Goal: Task Accomplishment & Management: Manage account settings

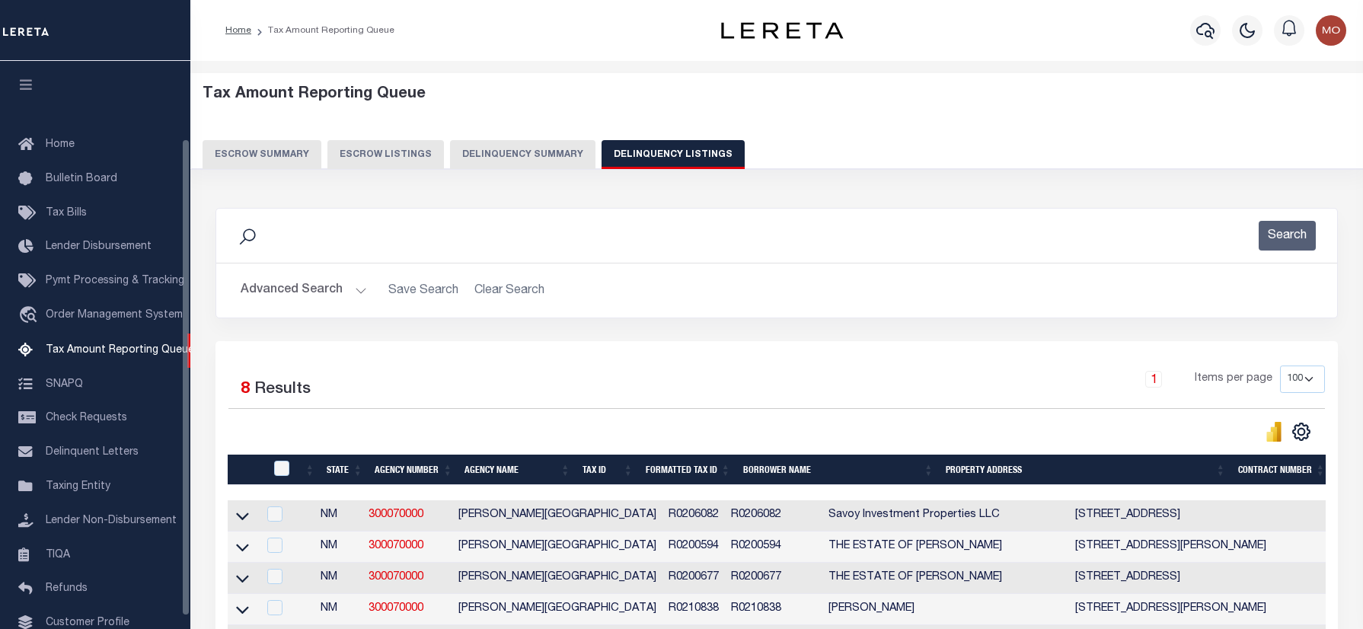
select select "100"
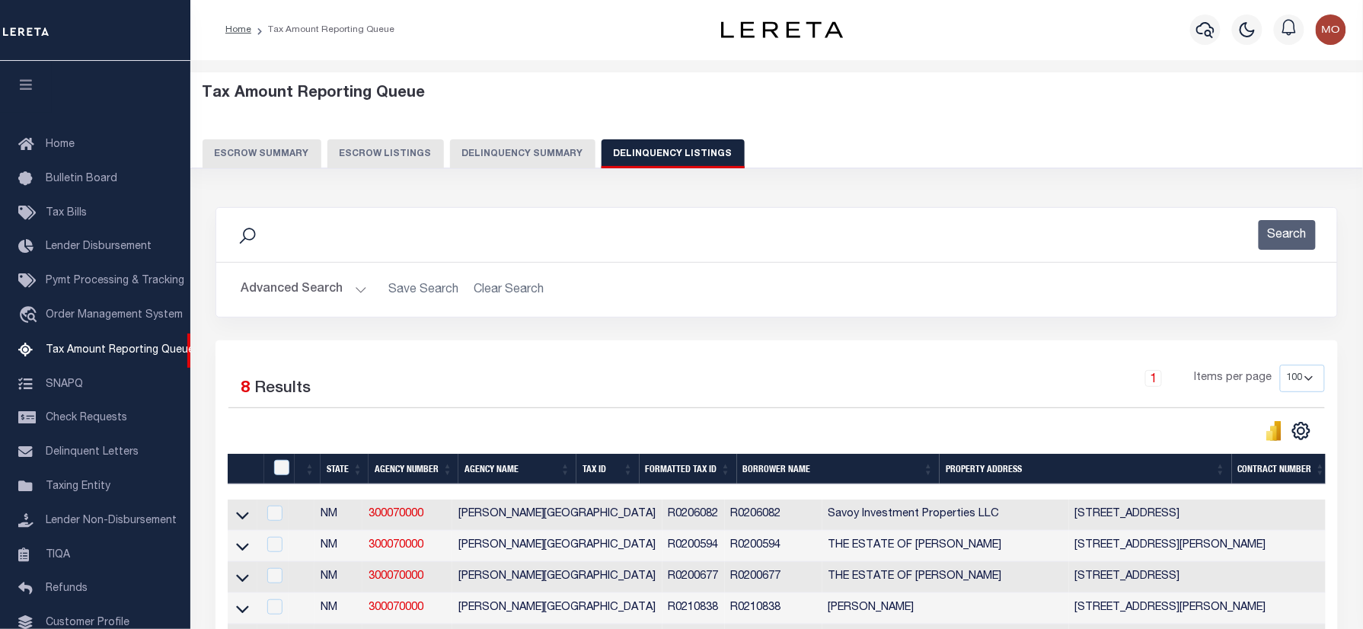
scroll to position [92, 0]
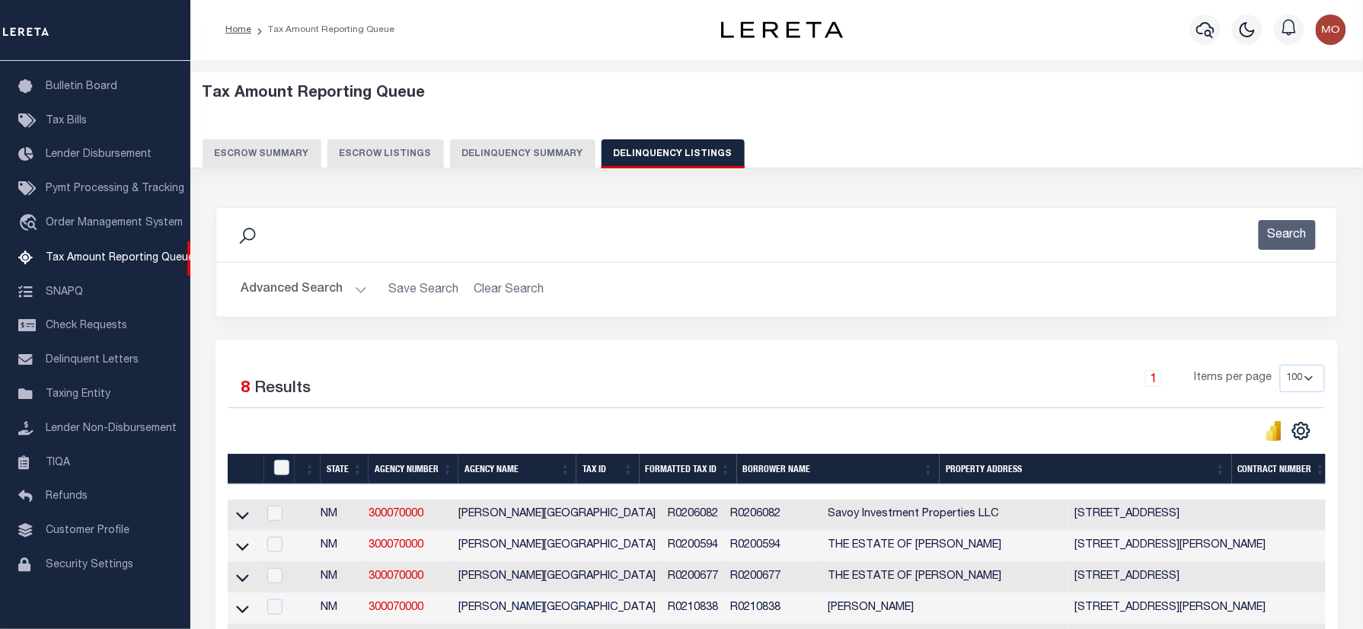
click at [479, 217] on div "Search" at bounding box center [776, 235] width 1121 height 54
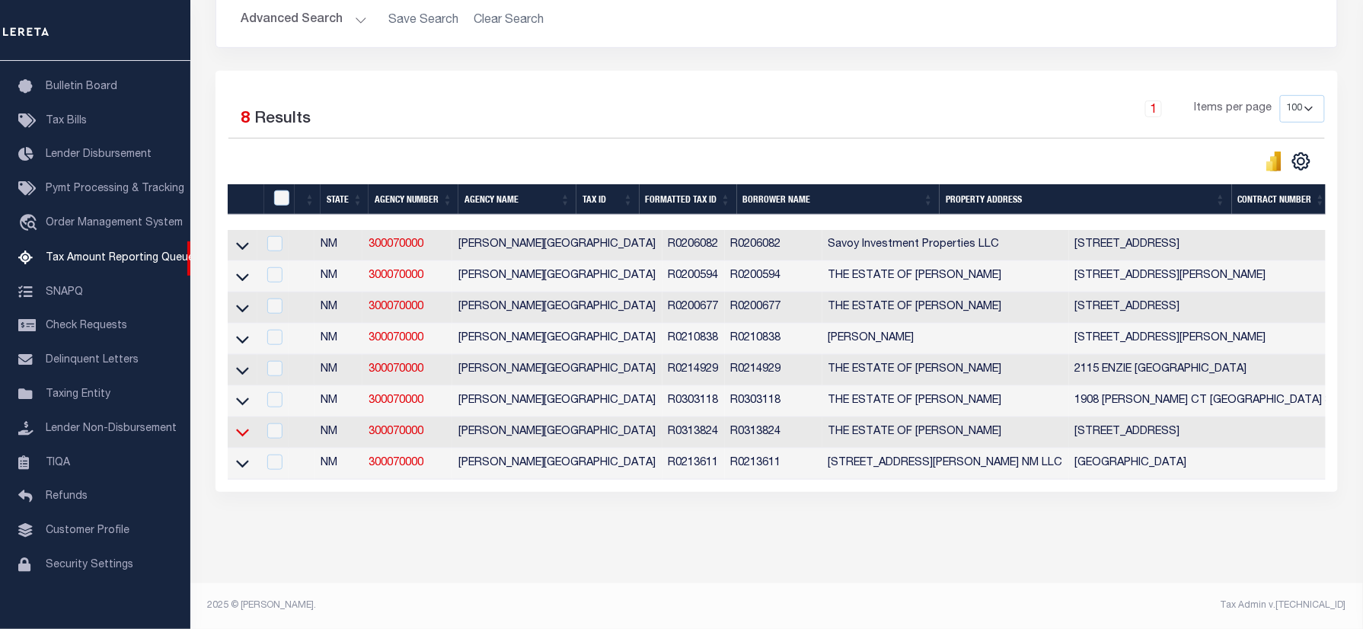
click at [238, 429] on icon at bounding box center [242, 433] width 13 height 8
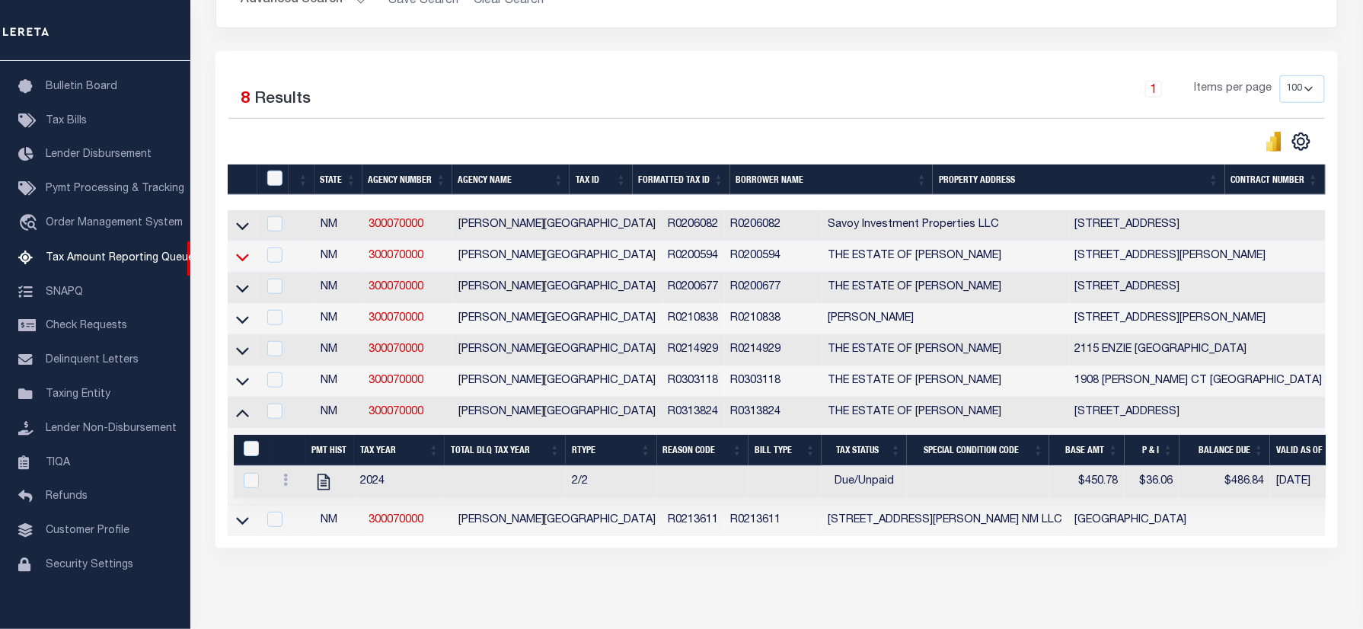
click at [241, 260] on icon at bounding box center [242, 257] width 13 height 16
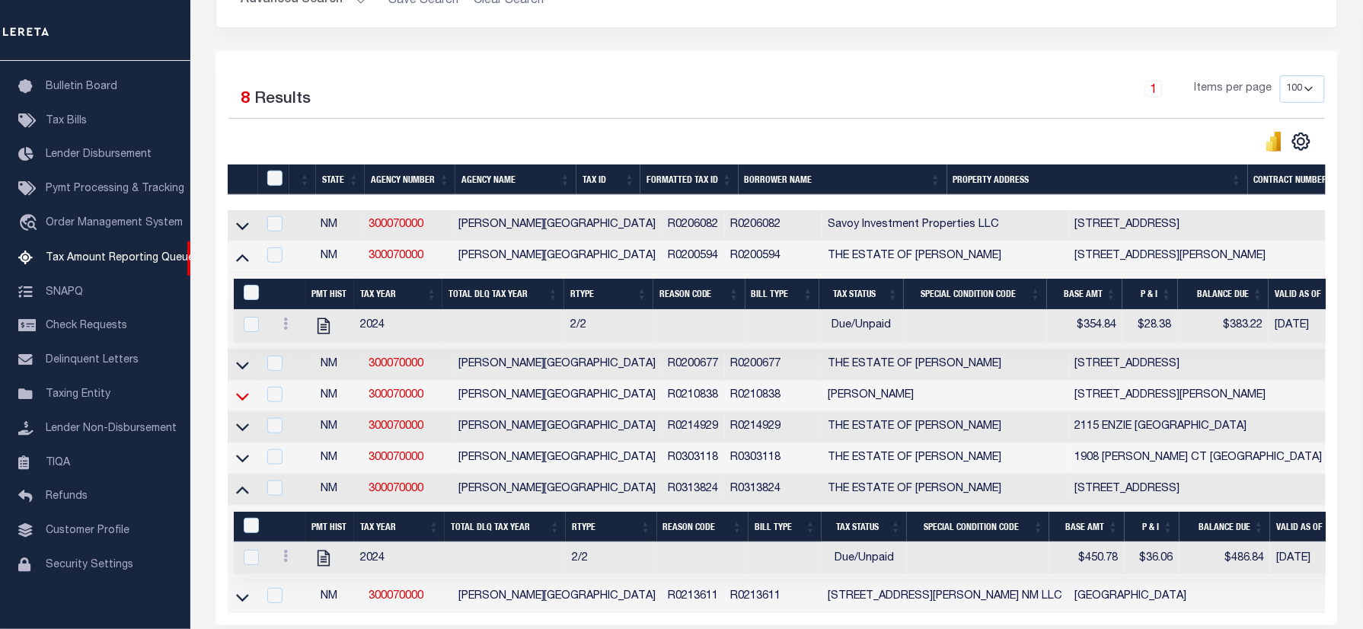
click at [244, 404] on icon at bounding box center [242, 396] width 13 height 16
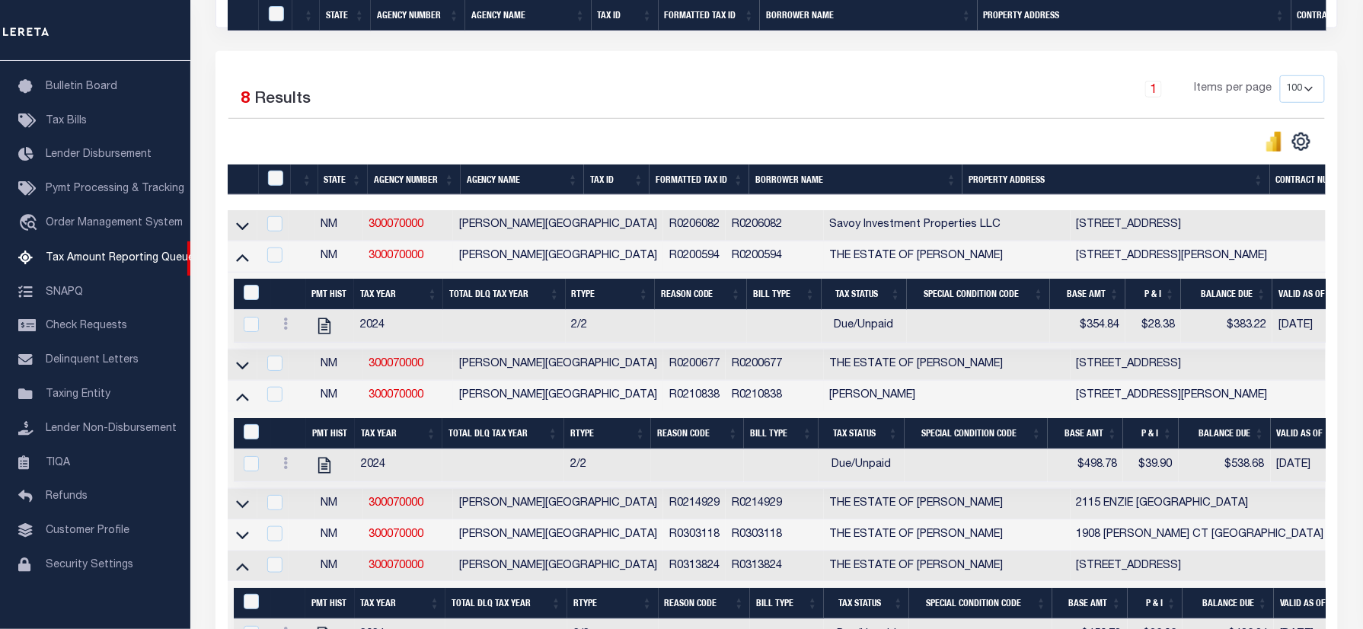
scroll to position [525, 0]
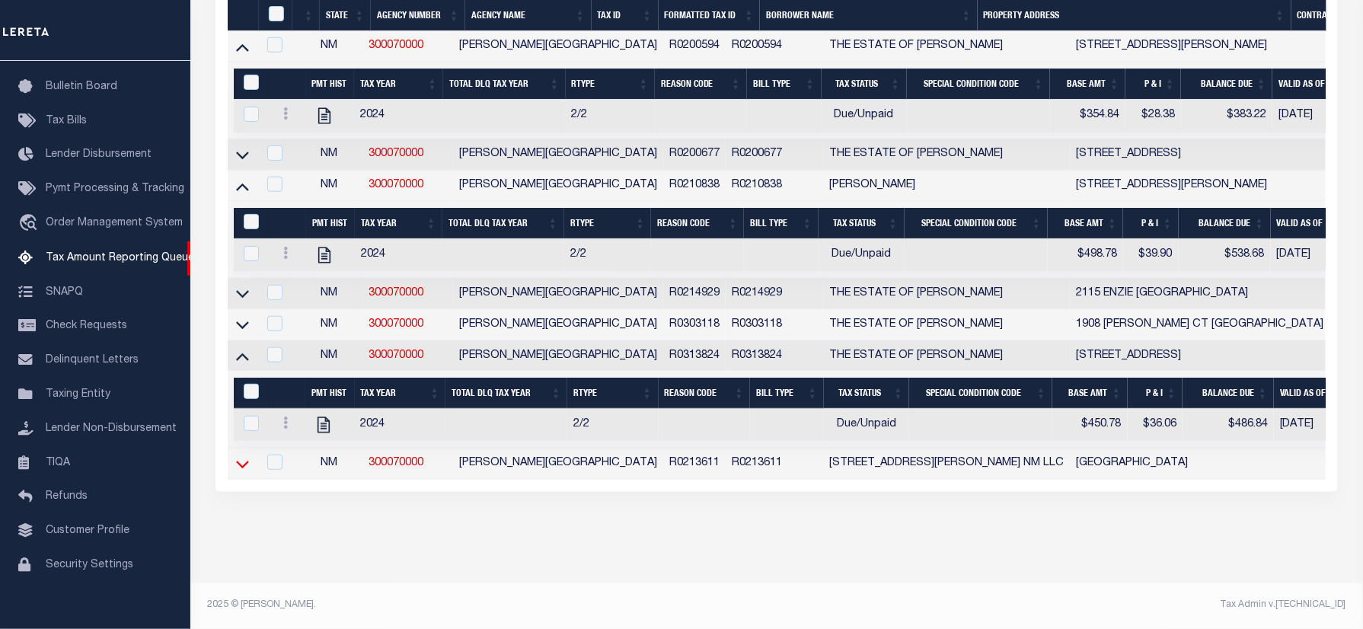
click at [244, 456] on icon at bounding box center [242, 464] width 13 height 16
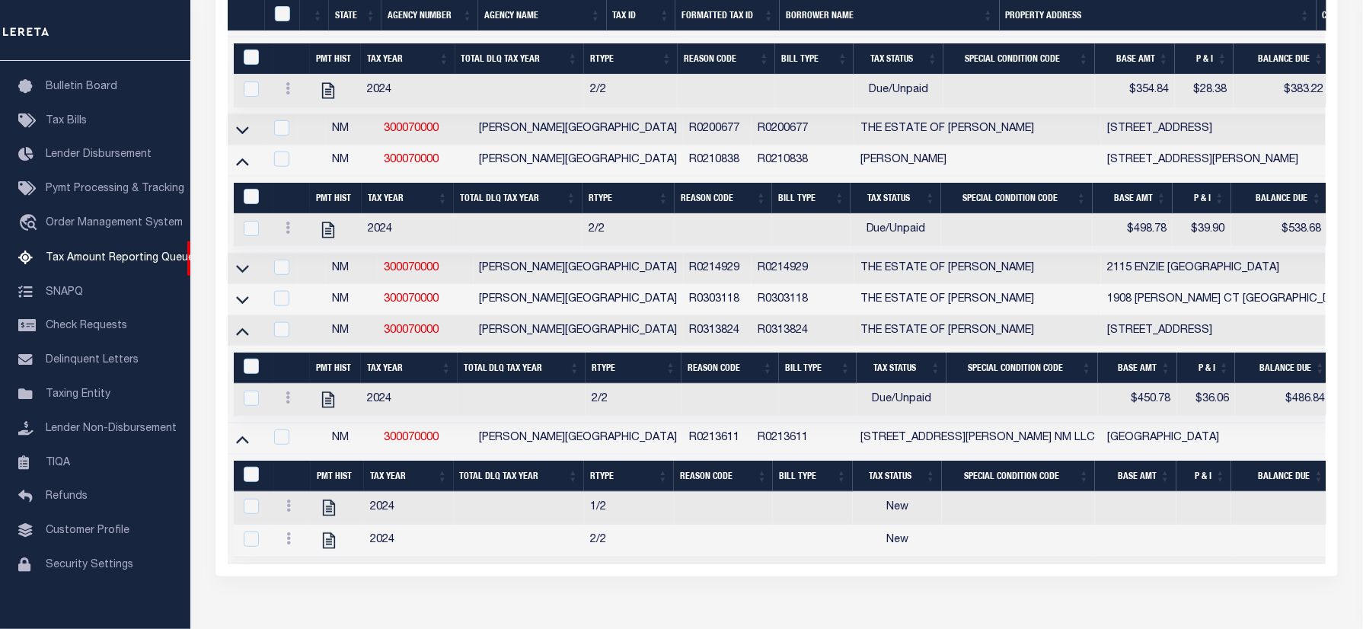
scroll to position [612, 0]
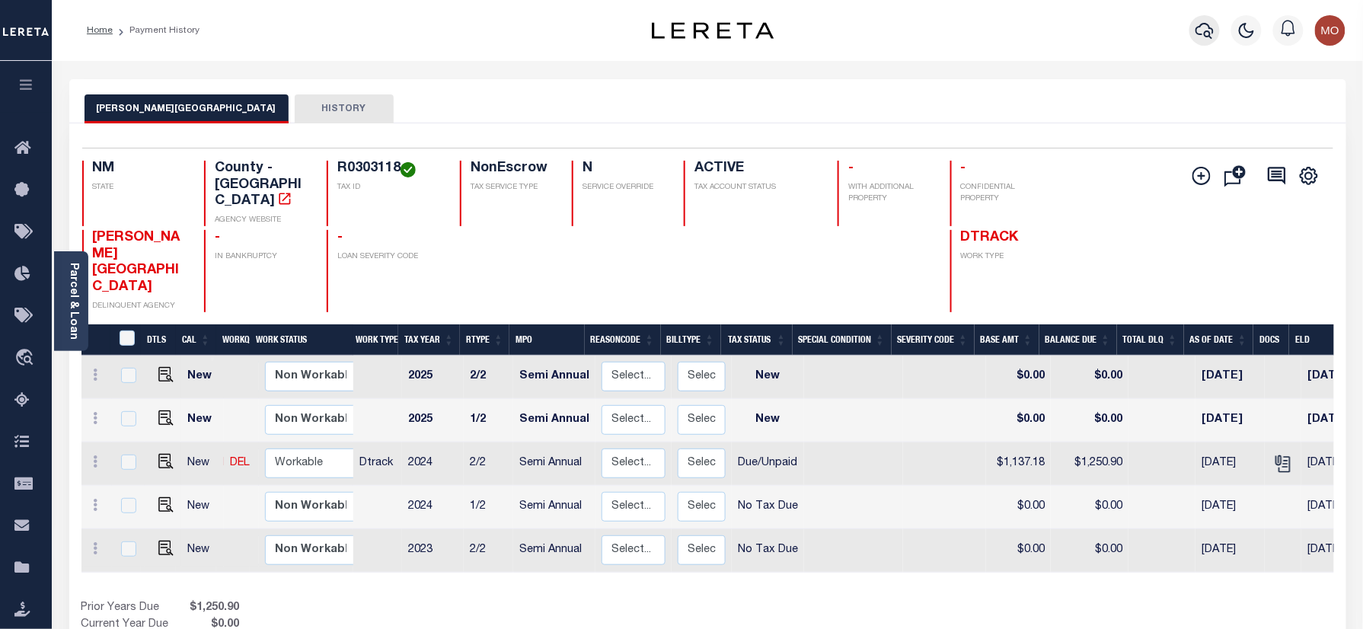
click at [1207, 23] on icon "button" at bounding box center [1204, 30] width 18 height 18
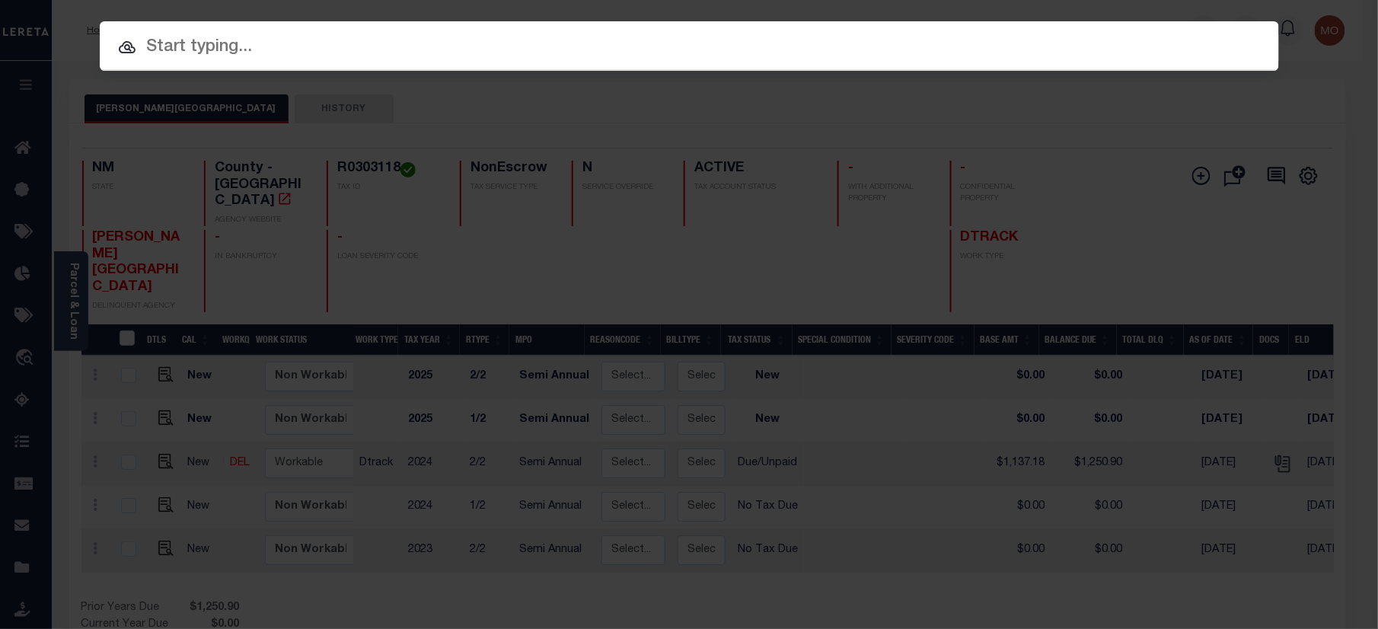
click at [272, 50] on input "text" at bounding box center [689, 47] width 1179 height 27
paste input "2191433"
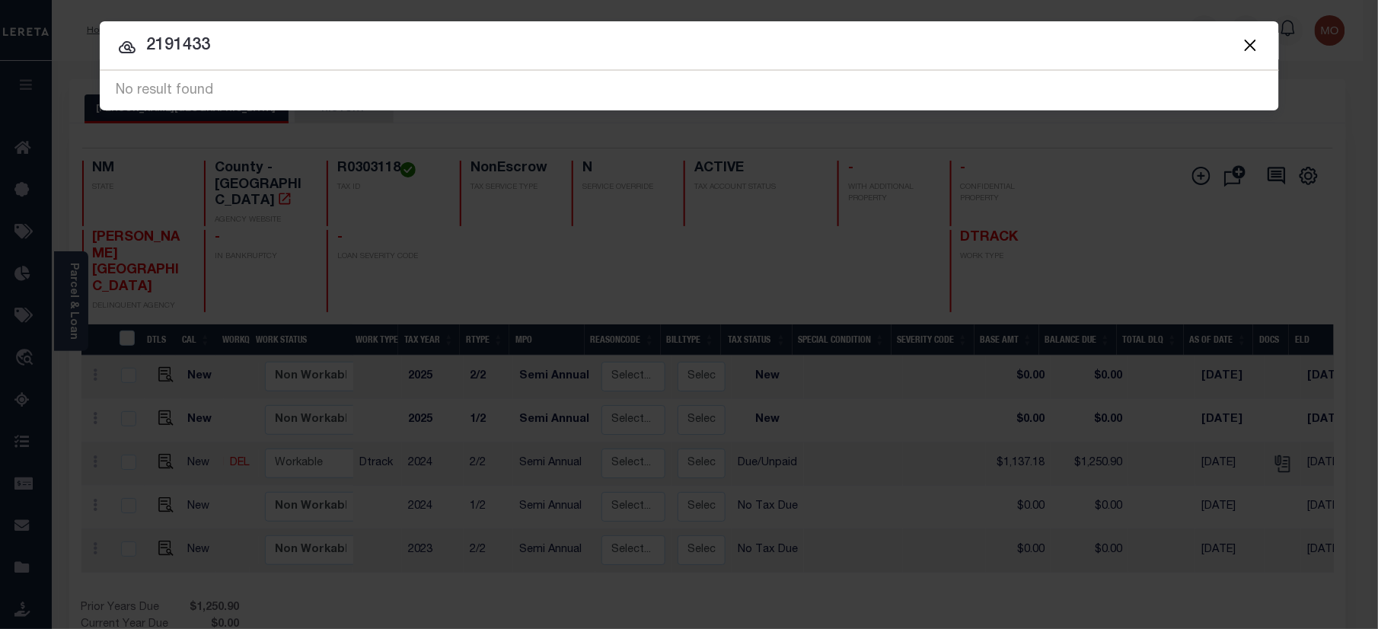
type input "2191433"
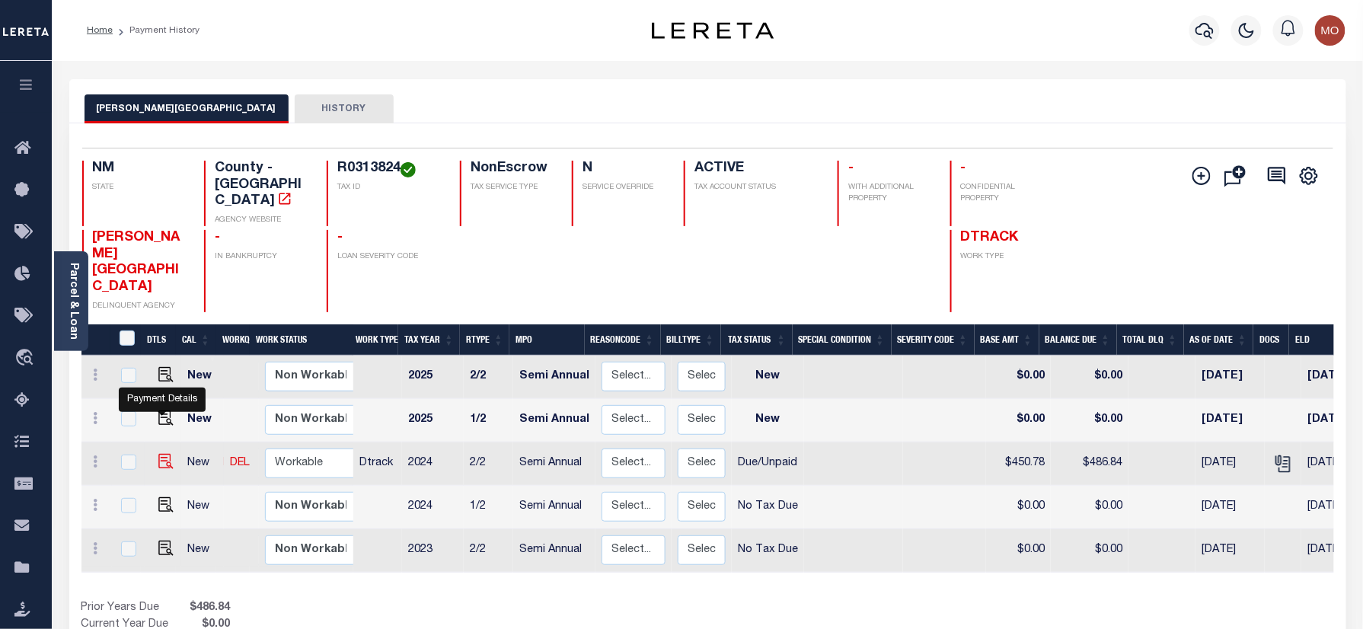
click at [158, 454] on img "" at bounding box center [165, 461] width 15 height 15
checkbox input "true"
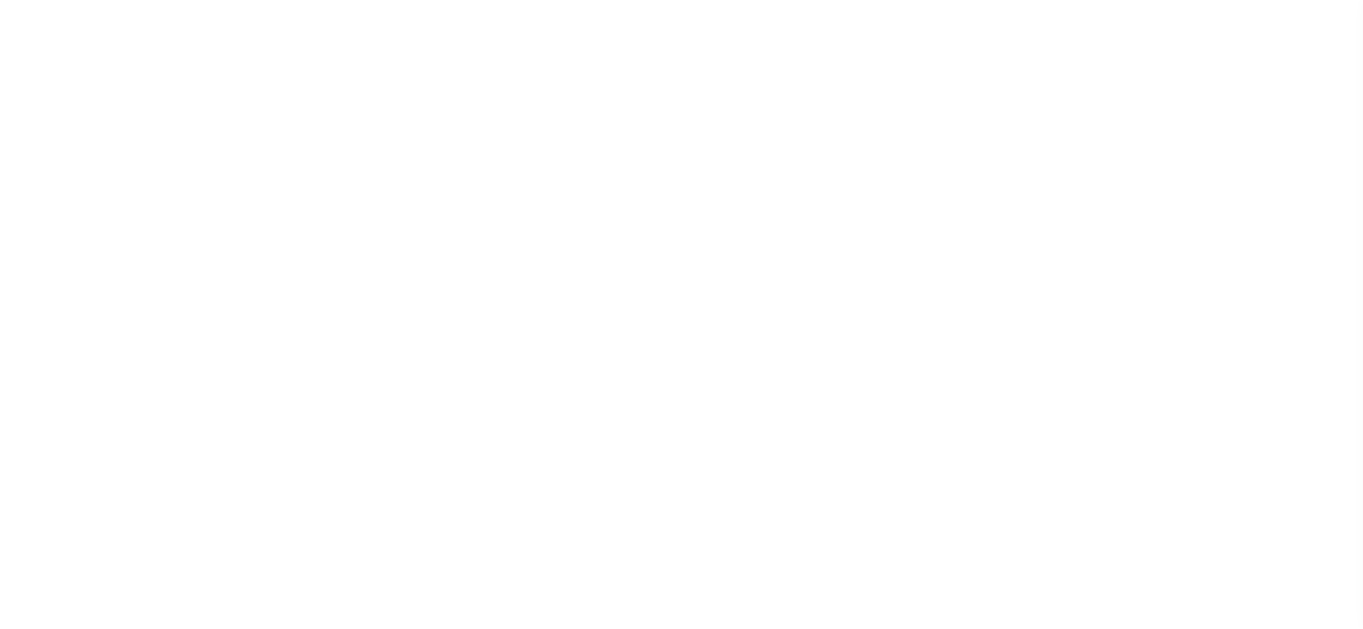
select select "DUE"
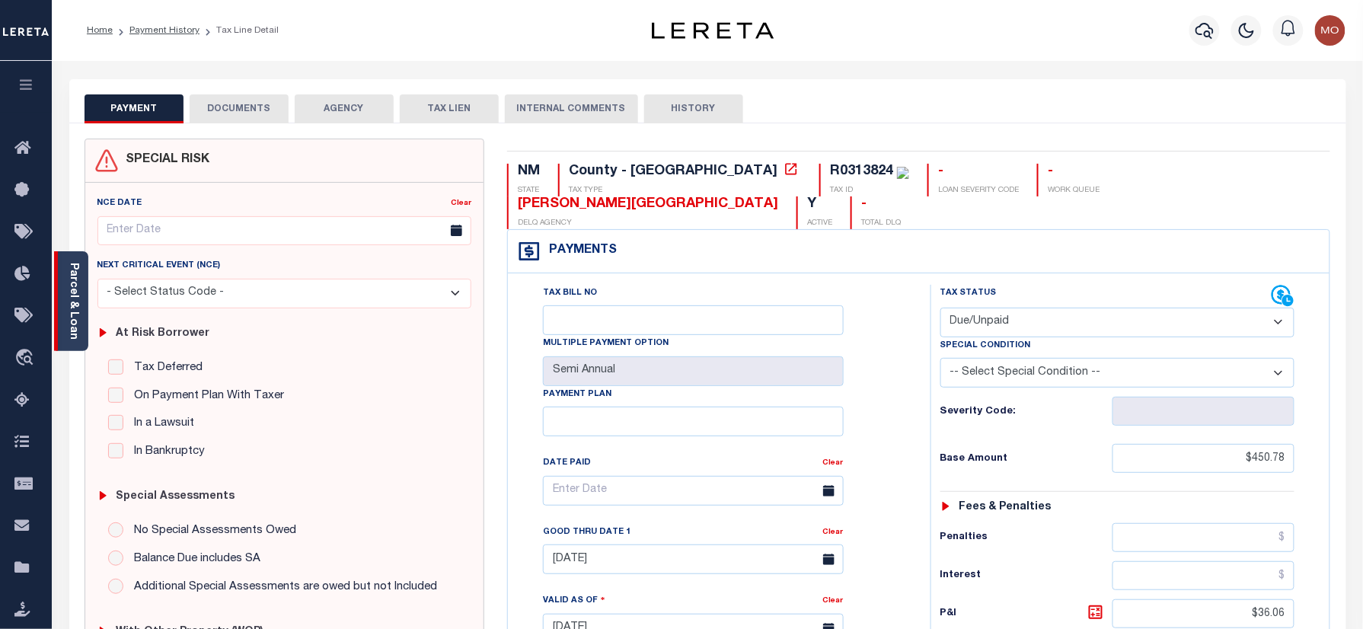
click at [76, 305] on link "Parcel & Loan" at bounding box center [73, 301] width 11 height 77
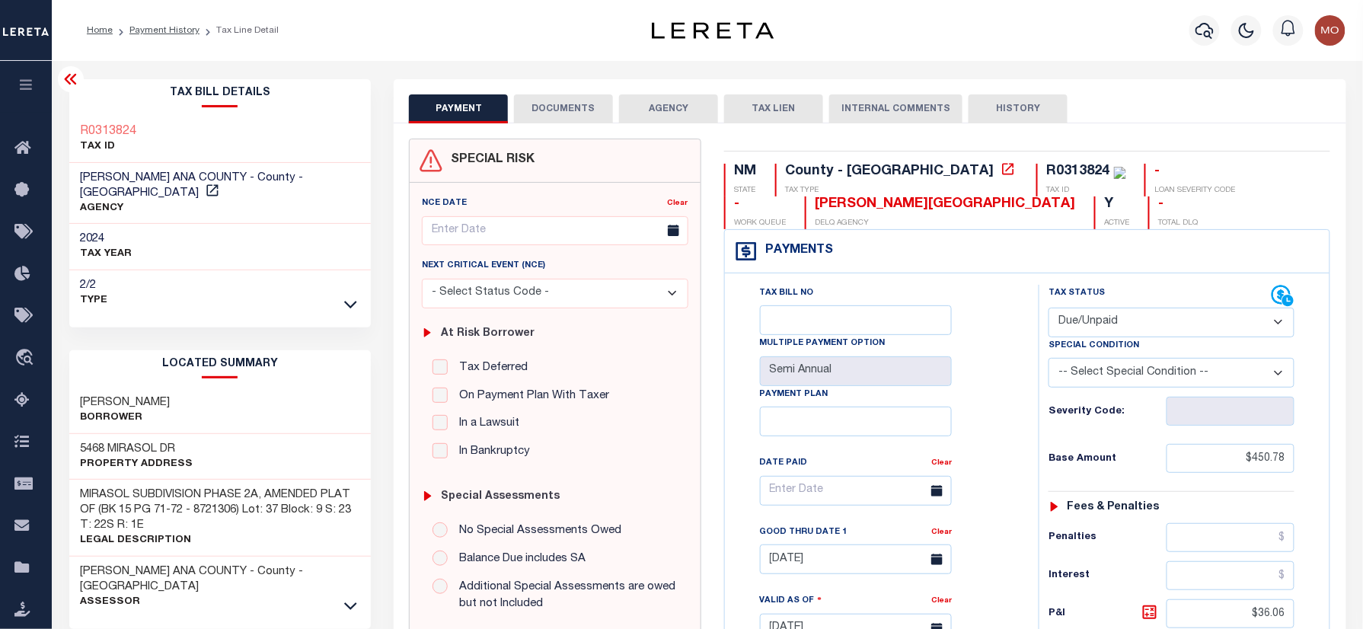
click at [1047, 168] on div "R0313824" at bounding box center [1078, 171] width 63 height 14
copy div "R0313824"
click at [1016, 472] on div "Tax Bill No Multiple Payment Option Semi Annual Payment Plan Clear" at bounding box center [878, 621] width 298 height 672
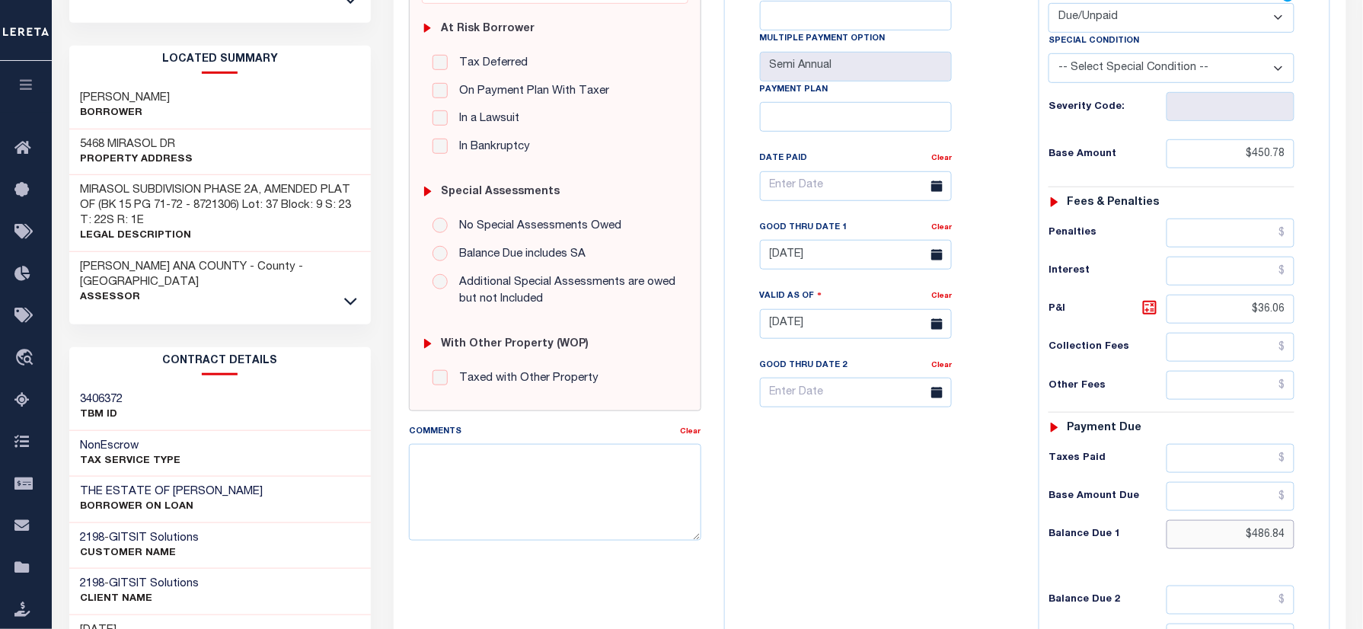
drag, startPoint x: 1231, startPoint y: 544, endPoint x: 1256, endPoint y: 446, distance: 100.5
click at [1362, 543] on html "Home Payment History Tax Line Detail" at bounding box center [681, 272] width 1363 height 1154
paste input "495.86"
type input "$495.86"
type input "[DATE]"
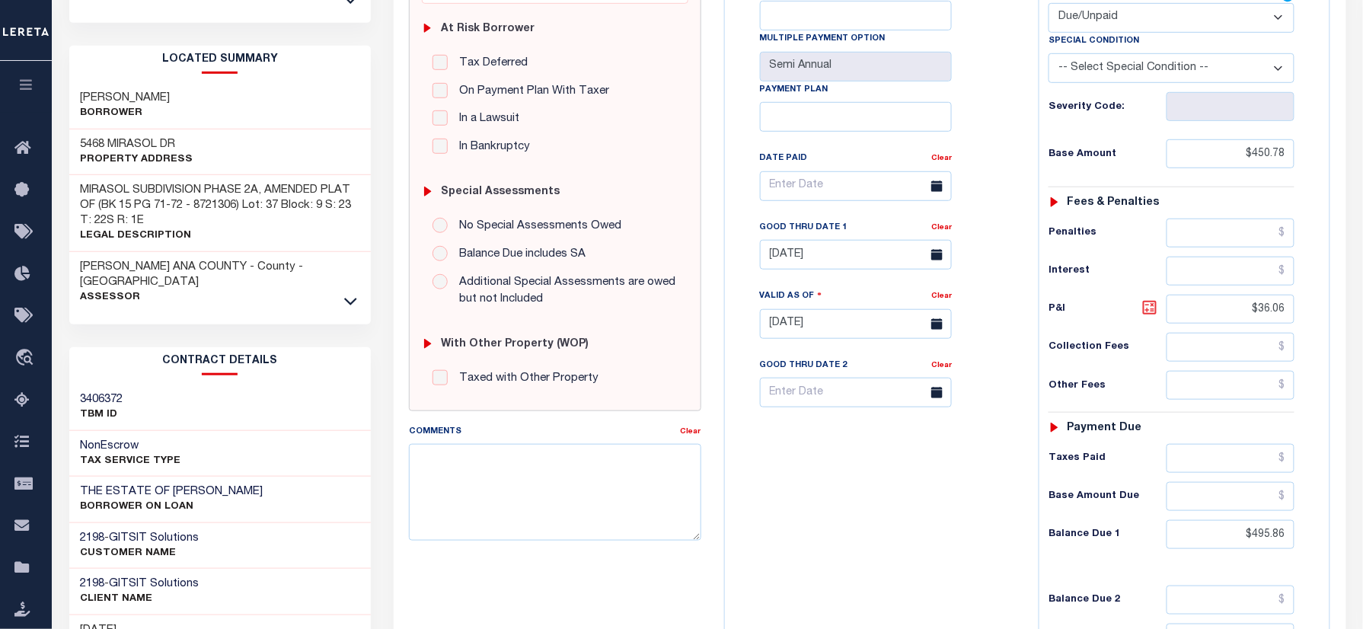
click at [1157, 317] on icon at bounding box center [1150, 307] width 18 height 18
type input "$45.08"
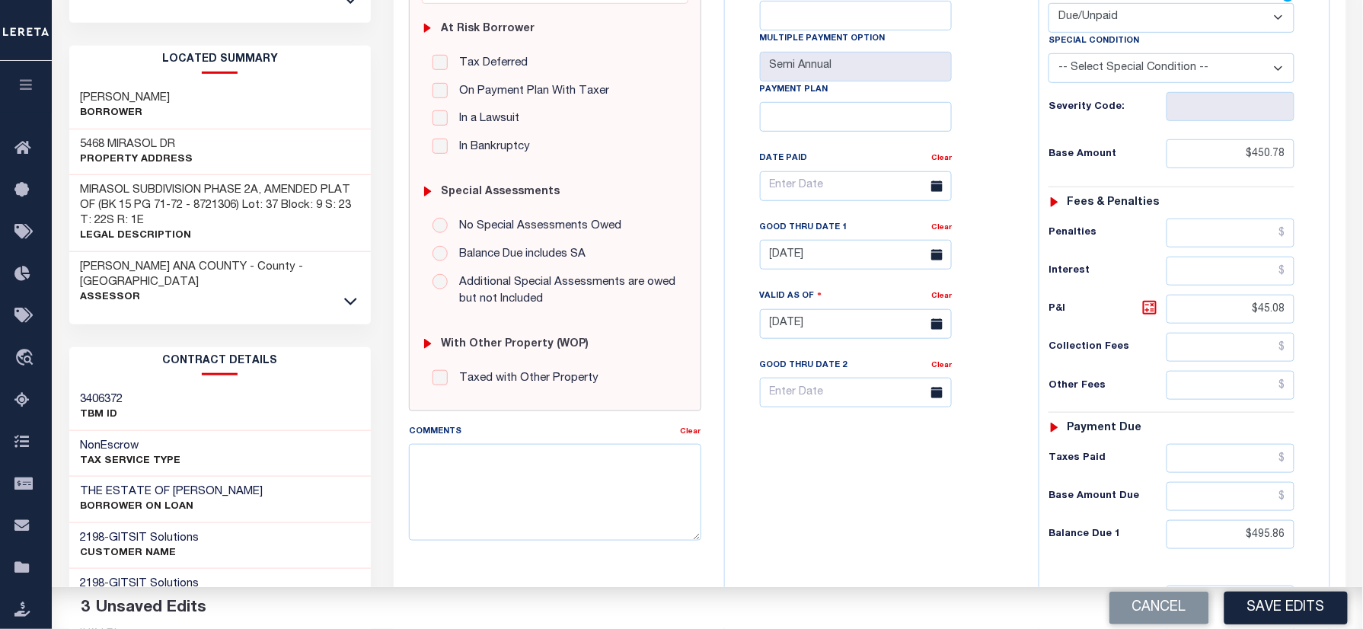
click at [826, 248] on div "Good Thru Date 1 Clear 08/31/2025" at bounding box center [856, 244] width 192 height 50
click at [826, 254] on input "[DATE]" at bounding box center [856, 255] width 192 height 30
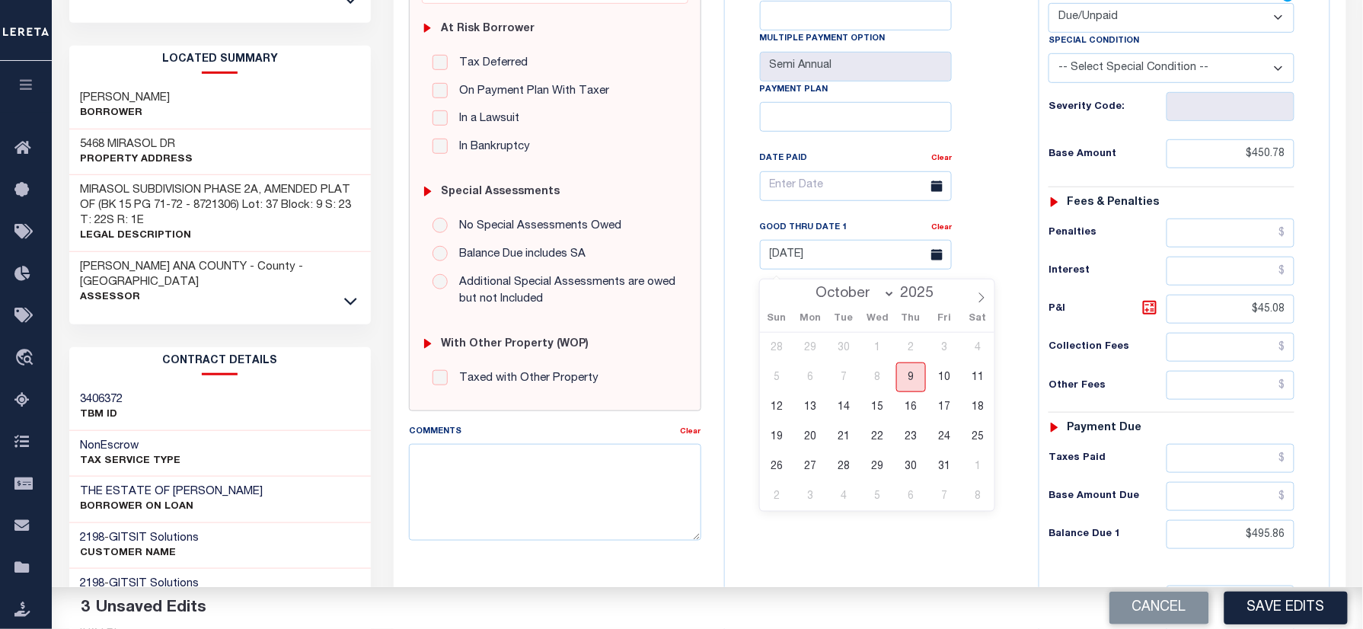
click at [908, 378] on span "9" at bounding box center [911, 377] width 30 height 30
type input "[DATE]"
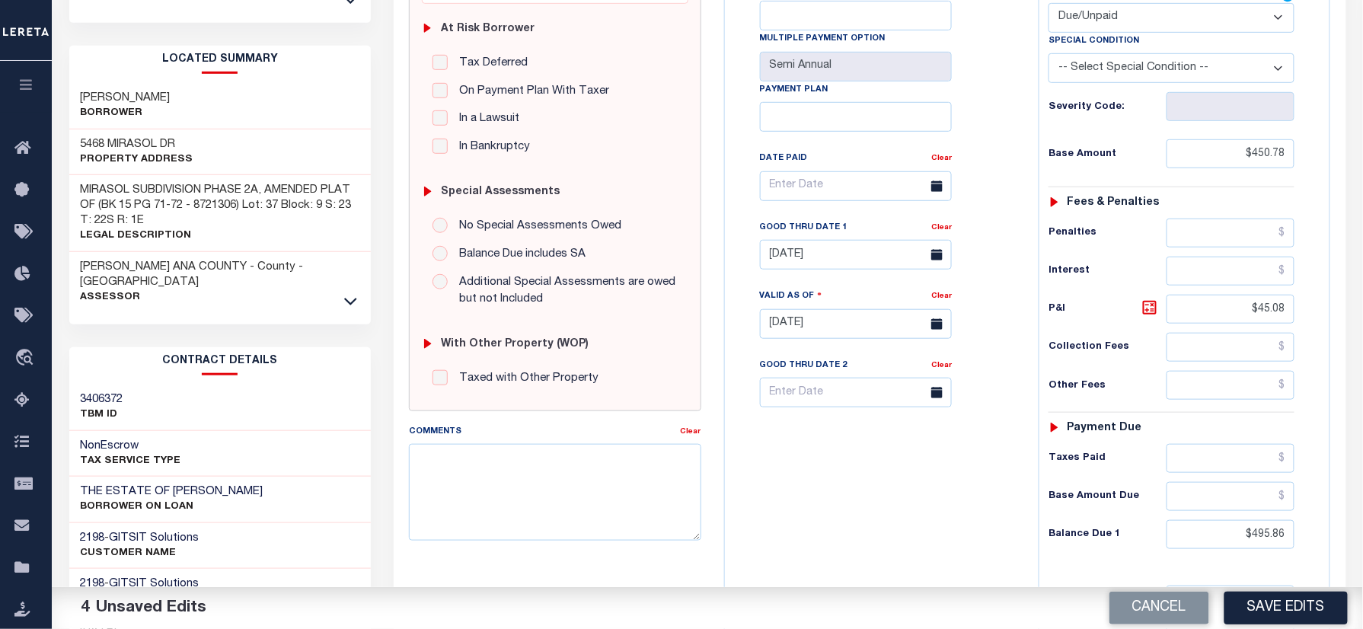
click at [819, 592] on div "Cancel Save Edits" at bounding box center [1035, 608] width 656 height 43
click at [719, 184] on div "NM STATE County - NM TAX TYPE R0313824 TAX ID - LOAN SEVERITY CODE - WORK QUEUE…" at bounding box center [1028, 324] width 630 height 981
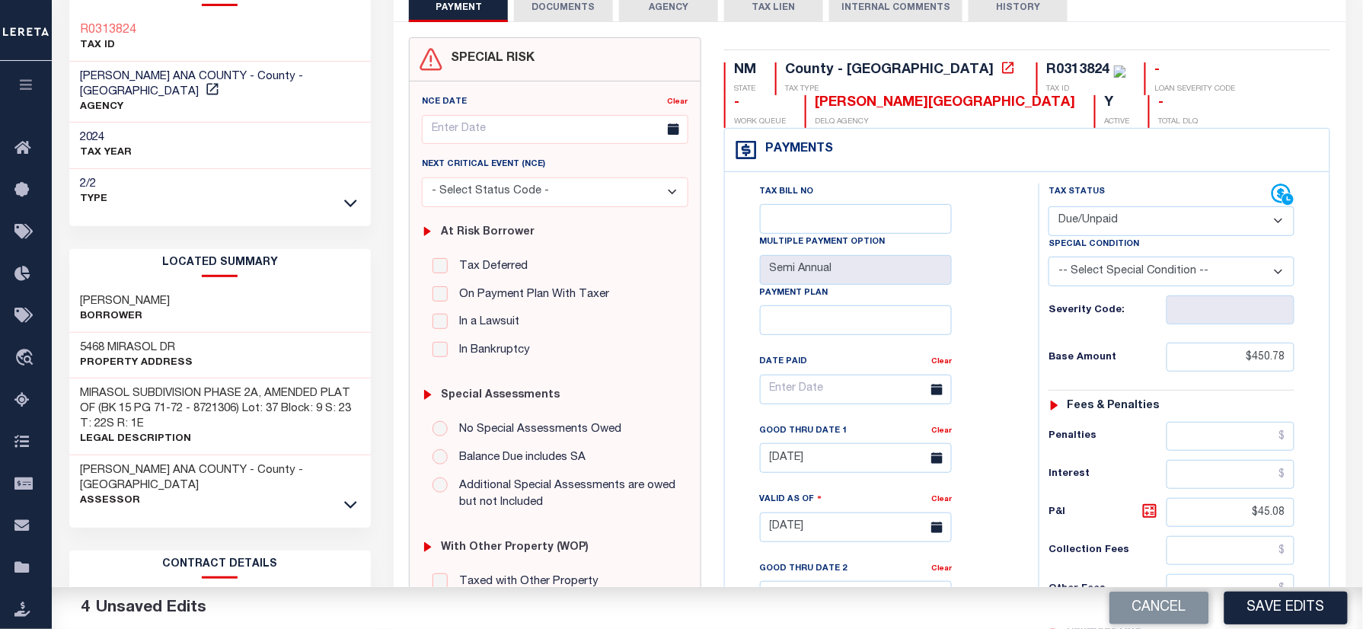
scroll to position [0, 0]
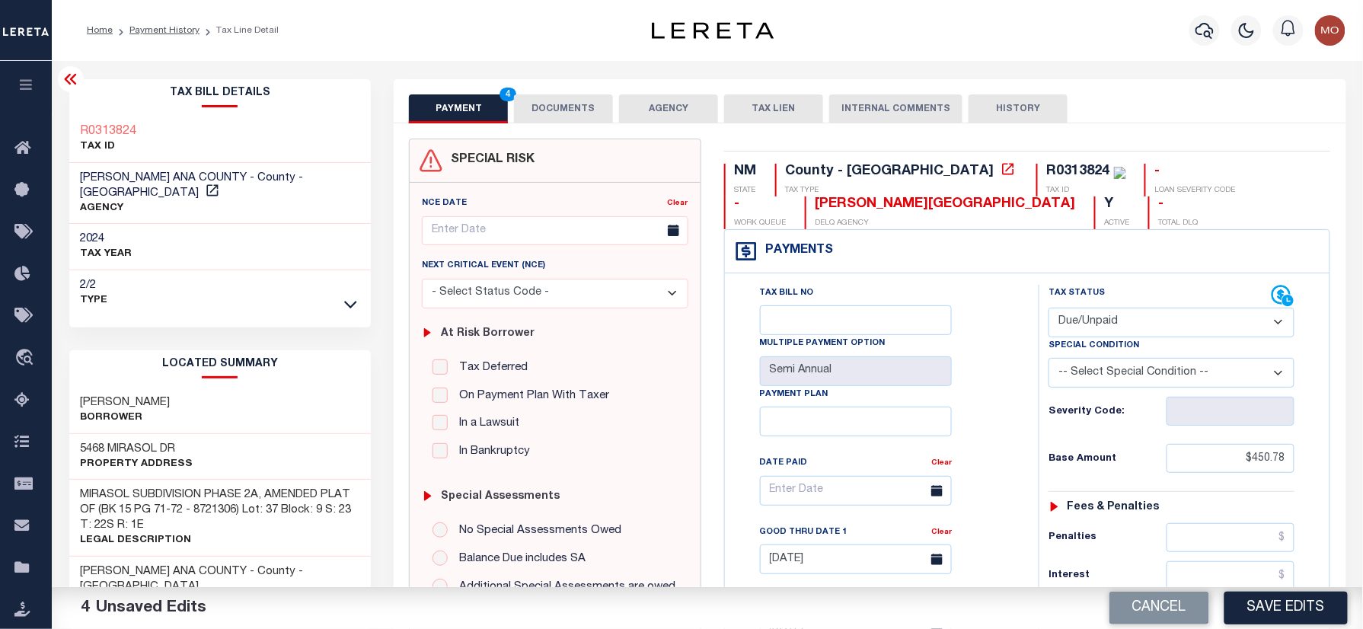
click at [562, 116] on button "DOCUMENTS" at bounding box center [563, 108] width 99 height 29
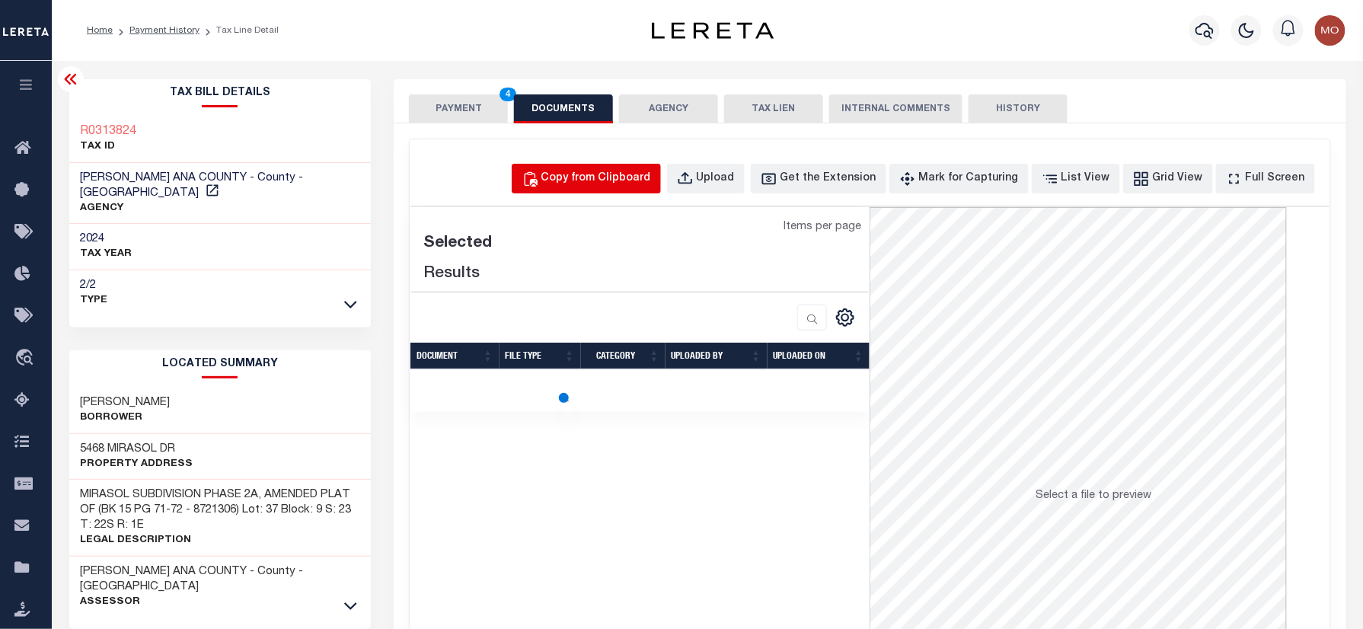
click at [600, 180] on div "Copy from Clipboard" at bounding box center [596, 179] width 110 height 17
select select "POP"
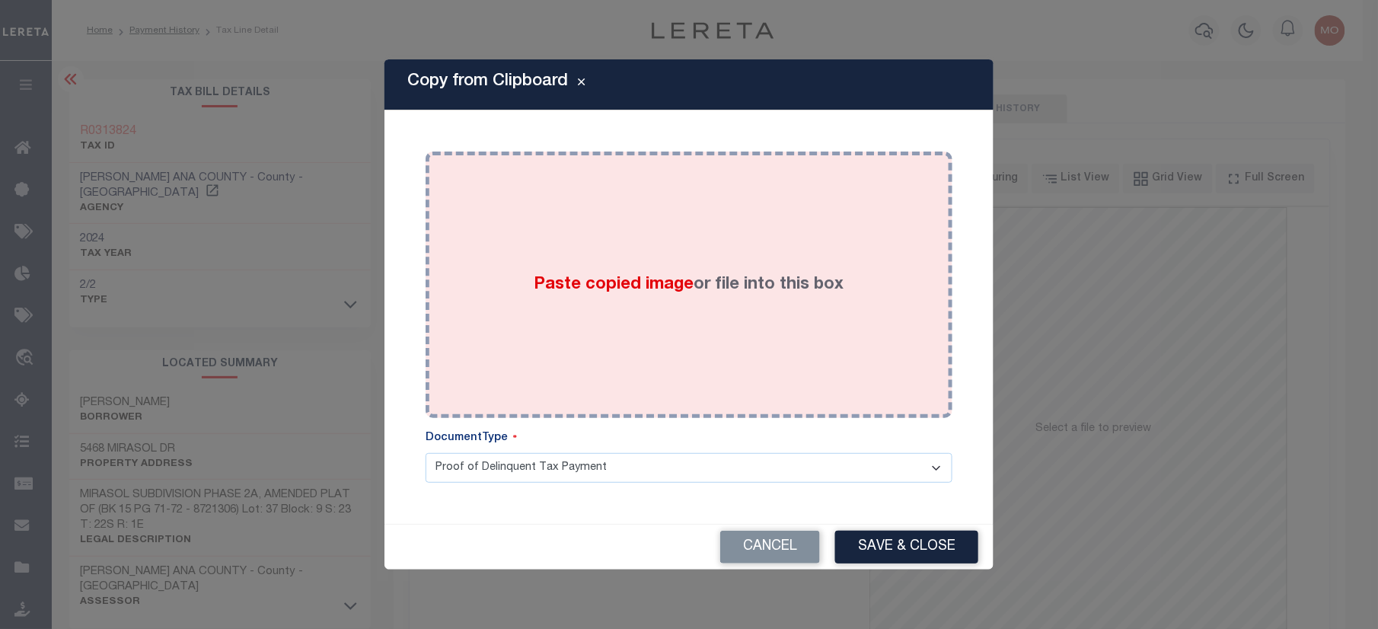
click at [570, 266] on div "Paste copied image or file into this box" at bounding box center [689, 285] width 504 height 244
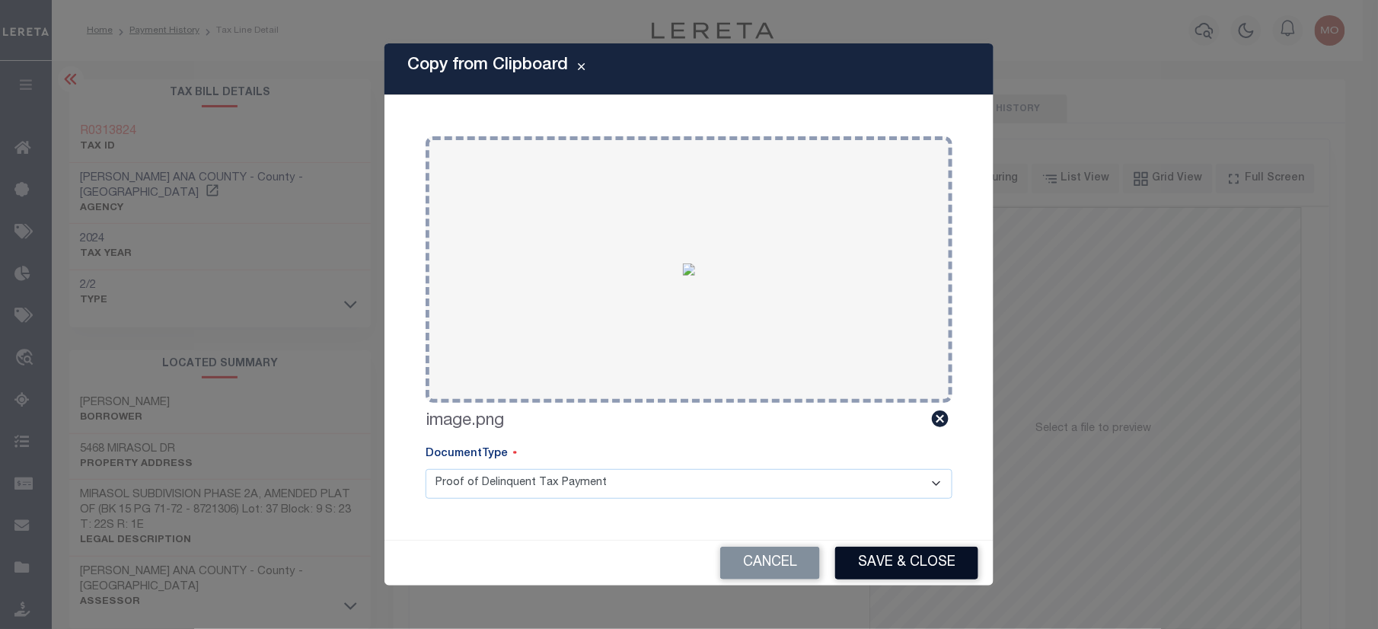
click at [917, 559] on button "Save & Close" at bounding box center [906, 563] width 143 height 33
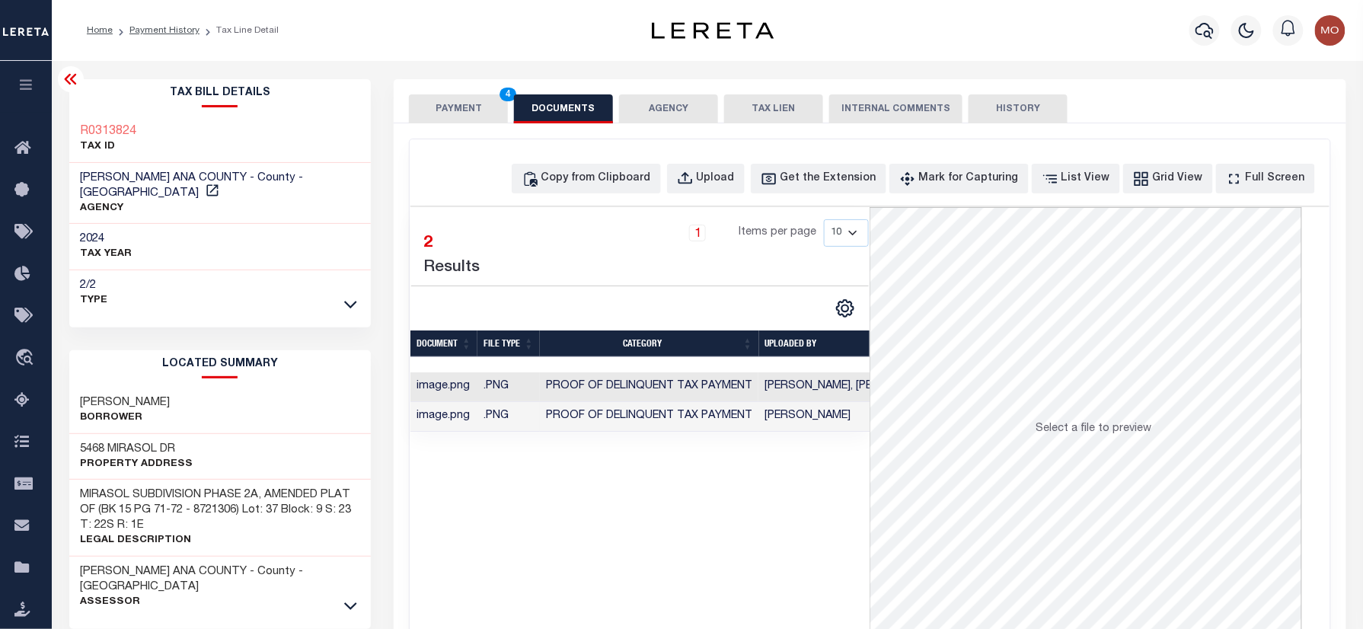
click at [461, 110] on button "PAYMENT 4" at bounding box center [458, 108] width 99 height 29
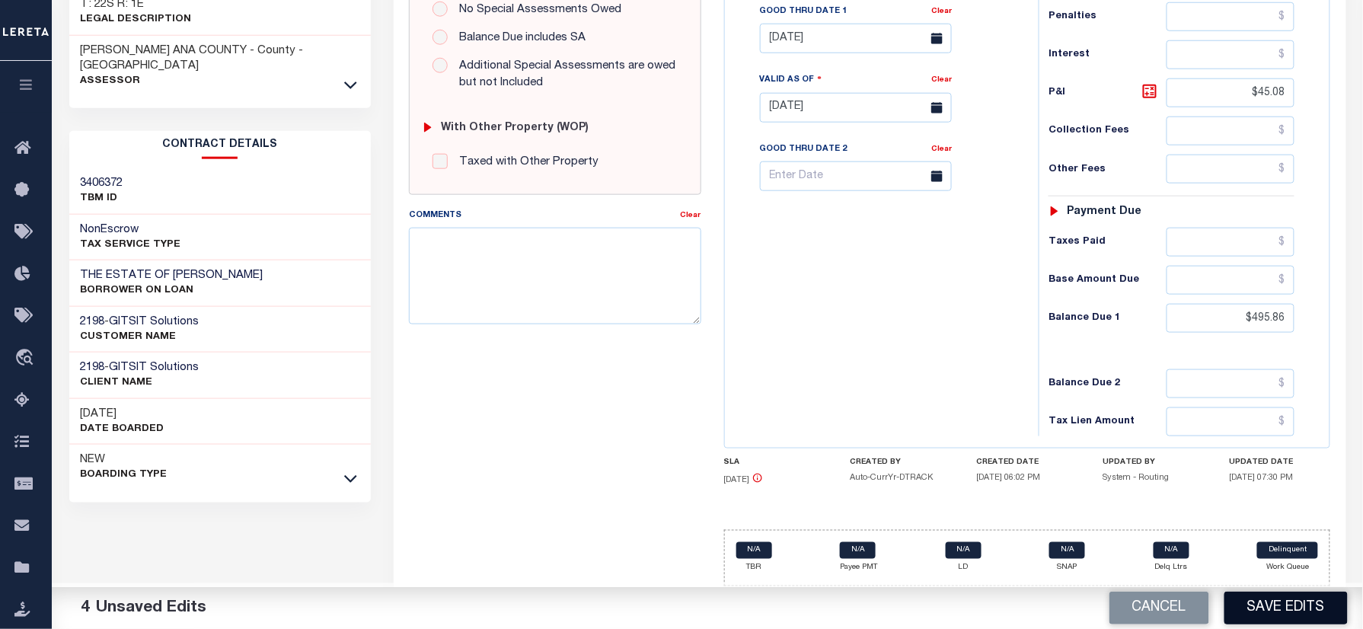
click at [1285, 606] on button "Save Edits" at bounding box center [1285, 608] width 123 height 33
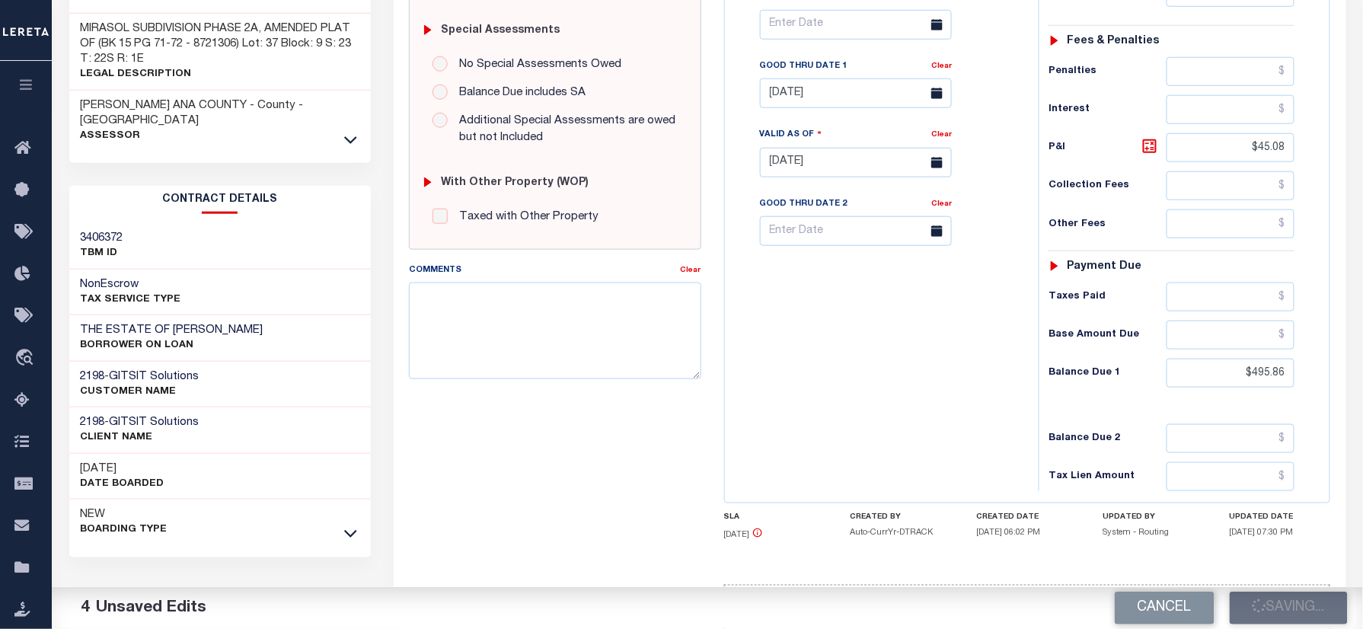
scroll to position [430, 0]
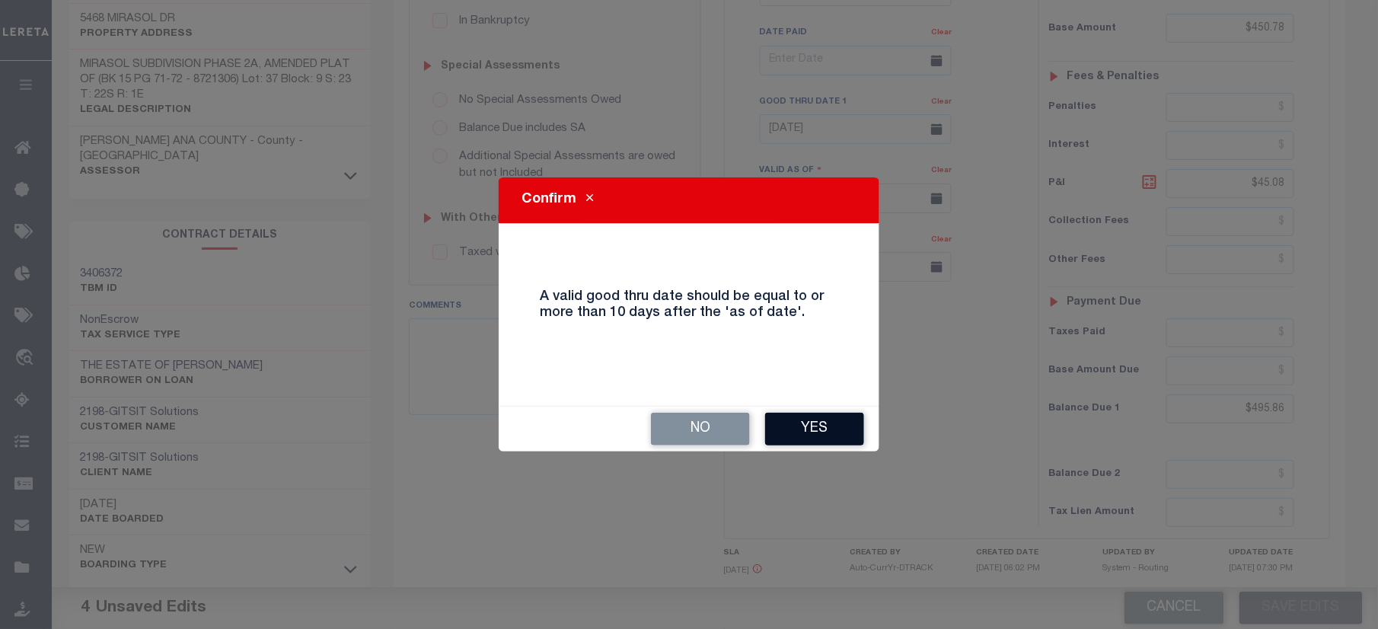
drag, startPoint x: 807, startPoint y: 404, endPoint x: 806, endPoint y: 419, distance: 15.3
click at [807, 404] on div "Confirm A valid good thru date should be equal to or more than 10 days after th…" at bounding box center [689, 314] width 381 height 274
click at [804, 424] on button "Yes" at bounding box center [814, 429] width 99 height 33
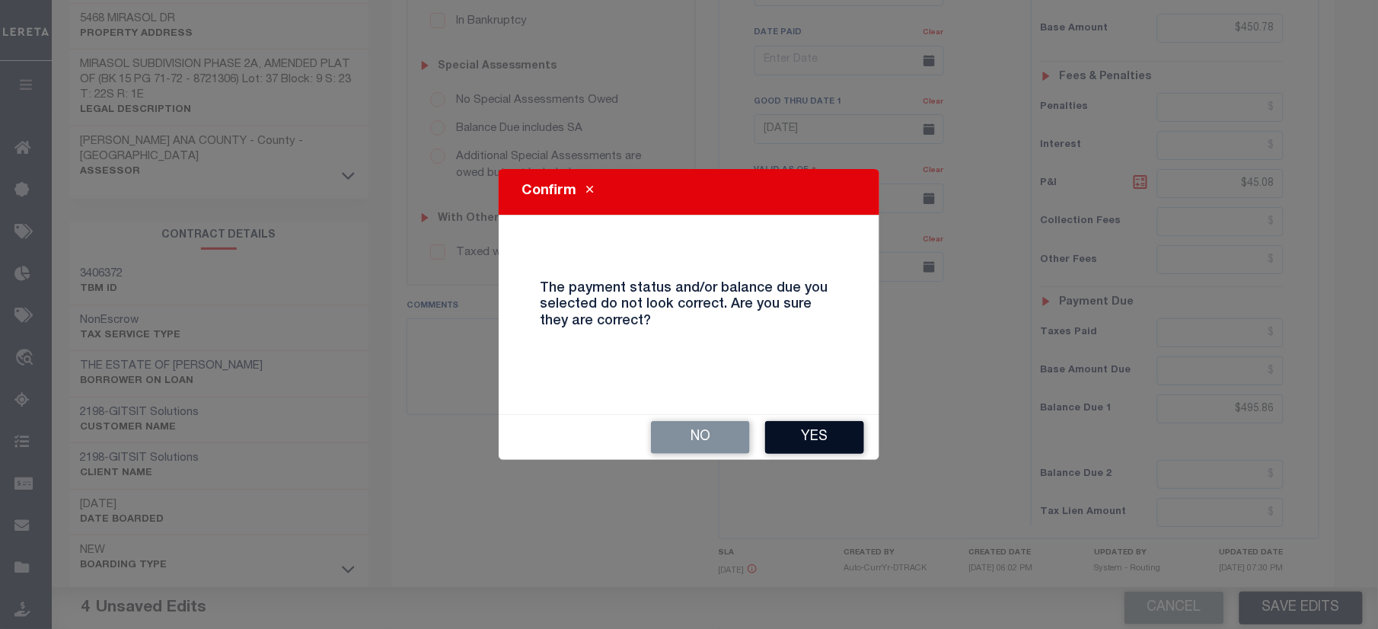
click at [815, 442] on button "Yes" at bounding box center [814, 437] width 99 height 33
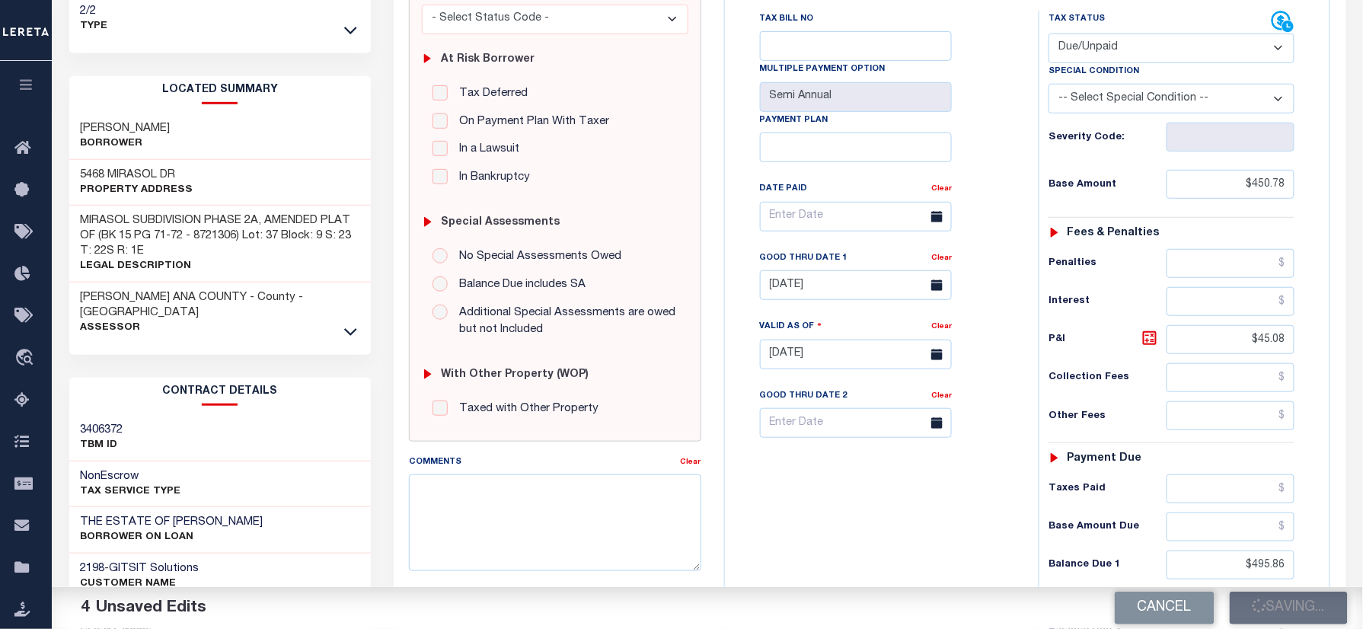
scroll to position [126, 0]
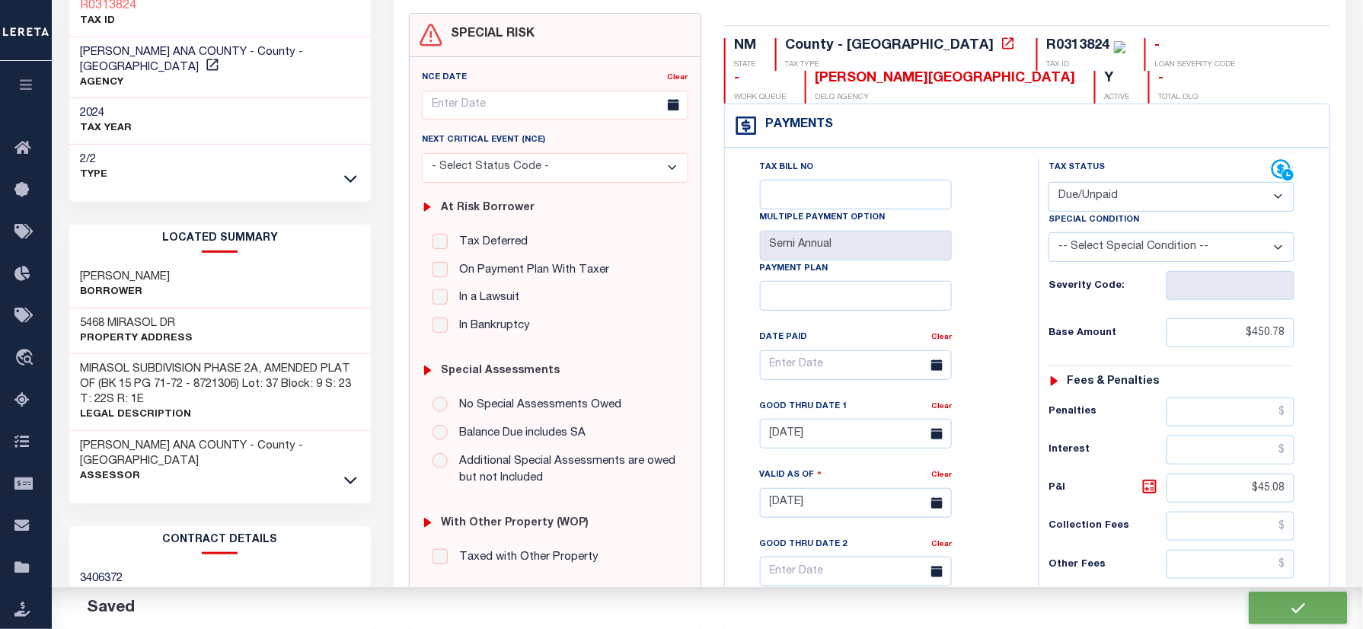
checkbox input "false"
type input "$450.78"
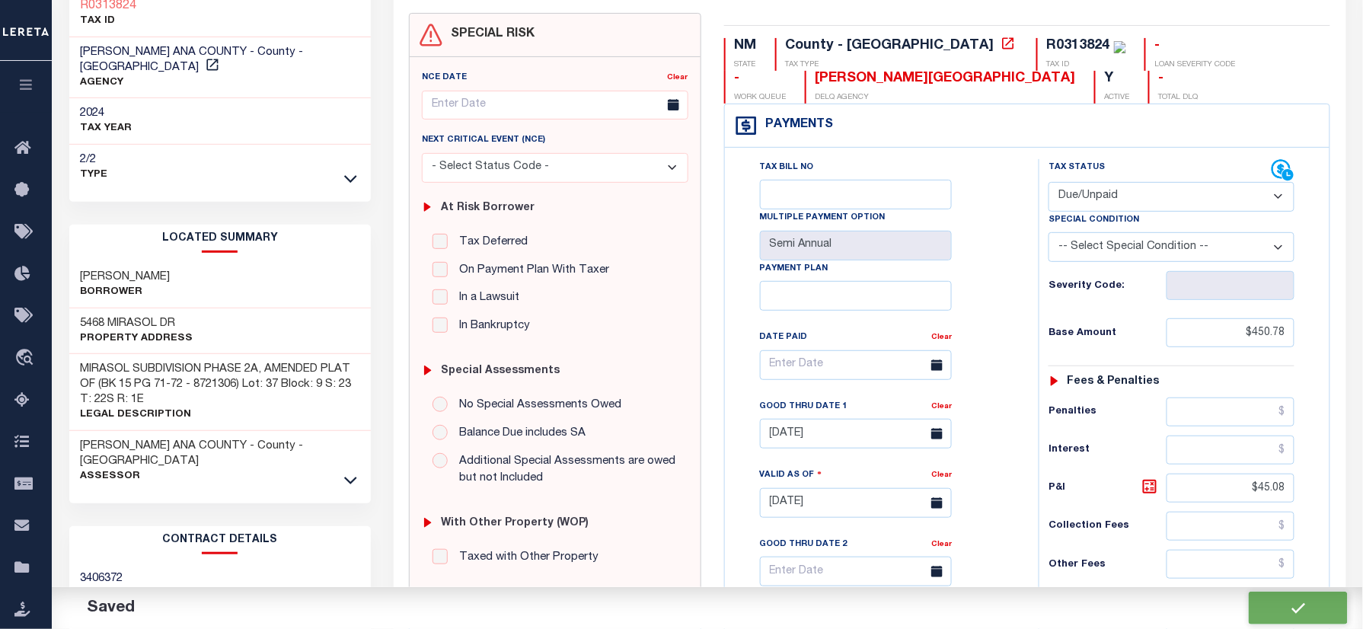
type input "$45.08"
type input "$495.86"
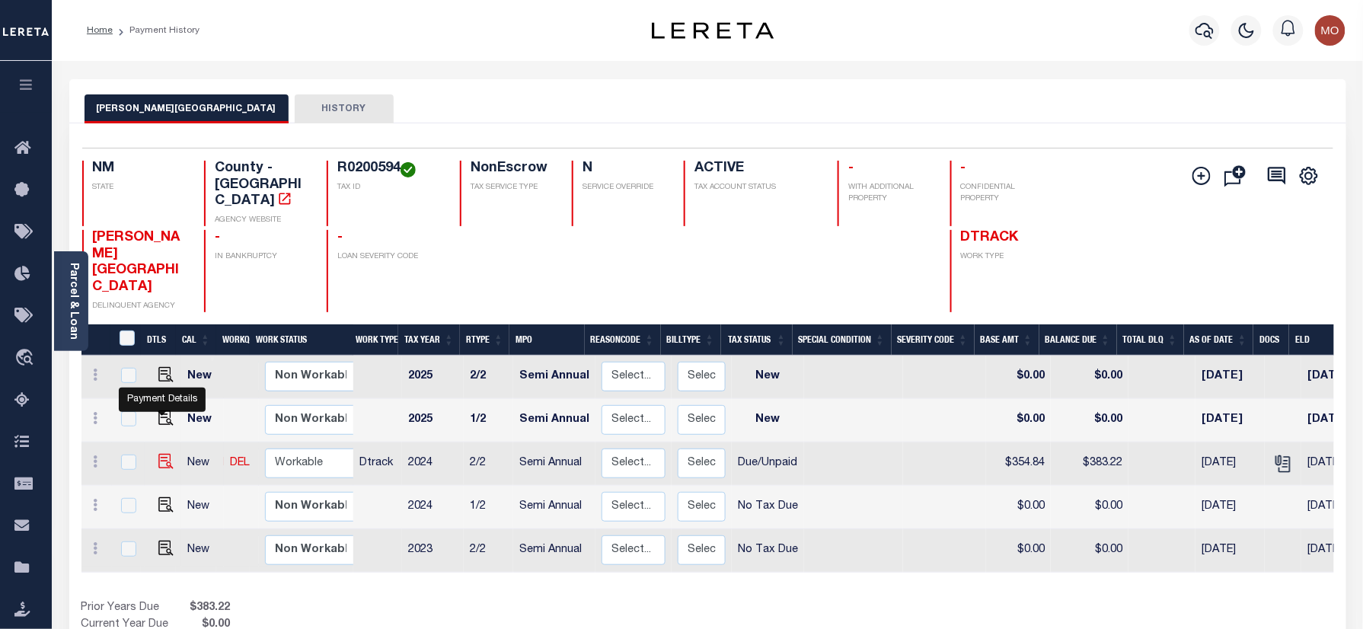
click at [158, 454] on img "" at bounding box center [165, 461] width 15 height 15
checkbox input "true"
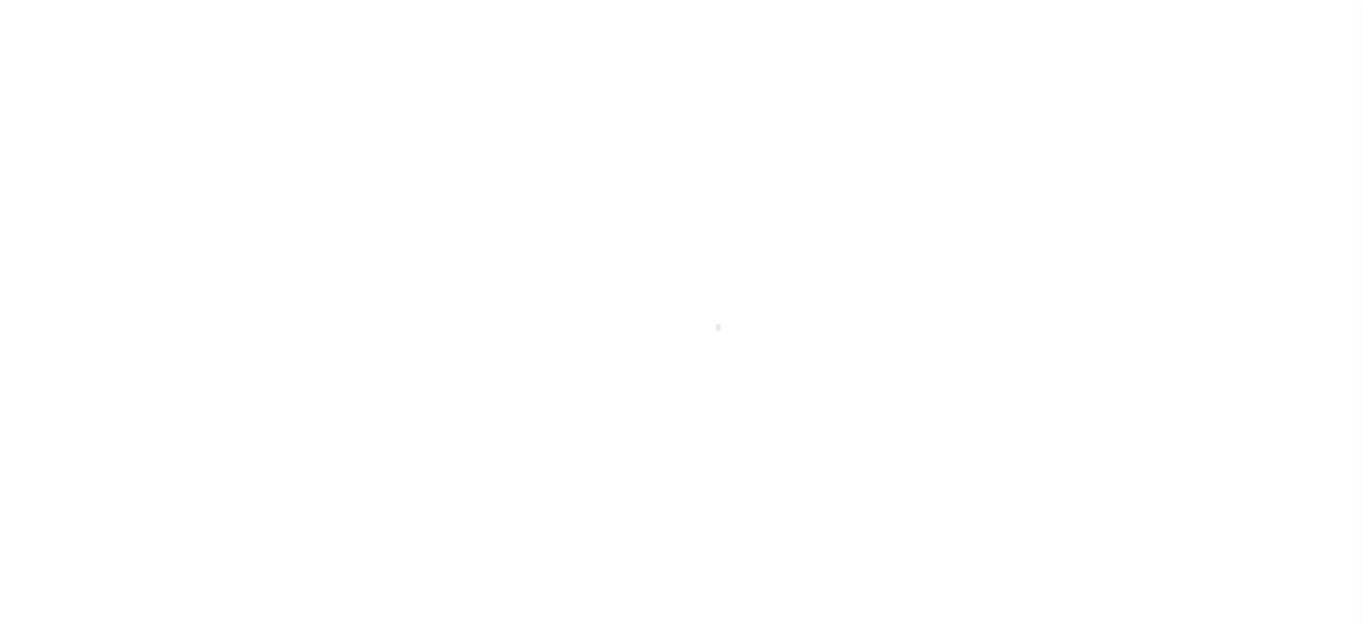
select select "DUE"
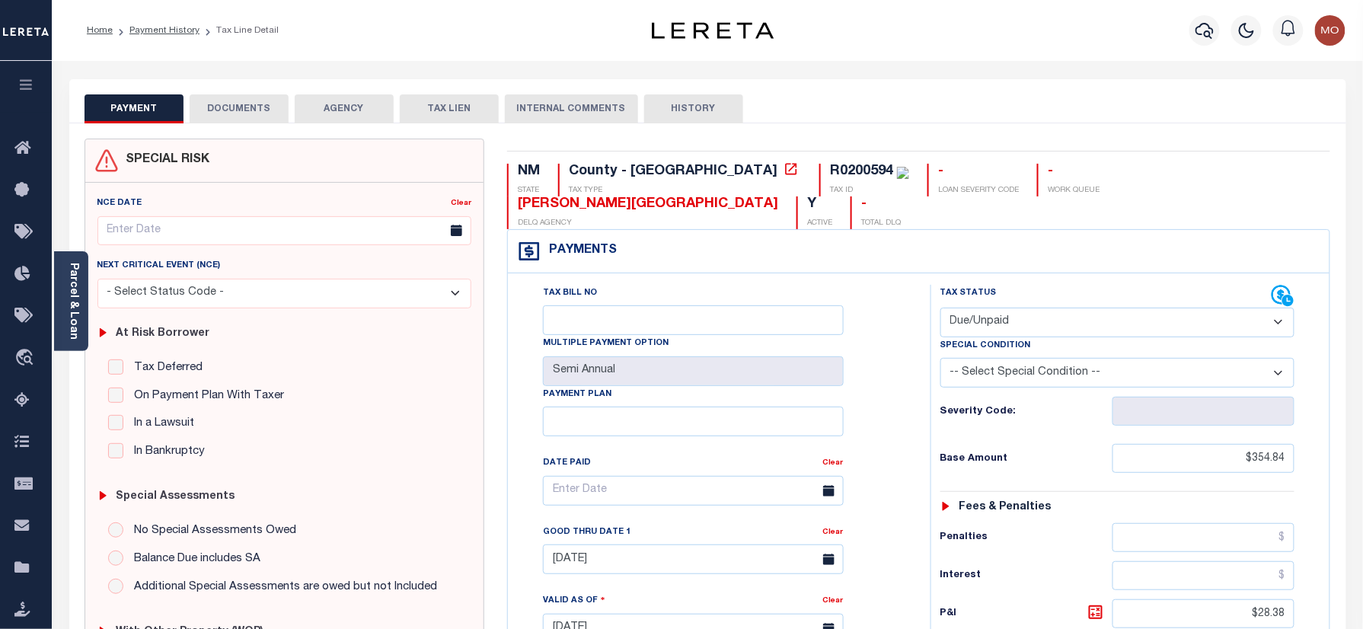
click at [830, 175] on div "R0200594" at bounding box center [861, 171] width 63 height 14
copy div "R0200594"
click at [880, 464] on div "Tax Bill No Multiple Payment Option Semi Annual Payment Plan Clear Clear [DATE]…" at bounding box center [715, 498] width 385 height 427
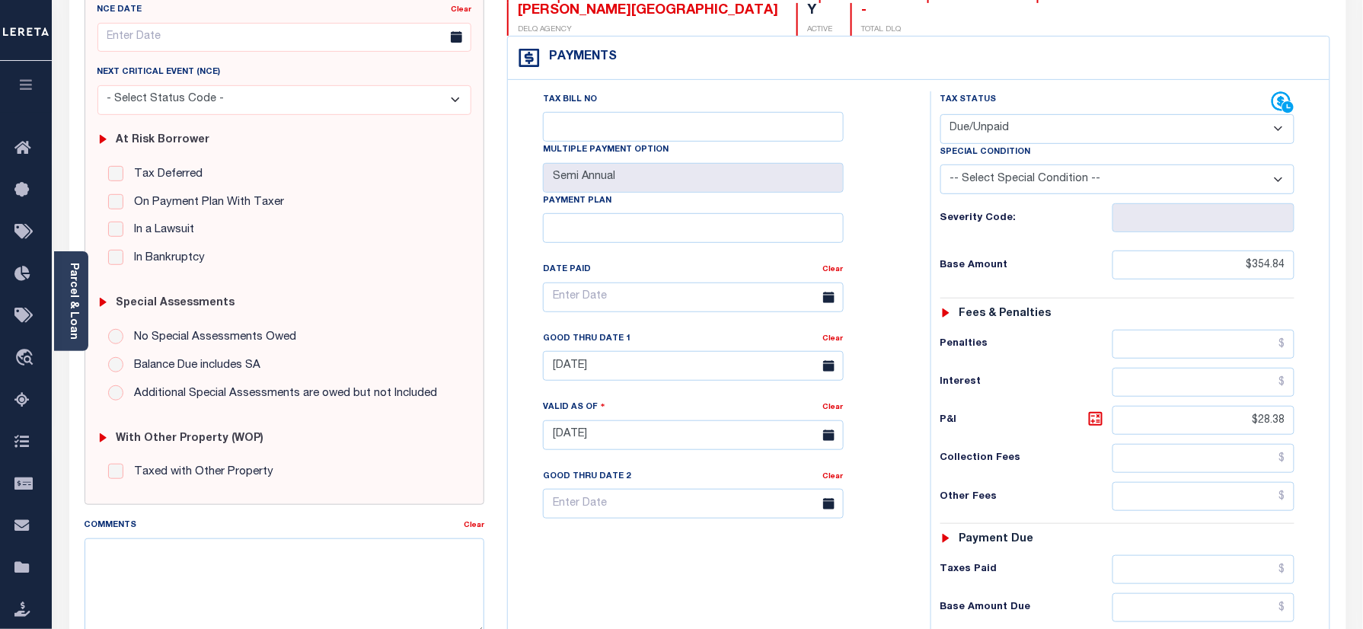
scroll to position [305, 0]
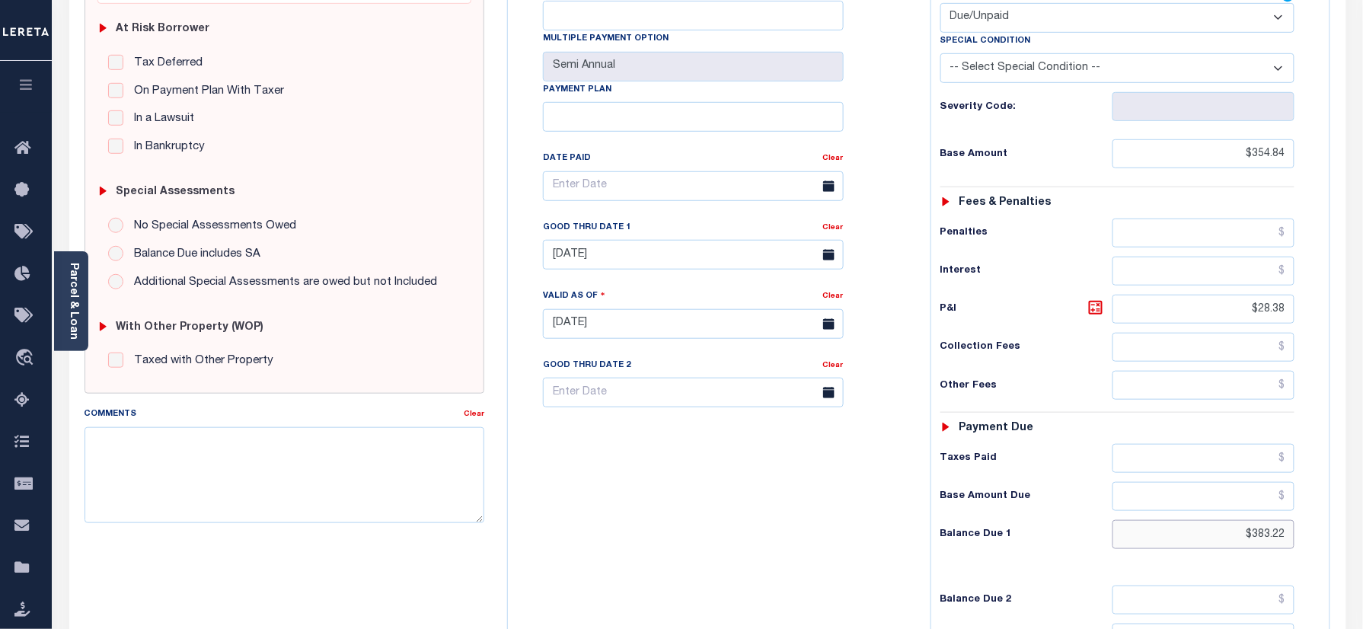
drag, startPoint x: 1240, startPoint y: 504, endPoint x: 1082, endPoint y: 349, distance: 221.3
click at [1362, 512] on html "Home Payment History Tax Line Detail" at bounding box center [681, 272] width 1363 height 1154
paste input "90.3"
type input "$390.32"
type input "[DATE]"
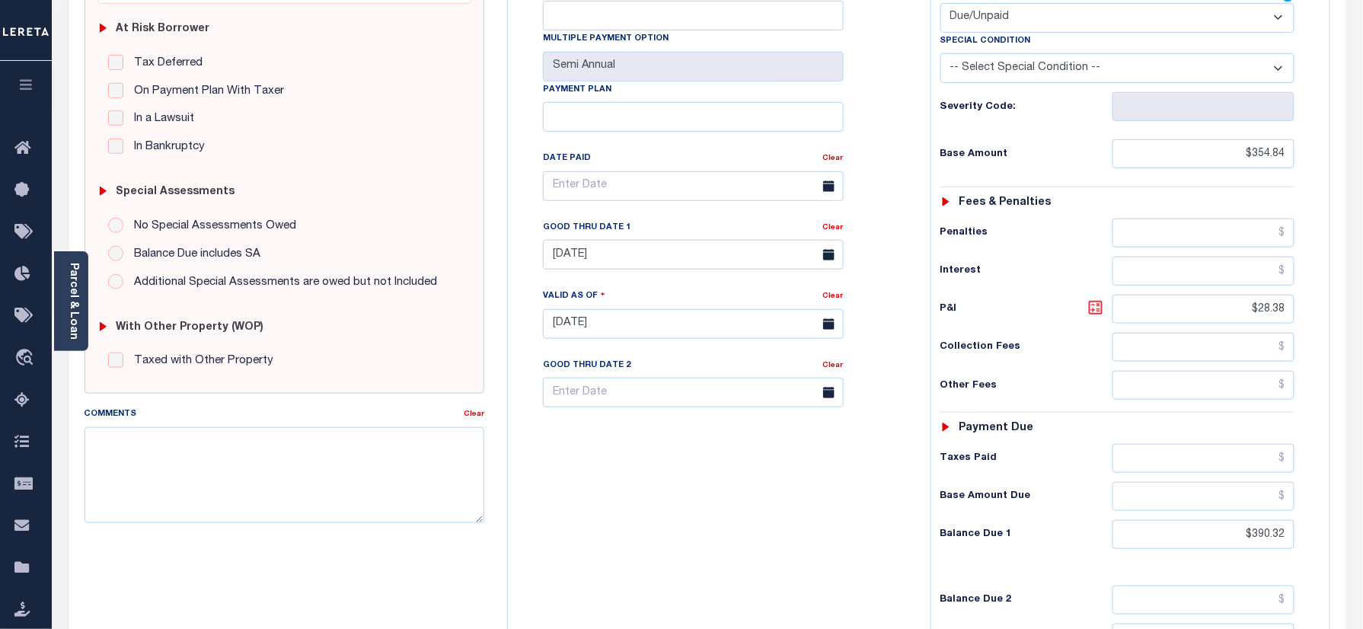
click at [1097, 298] on icon at bounding box center [1096, 307] width 18 height 18
type input "$35.48"
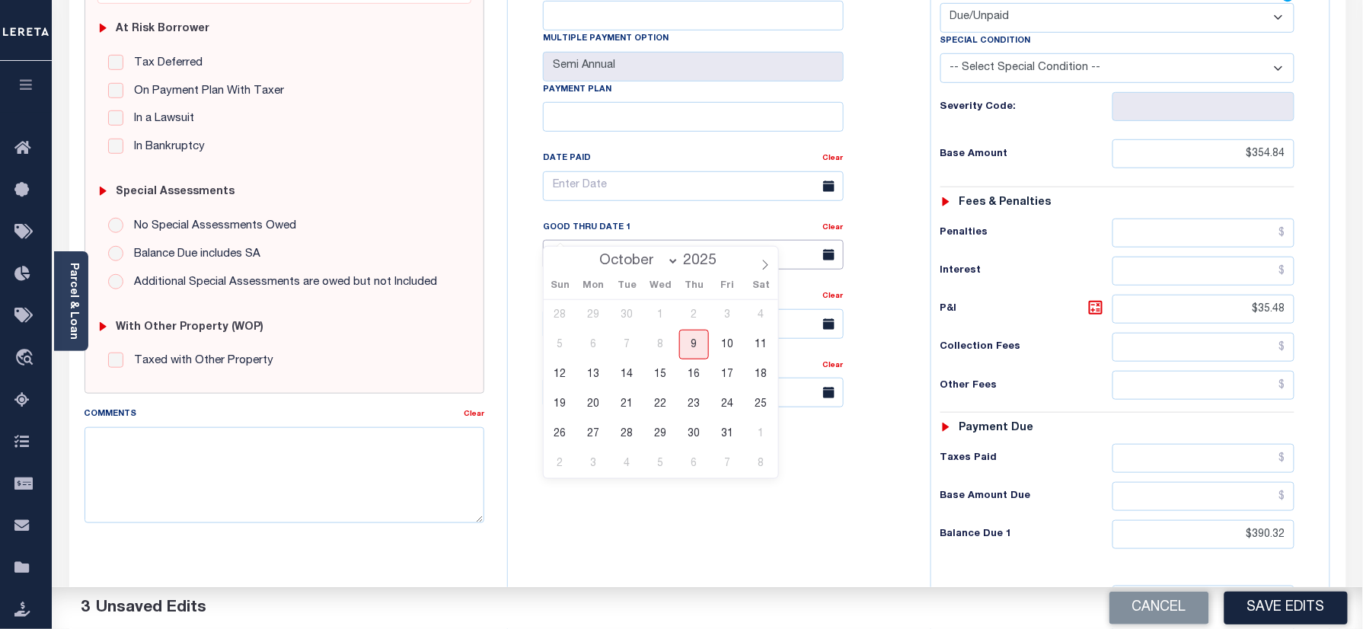
click at [662, 240] on input "[DATE]" at bounding box center [693, 255] width 301 height 30
click at [693, 350] on span "9" at bounding box center [694, 345] width 30 height 30
type input "[DATE]"
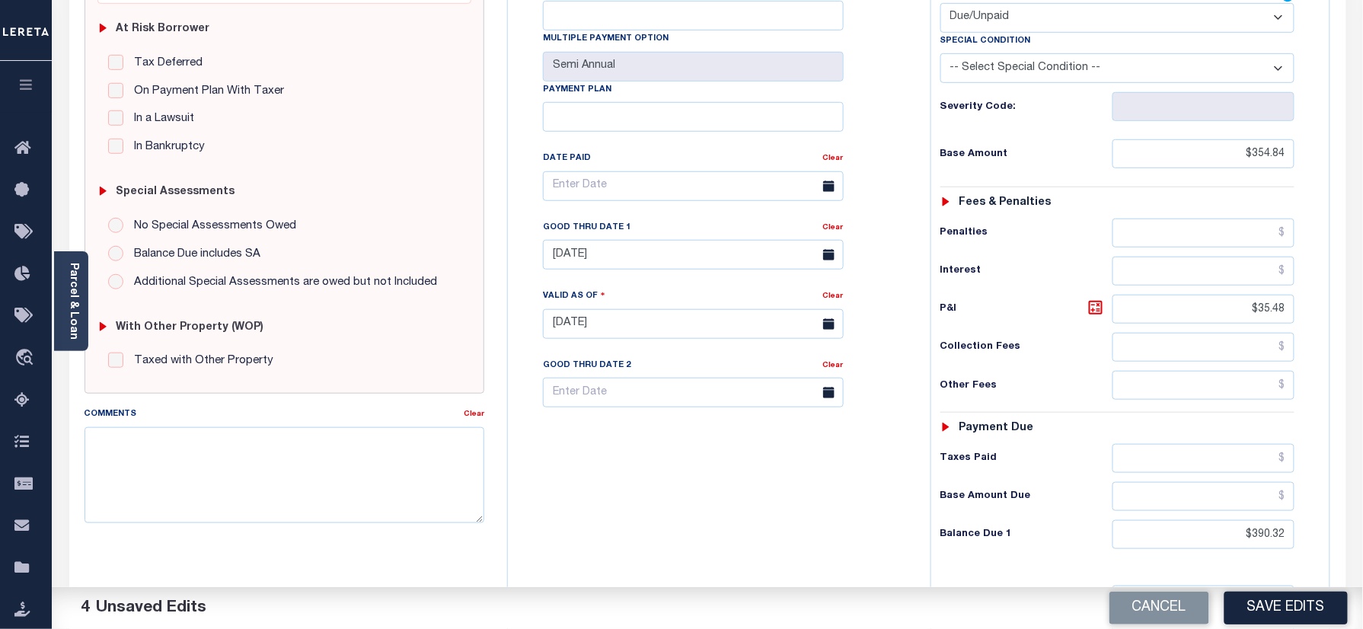
click at [670, 549] on div "Tax Bill No Multiple Payment Option Semi Annual Payment Plan Clear" at bounding box center [715, 316] width 407 height 672
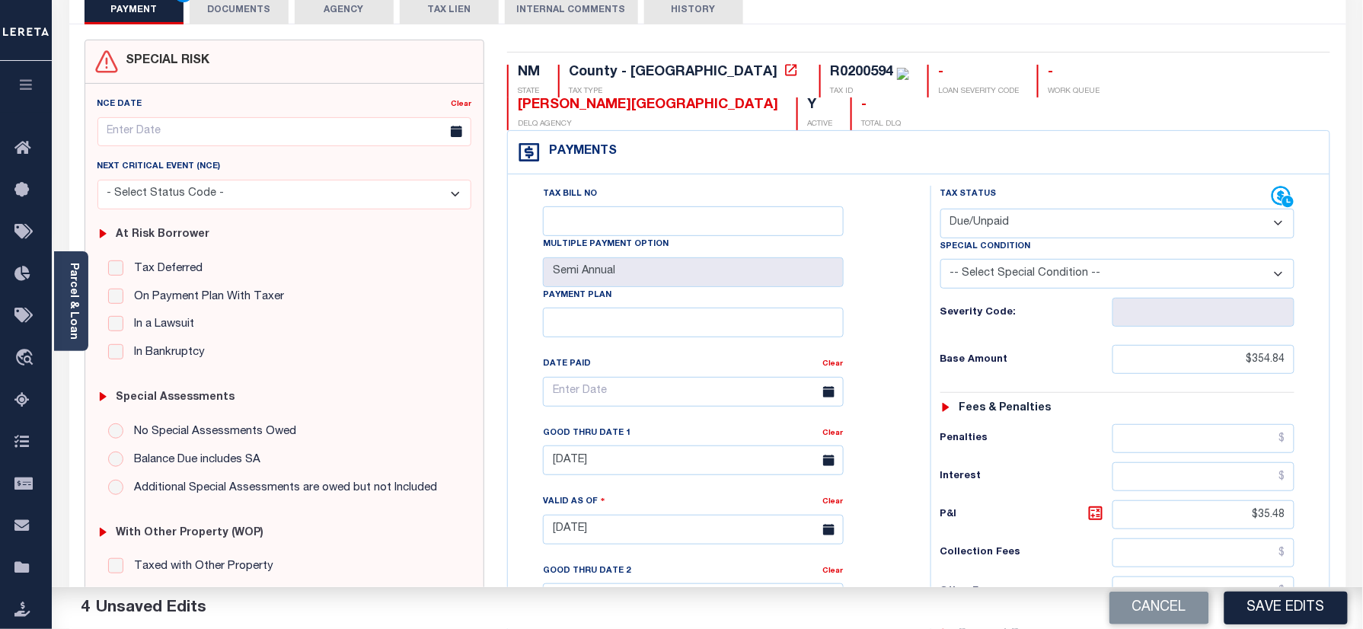
scroll to position [0, 0]
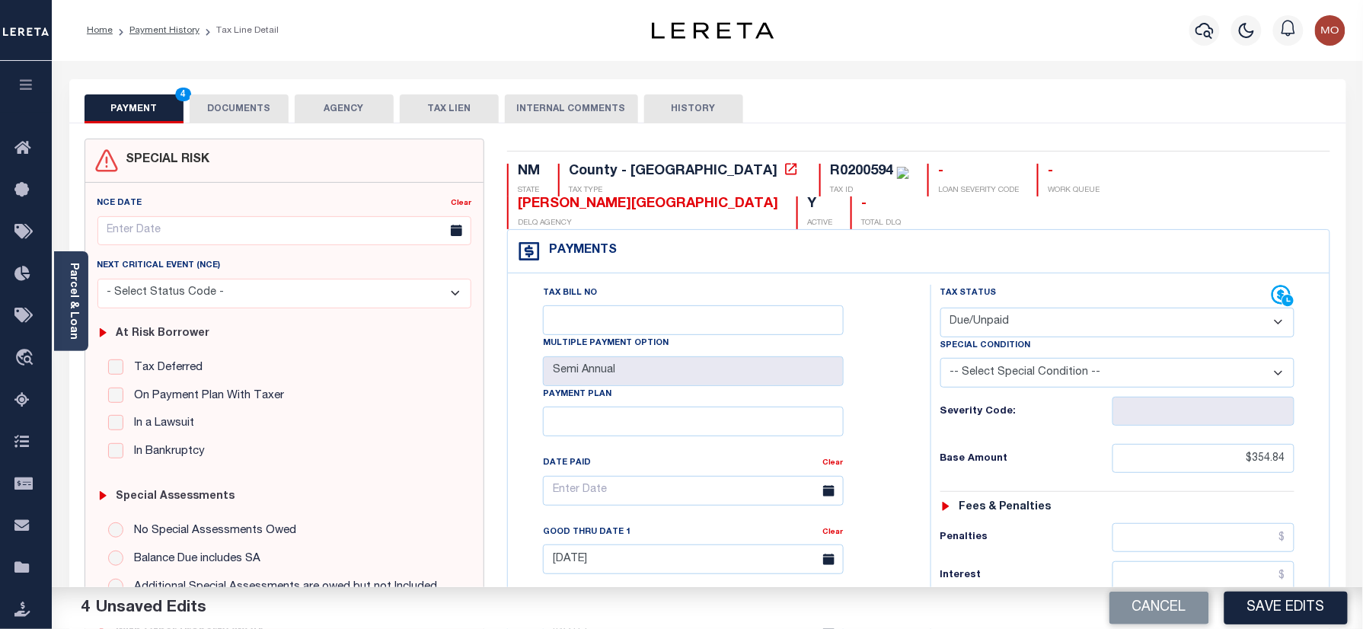
click at [231, 105] on button "DOCUMENTS" at bounding box center [239, 108] width 99 height 29
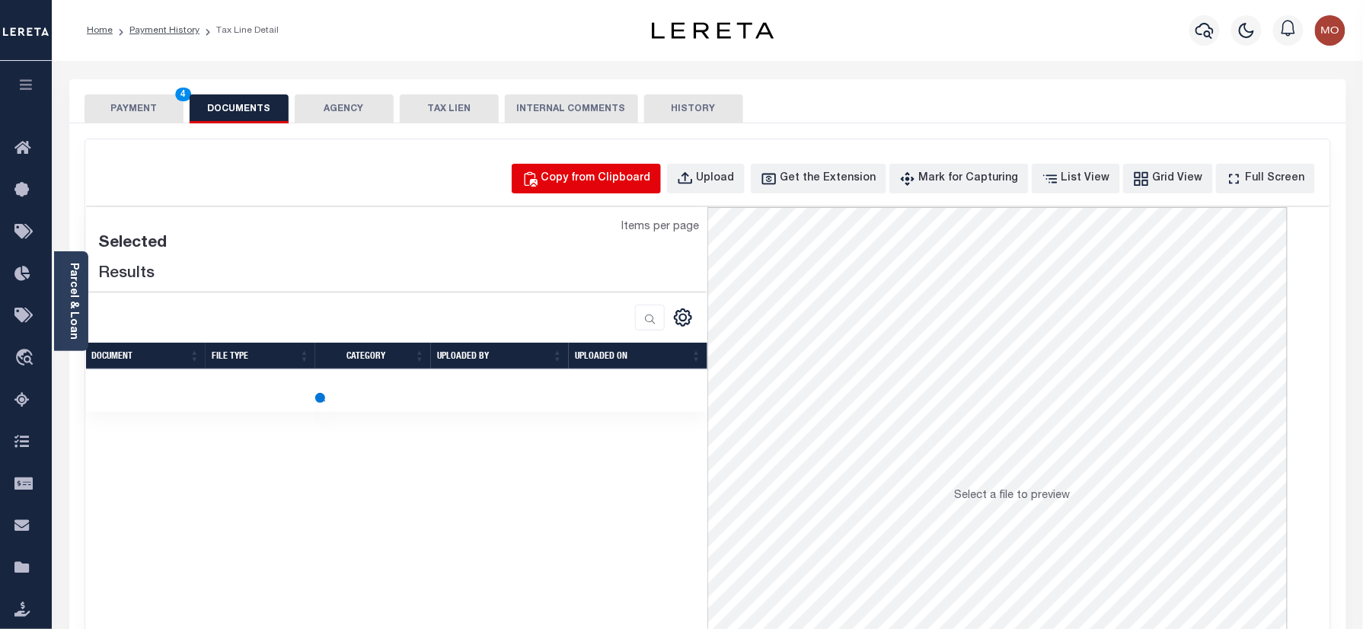
click at [614, 178] on div "Copy from Clipboard" at bounding box center [596, 179] width 110 height 17
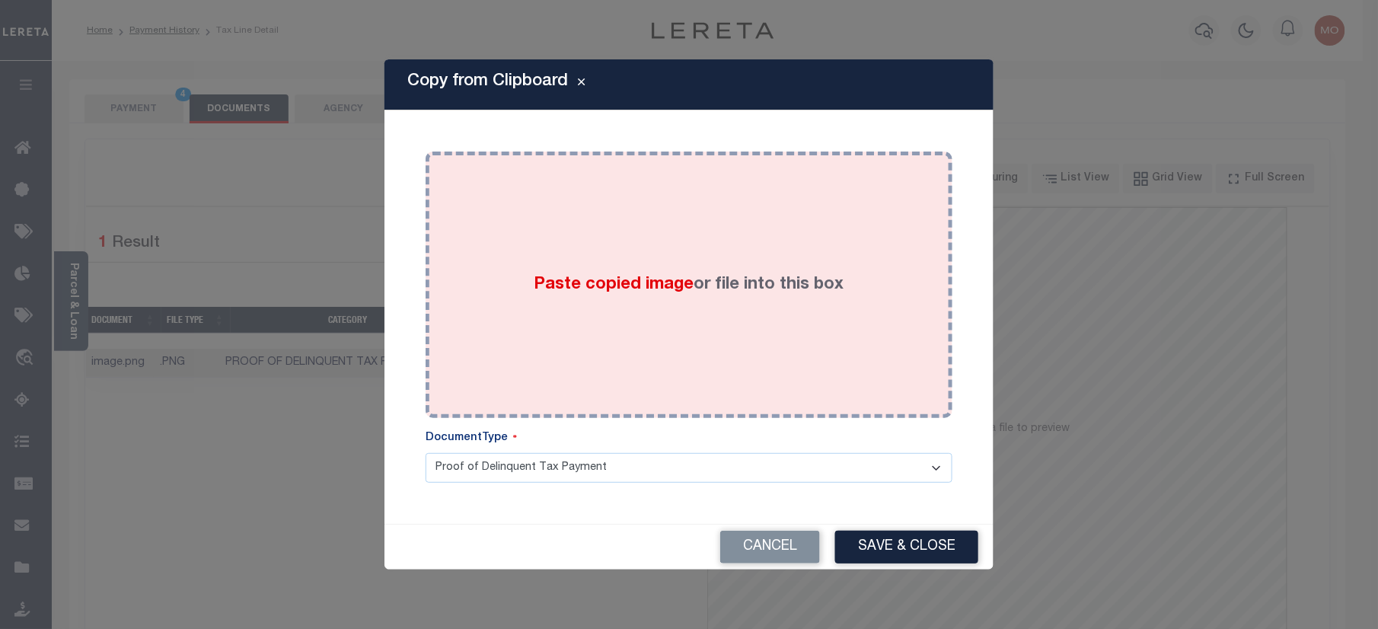
click at [604, 290] on span "Paste copied image" at bounding box center [615, 284] width 160 height 17
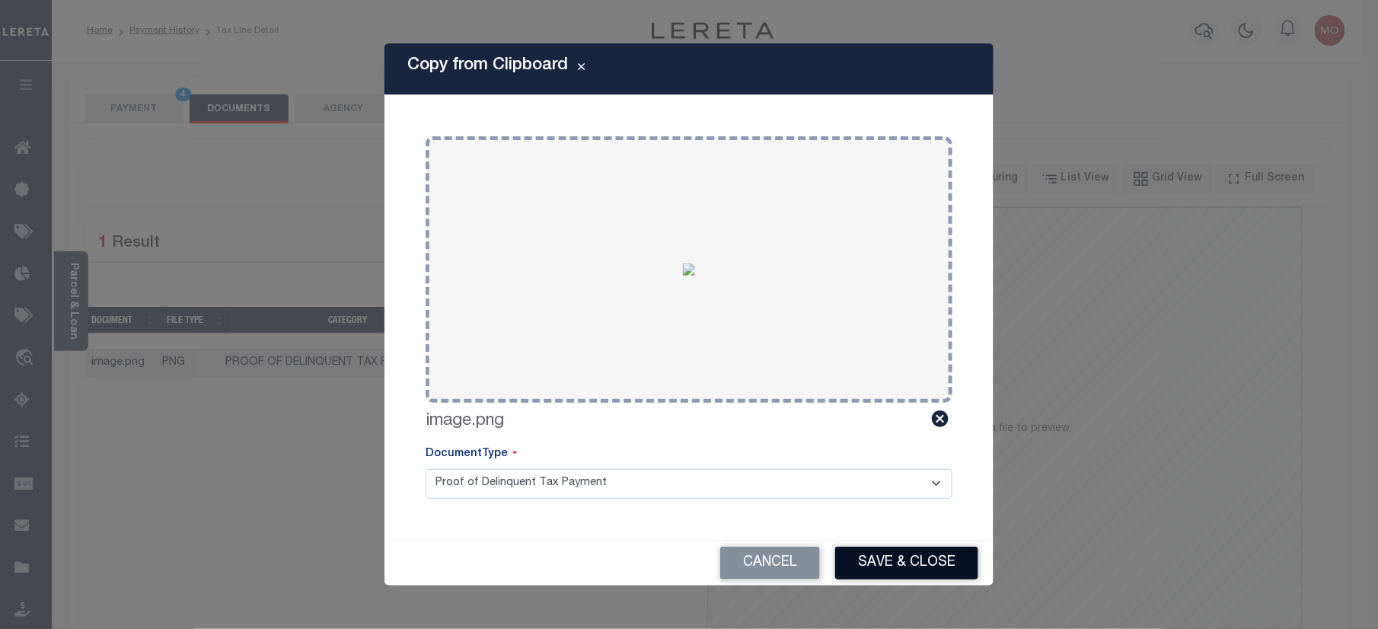
click at [899, 562] on button "Save & Close" at bounding box center [906, 563] width 143 height 33
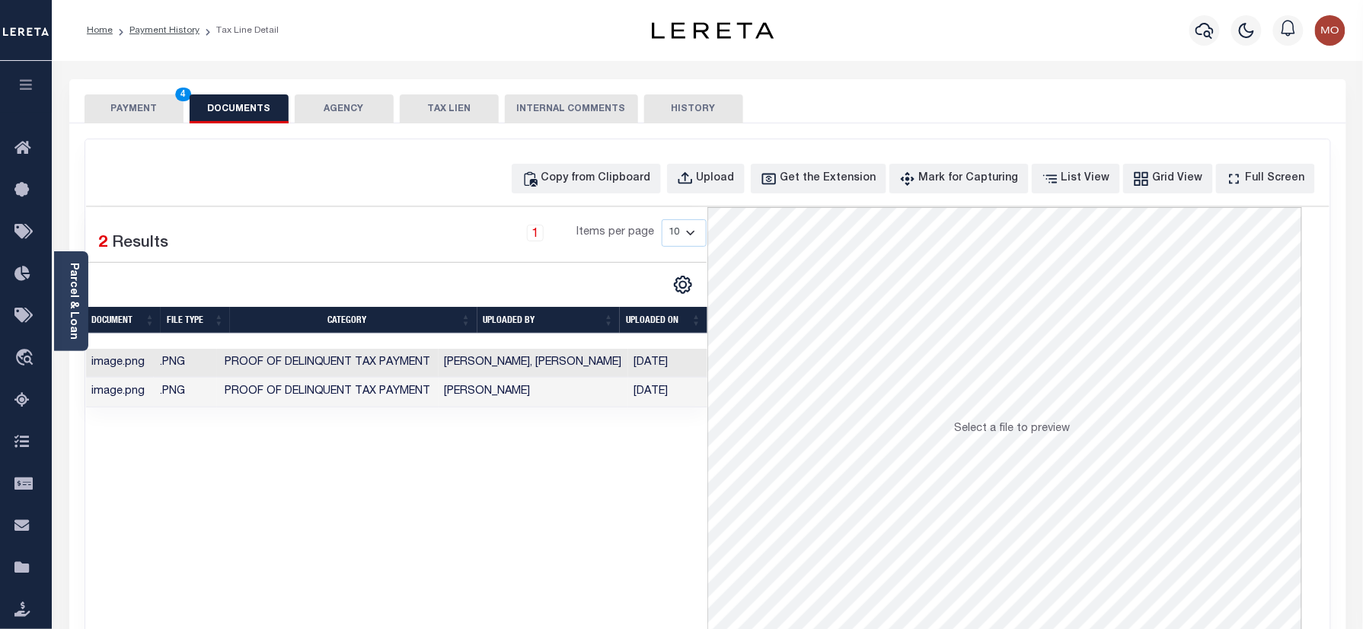
click at [136, 101] on button "PAYMENT 4" at bounding box center [134, 108] width 99 height 29
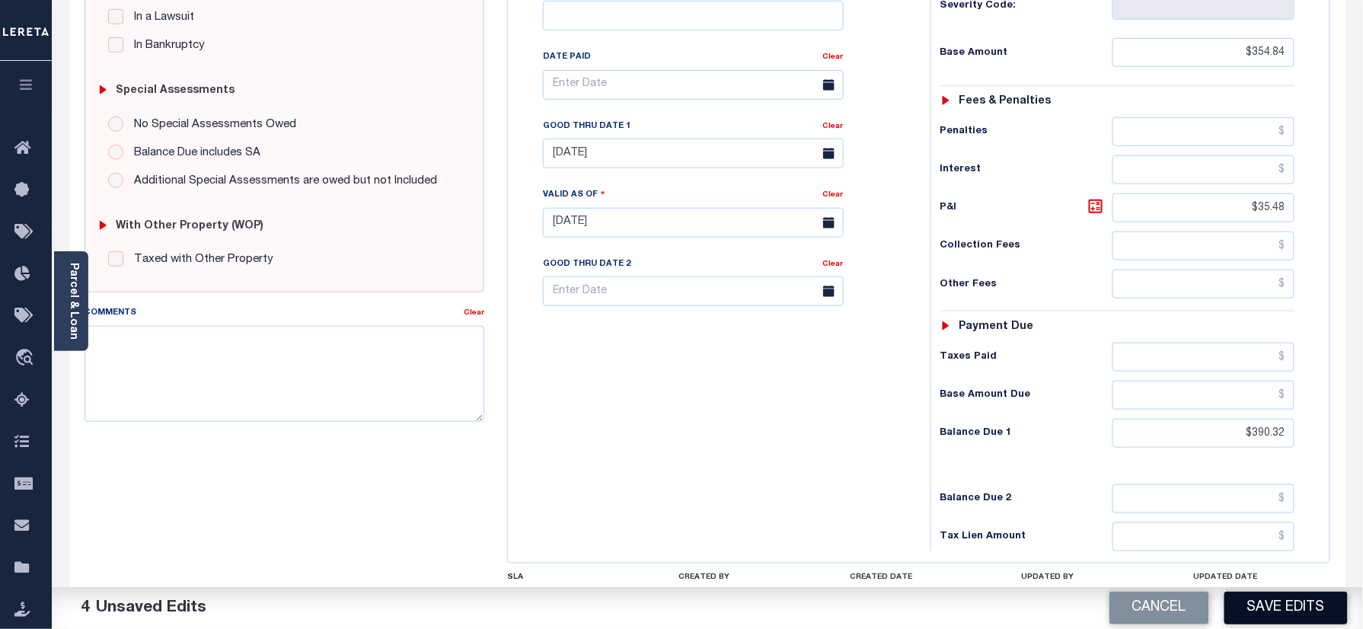
click at [1261, 603] on button "Save Edits" at bounding box center [1285, 608] width 123 height 33
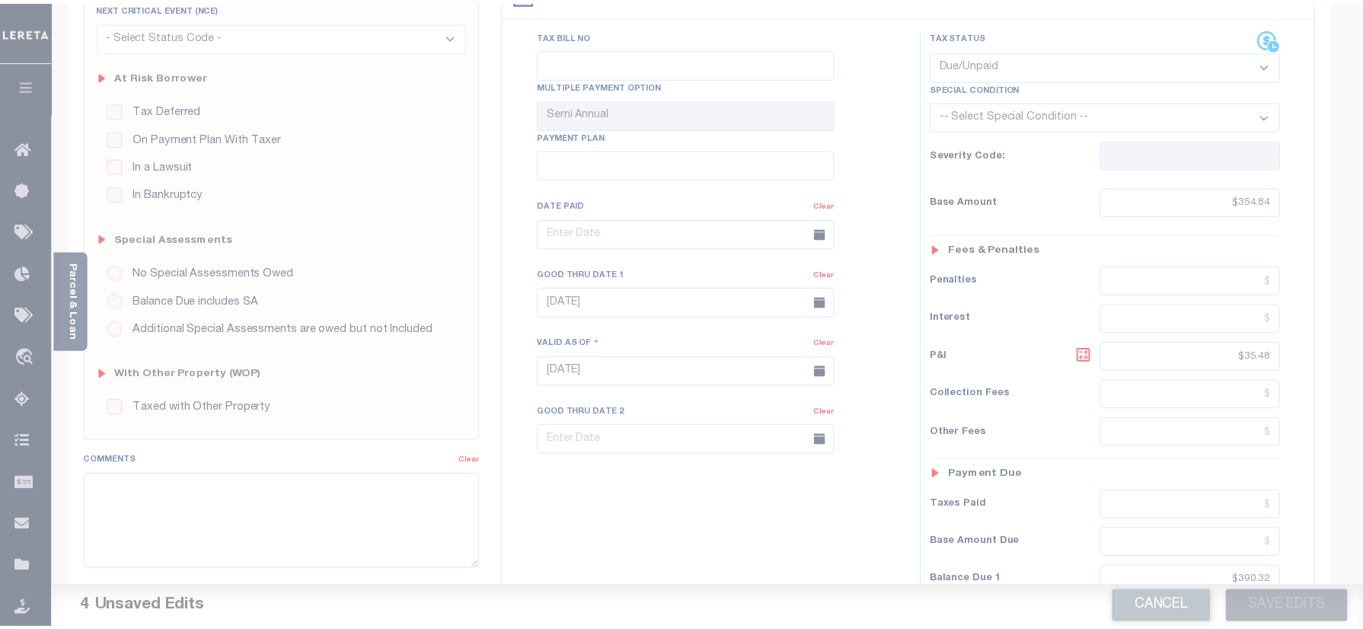
scroll to position [101, 0]
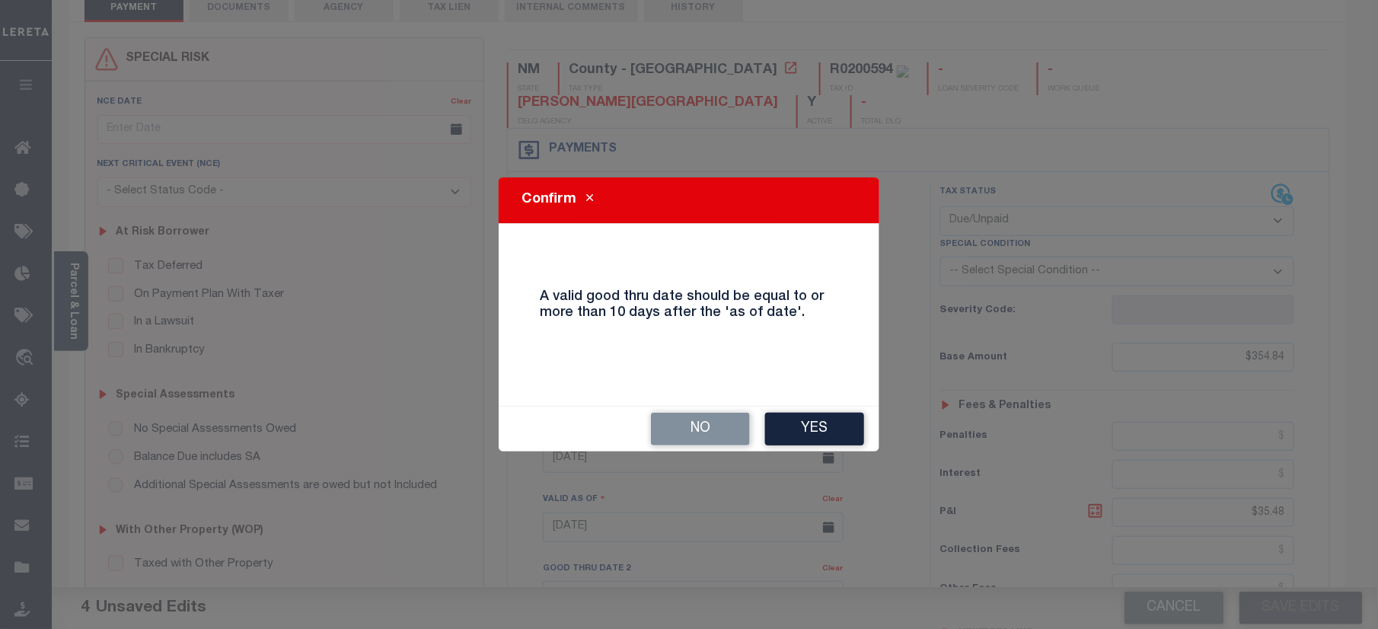
click at [814, 448] on div "No Yes" at bounding box center [689, 429] width 381 height 45
click at [809, 424] on button "Yes" at bounding box center [814, 429] width 99 height 33
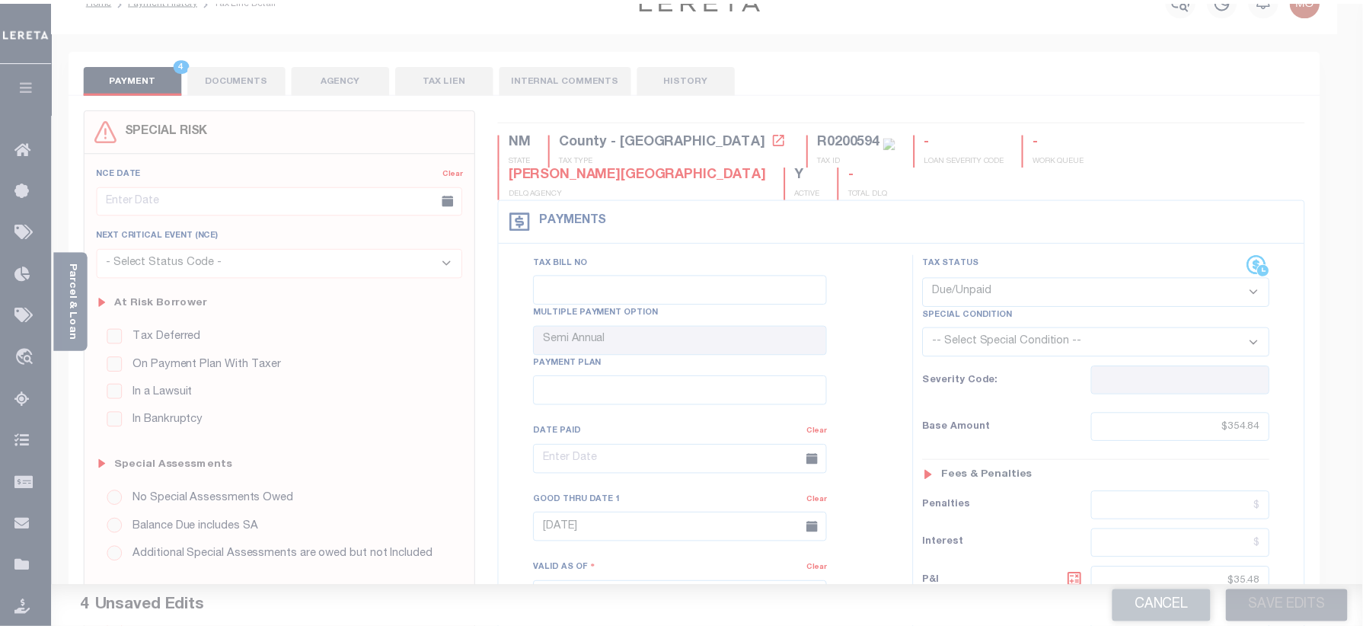
scroll to position [0, 0]
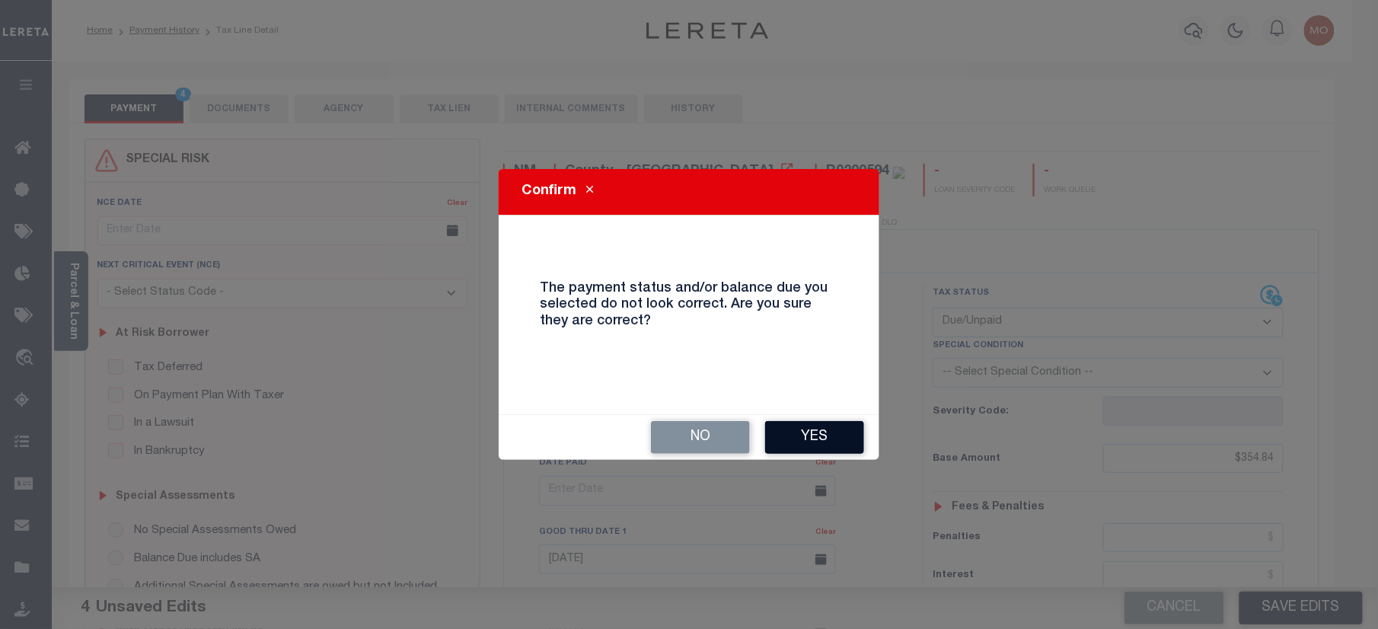
click at [806, 432] on button "Yes" at bounding box center [814, 437] width 99 height 33
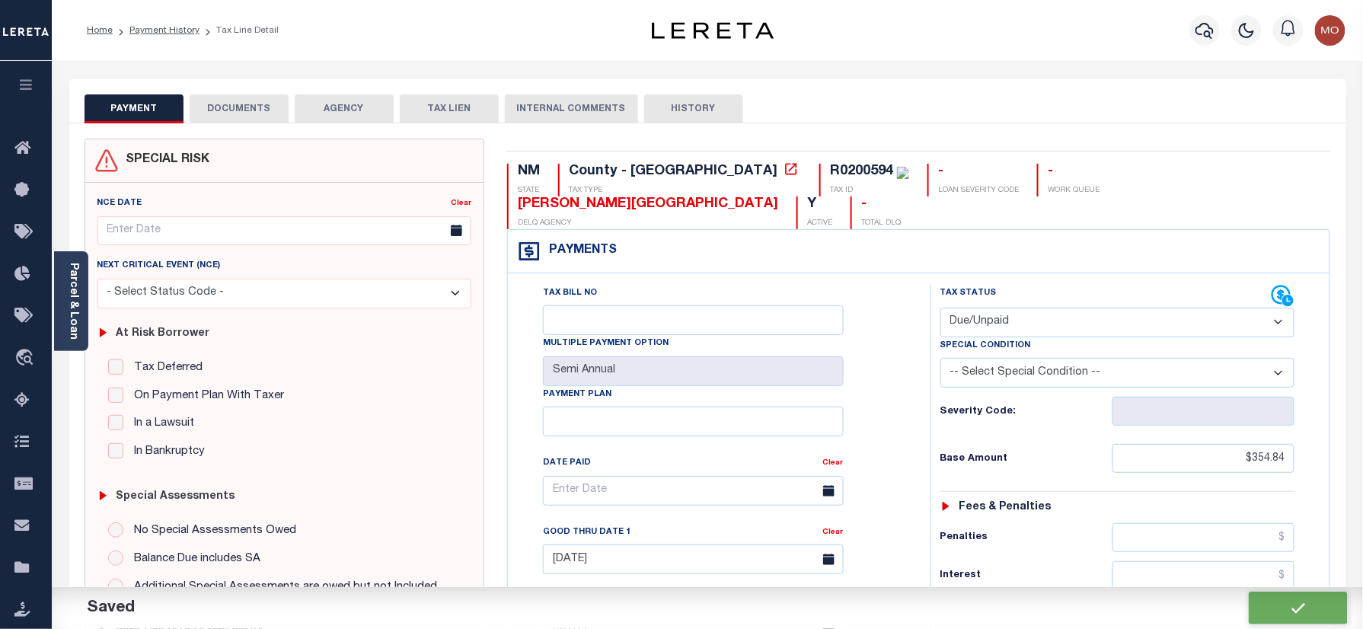
checkbox input "false"
type input "$354.84"
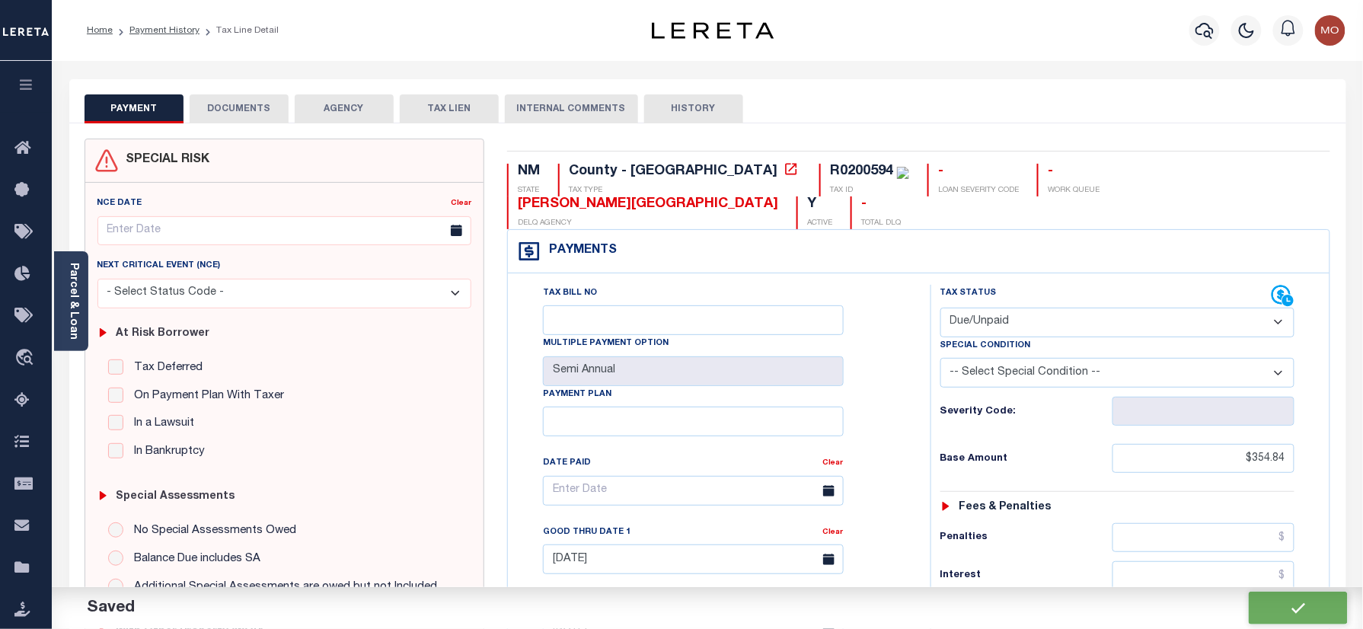
type input "$35.48"
type input "$390.32"
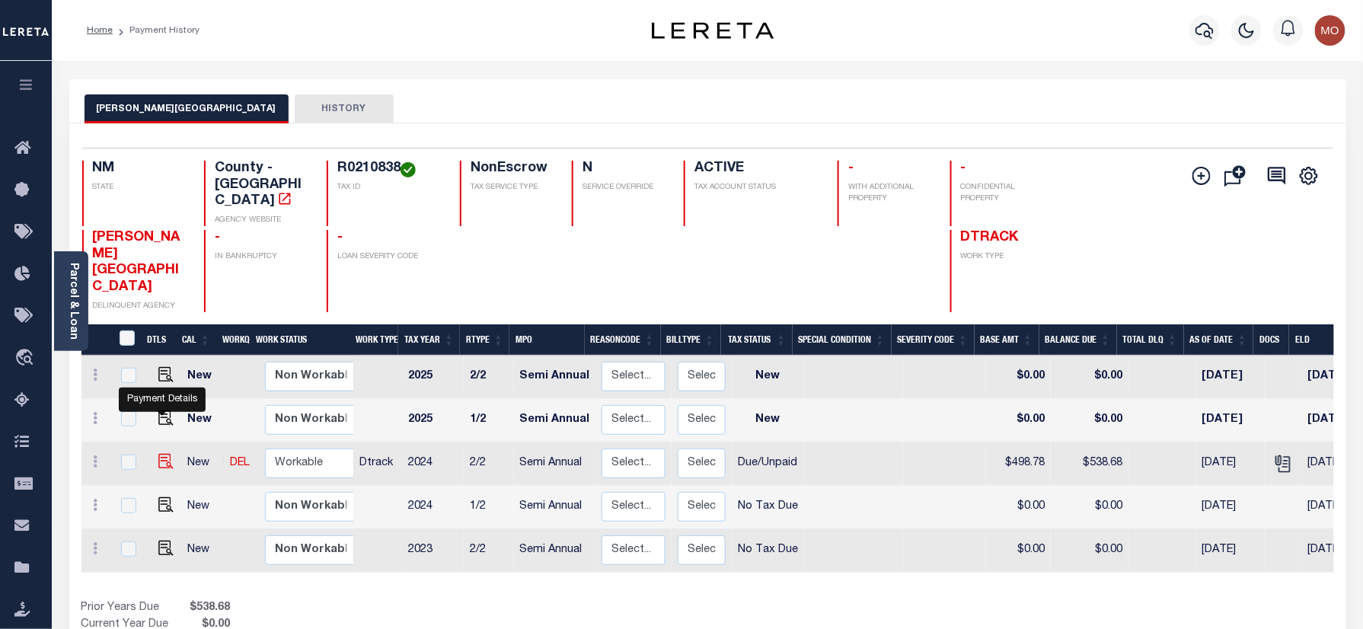
click at [161, 454] on img "" at bounding box center [165, 461] width 15 height 15
checkbox input "true"
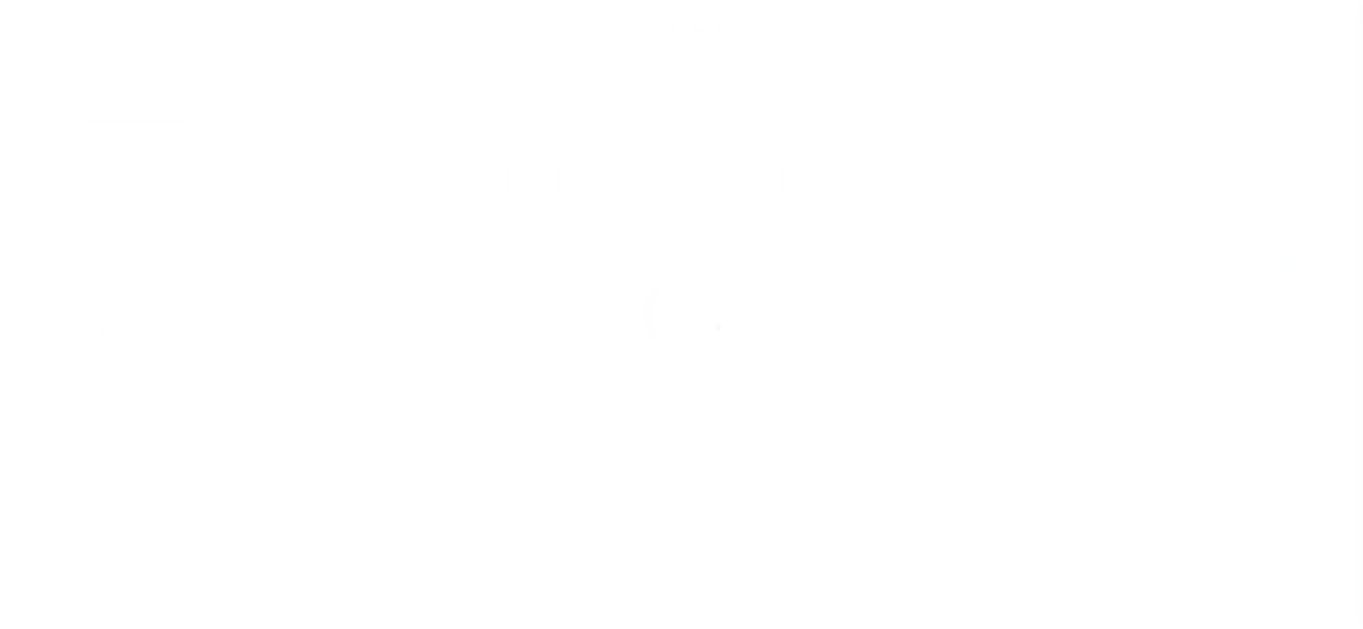
select select "DUE"
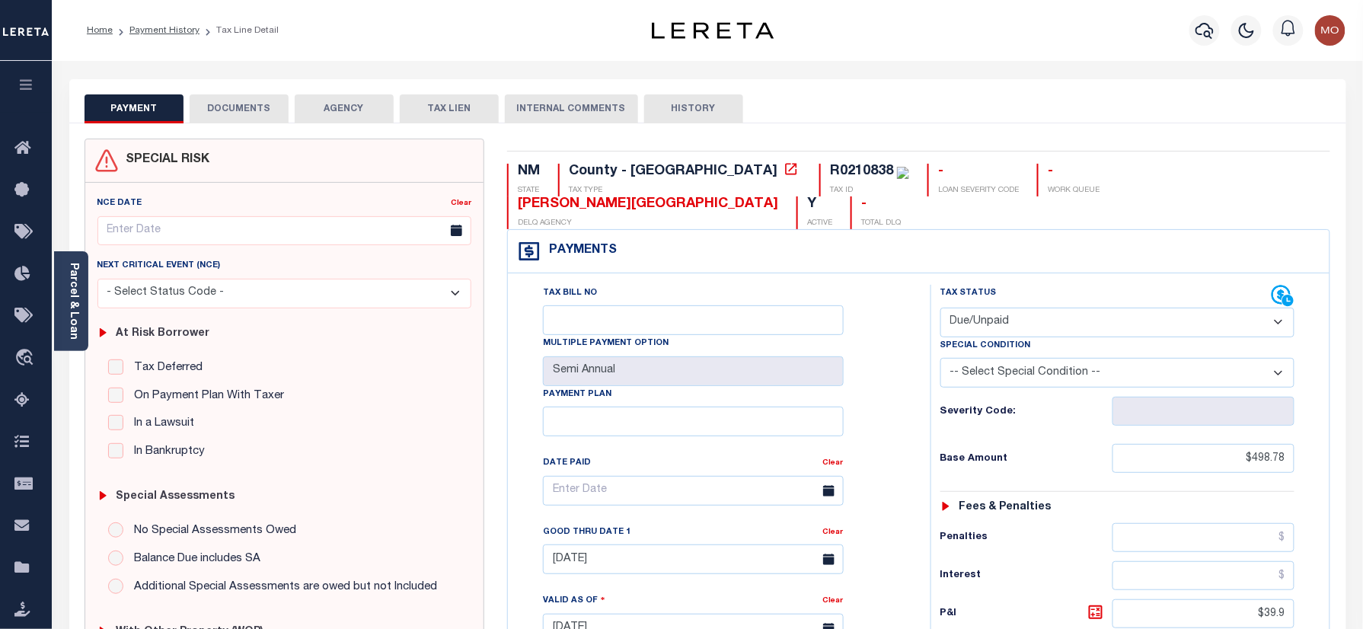
click at [830, 171] on div "R0210838" at bounding box center [861, 171] width 63 height 14
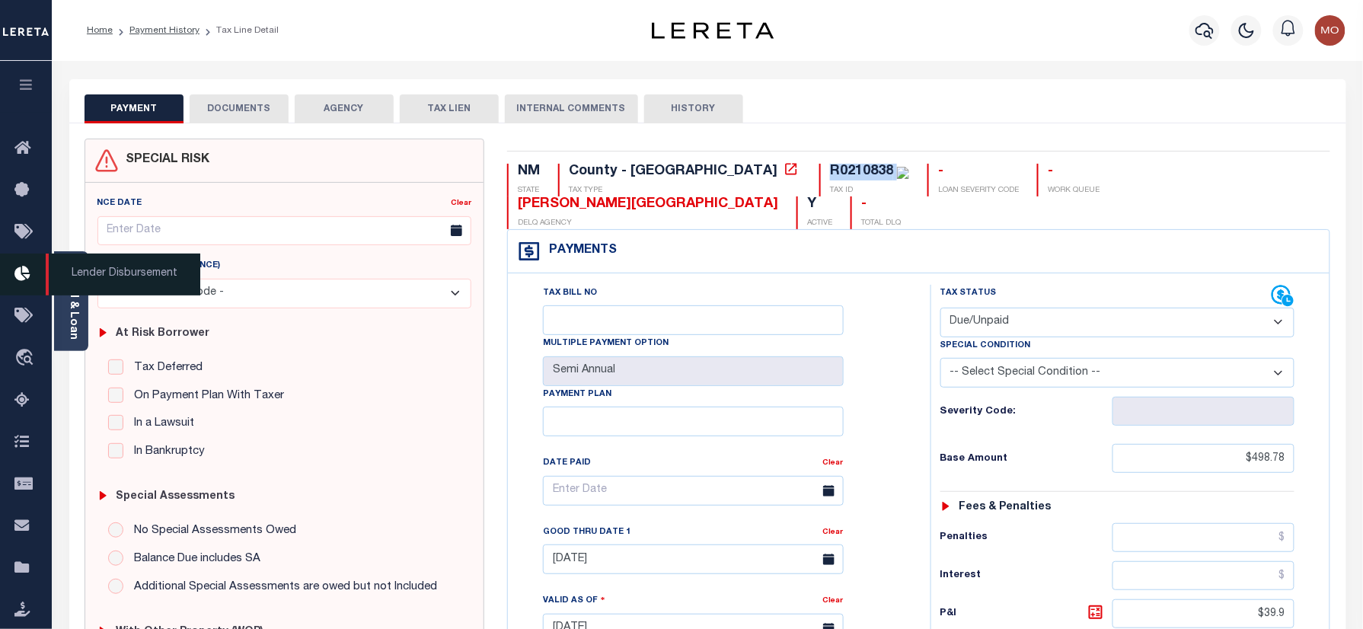
copy div "R0210838"
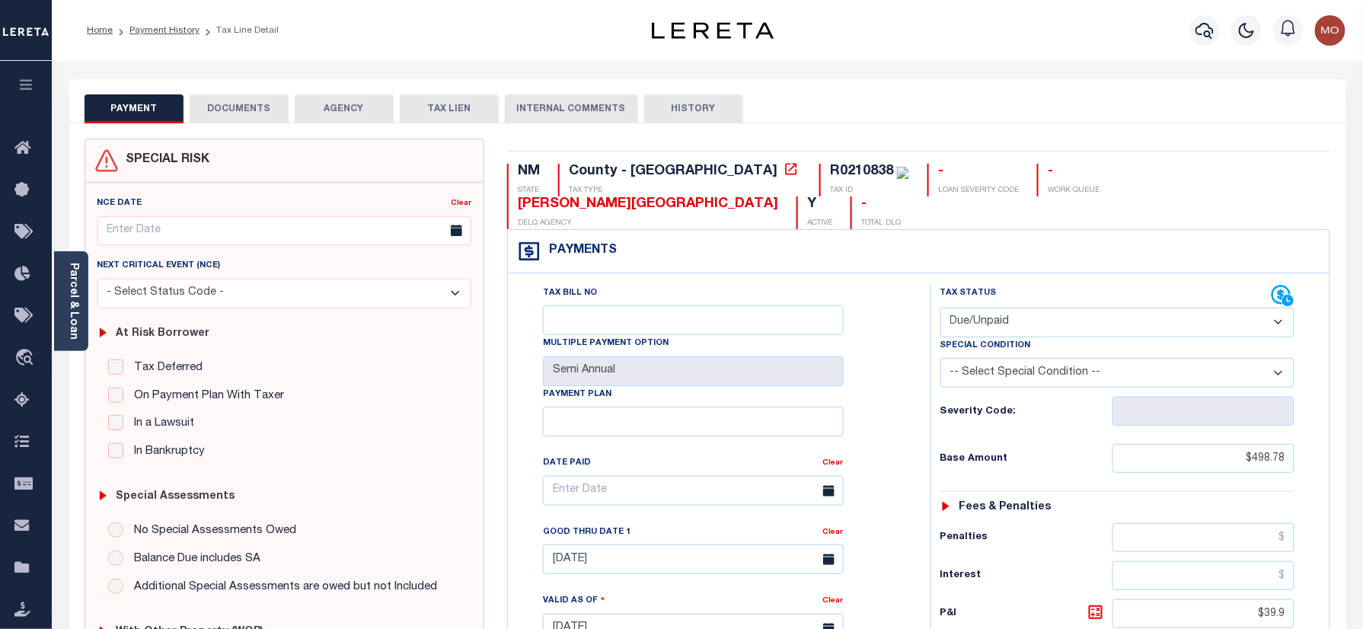
click at [918, 485] on div "Tax Bill No Multiple Payment Option Semi Annual Payment Plan Clear" at bounding box center [715, 621] width 407 height 672
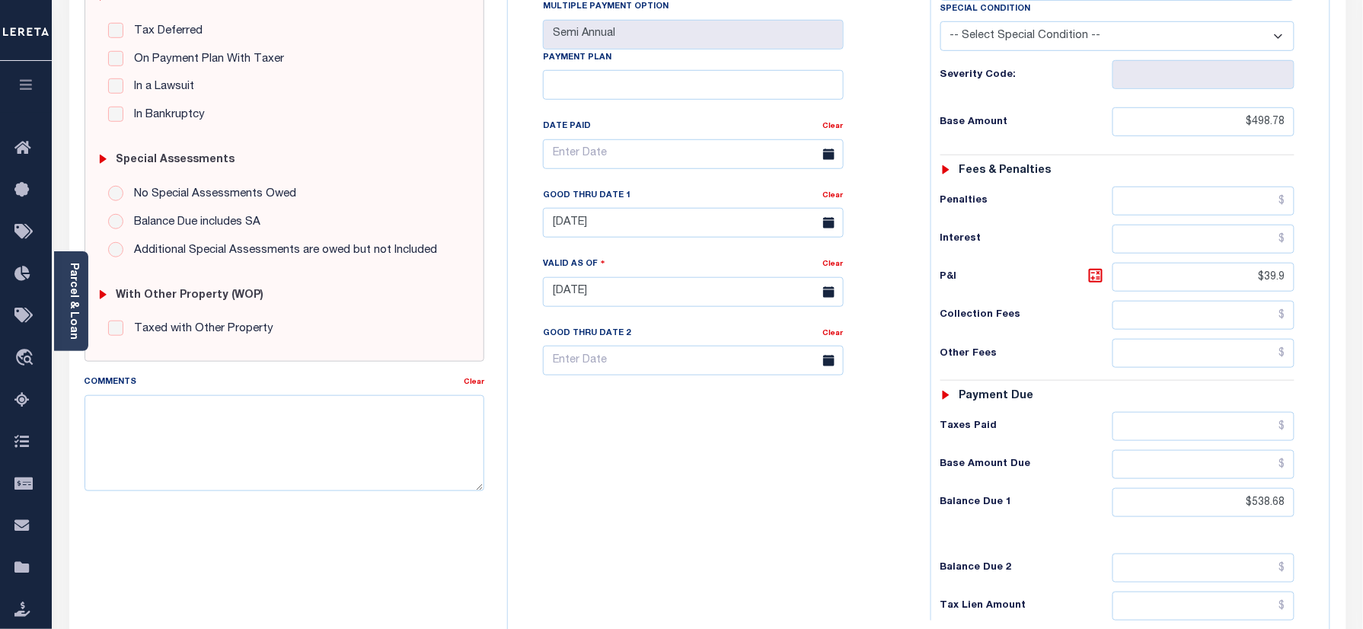
scroll to position [503, 0]
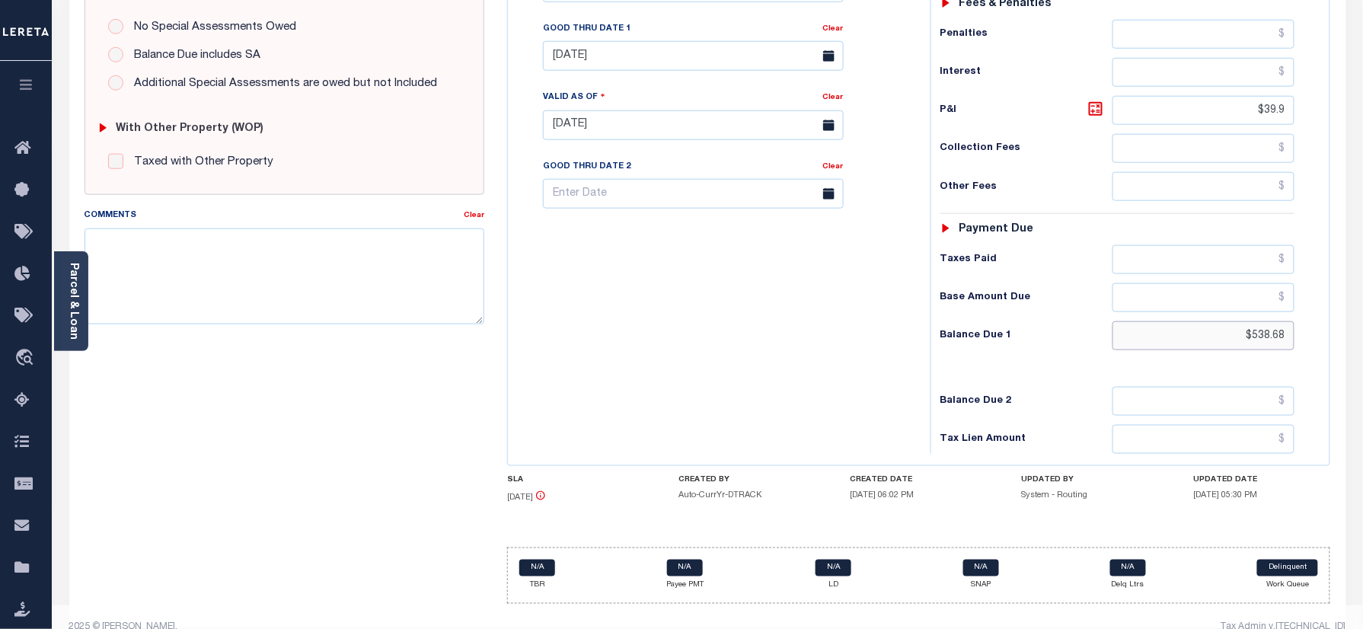
drag, startPoint x: 1231, startPoint y: 311, endPoint x: 1381, endPoint y: 321, distance: 150.3
click at [1362, 321] on html "Home Payment History Tax Line Detail" at bounding box center [681, 74] width 1363 height 1154
type input "$548.66"
type input "10/09/2025"
click at [1093, 100] on icon at bounding box center [1096, 109] width 18 height 18
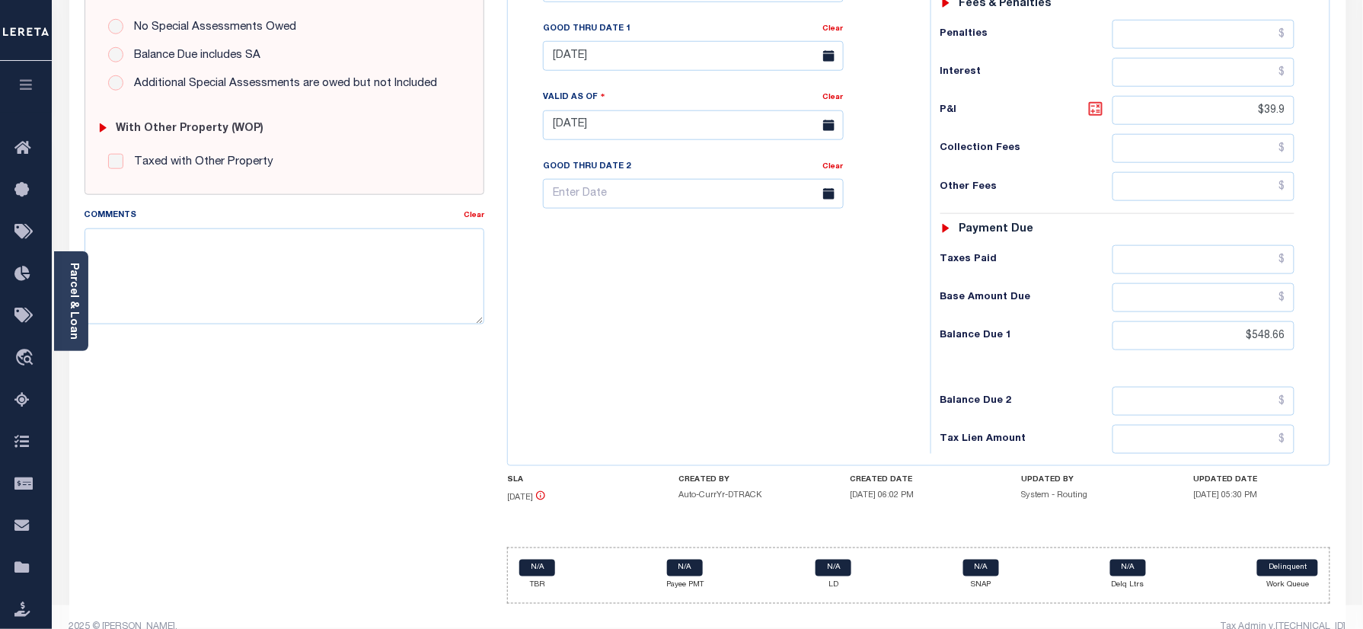
type input "$49.88"
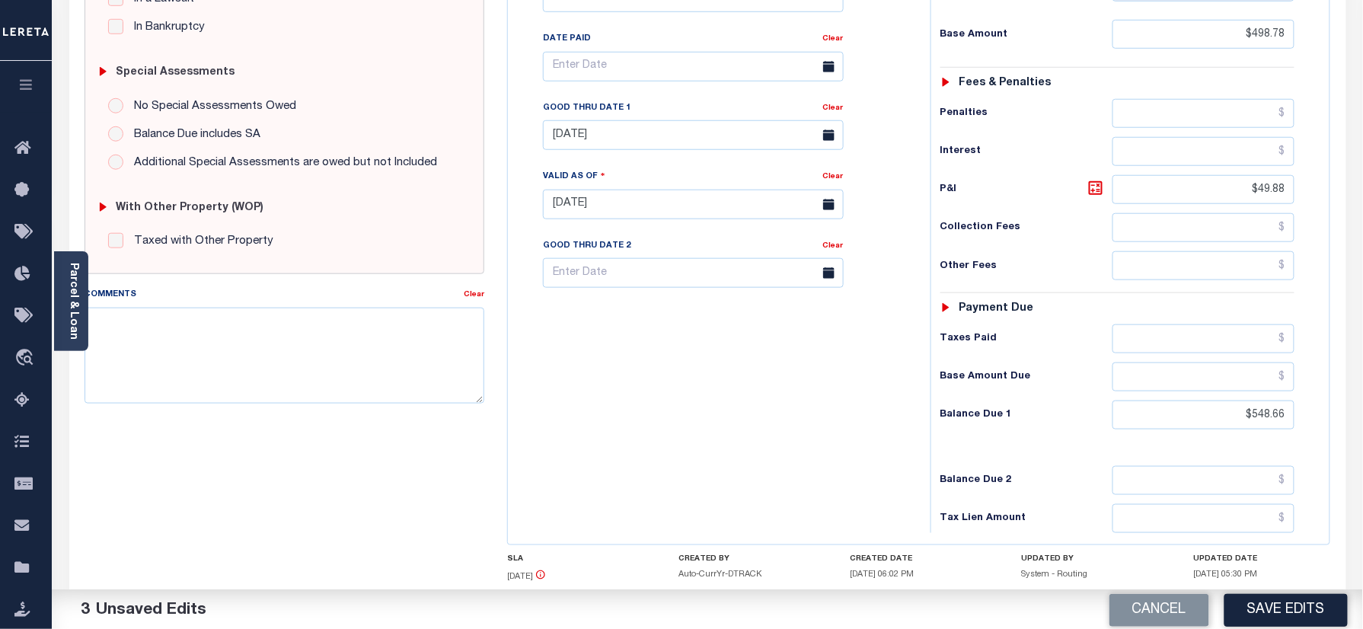
scroll to position [402, 0]
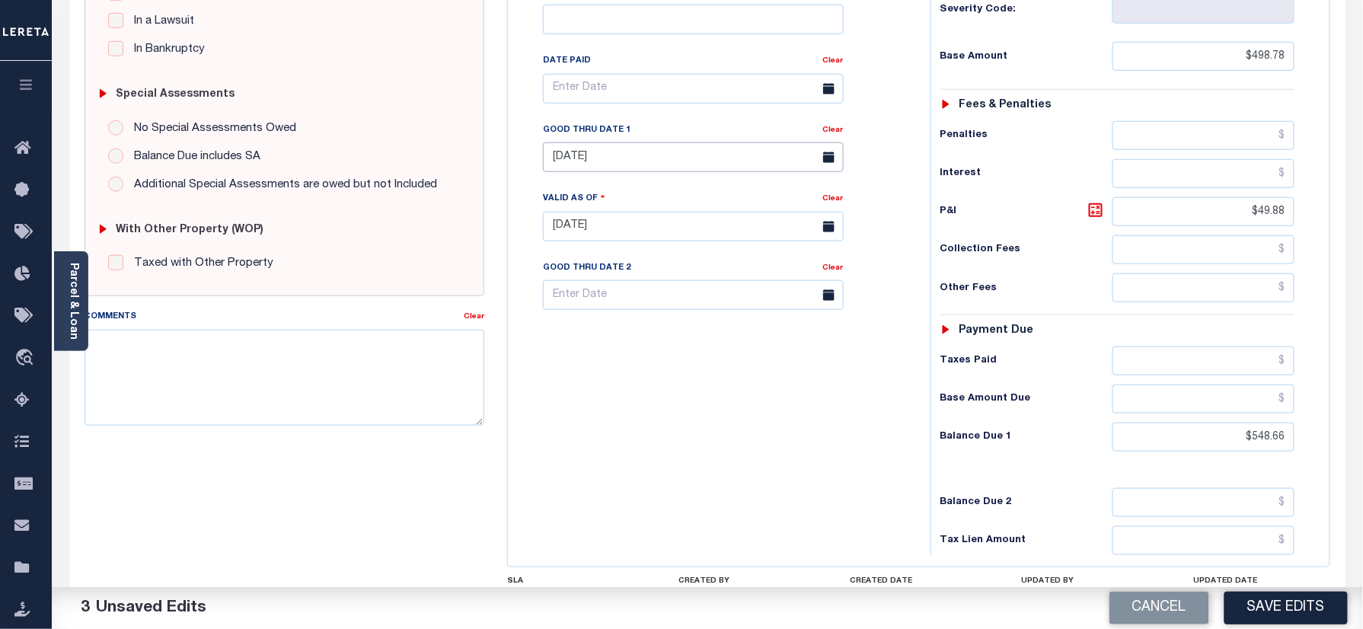
click at [606, 142] on input "08/31/2025" at bounding box center [693, 157] width 301 height 30
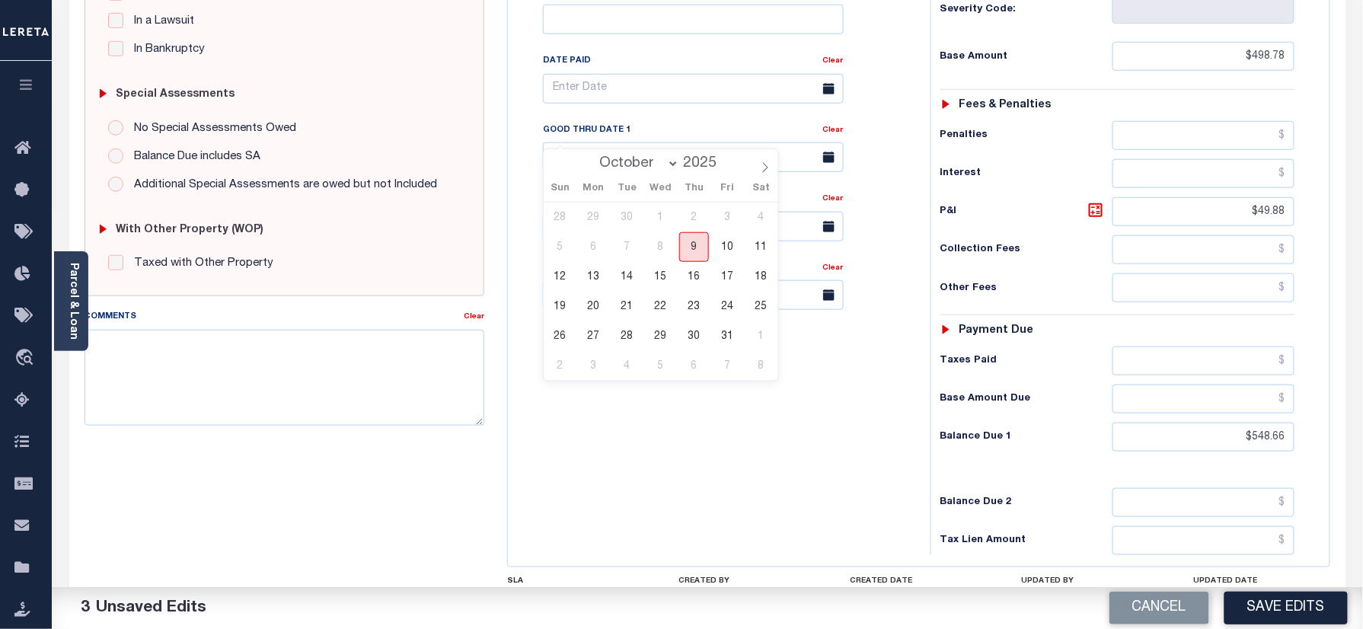
click at [693, 247] on span "9" at bounding box center [694, 247] width 30 height 30
type input "[DATE]"
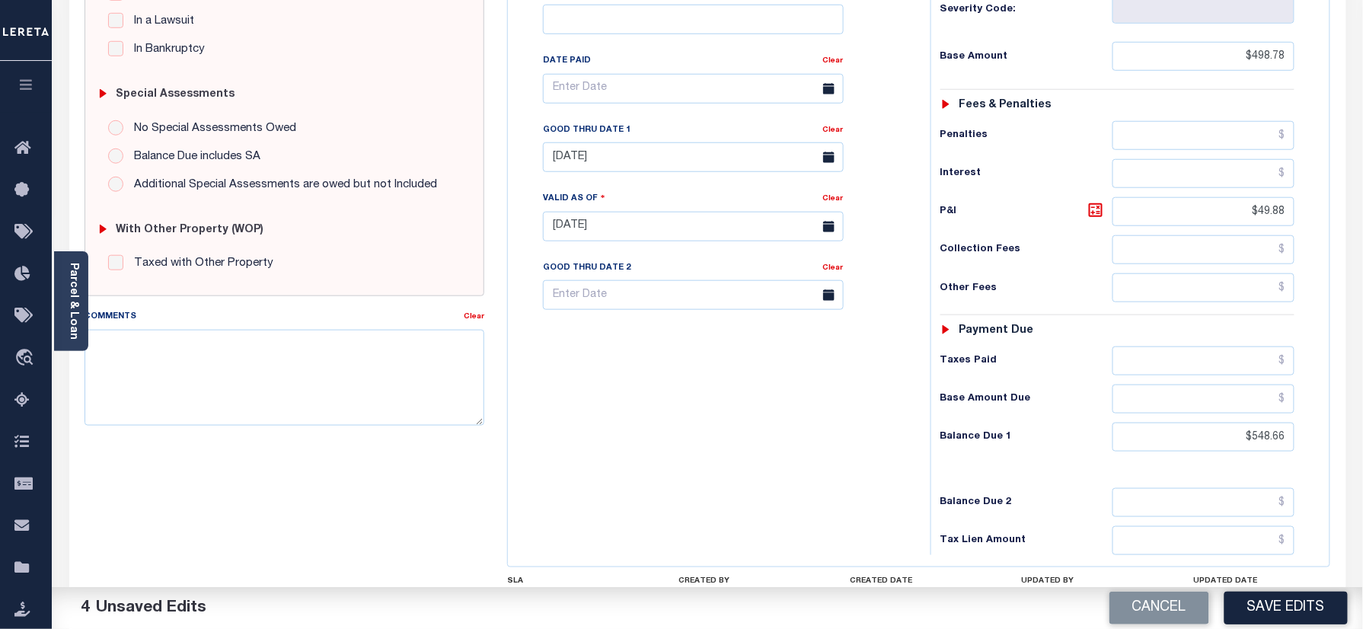
click at [676, 375] on div "Tax Bill No Multiple Payment Option Semi Annual Payment Plan Clear" at bounding box center [715, 219] width 407 height 672
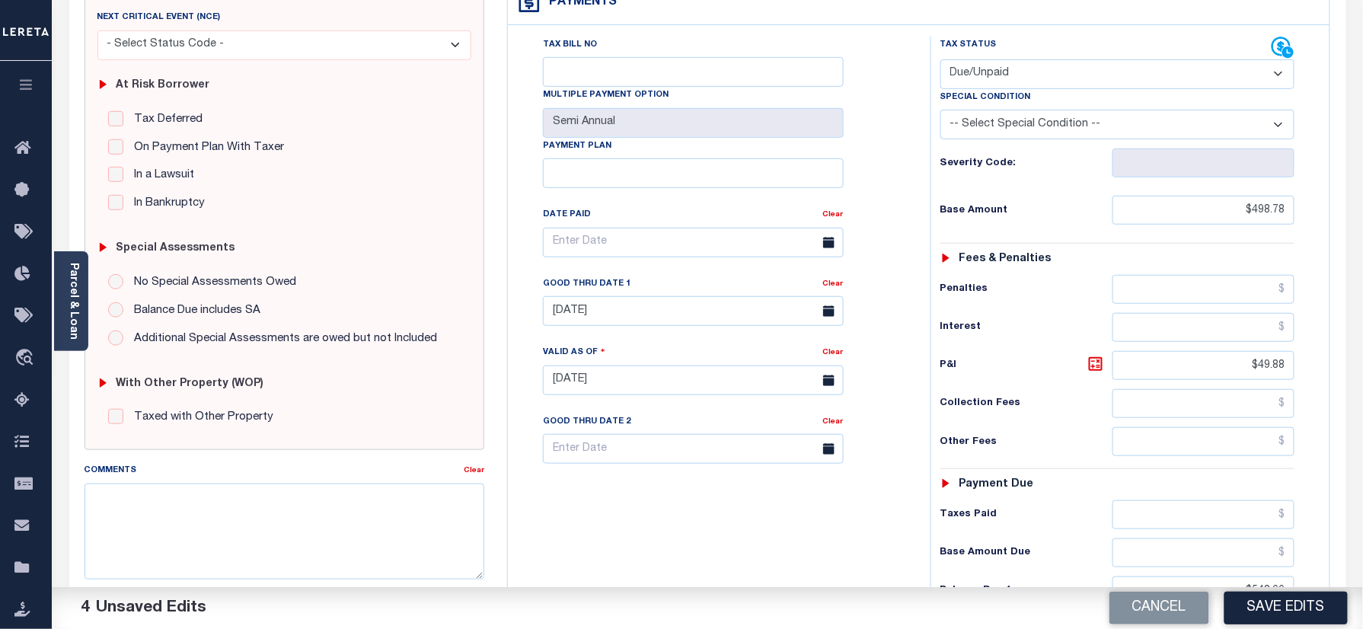
scroll to position [0, 0]
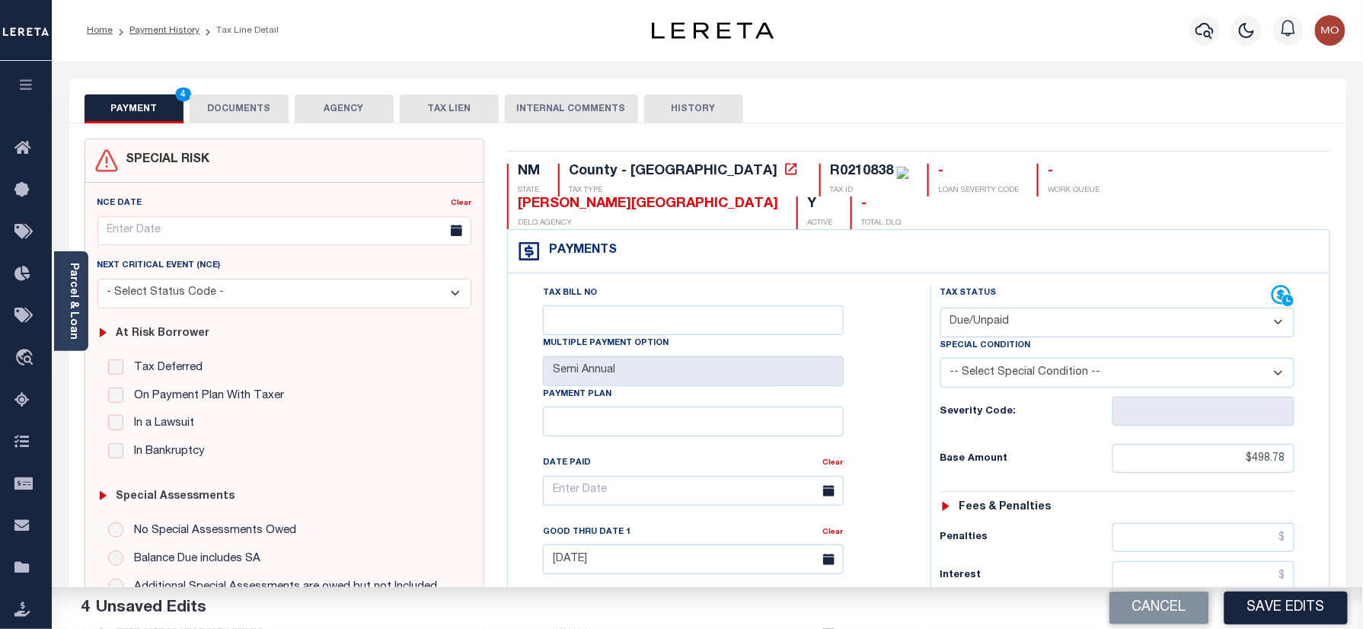
click at [225, 113] on button "DOCUMENTS" at bounding box center [239, 108] width 99 height 29
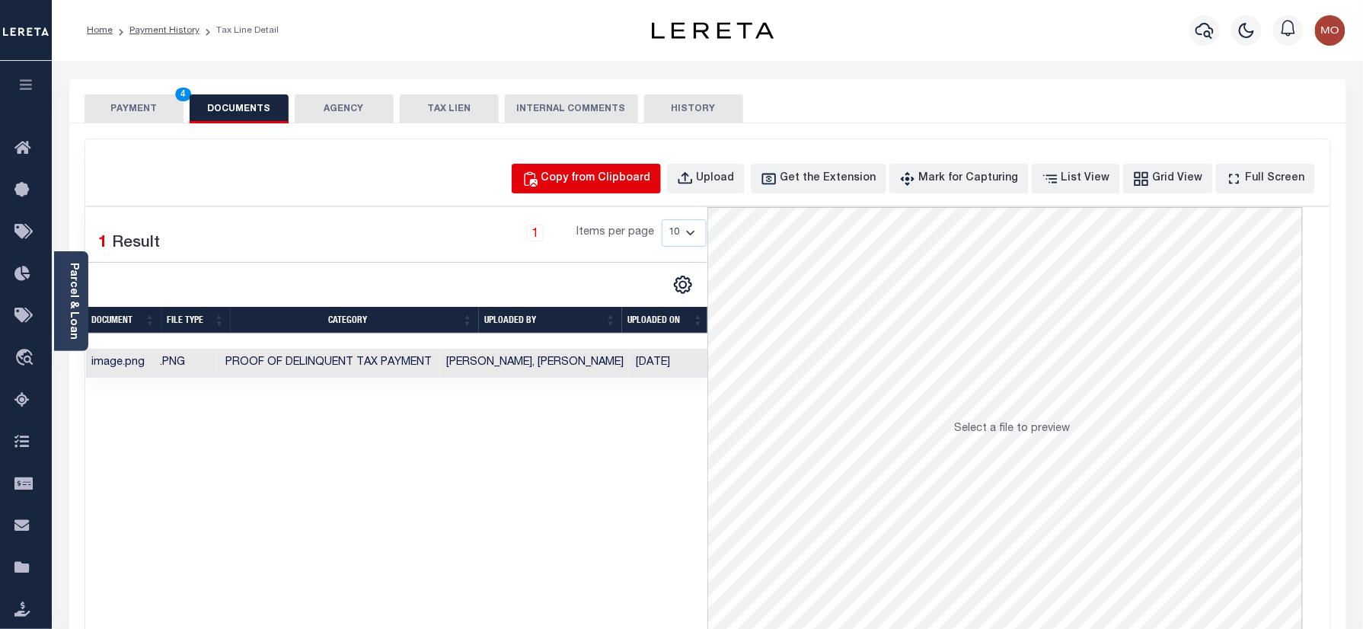
click at [632, 178] on div "Copy from Clipboard" at bounding box center [596, 179] width 110 height 17
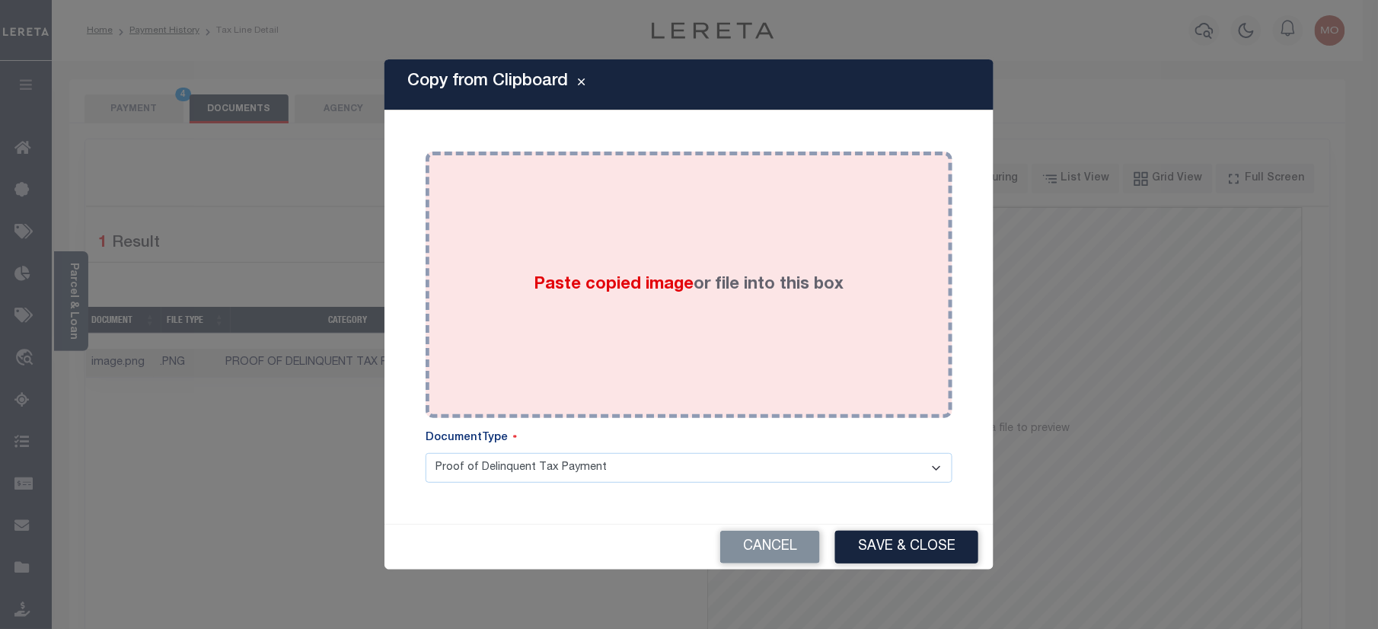
click at [588, 298] on div "Paste copied image or file into this box" at bounding box center [689, 285] width 504 height 244
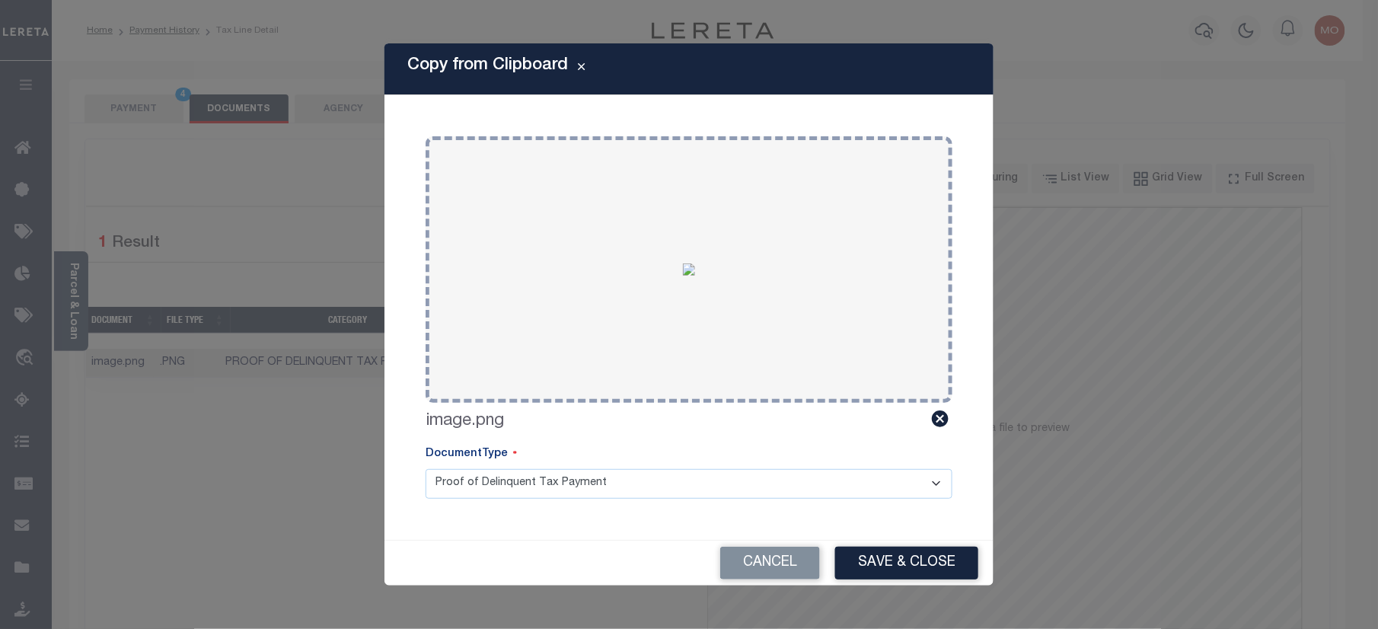
click at [930, 573] on button "Save & Close" at bounding box center [906, 563] width 143 height 33
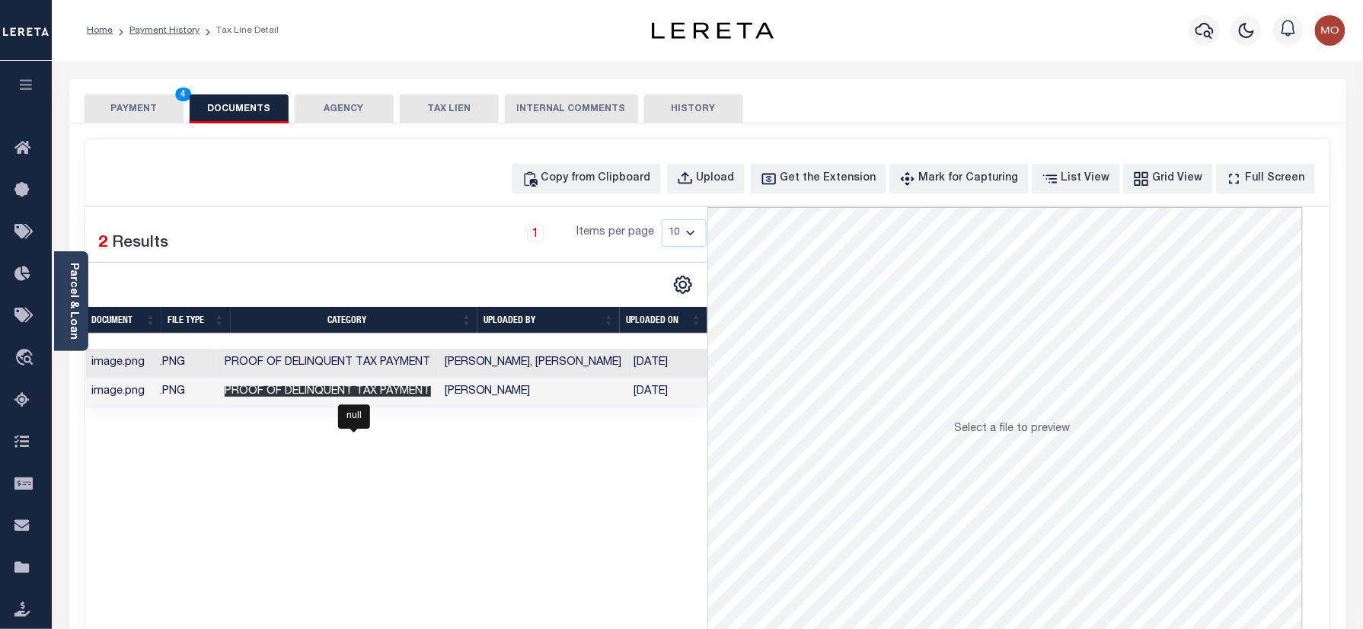
click at [385, 394] on span "Proof of Delinquent Tax Payment" at bounding box center [328, 391] width 206 height 11
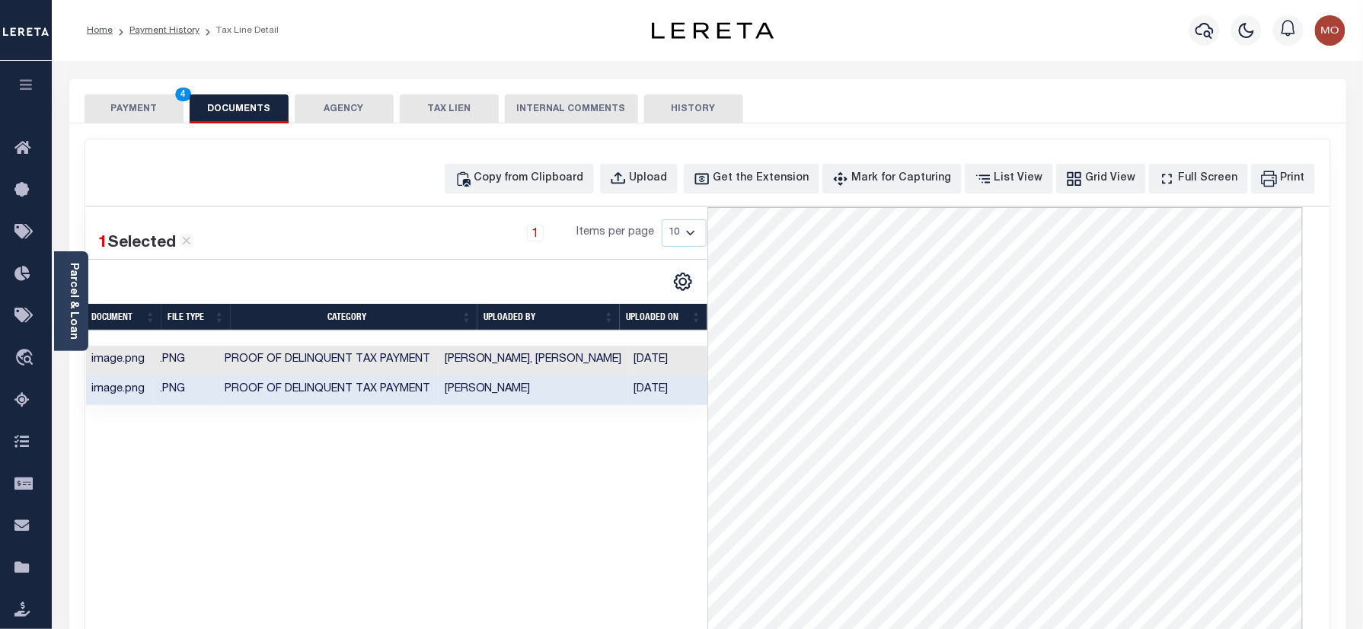
click at [129, 111] on button "PAYMENT 4" at bounding box center [134, 108] width 99 height 29
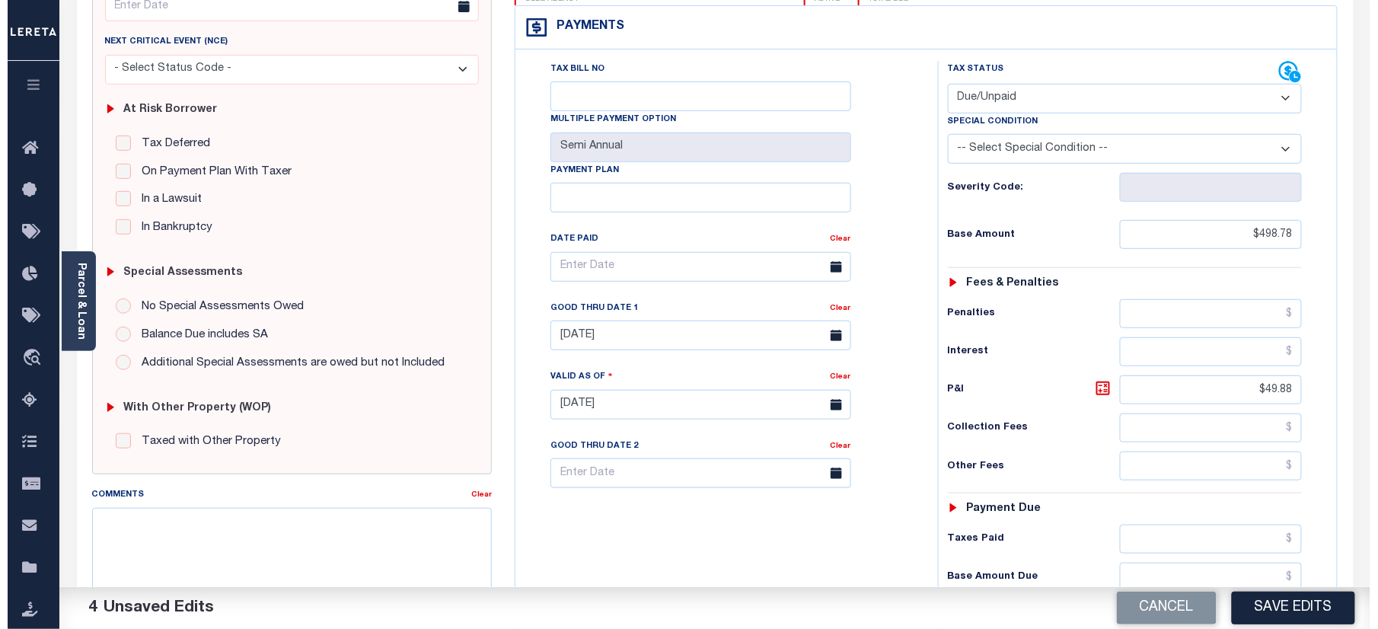
scroll to position [406, 0]
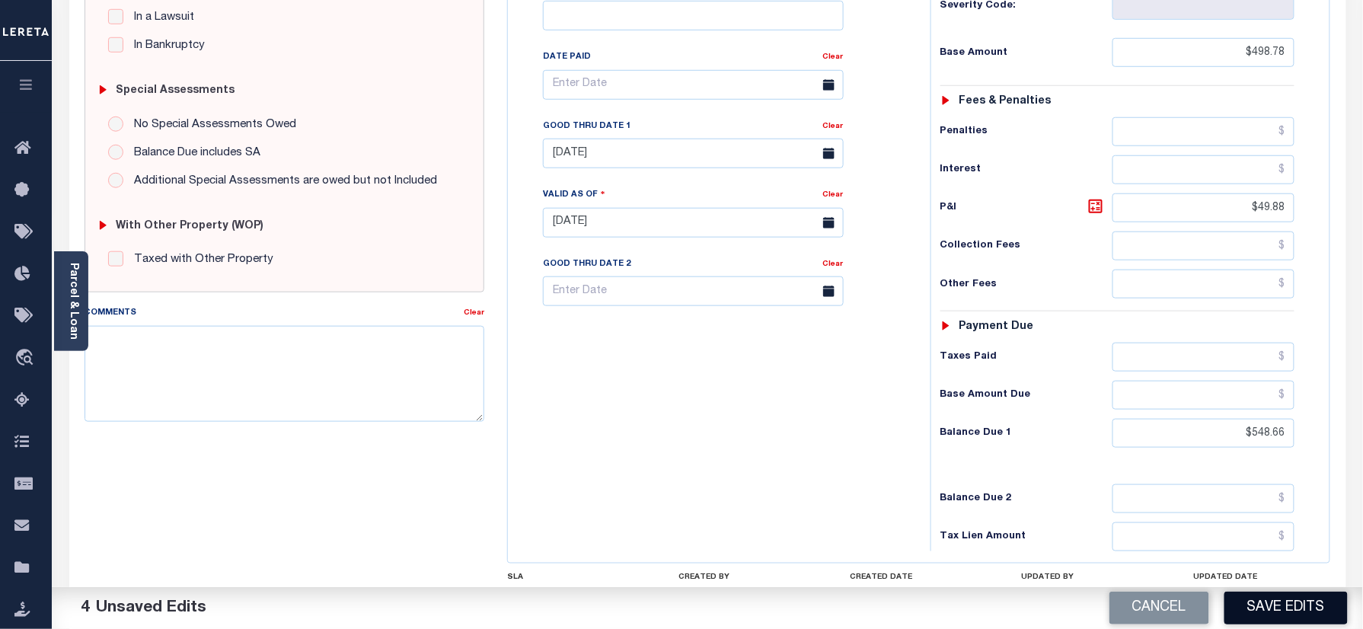
click at [1279, 612] on button "Save Edits" at bounding box center [1285, 608] width 123 height 33
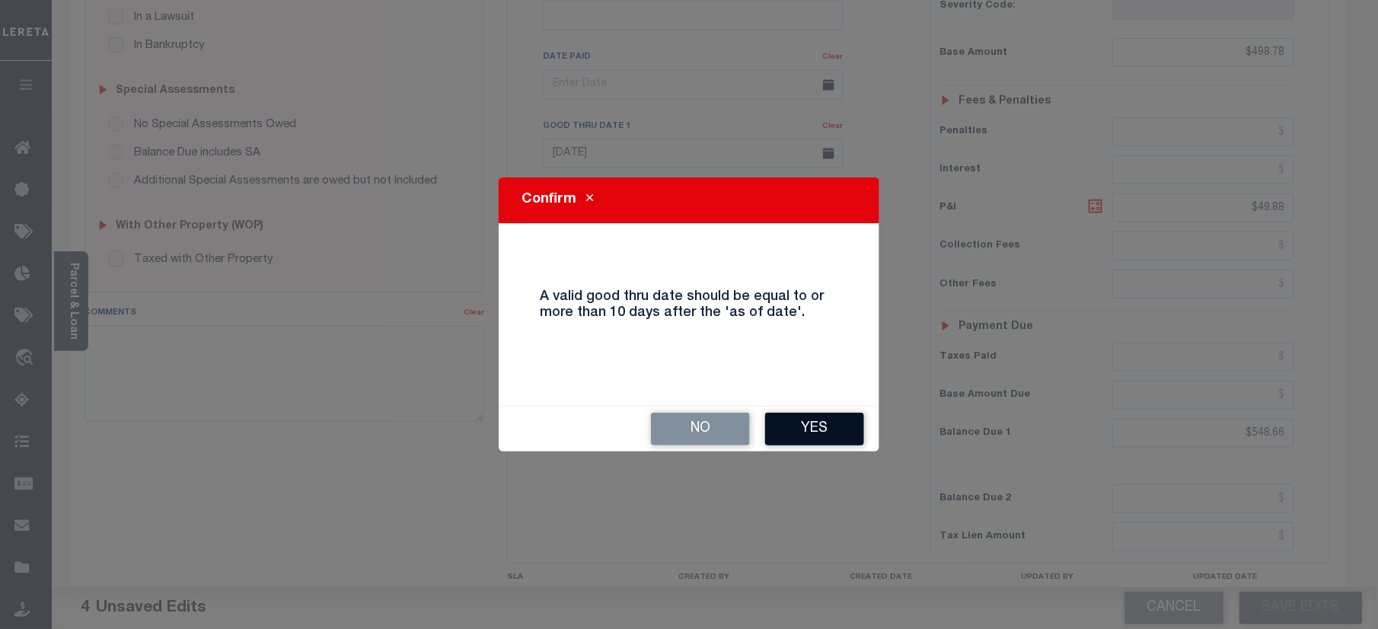
click at [796, 436] on button "Yes" at bounding box center [814, 429] width 99 height 33
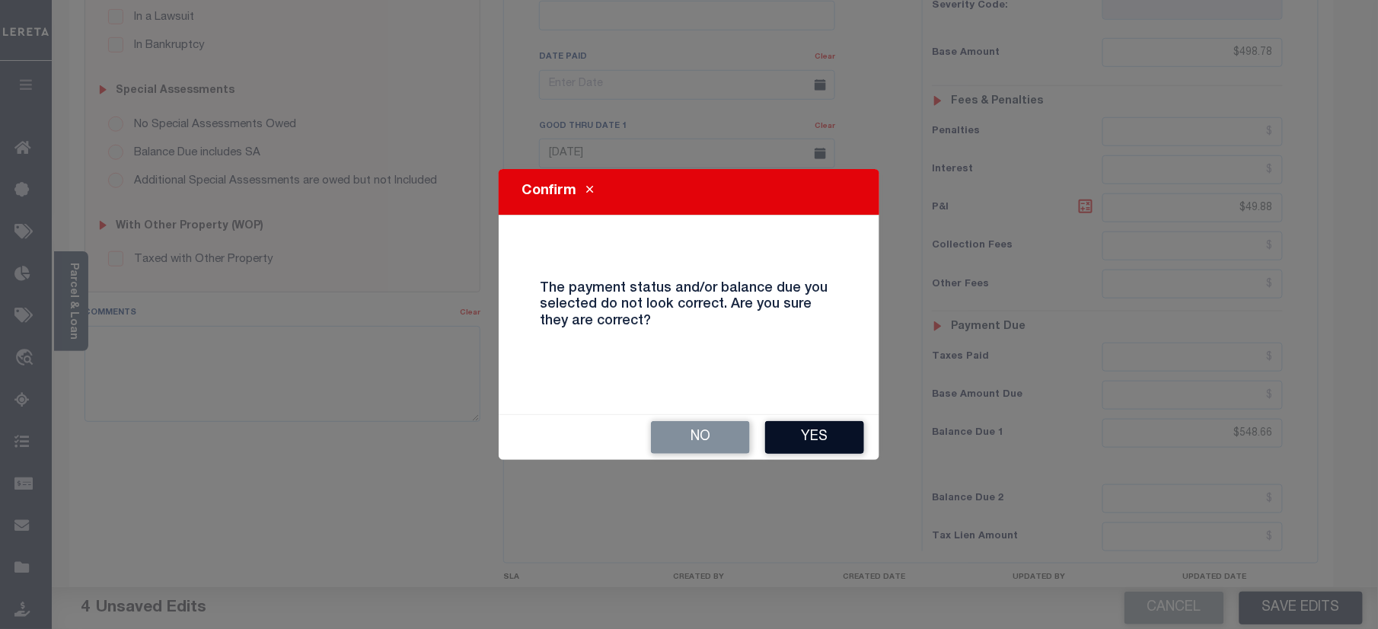
click at [821, 428] on button "Yes" at bounding box center [814, 437] width 99 height 33
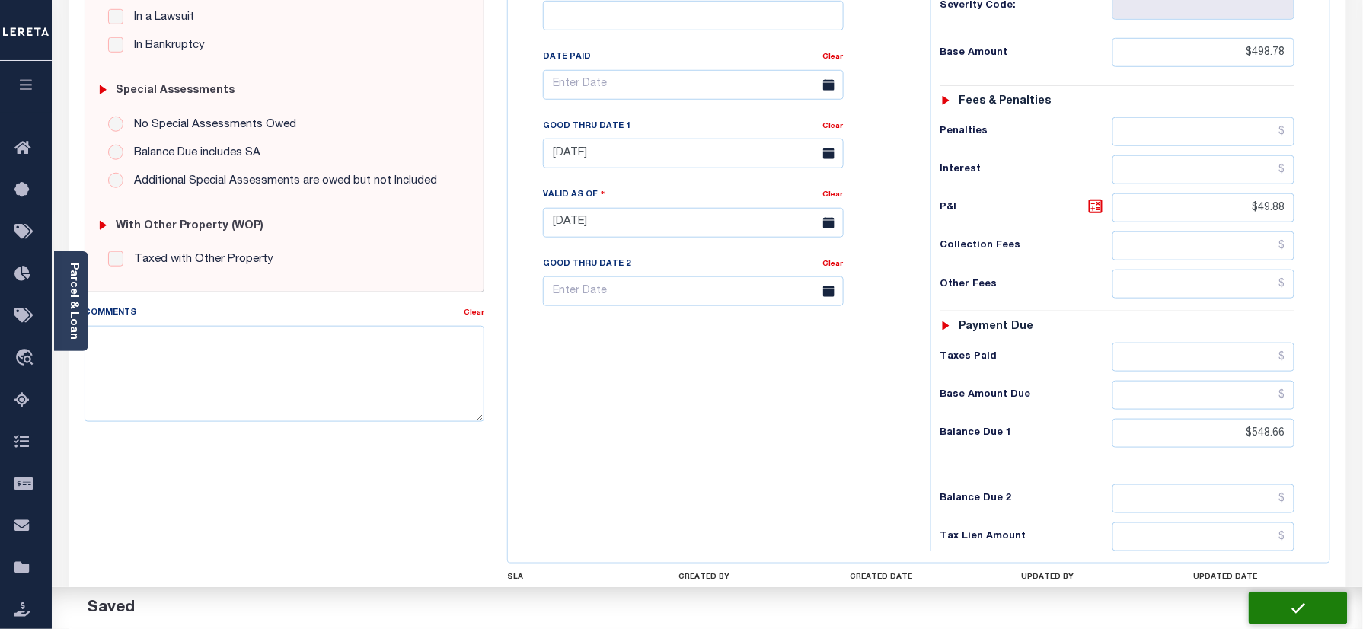
checkbox input "false"
type input "$498.78"
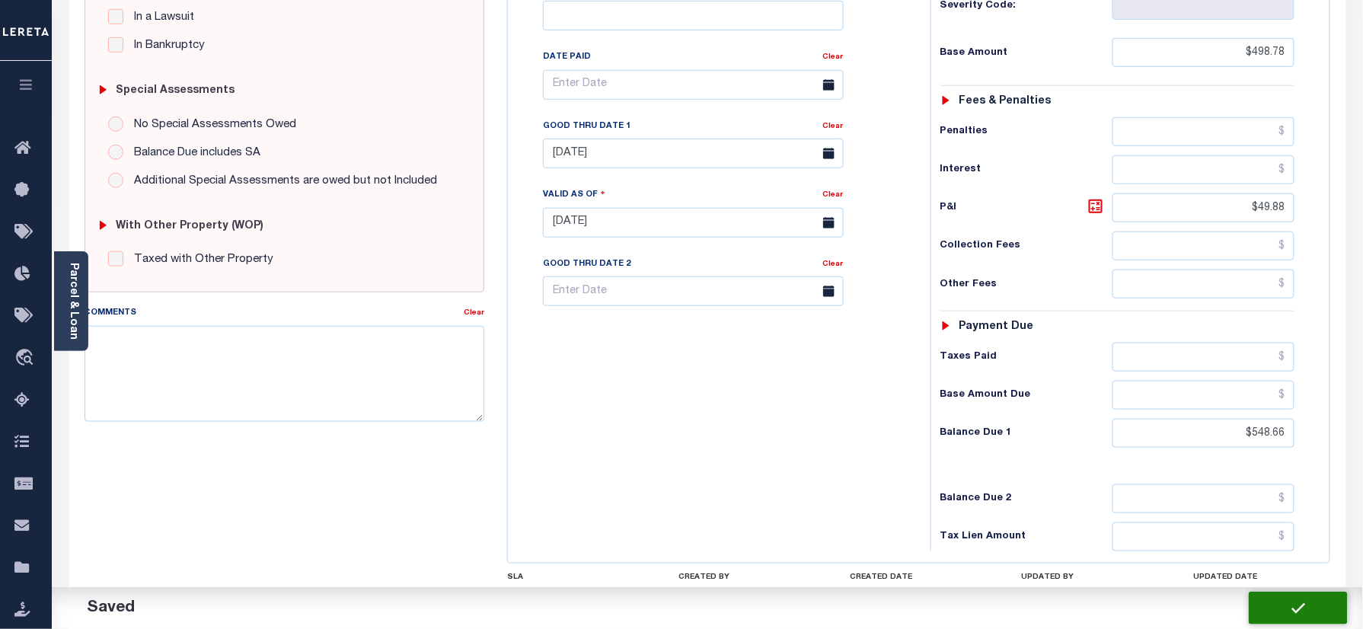
type input "$49.88"
type input "$548.66"
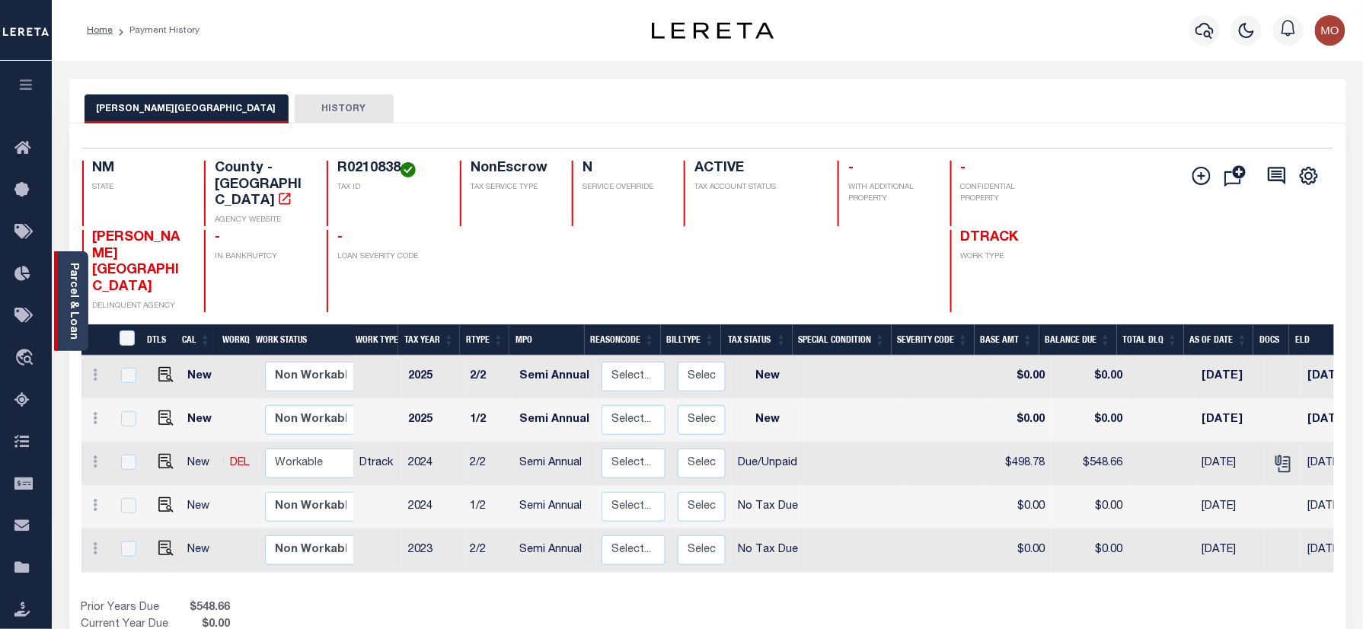
click at [73, 302] on link "Parcel & Loan" at bounding box center [73, 301] width 11 height 77
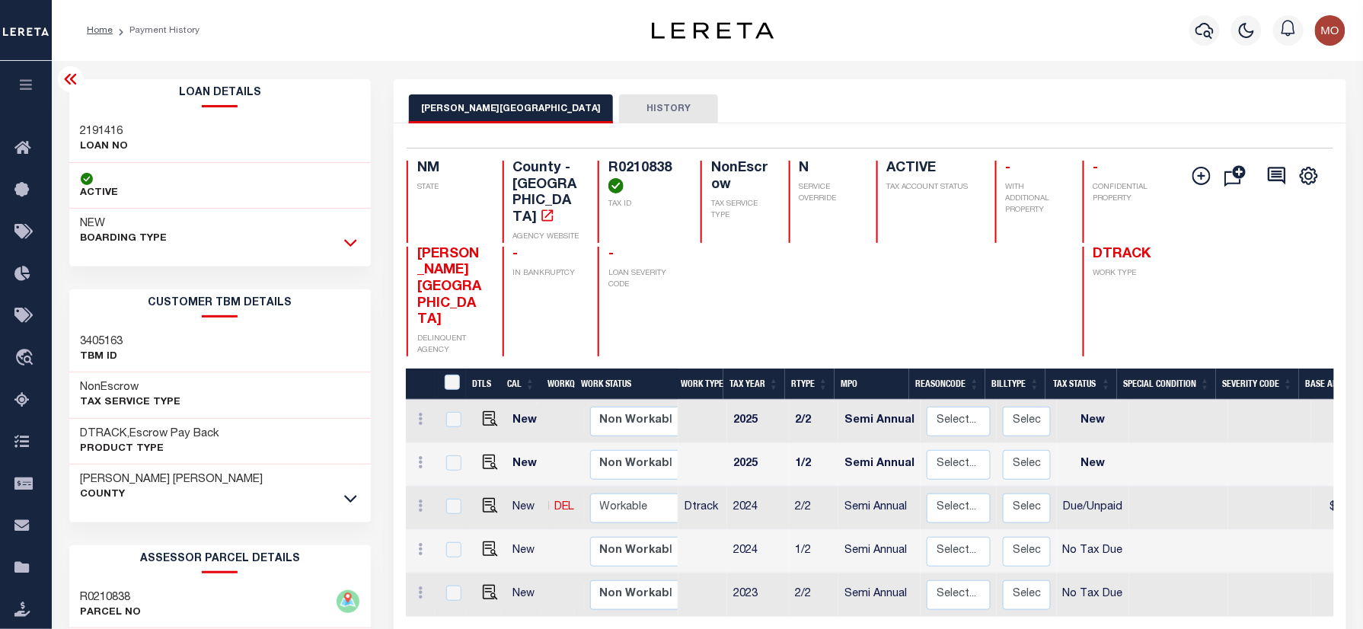
click at [351, 242] on icon at bounding box center [350, 243] width 13 height 16
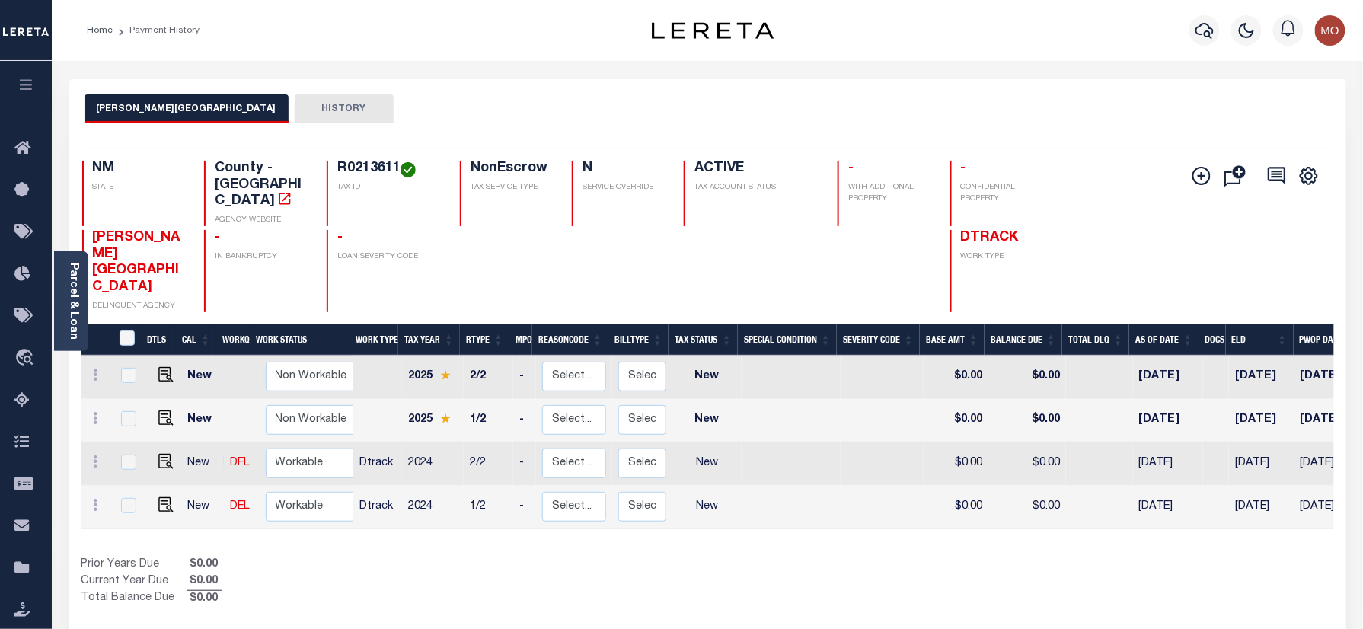
click at [168, 442] on td at bounding box center [163, 463] width 37 height 43
checkbox input "true"
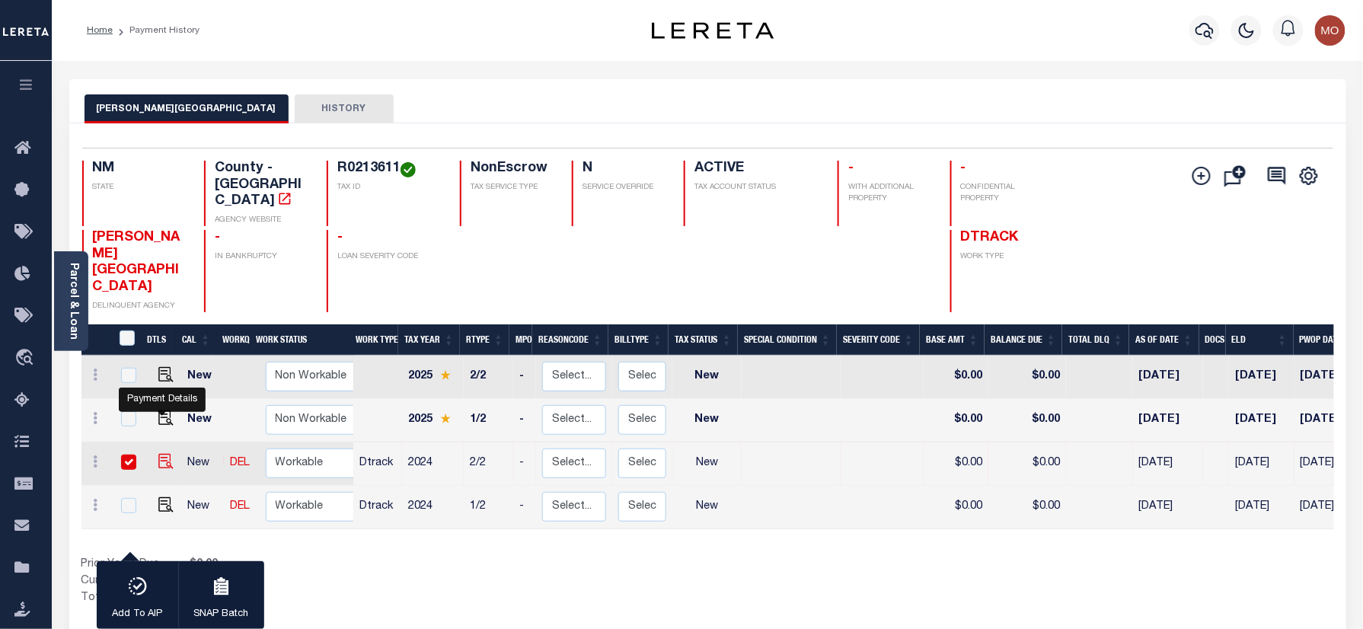
click at [165, 454] on img "" at bounding box center [165, 461] width 15 height 15
checkbox input "false"
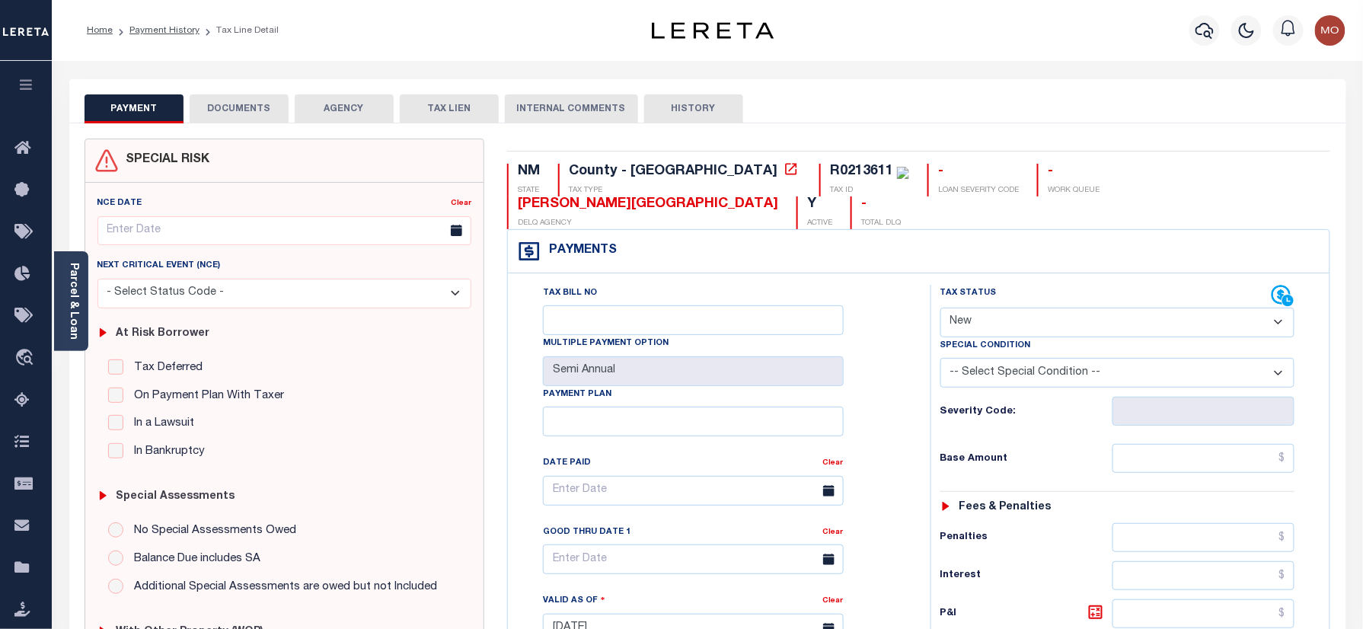
click at [830, 174] on div "R0213611" at bounding box center [861, 171] width 63 height 14
copy div "R0213611"
drag, startPoint x: 1042, startPoint y: 296, endPoint x: 1036, endPoint y: 311, distance: 15.7
click at [1042, 308] on select "- Select Status Code - Open Due/Unpaid Paid Incomplete No Tax Due Internal Refu…" at bounding box center [1117, 323] width 355 height 30
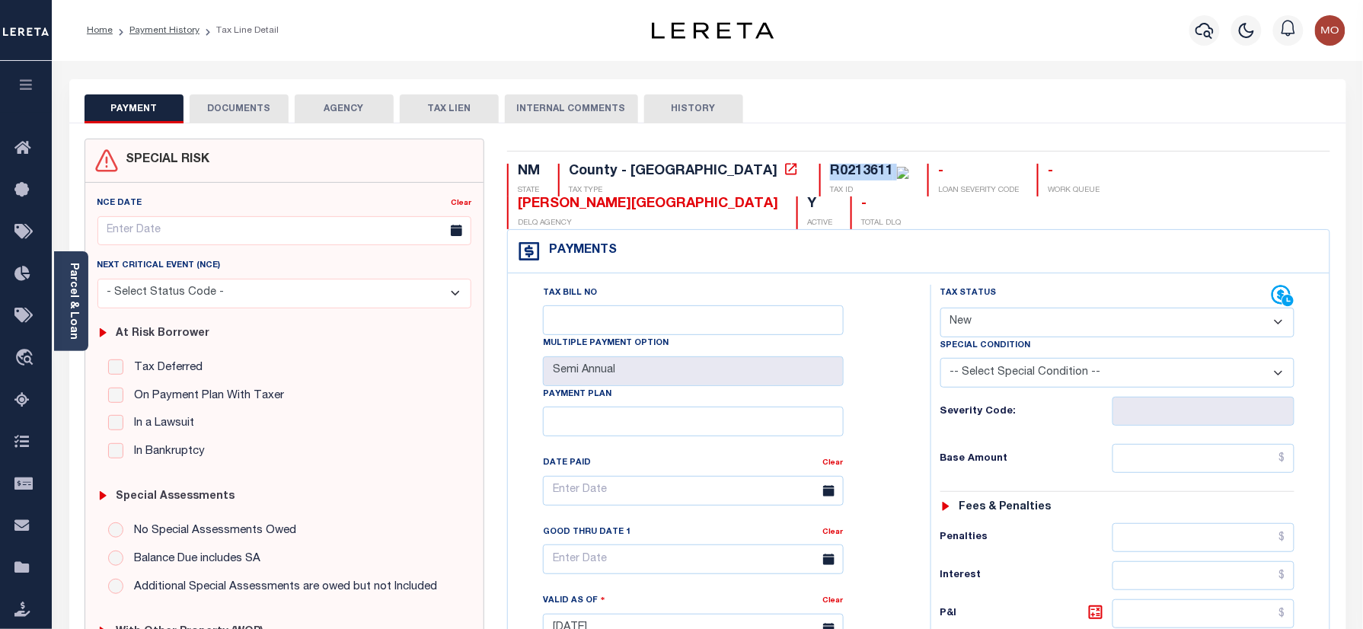
select select "PYD"
click at [940, 308] on select "- Select Status Code - Open Due/Unpaid Paid Incomplete No Tax Due Internal Refu…" at bounding box center [1117, 323] width 355 height 30
type input "[DATE]"
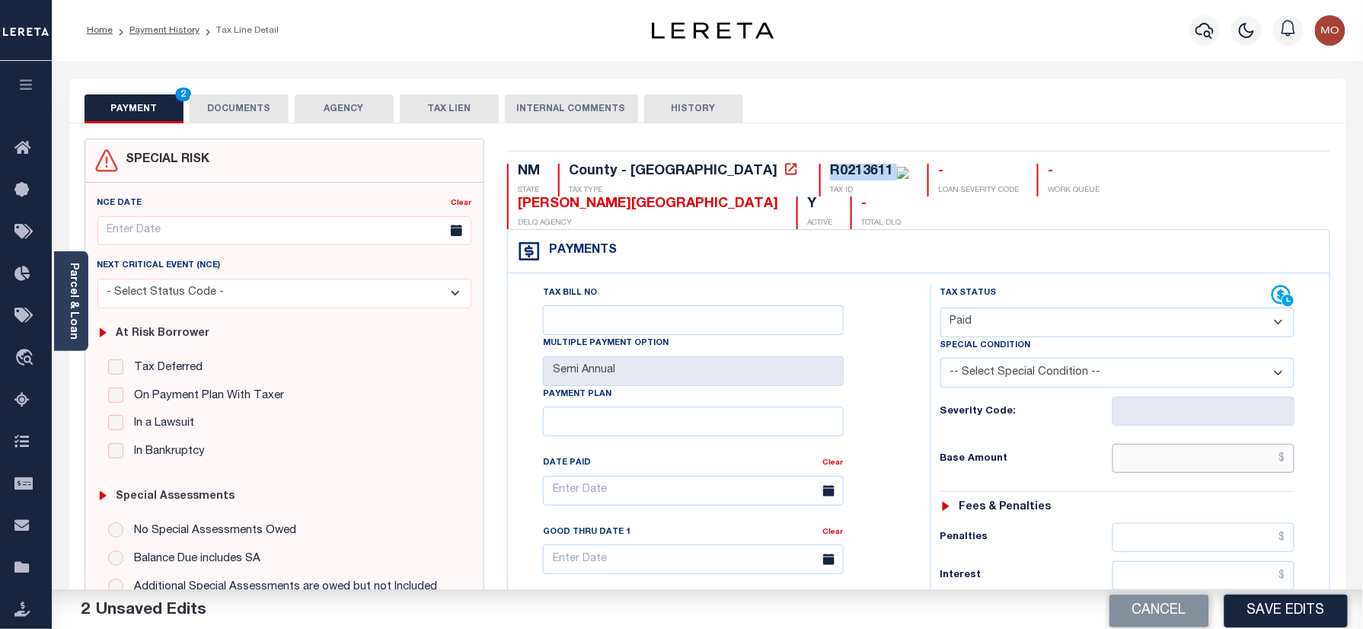
click at [1163, 444] on input "text" at bounding box center [1203, 458] width 183 height 29
paste input "50,158.14"
type input "$50,158.14"
click at [1020, 444] on div "Base Amount $50,158.14" at bounding box center [1117, 458] width 355 height 29
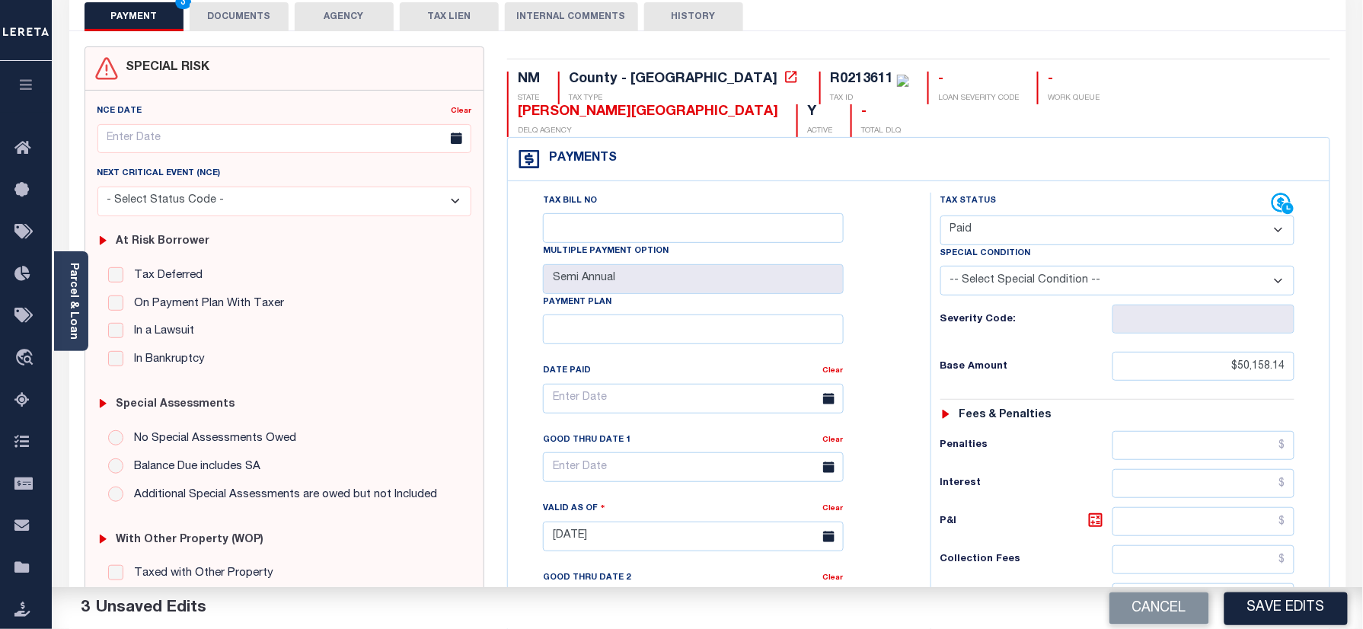
scroll to position [500, 0]
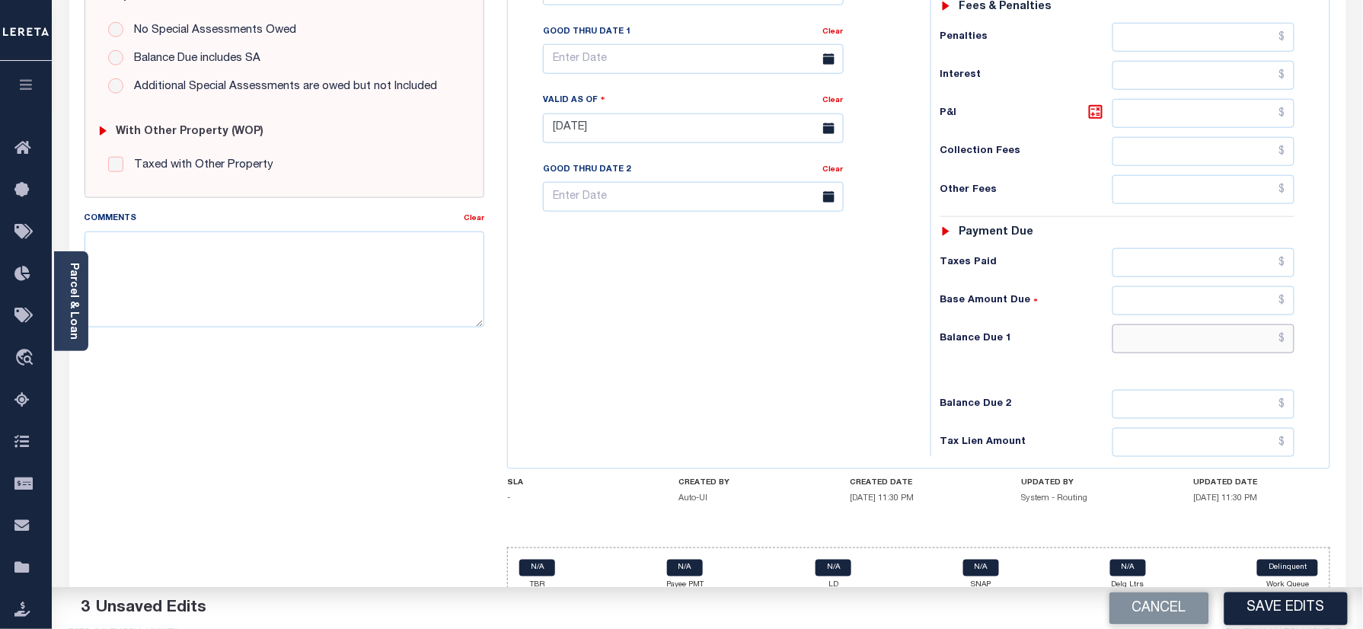
click at [1166, 324] on input "text" at bounding box center [1203, 338] width 183 height 29
type input "$0.00"
click at [732, 329] on div "Tax Bill No Multiple Payment Option Semi Annual Payment Plan Clear" at bounding box center [715, 121] width 407 height 672
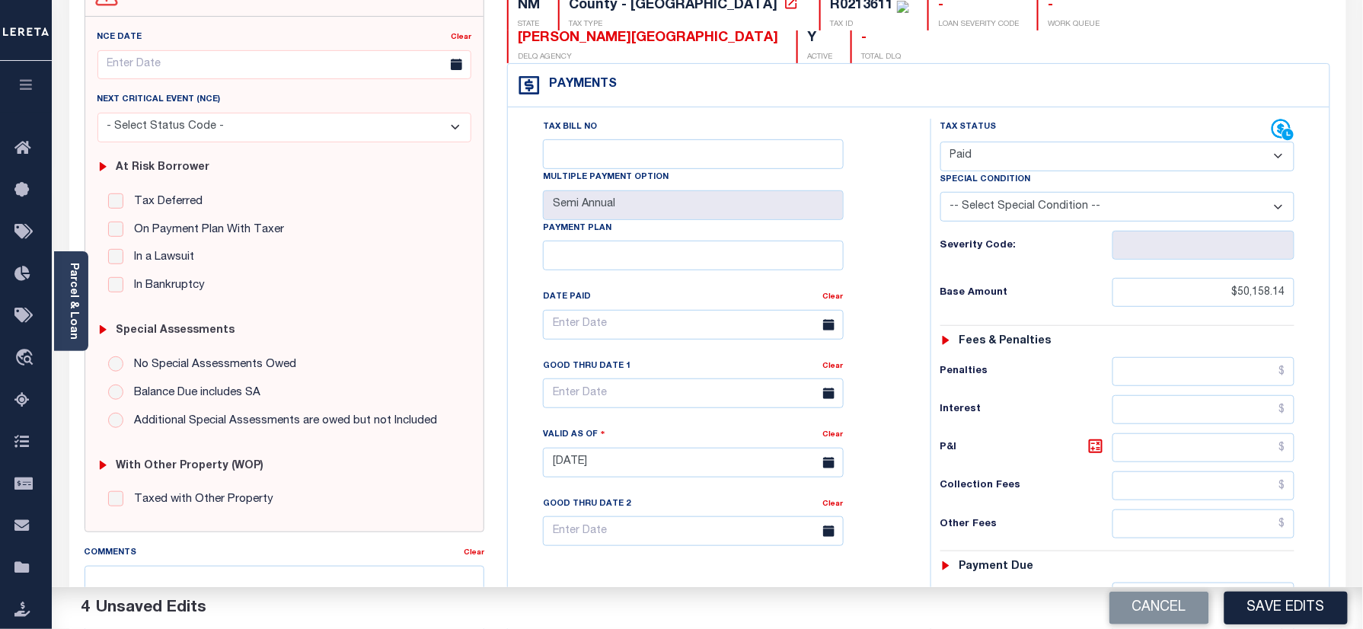
scroll to position [0, 0]
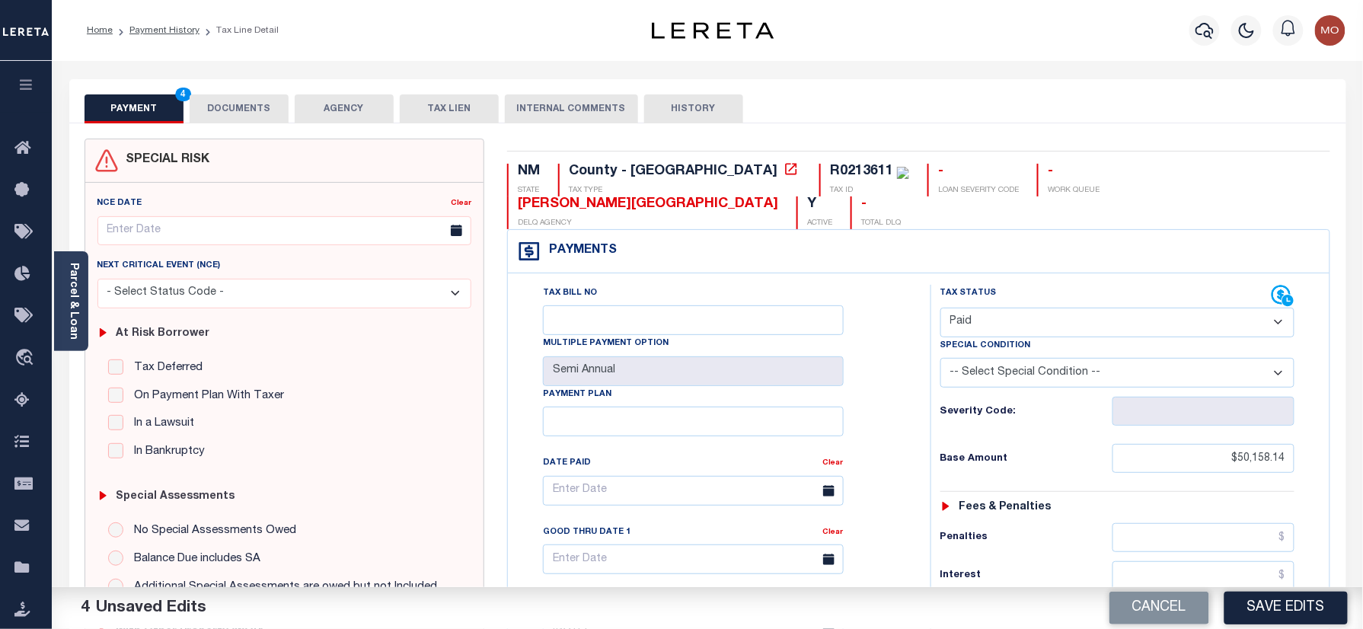
click at [235, 117] on button "DOCUMENTS" at bounding box center [239, 108] width 99 height 29
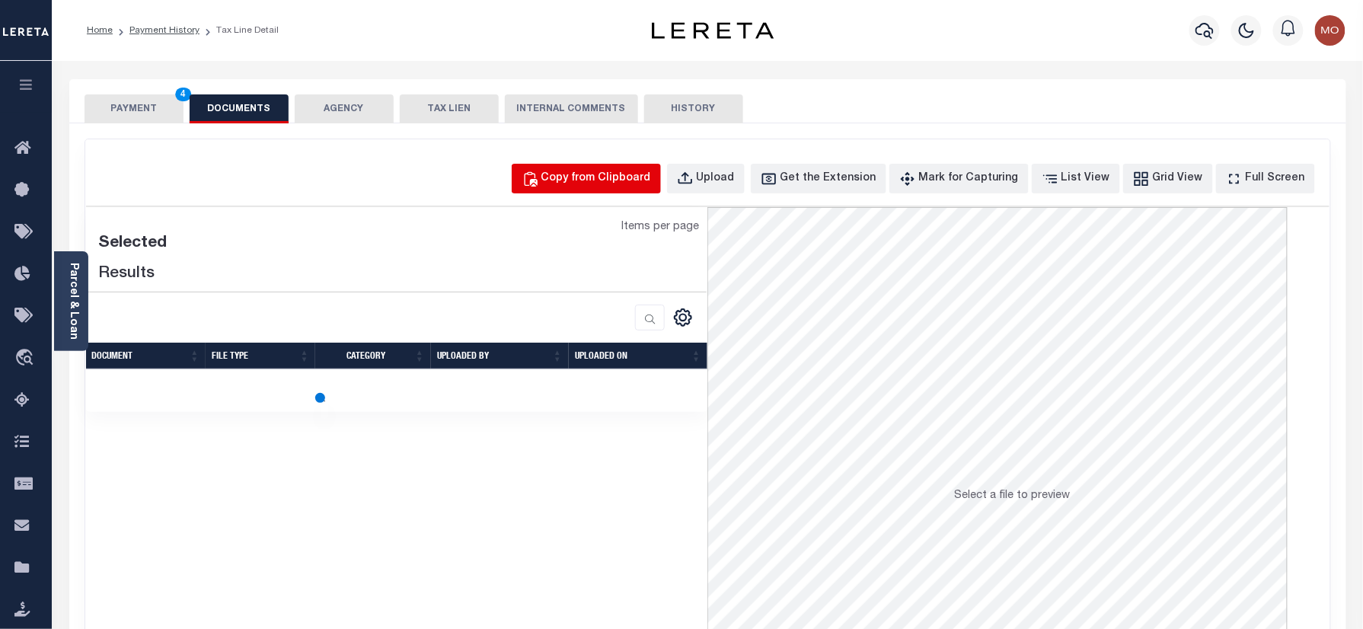
click at [595, 165] on button "Copy from Clipboard" at bounding box center [586, 179] width 149 height 30
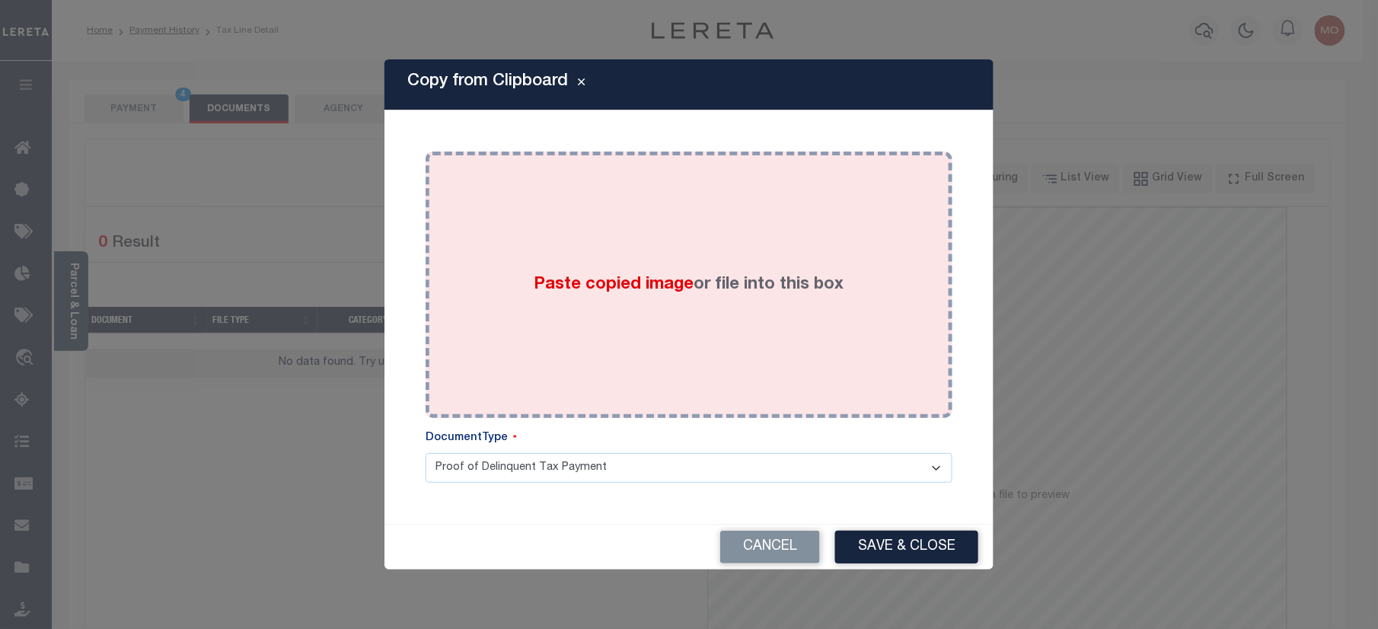
click at [615, 308] on div "Paste copied image or file into this box" at bounding box center [689, 285] width 504 height 244
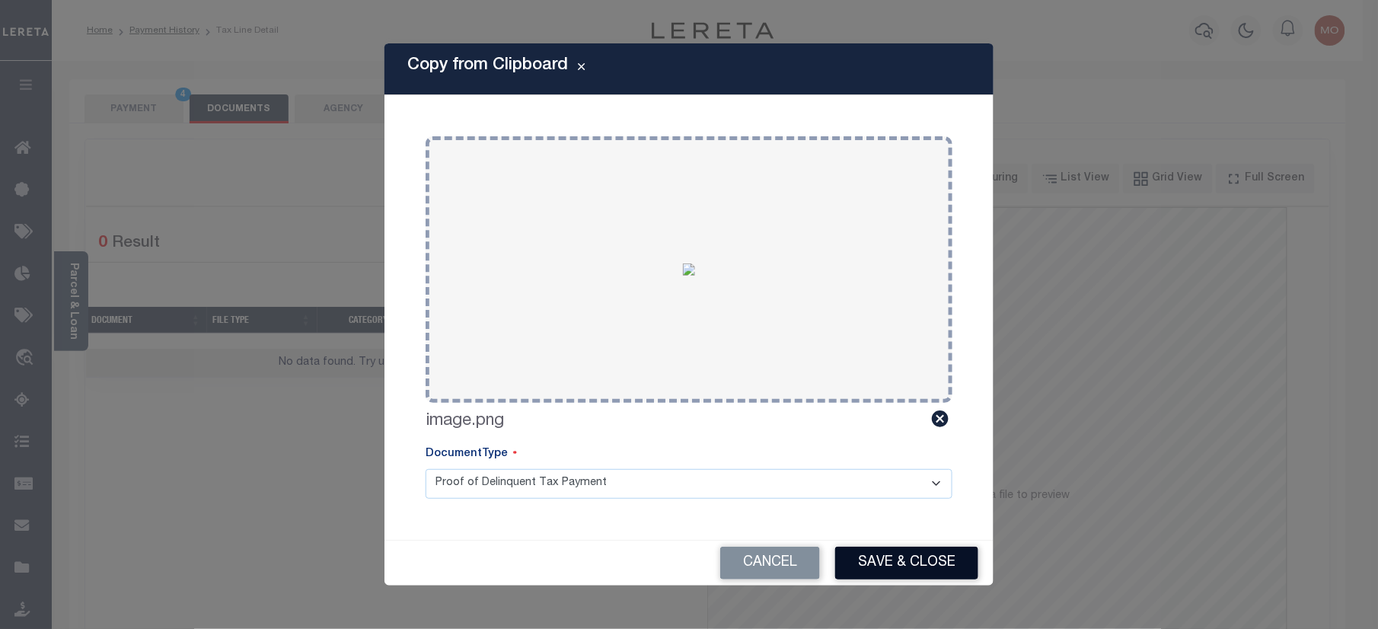
click at [911, 573] on button "Save & Close" at bounding box center [906, 563] width 143 height 33
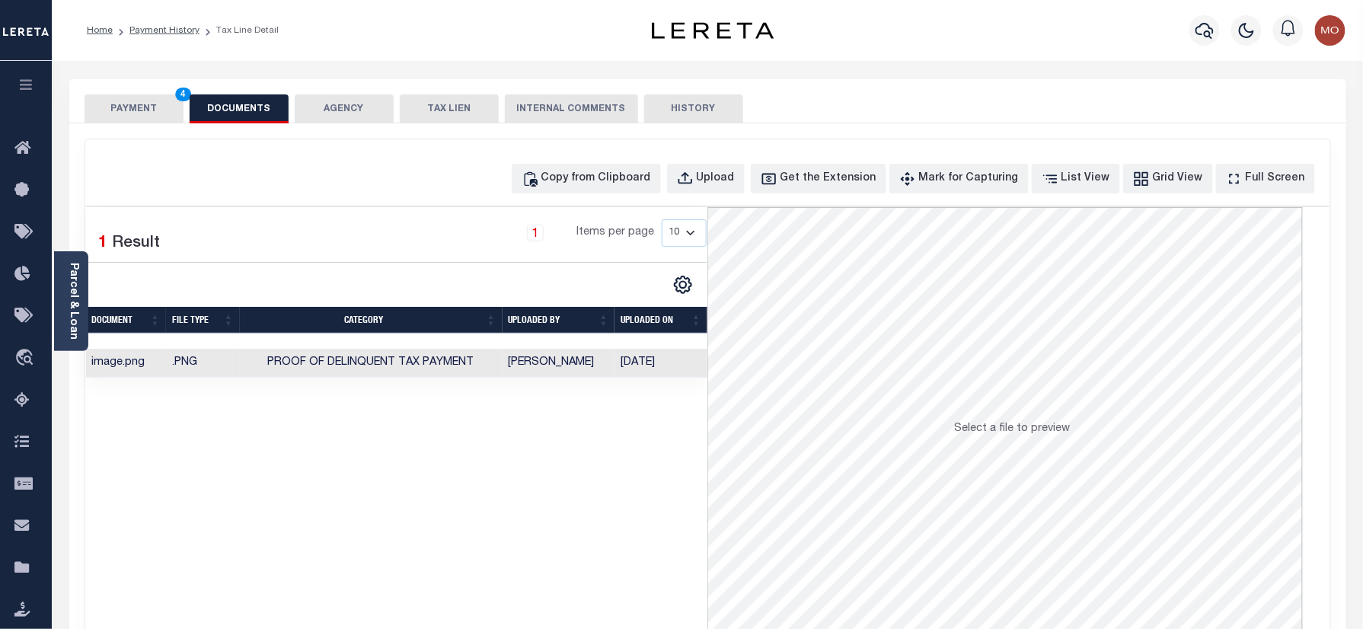
click at [125, 107] on button "PAYMENT 4" at bounding box center [134, 108] width 99 height 29
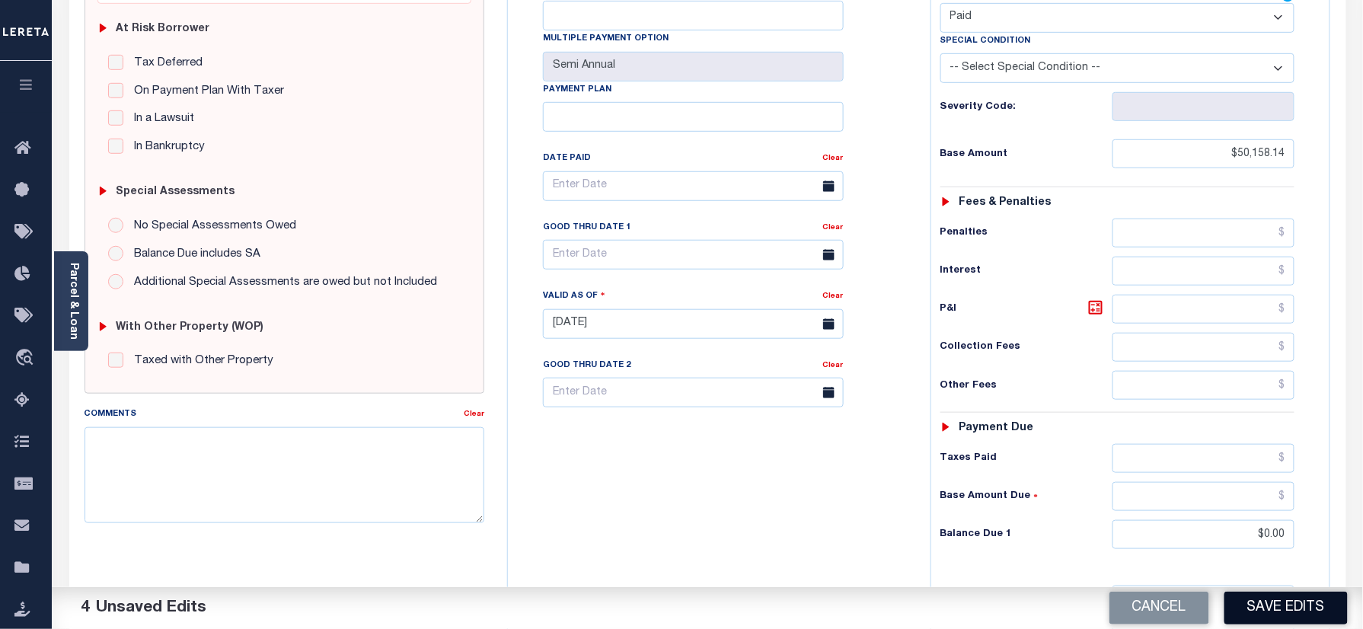
click at [1270, 600] on button "Save Edits" at bounding box center [1285, 608] width 123 height 33
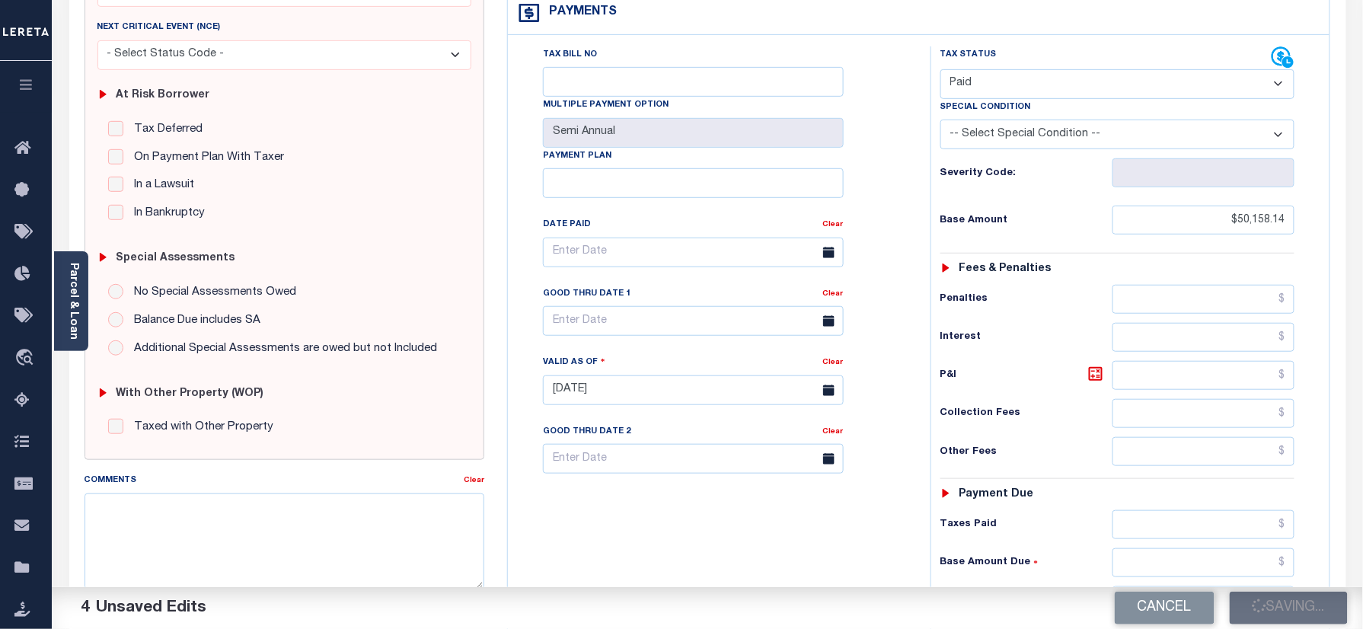
scroll to position [203, 0]
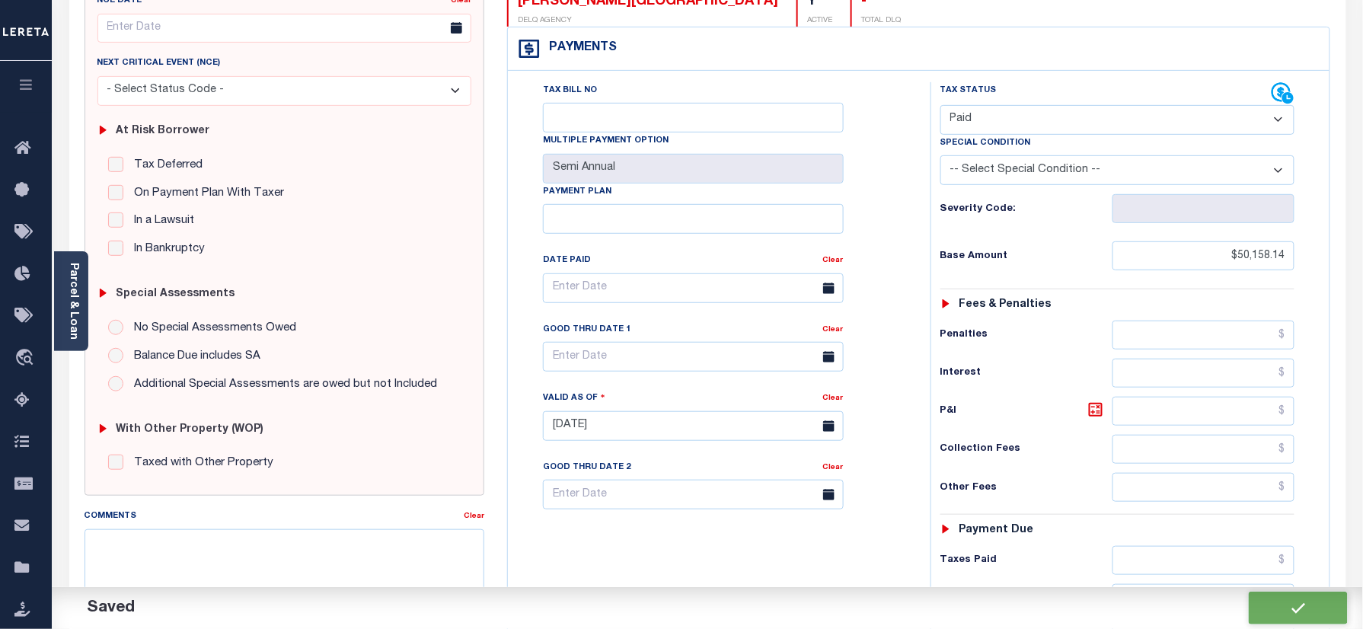
checkbox input "false"
type input "$50,158.14"
type input "$0"
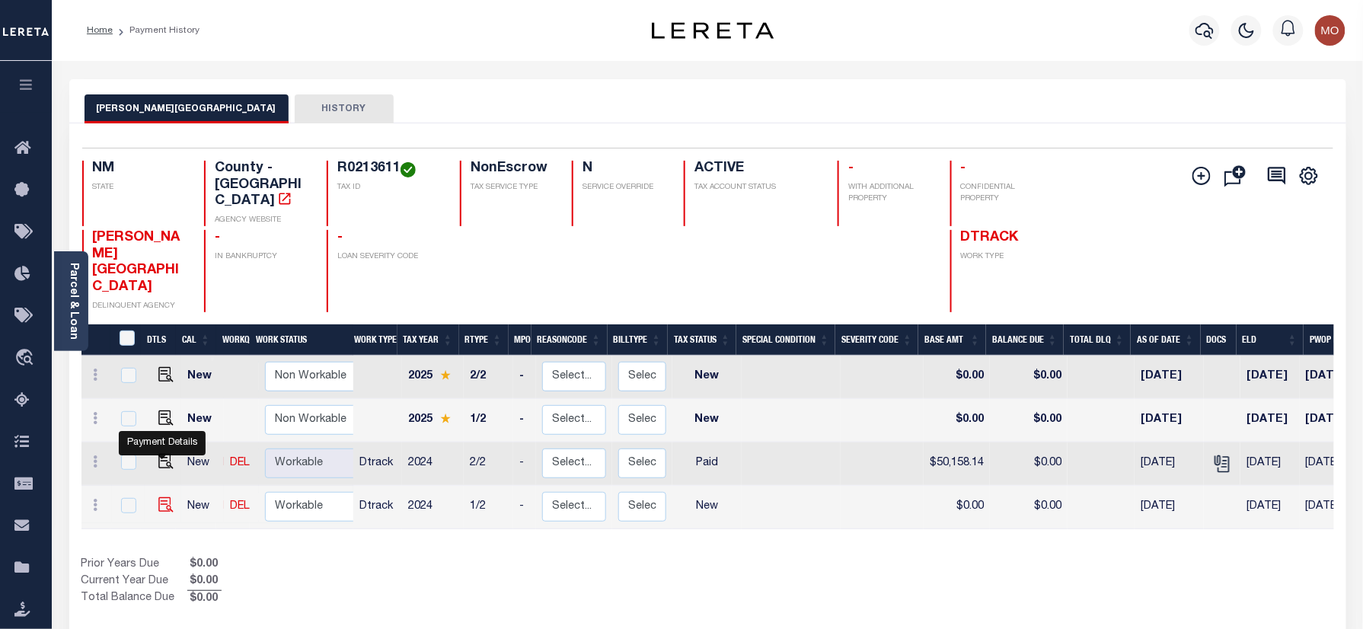
click at [161, 497] on img "" at bounding box center [165, 504] width 15 height 15
checkbox input "true"
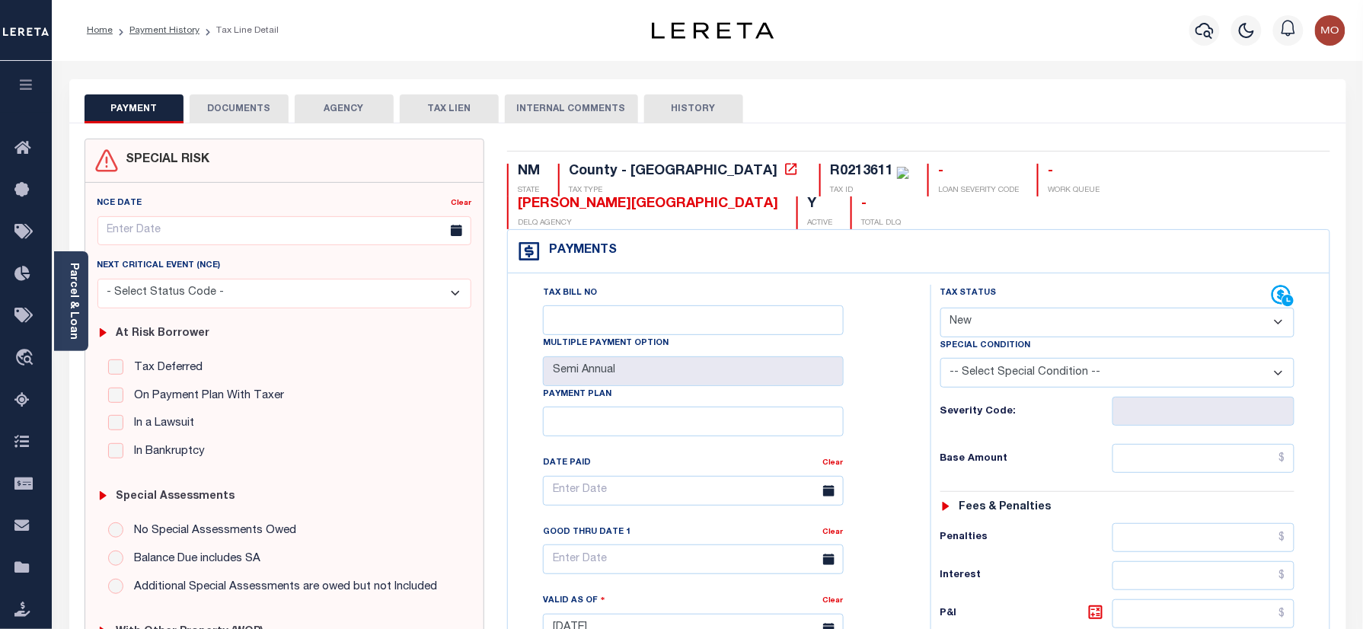
click at [1036, 308] on select "- Select Status Code - Open Due/Unpaid Paid Incomplete No Tax Due Internal Refu…" at bounding box center [1117, 323] width 355 height 30
select select "PYD"
click at [940, 308] on select "- Select Status Code - Open Due/Unpaid Paid Incomplete No Tax Due Internal Refu…" at bounding box center [1117, 323] width 355 height 30
type input "[DATE]"
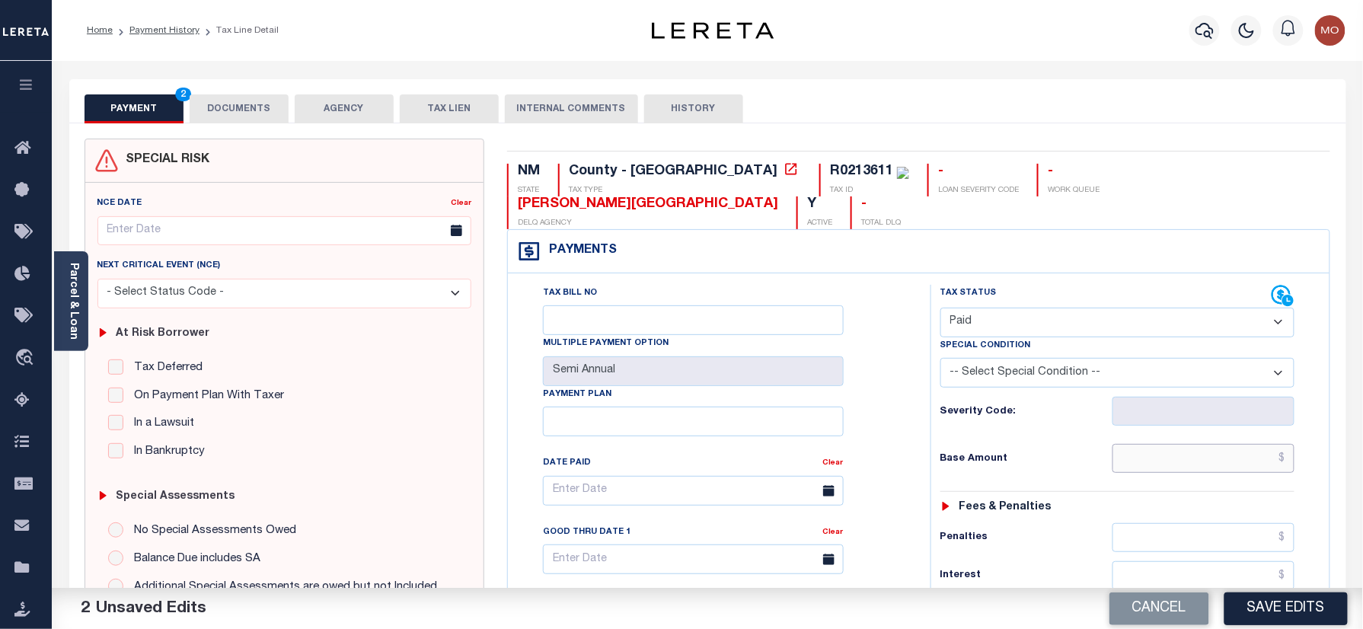
drag, startPoint x: 1160, startPoint y: 432, endPoint x: 962, endPoint y: 439, distance: 198.1
click at [1160, 444] on input "text" at bounding box center [1203, 458] width 183 height 29
paste input "50,158.14"
type input "$50,158.14"
click at [962, 444] on div "Base Amount $50,158.14" at bounding box center [1117, 458] width 355 height 29
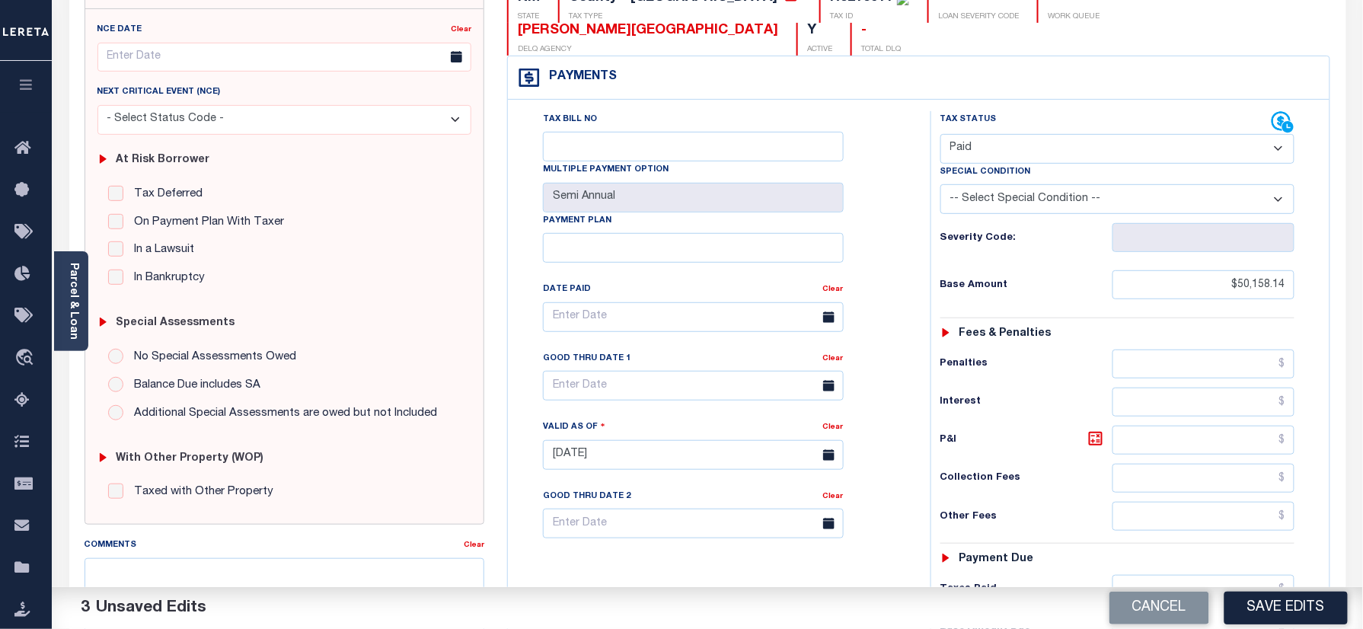
scroll to position [406, 0]
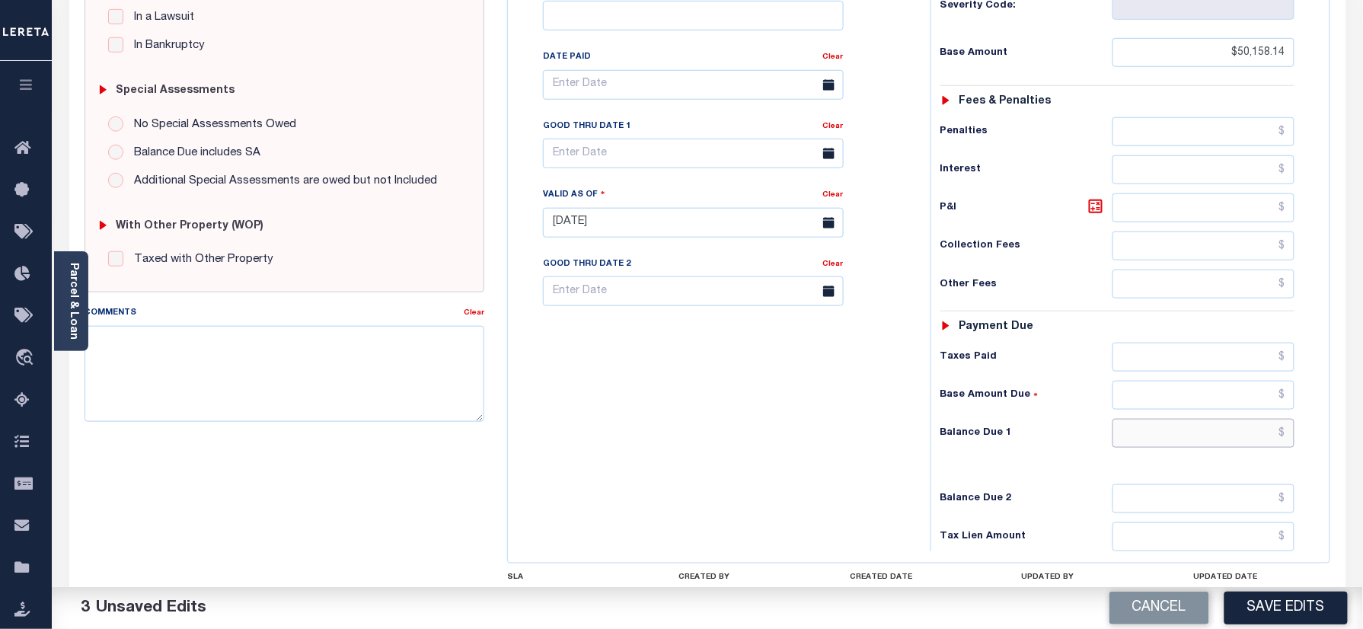
click at [1183, 419] on input "text" at bounding box center [1203, 433] width 183 height 29
type input "$0.00"
click at [749, 443] on div "Tax Bill No Multiple Payment Option Semi Annual Payment Plan Clear" at bounding box center [715, 215] width 407 height 672
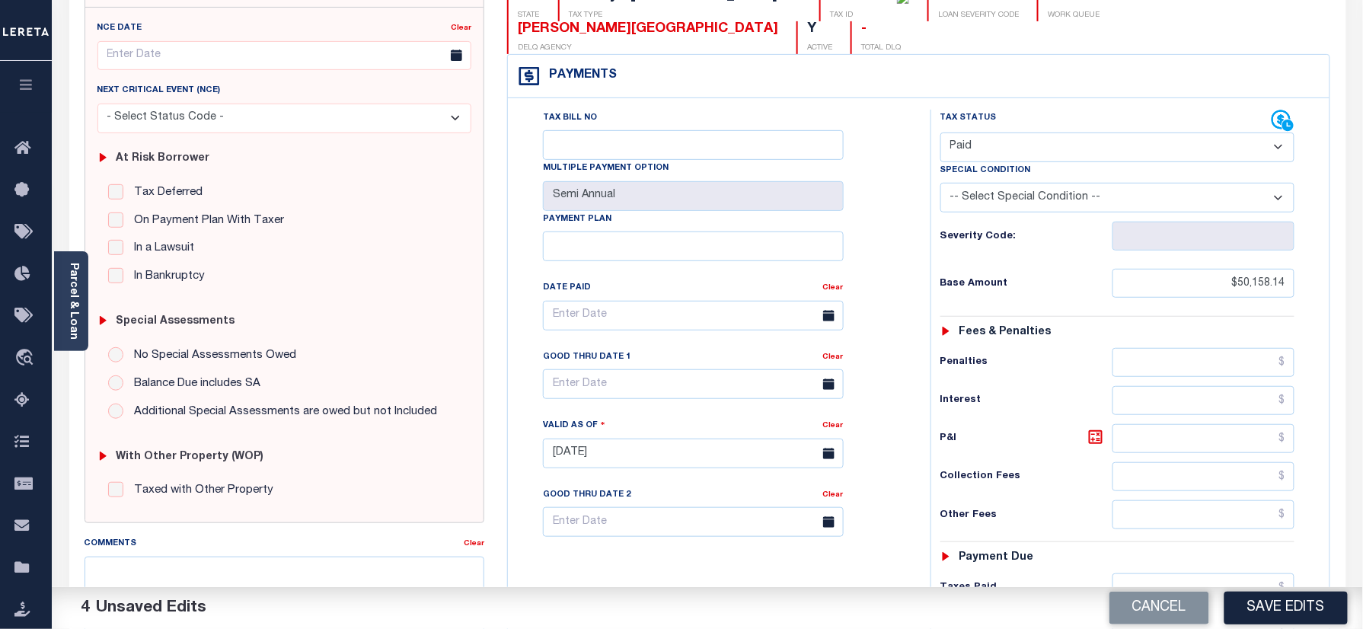
scroll to position [0, 0]
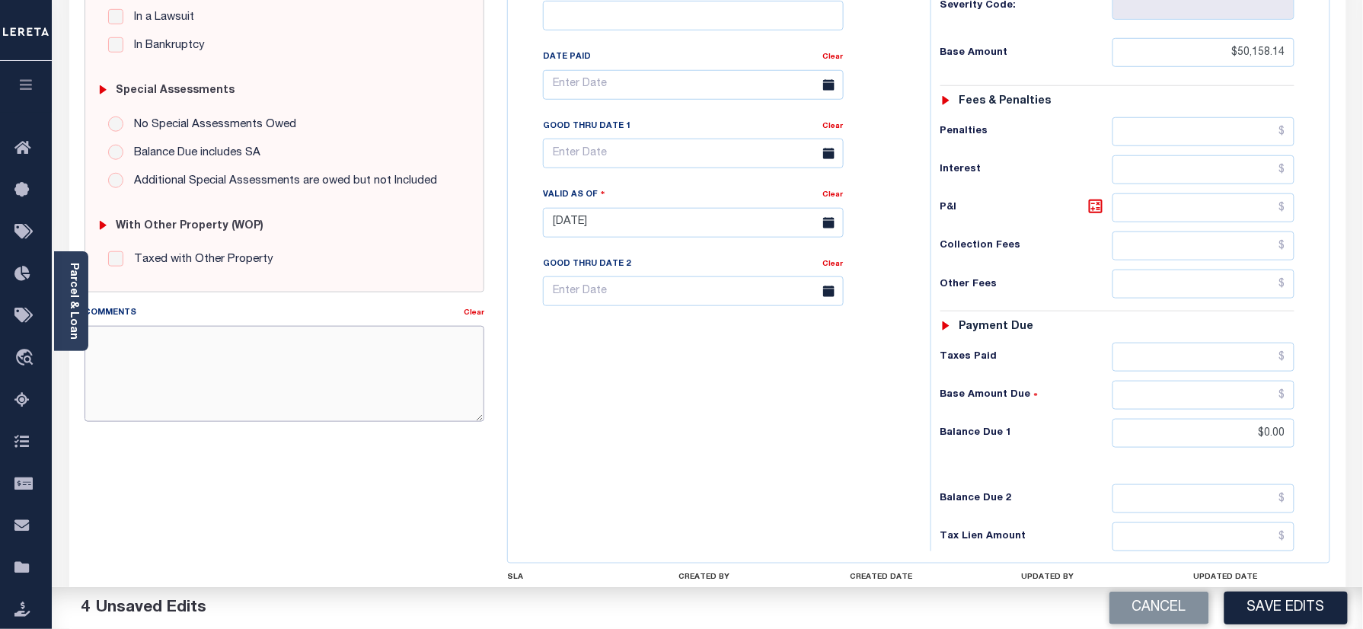
click at [311, 353] on textarea "Comments" at bounding box center [285, 374] width 401 height 96
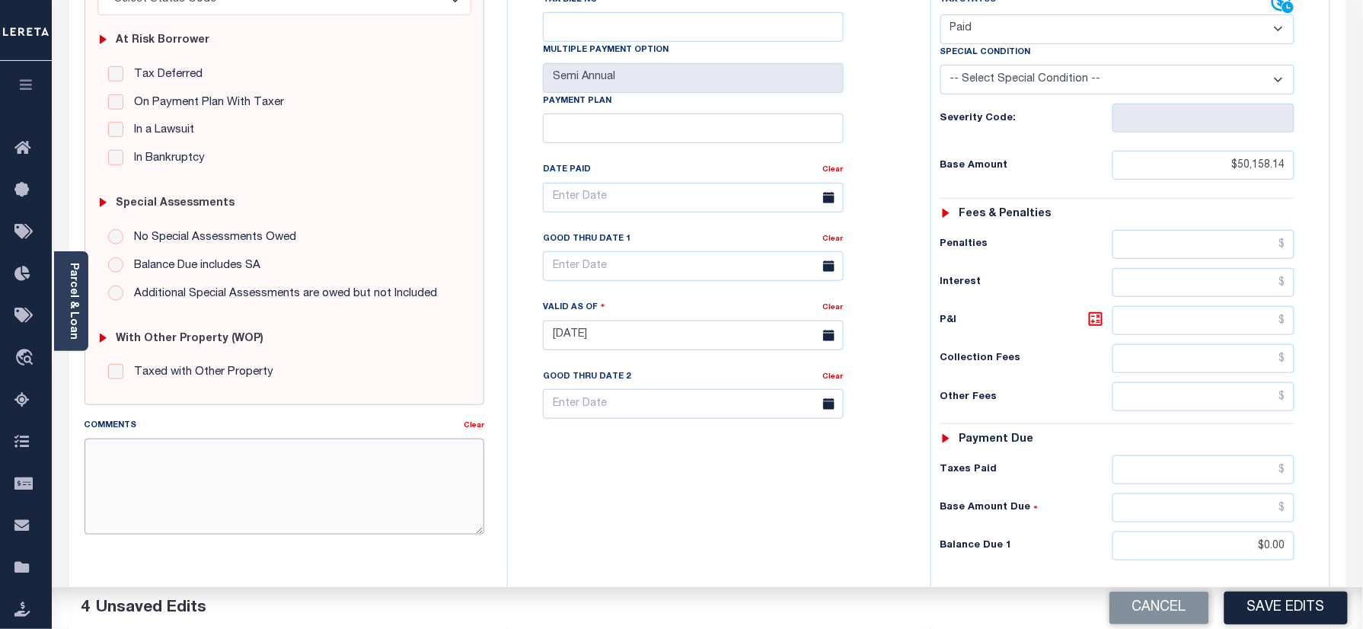
scroll to position [203, 0]
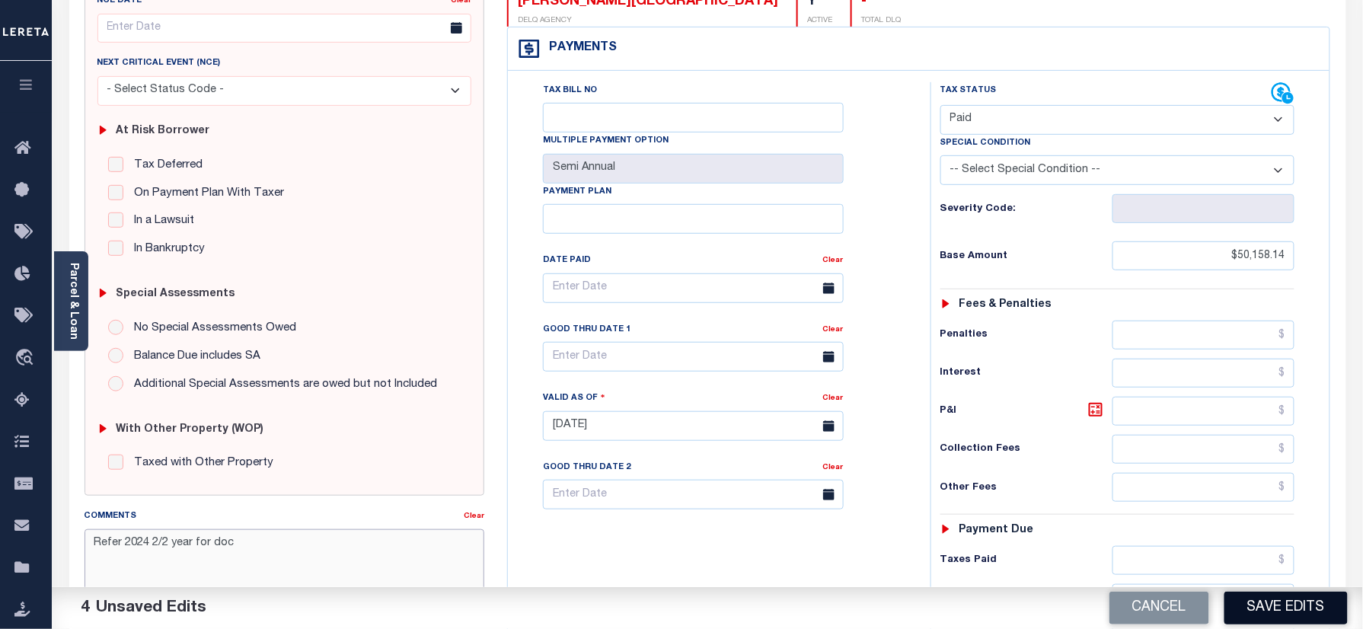
type textarea "Refer 2024 2/2 year for doc"
click at [1271, 610] on button "Save Edits" at bounding box center [1285, 608] width 123 height 33
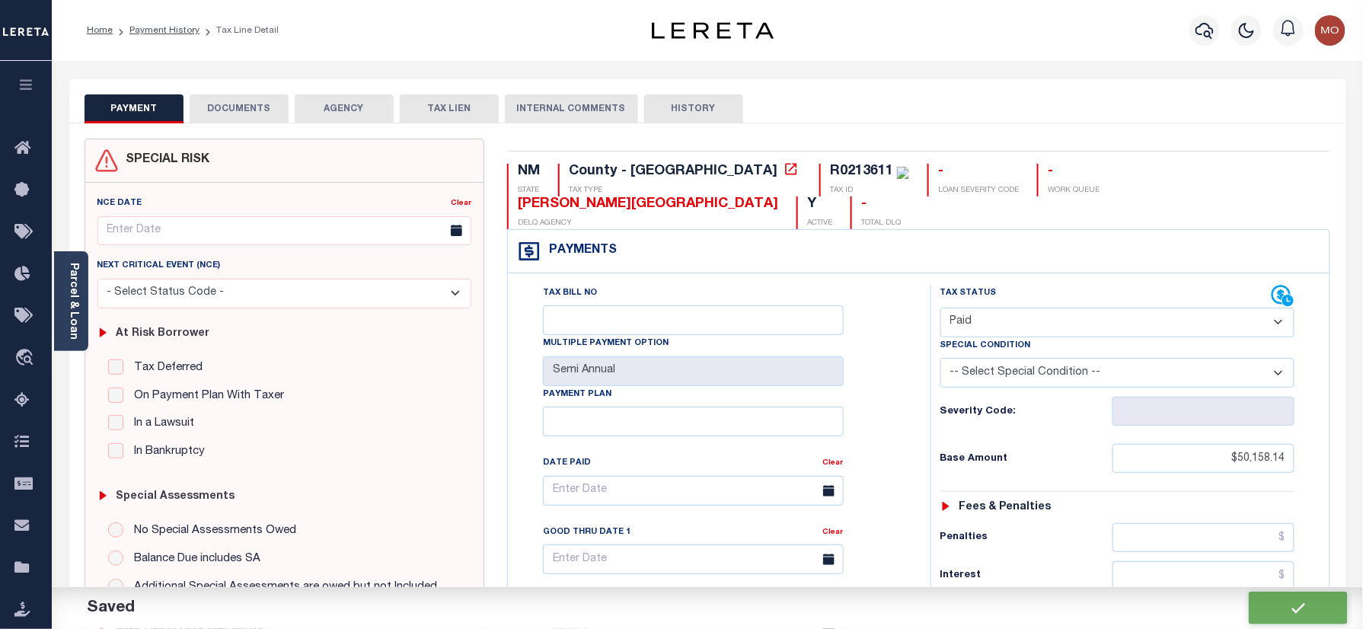
checkbox input "false"
type input "$50,158.14"
type input "$0"
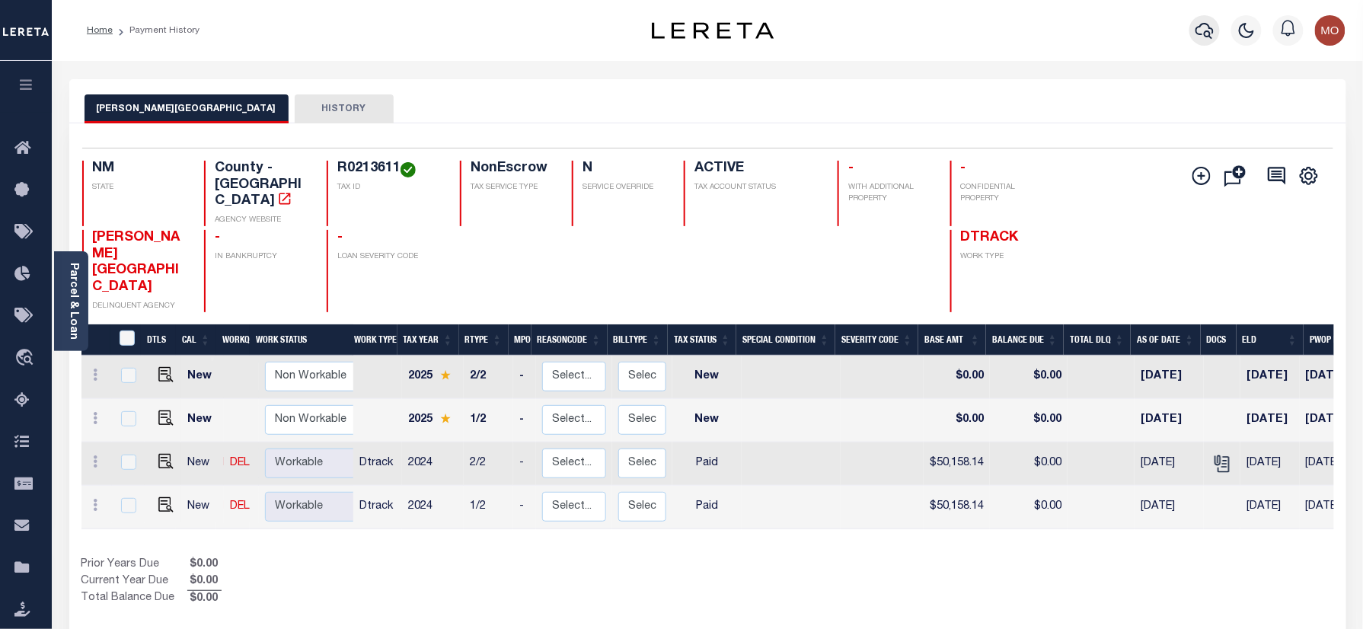
click at [1208, 30] on icon "button" at bounding box center [1204, 30] width 18 height 18
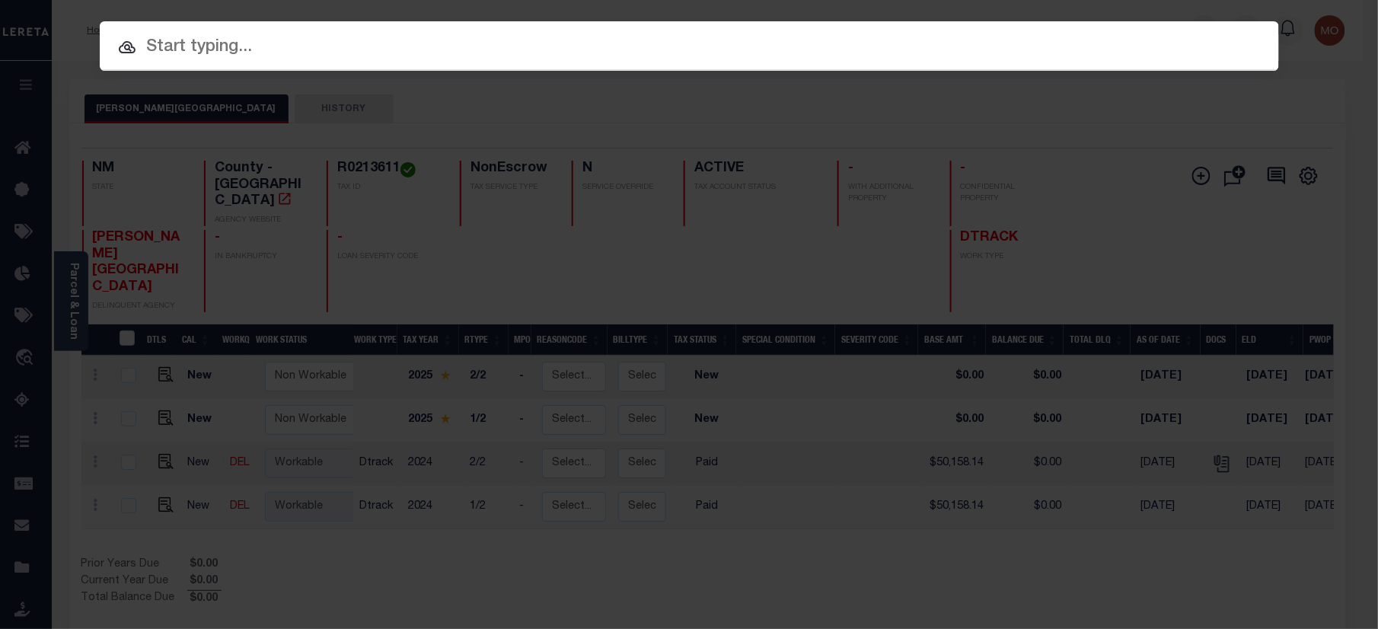
click at [314, 40] on input "text" at bounding box center [689, 47] width 1179 height 27
paste input "4714655009"
type input "4714655009"
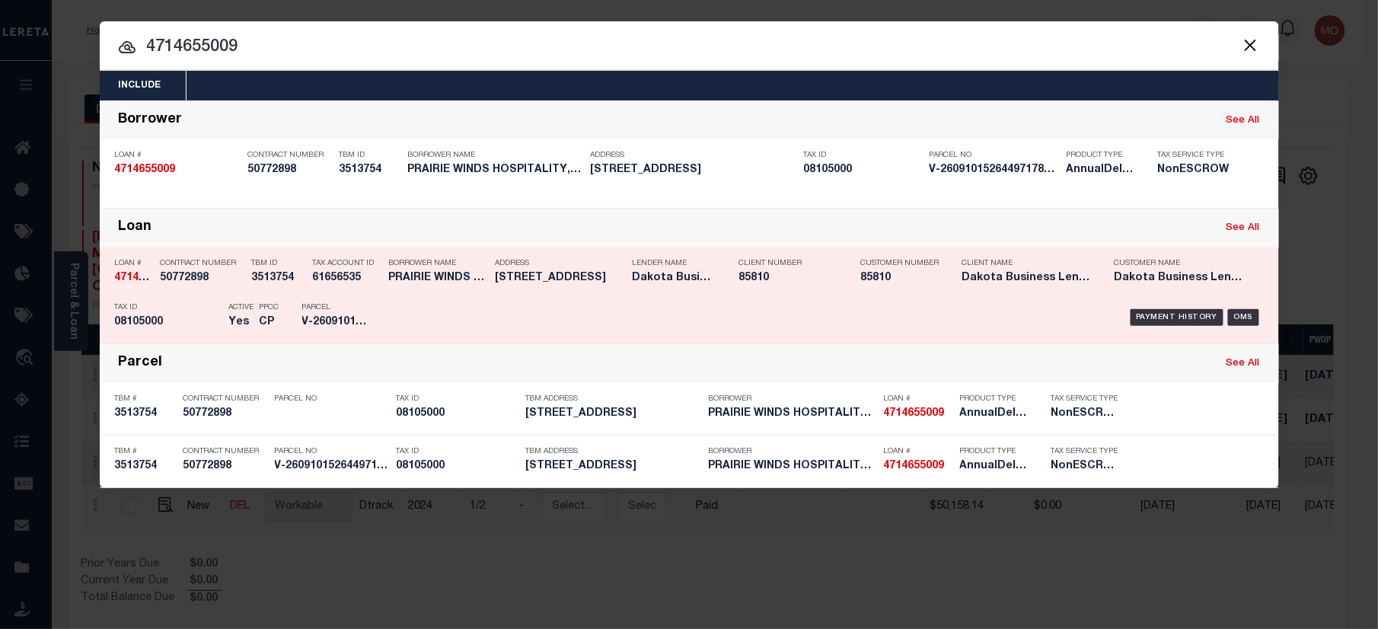
click at [341, 309] on p "Parcel" at bounding box center [336, 307] width 69 height 9
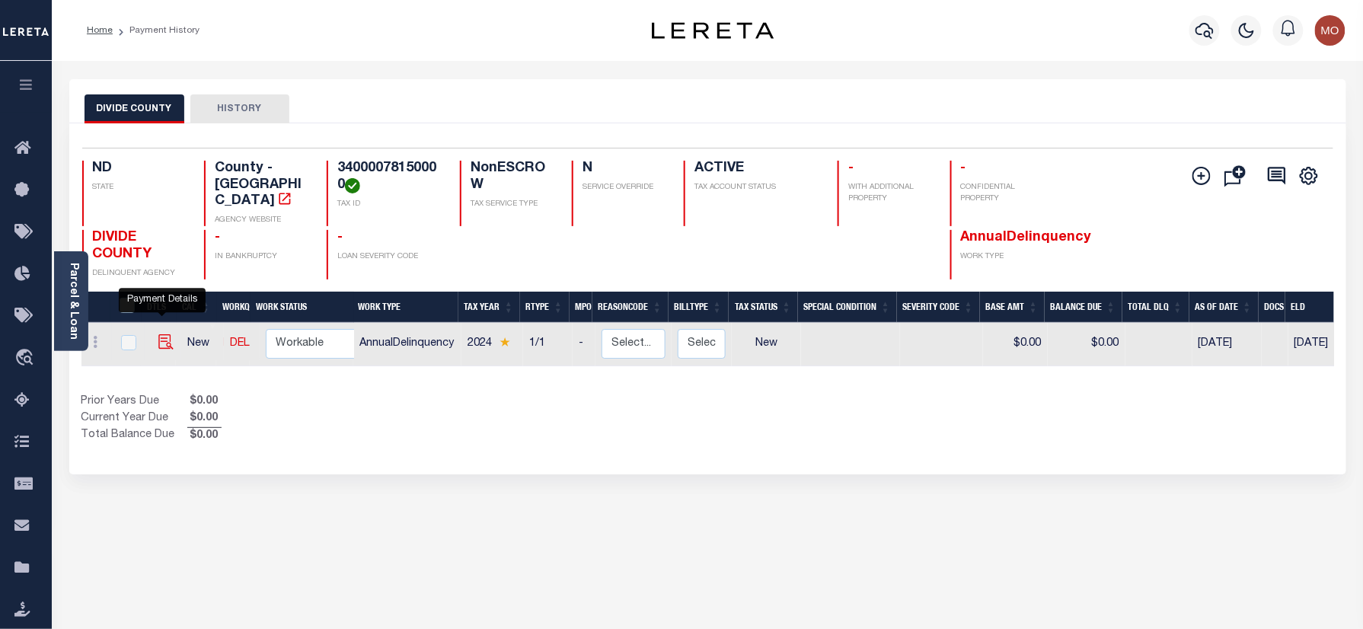
click at [164, 334] on img "" at bounding box center [165, 341] width 15 height 15
checkbox input "true"
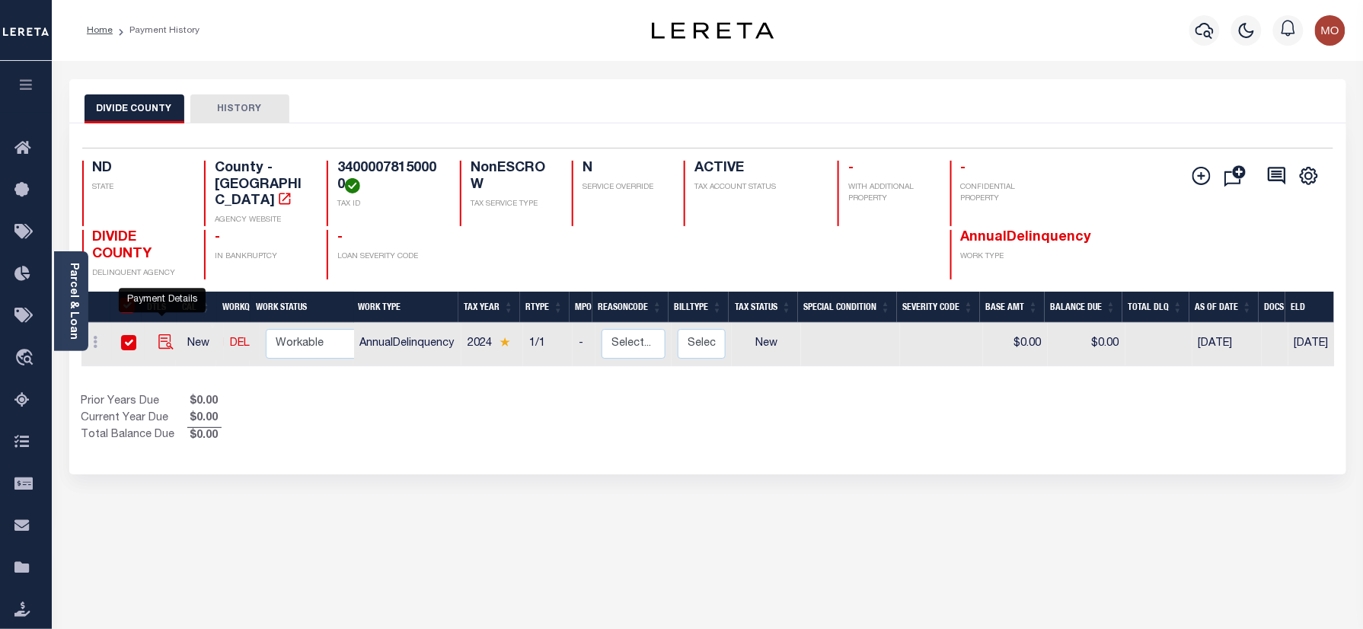
checkbox input "true"
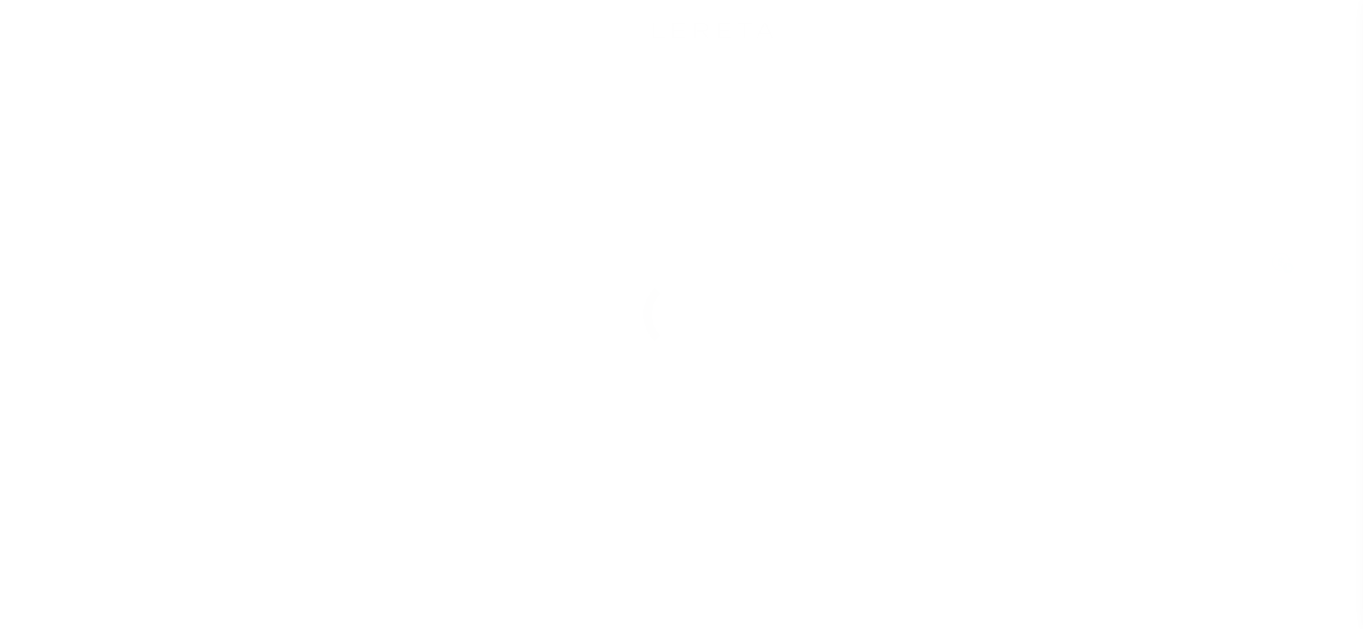
select select "NW2"
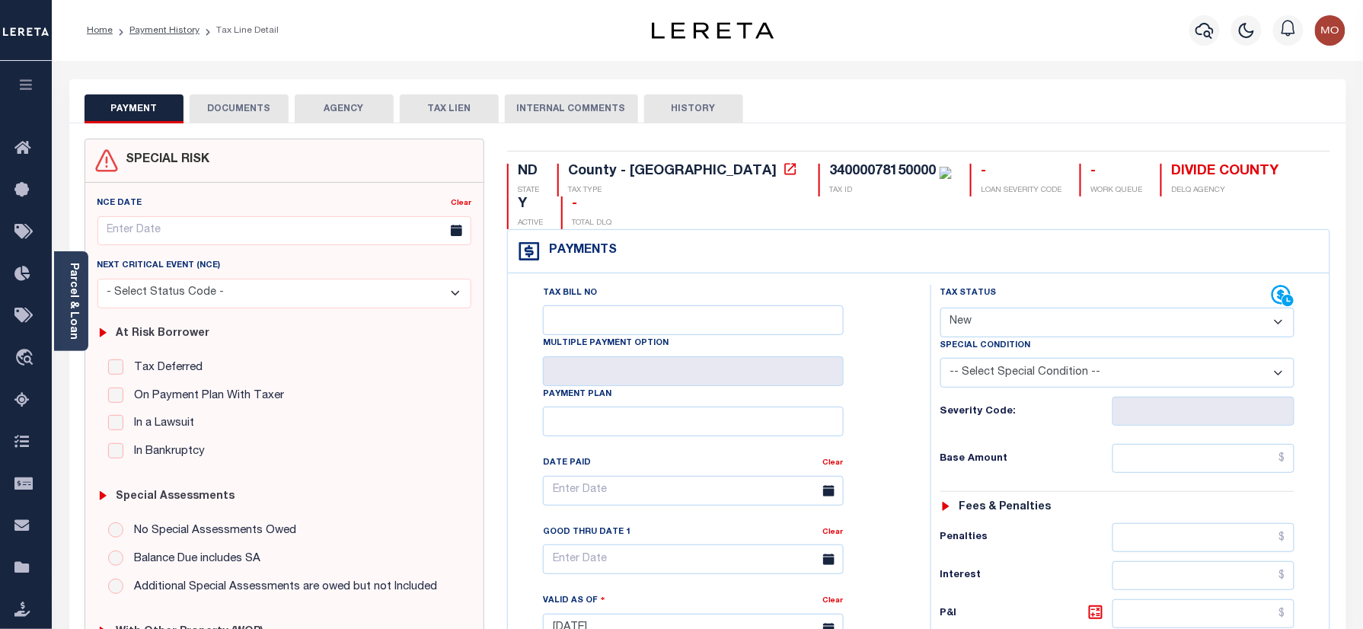
click at [829, 171] on div "34000078150000" at bounding box center [882, 171] width 107 height 14
copy div "34000078150000"
click at [1203, 24] on icon "button" at bounding box center [1204, 31] width 18 height 16
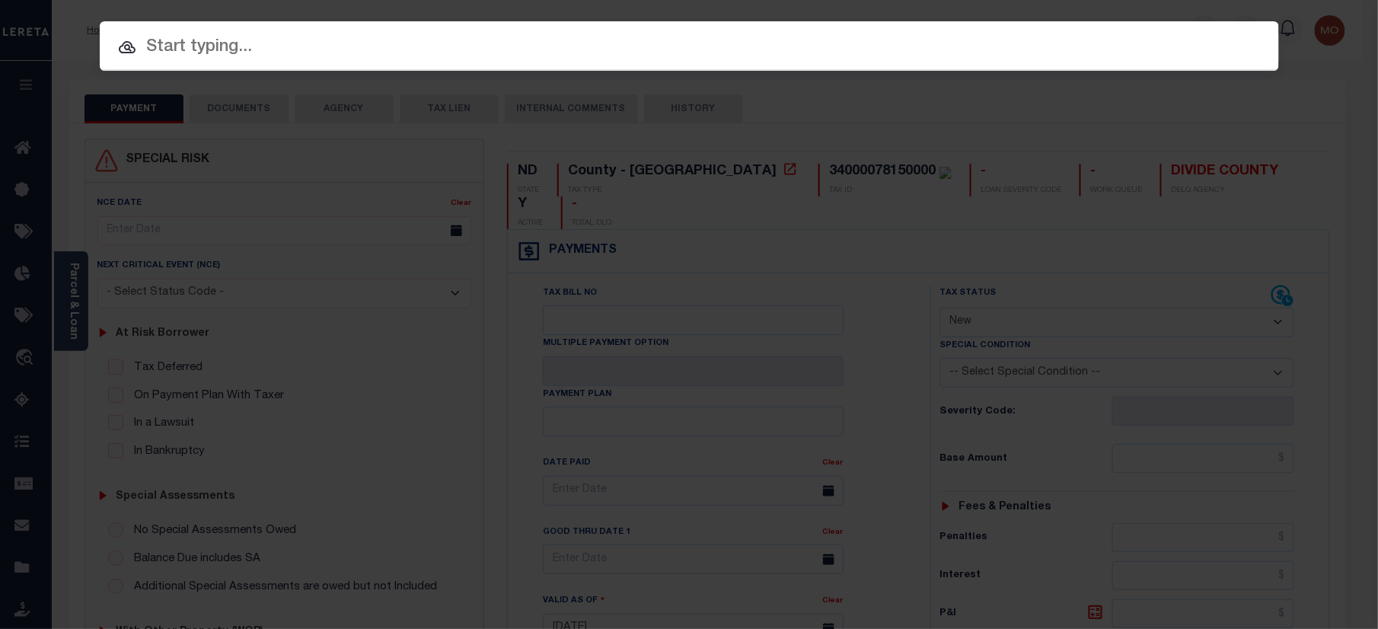
click at [270, 49] on input "text" at bounding box center [689, 47] width 1179 height 27
paste input "4836429101"
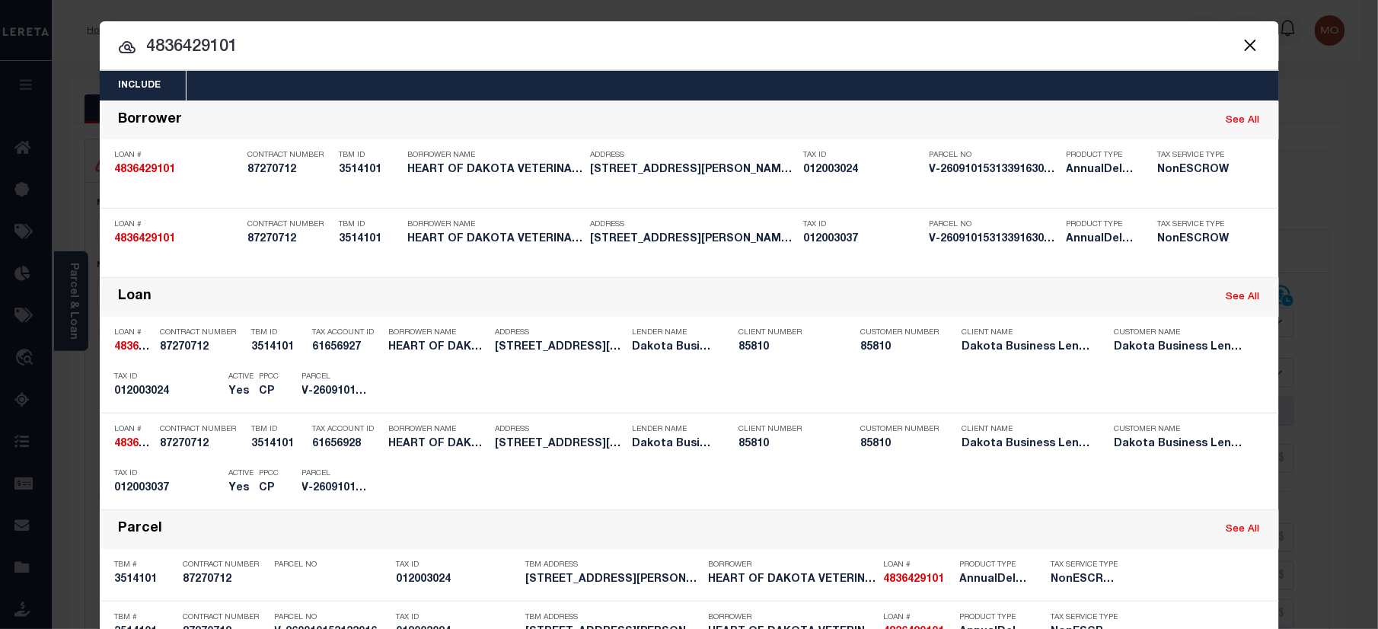
drag, startPoint x: -118, startPoint y: 102, endPoint x: -128, endPoint y: 104, distance: 10.0
click at [0, 104] on html "Home Payment History Tax Line Detail" at bounding box center [689, 575] width 1378 height 1151
paste input "000973"
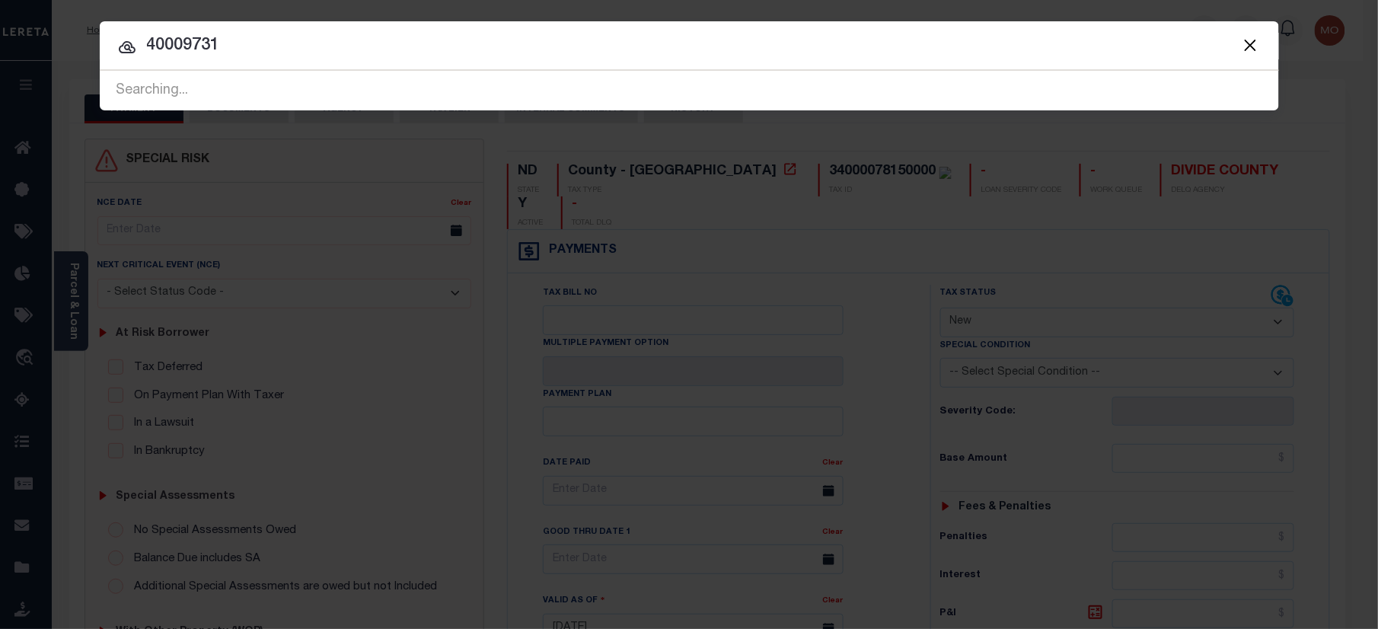
type input "40009731"
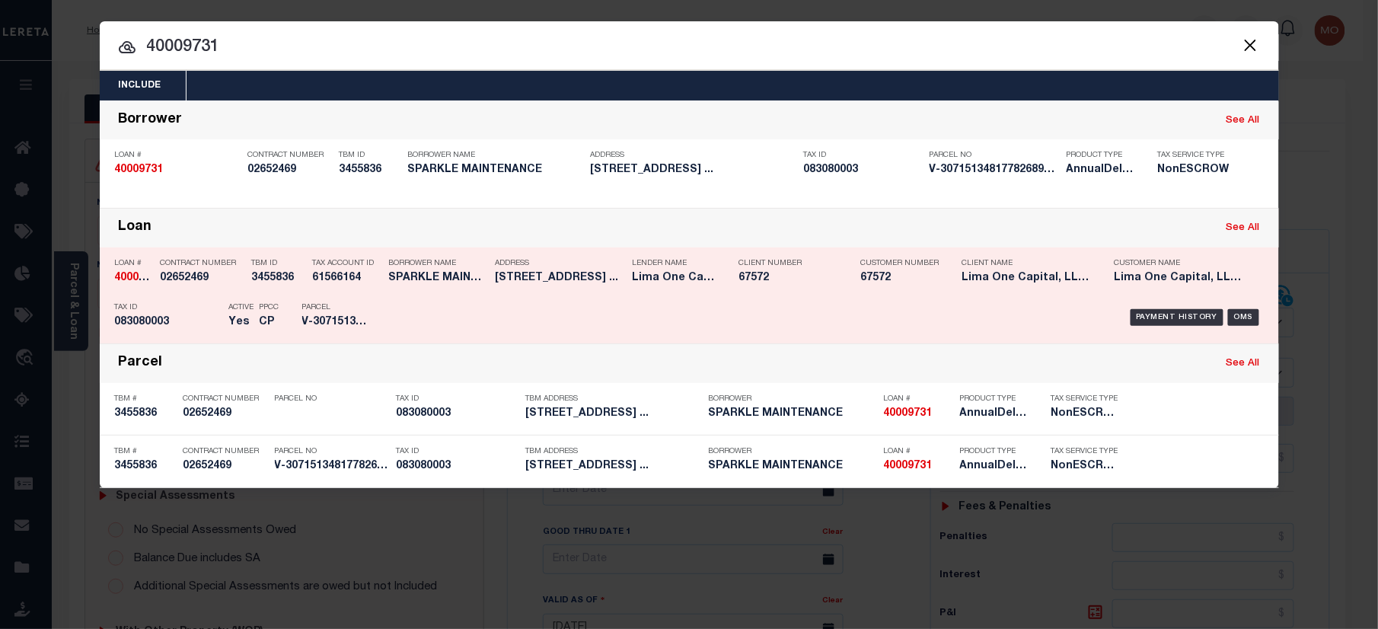
click at [339, 311] on p "Parcel" at bounding box center [336, 307] width 69 height 9
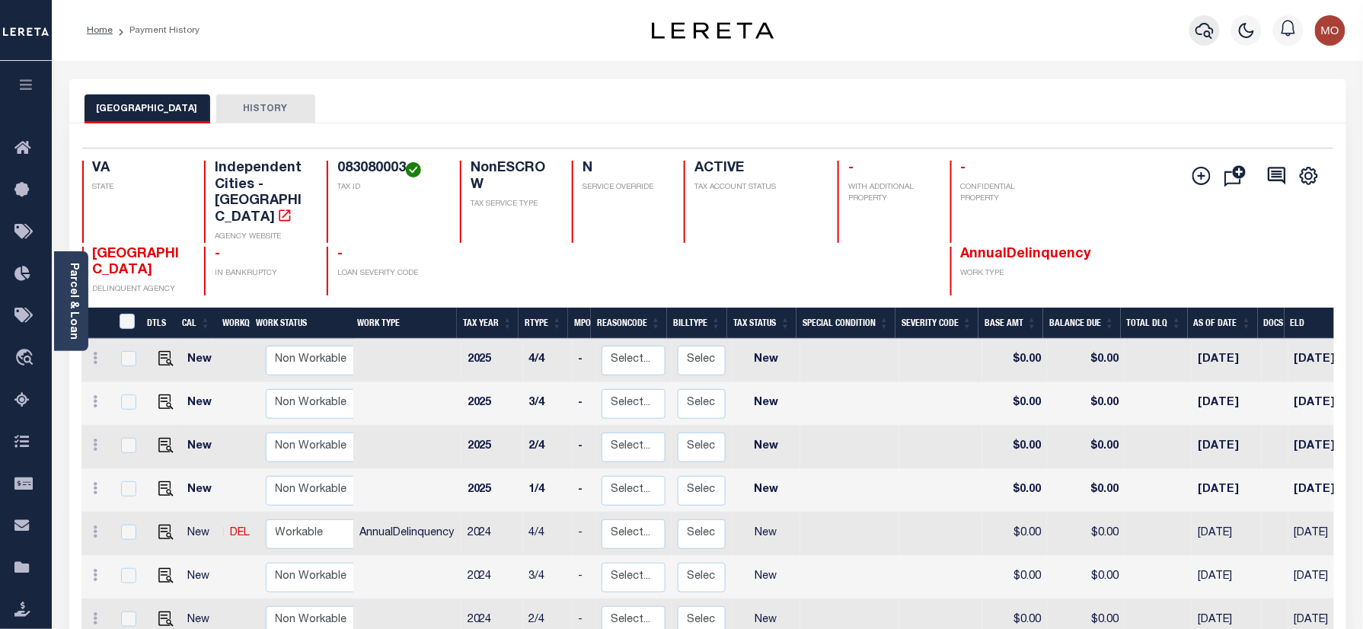
click at [1203, 32] on icon "button" at bounding box center [1204, 30] width 18 height 18
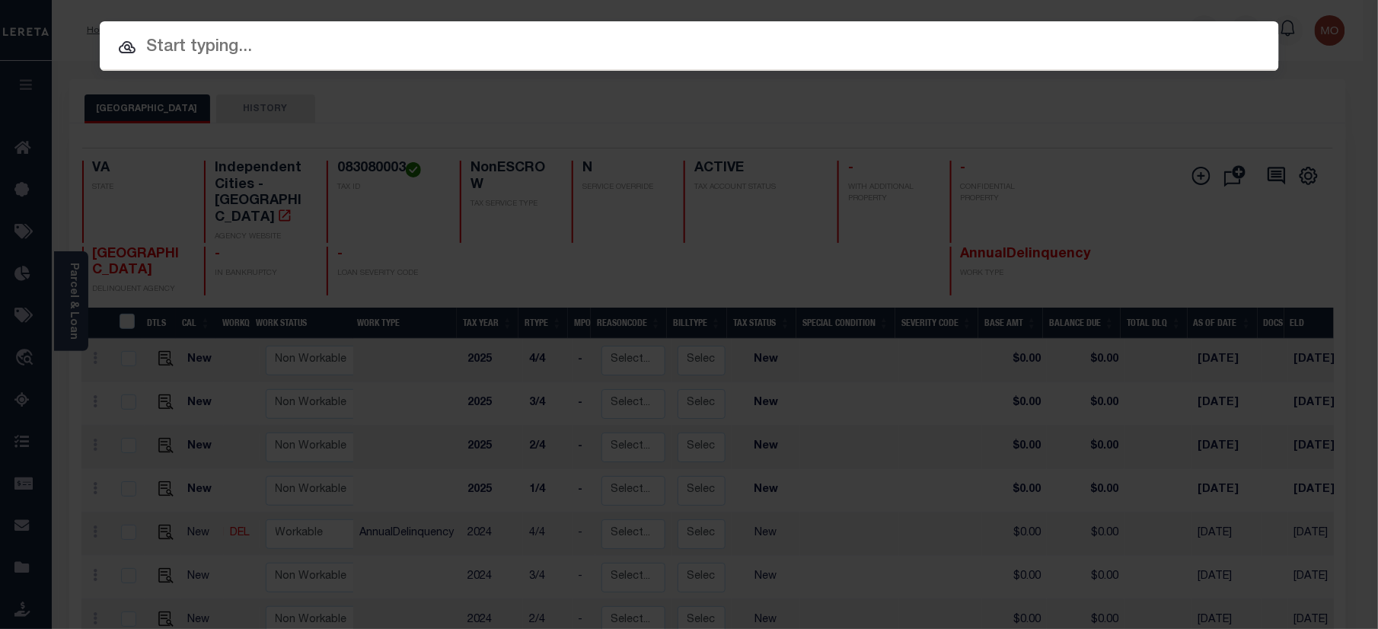
click at [238, 44] on input "text" at bounding box center [689, 47] width 1179 height 27
paste input "1001013000"
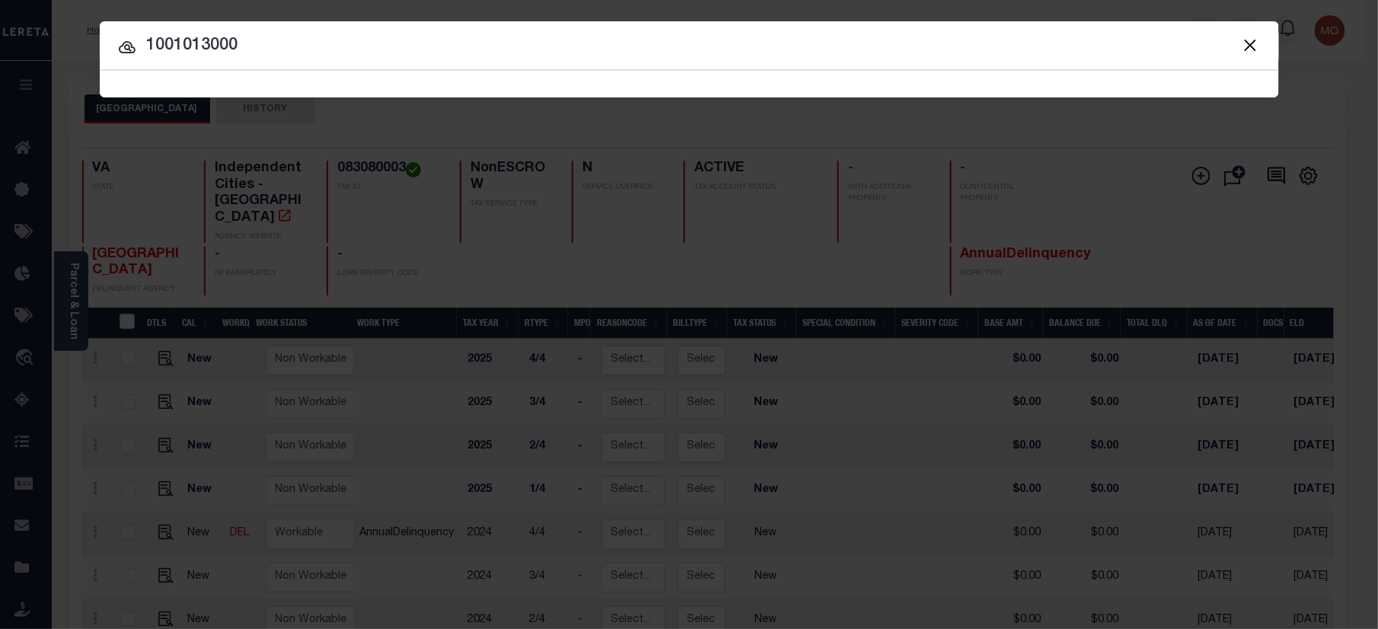
type input "1001013000"
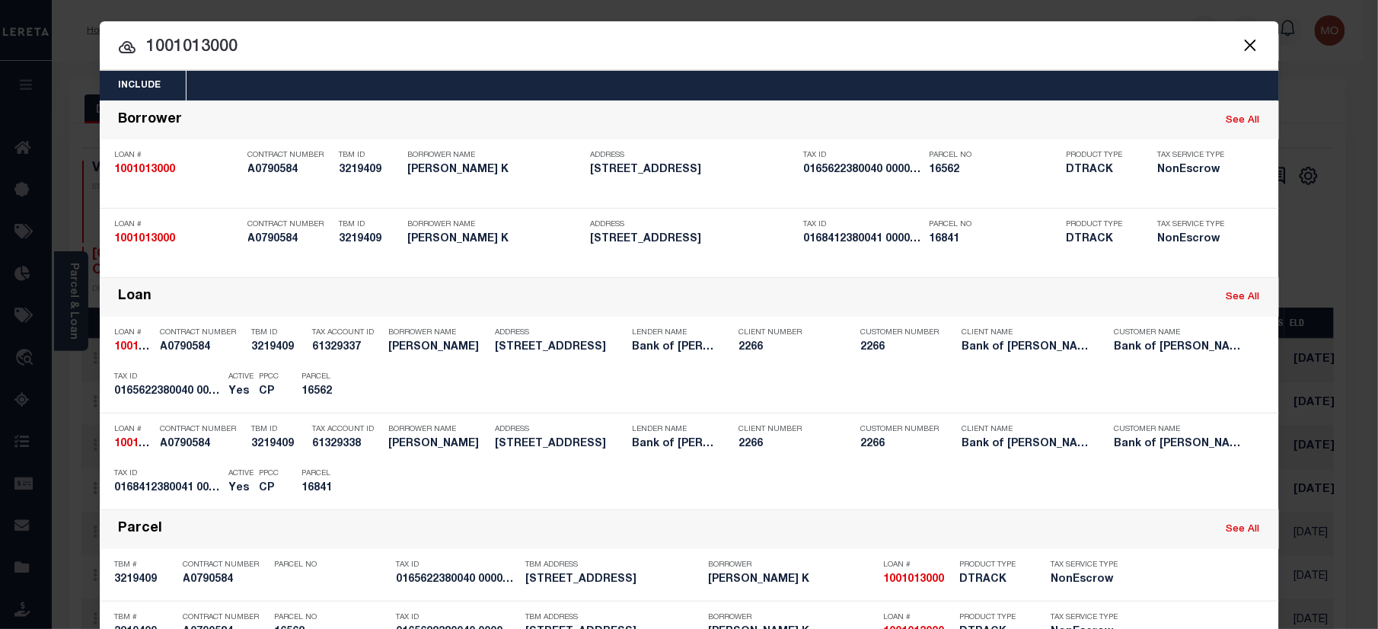
click at [272, 30] on div at bounding box center [689, 45] width 1179 height 49
click at [257, 41] on input "1001013000" at bounding box center [689, 47] width 1179 height 27
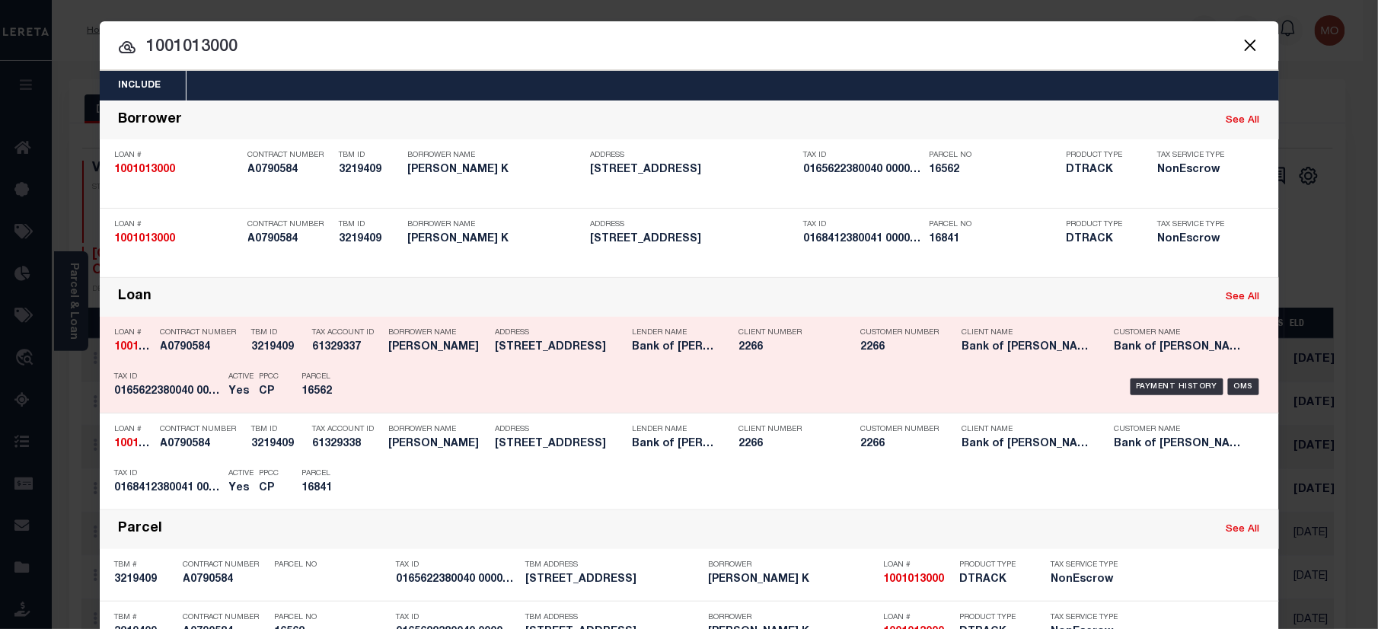
click at [351, 391] on h5 "16562" at bounding box center [336, 391] width 69 height 13
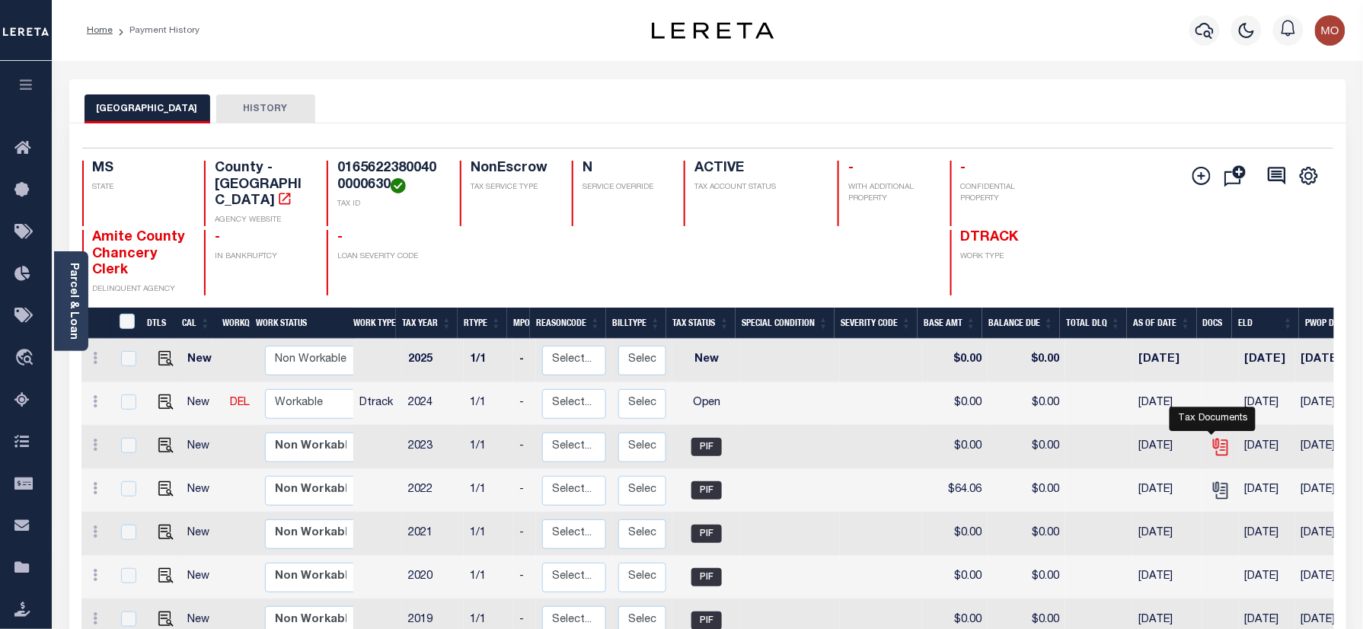
click at [1211, 437] on icon "" at bounding box center [1221, 447] width 20 height 20
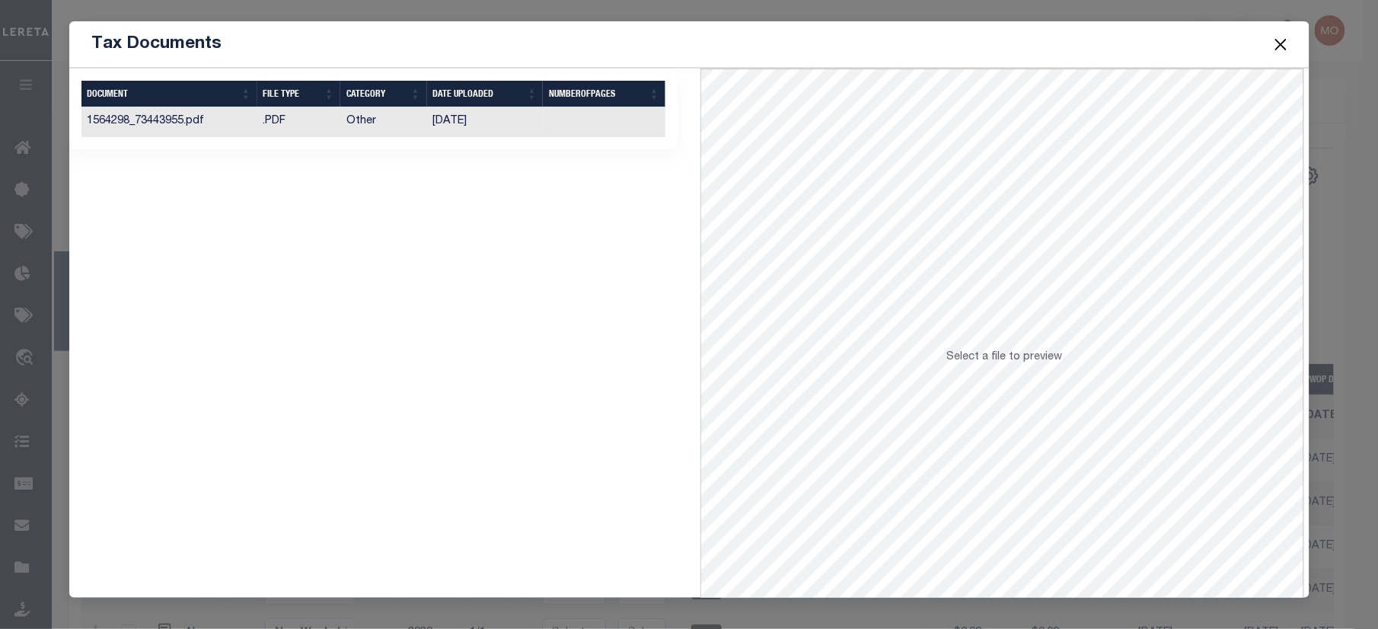
click at [428, 123] on td "[DATE]" at bounding box center [485, 122] width 116 height 30
click at [1285, 43] on button "Close" at bounding box center [1281, 44] width 20 height 20
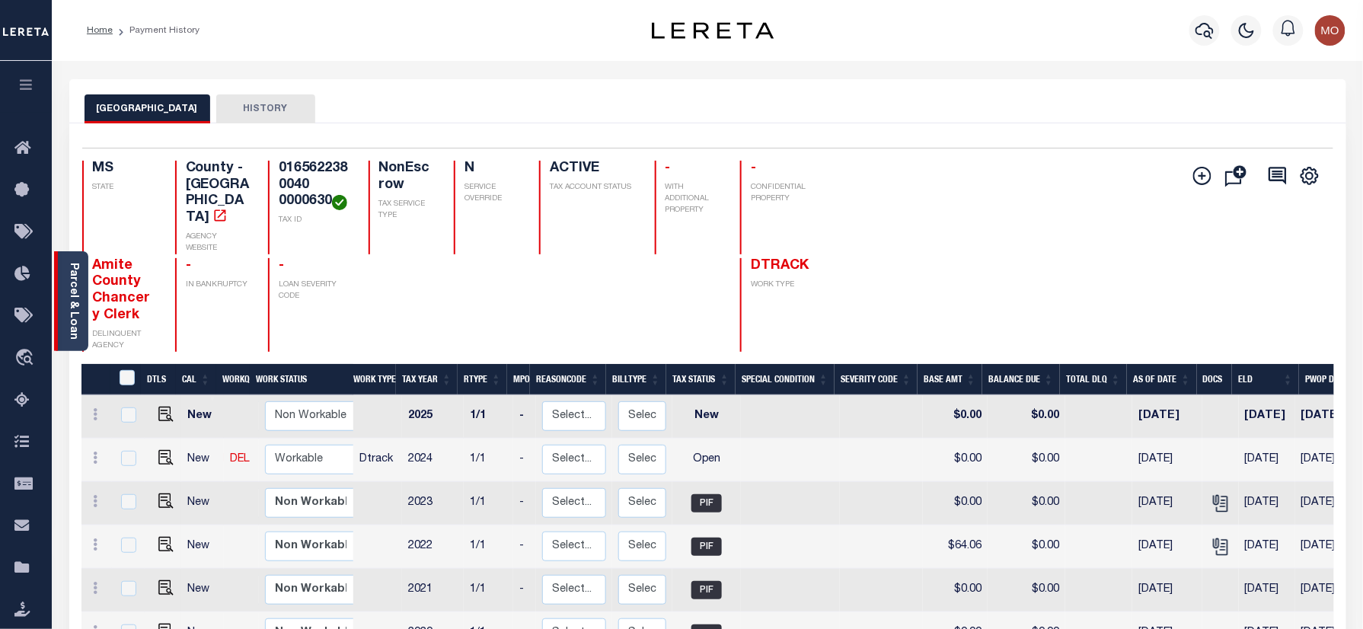
click at [69, 280] on link "Parcel & Loan" at bounding box center [73, 301] width 11 height 77
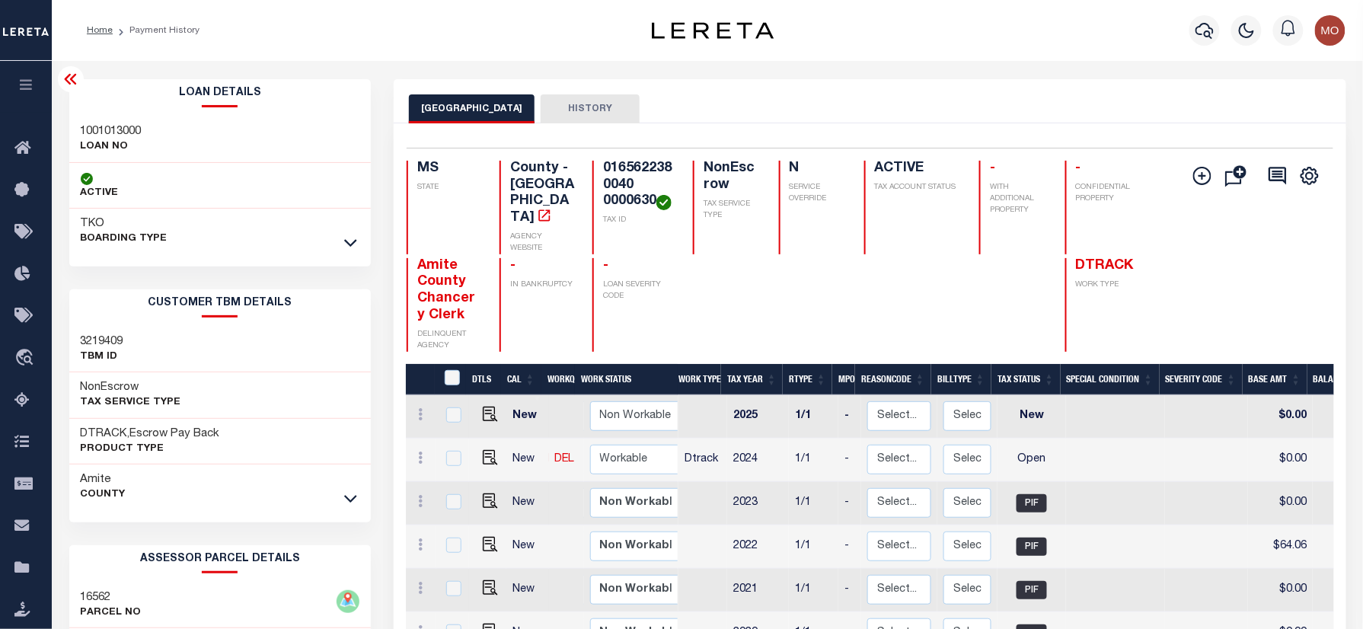
scroll to position [101, 0]
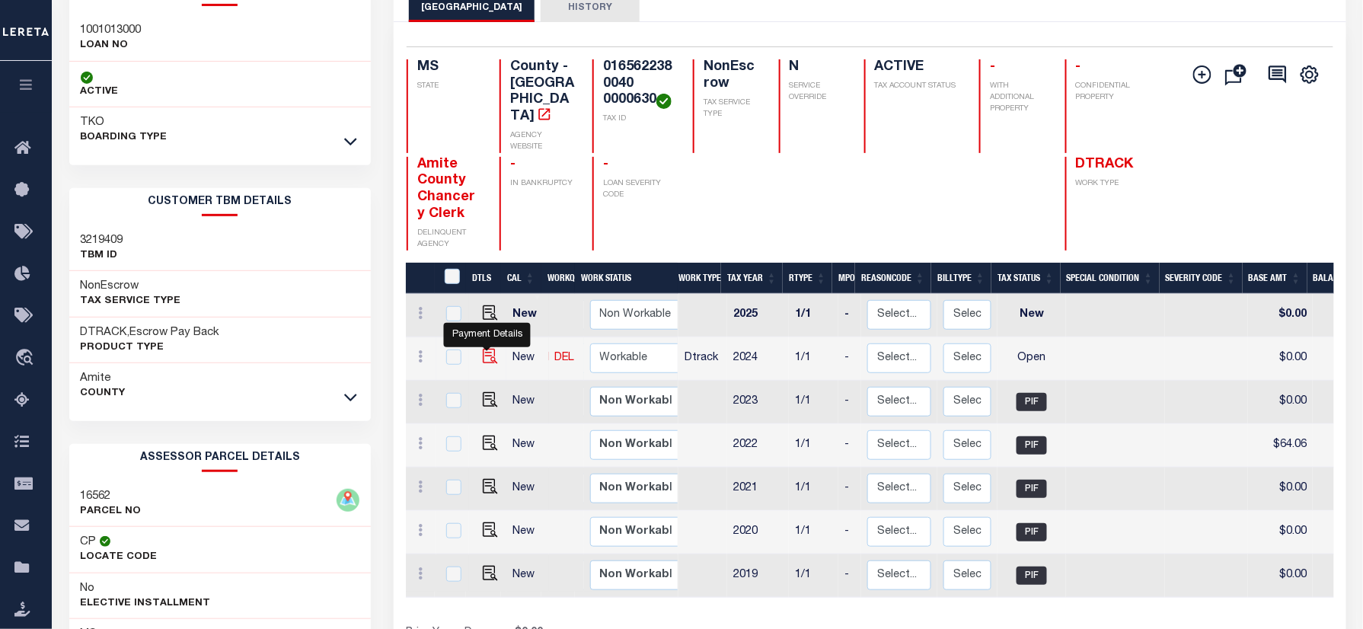
click at [484, 351] on img "" at bounding box center [490, 356] width 15 height 15
checkbox input "true"
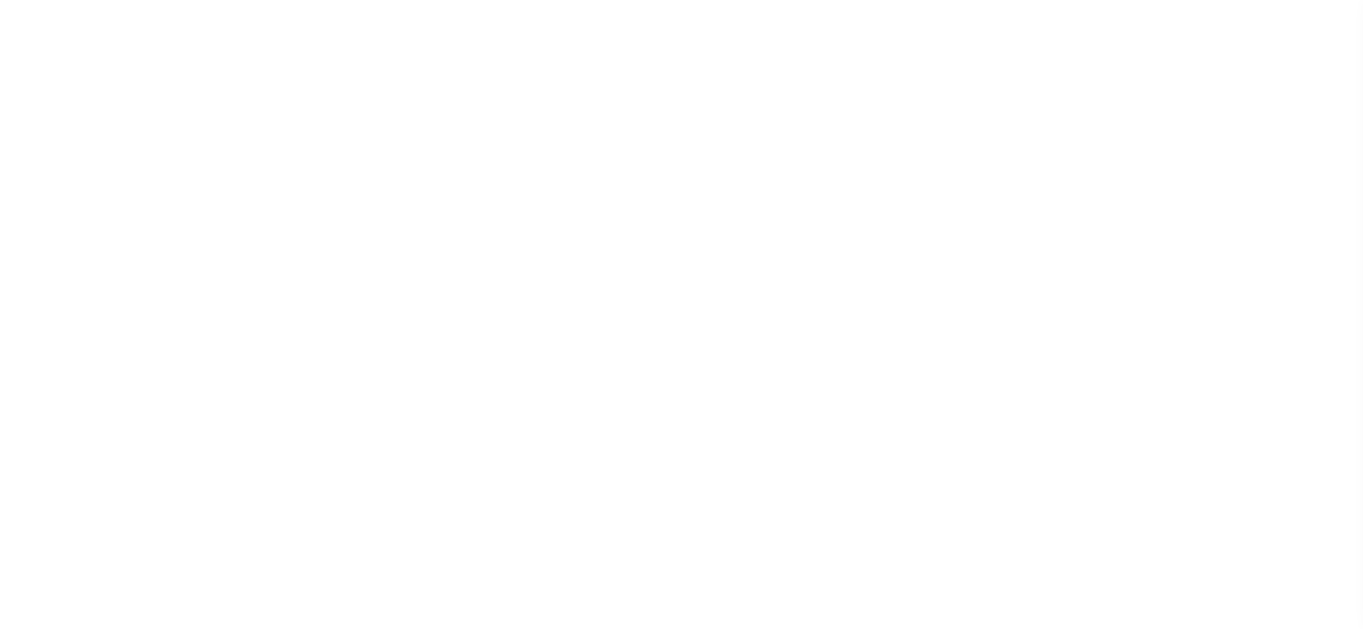
select select "OP2"
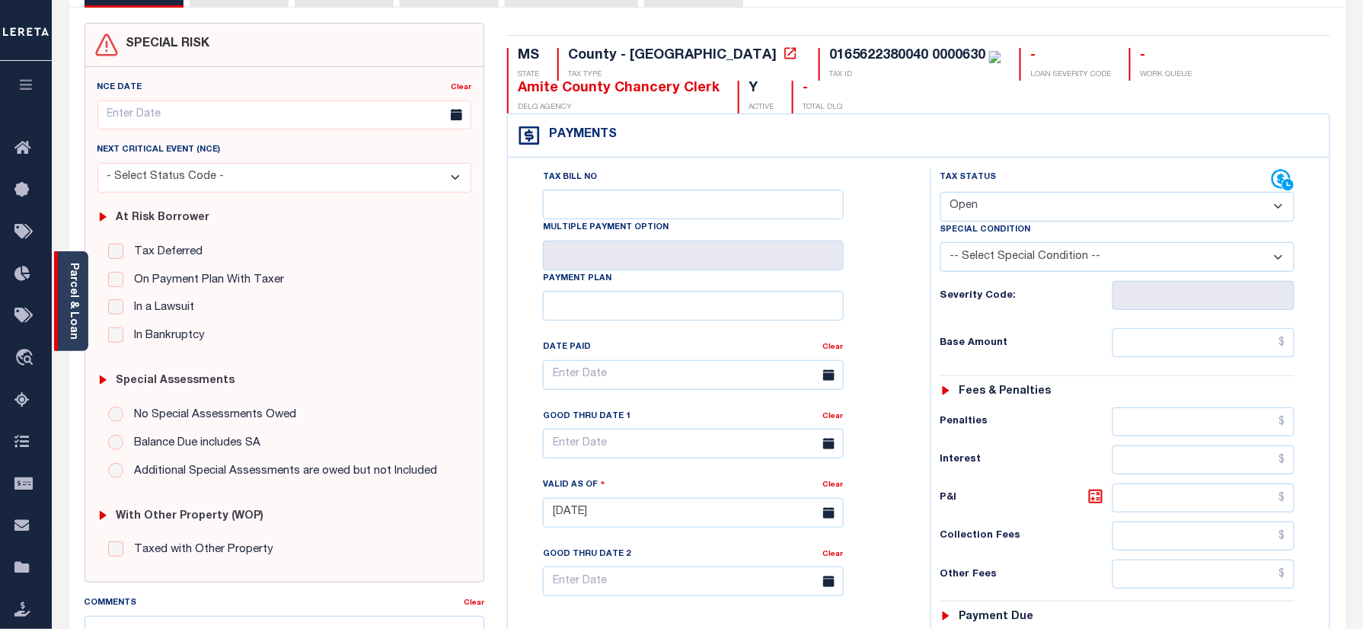
click at [65, 305] on div "Parcel & Loan" at bounding box center [71, 301] width 34 height 100
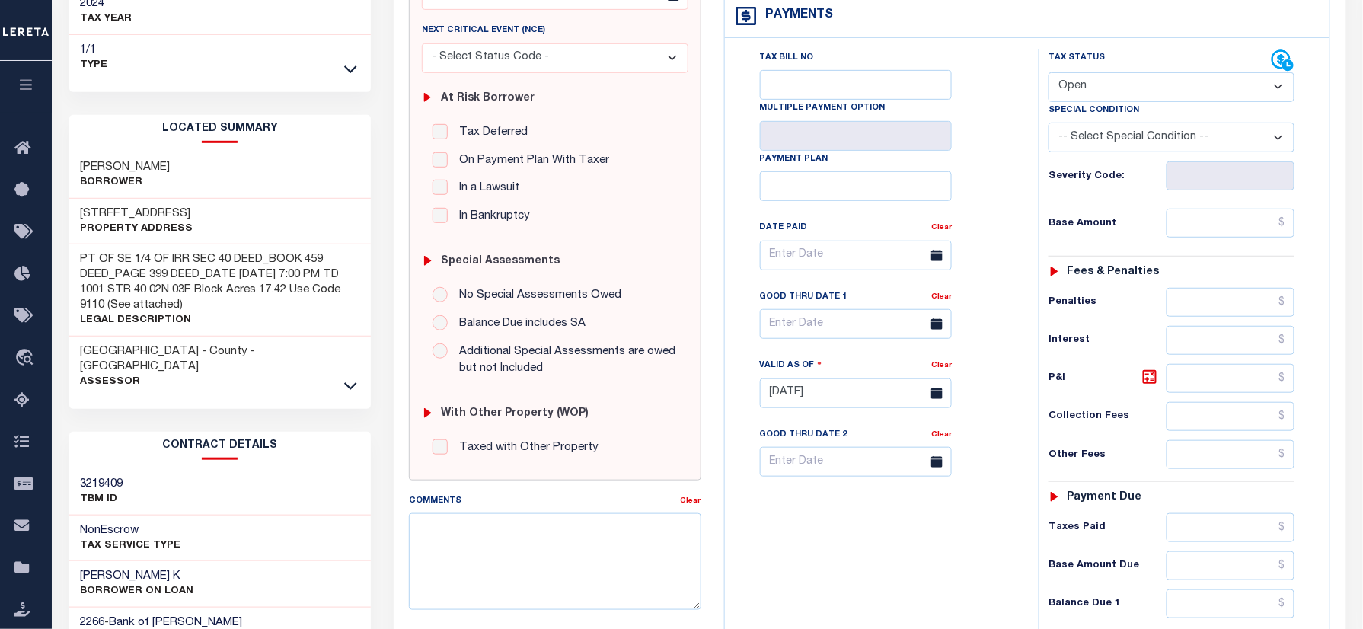
scroll to position [318, 0]
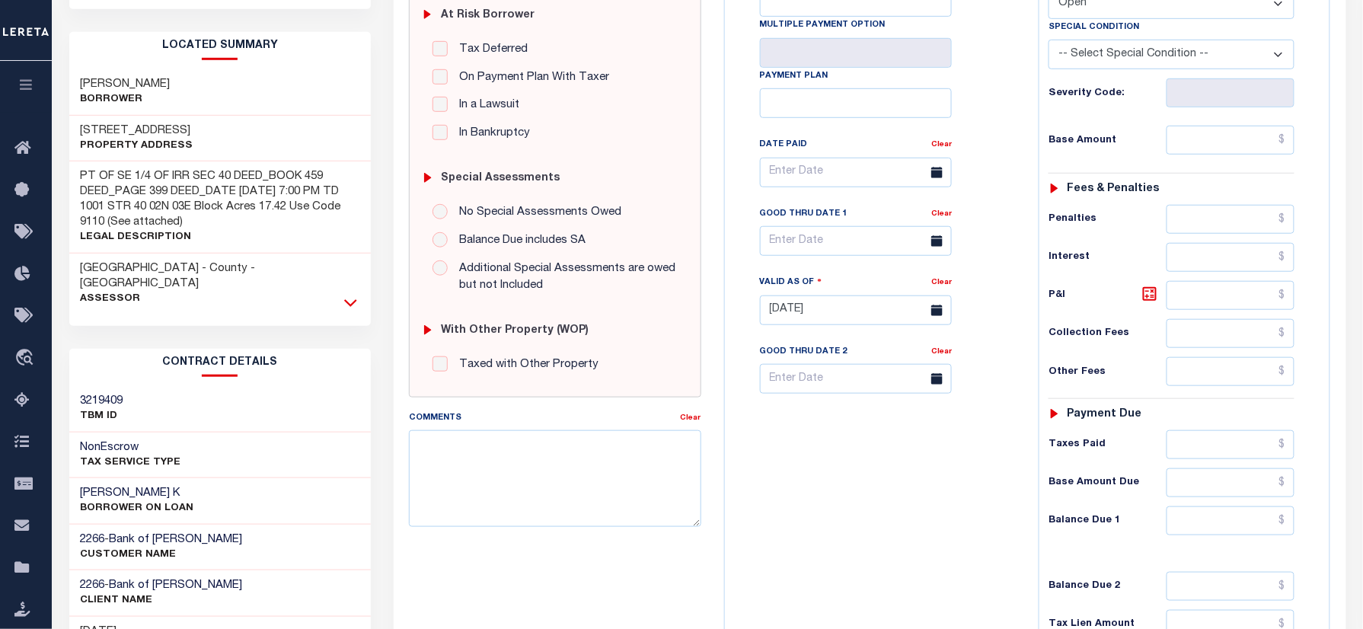
click at [348, 295] on icon at bounding box center [350, 303] width 13 height 16
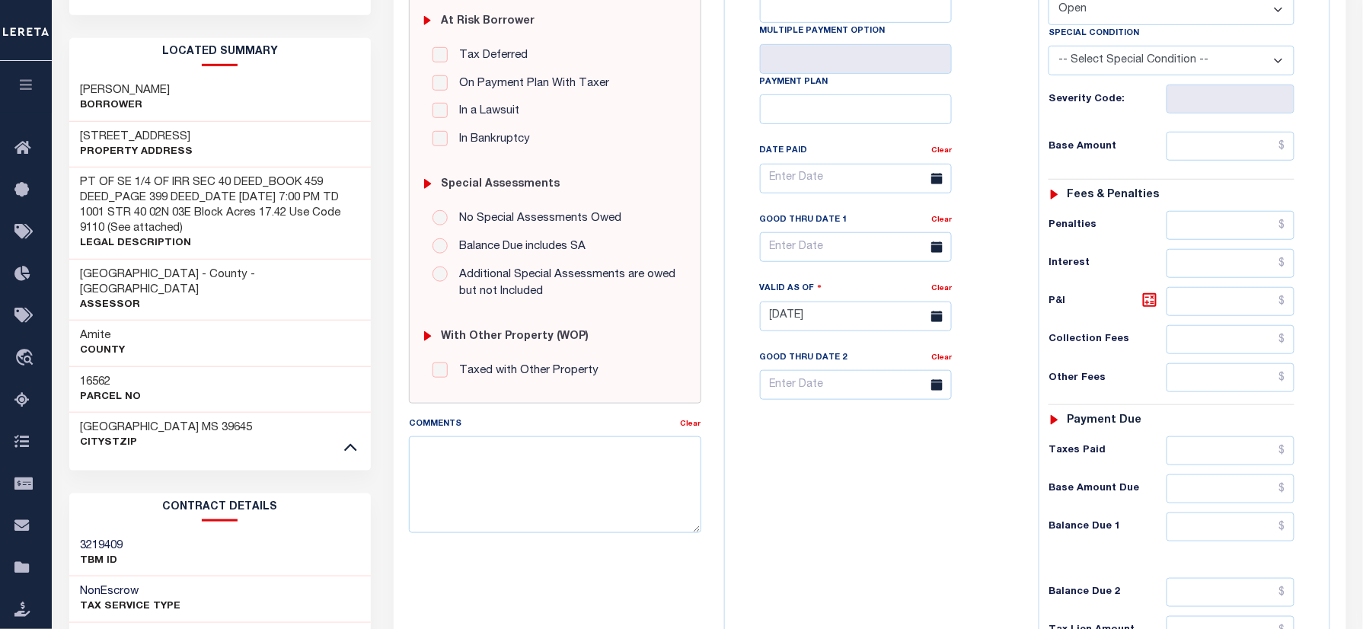
scroll to position [116, 0]
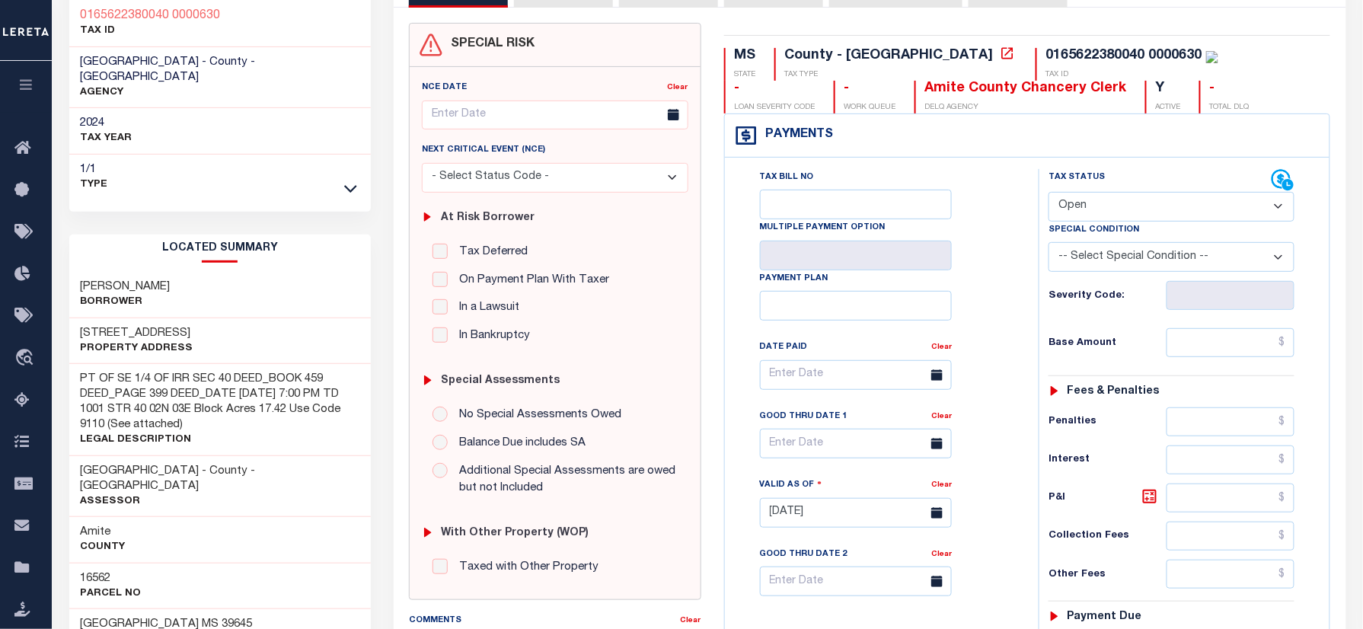
click at [1141, 43] on div "MS STATE County - MS TAX TYPE 0165622380040 0000630 TAX ID - LOAN SEVERITY CODE…" at bounding box center [1028, 512] width 630 height 978
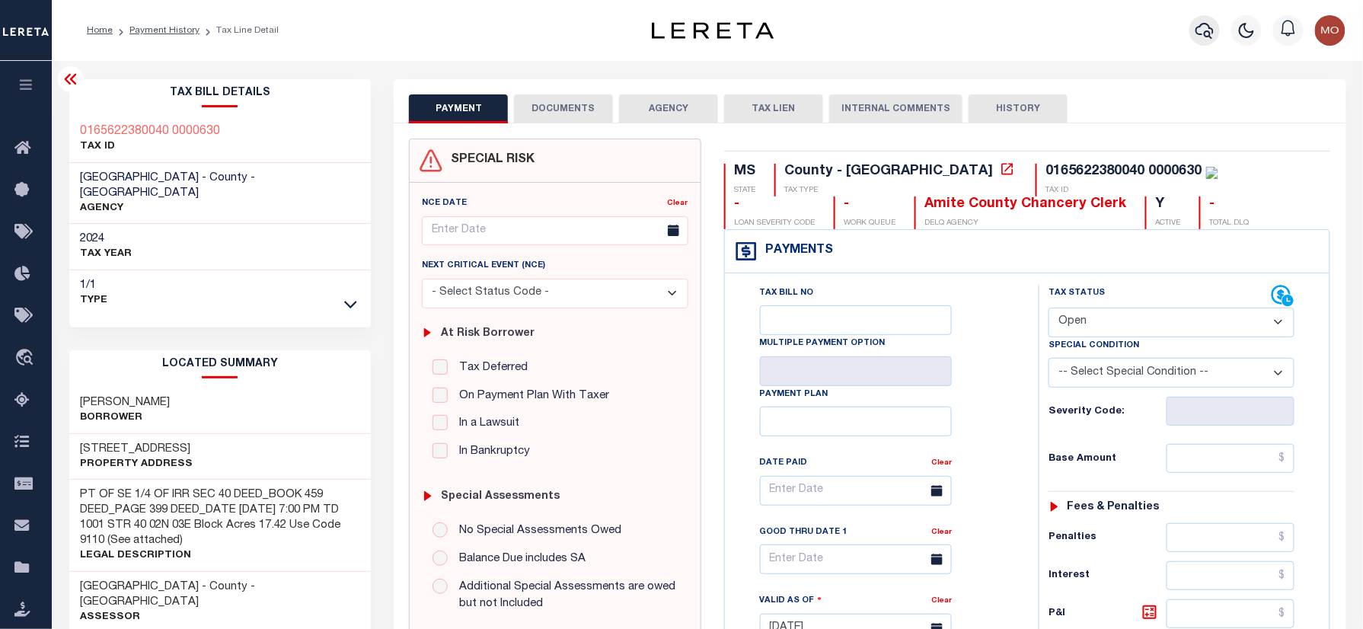
click at [1205, 25] on icon "button" at bounding box center [1204, 30] width 18 height 18
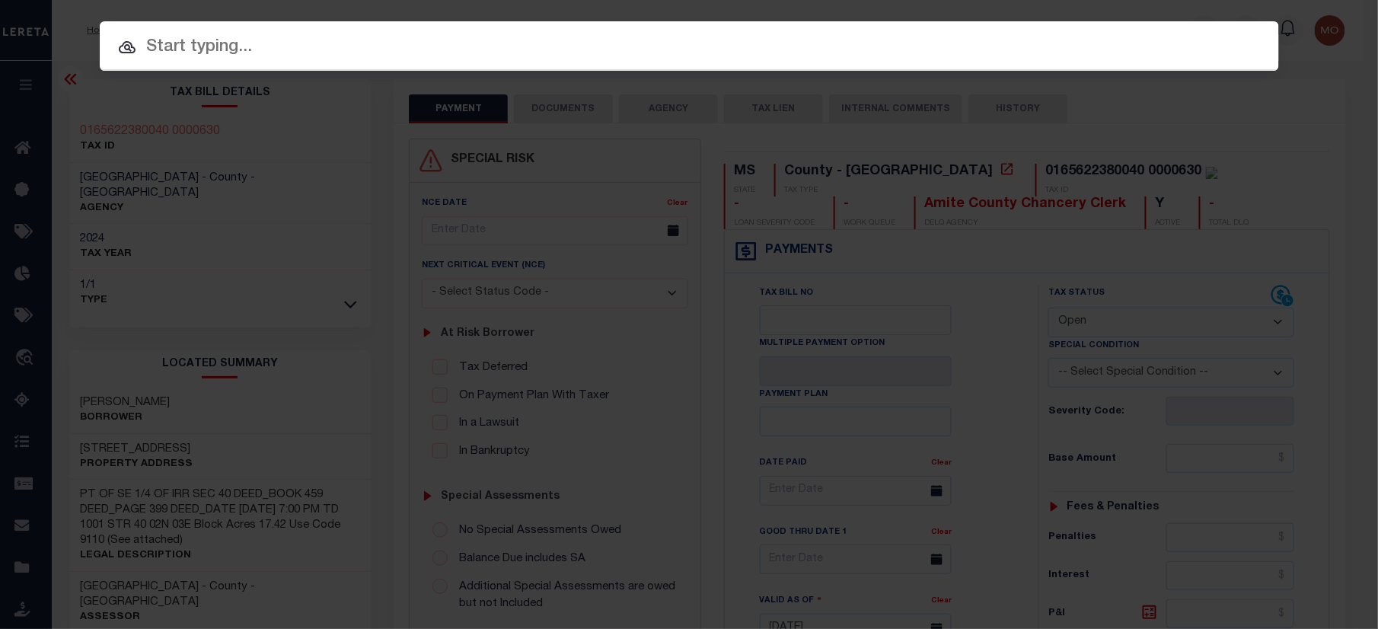
click at [272, 25] on div at bounding box center [689, 45] width 1179 height 49
click at [247, 44] on input "text" at bounding box center [689, 47] width 1179 height 27
paste input "1001013000"
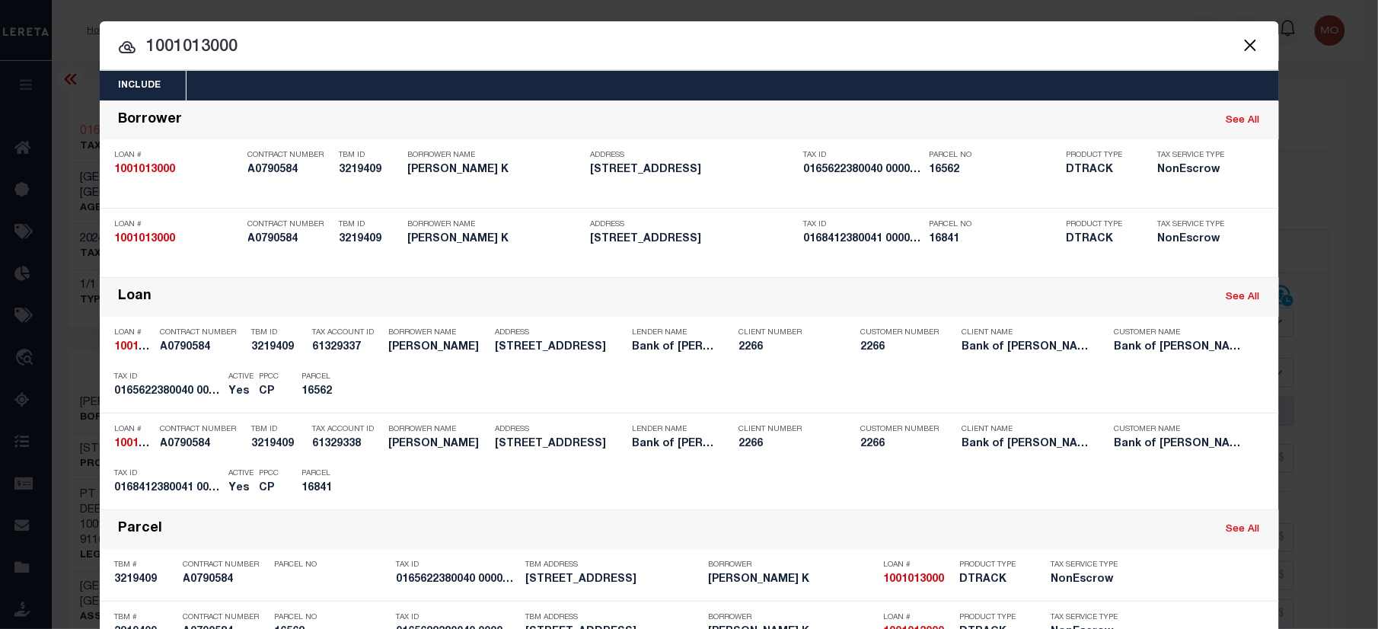
type input "1001013000"
click at [262, 50] on input "1001013000" at bounding box center [689, 47] width 1179 height 27
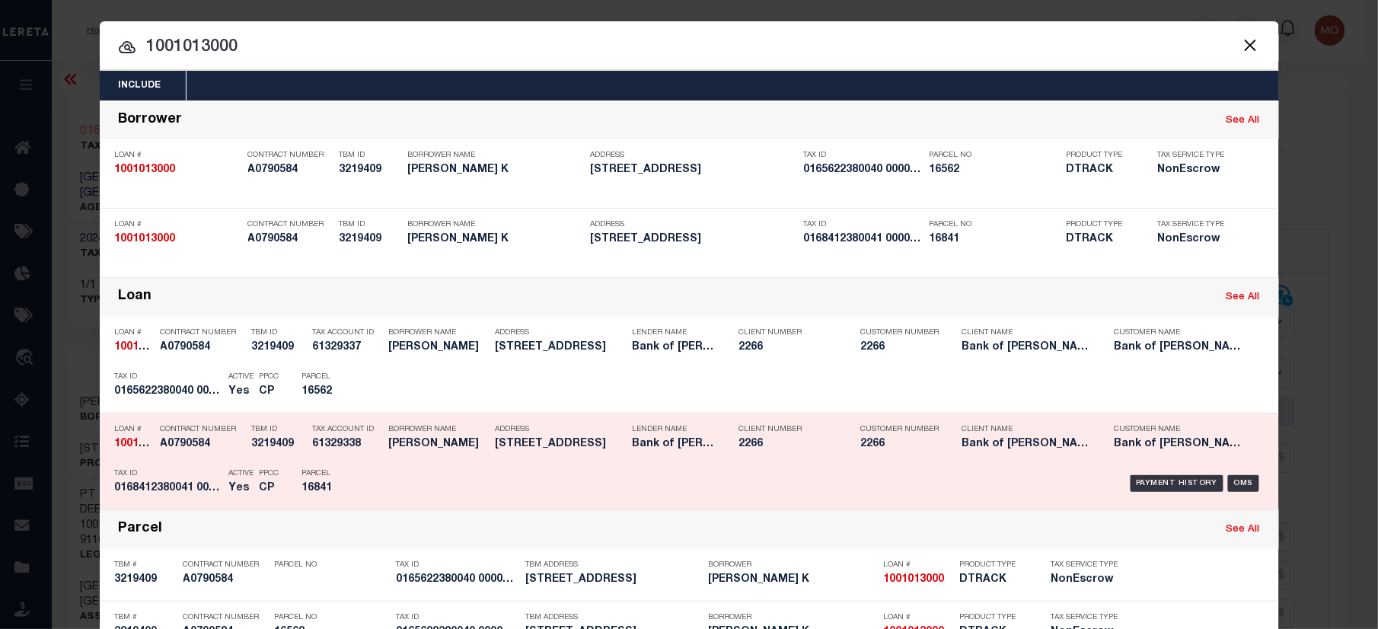
click at [357, 490] on h5 "16841" at bounding box center [336, 488] width 69 height 13
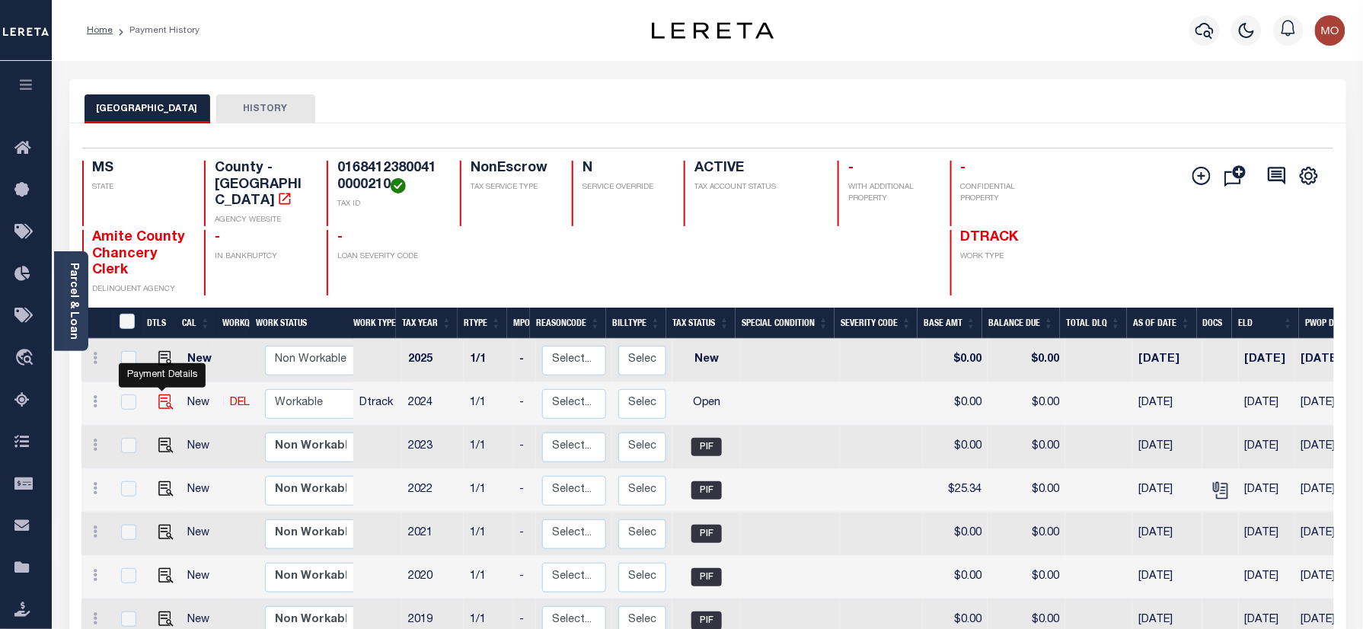
click at [166, 394] on img "" at bounding box center [165, 401] width 15 height 15
checkbox input "true"
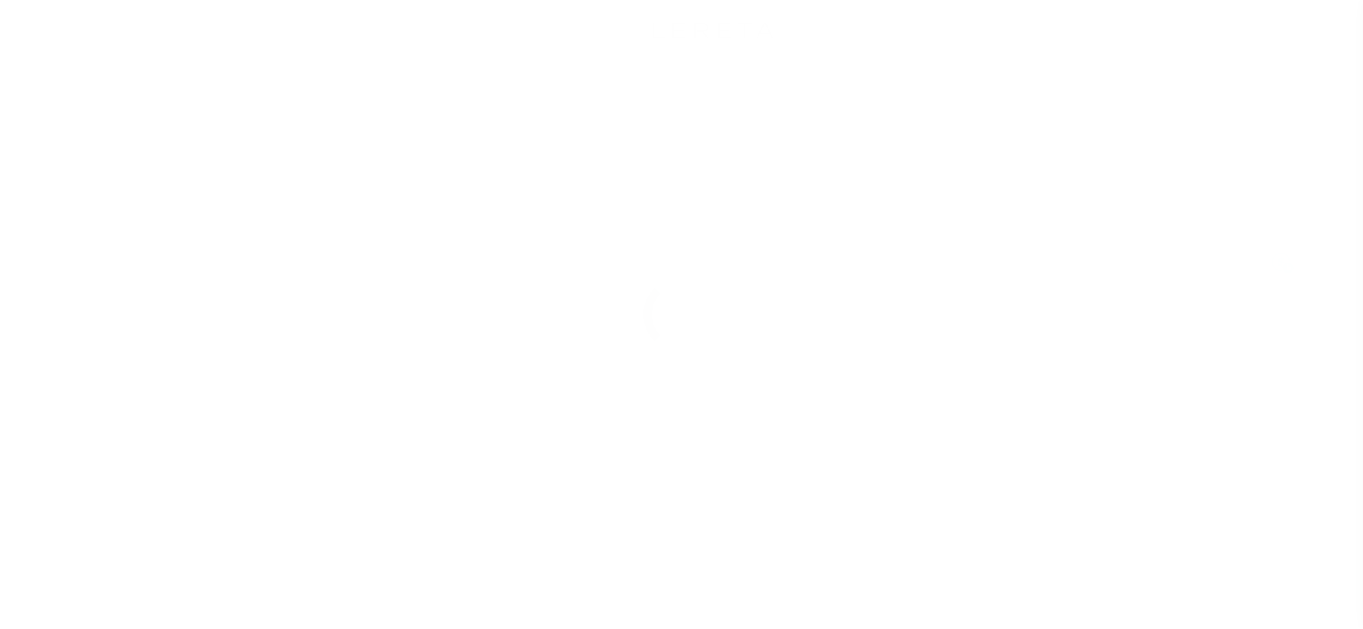
select select "OP2"
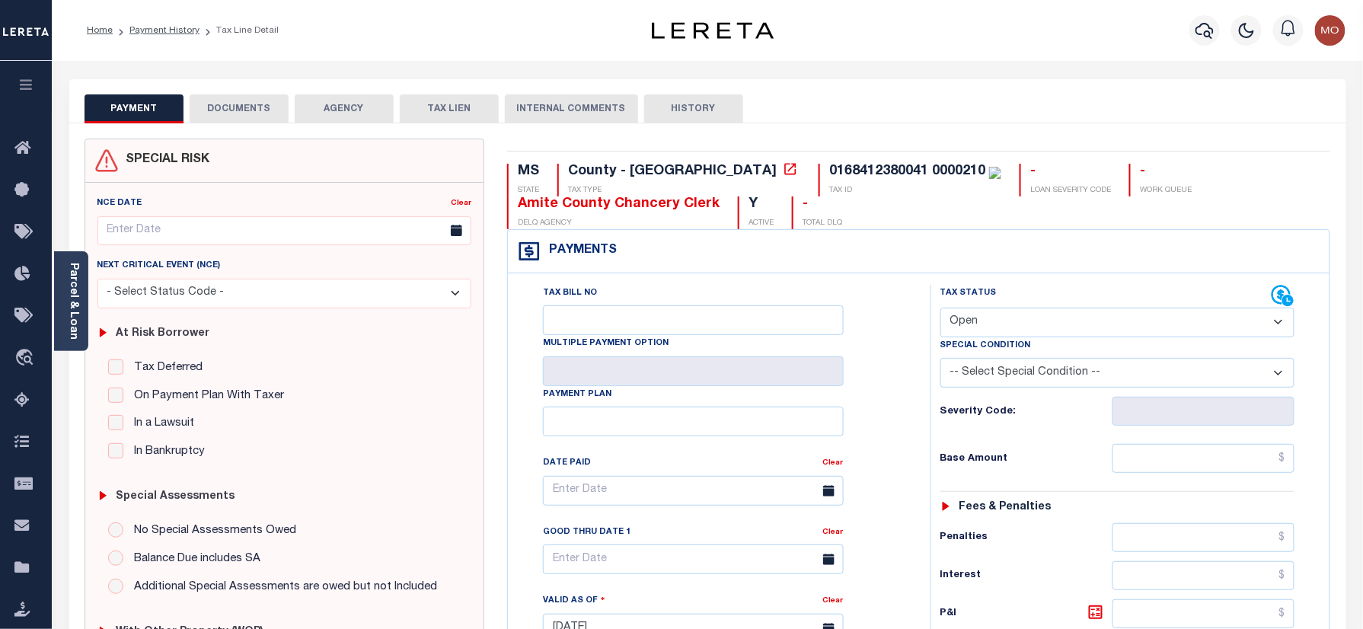
click at [1213, 14] on div at bounding box center [1205, 30] width 42 height 53
click at [1204, 29] on icon "button" at bounding box center [1204, 30] width 18 height 18
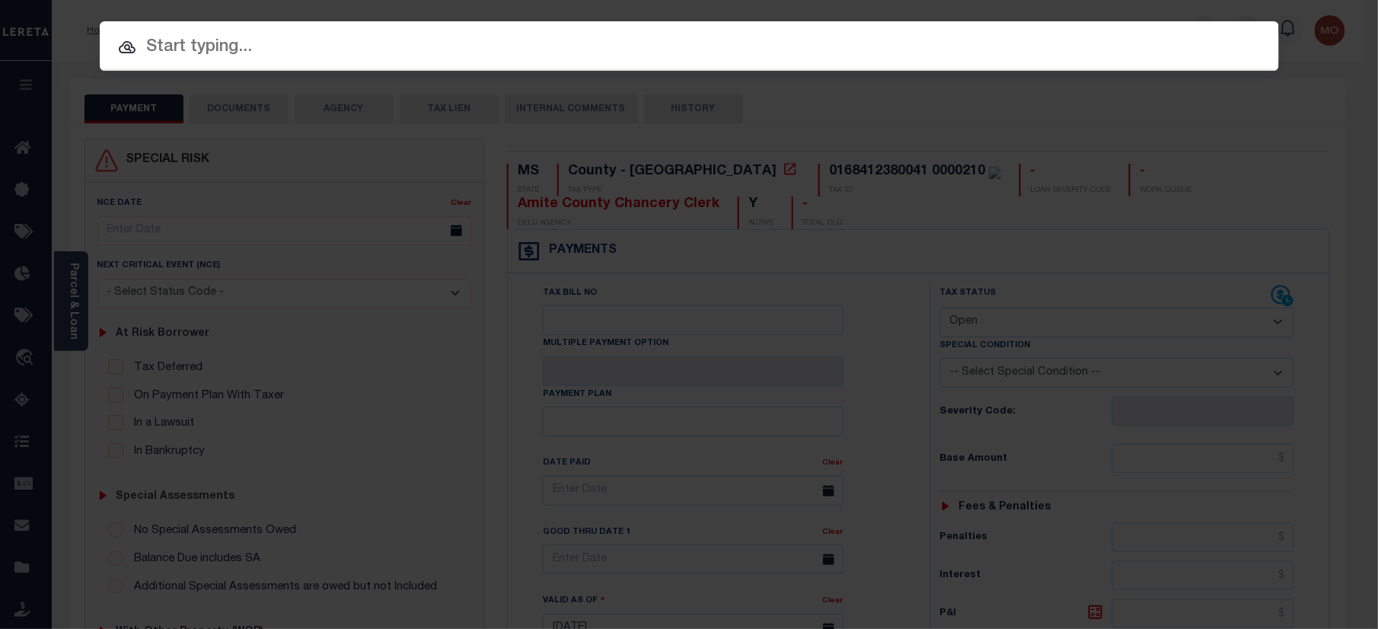
click at [260, 46] on input "text" at bounding box center [689, 47] width 1179 height 27
paste input "1001312700"
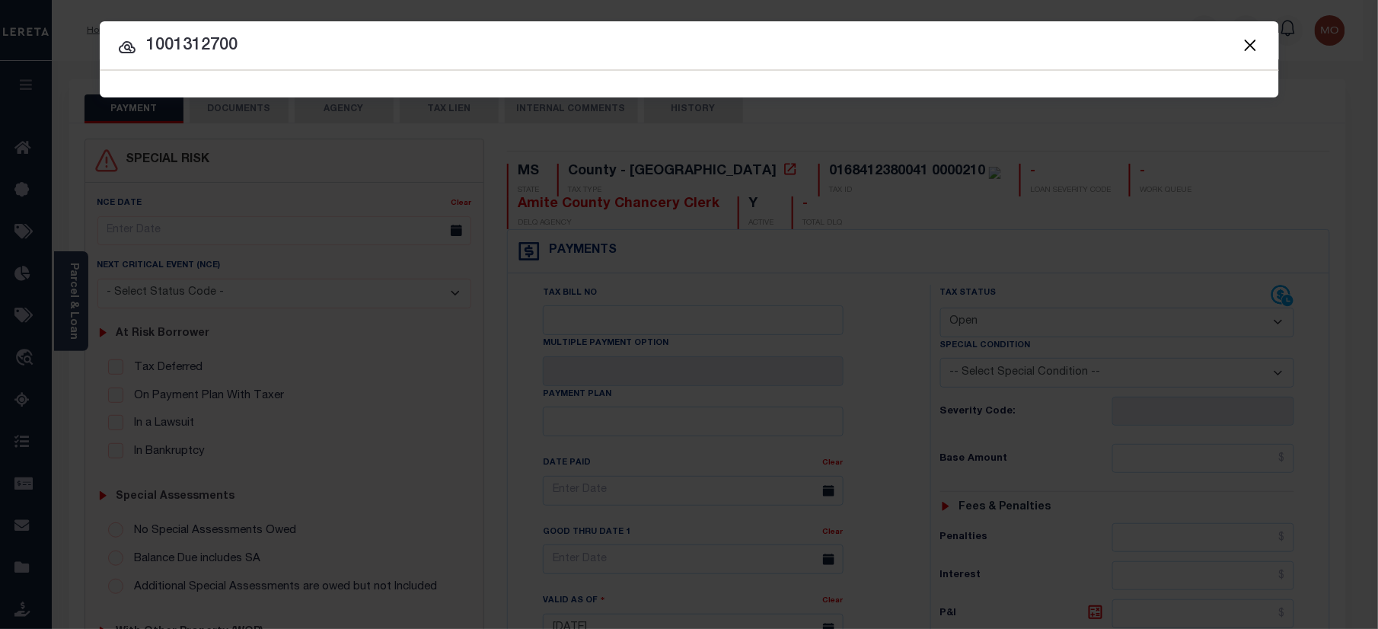
type input "1001312700"
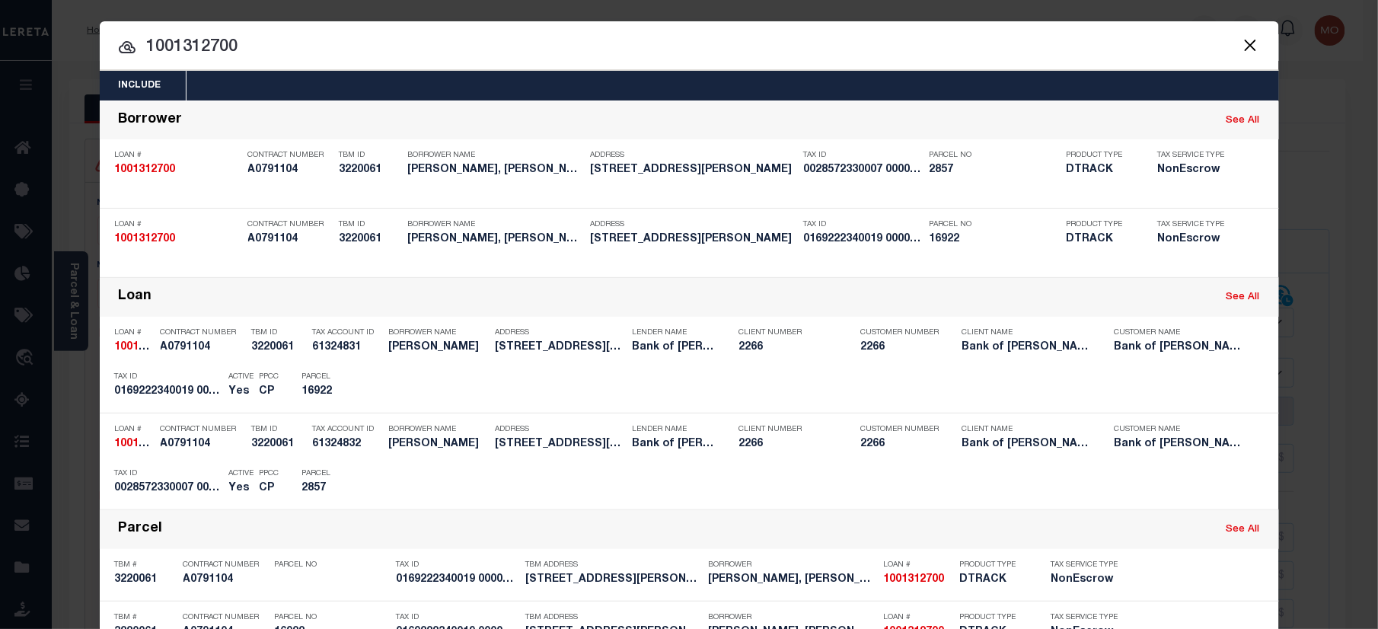
click at [286, 40] on input "1001312700" at bounding box center [689, 47] width 1179 height 27
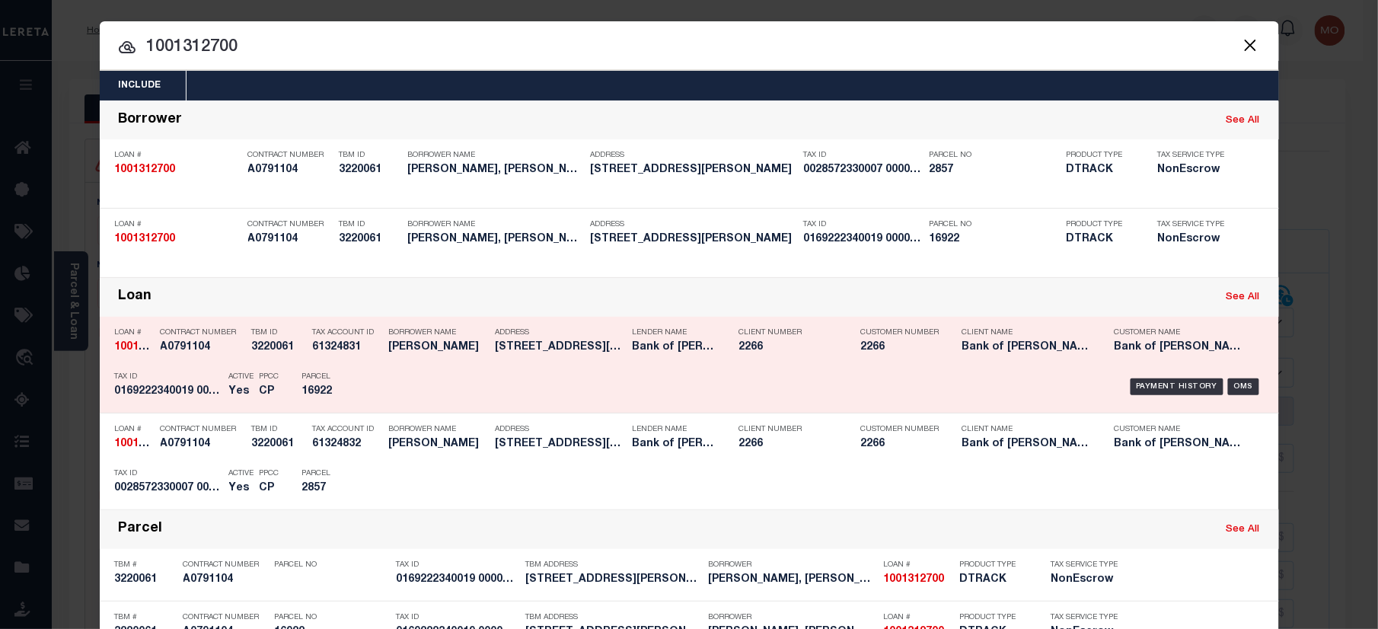
click at [394, 381] on div "Payment History OMS" at bounding box center [829, 387] width 870 height 44
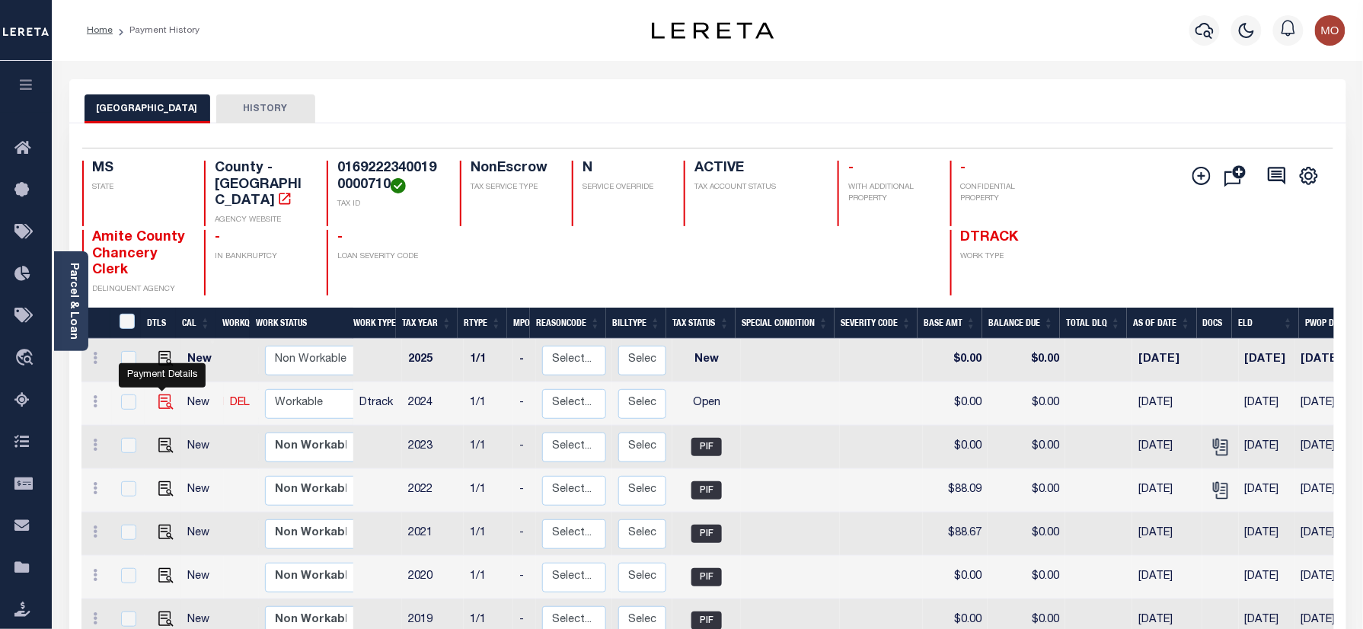
click at [158, 394] on img "" at bounding box center [165, 401] width 15 height 15
checkbox input "true"
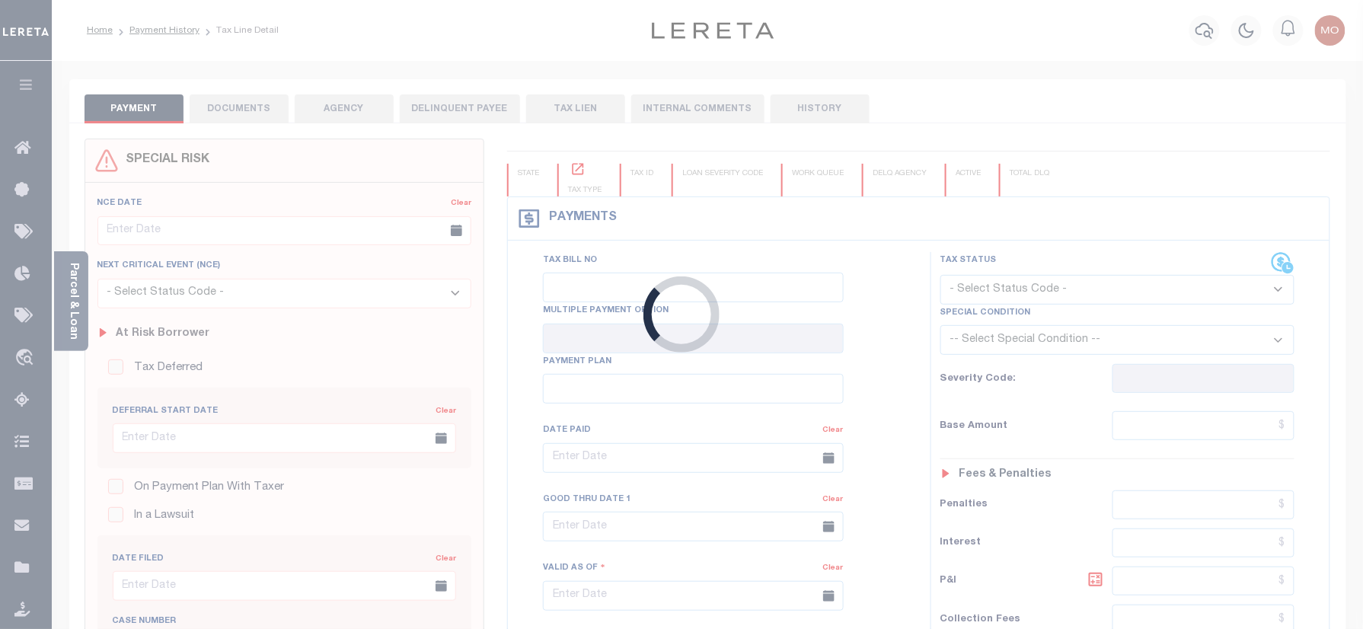
click at [68, 303] on div at bounding box center [681, 314] width 1363 height 629
checkbox input "false"
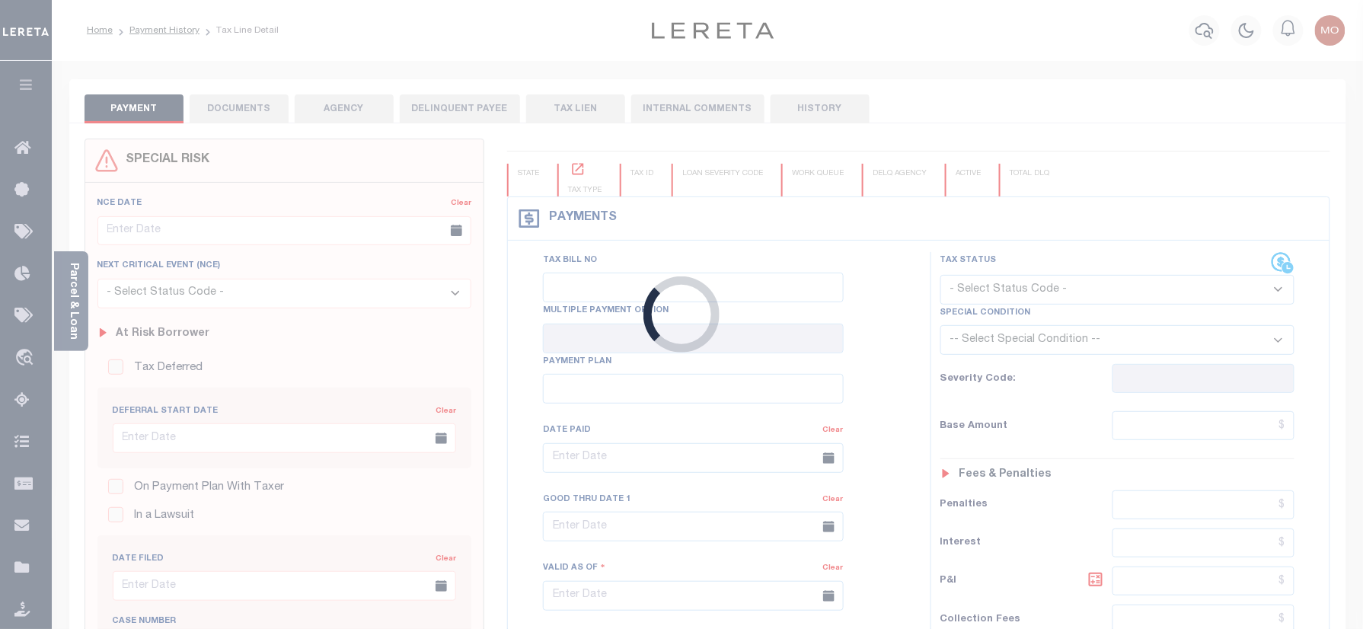
type input "[DATE]"
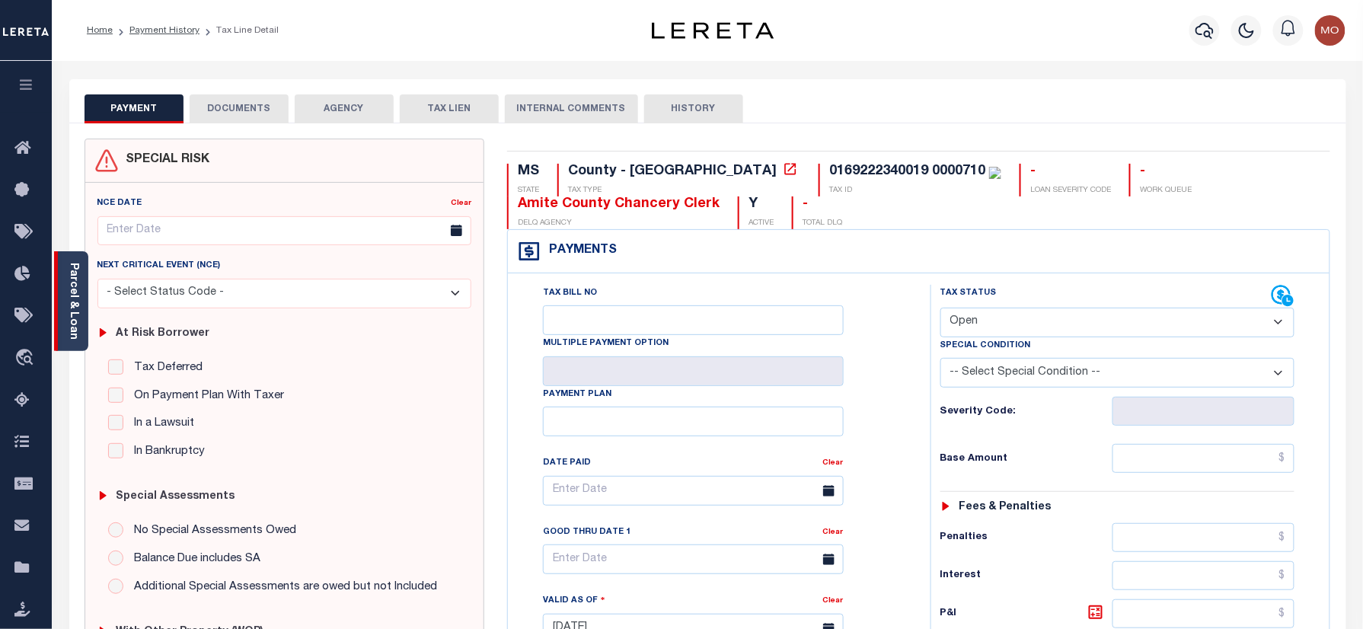
click at [65, 306] on div "Parcel & Loan" at bounding box center [71, 301] width 34 height 100
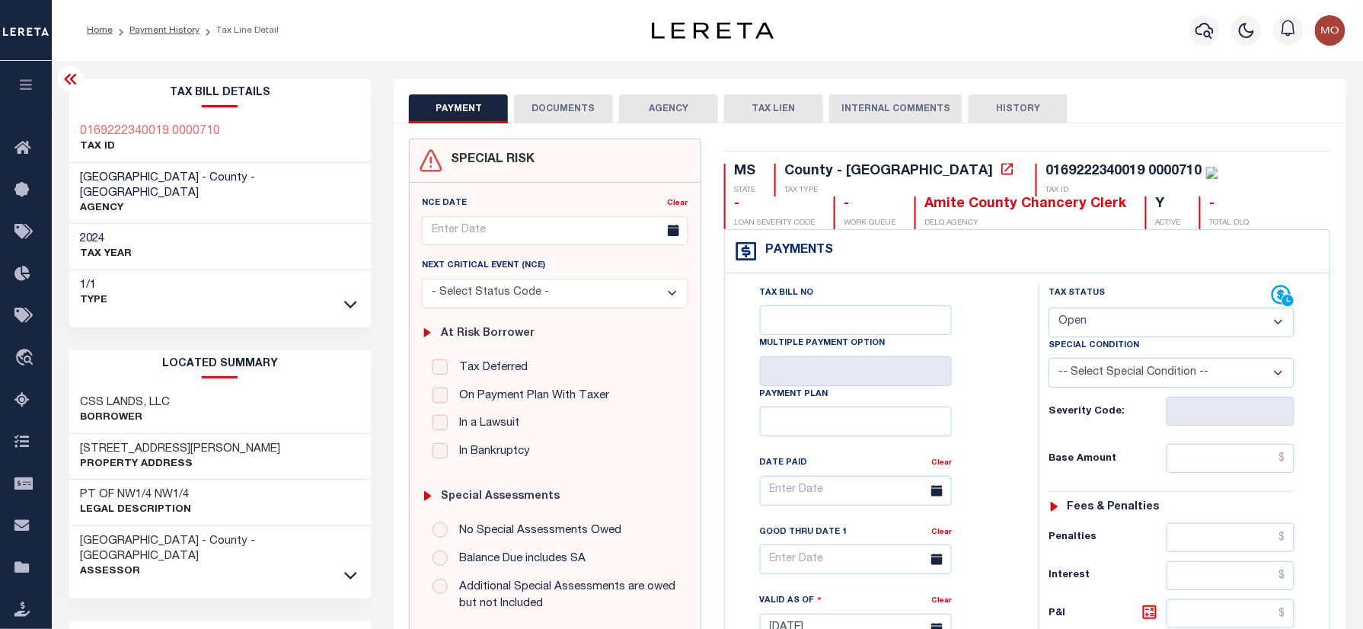
click at [1109, 329] on select "- Select Status Code - Open Due/Unpaid Paid Incomplete No Tax Due Internal Refu…" at bounding box center [1171, 323] width 246 height 30
select select "PYD"
click at [1048, 309] on select "- Select Status Code - Open Due/Unpaid Paid Incomplete No Tax Due Internal Refu…" at bounding box center [1171, 323] width 246 height 30
type input "[DATE]"
click at [997, 420] on div "Tax Bill No Multiple Payment Option Payment Plan Clear" at bounding box center [878, 498] width 276 height 427
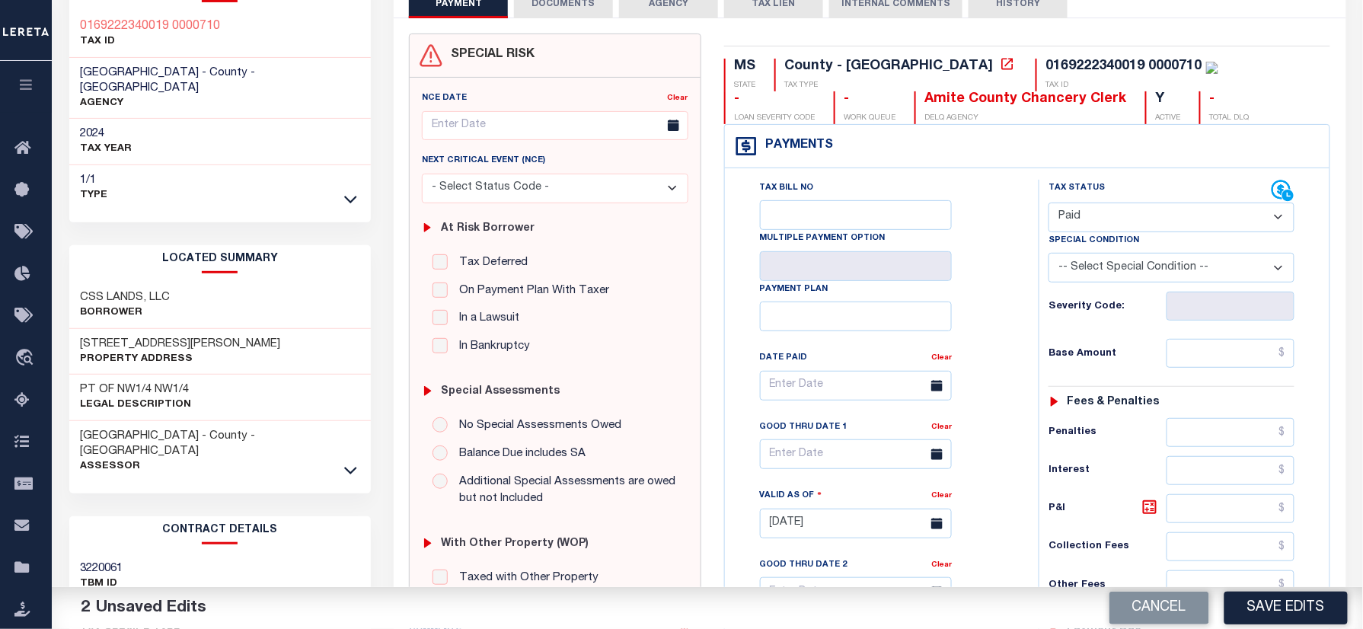
scroll to position [203, 0]
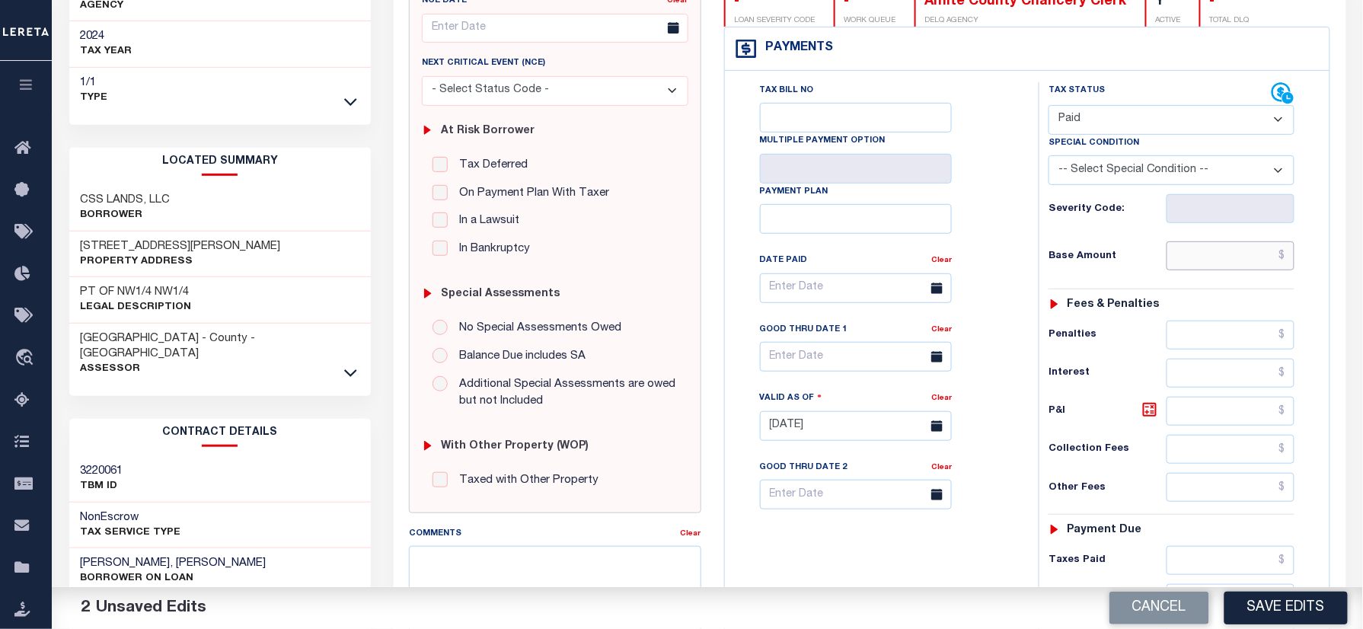
drag, startPoint x: 1229, startPoint y: 263, endPoint x: 1237, endPoint y: 265, distance: 8.7
click at [1229, 263] on input "text" at bounding box center [1230, 255] width 128 height 29
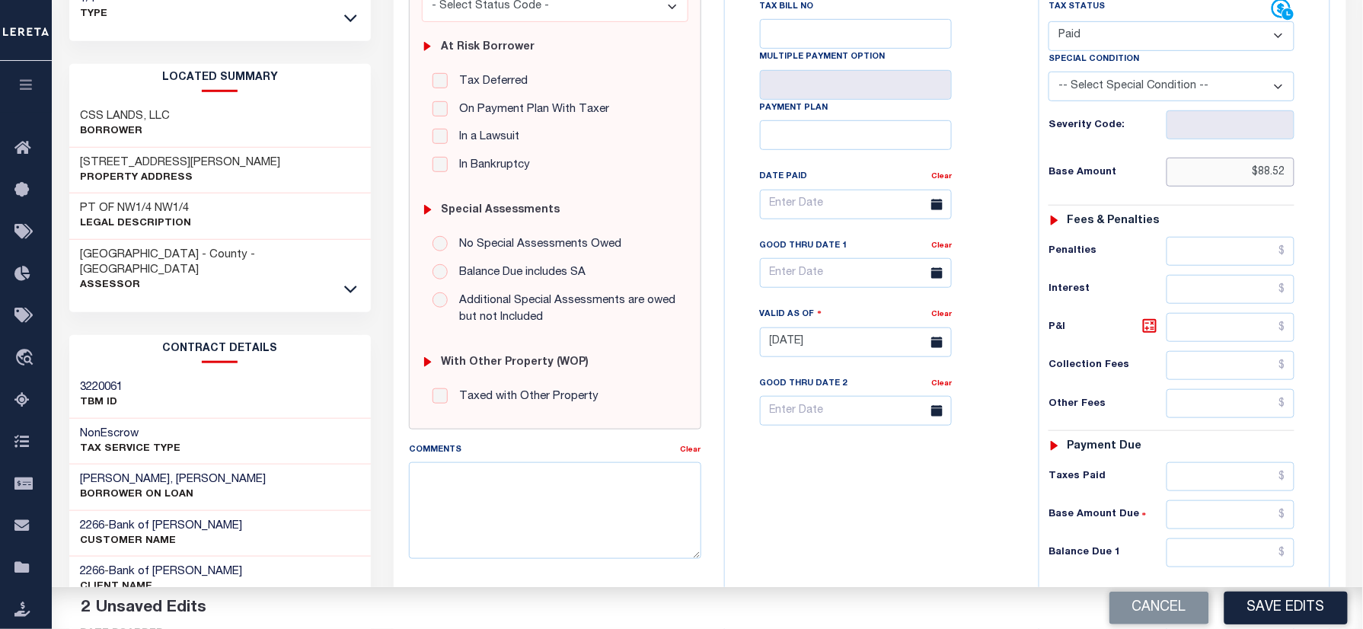
scroll to position [534, 0]
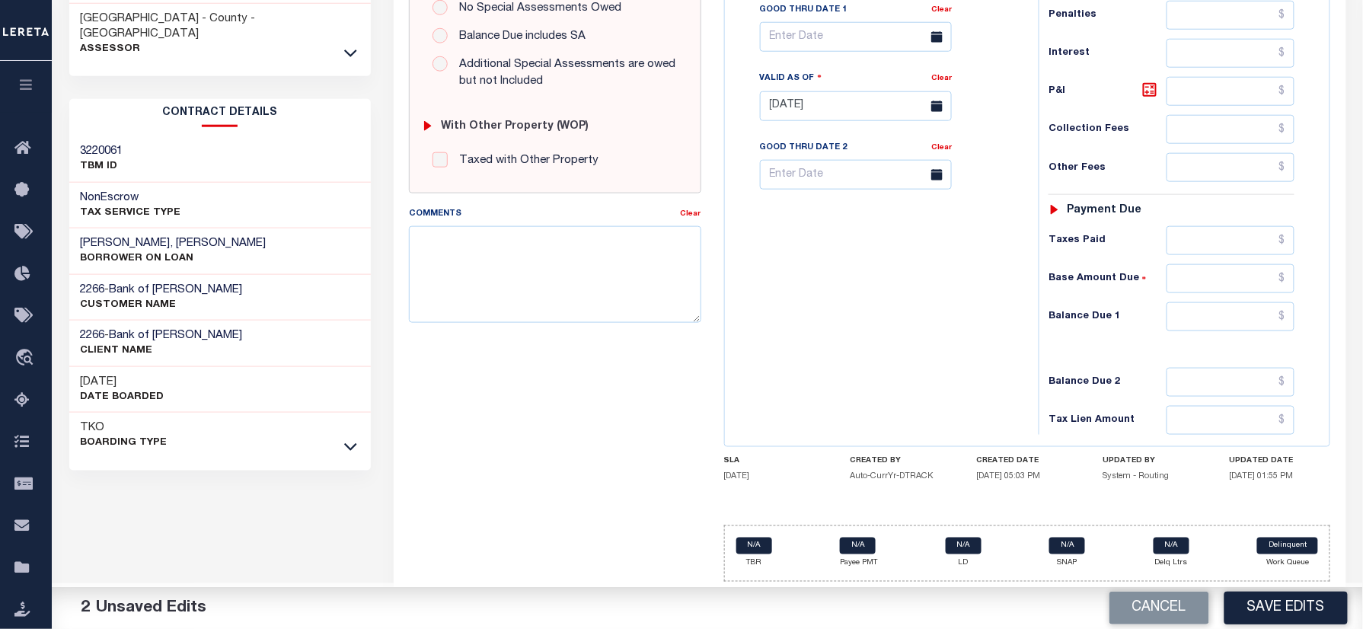
type input "$88.52"
click at [1218, 305] on input "text" at bounding box center [1230, 316] width 128 height 29
type input "$0.00"
click at [530, 285] on textarea "Comments" at bounding box center [555, 274] width 292 height 96
drag, startPoint x: 618, startPoint y: 250, endPoint x: 385, endPoint y: 241, distance: 233.1
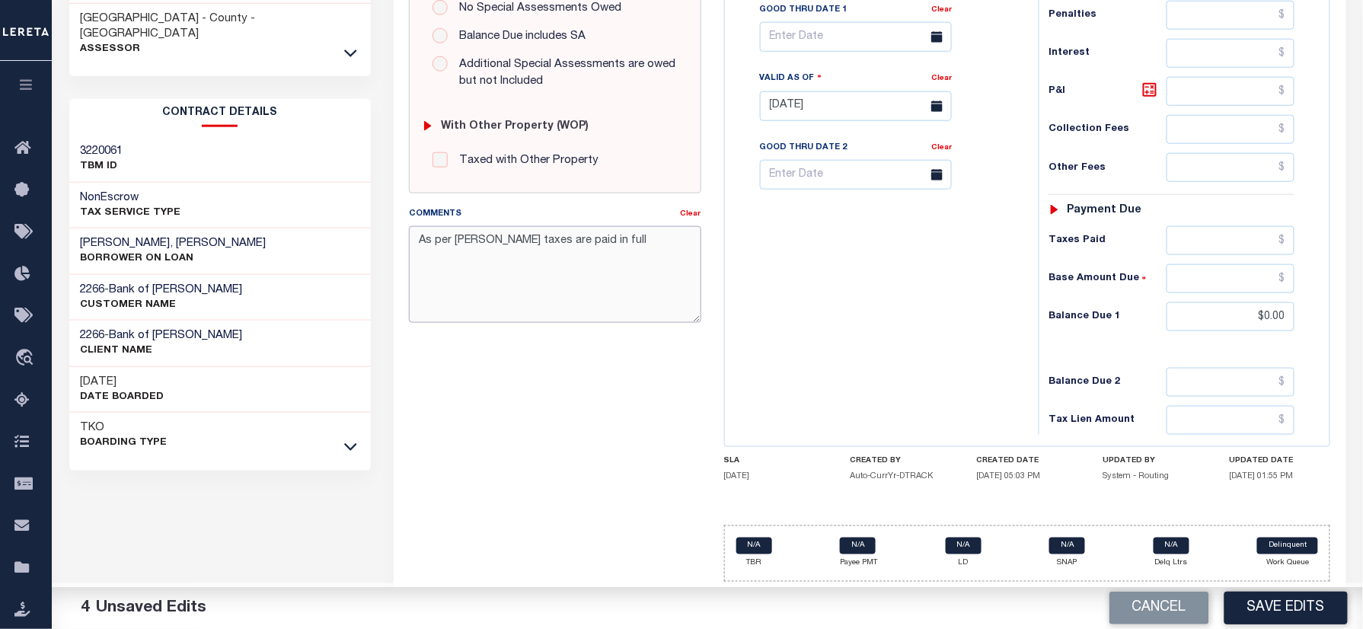
click at [385, 241] on div "PAYMENT 4 DOCUMENTS AGENCY DELINQUENT PAYEE" at bounding box center [869, 93] width 975 height 1072
type textarea "As per Andrea taxes are paid in full"
click at [1270, 608] on button "Save Edits" at bounding box center [1285, 608] width 123 height 33
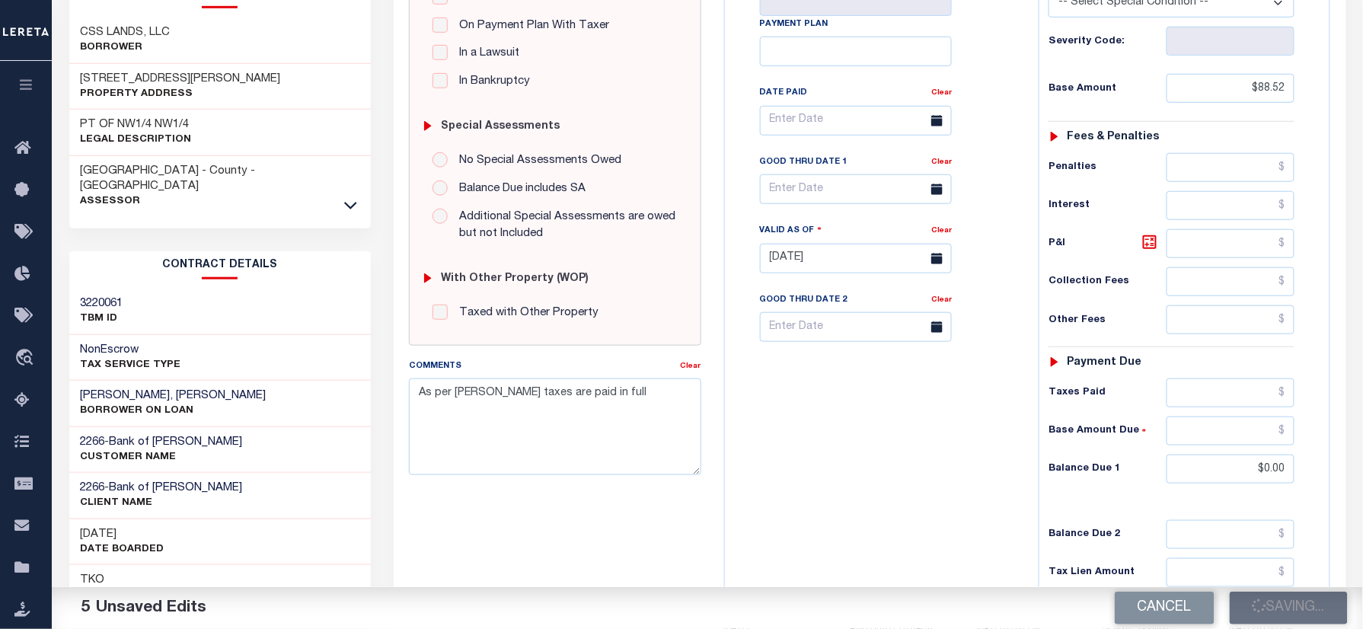
scroll to position [229, 0]
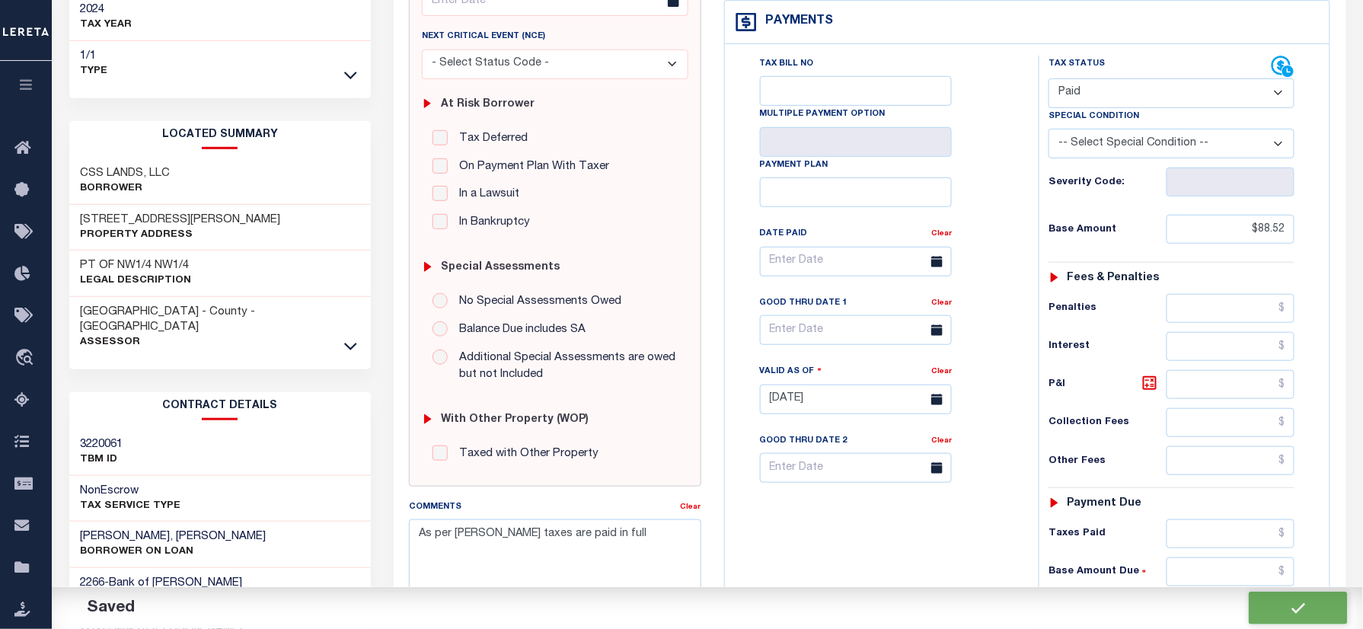
checkbox input "false"
type input "$88.52"
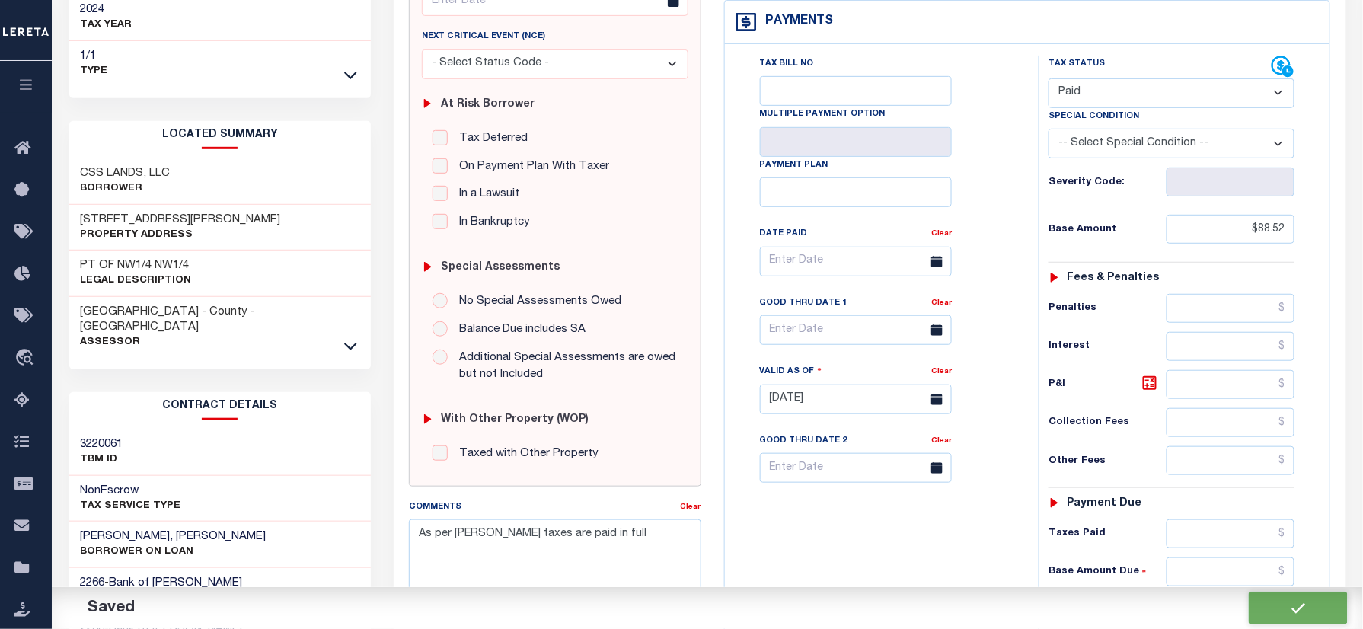
type input "$0"
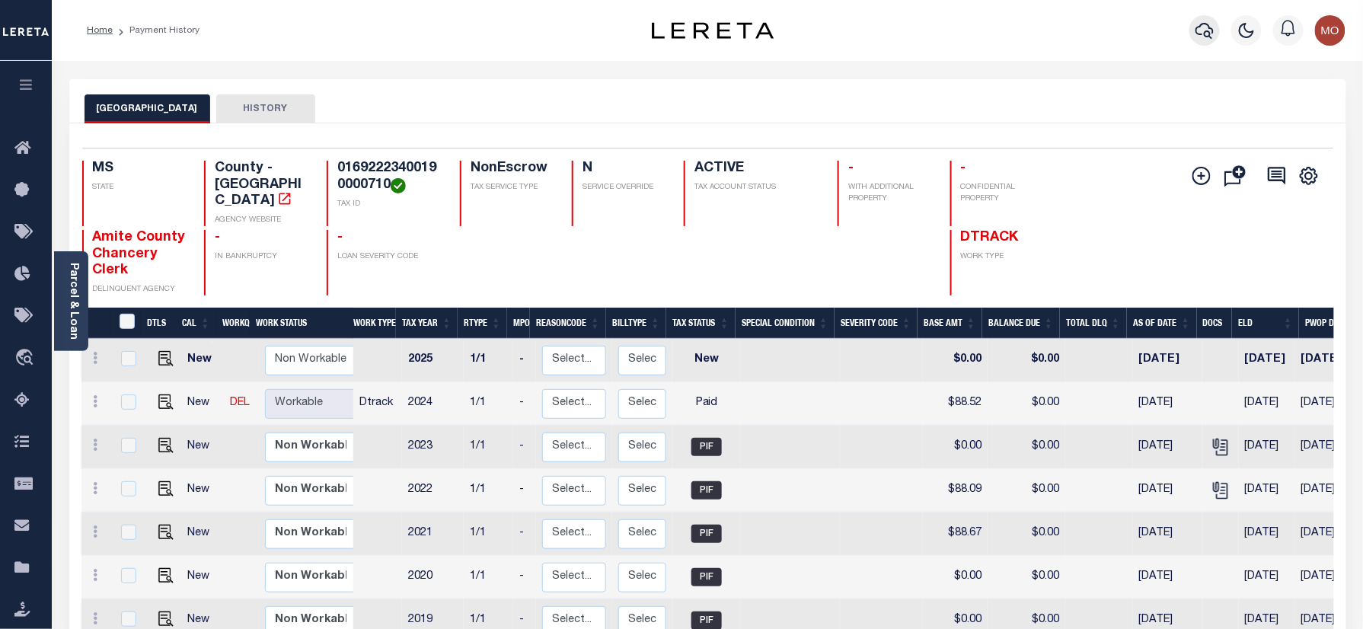
click at [1201, 30] on icon "button" at bounding box center [1204, 30] width 18 height 18
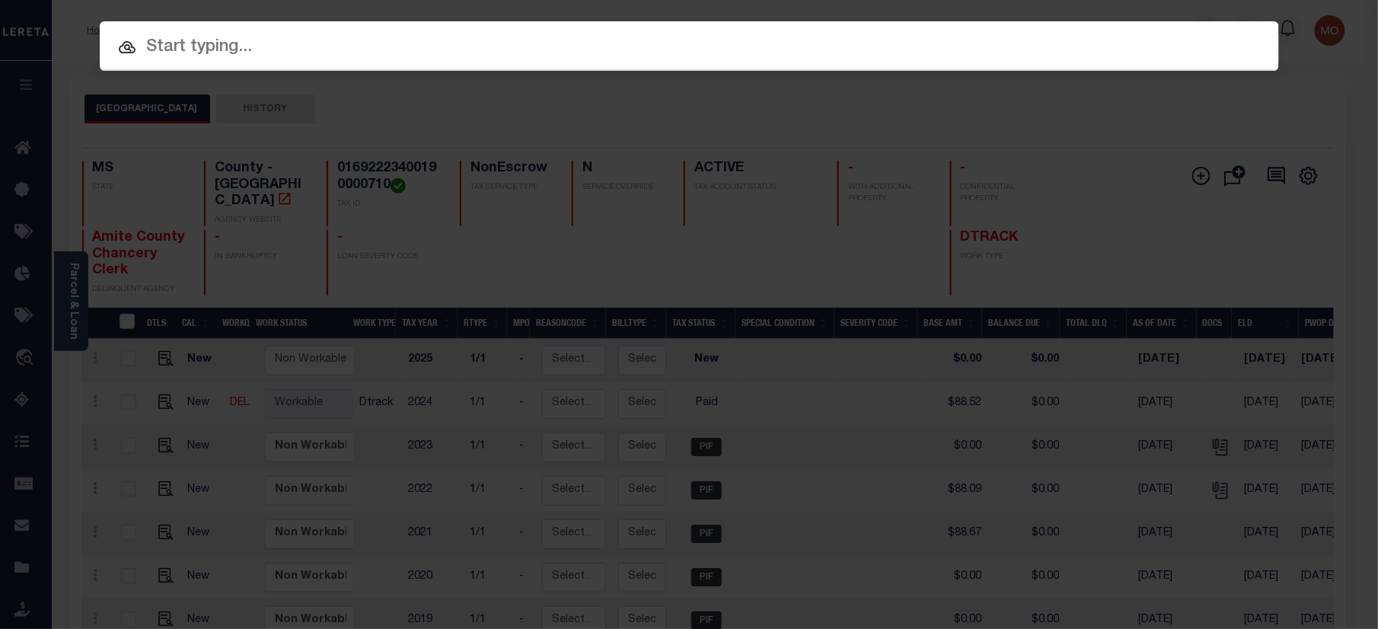
click at [324, 58] on input "text" at bounding box center [689, 47] width 1179 height 27
paste input "1001013000"
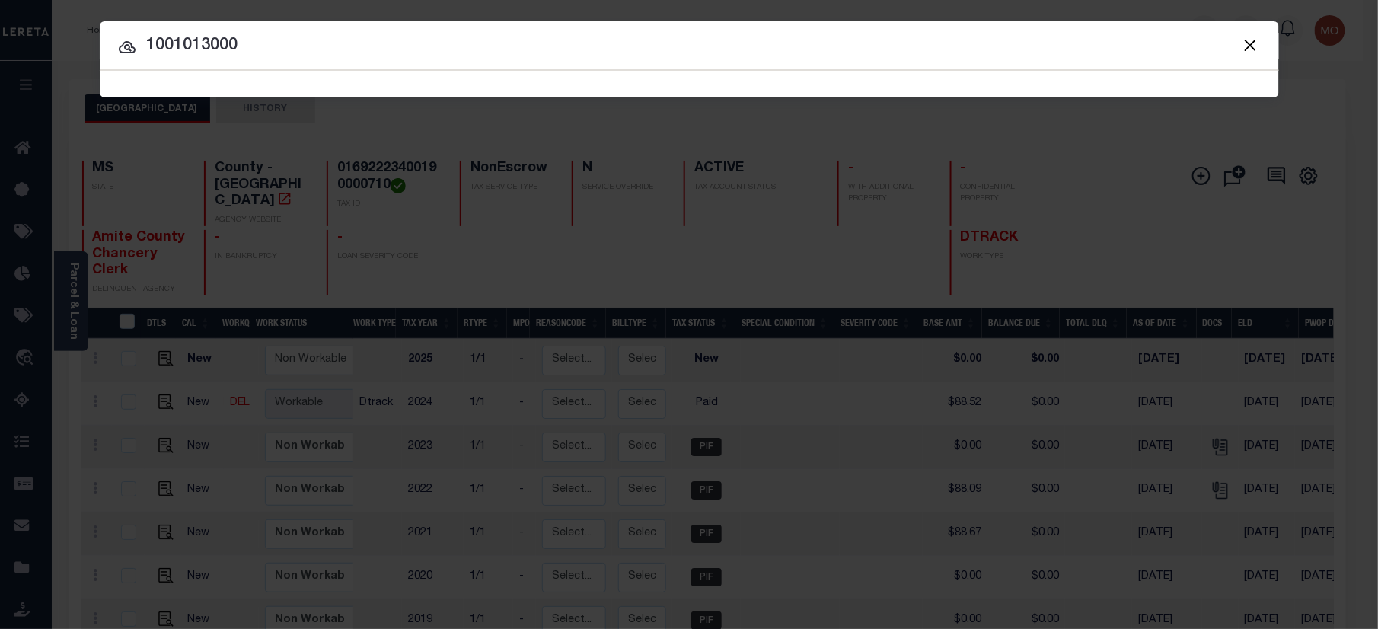
type input "1001013000"
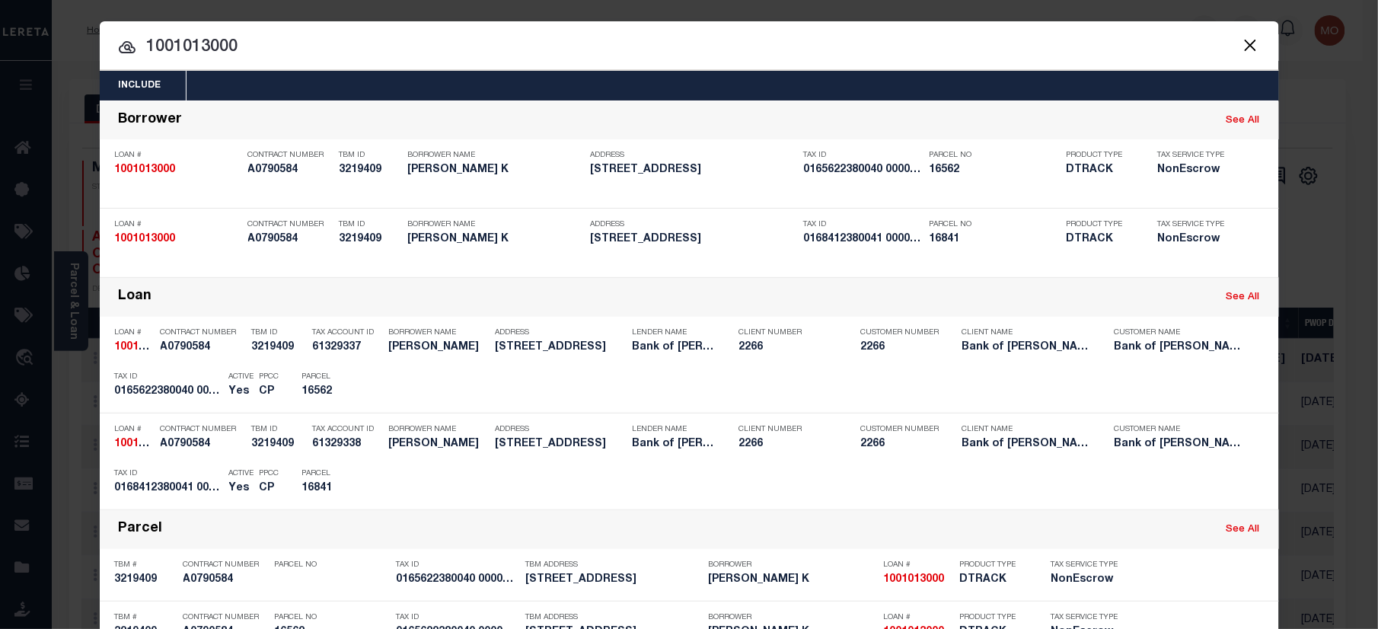
click at [561, 47] on input "1001013000" at bounding box center [689, 47] width 1179 height 27
click at [275, 52] on input "1001013000" at bounding box center [689, 47] width 1179 height 27
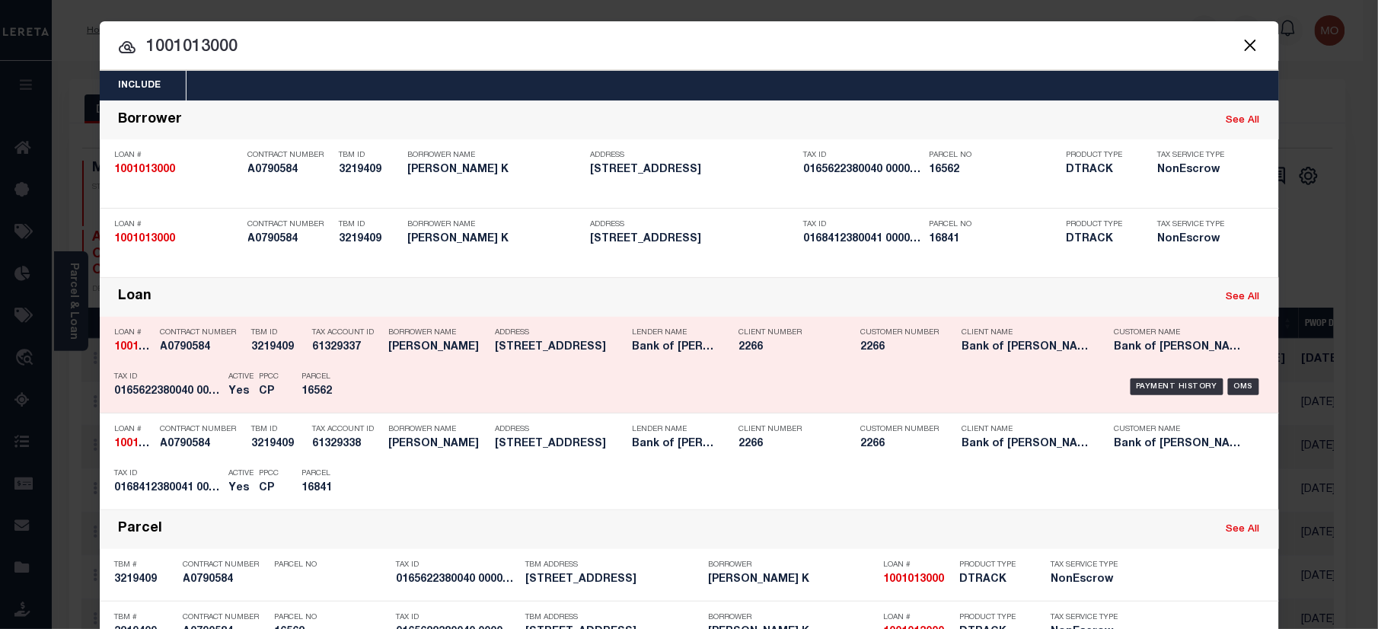
click at [218, 378] on div "Active Yes" at bounding box center [233, 387] width 30 height 44
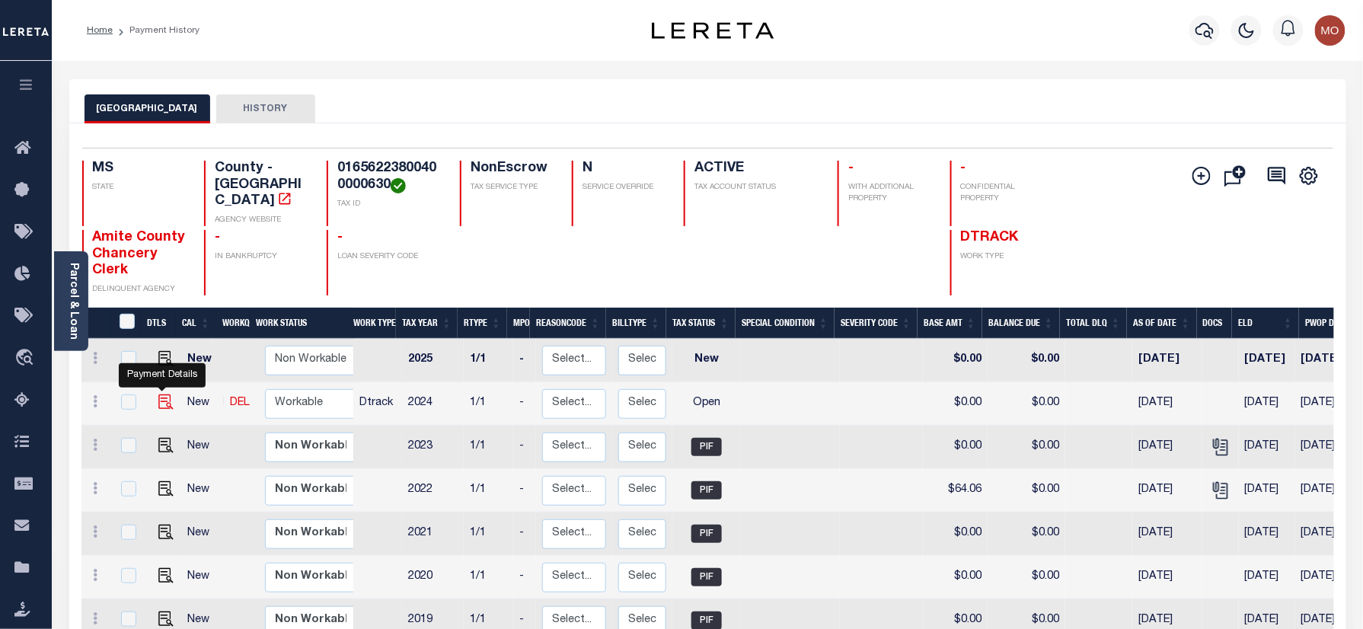
click at [159, 394] on img "" at bounding box center [165, 401] width 15 height 15
checkbox input "true"
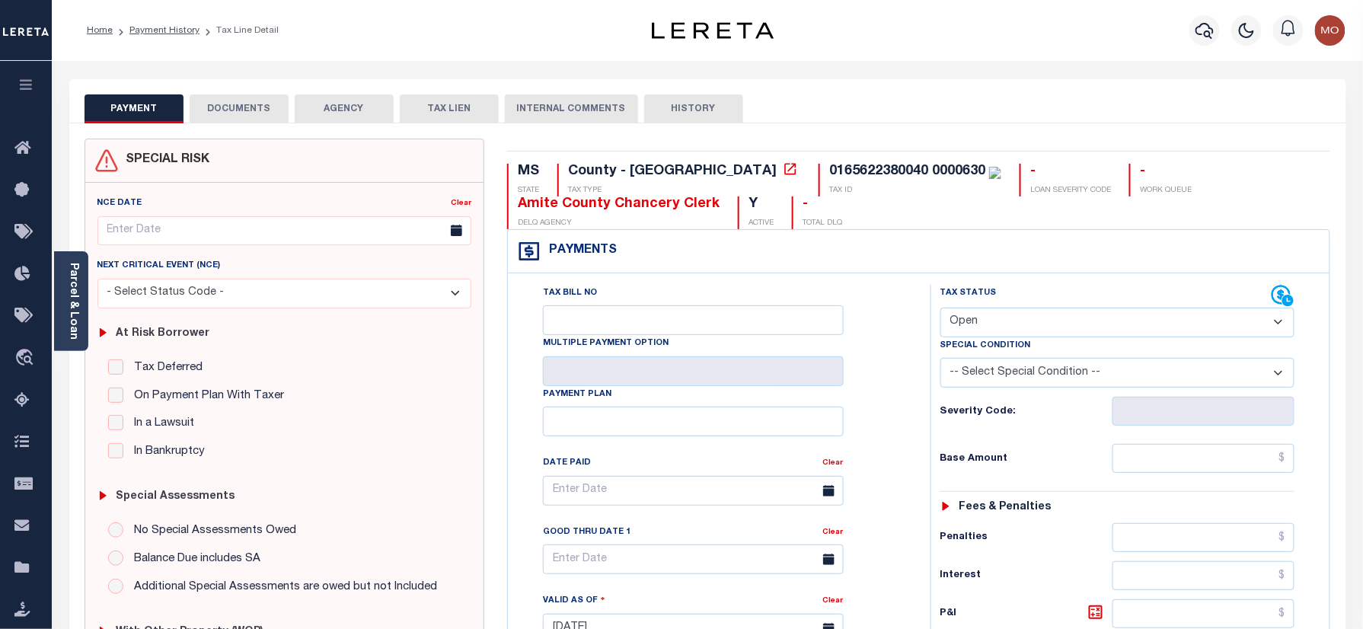
click at [1022, 318] on select "- Select Status Code - Open Due/Unpaid Paid Incomplete No Tax Due Internal Refu…" at bounding box center [1117, 323] width 355 height 30
select select "PYD"
click at [940, 309] on select "- Select Status Code - Open Due/Unpaid Paid Incomplete No Tax Due Internal Refu…" at bounding box center [1117, 323] width 355 height 30
type input "10/09/2025"
click at [930, 423] on div "Severity Code:" at bounding box center [1118, 407] width 378 height 38
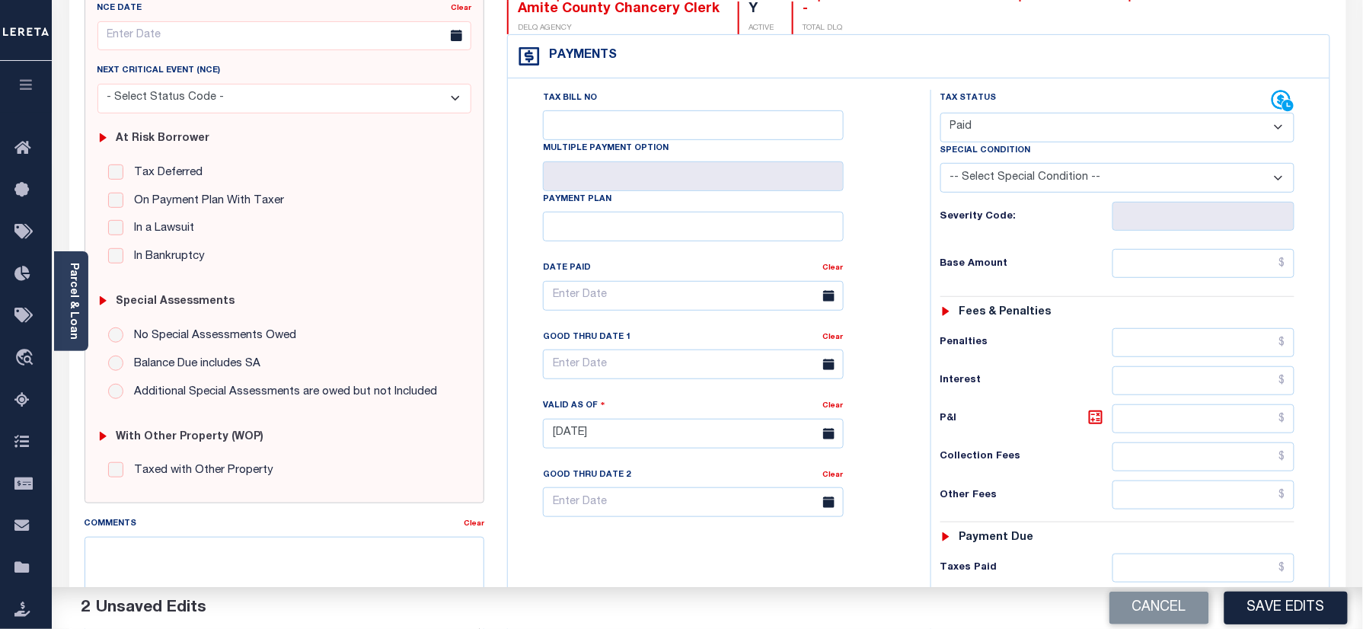
scroll to position [305, 0]
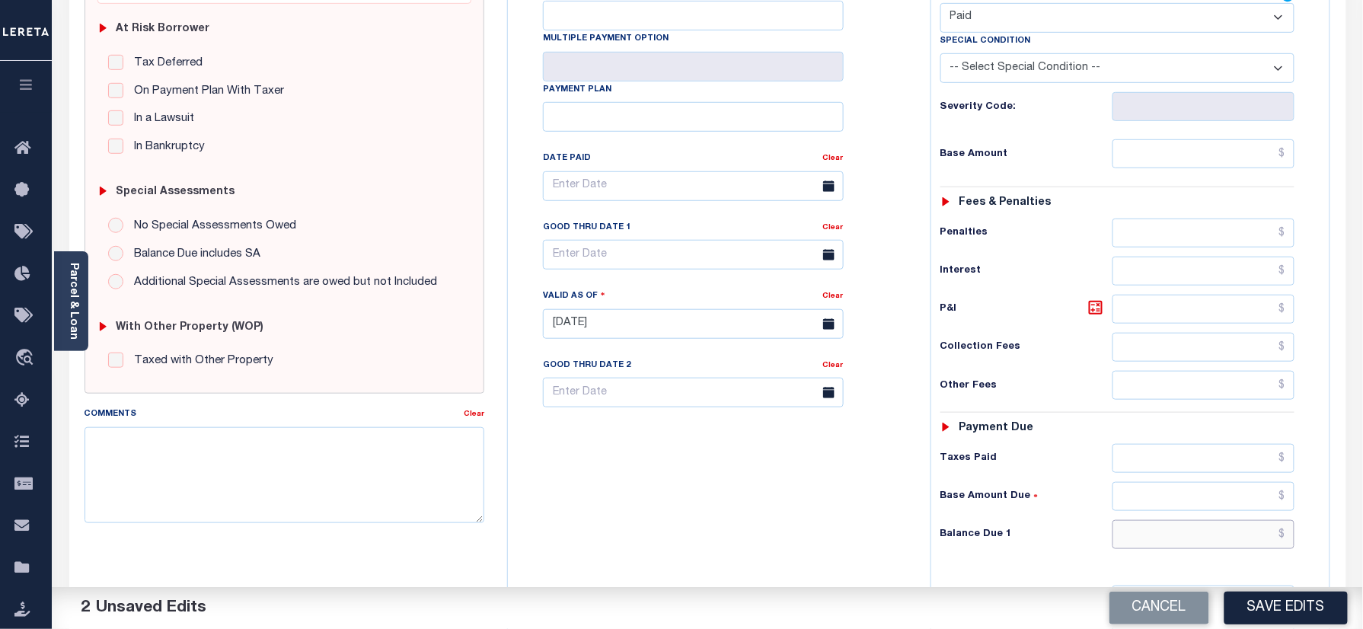
click at [1156, 549] on input "text" at bounding box center [1203, 534] width 183 height 29
type input "$0.00"
click at [302, 498] on textarea "Comments" at bounding box center [285, 475] width 401 height 96
paste textarea "As per [PERSON_NAME] taxes are paid in full"
type textarea "As per [PERSON_NAME] taxes are paid in full"
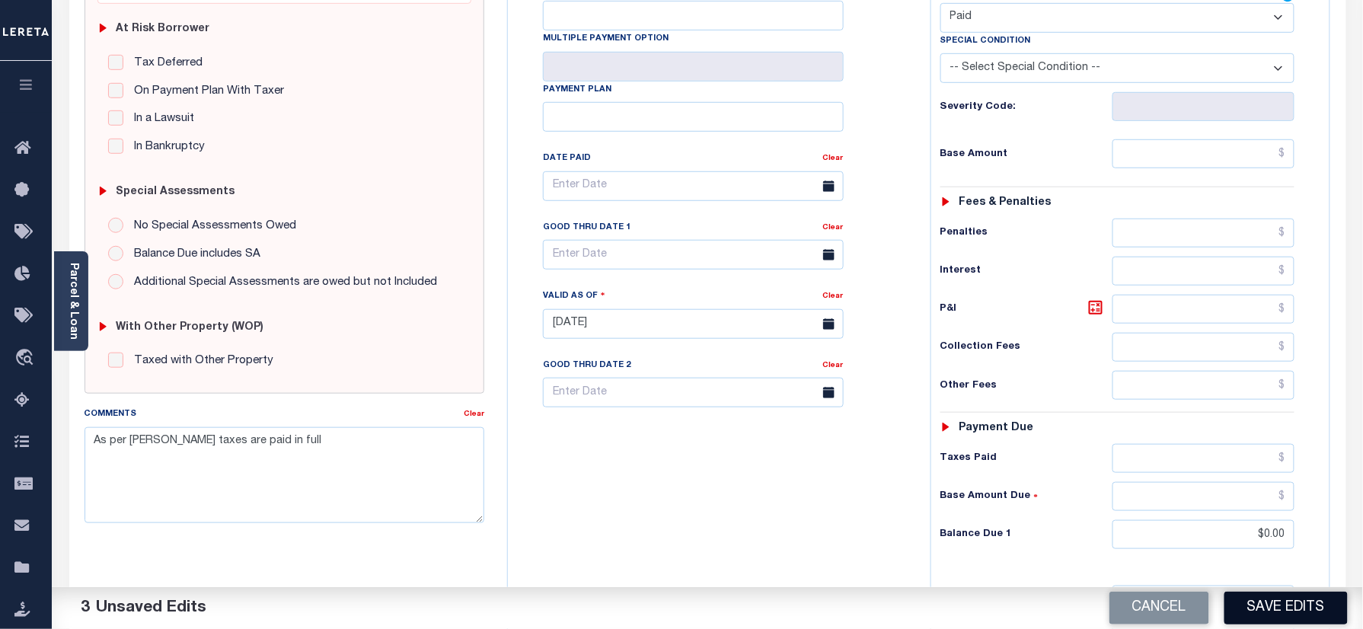
click at [1275, 597] on button "Save Edits" at bounding box center [1285, 608] width 123 height 33
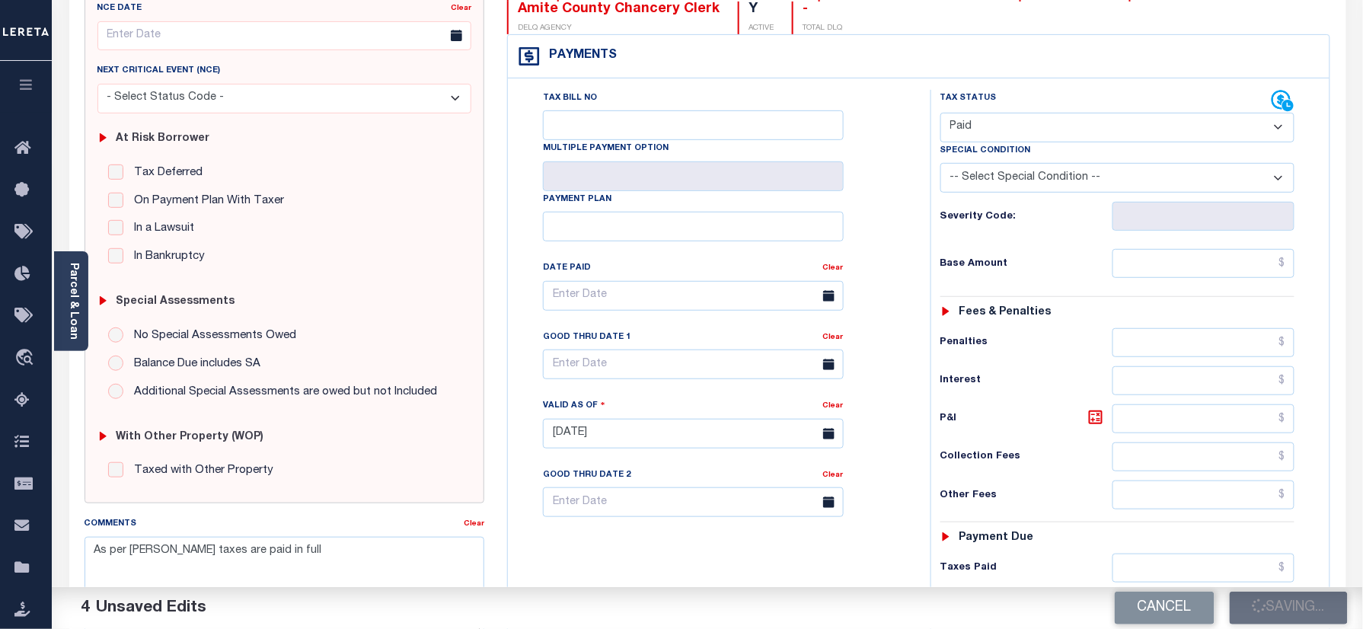
scroll to position [101, 0]
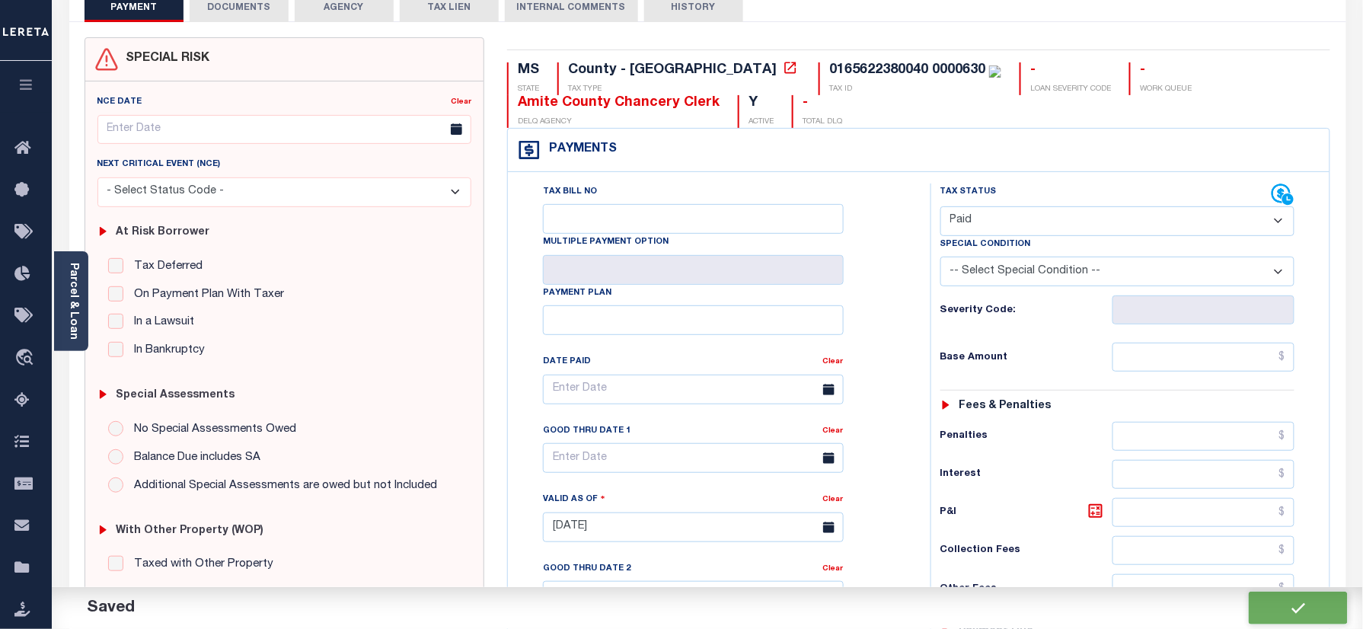
checkbox input "false"
type input "$0"
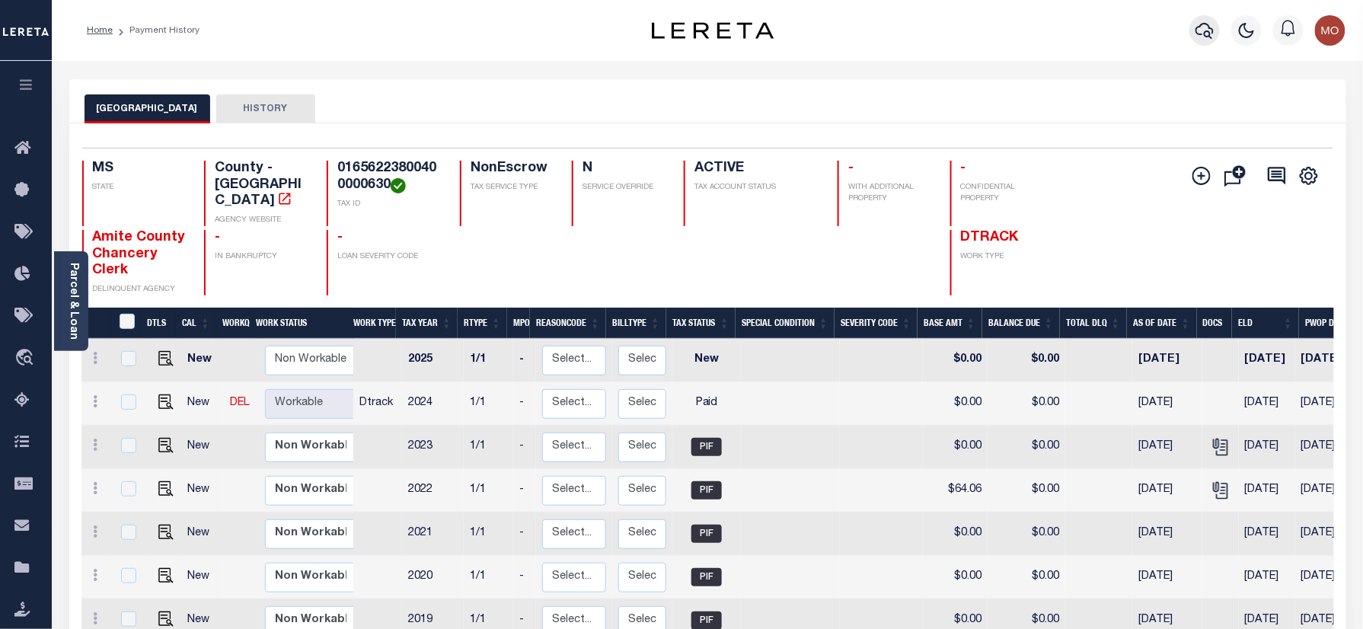
click at [1207, 34] on icon "button" at bounding box center [1204, 30] width 18 height 18
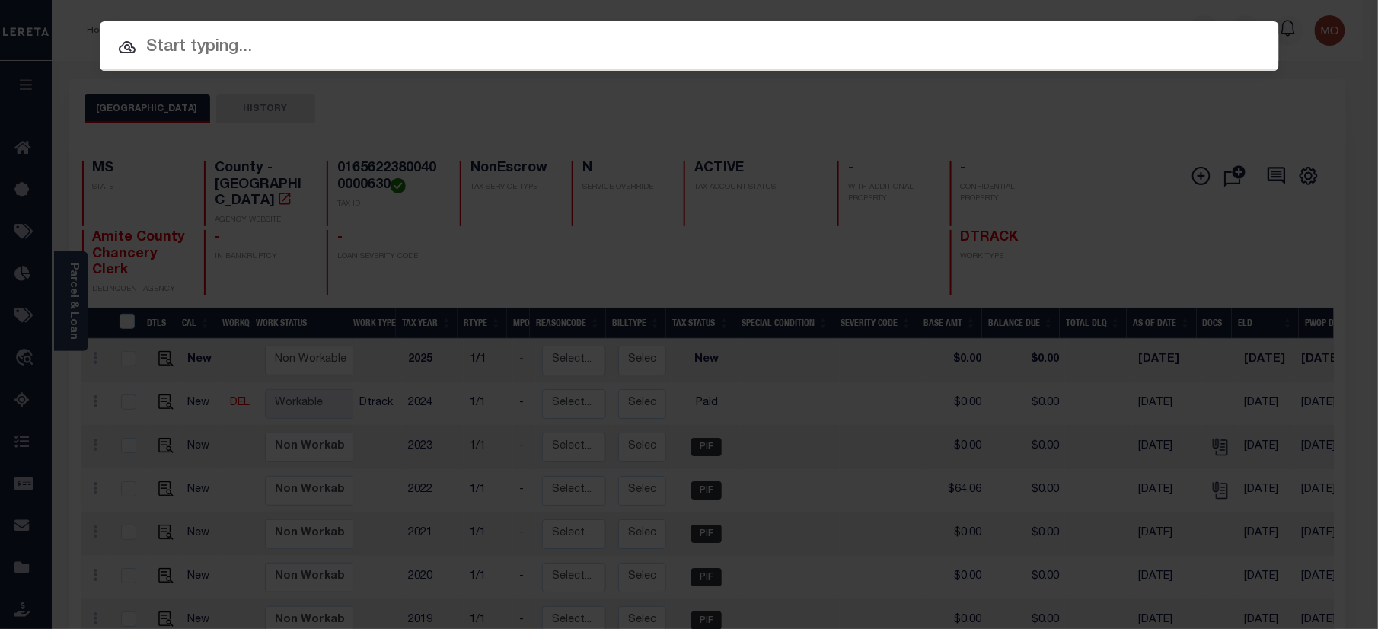
click at [241, 44] on input "text" at bounding box center [689, 47] width 1179 height 27
paste input "1001013000"
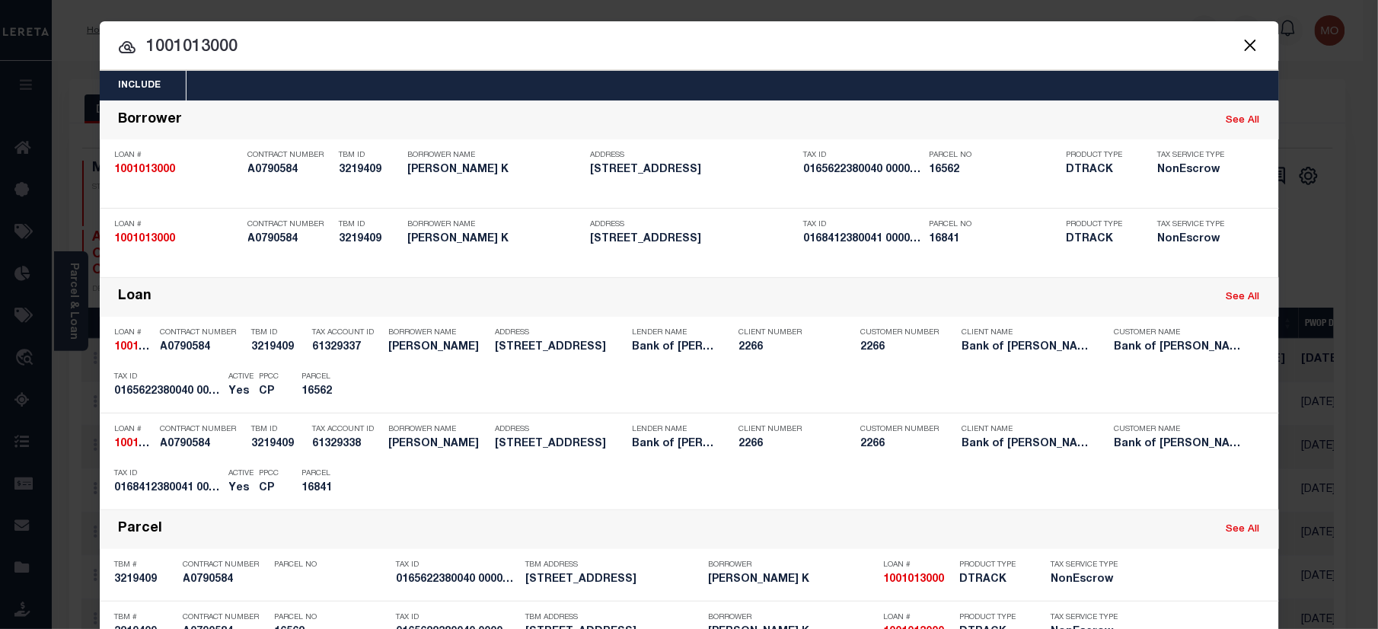
type input "1001013000"
click at [259, 53] on input "1001013000" at bounding box center [689, 47] width 1179 height 27
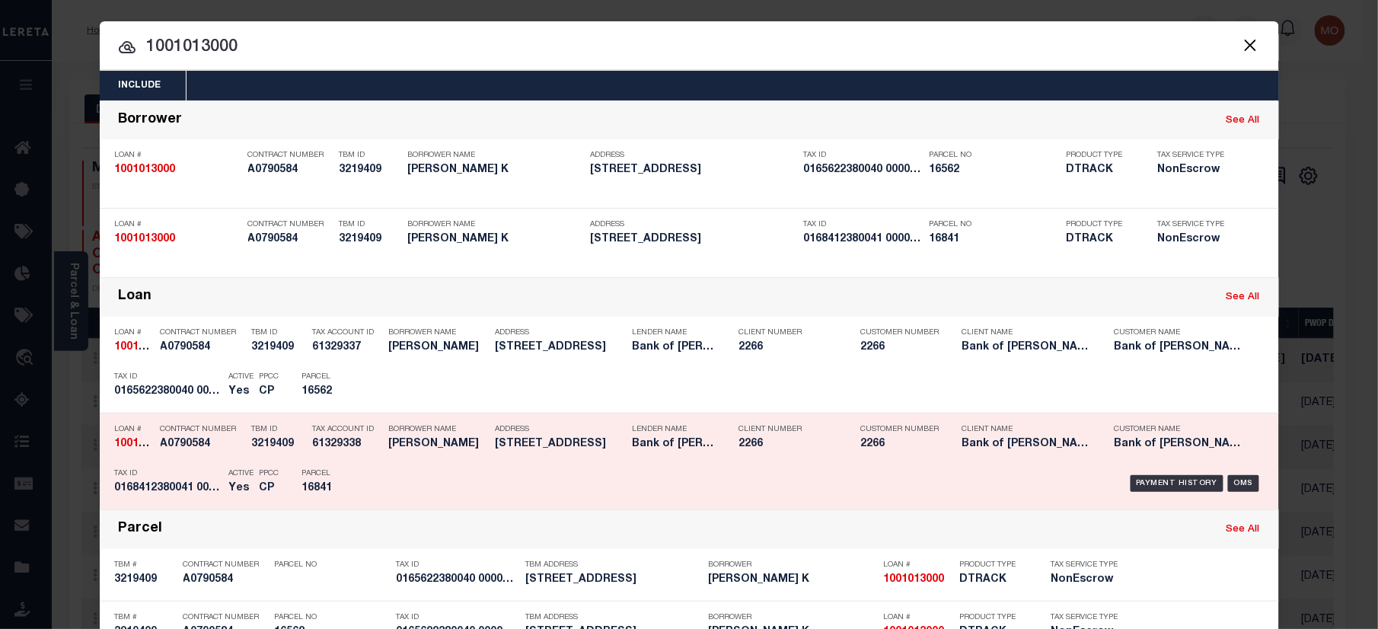
click at [306, 471] on p "Parcel" at bounding box center [336, 473] width 69 height 9
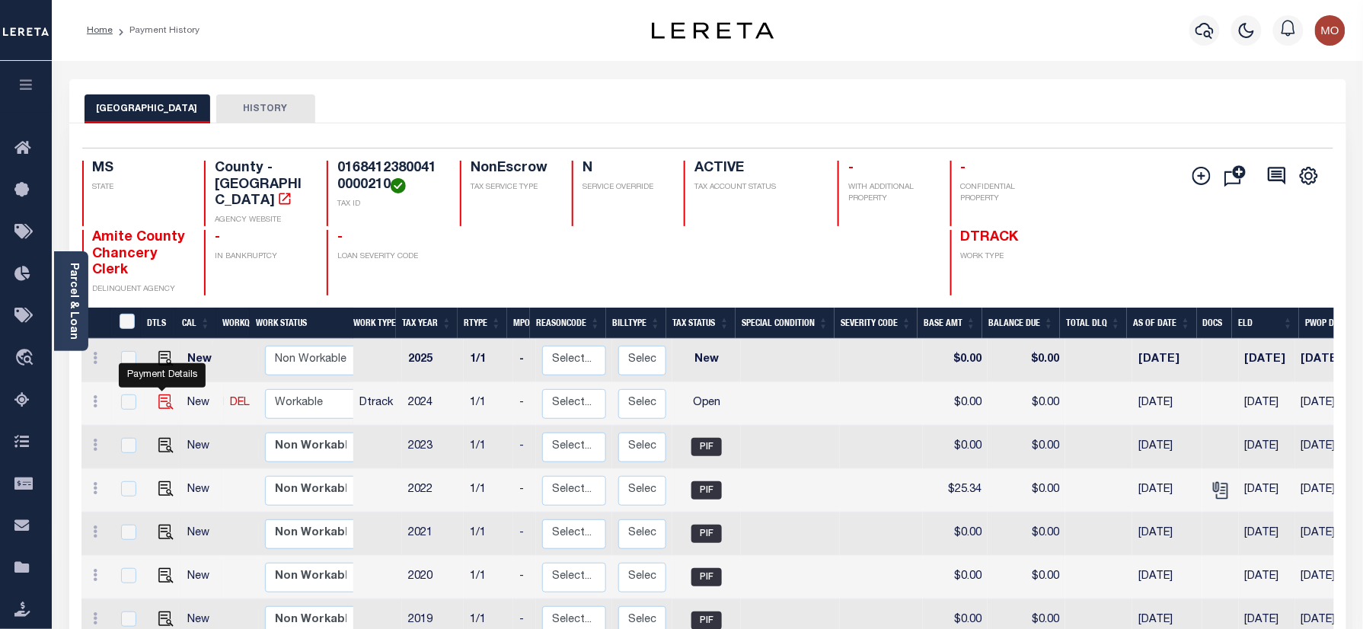
click at [159, 394] on img "" at bounding box center [165, 401] width 15 height 15
checkbox input "true"
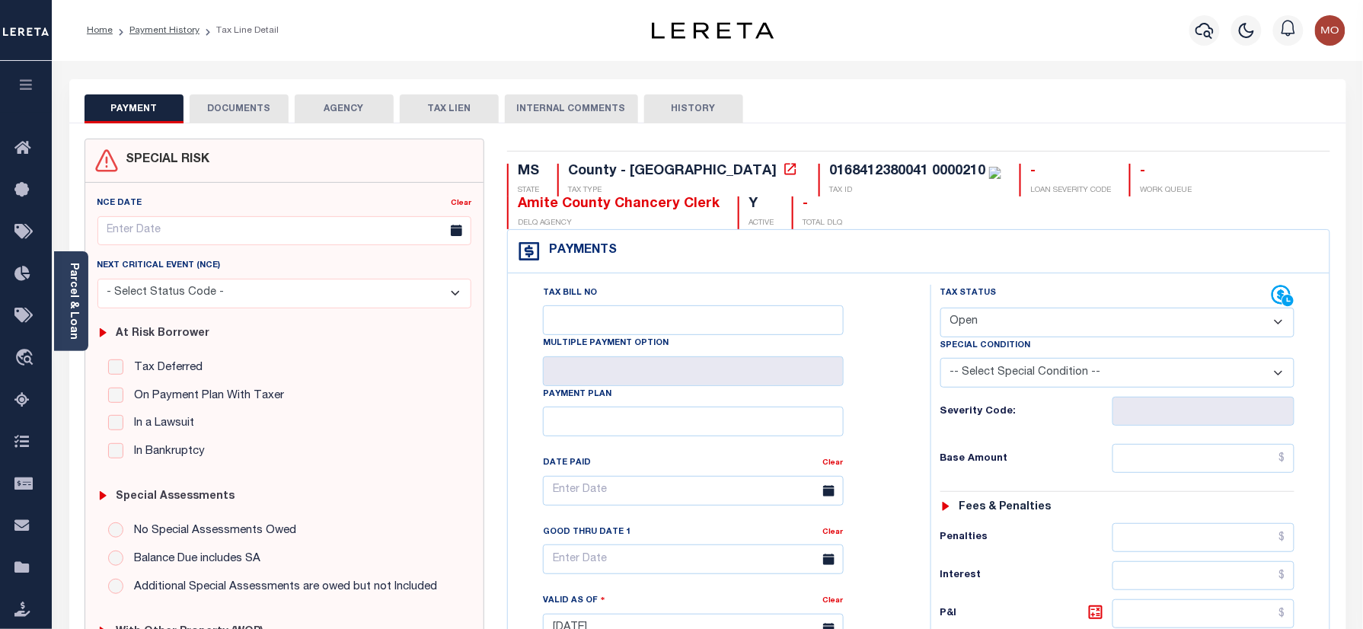
click at [1028, 329] on select "- Select Status Code - Open Due/Unpaid Paid Incomplete No Tax Due Internal Refu…" at bounding box center [1117, 323] width 355 height 30
select select "PYD"
click at [940, 309] on select "- Select Status Code - Open Due/Unpaid Paid Incomplete No Tax Due Internal Refu…" at bounding box center [1117, 323] width 355 height 30
type input "[DATE]"
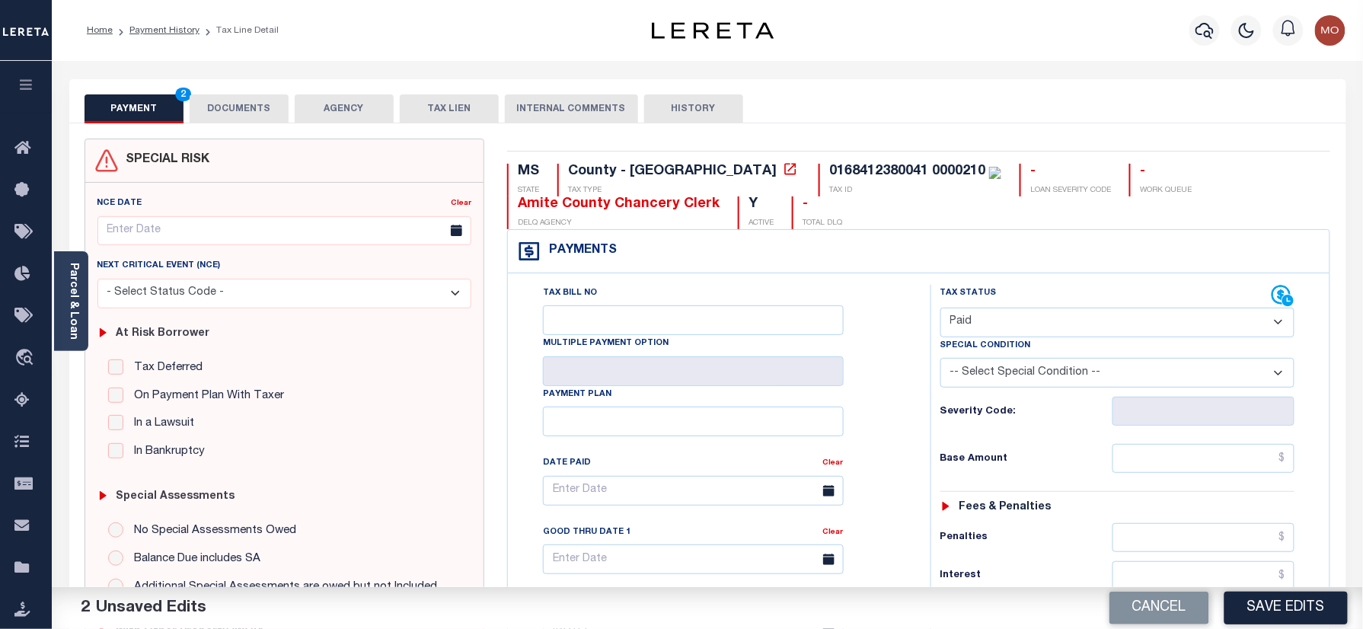
click at [1004, 443] on div "Tax Status Status - Select Status Code -" at bounding box center [1122, 621] width 385 height 672
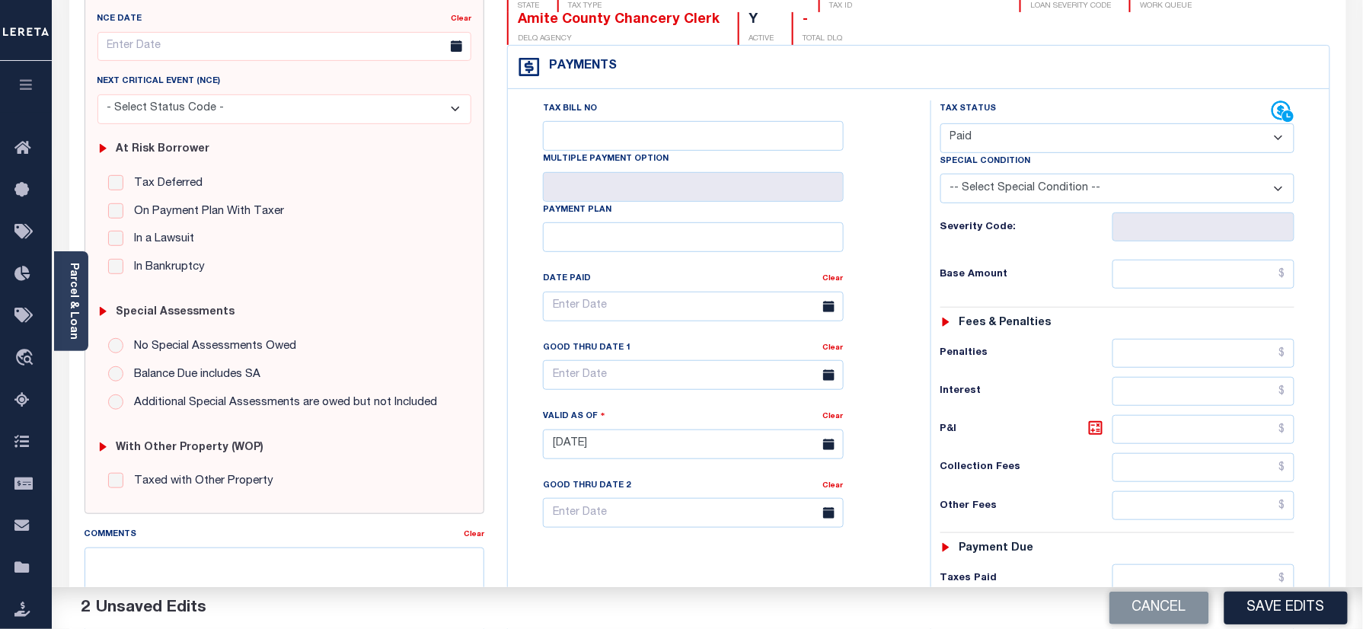
scroll to position [305, 0]
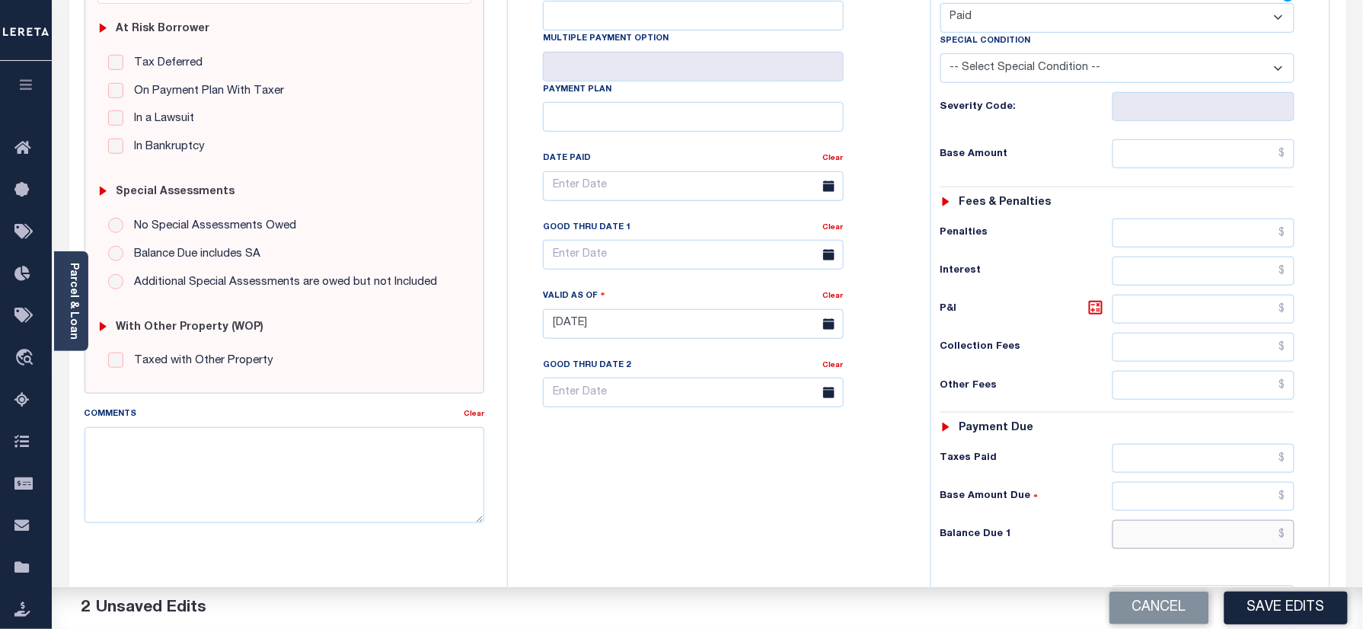
click at [1177, 549] on input "text" at bounding box center [1203, 534] width 183 height 29
type input "$0.00"
click at [312, 479] on textarea "Comments" at bounding box center [285, 475] width 401 height 96
paste textarea "As per Andrea taxes are paid in full"
type textarea "As per Andrea taxes are paid in full"
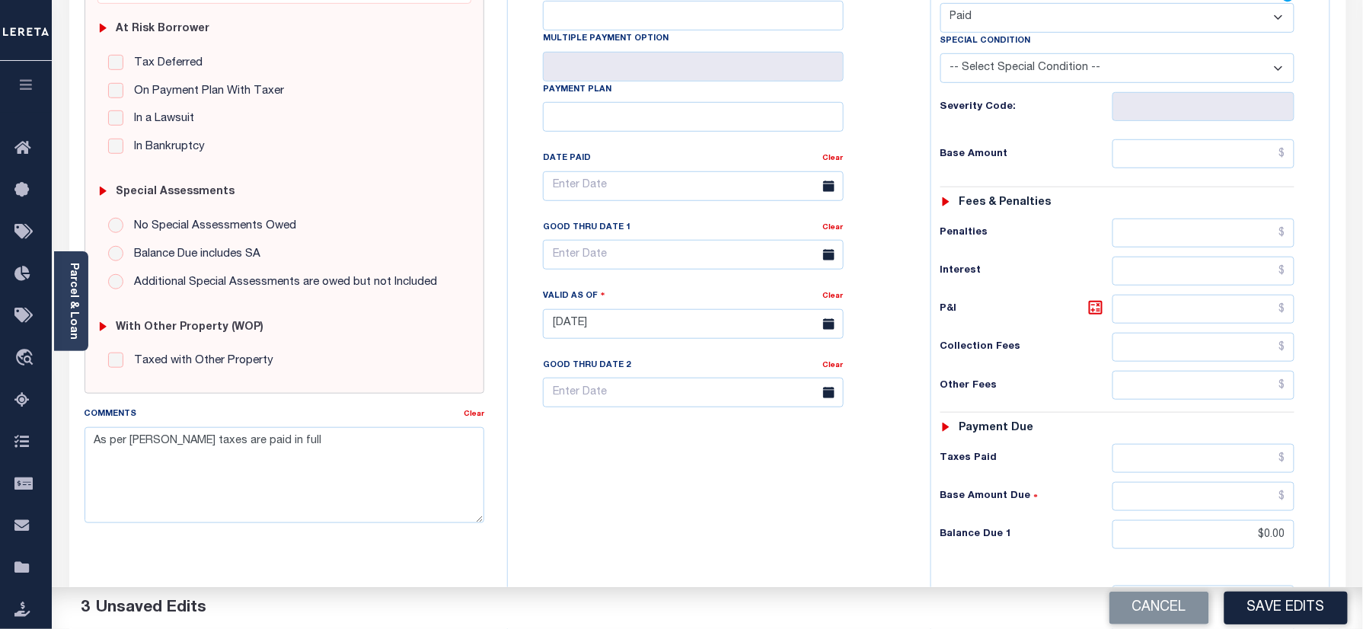
click at [1320, 595] on button "Save Edits" at bounding box center [1285, 608] width 123 height 33
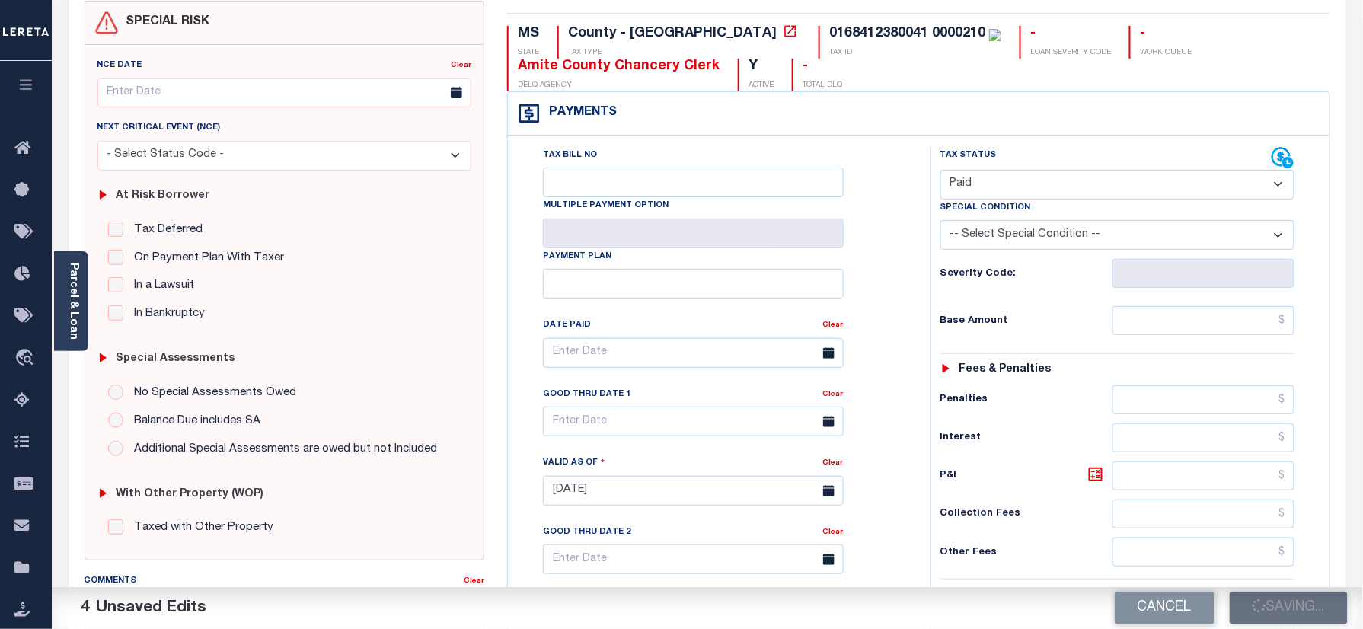
scroll to position [0, 0]
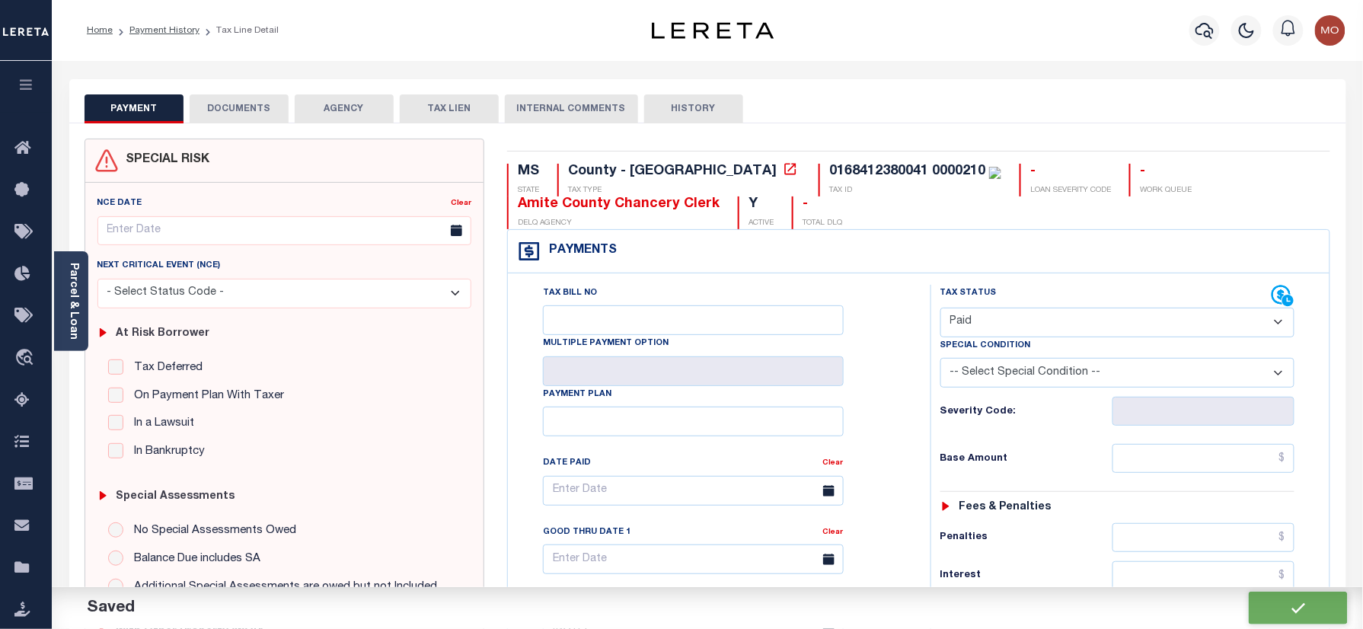
checkbox input "false"
type input "$0"
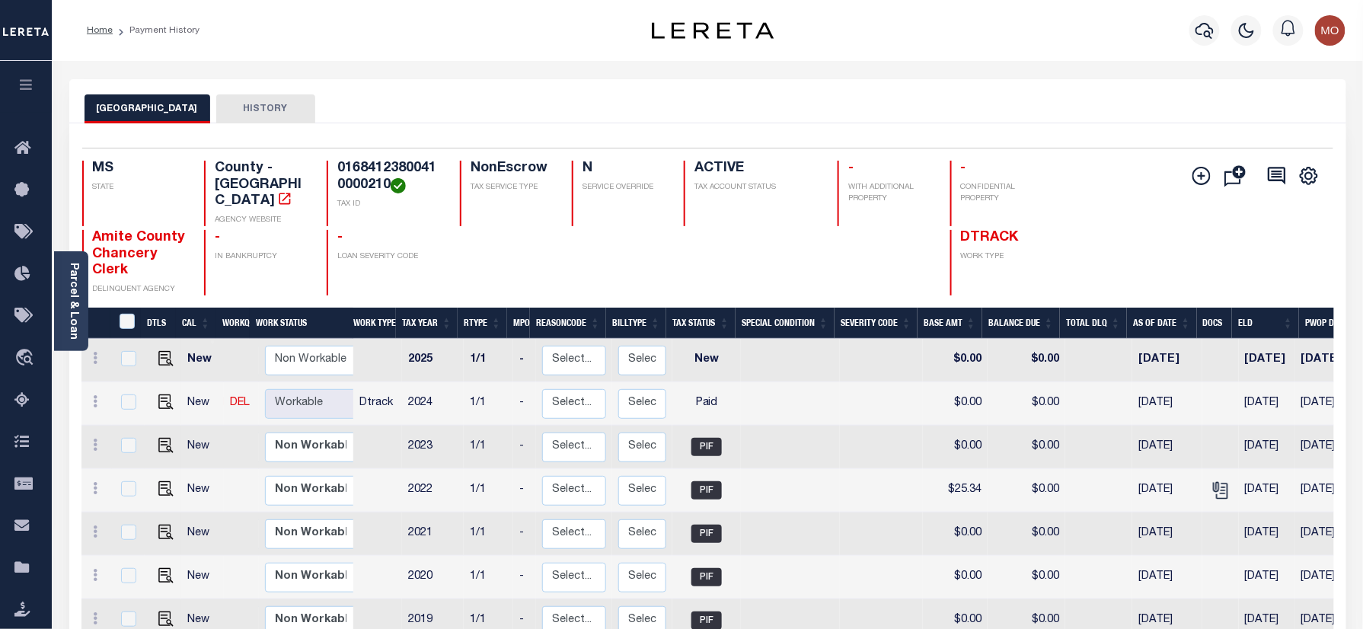
click at [634, 76] on div "Parcel & Loan Loan Details 1001013000 LOAN NO TKO" at bounding box center [708, 507] width 1300 height 893
click at [1209, 37] on icon "button" at bounding box center [1204, 31] width 18 height 16
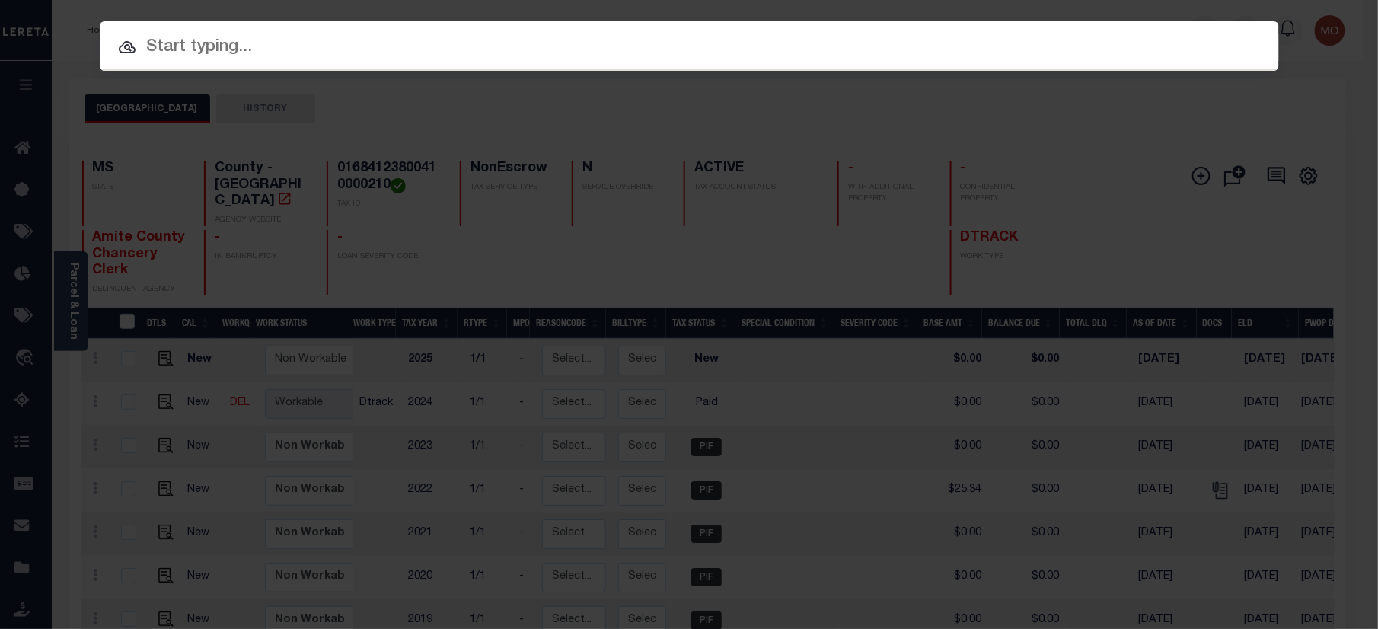
click at [233, 49] on input "text" at bounding box center [689, 47] width 1179 height 27
paste input "0038588-02"
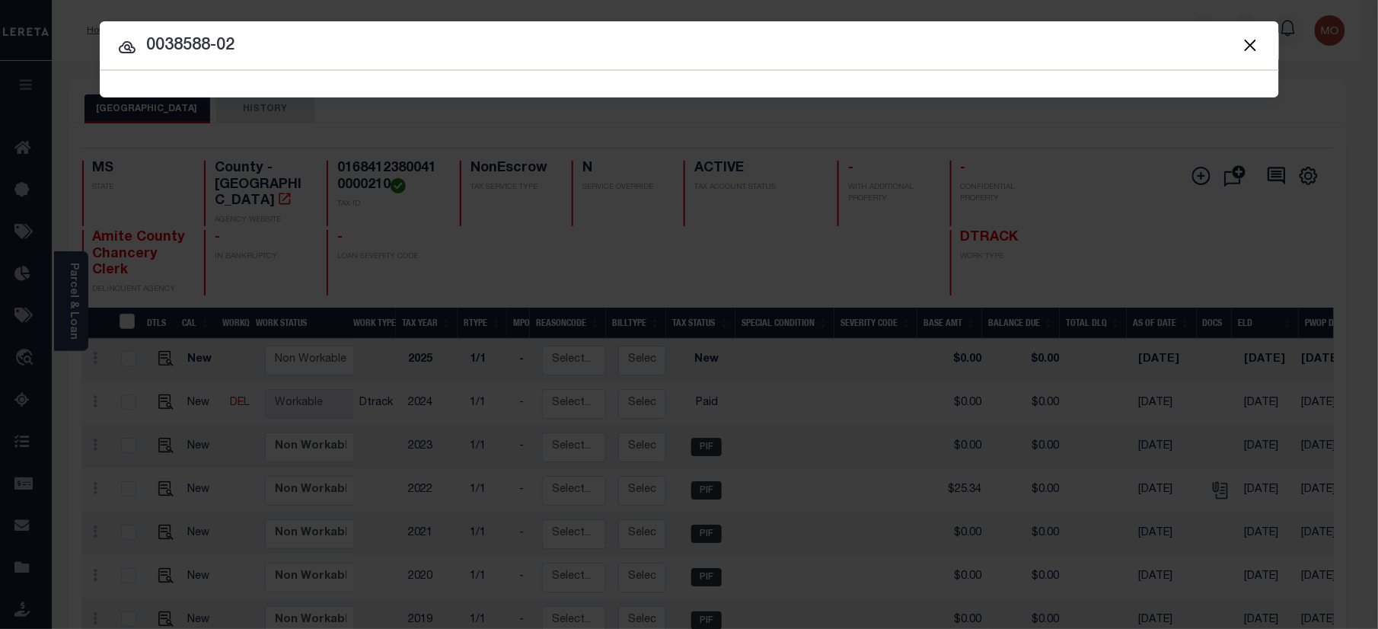
type input "0038588-02"
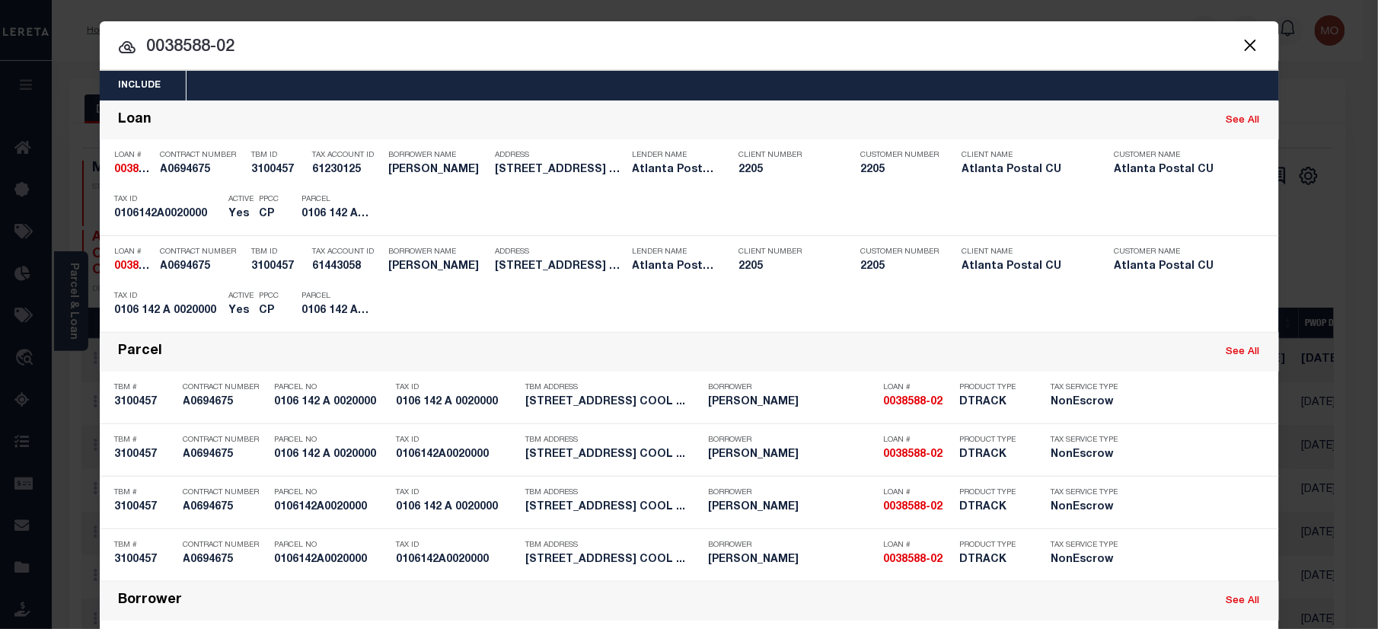
drag, startPoint x: 257, startPoint y: 40, endPoint x: 226, endPoint y: 72, distance: 43.6
click at [257, 40] on input "0038588-02" at bounding box center [689, 47] width 1179 height 27
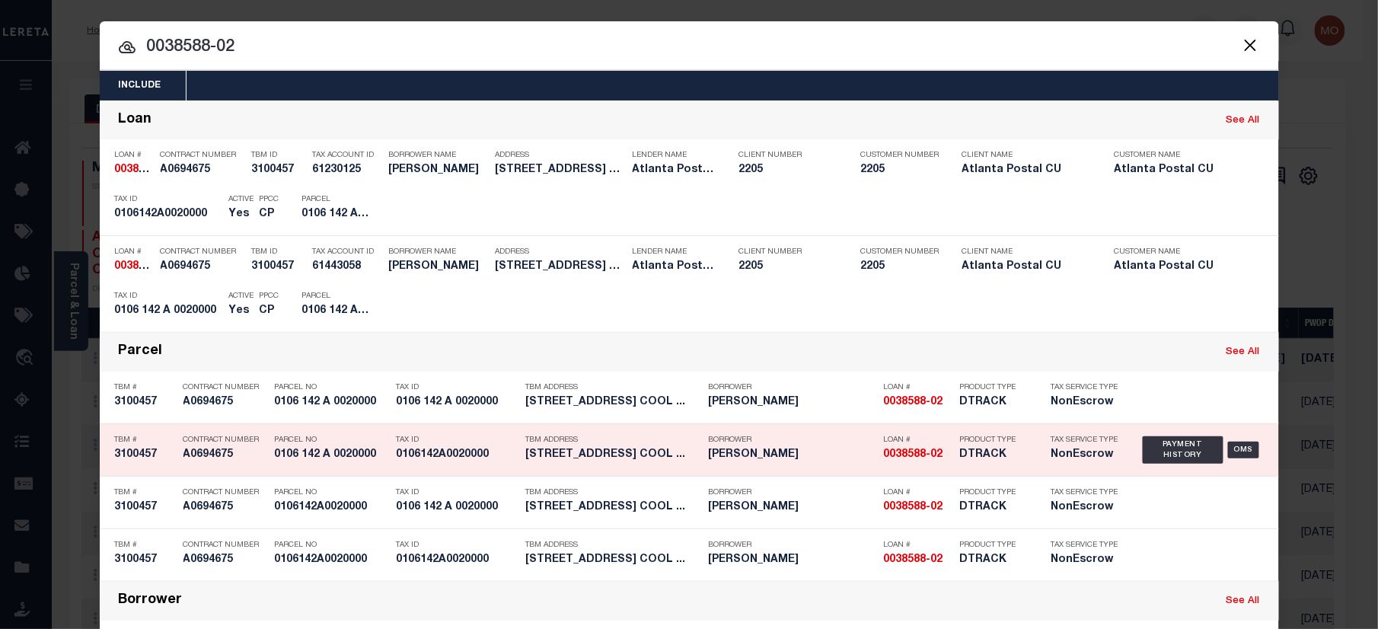
click at [428, 439] on p "Tax ID" at bounding box center [458, 440] width 122 height 9
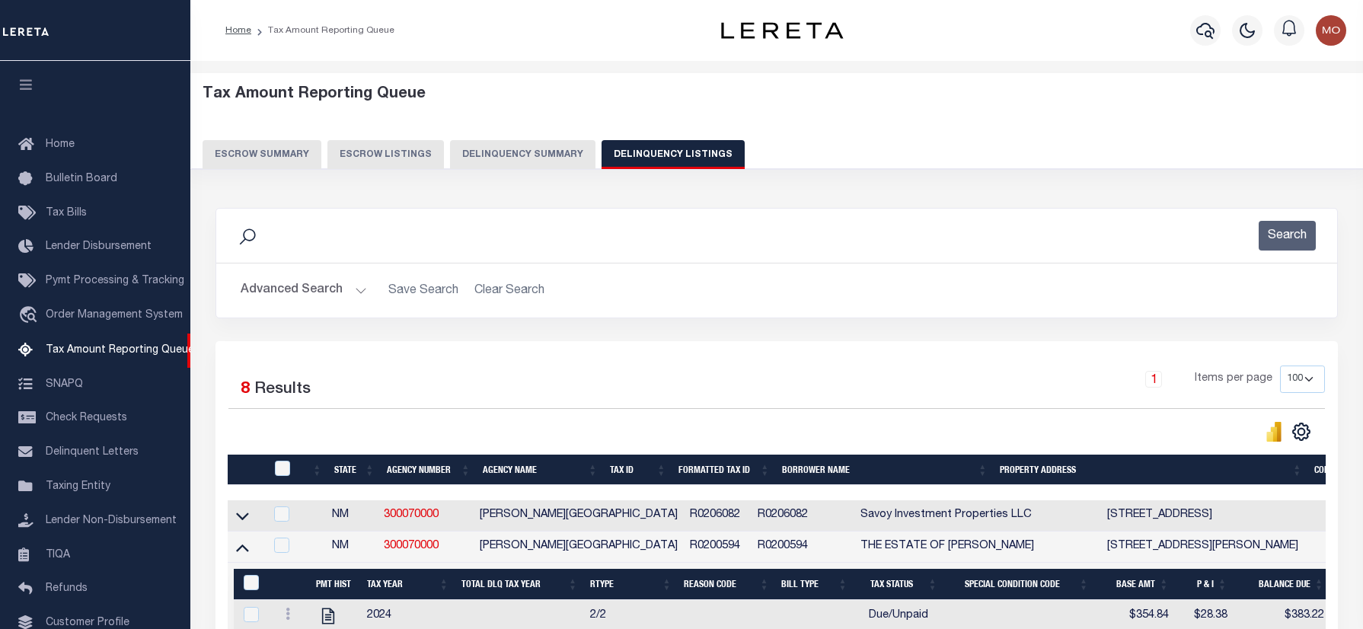
select select "NM"
select select "100"
click at [333, 286] on button "Advanced Search" at bounding box center [304, 291] width 126 height 30
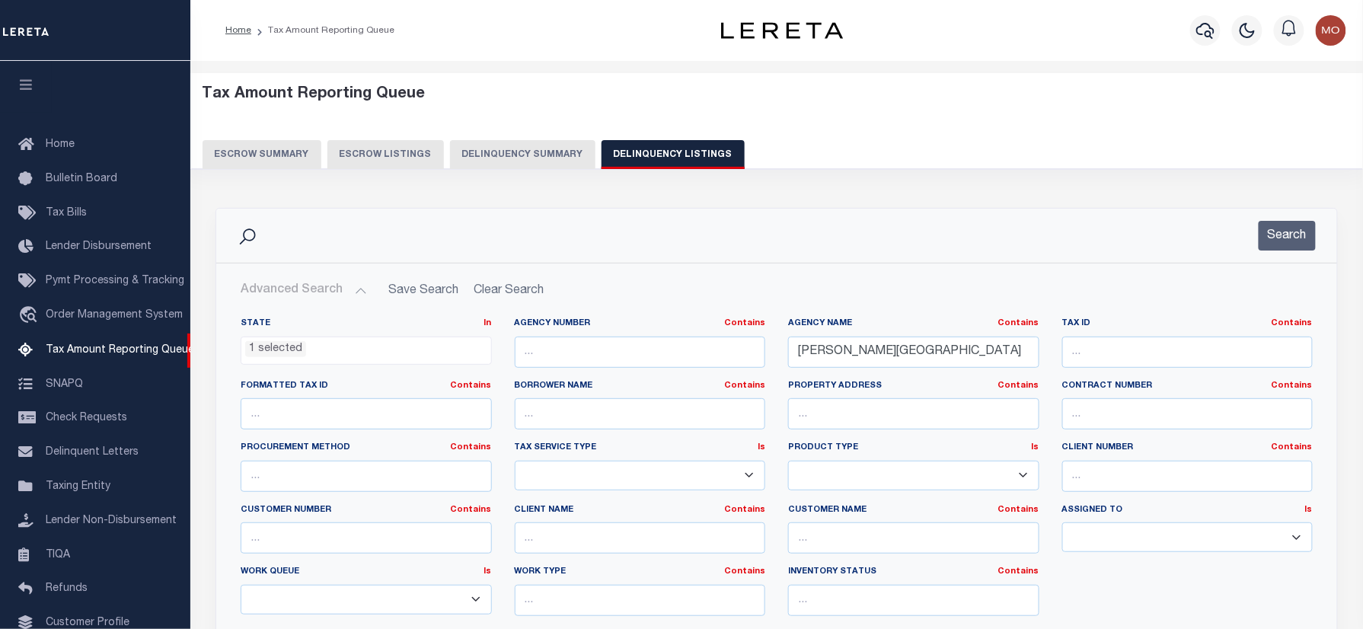
scroll to position [92, 0]
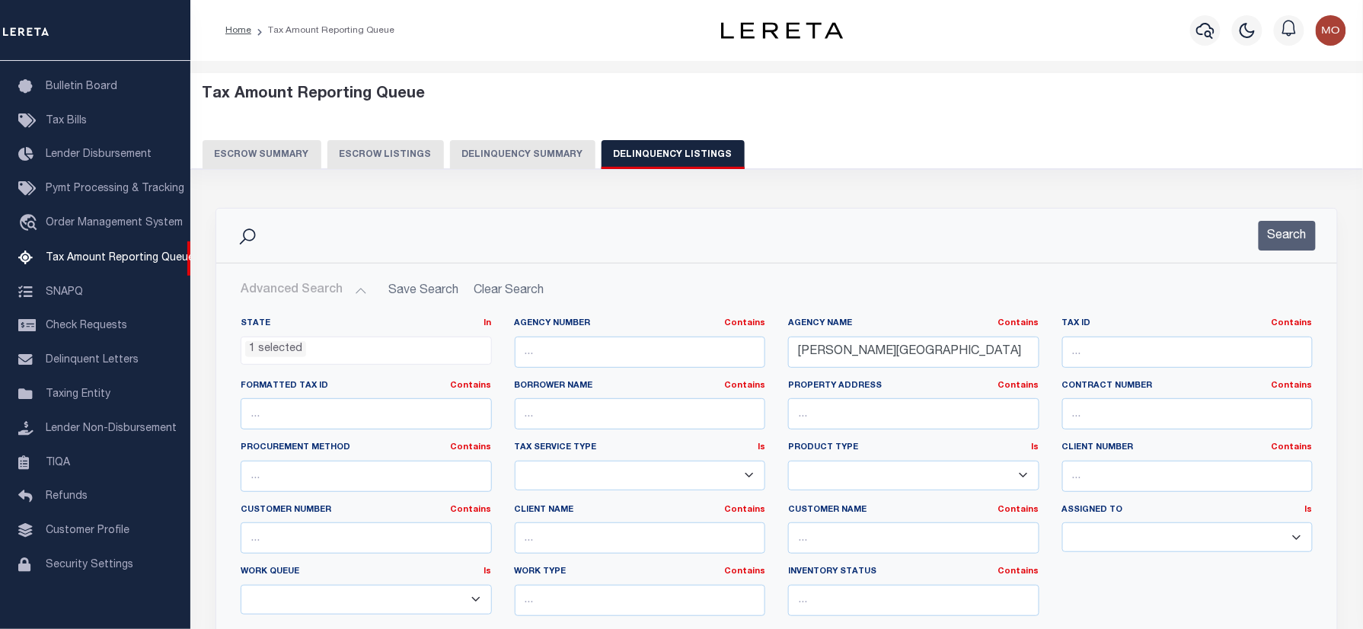
click at [287, 343] on li "1 selected" at bounding box center [275, 349] width 61 height 17
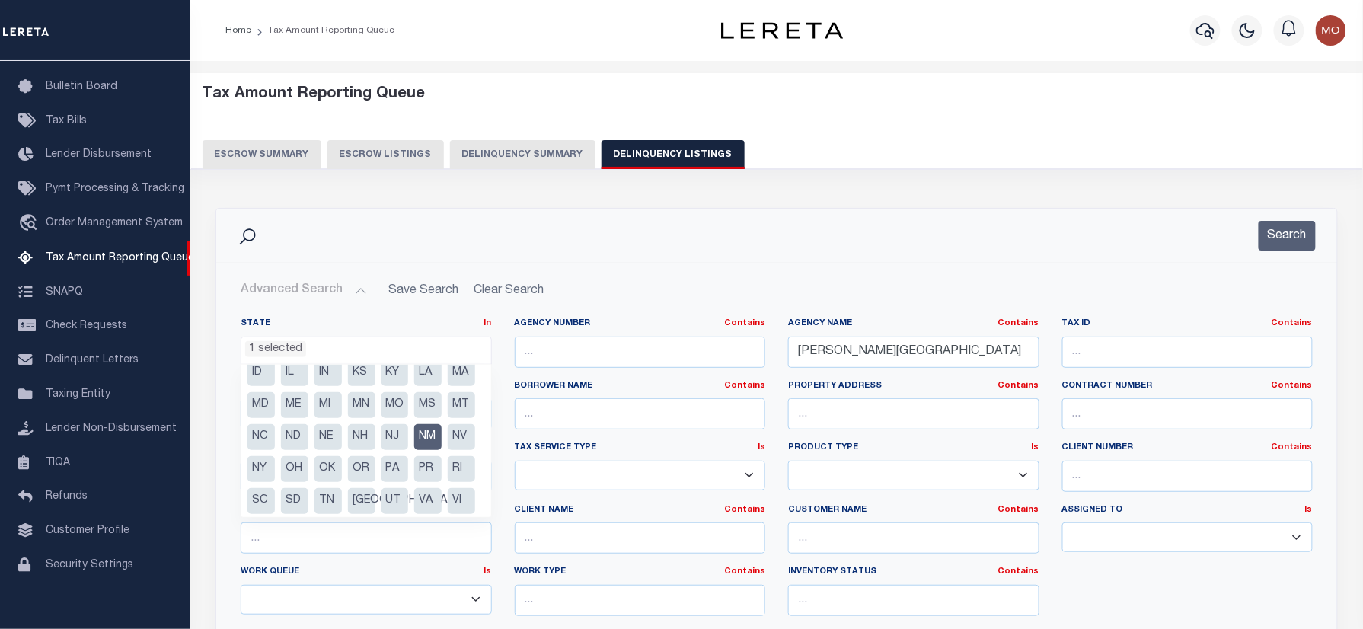
scroll to position [101, 0]
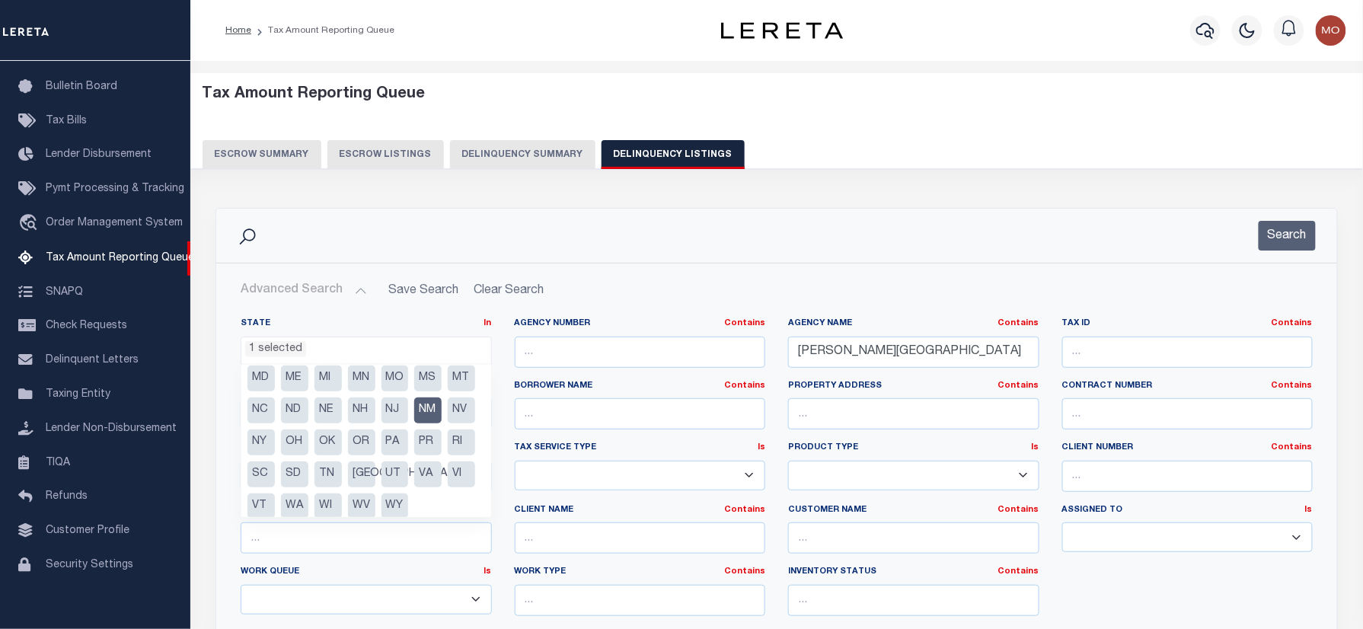
click at [414, 423] on li "NM" at bounding box center [427, 410] width 27 height 26
click at [414, 391] on li "MS" at bounding box center [427, 378] width 27 height 26
select select "MS"
drag, startPoint x: 930, startPoint y: 343, endPoint x: 649, endPoint y: 348, distance: 281.8
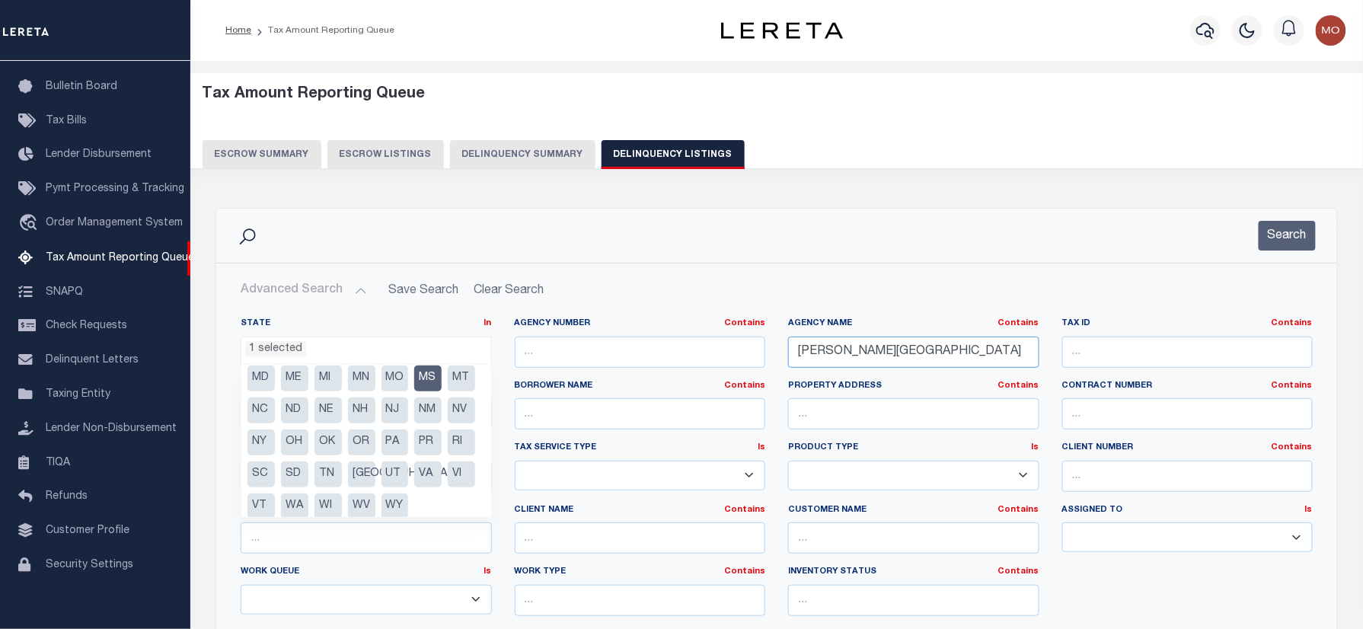
click at [665, 348] on div "State In In AK AL AR AZ CA CO CT DC DE FL GA GU HI IA ID IL IN KS KY LA MA MD M…" at bounding box center [776, 473] width 1095 height 311
paste input "ADAMS"
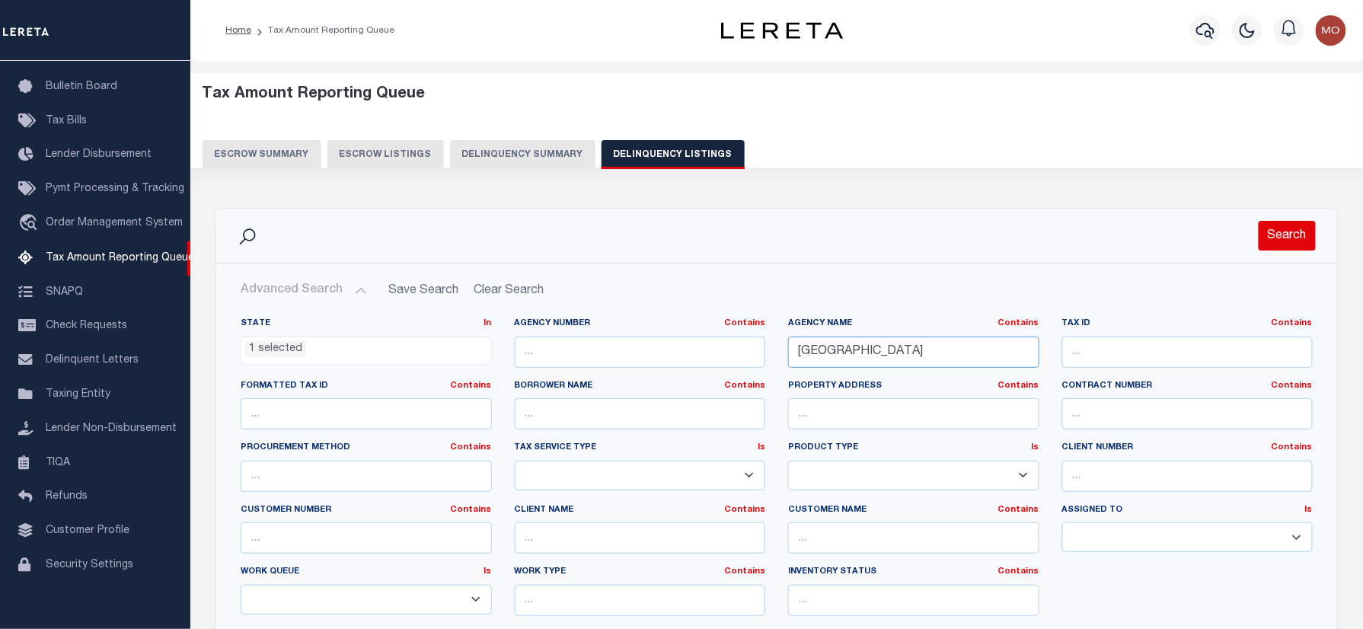
type input "ADAMS COUNTY"
click at [1277, 239] on button "Search" at bounding box center [1287, 236] width 57 height 30
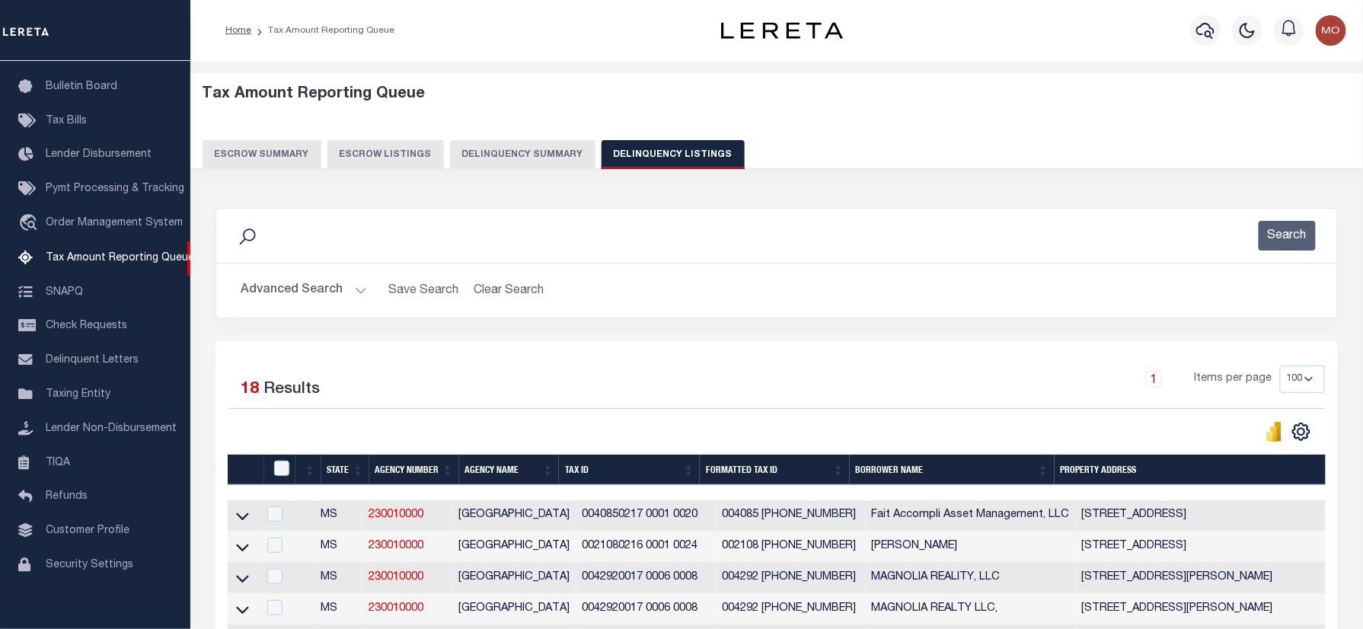
click at [276, 221] on div "Search" at bounding box center [776, 236] width 1096 height 30
click at [630, 210] on div "Search" at bounding box center [776, 236] width 1121 height 54
click at [631, 244] on div "Search" at bounding box center [776, 236] width 1096 height 30
click at [632, 251] on div "Search" at bounding box center [776, 236] width 1096 height 30
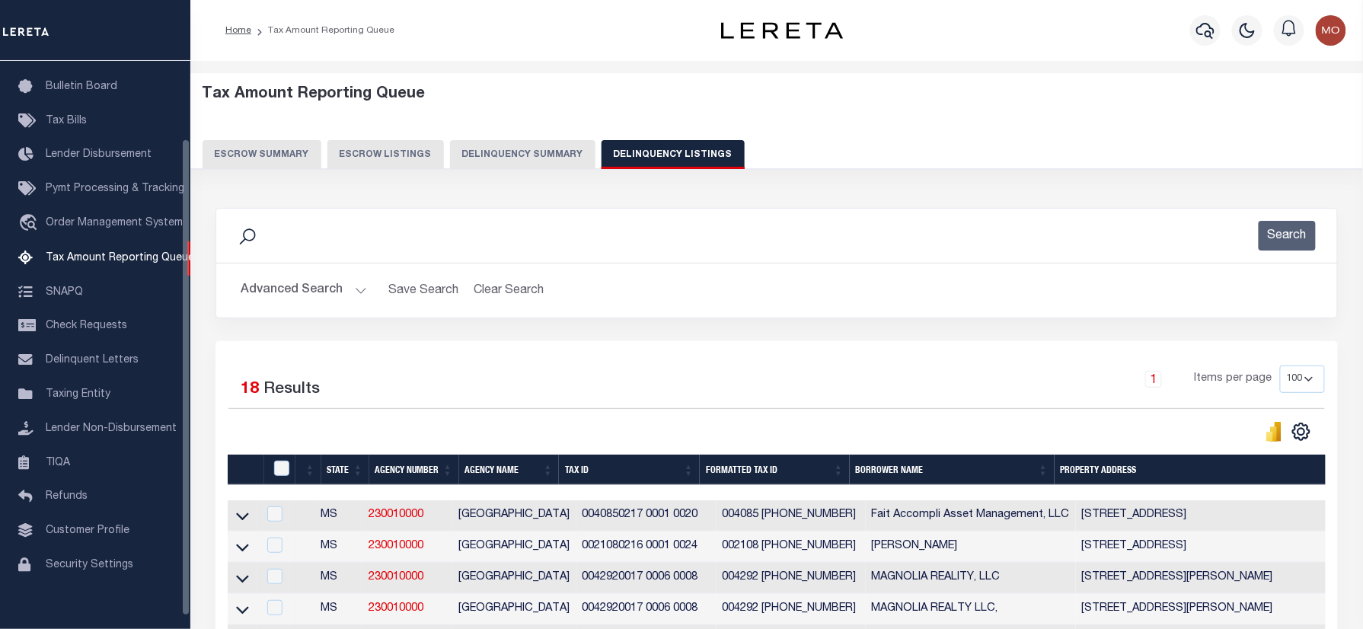
click at [560, 215] on div "Search" at bounding box center [776, 236] width 1121 height 54
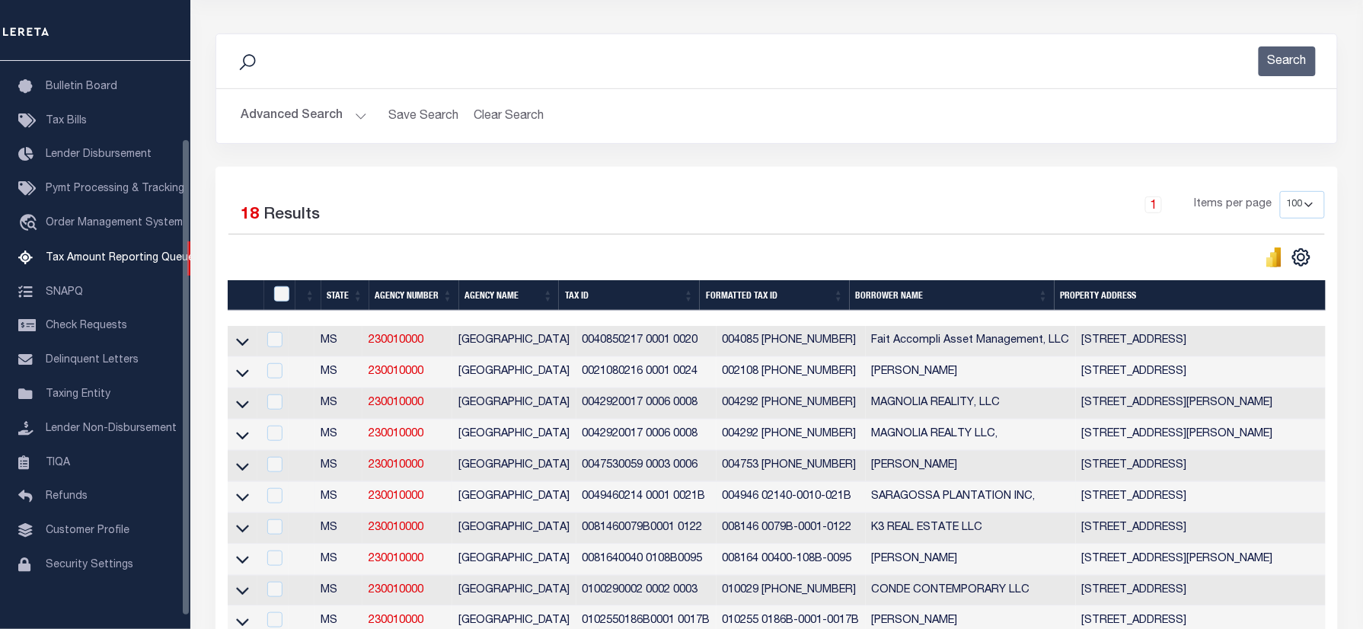
scroll to position [305, 0]
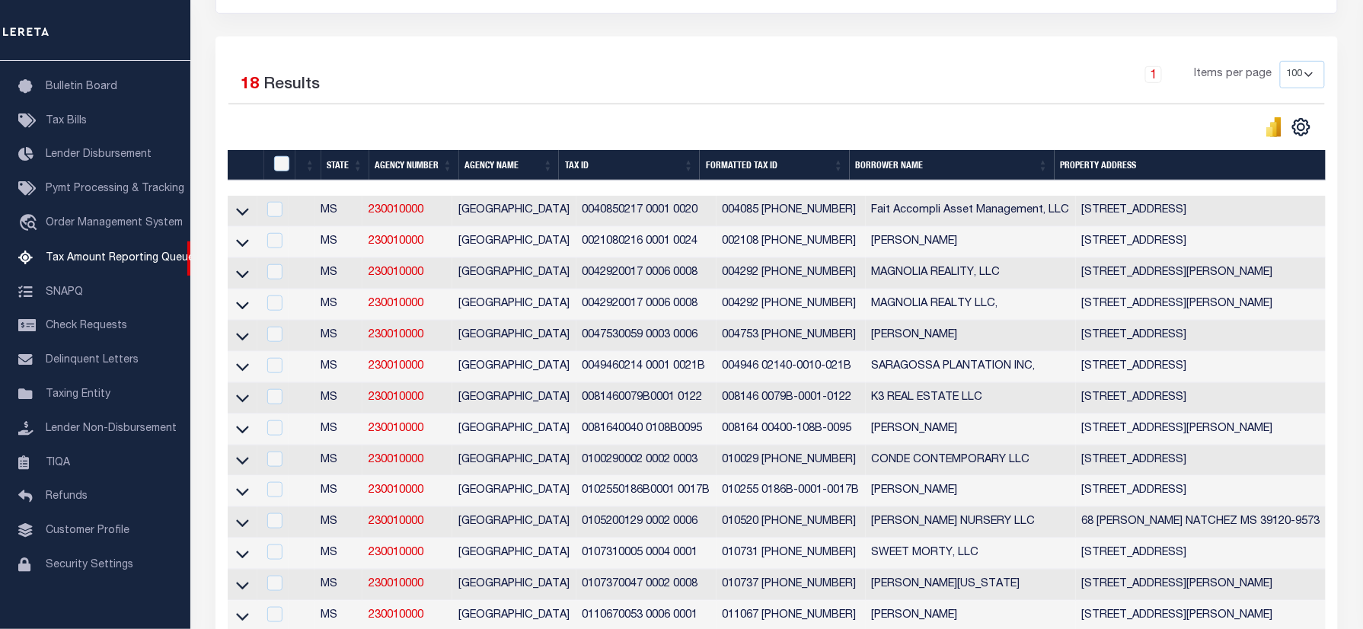
drag, startPoint x: 244, startPoint y: 283, endPoint x: 208, endPoint y: 378, distance: 102.0
click at [244, 278] on icon at bounding box center [242, 274] width 13 height 8
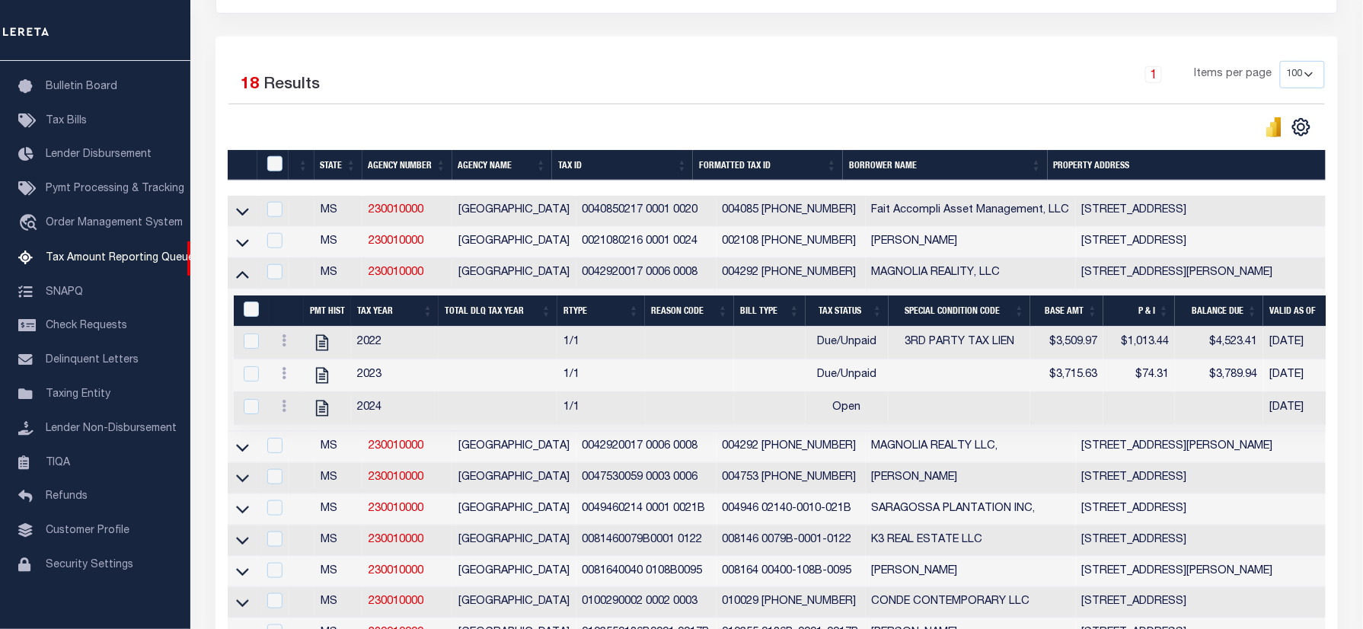
click at [482, 79] on div "Selected 18 Results" at bounding box center [356, 82] width 257 height 43
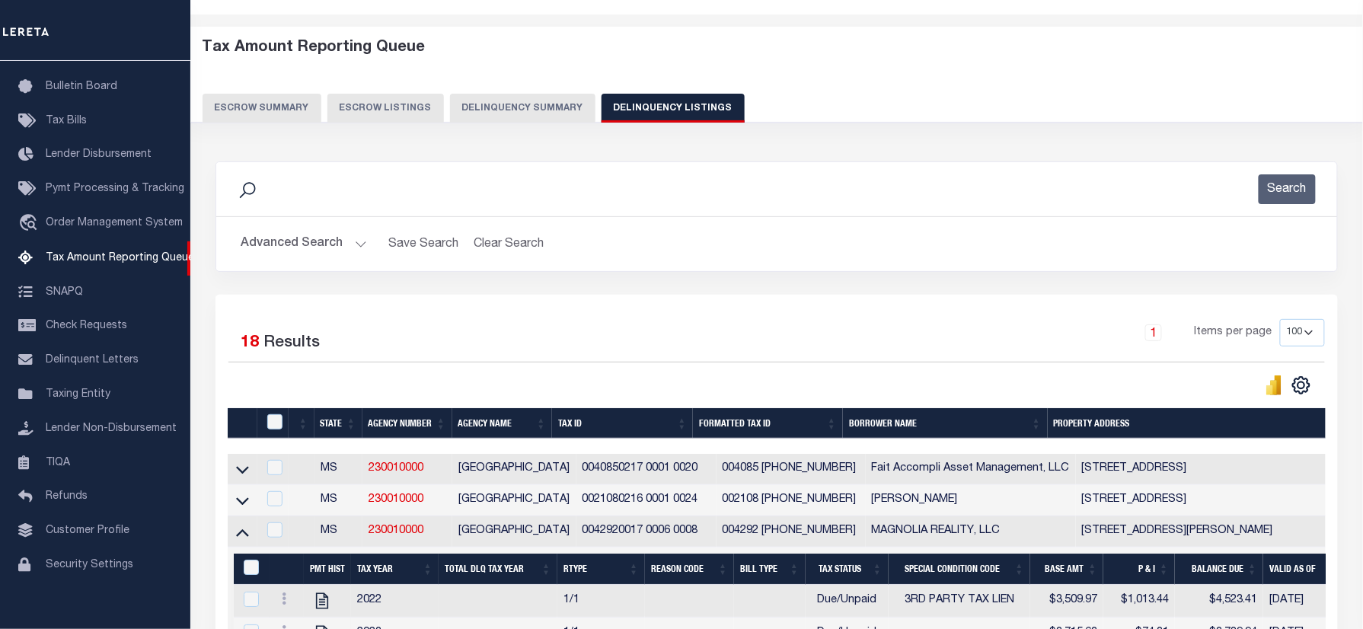
scroll to position [0, 0]
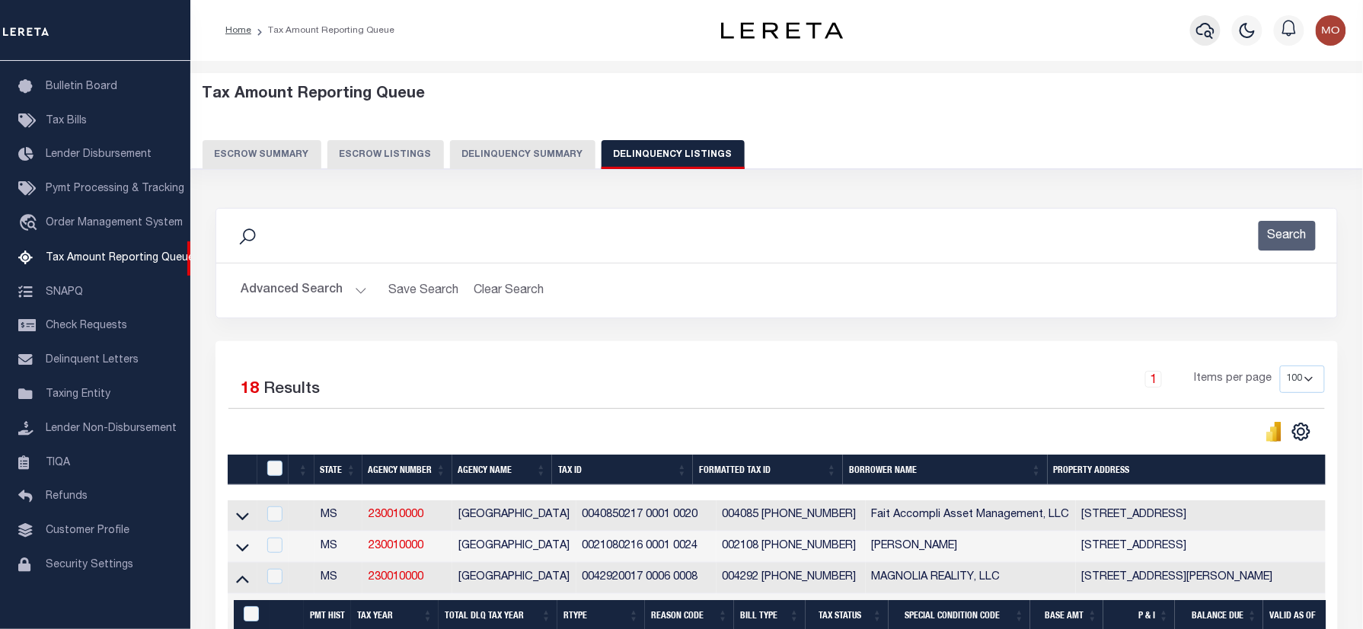
click at [1206, 22] on icon "button" at bounding box center [1205, 30] width 18 height 18
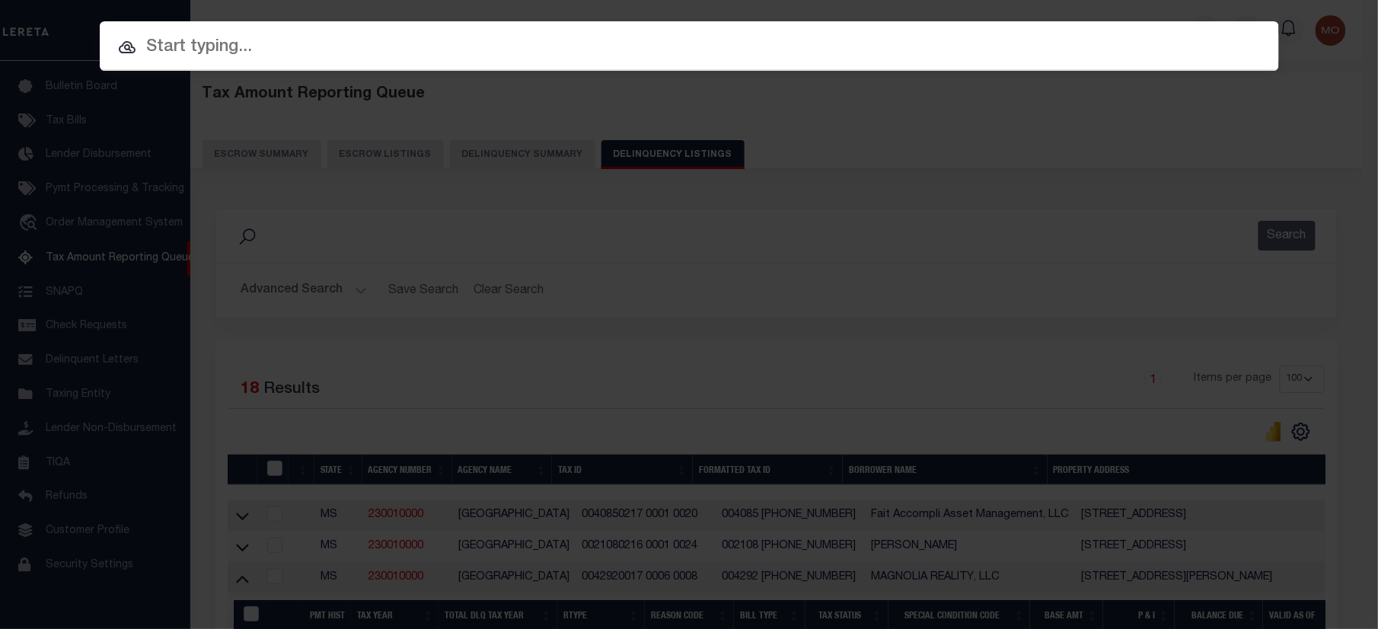
click at [216, 46] on input "text" at bounding box center [689, 47] width 1179 height 27
paste input "3124085768 DARON BUIE"
type input "3124085768 DARON BUIE"
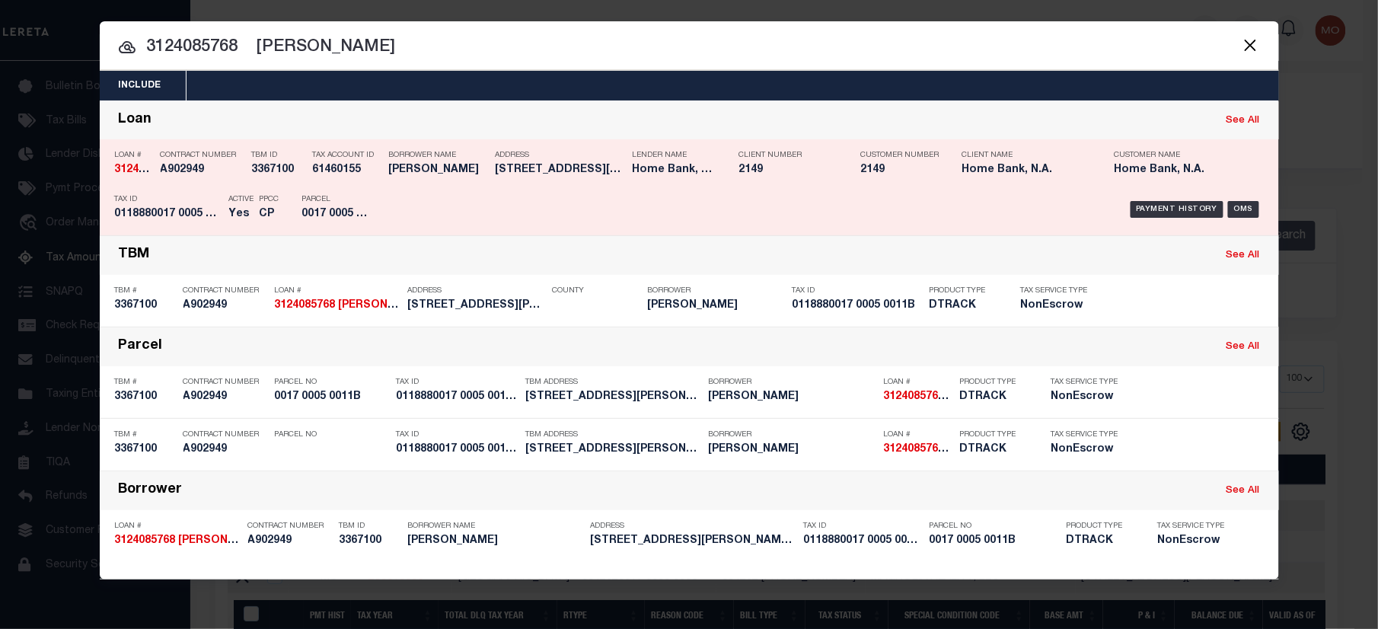
click at [317, 178] on div "Tax Account ID 61460155" at bounding box center [347, 165] width 69 height 44
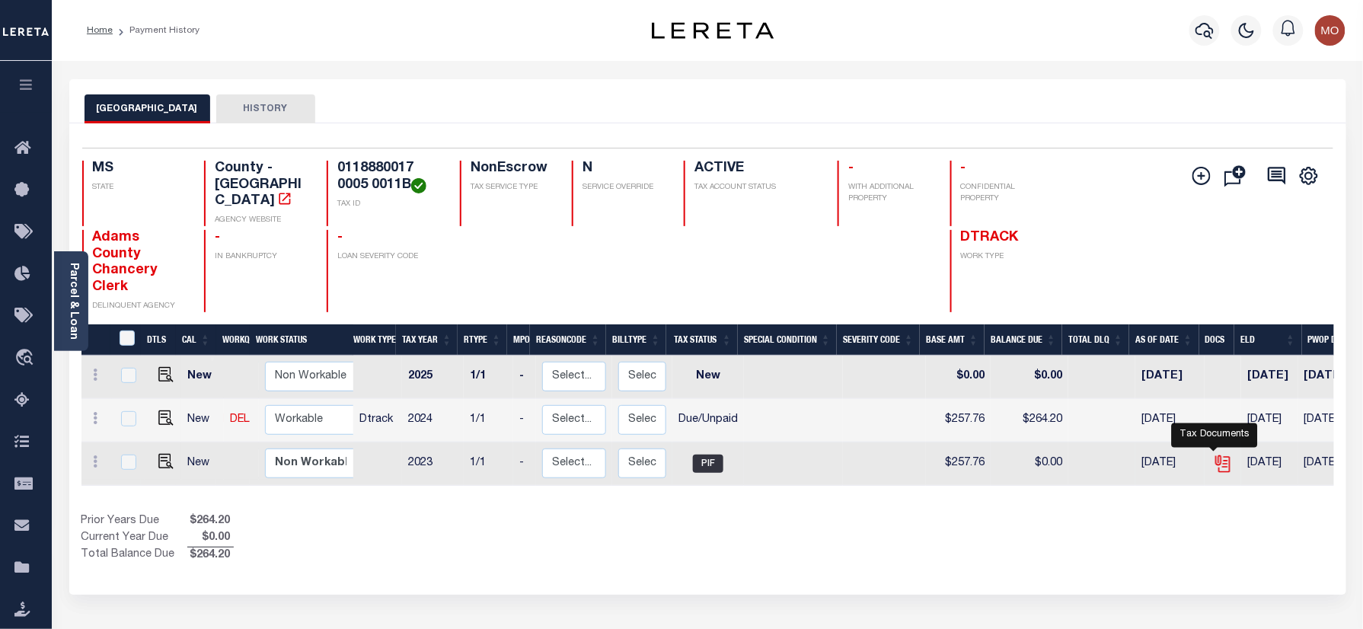
click at [1218, 455] on icon "" at bounding box center [1222, 461] width 12 height 12
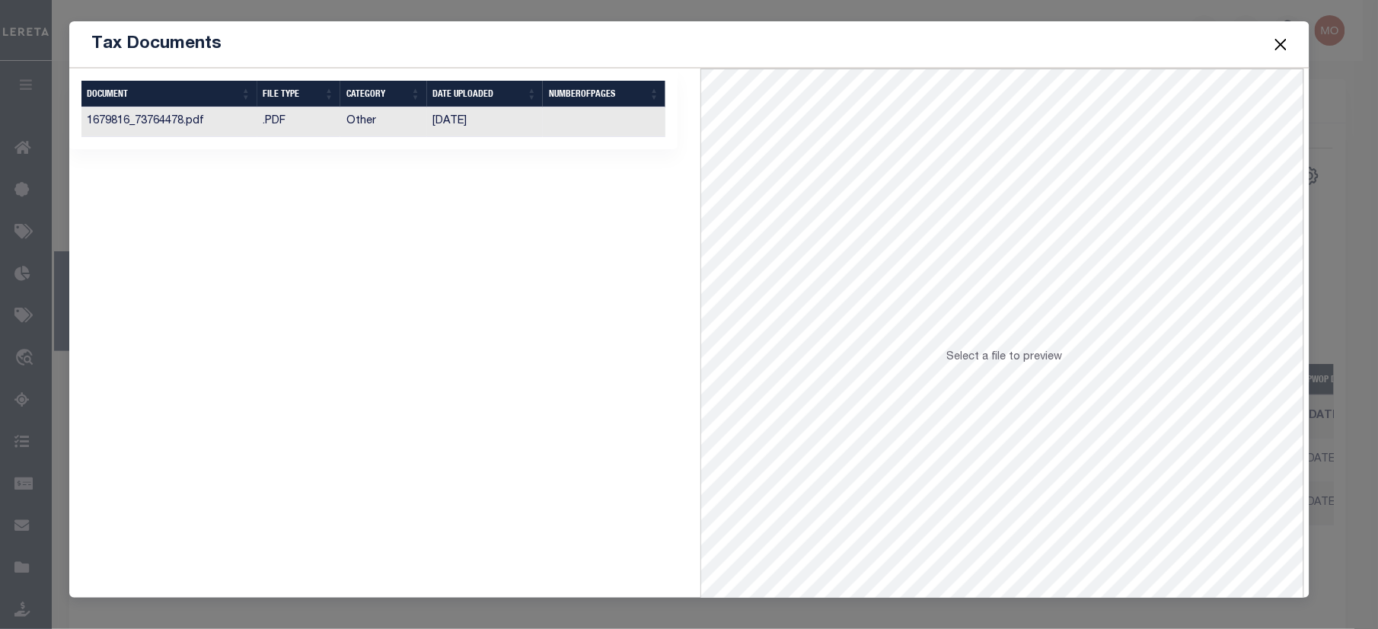
click at [396, 126] on td "Other" at bounding box center [383, 122] width 87 height 30
click at [1280, 46] on button "Close" at bounding box center [1281, 44] width 20 height 20
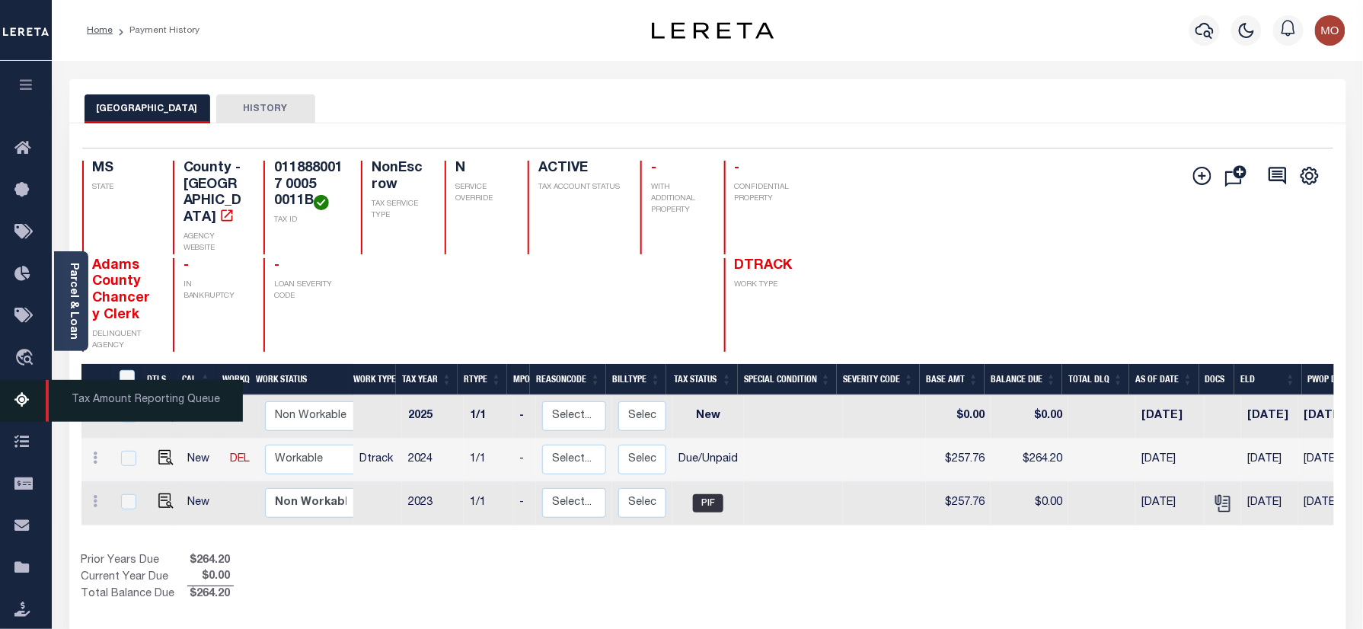
click at [26, 402] on icon at bounding box center [26, 400] width 24 height 19
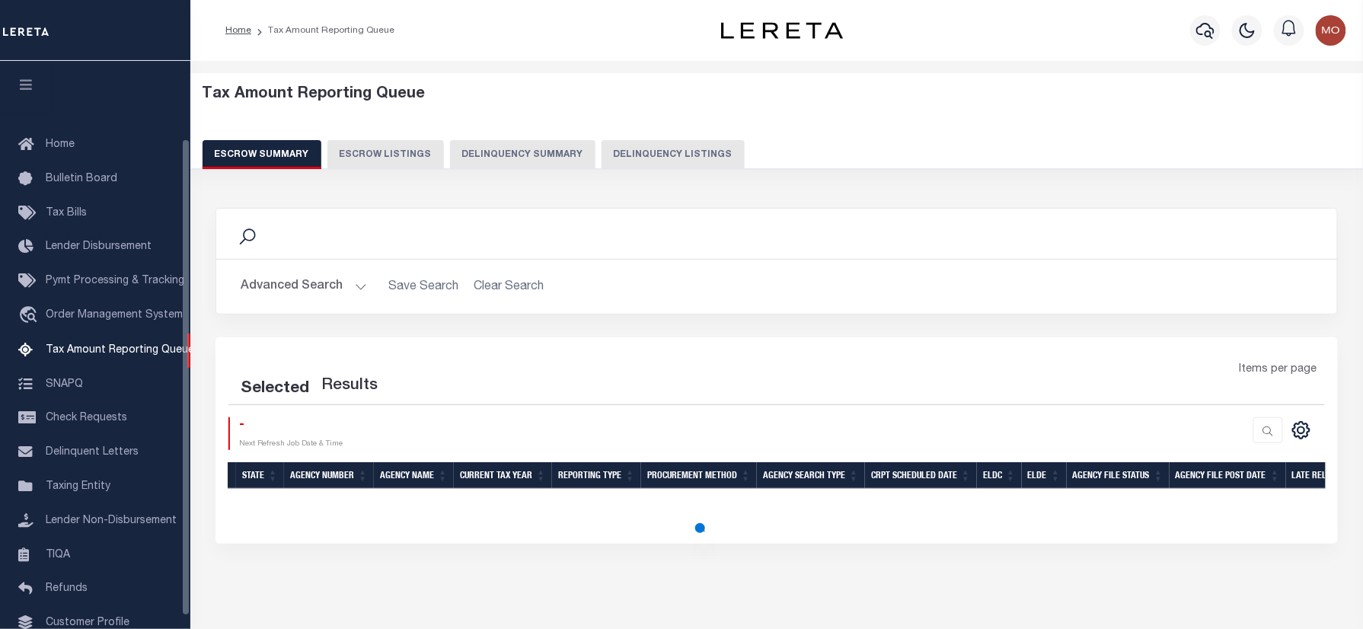
scroll to position [92, 0]
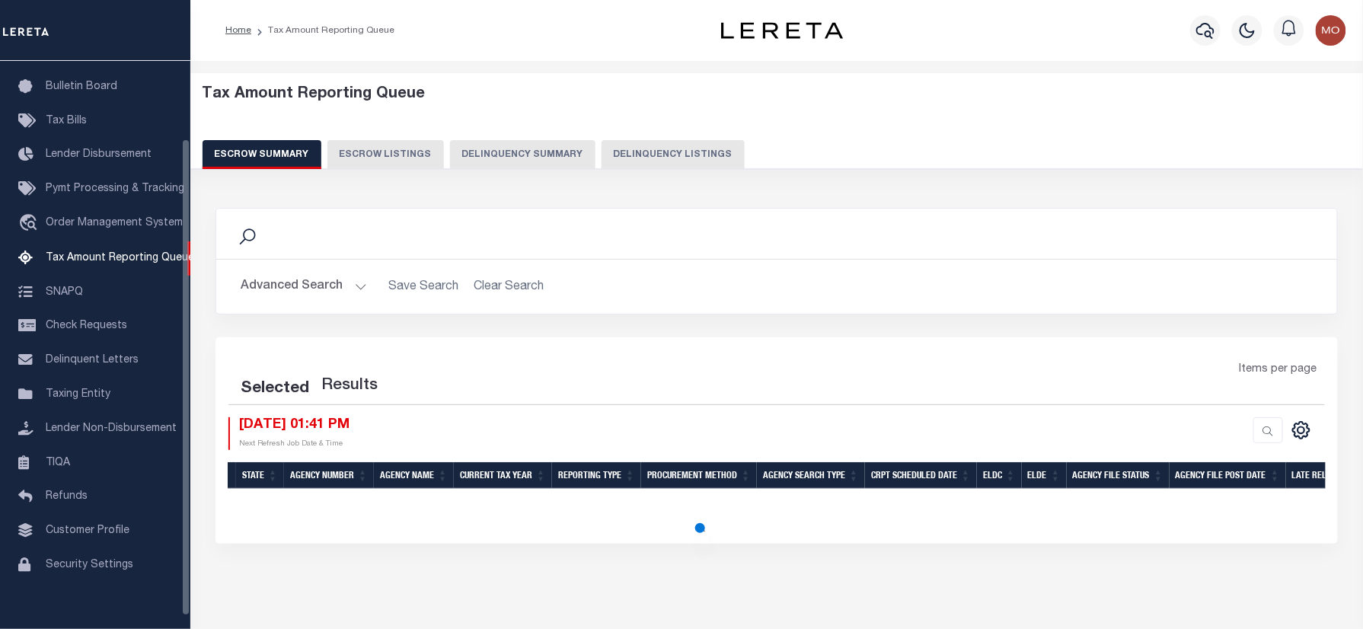
click at [620, 154] on button "Delinquency Listings" at bounding box center [673, 154] width 143 height 29
select select "100"
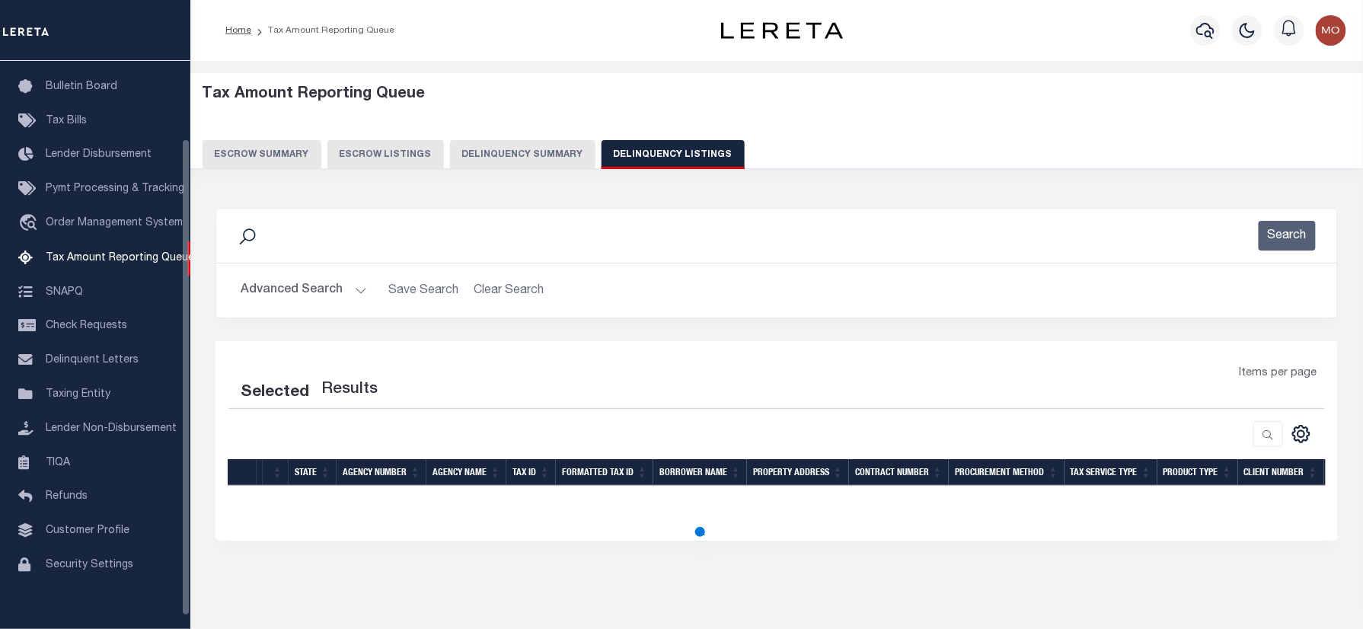
select select "100"
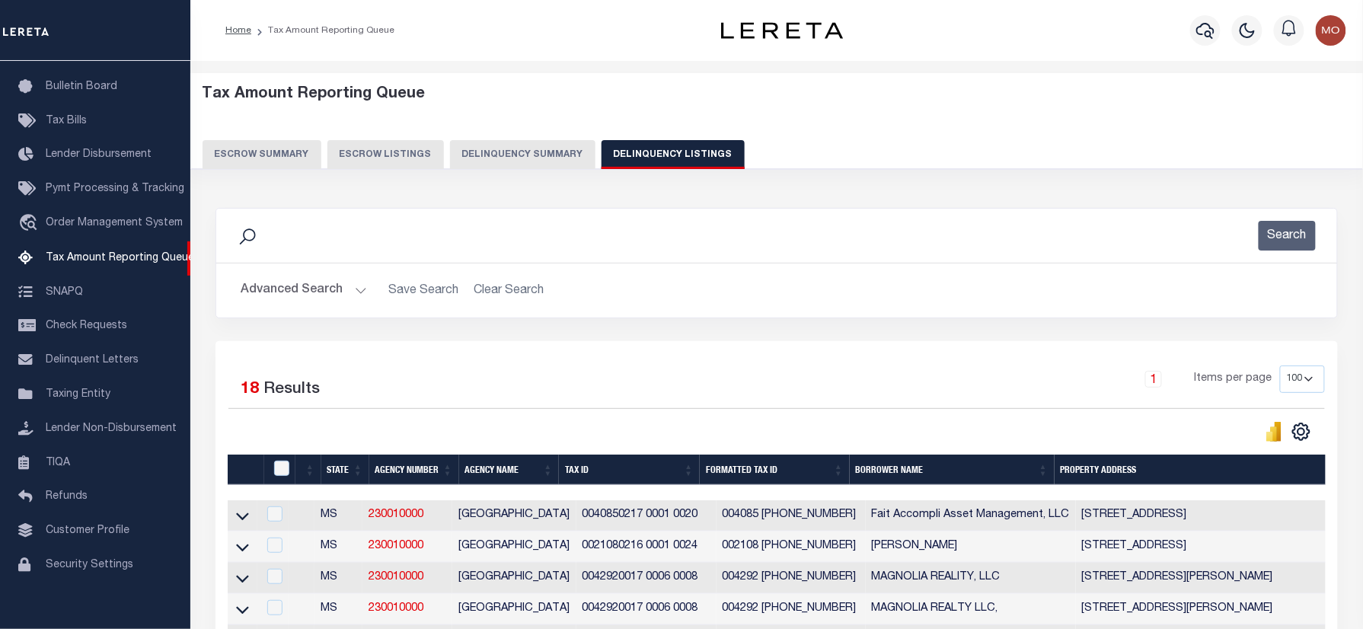
click at [311, 288] on button "Advanced Search" at bounding box center [304, 291] width 126 height 30
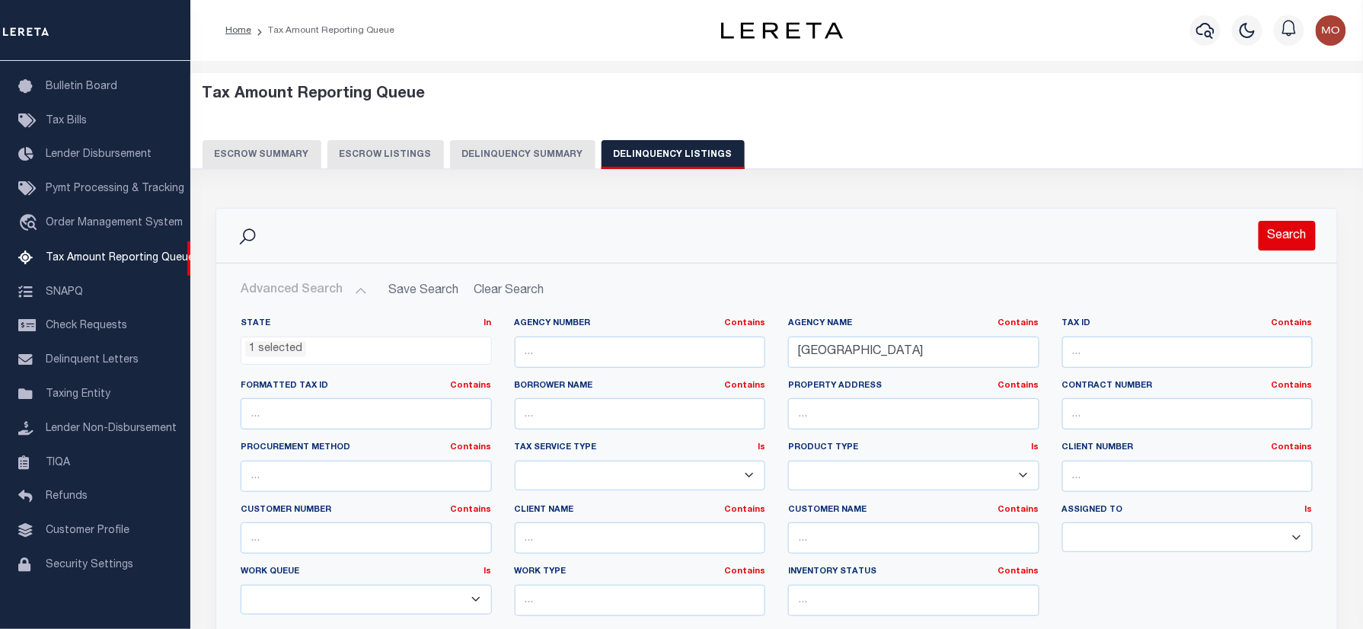
click at [1289, 239] on button "Search" at bounding box center [1287, 236] width 57 height 30
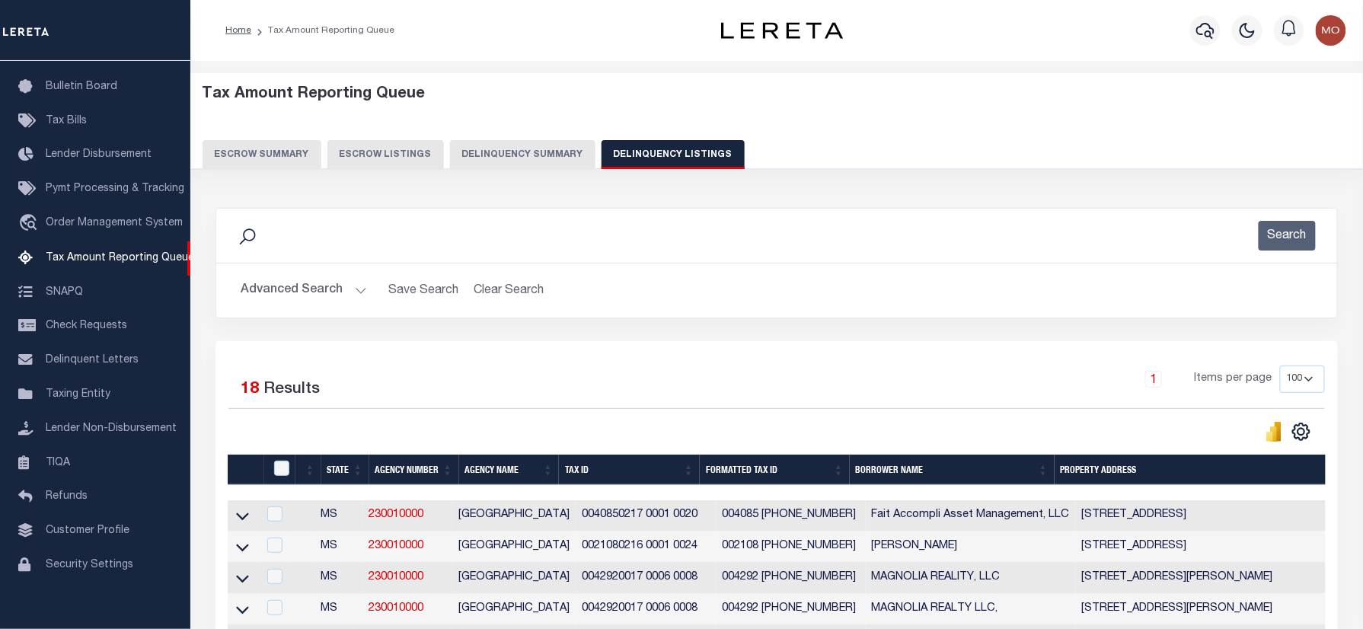
click at [427, 251] on div "Search" at bounding box center [776, 236] width 1121 height 54
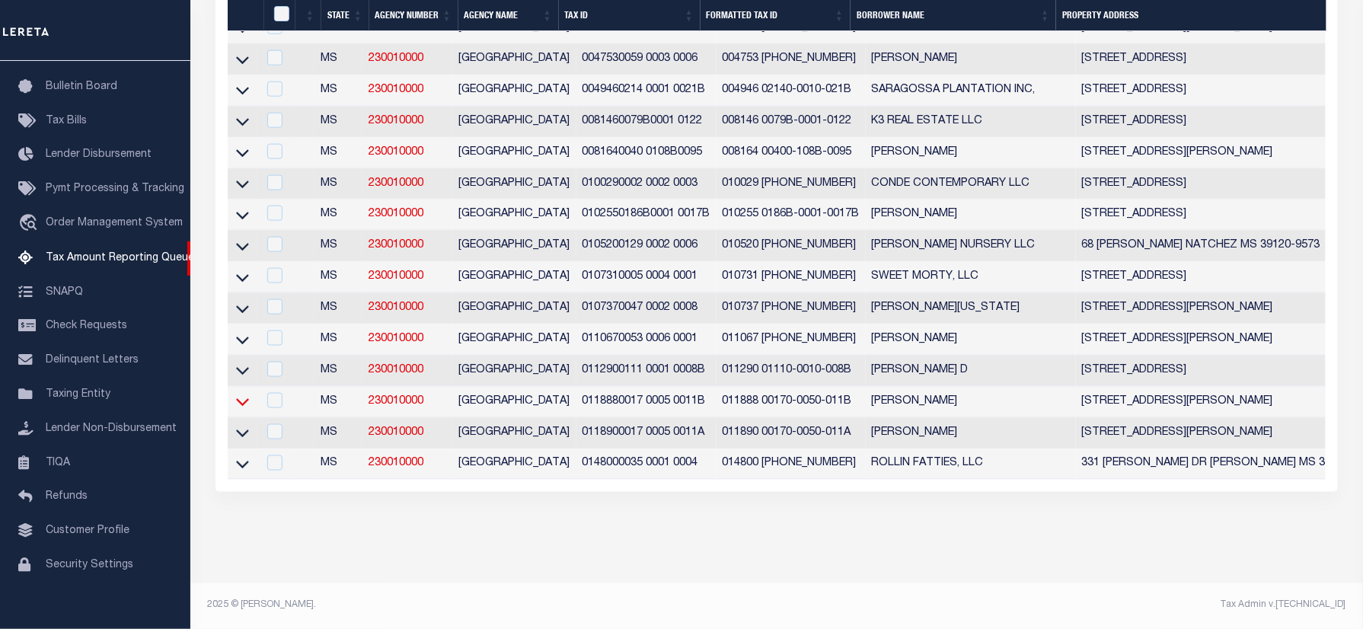
click at [244, 399] on icon at bounding box center [242, 403] width 13 height 8
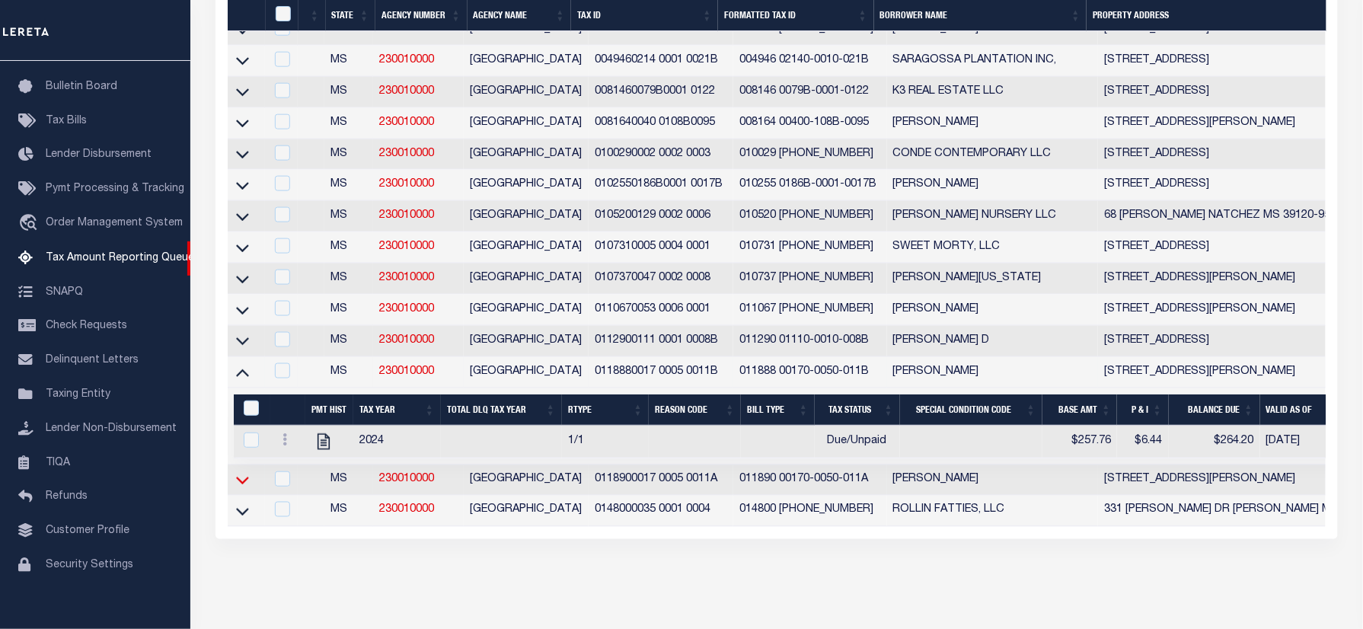
click at [242, 488] on icon at bounding box center [242, 480] width 13 height 16
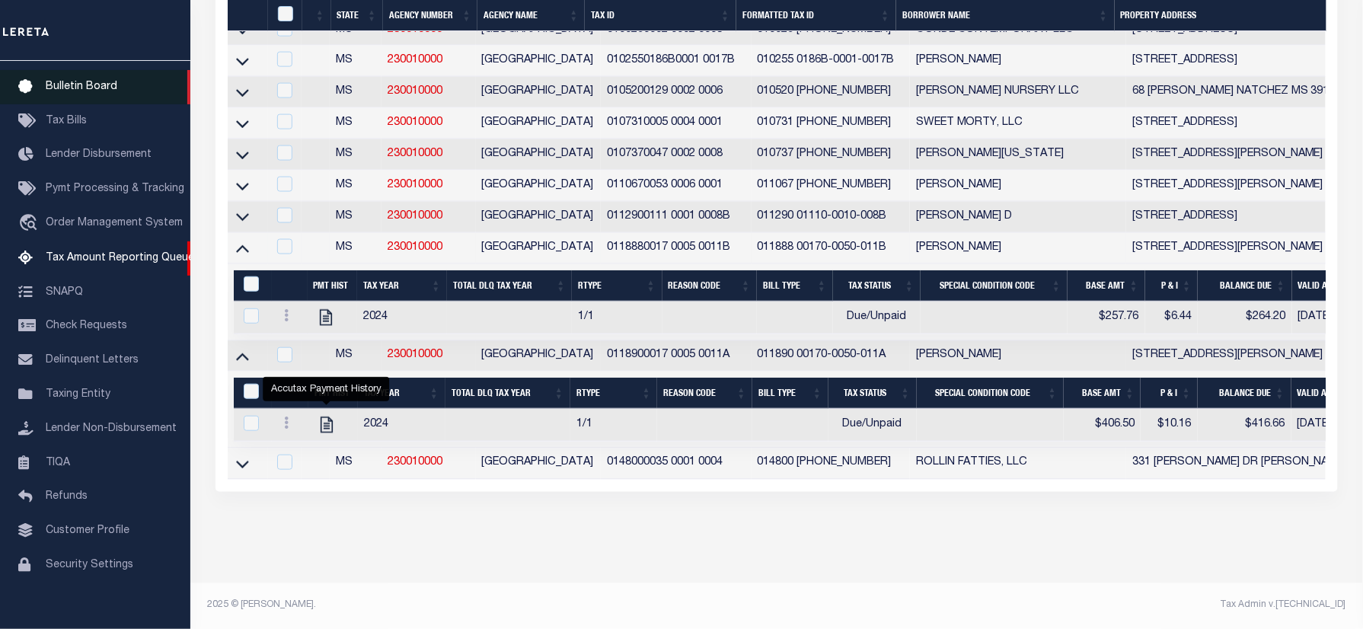
scroll to position [549, 0]
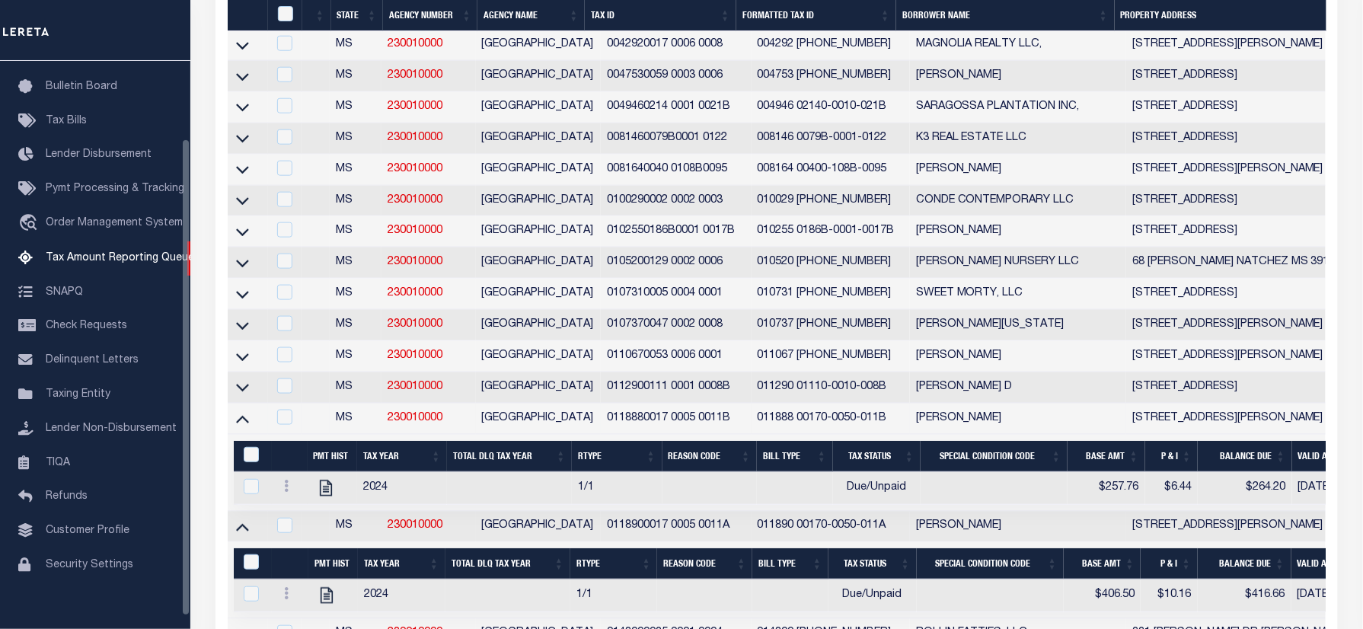
click at [205, 228] on div "Selected 18 Results 1 Items per page 10 25 50 100 500" at bounding box center [776, 227] width 1145 height 870
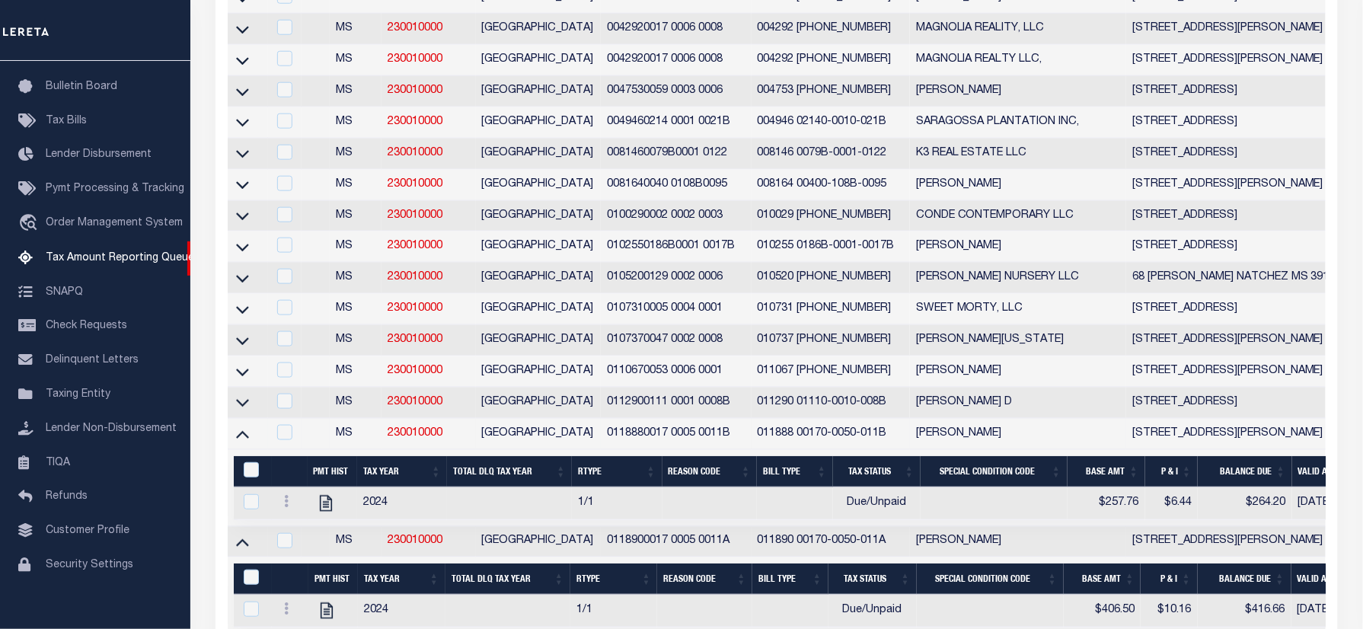
scroll to position [0, 0]
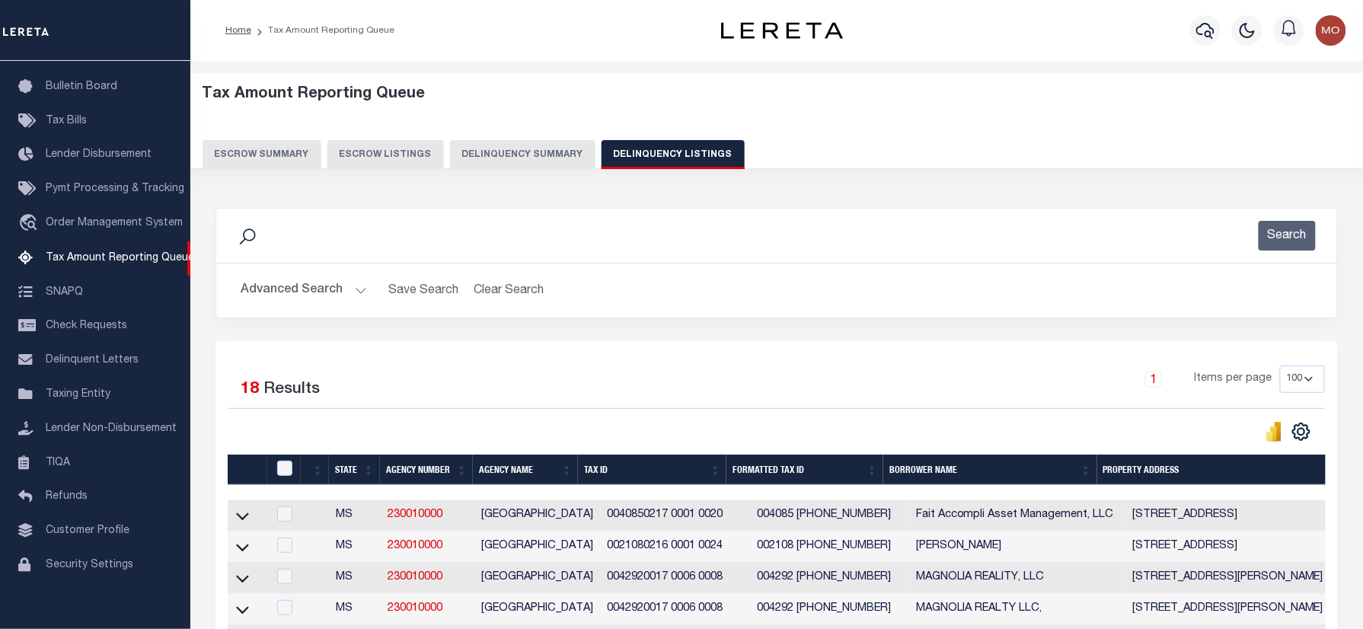
click at [288, 302] on button "Advanced Search" at bounding box center [304, 291] width 126 height 30
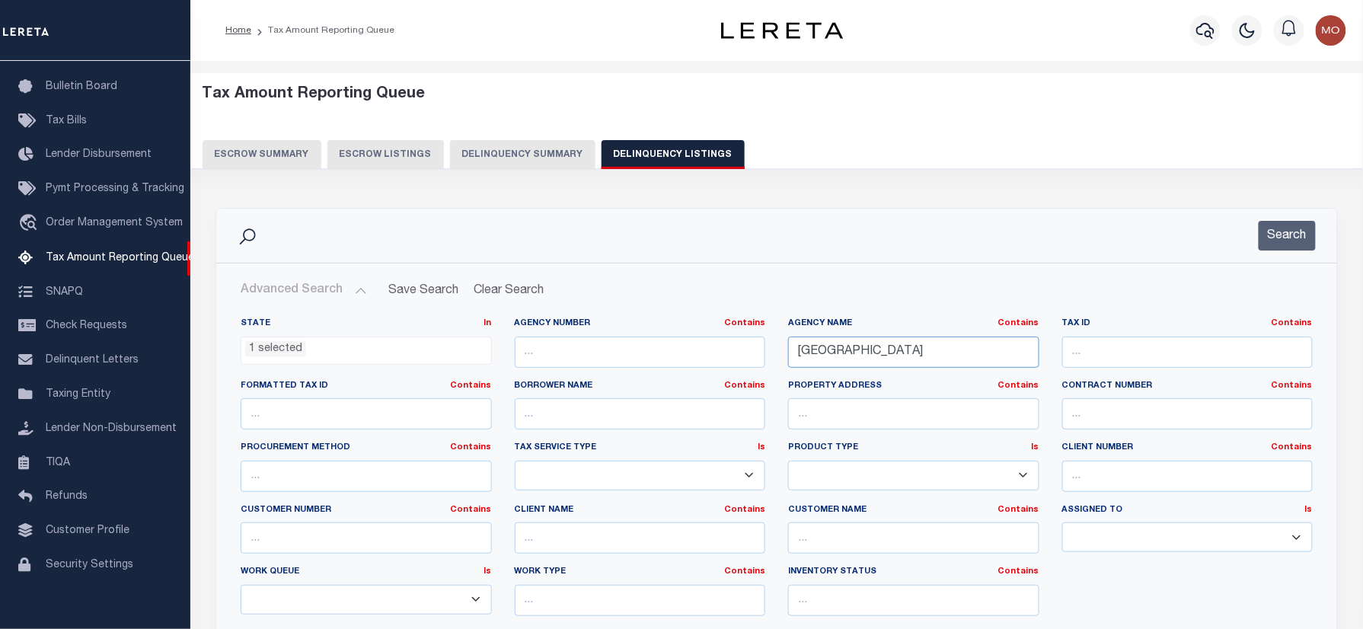
drag, startPoint x: 923, startPoint y: 354, endPoint x: 699, endPoint y: 354, distance: 223.9
click at [699, 354] on div "State In In AK AL AR AZ CA CO CT DC DE FL GA GU HI IA ID IL IN KS KY LA MA MD M…" at bounding box center [776, 473] width 1095 height 311
paste input "[GEOGRAPHIC_DATA]"
type input "[GEOGRAPHIC_DATA]"
click at [276, 350] on li "1 selected" at bounding box center [275, 349] width 61 height 17
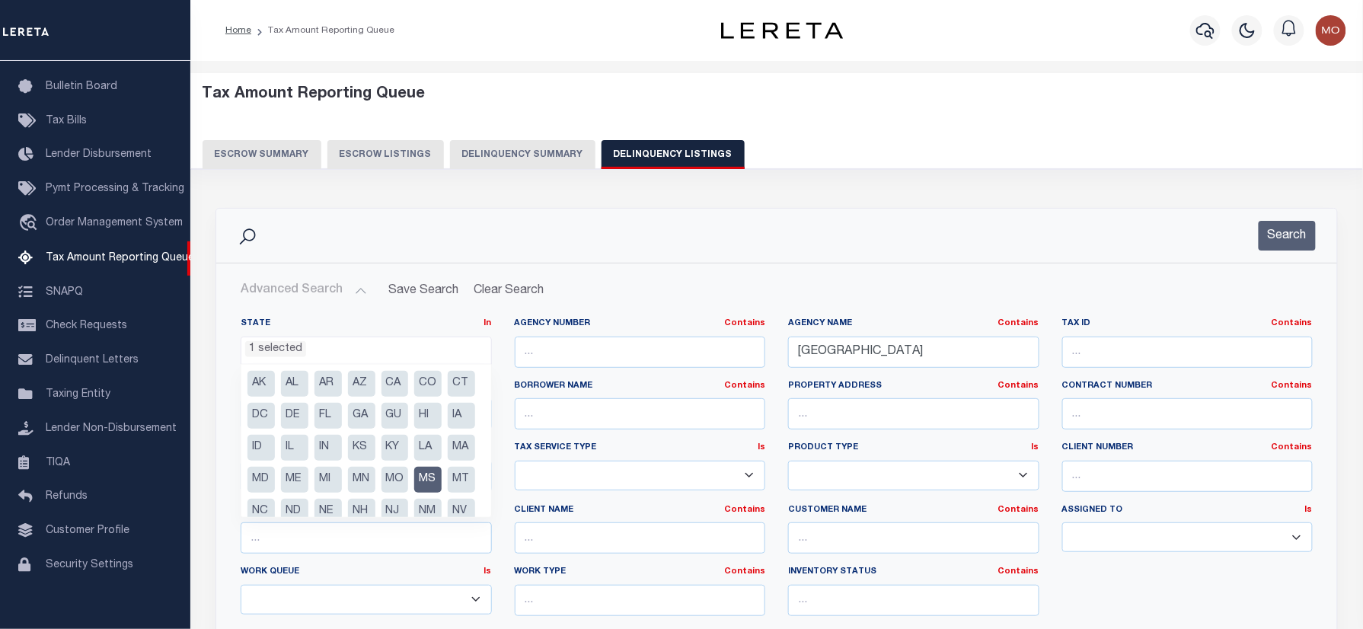
click at [414, 493] on li "MS" at bounding box center [427, 480] width 27 height 26
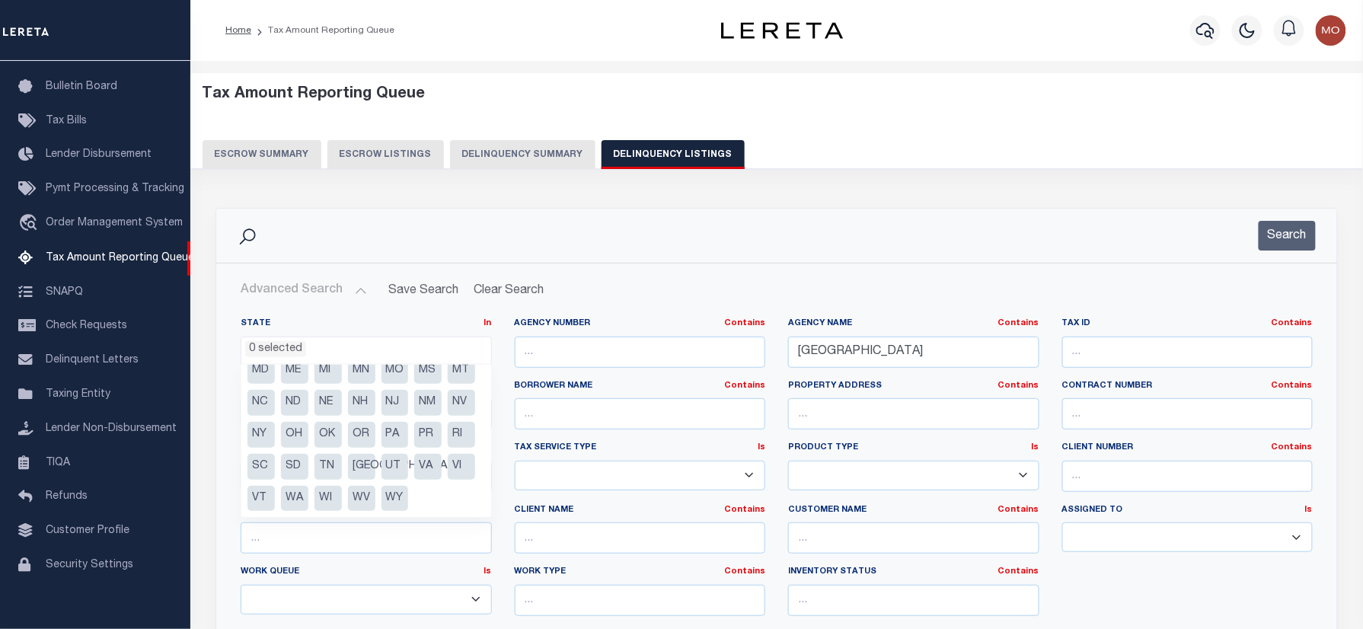
scroll to position [141, 0]
click at [275, 496] on li "VT" at bounding box center [260, 499] width 27 height 26
select select "VT"
click at [519, 232] on div "Search" at bounding box center [776, 236] width 1096 height 30
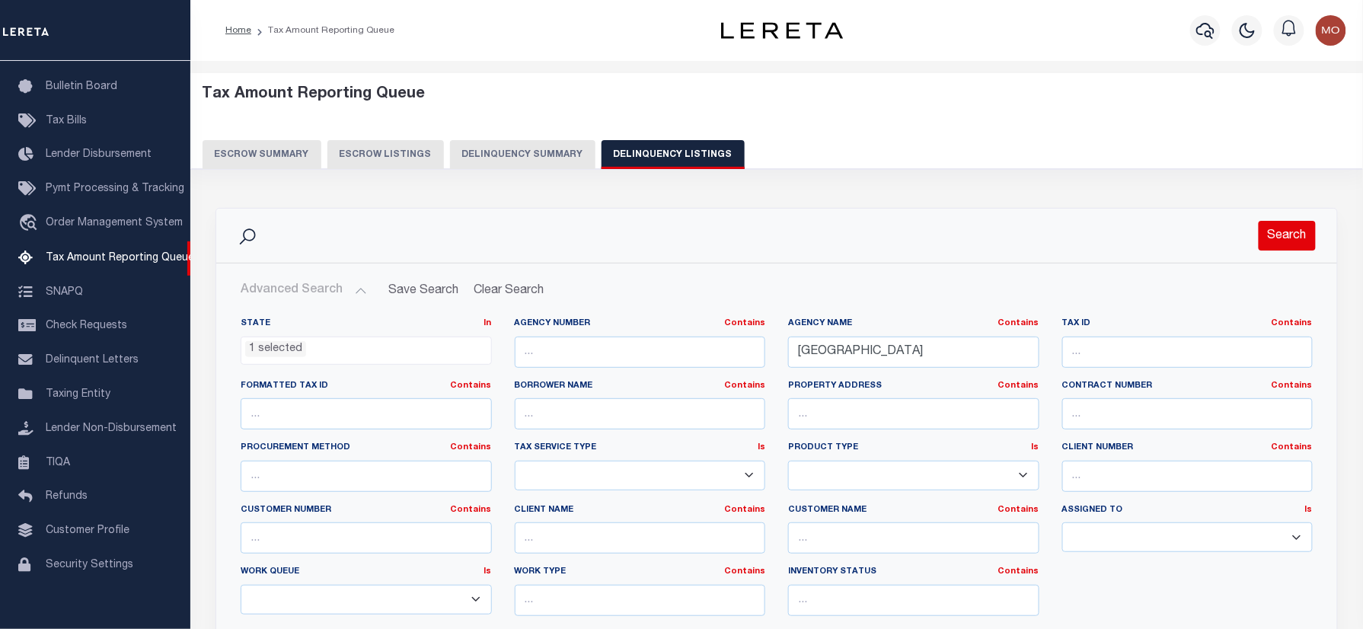
click at [1278, 235] on button "Search" at bounding box center [1287, 236] width 57 height 30
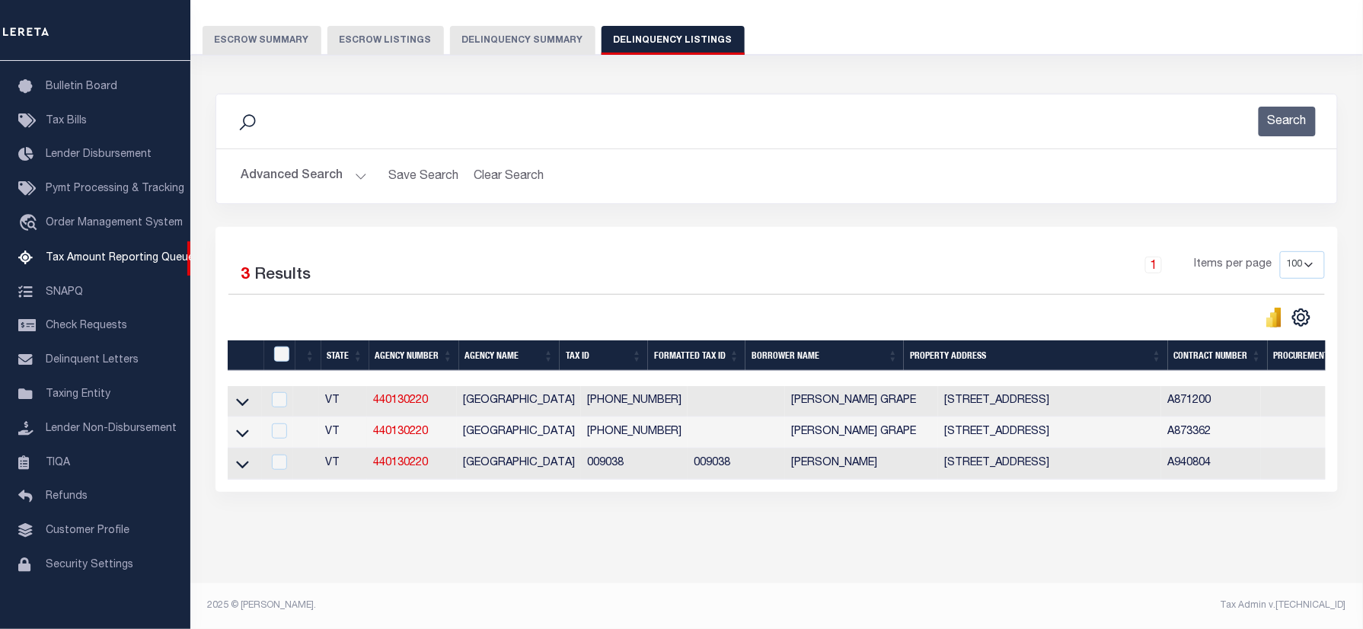
scroll to position [129, 0]
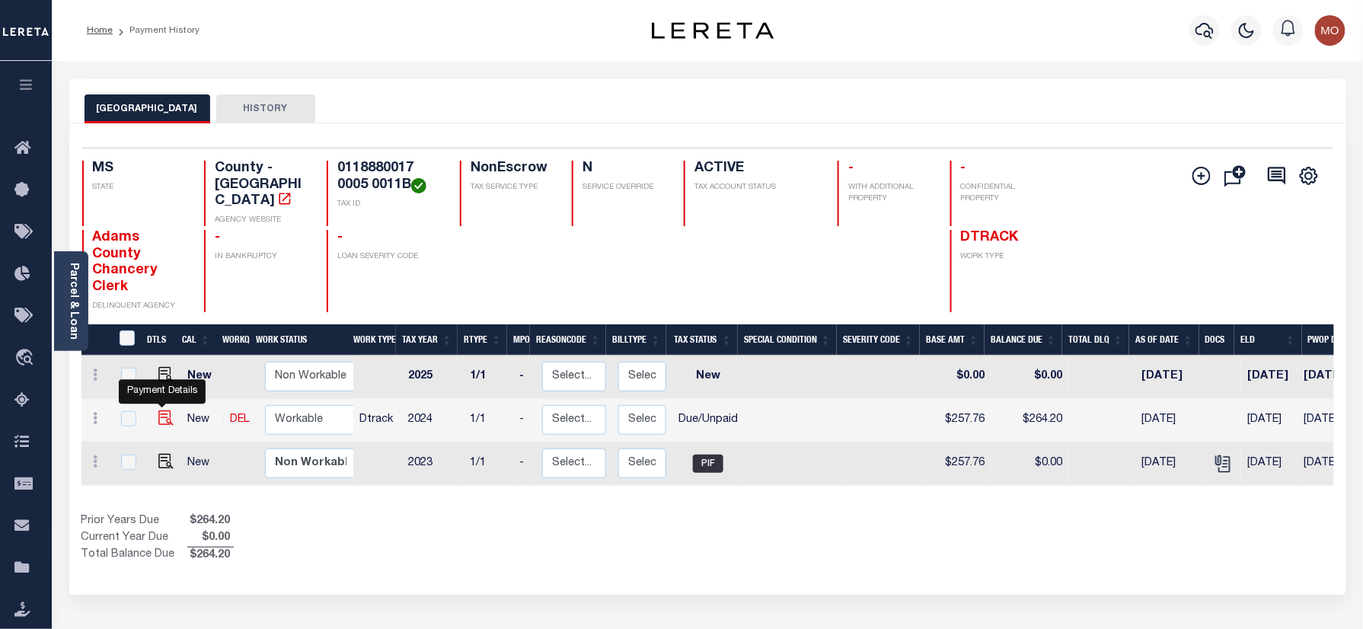
click at [160, 410] on img "" at bounding box center [165, 417] width 15 height 15
checkbox input "true"
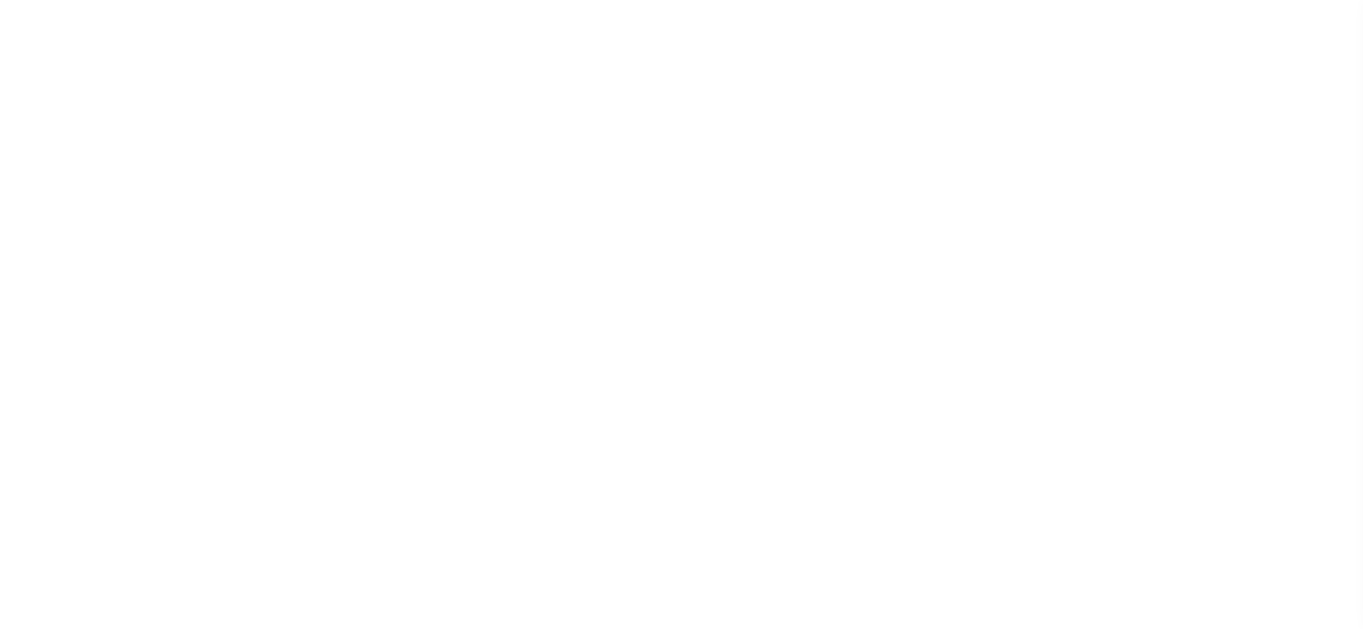
select select "DUE"
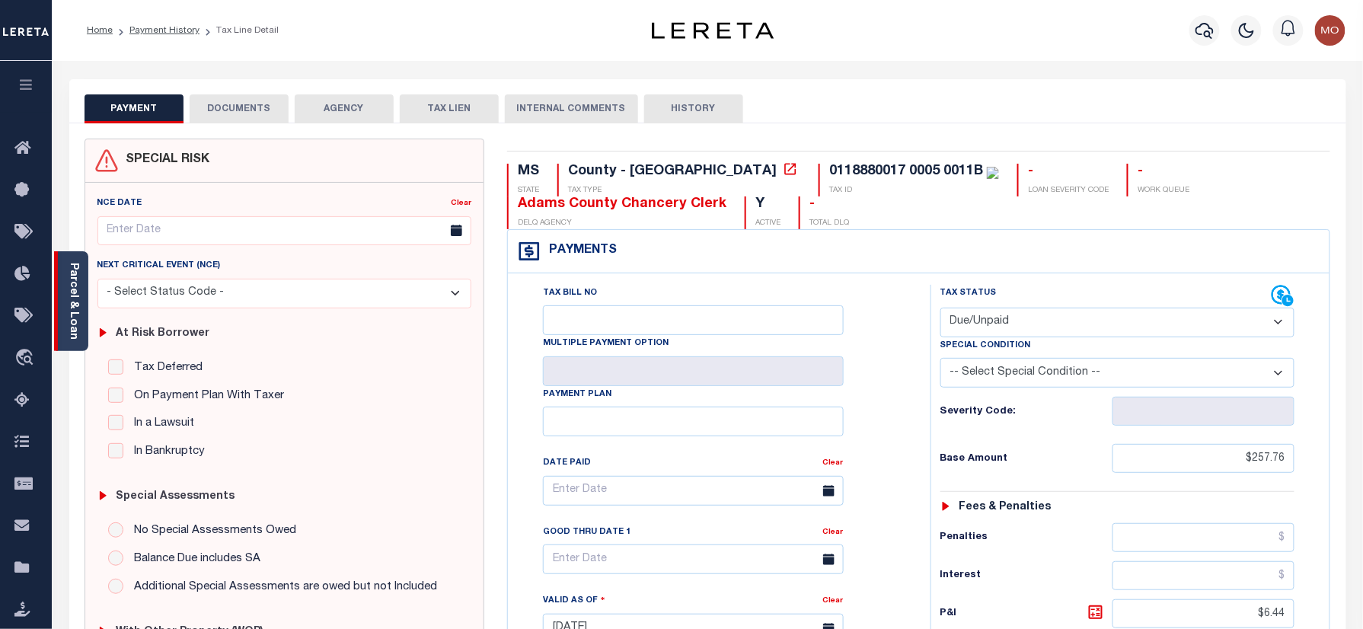
click at [59, 302] on div "Parcel & Loan" at bounding box center [71, 301] width 34 height 100
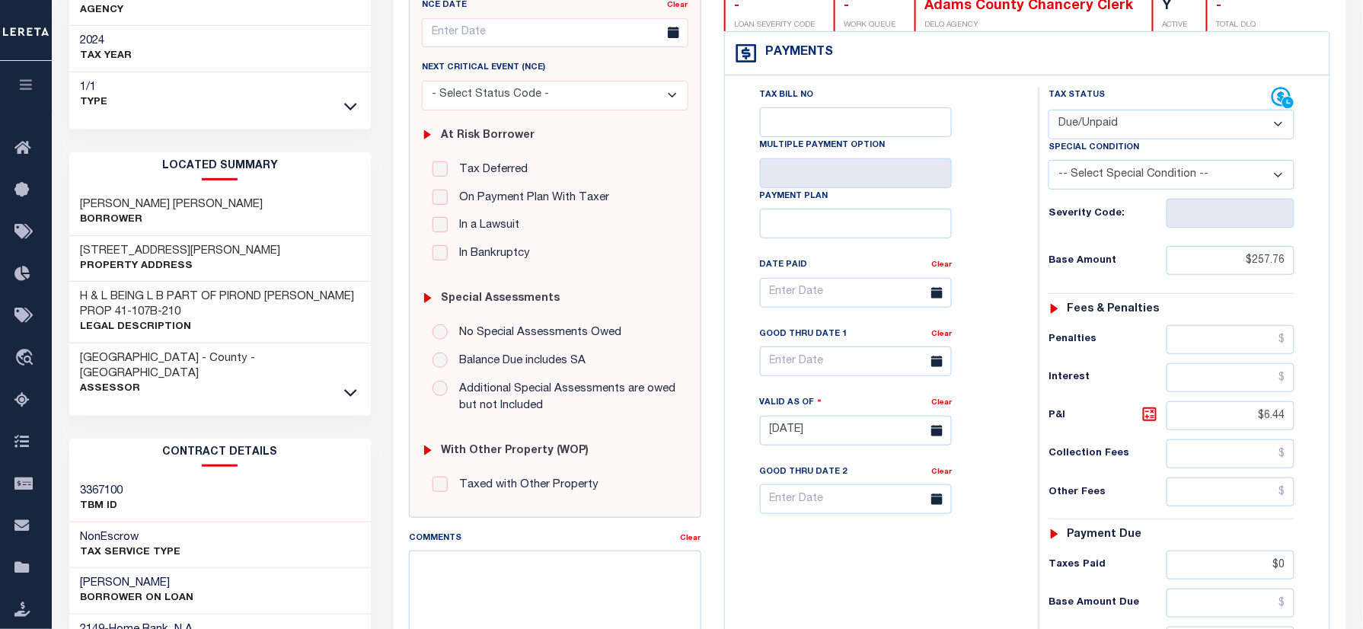
scroll to position [203, 0]
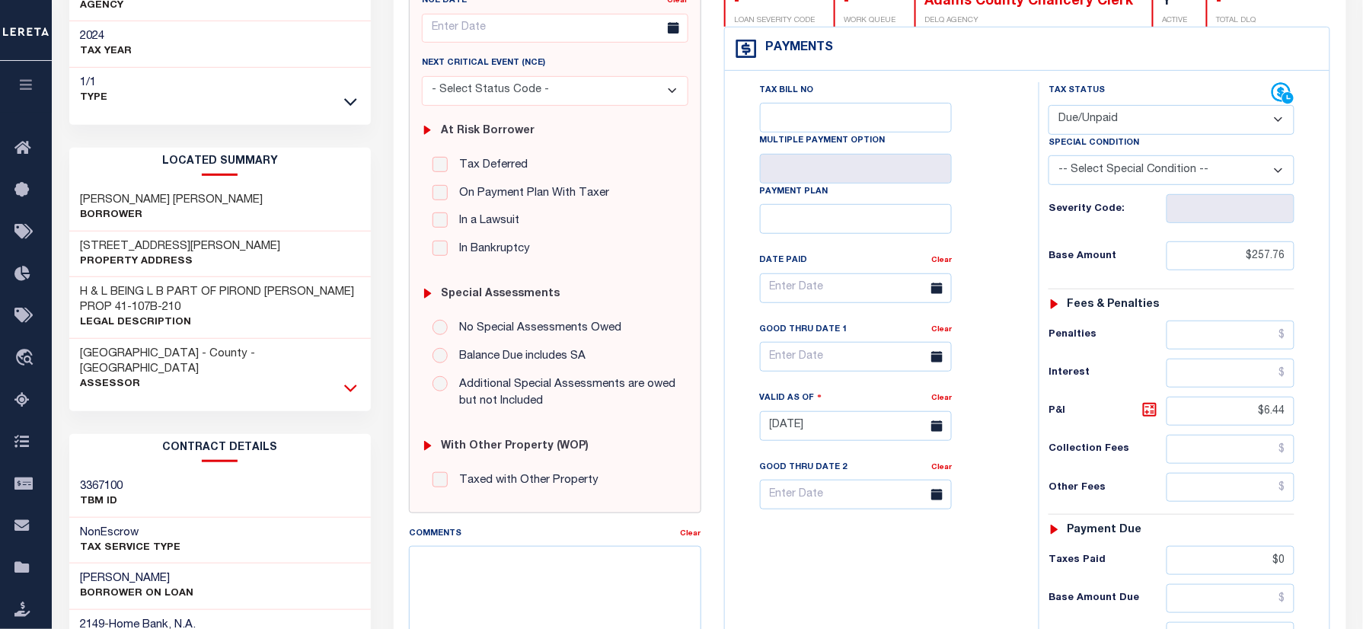
click at [347, 380] on icon at bounding box center [350, 388] width 13 height 16
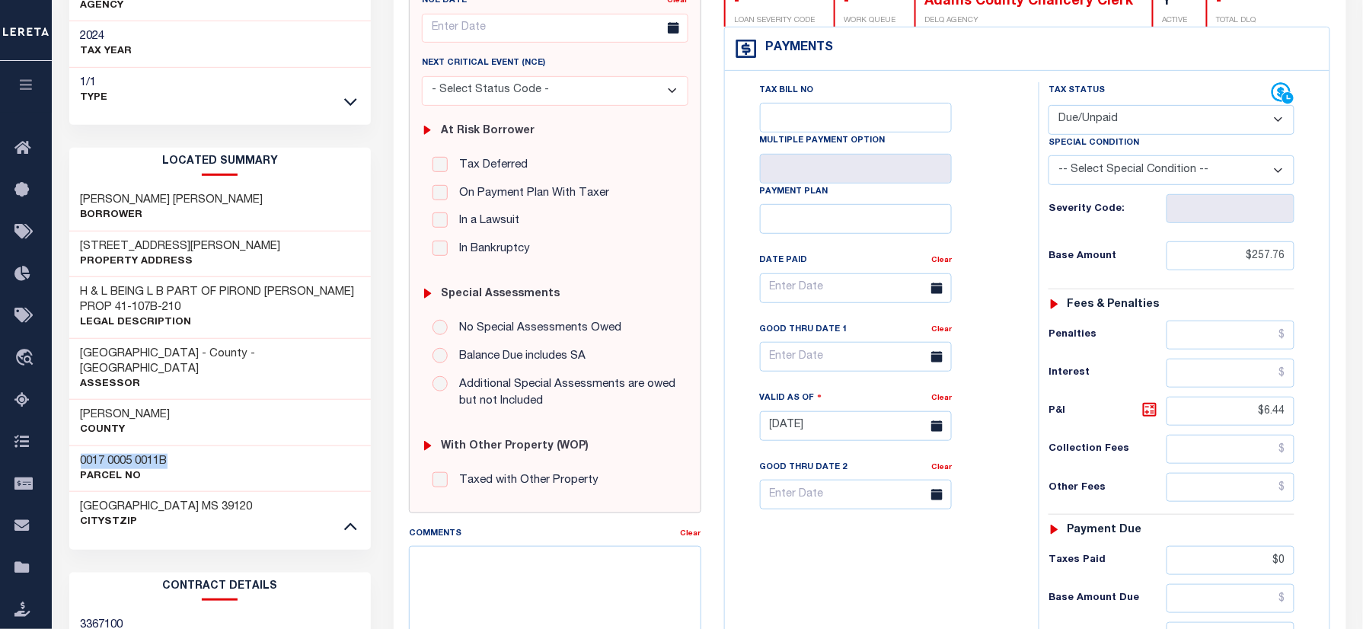
drag, startPoint x: 178, startPoint y: 423, endPoint x: 71, endPoint y: 430, distance: 107.6
click at [71, 445] on div "0017 0005 0011B Parcel No" at bounding box center [220, 468] width 302 height 46
copy h3 "0017 0005 0011B"
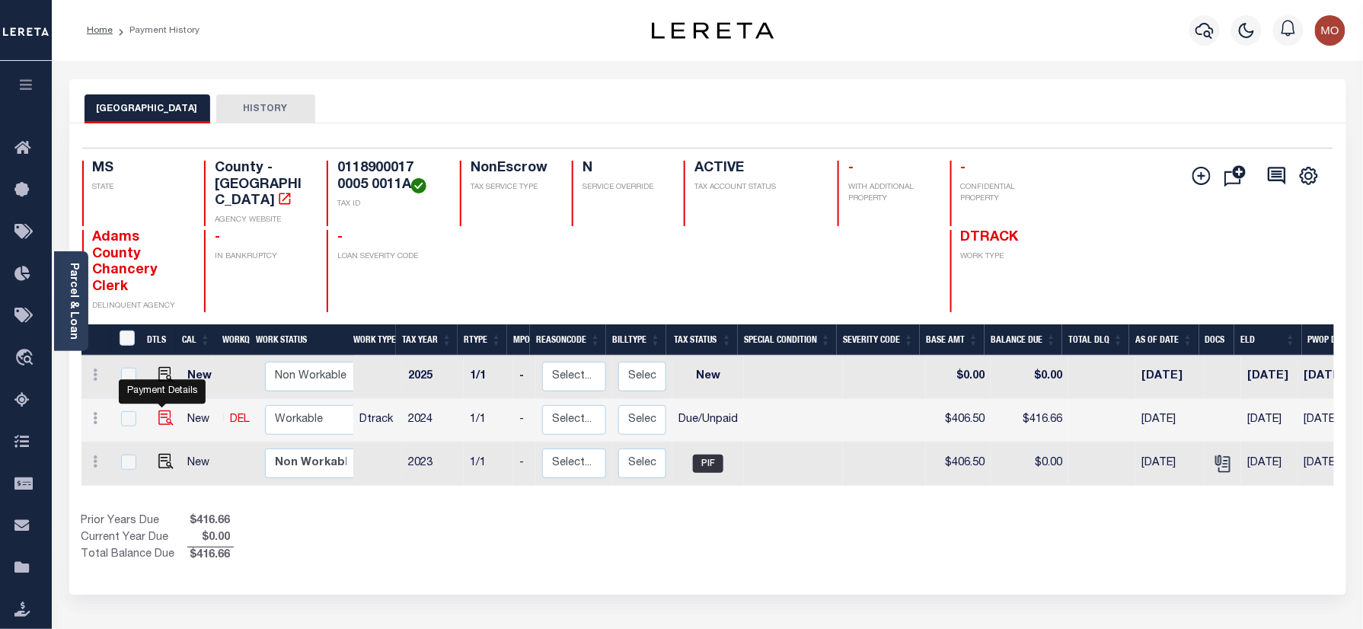
click at [163, 410] on img "" at bounding box center [165, 417] width 15 height 15
checkbox input "true"
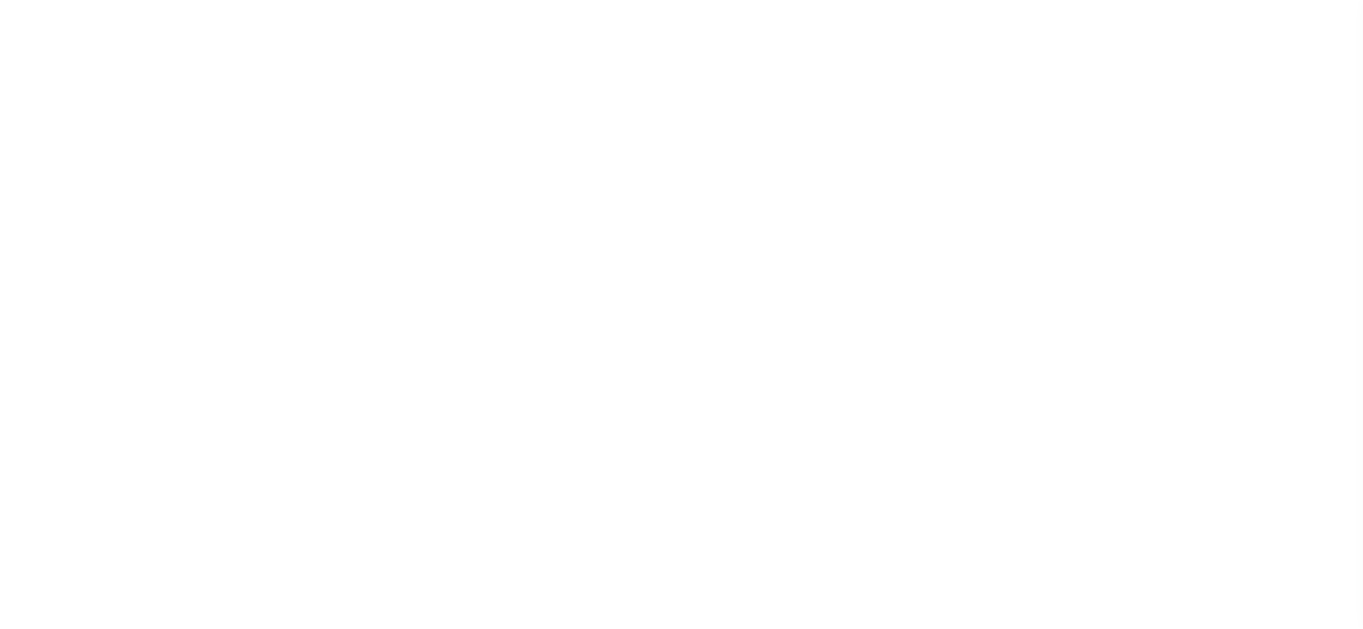
select select "DUE"
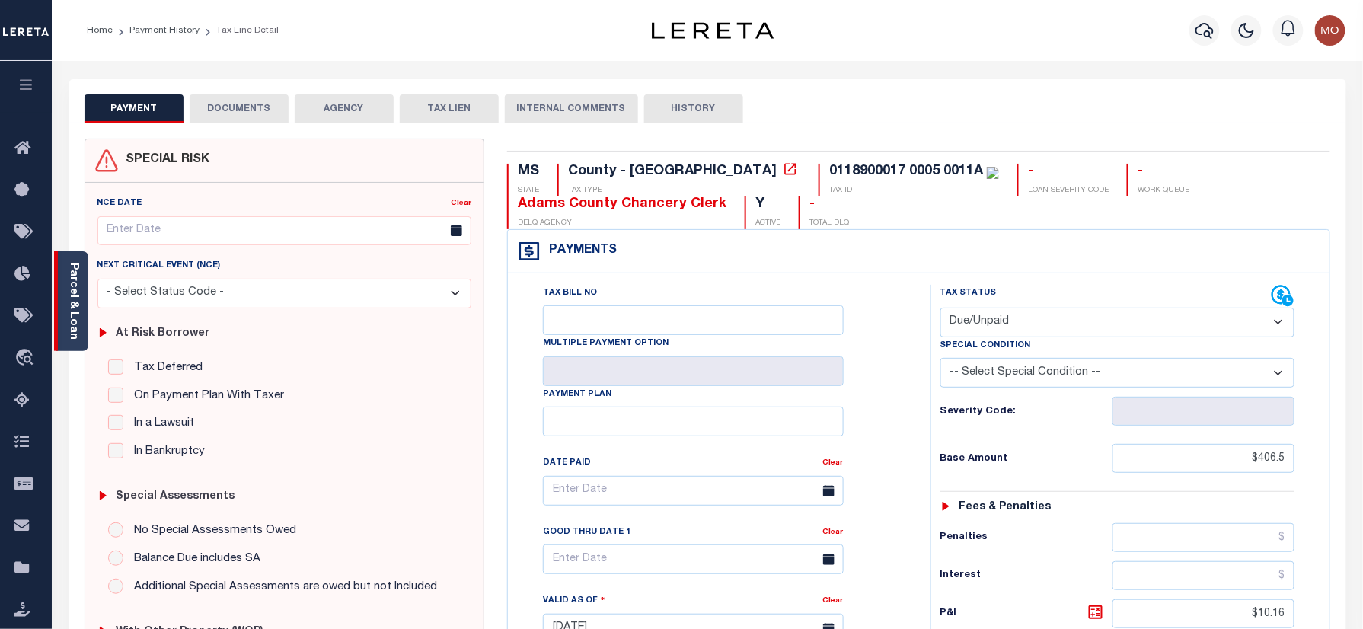
click at [72, 317] on link "Parcel & Loan" at bounding box center [73, 301] width 11 height 77
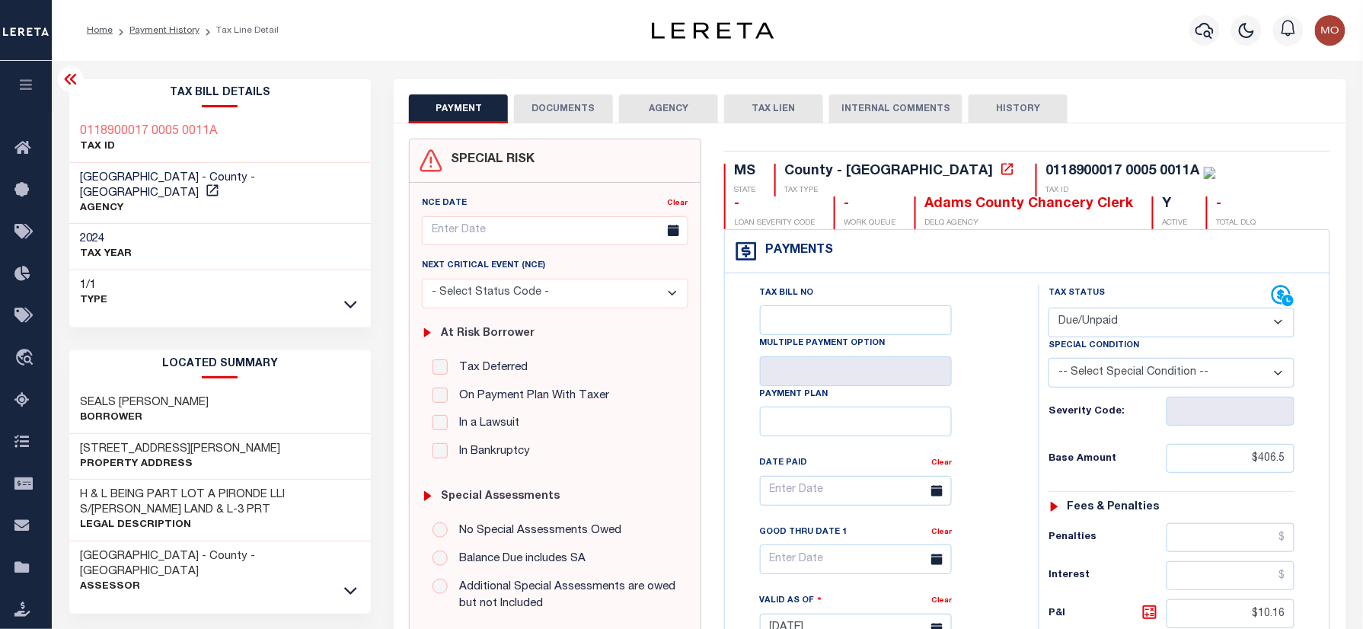
scroll to position [101, 0]
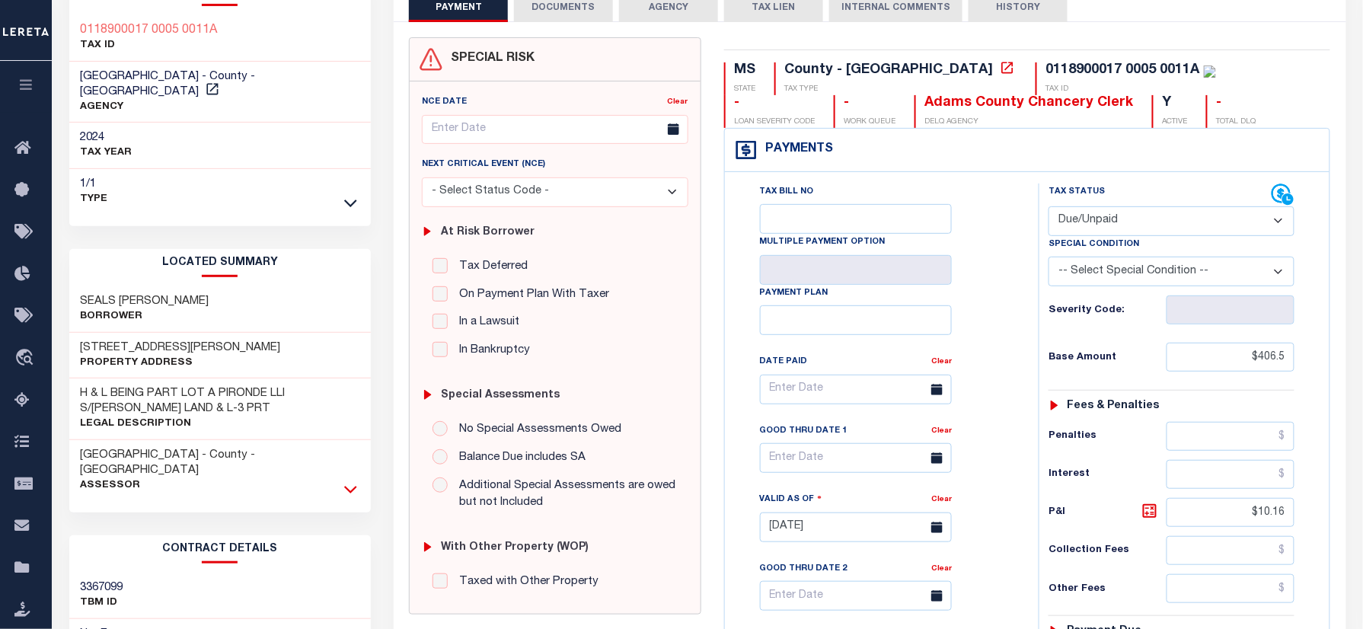
click at [354, 481] on icon at bounding box center [350, 489] width 13 height 16
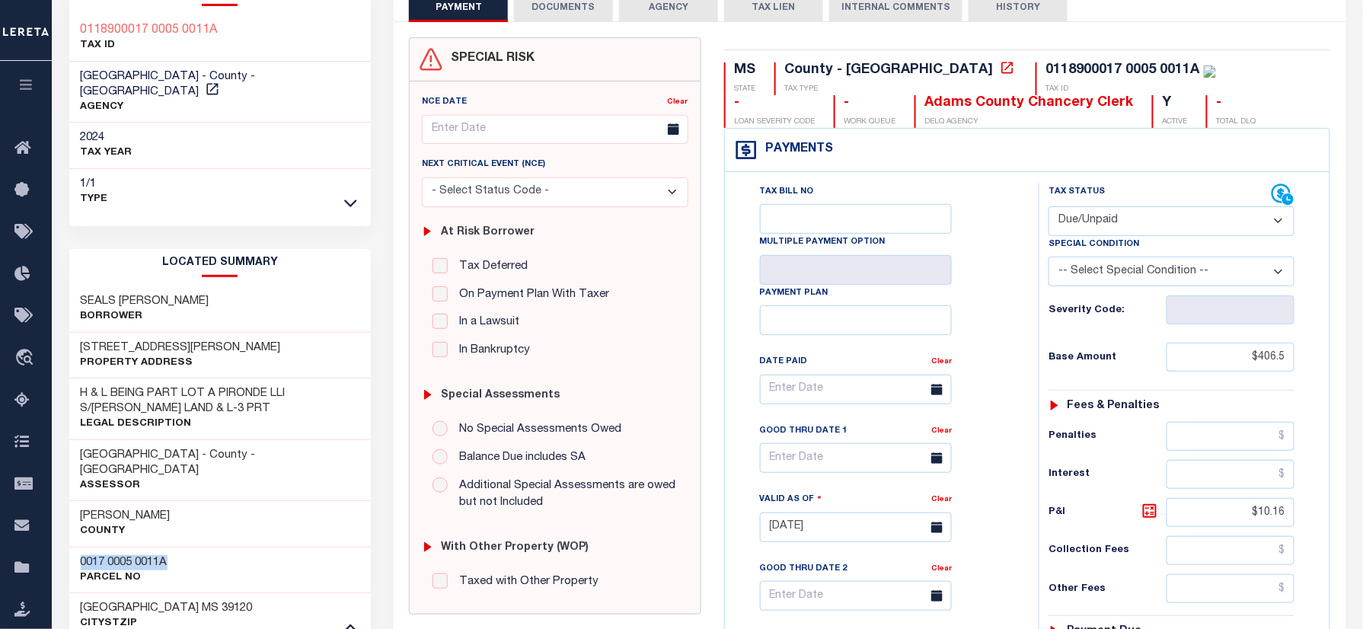
drag, startPoint x: 181, startPoint y: 530, endPoint x: 74, endPoint y: 530, distance: 107.4
click at [74, 547] on div "0017 0005 0011A Parcel No" at bounding box center [220, 570] width 302 height 46
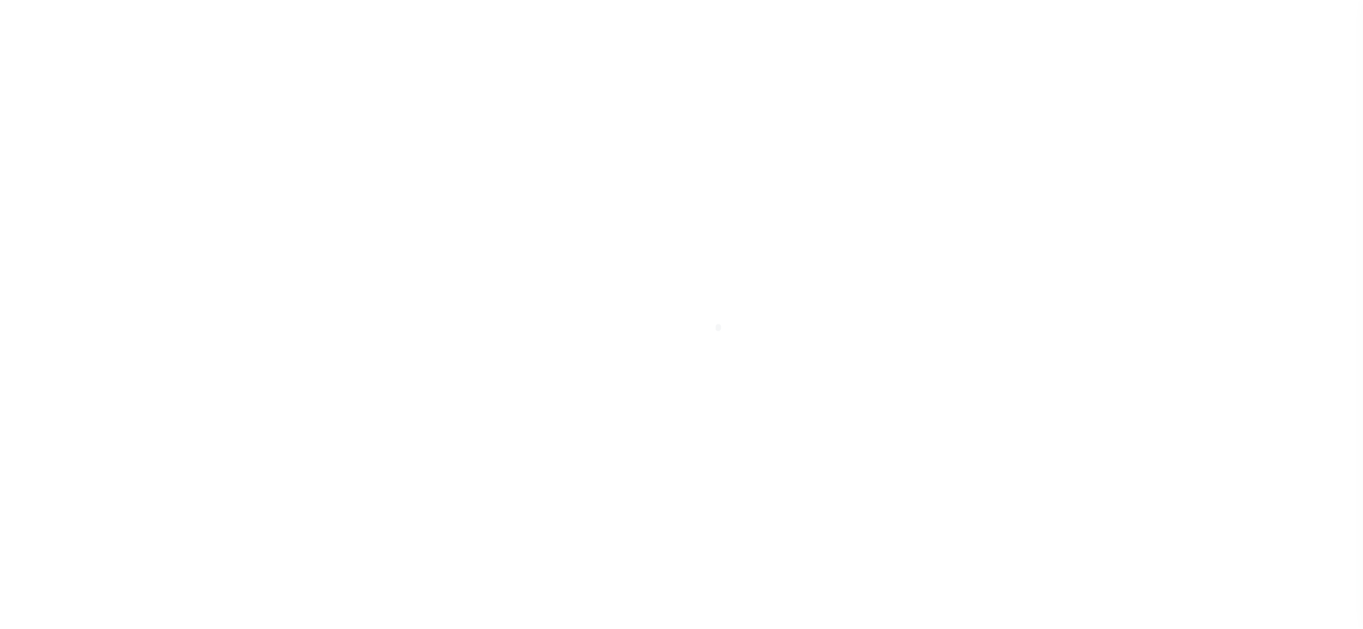
select select "DUE"
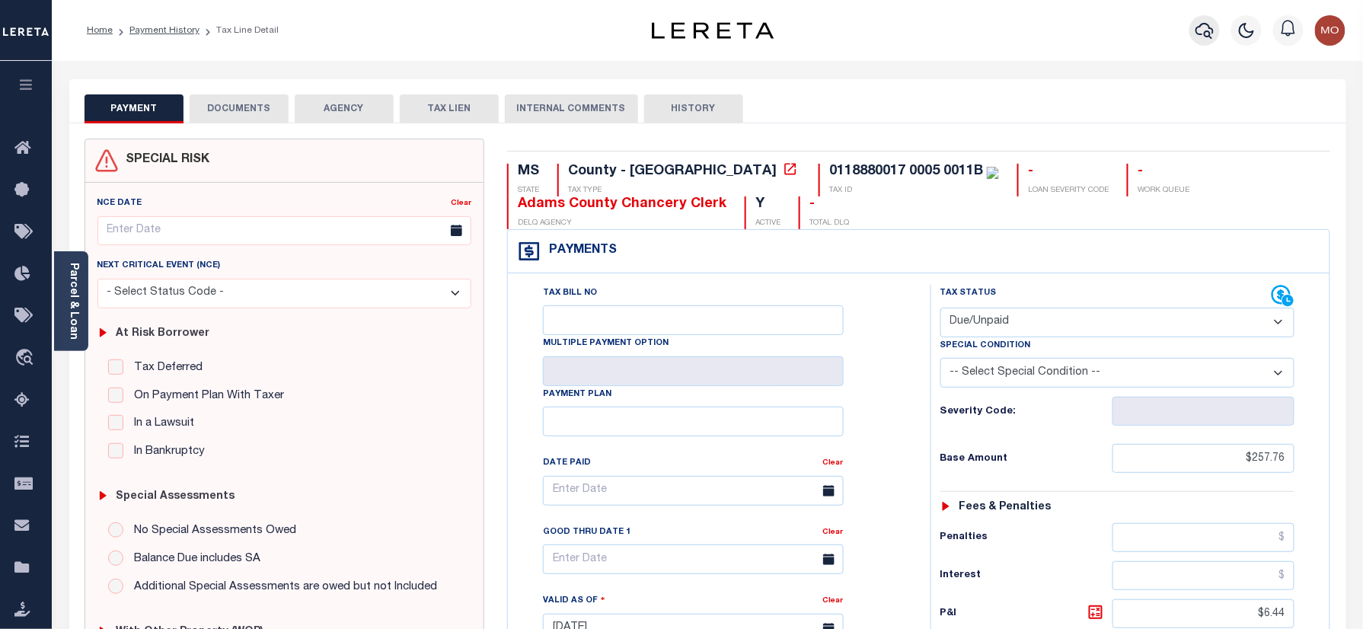
click at [1203, 30] on icon "button" at bounding box center [1204, 30] width 18 height 18
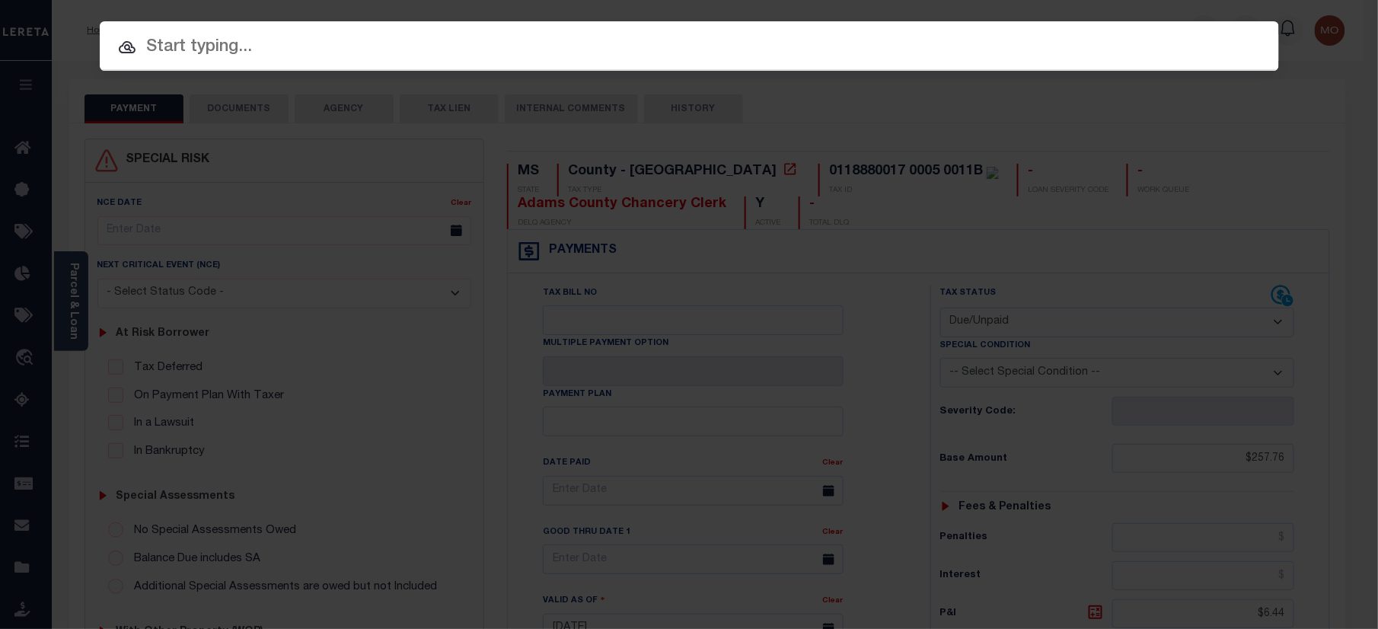
paste input "993270722"
click at [318, 55] on input "text" at bounding box center [689, 47] width 1179 height 27
type input "993270722"
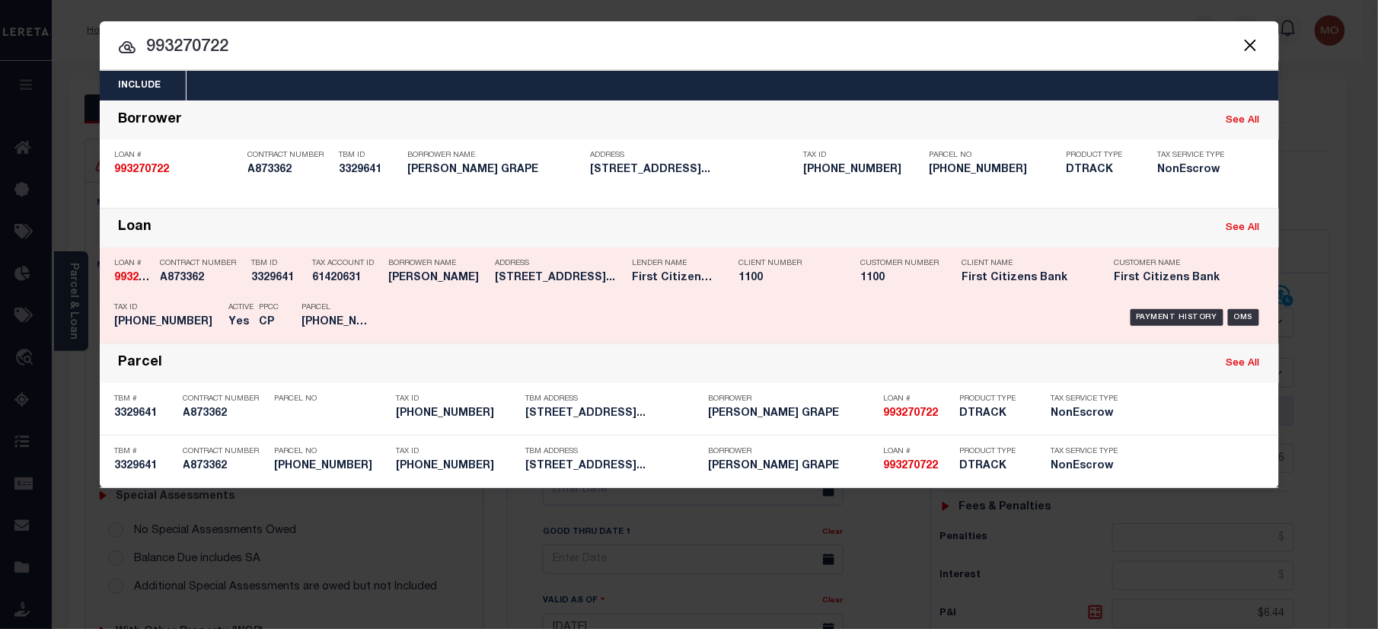
click at [300, 318] on div "Parcel 249-079-10445" at bounding box center [336, 317] width 91 height 44
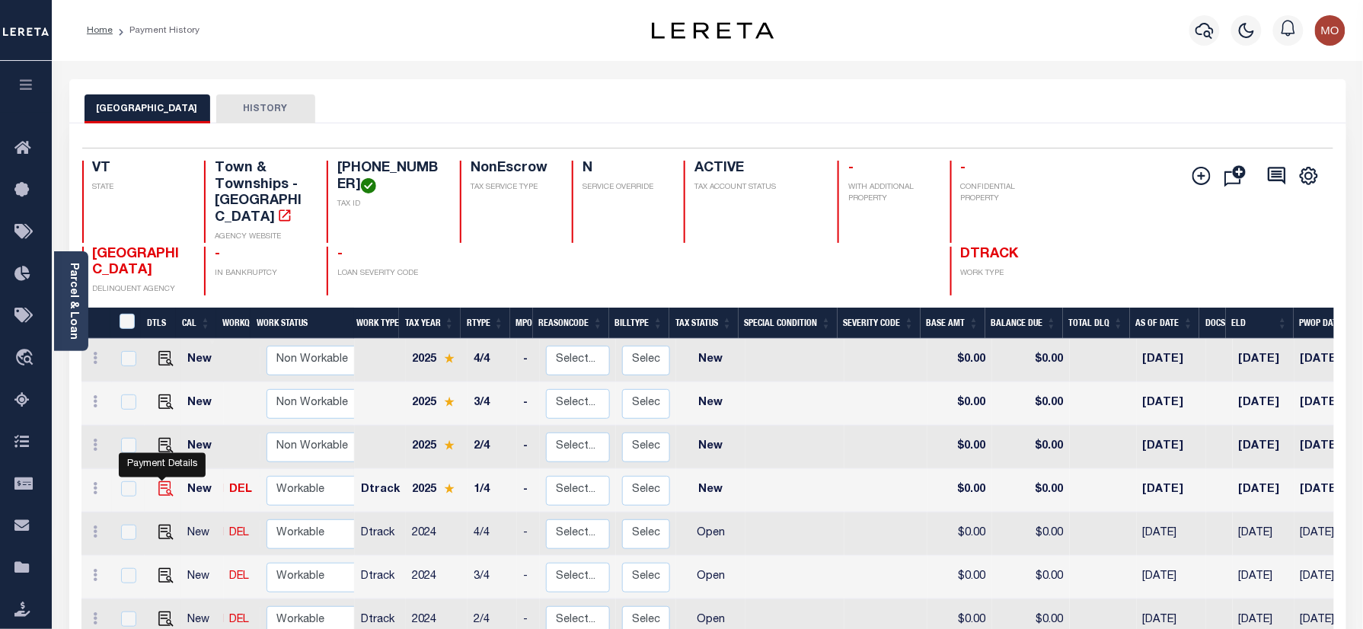
click at [159, 481] on img "" at bounding box center [165, 488] width 15 height 15
checkbox input "true"
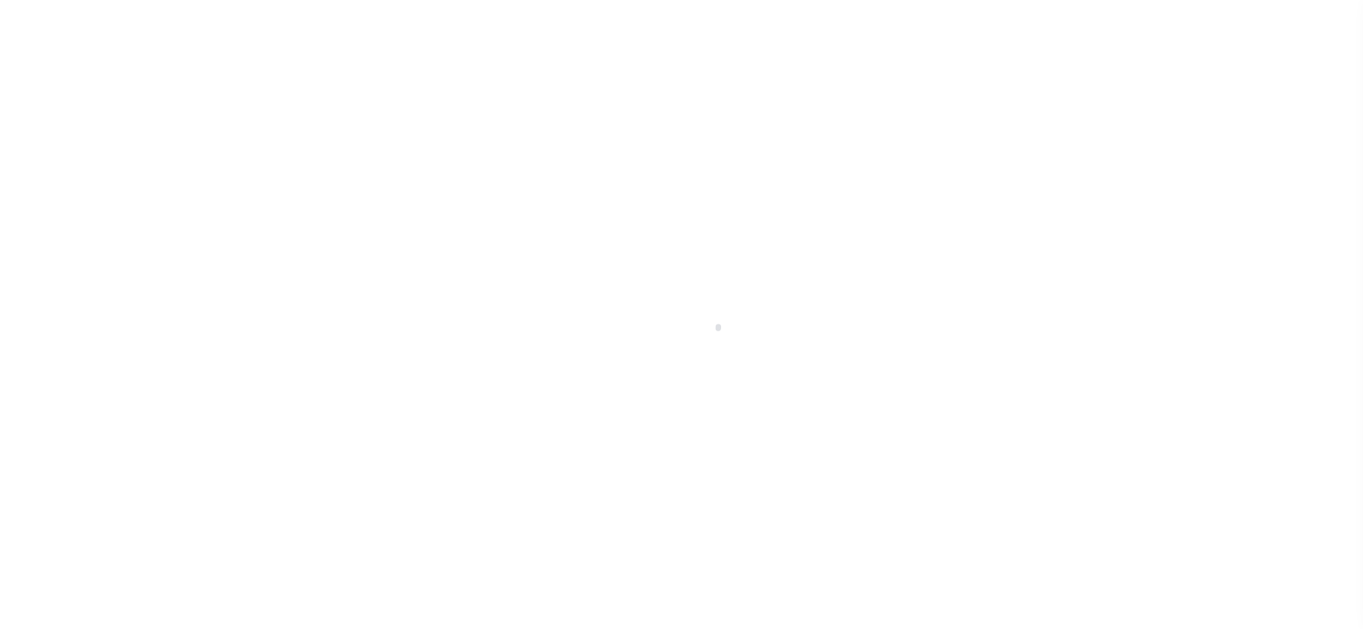
checkbox input "false"
type input "[DATE]"
select select "NW2"
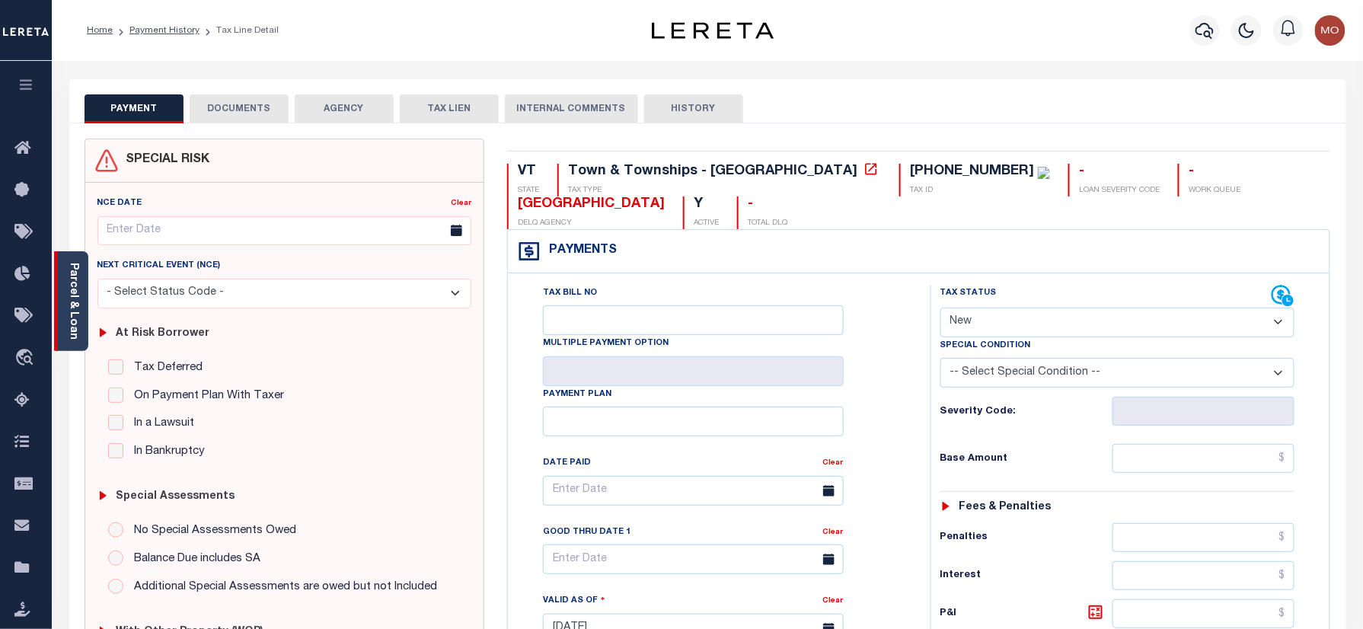
click at [78, 302] on link "Parcel & Loan" at bounding box center [73, 301] width 11 height 77
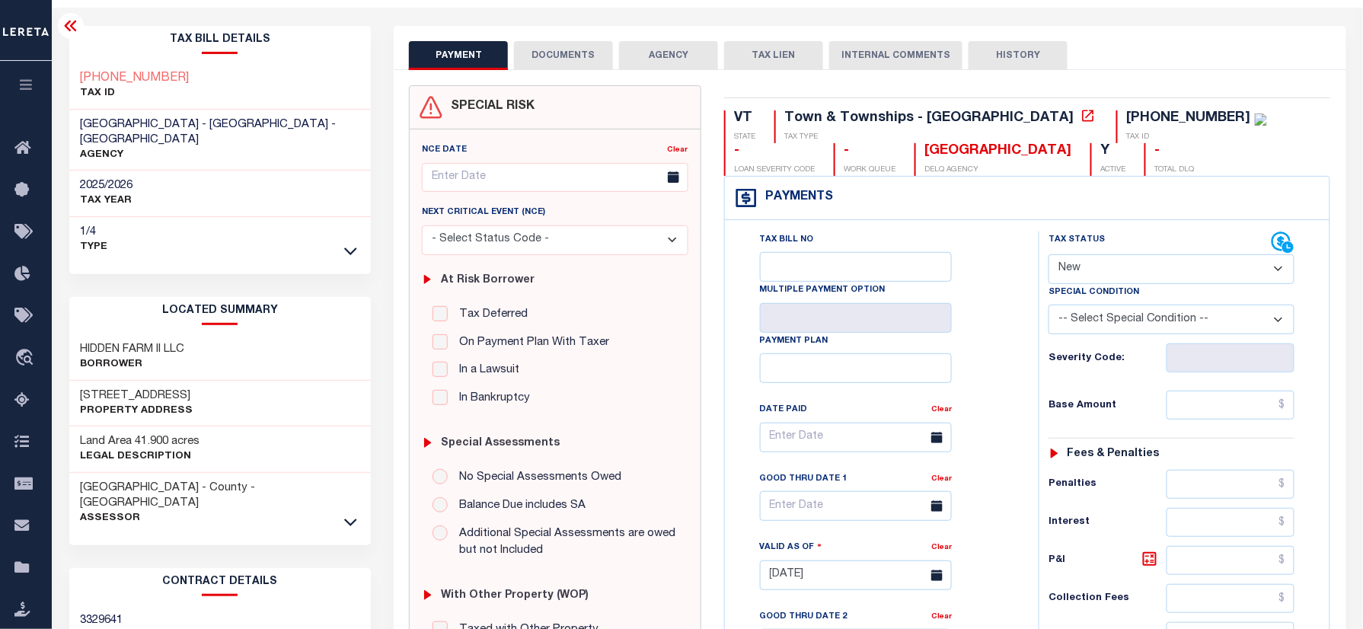
scroll to position [101, 0]
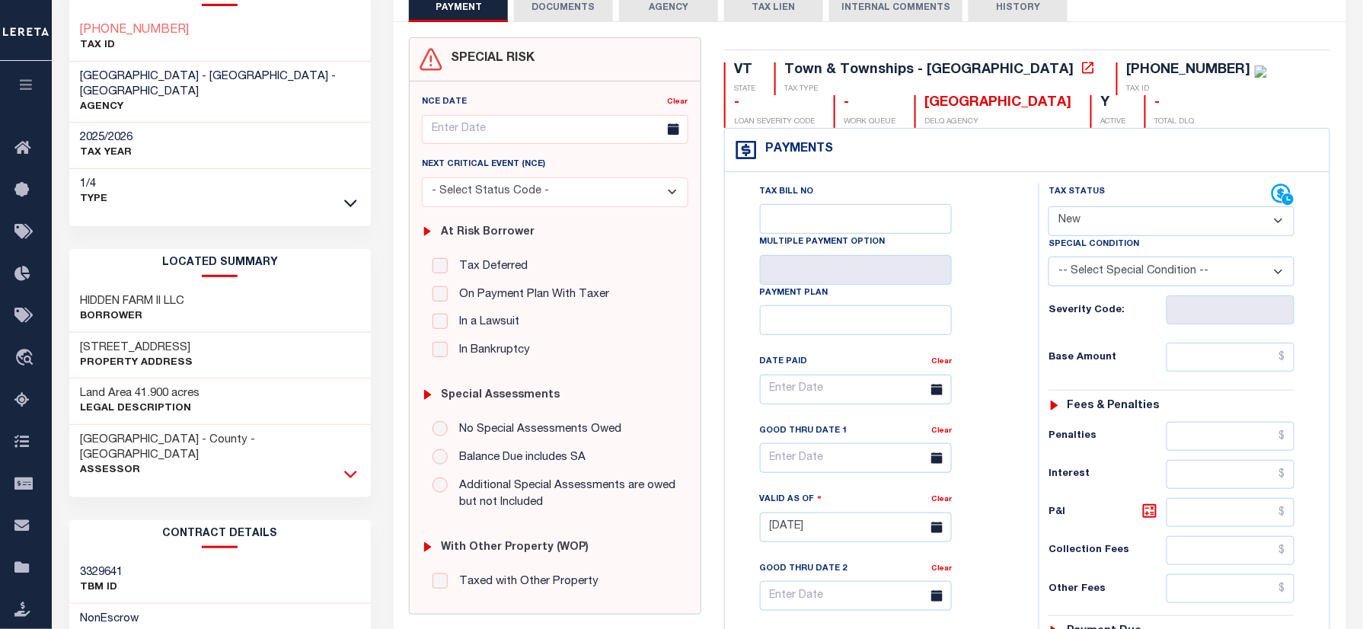
click at [345, 466] on icon at bounding box center [350, 474] width 13 height 16
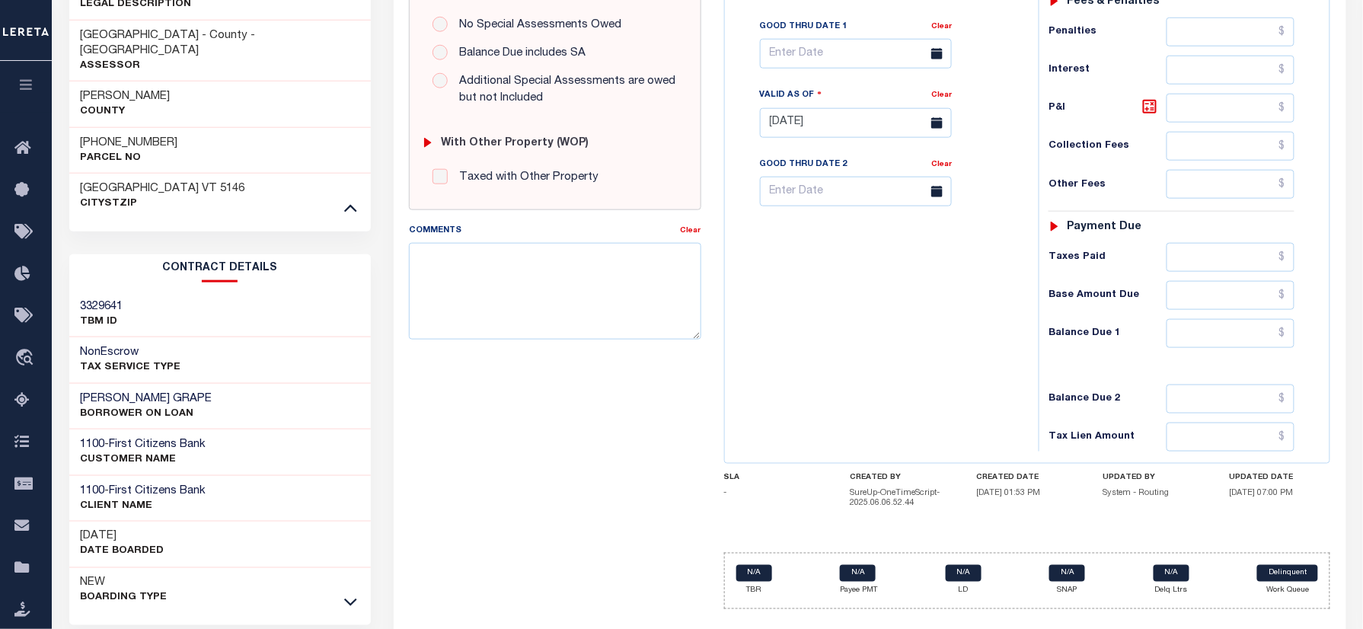
scroll to position [507, 0]
click at [796, 327] on div "Tax Bill No Multiple Payment Option Payment Plan Clear" at bounding box center [878, 114] width 298 height 672
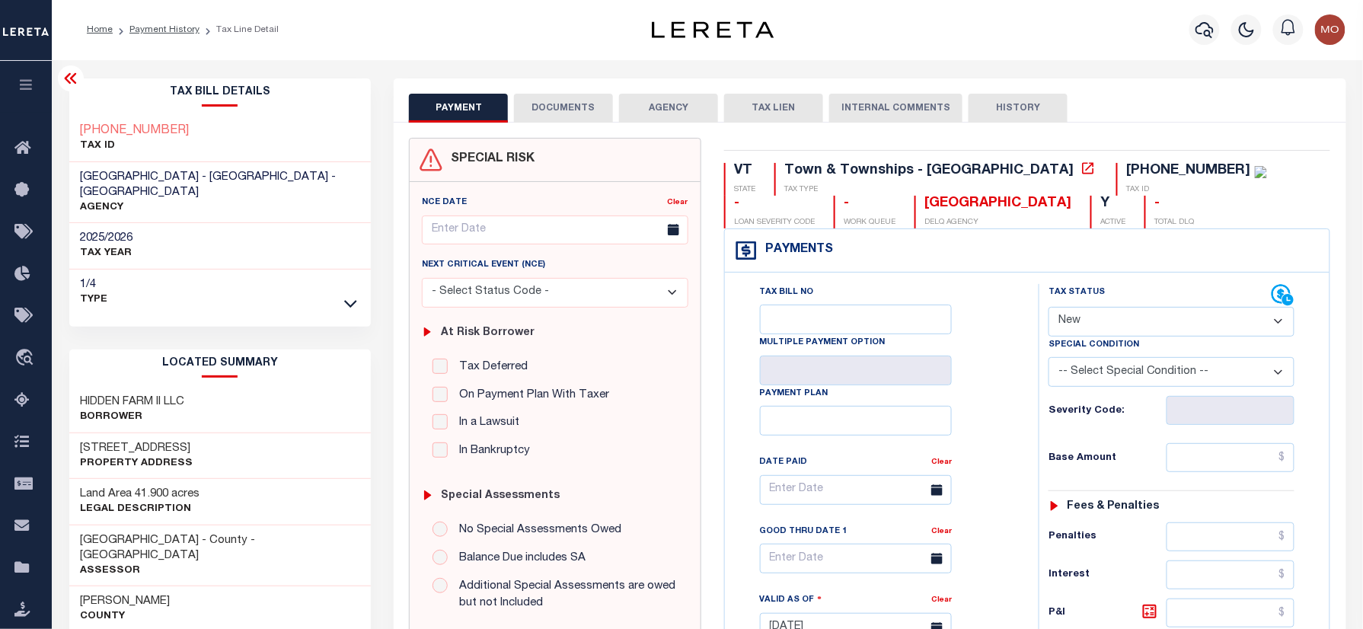
scroll to position [0, 0]
click at [162, 24] on li "Payment History" at bounding box center [156, 31] width 87 height 14
click at [154, 30] on link "Payment History" at bounding box center [164, 30] width 70 height 9
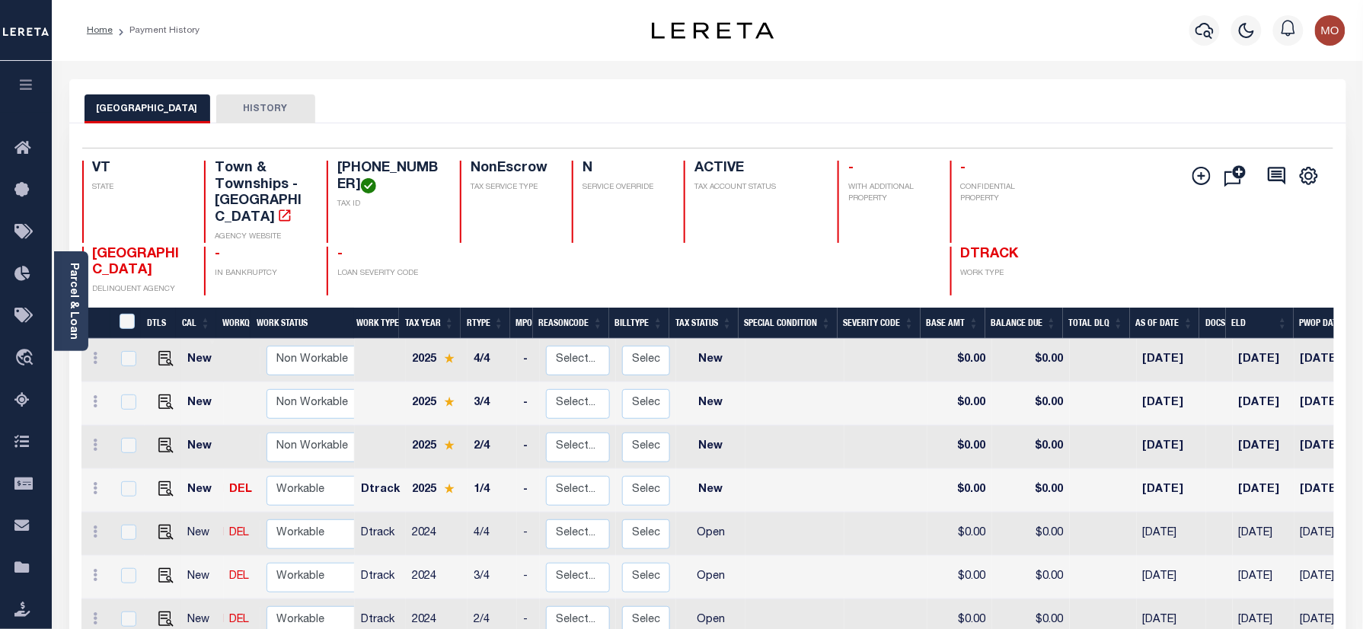
click at [76, 299] on link "Parcel & Loan" at bounding box center [73, 301] width 11 height 77
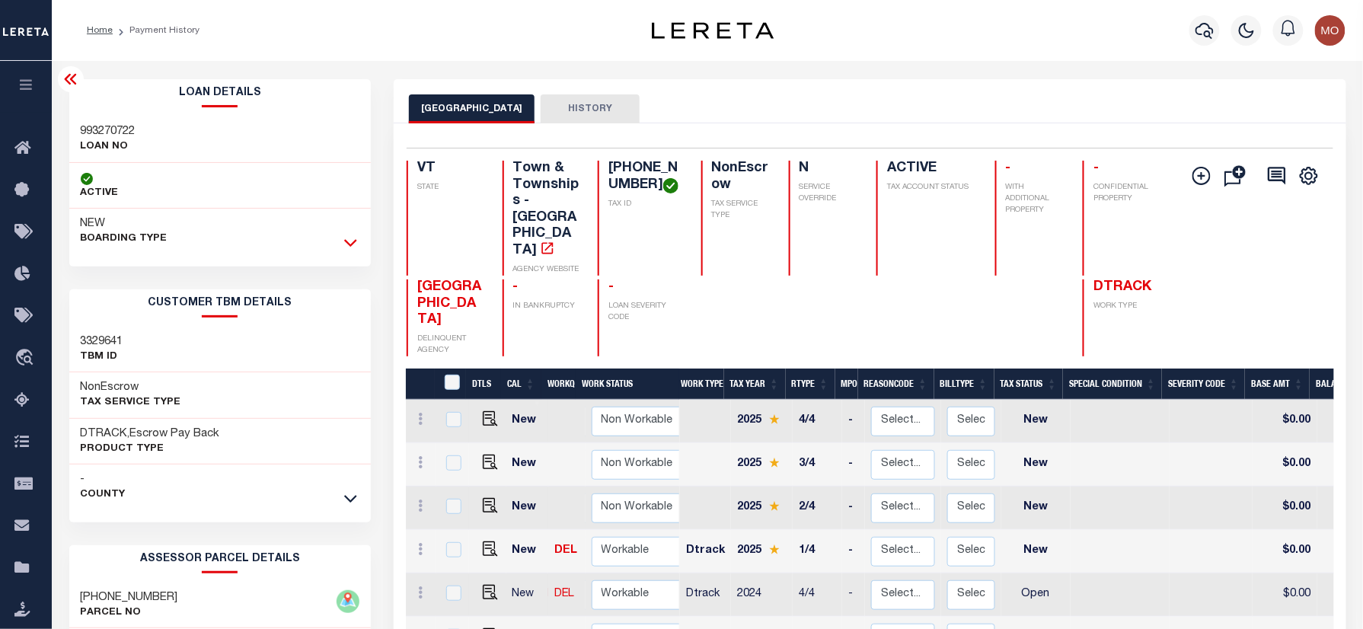
click at [352, 247] on icon at bounding box center [350, 244] width 13 height 8
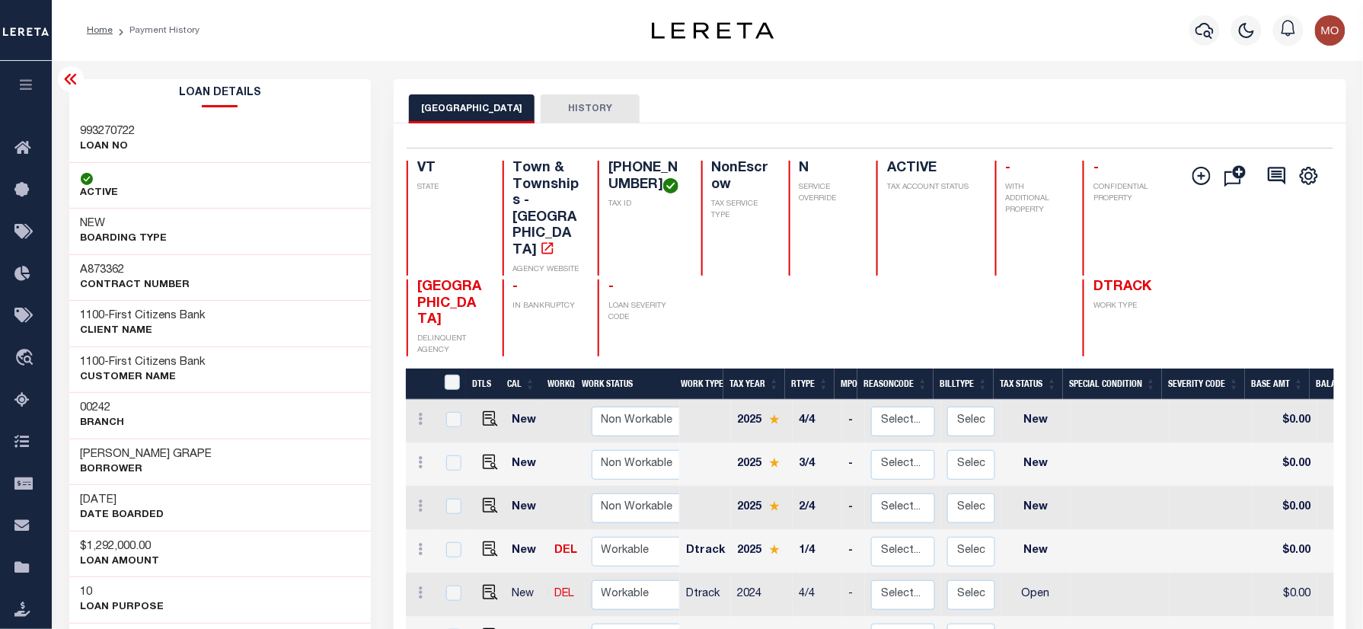
click at [809, 108] on div "GRAFTON TOWN HISTORY" at bounding box center [869, 108] width 921 height 28
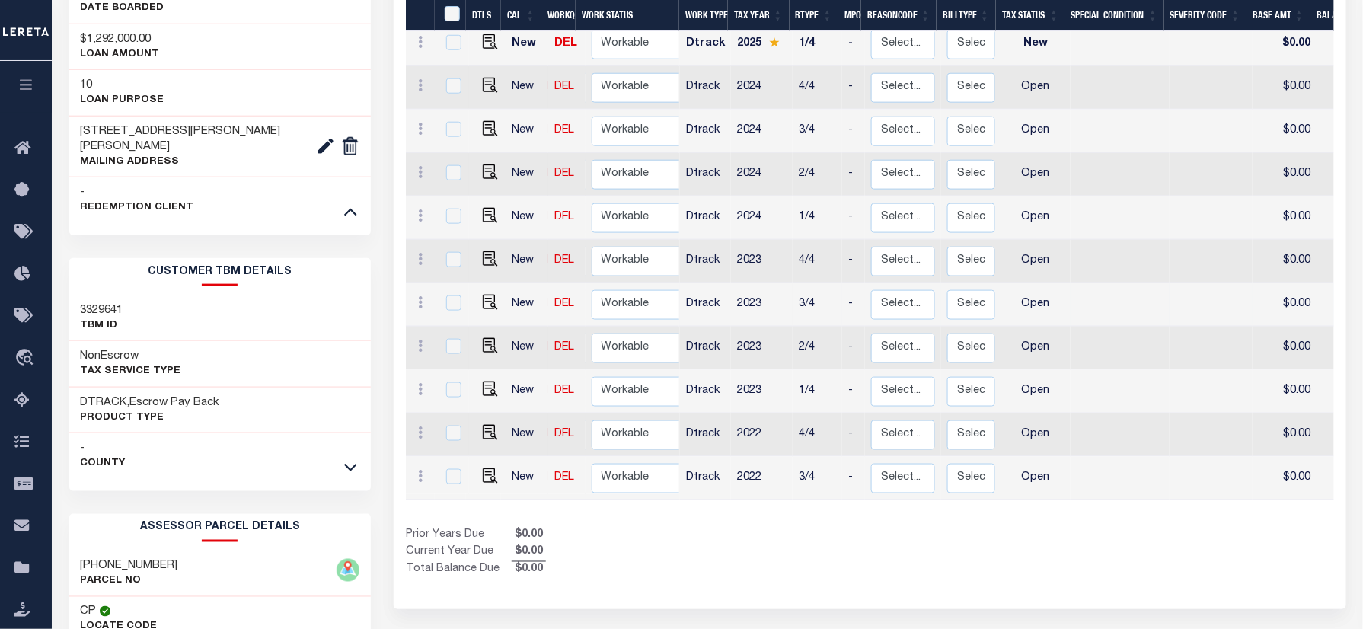
scroll to position [305, 0]
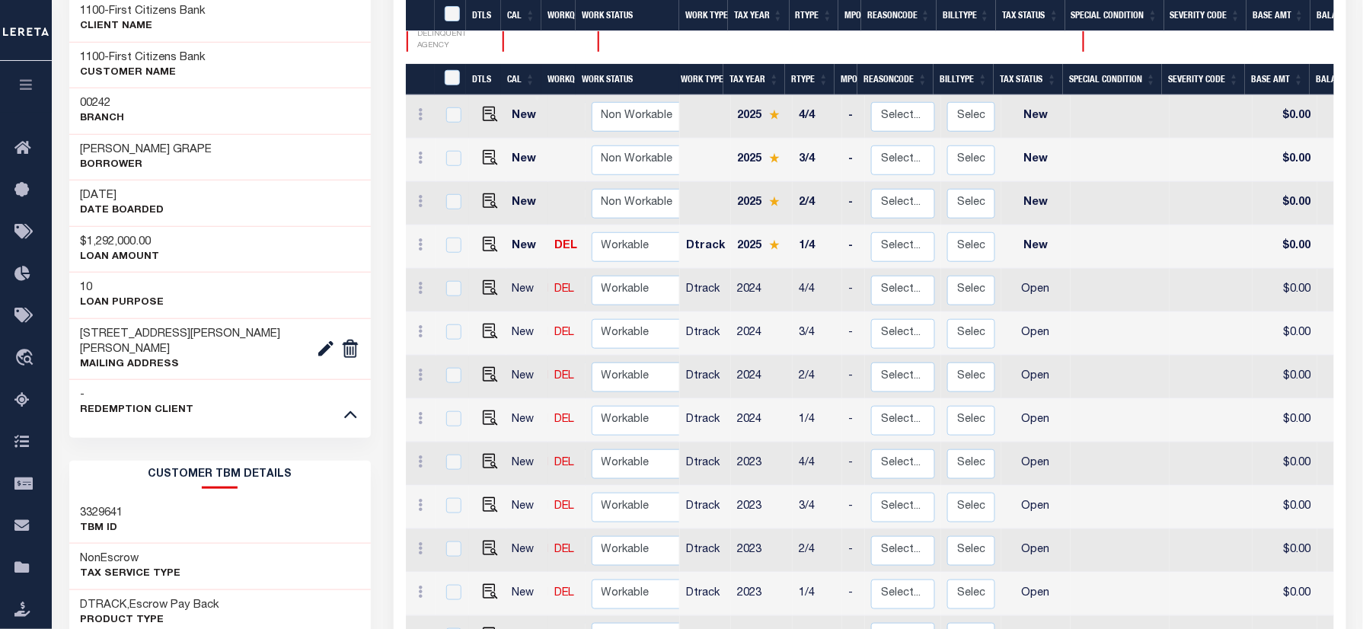
click at [376, 203] on div "Loan Details 993270722 LOAN NO ACTIVE NEW BOARDING TYPE 1100" at bounding box center [220, 450] width 325 height 1351
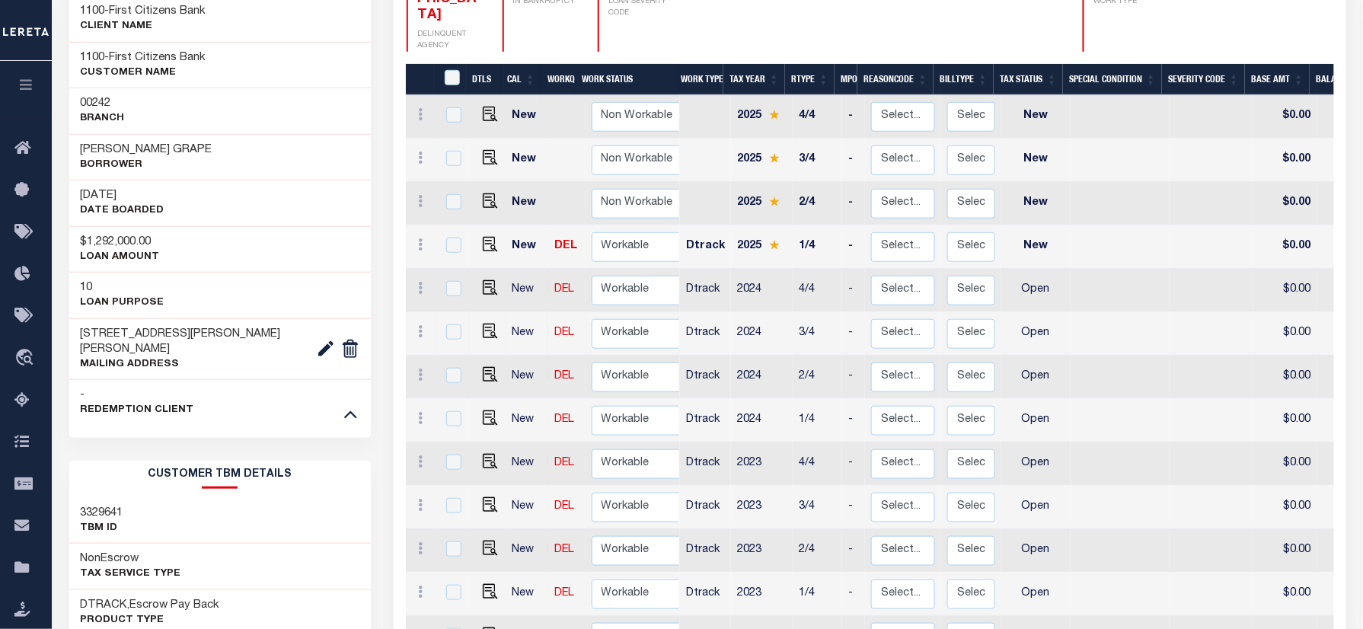
scroll to position [0, 0]
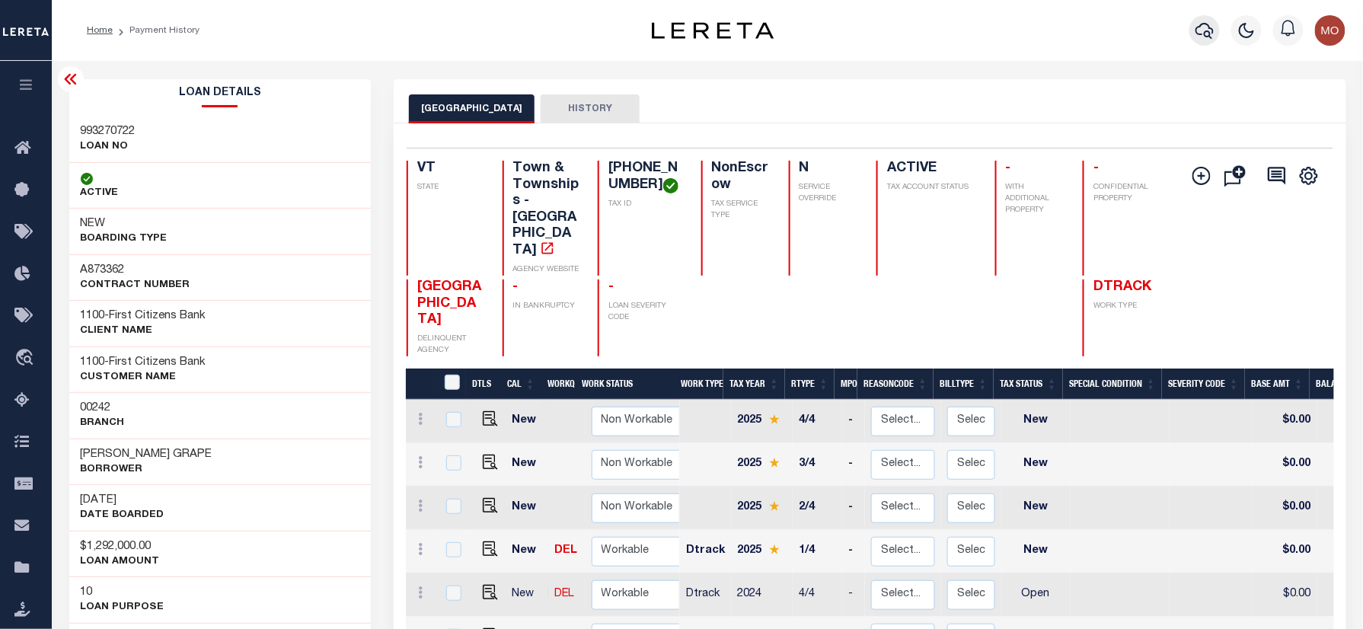
click at [1205, 34] on icon "button" at bounding box center [1204, 31] width 18 height 16
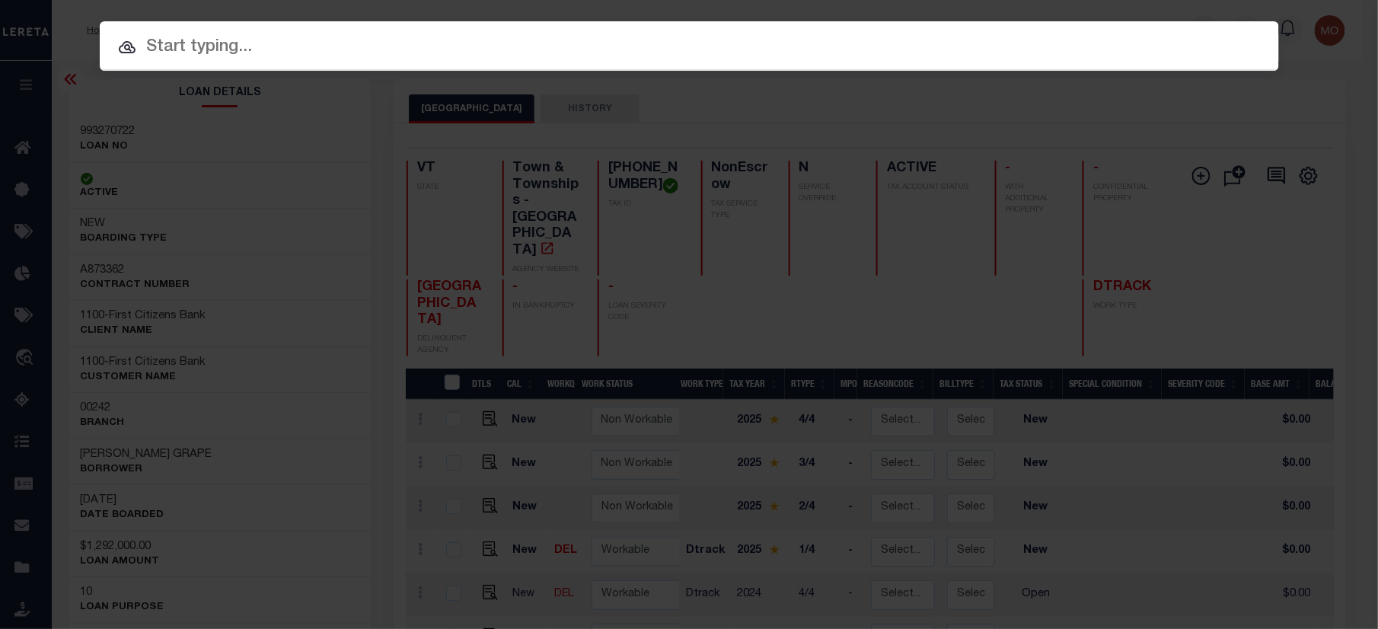
click at [224, 40] on input "text" at bounding box center [689, 47] width 1179 height 27
paste input "993270713"
type input "993270713"
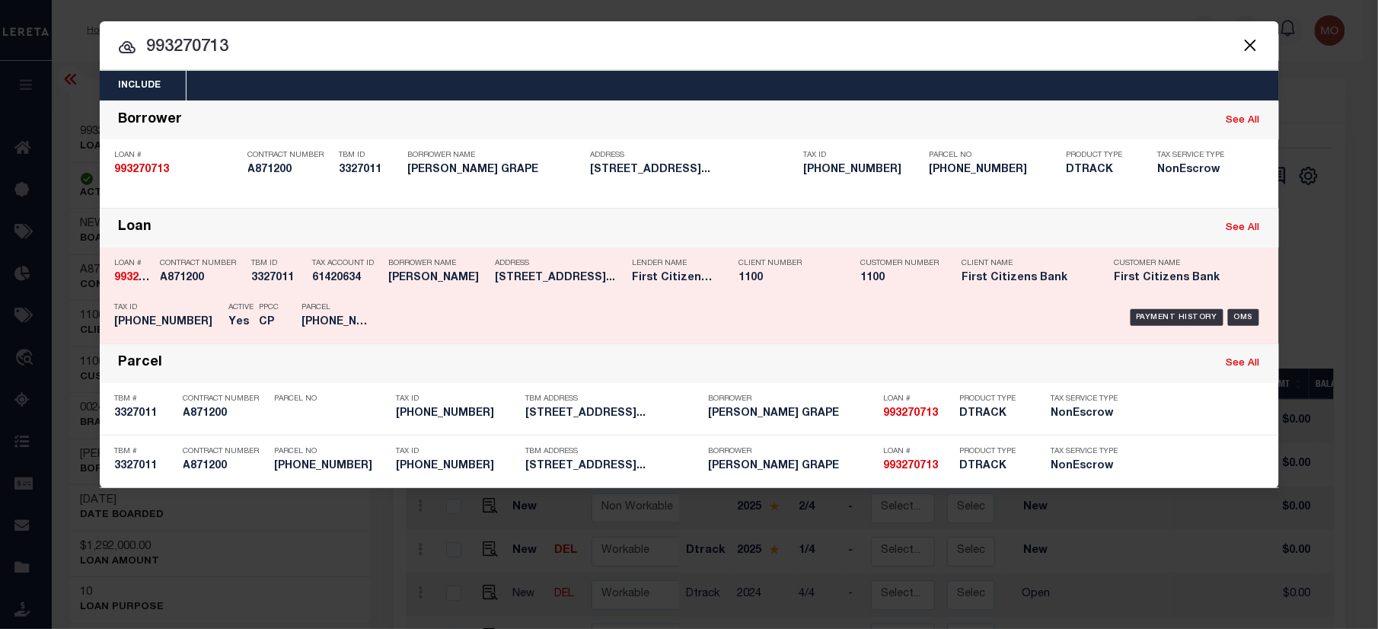
click at [321, 312] on div "Parcel 249-079-10442" at bounding box center [336, 317] width 69 height 44
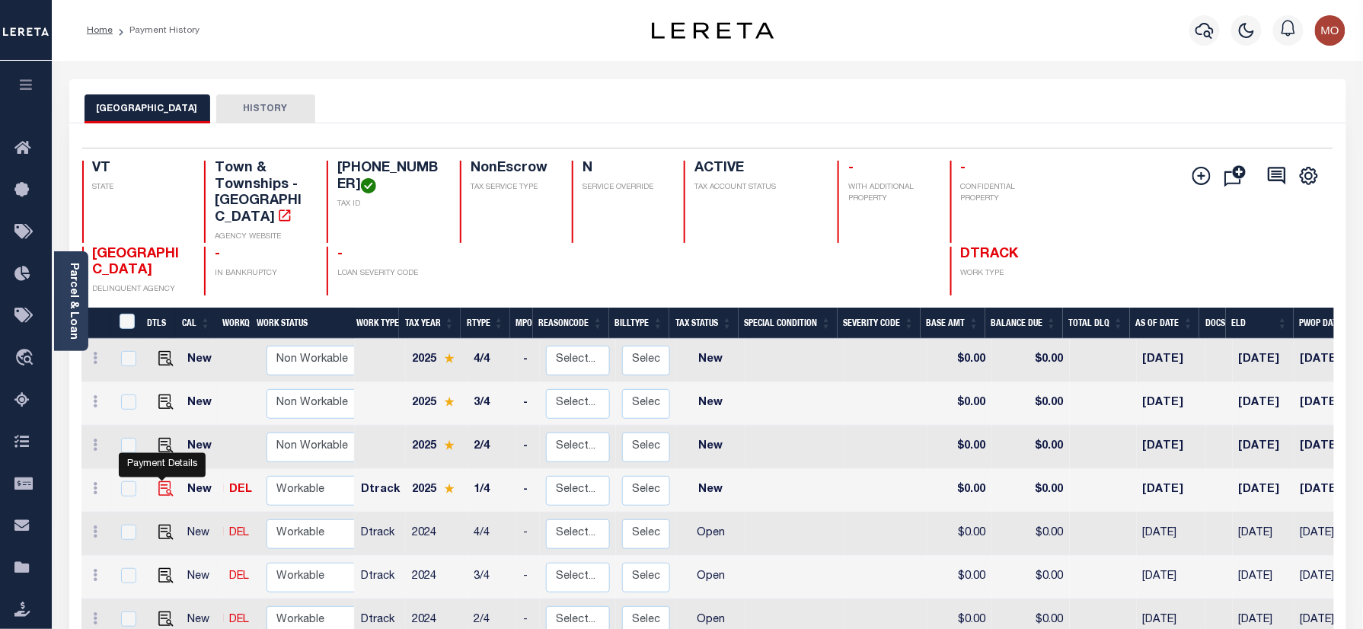
click at [159, 481] on img "" at bounding box center [165, 488] width 15 height 15
checkbox input "true"
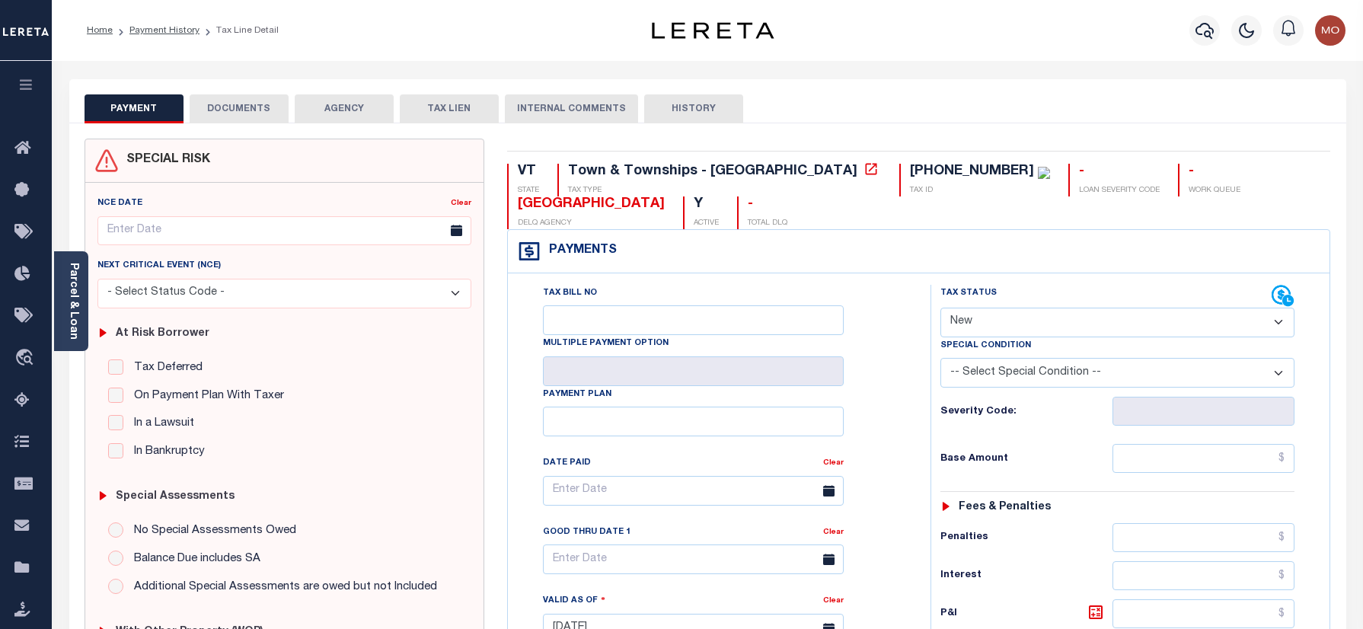
click at [85, 306] on div "Parcel & Loan" at bounding box center [71, 301] width 34 height 100
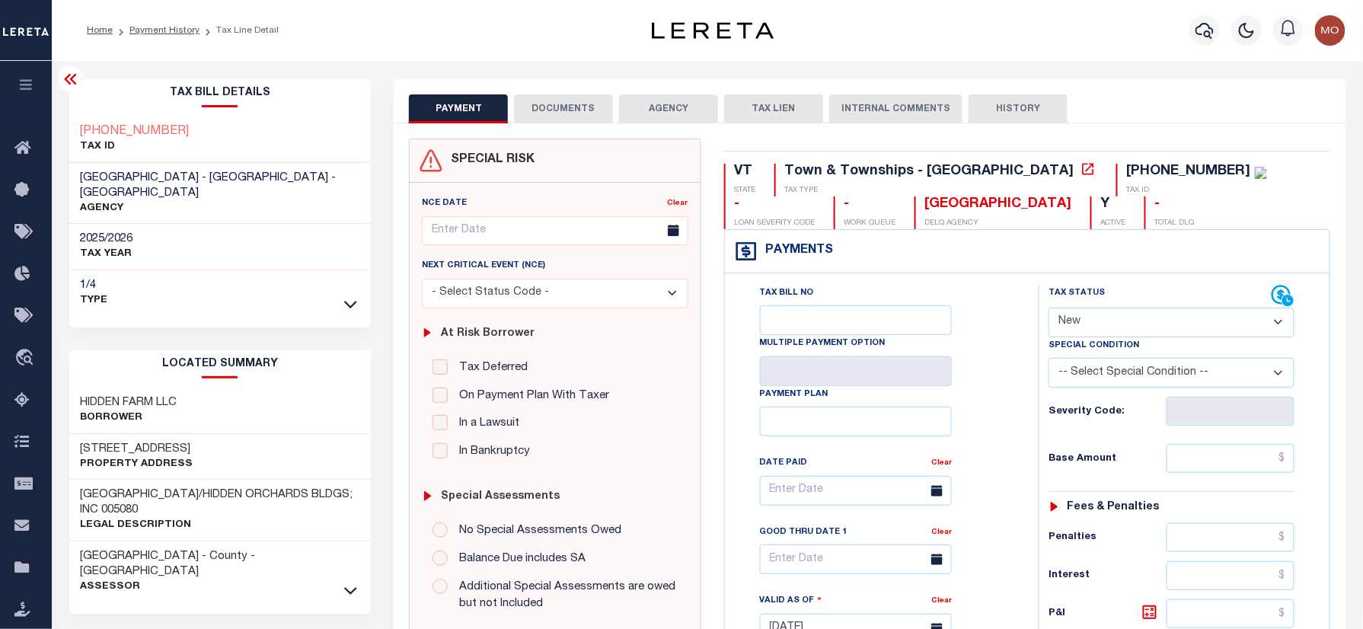
click at [1097, 321] on select "- Select Status Code - Open Due/Unpaid Paid Incomplete No Tax Due Internal Refu…" at bounding box center [1171, 323] width 246 height 30
select select "DUE"
click at [1048, 309] on select "- Select Status Code - Open Due/Unpaid Paid Incomplete No Tax Due Internal Refu…" at bounding box center [1171, 323] width 246 height 30
type input "[DATE]"
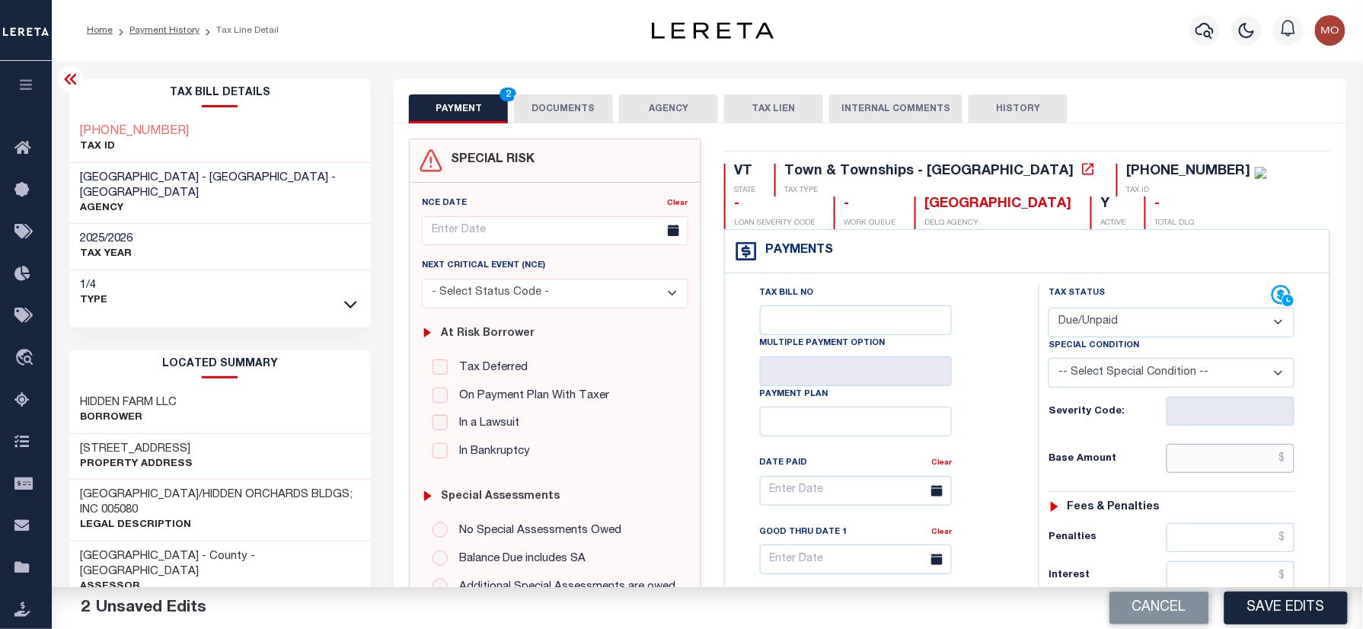
click at [1208, 452] on input "text" at bounding box center [1230, 458] width 128 height 29
paste input "3063.88"
type input "$3,063.88"
click at [985, 476] on div "Tax Bill No Multiple Payment Option Payment Plan Clear" at bounding box center [878, 498] width 276 height 427
drag, startPoint x: 965, startPoint y: 431, endPoint x: 1015, endPoint y: 424, distance: 50.0
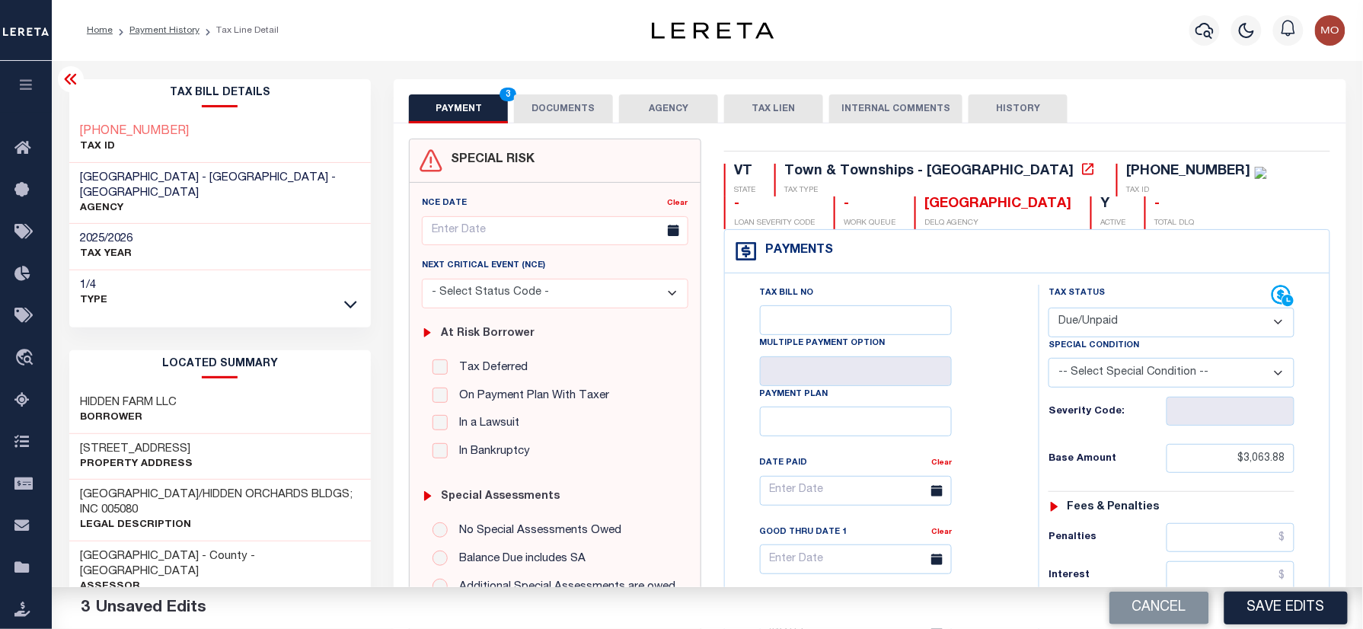
click at [966, 431] on div "Tax Bill No Multiple Payment Option Payment Plan Clear" at bounding box center [878, 498] width 276 height 427
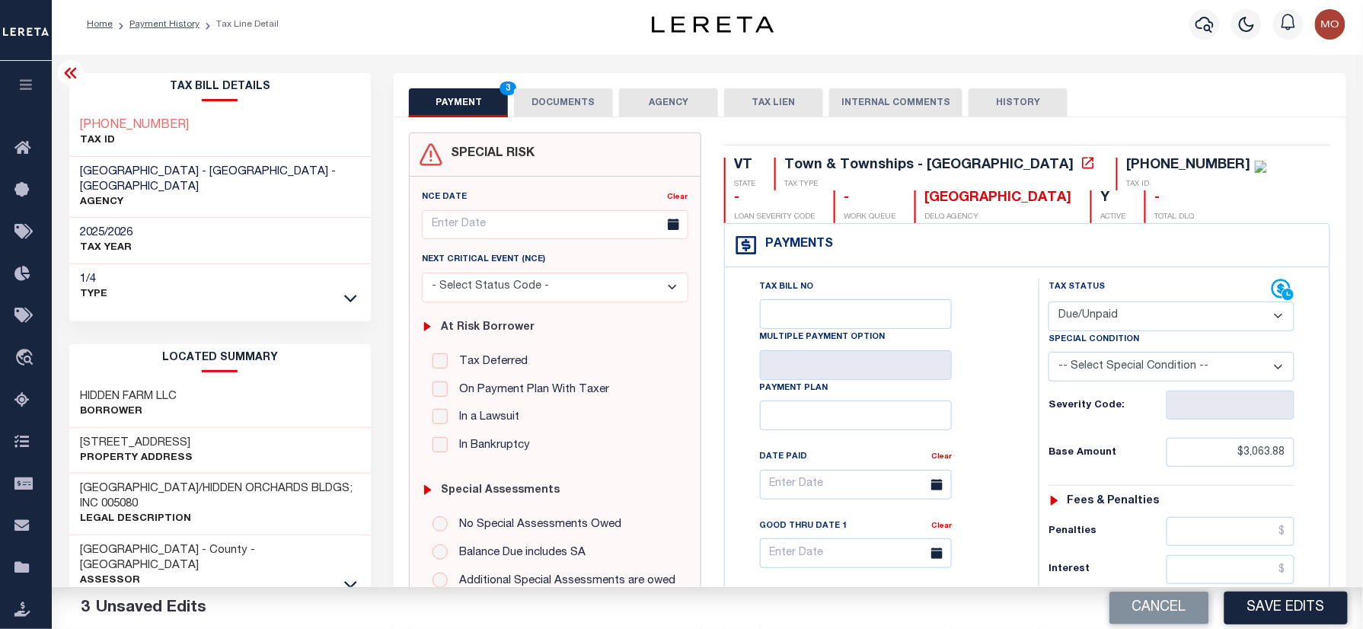
scroll to position [507, 0]
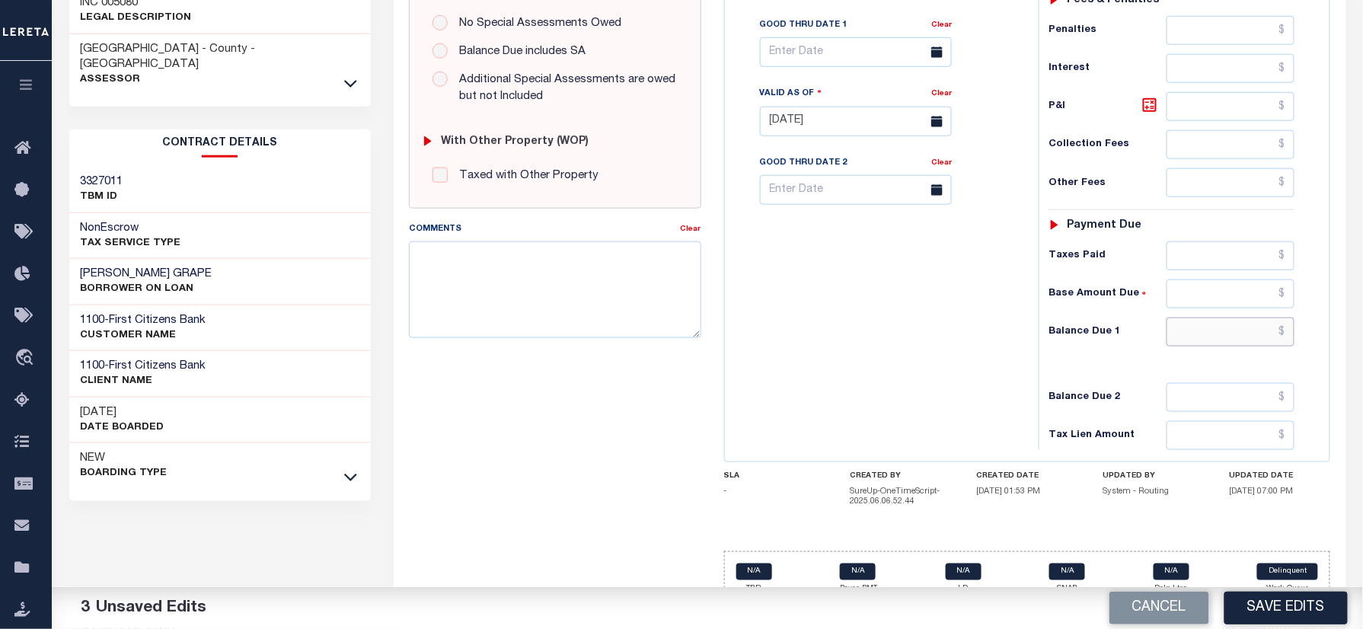
drag, startPoint x: 1219, startPoint y: 342, endPoint x: 1182, endPoint y: 335, distance: 37.2
click at [1219, 342] on input "text" at bounding box center [1230, 332] width 128 height 29
paste input "3,125.16"
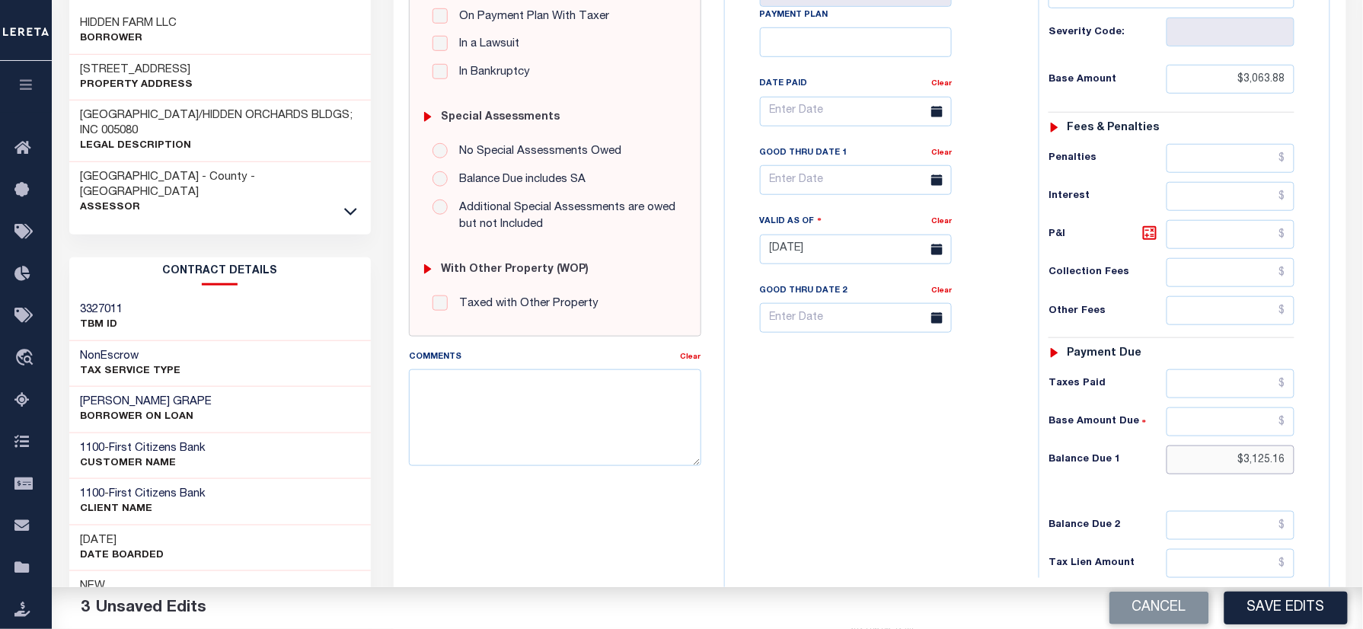
scroll to position [305, 0]
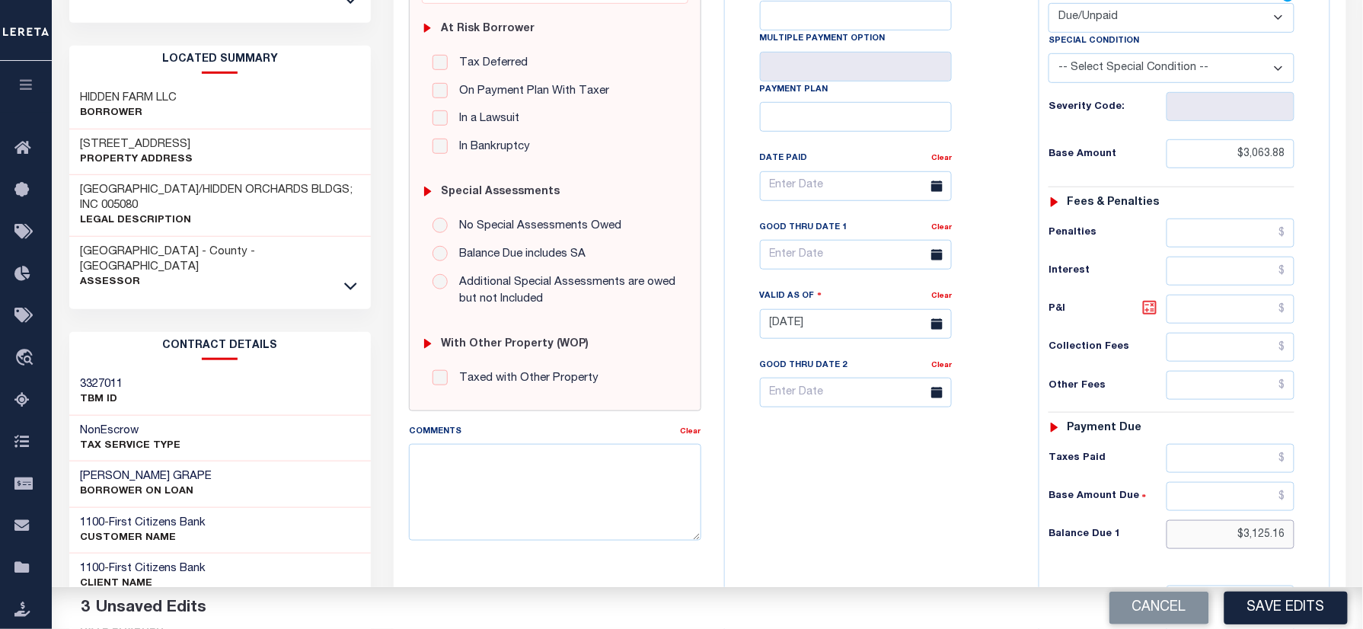
type input "$3,125.16"
click at [1149, 314] on icon at bounding box center [1150, 307] width 18 height 18
type input "$61.28"
click at [856, 257] on input "text" at bounding box center [856, 255] width 192 height 30
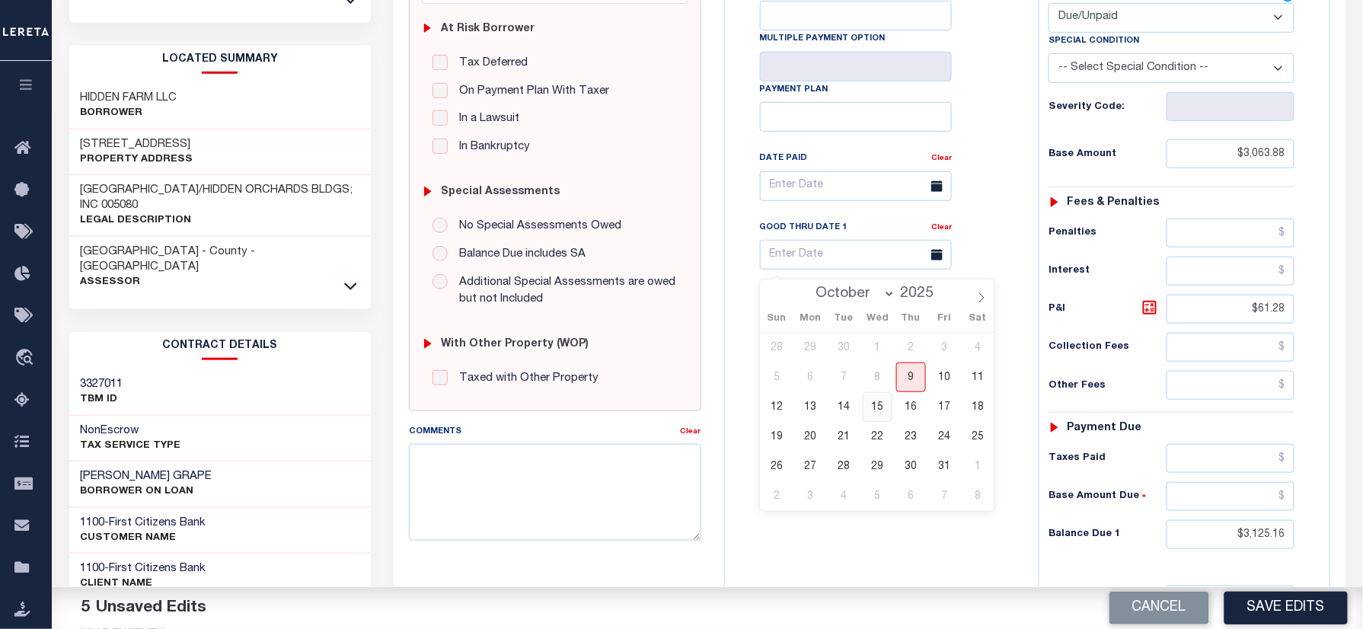
click at [876, 412] on span "15" at bounding box center [878, 407] width 30 height 30
type input "[DATE]"
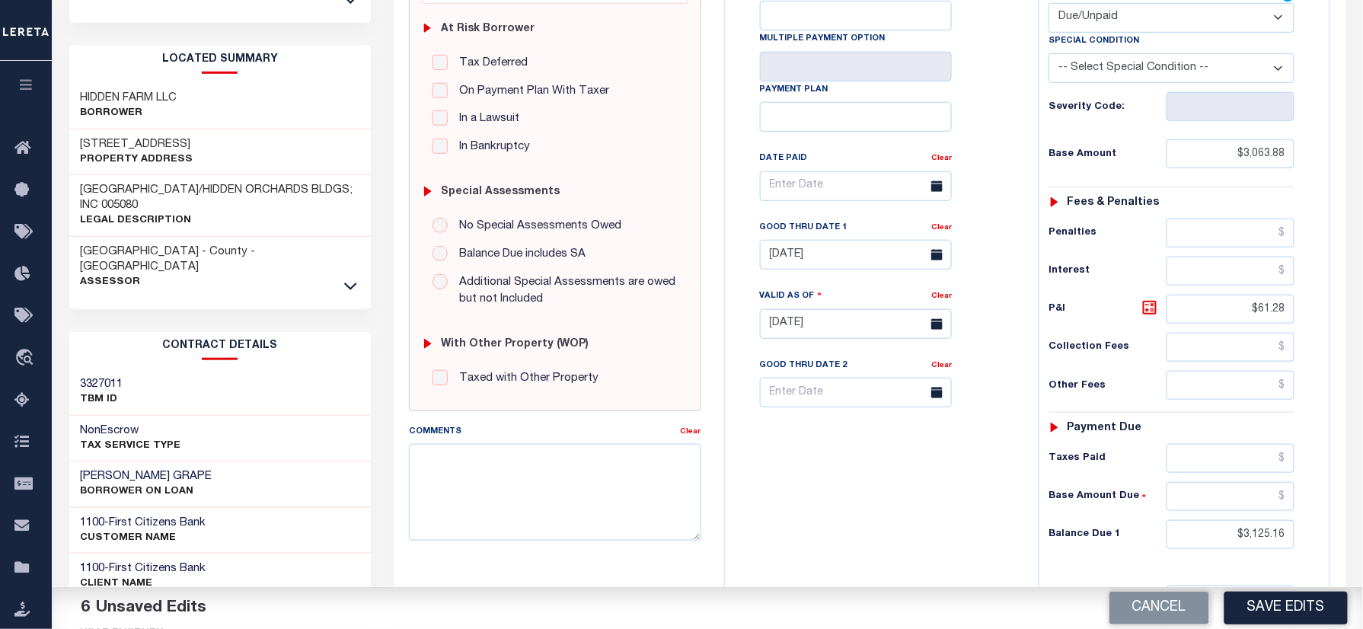
click at [860, 489] on div "Tax Bill No Multiple Payment Option Payment Plan Clear" at bounding box center [878, 316] width 298 height 672
click at [540, 496] on textarea "Comments" at bounding box center [555, 492] width 292 height 96
type textarea "Information taken verbally"
click at [1285, 602] on button "Save Edits" at bounding box center [1285, 608] width 123 height 33
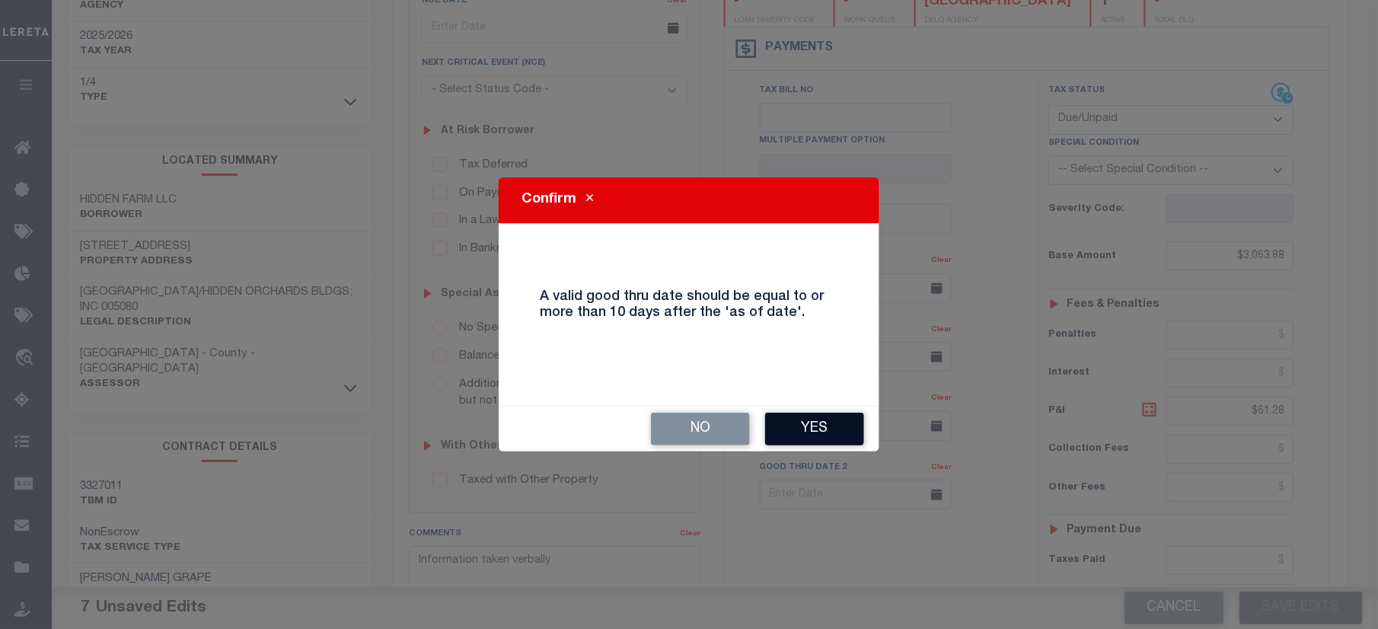
click at [816, 417] on button "Yes" at bounding box center [814, 429] width 99 height 33
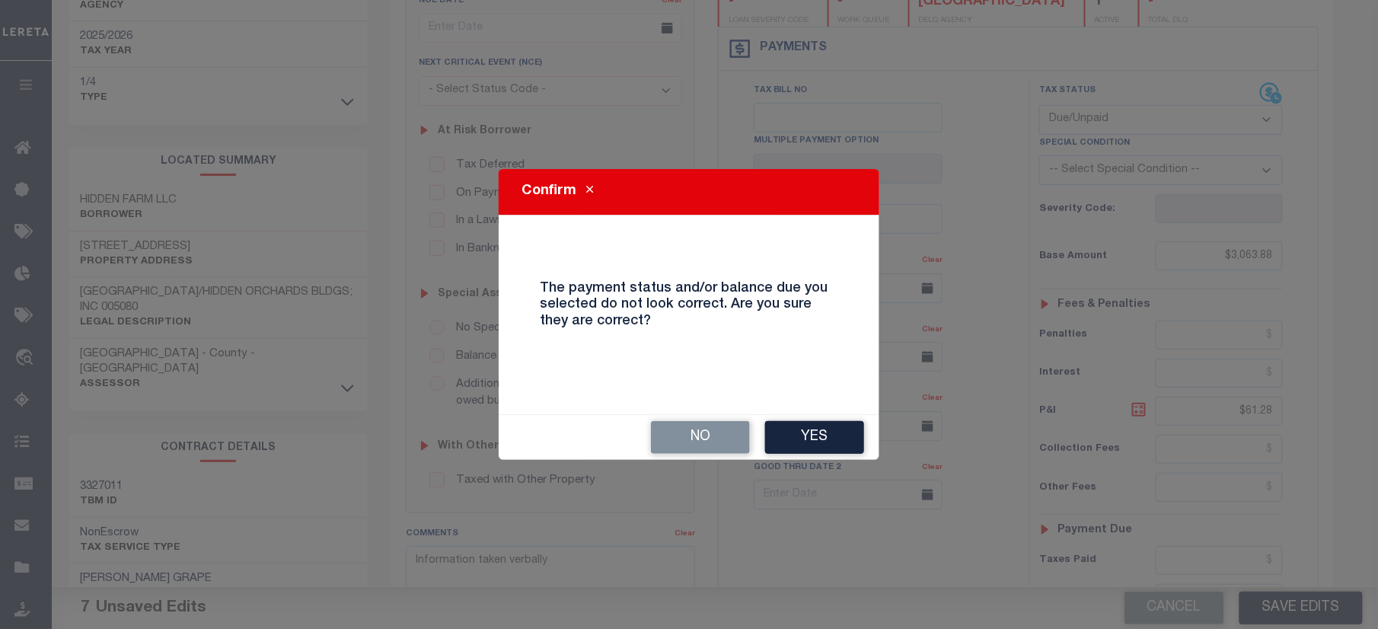
click at [826, 426] on button "Yes" at bounding box center [814, 437] width 99 height 33
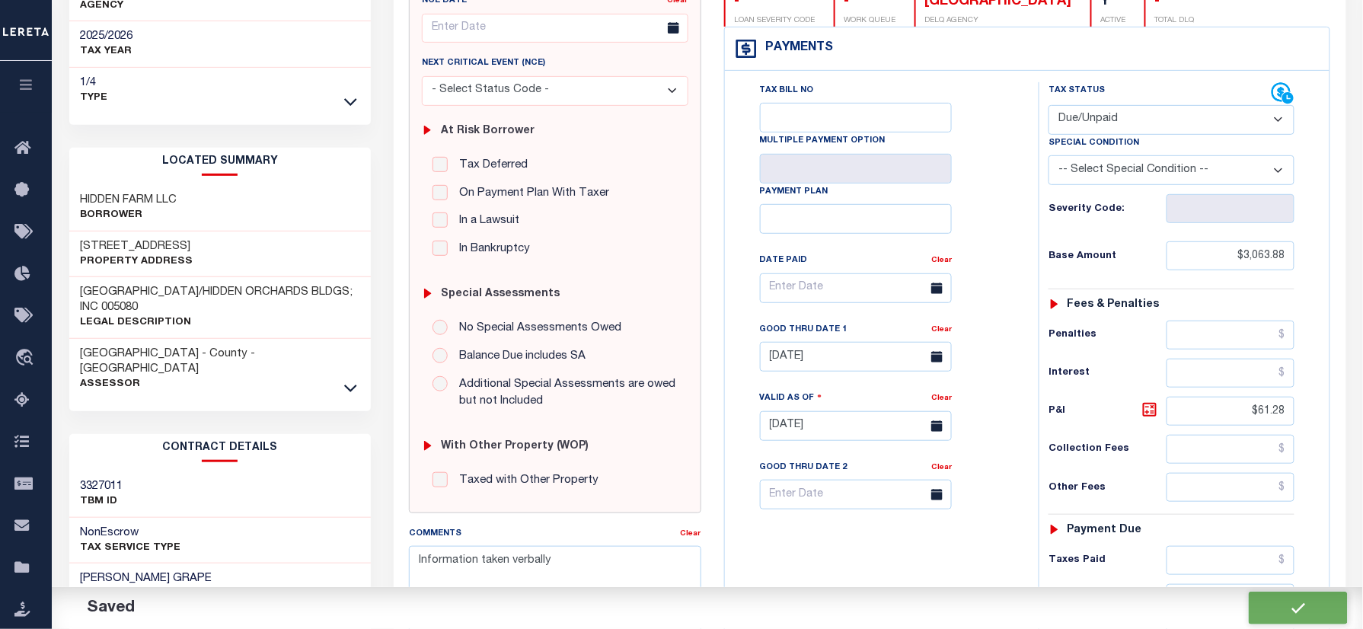
checkbox input "false"
type input "$3,063.88"
type input "$61.28"
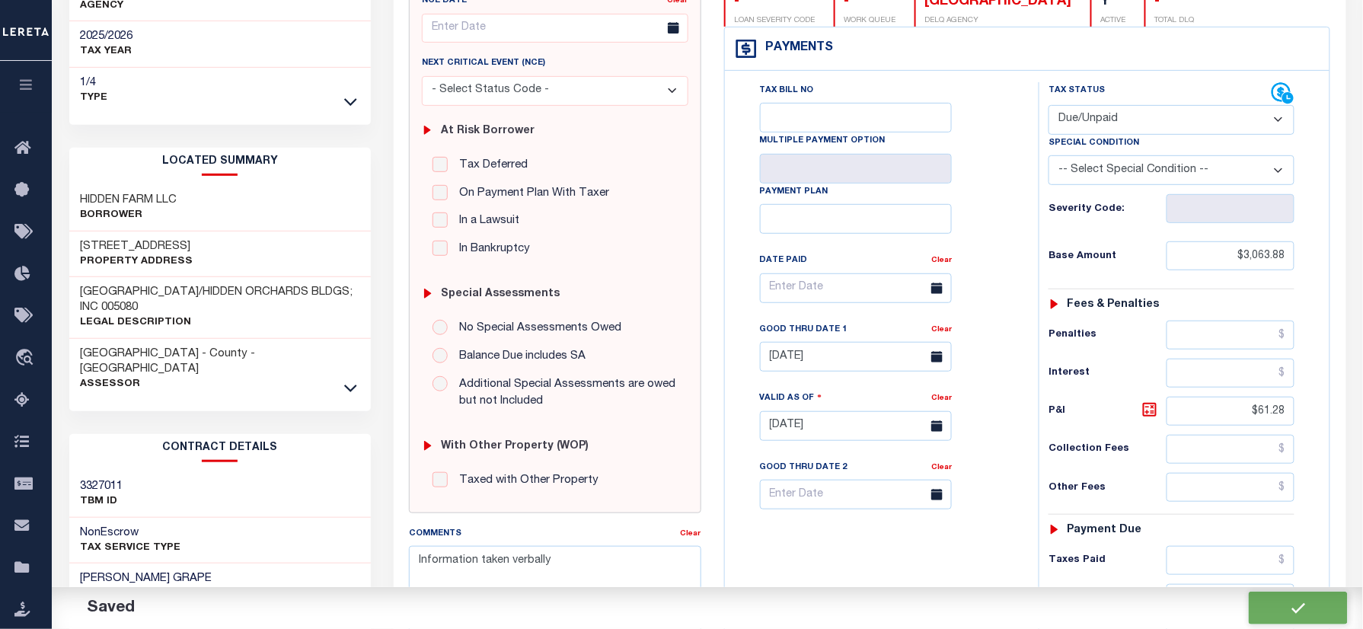
type input "$3,125.16"
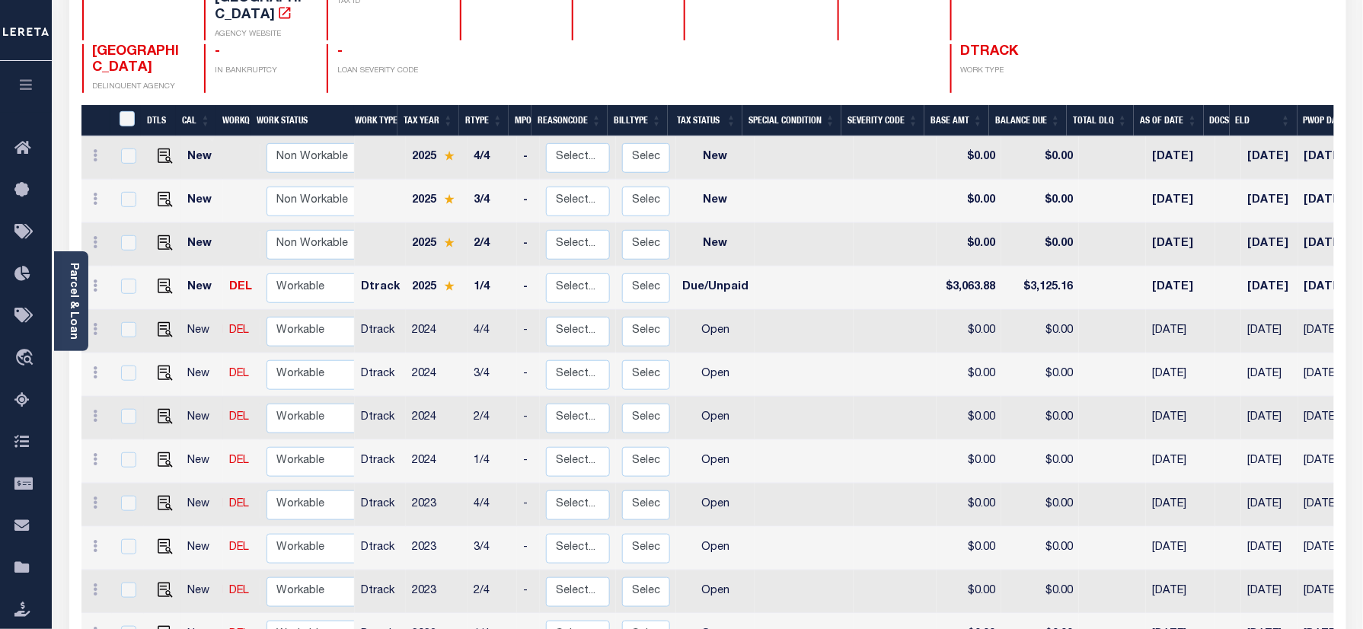
scroll to position [6, 0]
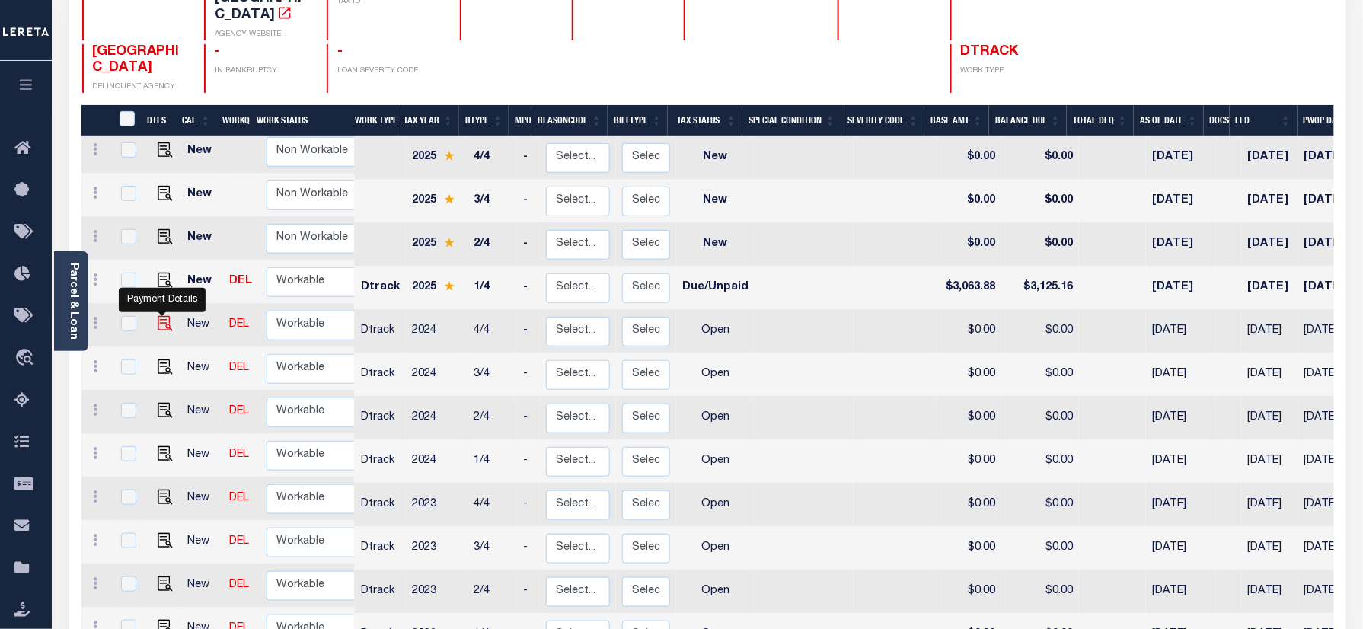
click at [164, 316] on img "" at bounding box center [165, 323] width 15 height 15
checkbox input "true"
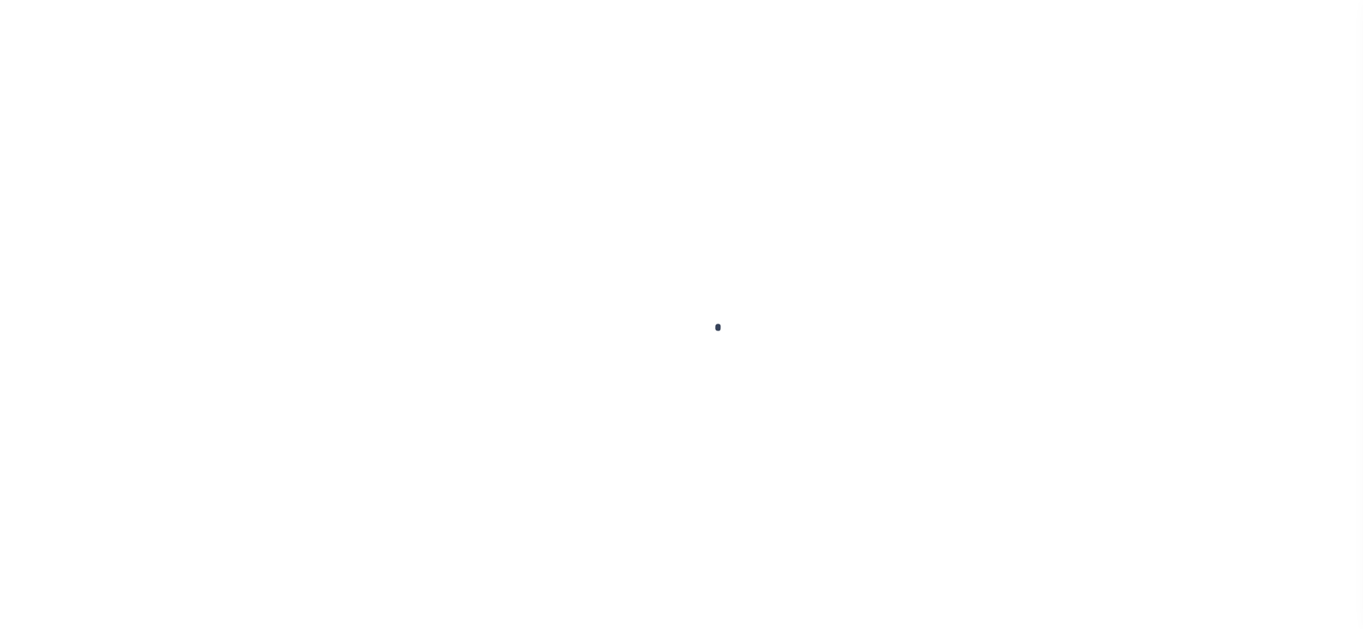
checkbox input "false"
type input "[DATE]"
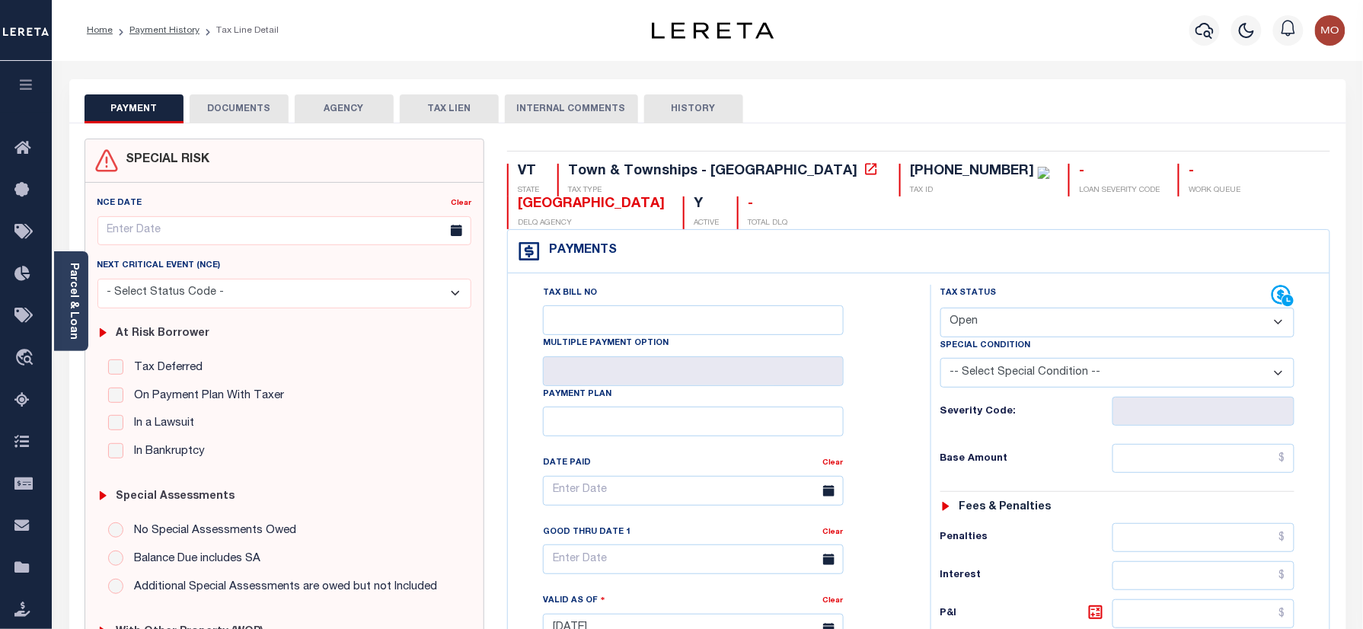
click at [987, 315] on select "- Select Status Code - Open Due/Unpaid Paid Incomplete No Tax Due Internal Refu…" at bounding box center [1117, 323] width 355 height 30
select select "PYD"
click at [940, 309] on select "- Select Status Code - Open Due/Unpaid Paid Incomplete No Tax Due Internal Refu…" at bounding box center [1117, 323] width 355 height 30
type input "[DATE]"
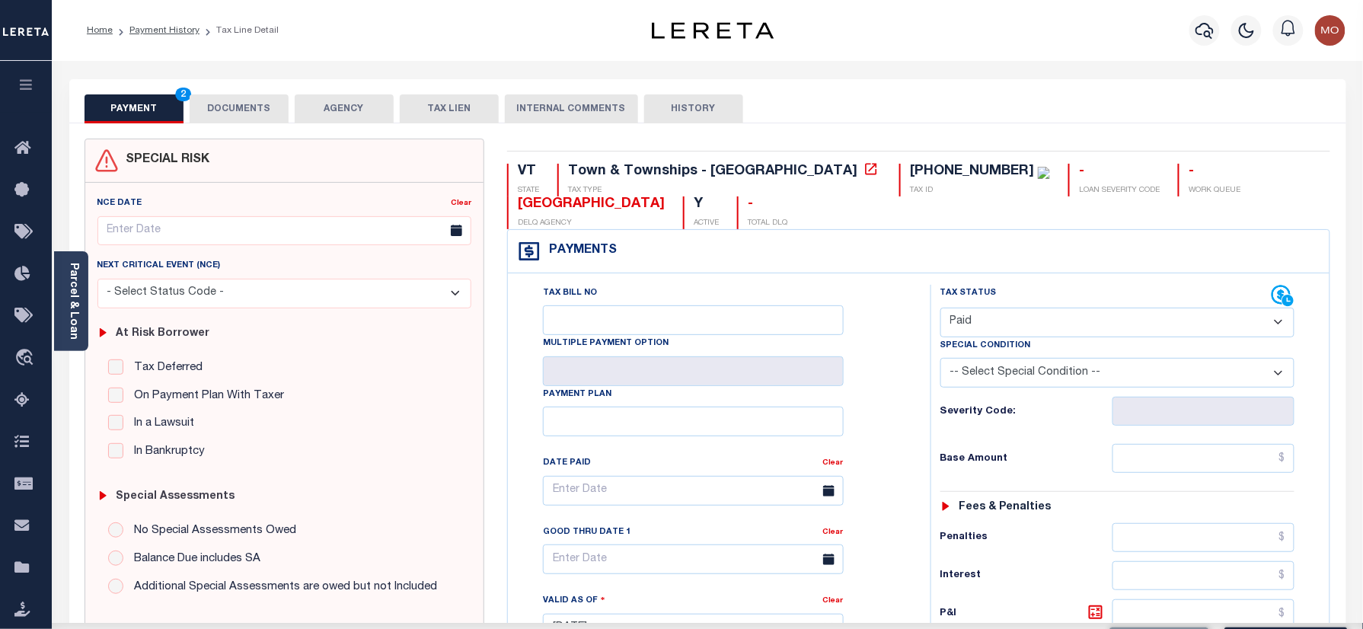
click at [940, 423] on div "Severity Code:" at bounding box center [1117, 411] width 355 height 29
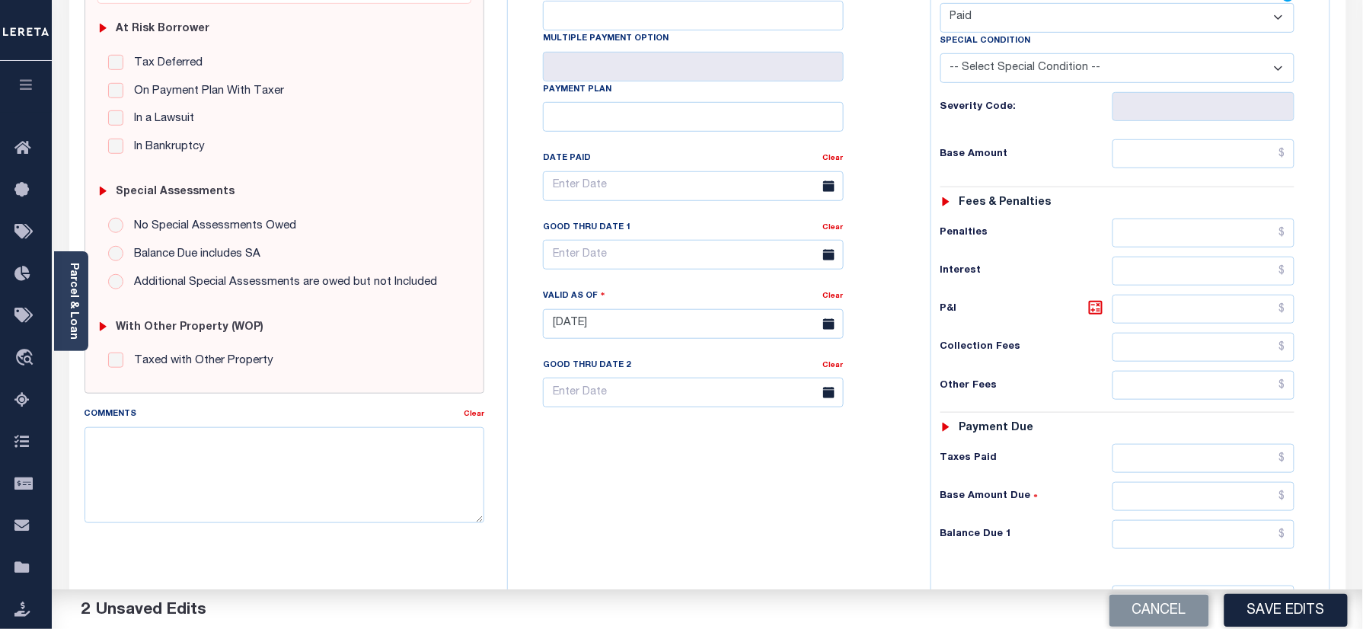
scroll to position [507, 0]
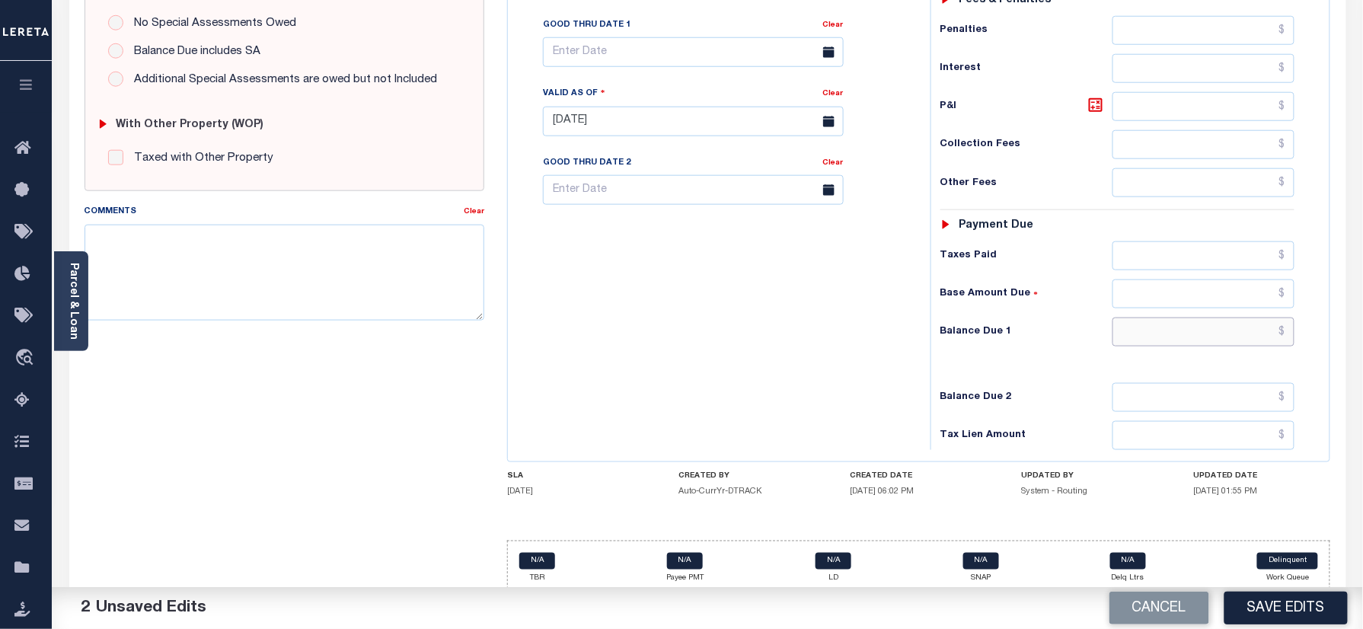
drag, startPoint x: 1163, startPoint y: 344, endPoint x: 1125, endPoint y: 365, distance: 44.3
click at [1163, 344] on input "text" at bounding box center [1203, 332] width 183 height 29
type input "$0.00"
click at [168, 284] on textarea "Comments" at bounding box center [285, 273] width 401 height 96
paste textarea "Information taken verbally"
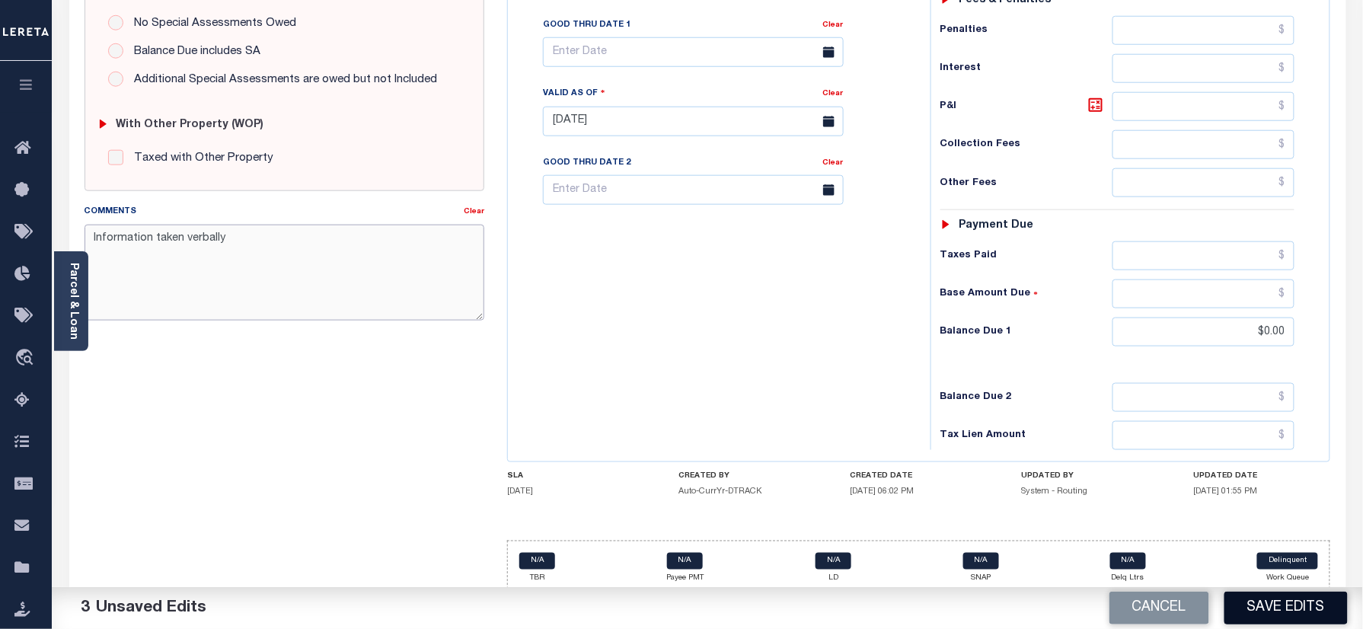
type textarea "Information taken verbally"
click at [1256, 608] on button "Save Edits" at bounding box center [1285, 608] width 123 height 33
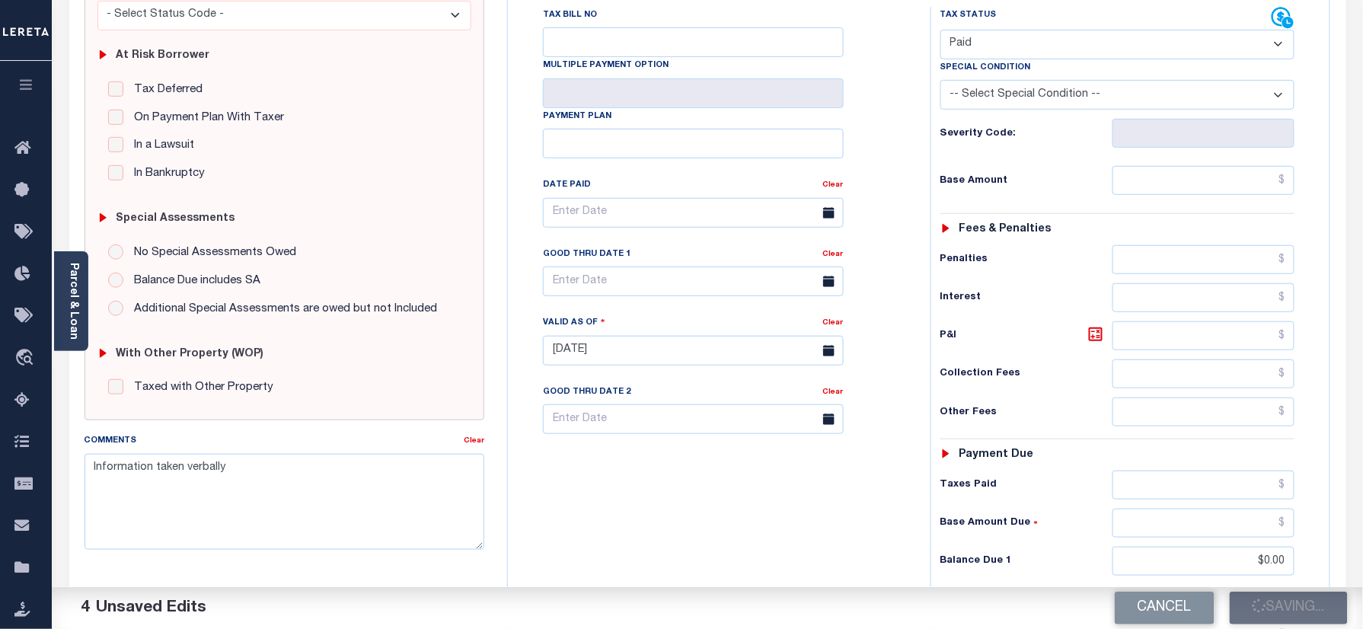
scroll to position [203, 0]
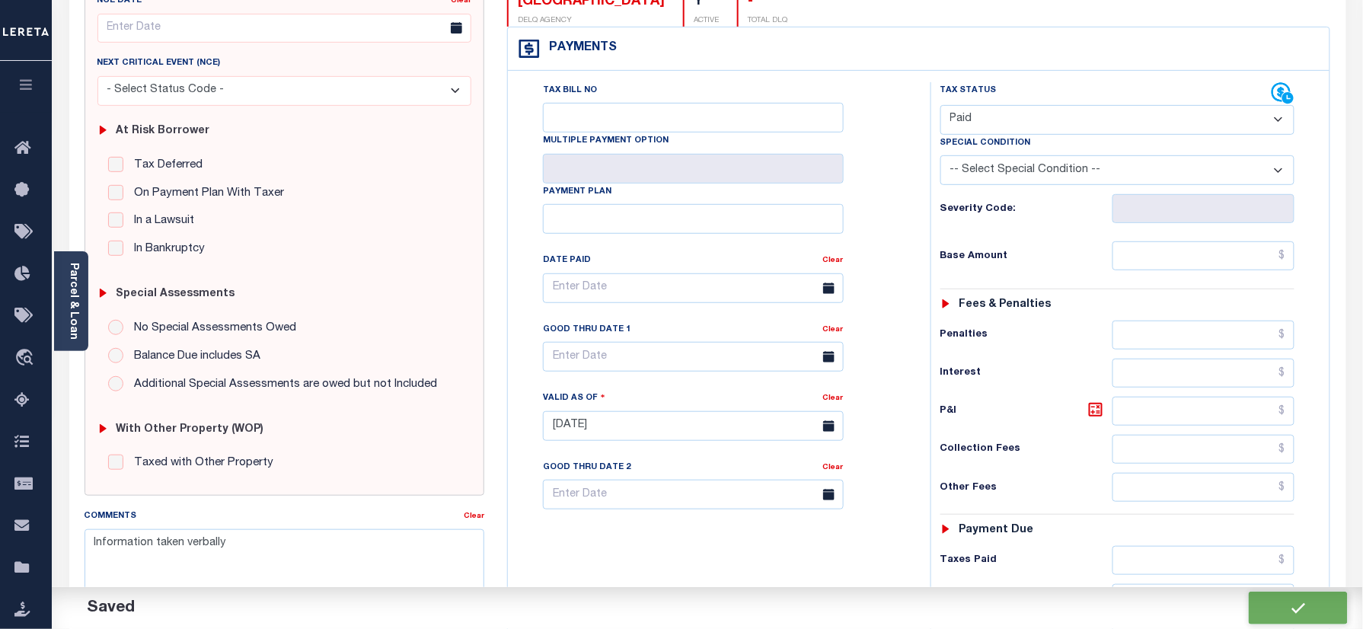
checkbox input "false"
type textarea "Information taken verbally"
type input "$0"
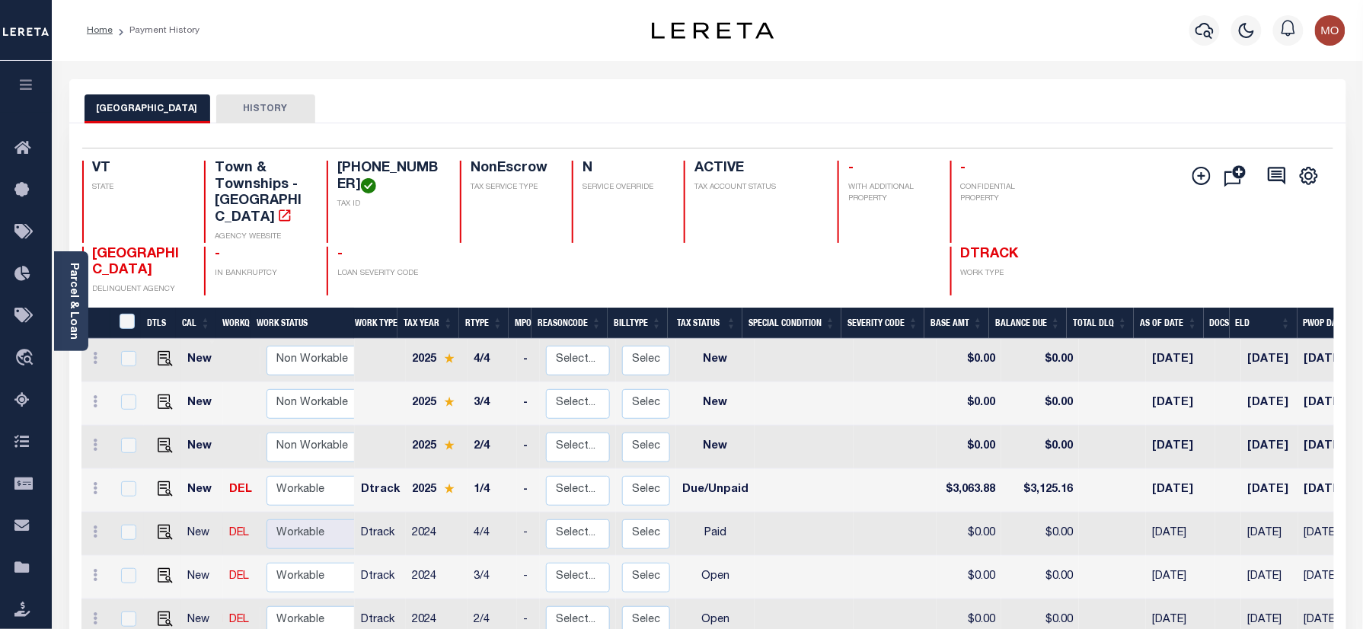
scroll to position [6, 0]
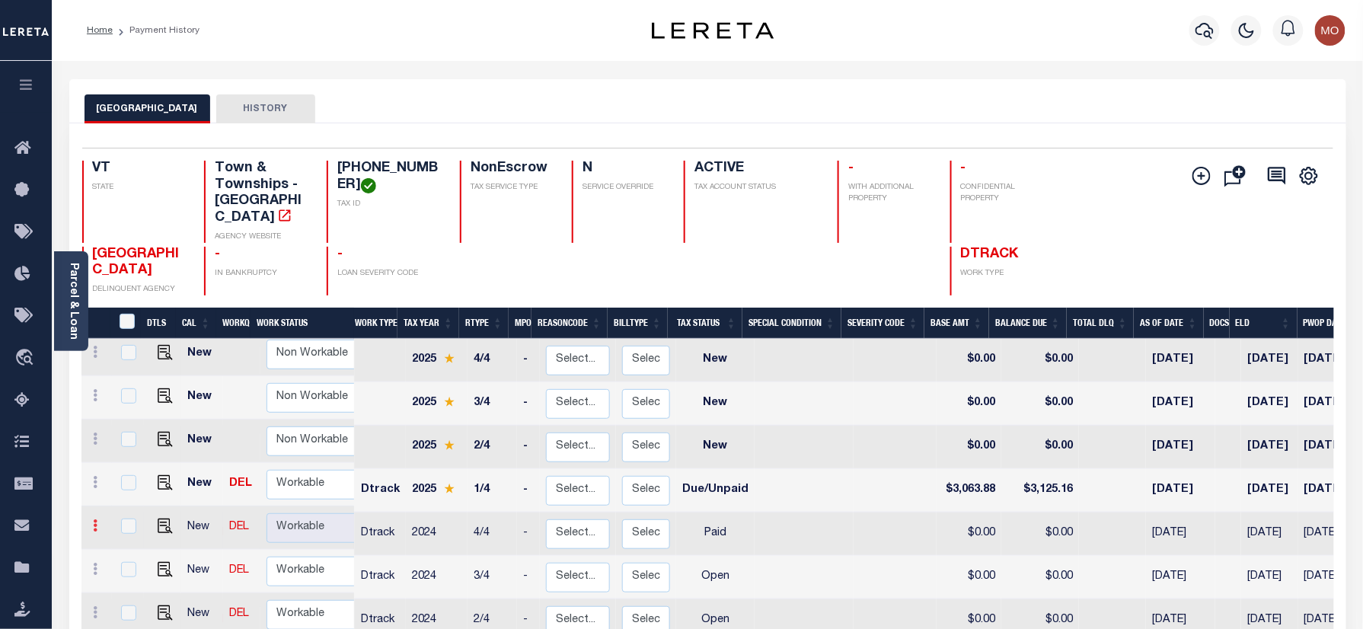
click at [94, 519] on icon at bounding box center [96, 525] width 5 height 12
click at [132, 571] on img at bounding box center [132, 578] width 15 height 16
select select "PYD"
type input "$0.00"
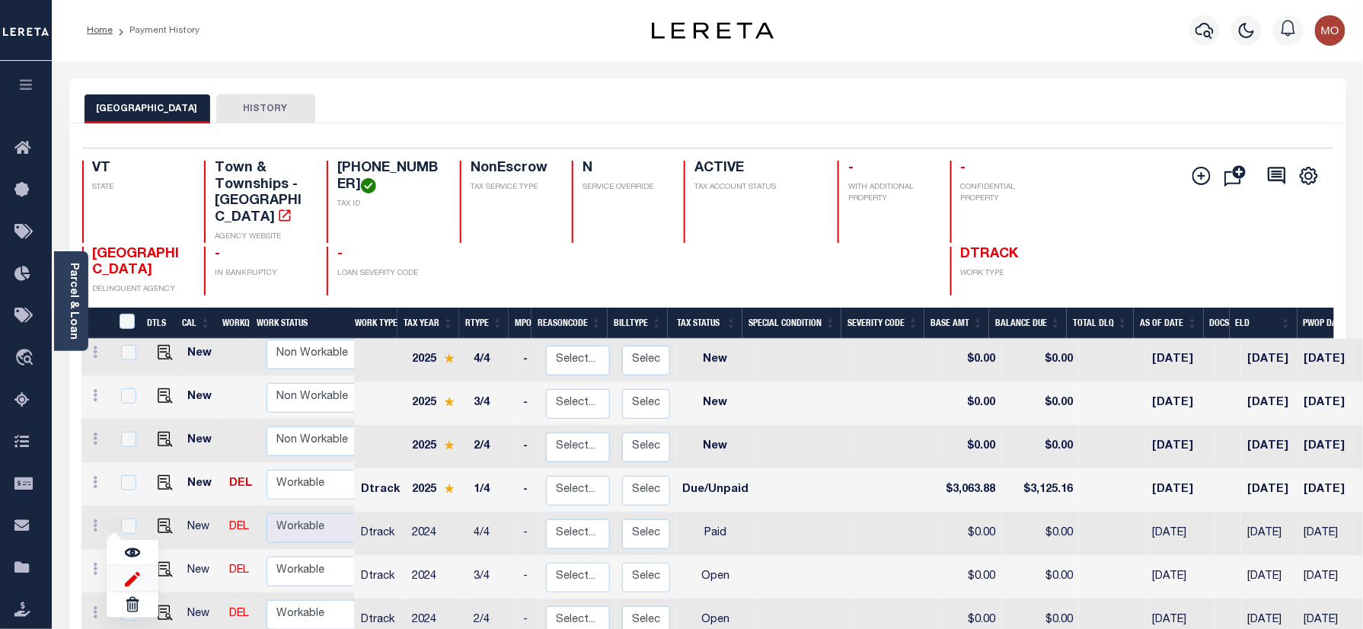
type input "[DATE]"
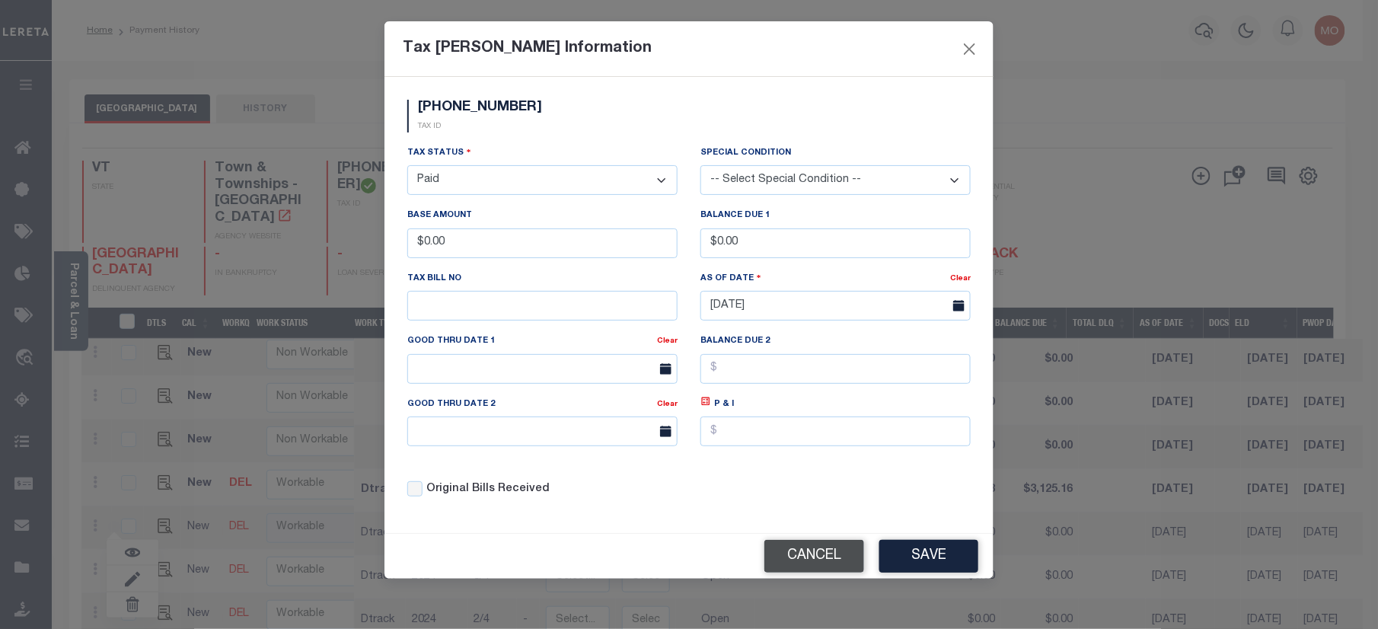
click at [810, 573] on button "Cancel" at bounding box center [814, 556] width 100 height 33
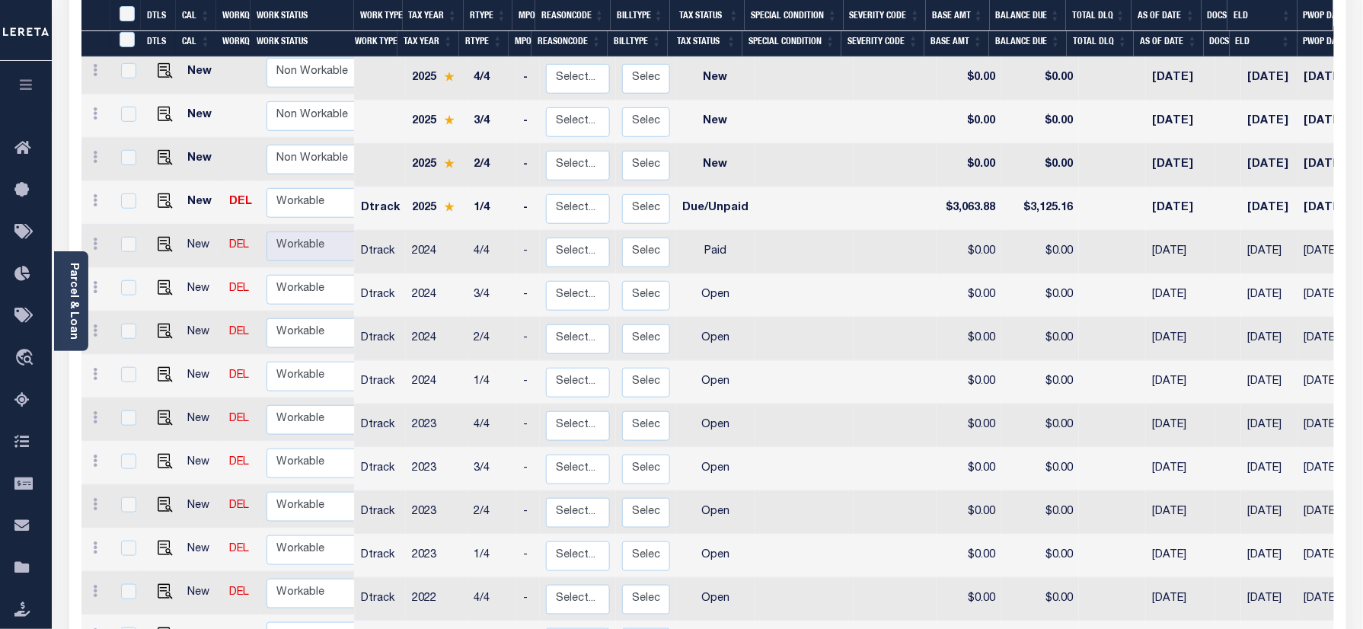
scroll to position [305, 0]
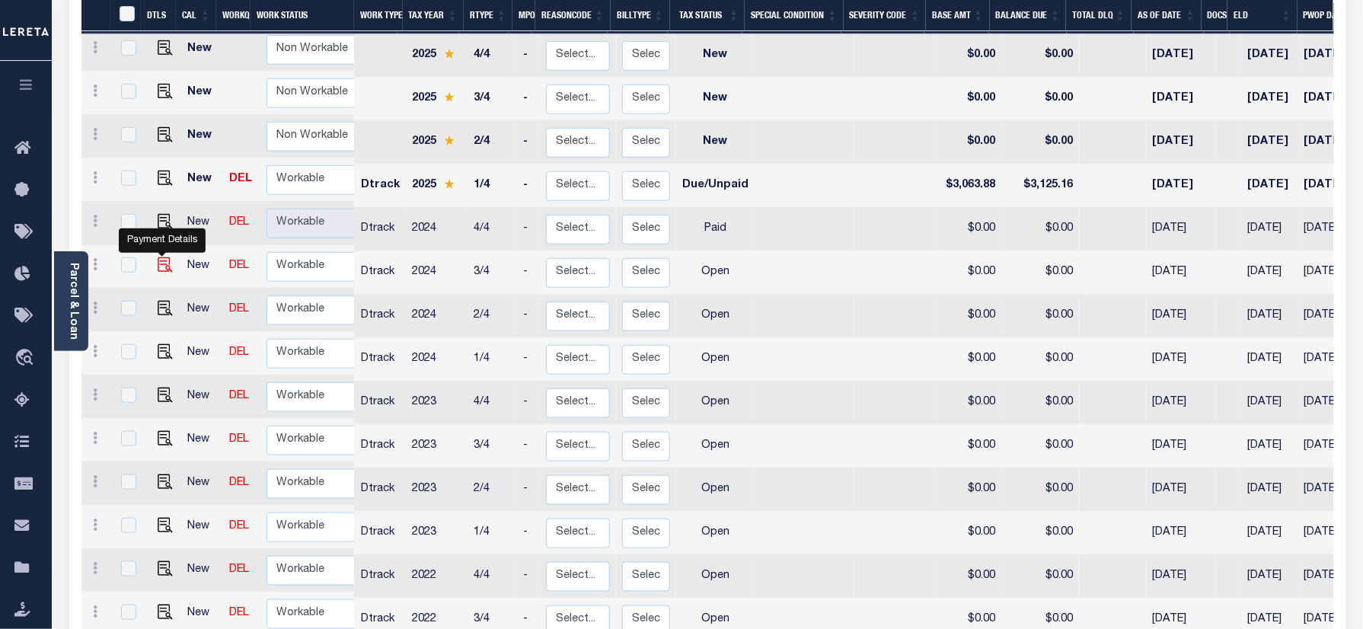
click at [161, 257] on img "" at bounding box center [165, 264] width 15 height 15
checkbox input "true"
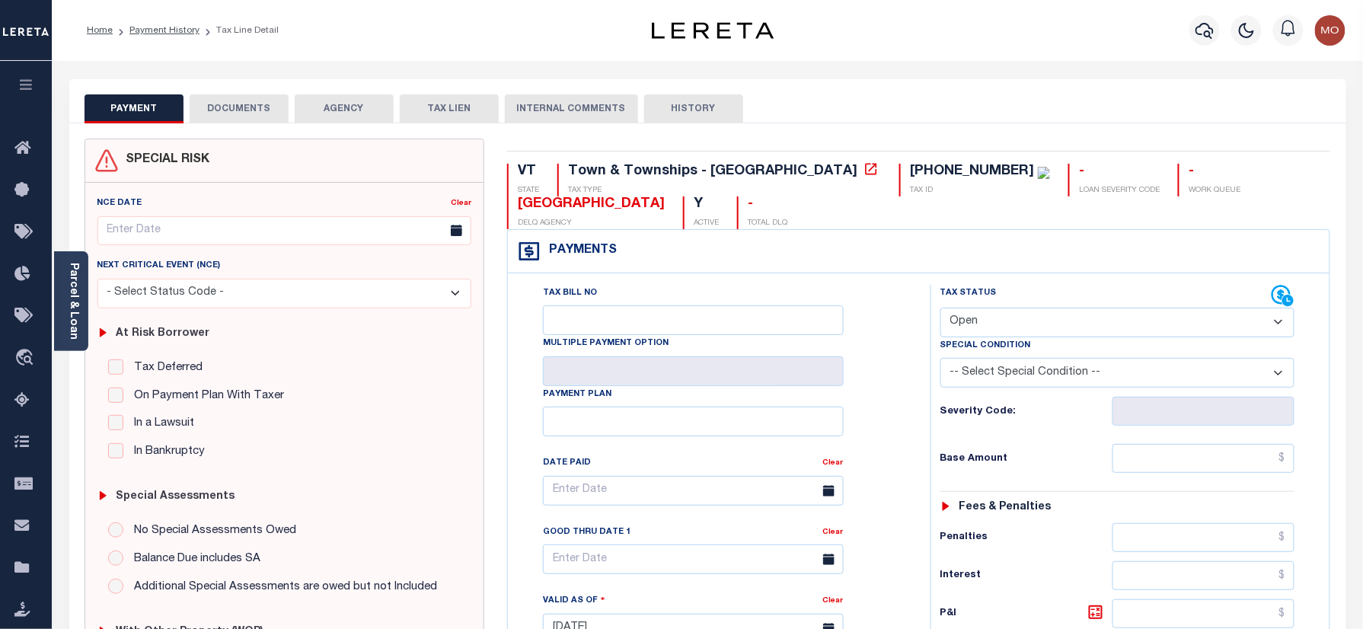
drag, startPoint x: 994, startPoint y: 324, endPoint x: 997, endPoint y: 340, distance: 15.4
click at [997, 324] on select "- Select Status Code - Open Due/Unpaid Paid Incomplete No Tax Due Internal Refu…" at bounding box center [1117, 323] width 355 height 30
select select "PYD"
click at [940, 309] on select "- Select Status Code - Open Due/Unpaid Paid Incomplete No Tax Due Internal Refu…" at bounding box center [1117, 323] width 355 height 30
type input "[DATE]"
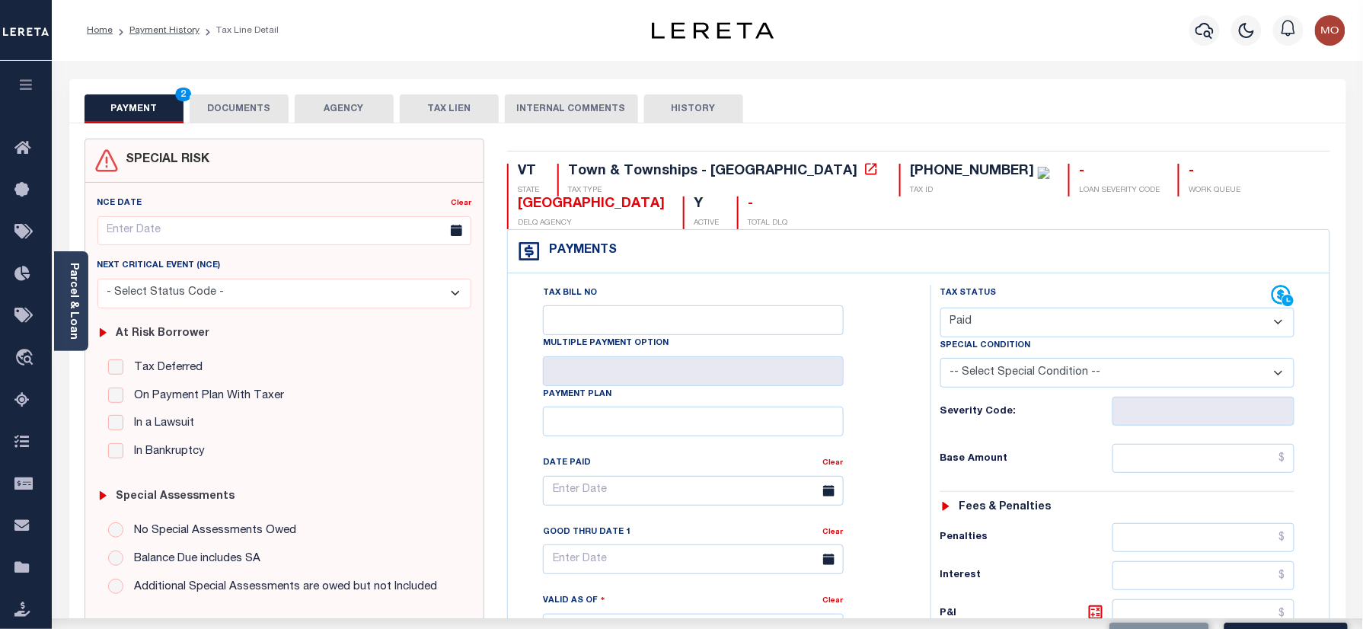
drag, startPoint x: 892, startPoint y: 415, endPoint x: 1002, endPoint y: 432, distance: 111.0
click at [891, 415] on div "Tax Bill No Multiple Payment Option Payment Plan Clear" at bounding box center [715, 498] width 385 height 427
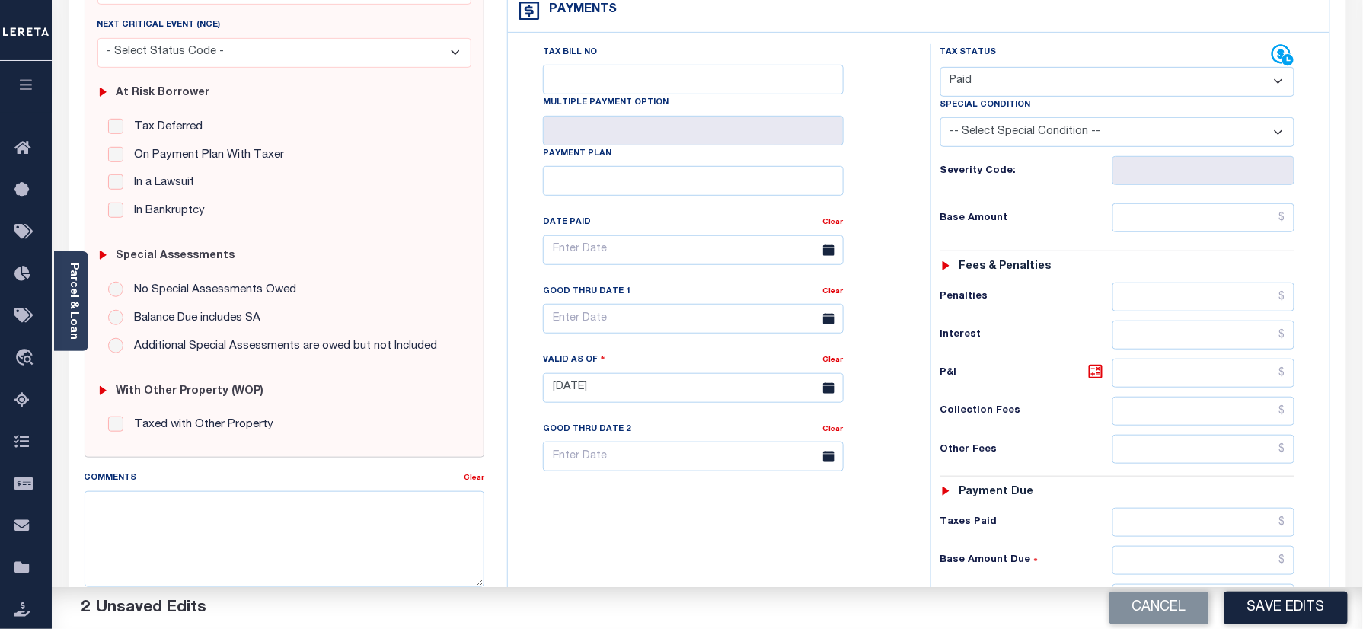
scroll to position [507, 0]
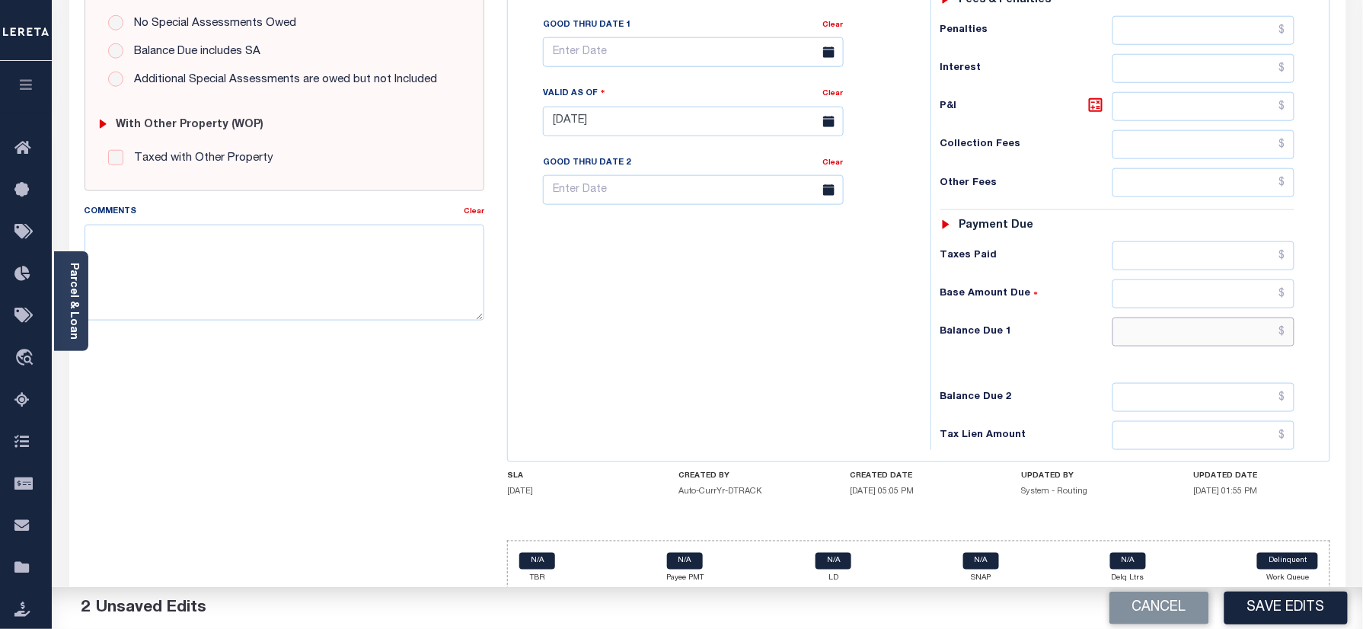
click at [1180, 341] on input "text" at bounding box center [1203, 332] width 183 height 29
type input "$0.00"
click at [886, 339] on div "Tax Bill No Multiple Payment Option Payment Plan Clear" at bounding box center [715, 114] width 407 height 672
click at [339, 280] on textarea "Comments" at bounding box center [285, 273] width 401 height 96
paste textarea "Information taken verbally"
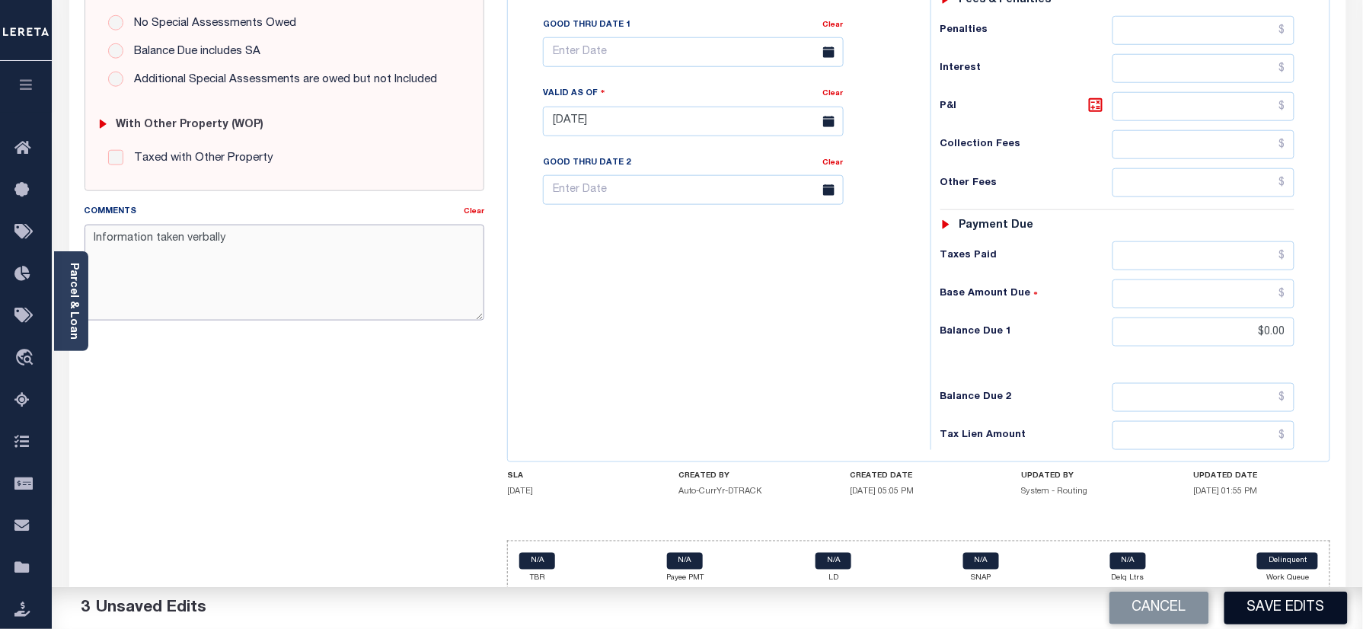
type textarea "Information taken verbally"
click at [1279, 608] on button "Save Edits" at bounding box center [1285, 608] width 123 height 33
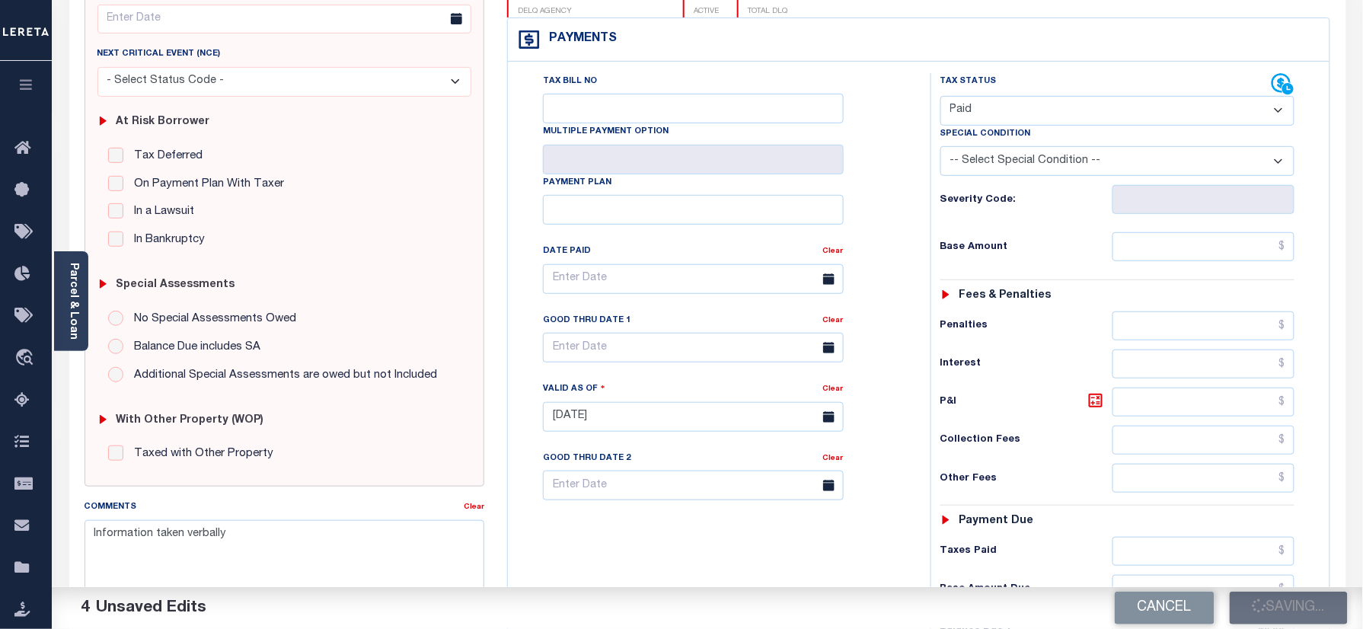
scroll to position [203, 0]
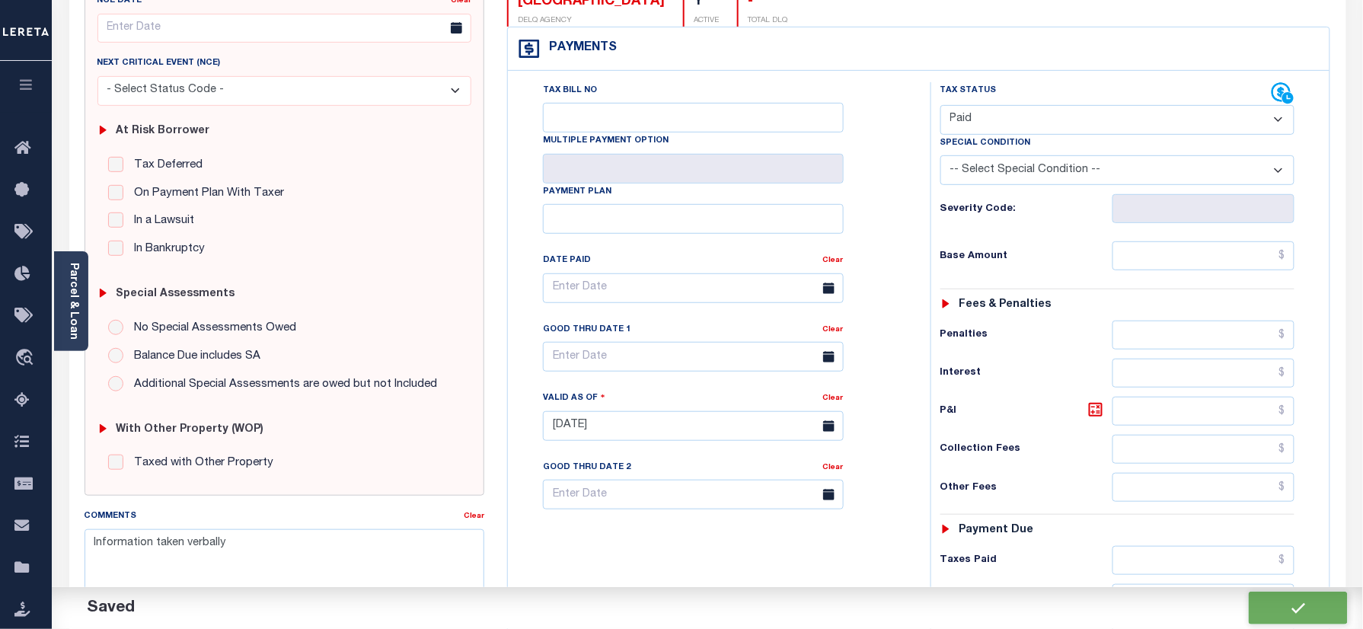
checkbox input "false"
type textarea "Information taken verbally"
type input "$0"
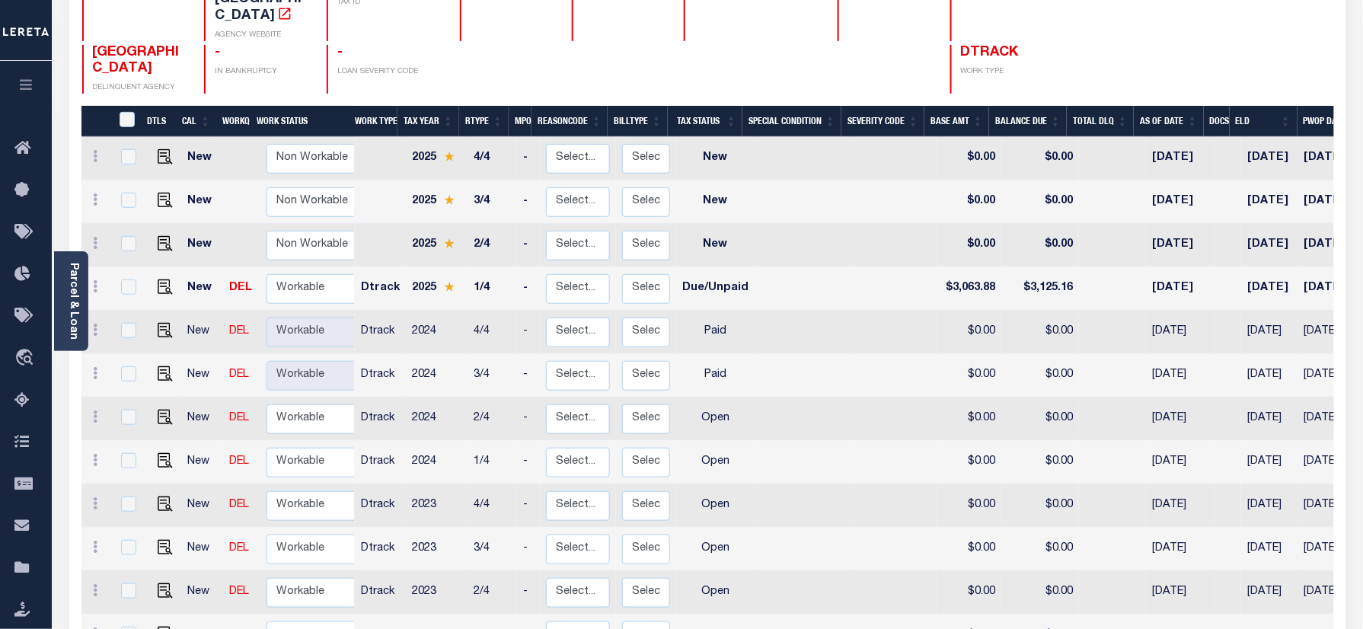
scroll to position [203, 0]
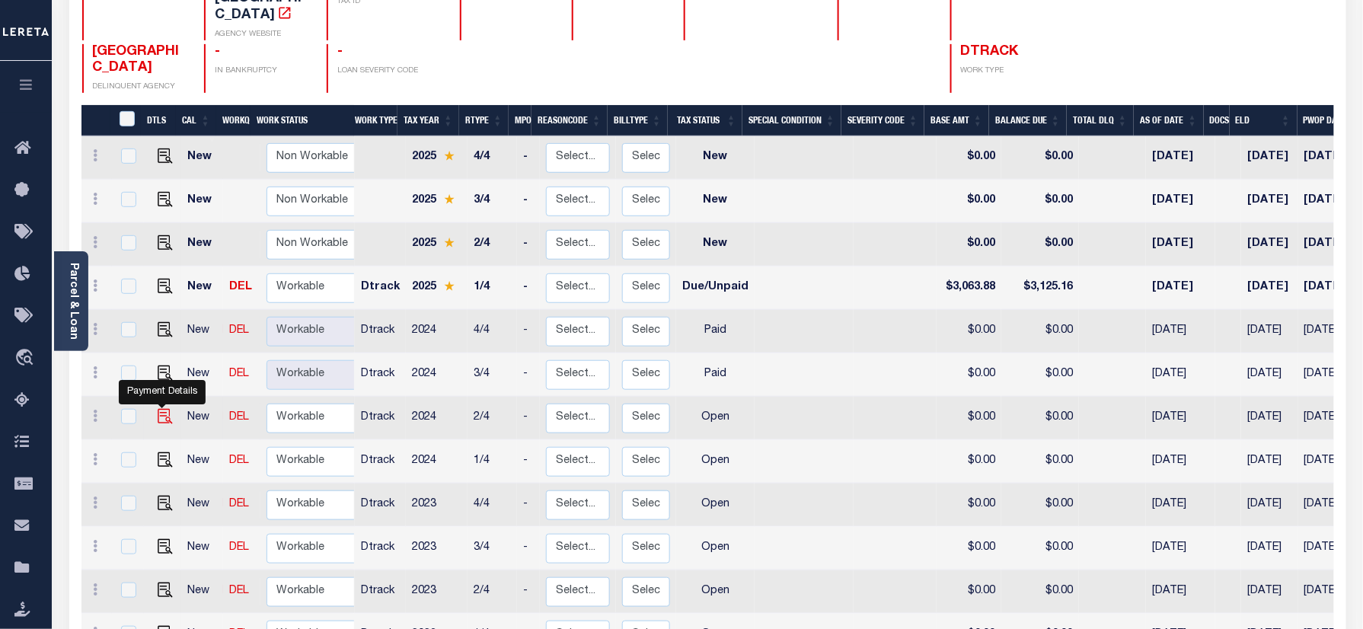
click at [159, 409] on img "" at bounding box center [165, 416] width 15 height 15
checkbox input "true"
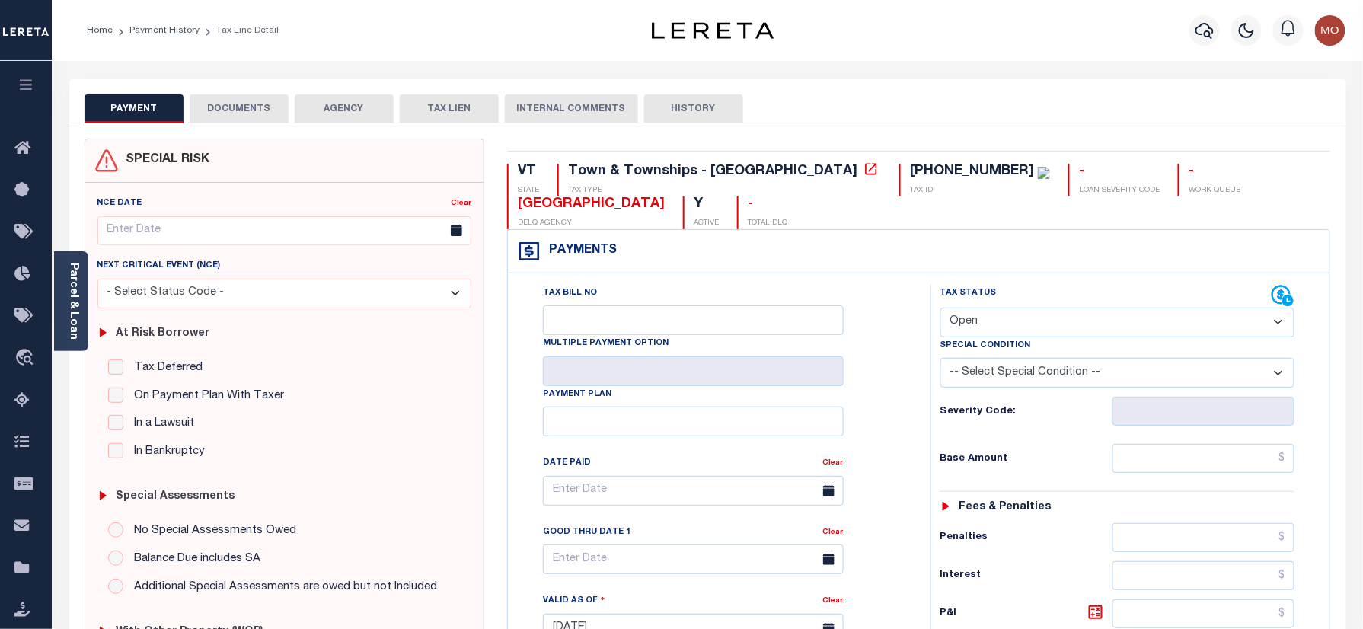
click at [1032, 330] on select "- Select Status Code - Open Due/Unpaid Paid Incomplete No Tax Due Internal Refu…" at bounding box center [1117, 323] width 355 height 30
select select "PYD"
click at [940, 309] on select "- Select Status Code - Open Due/Unpaid Paid Incomplete No Tax Due Internal Refu…" at bounding box center [1117, 323] width 355 height 30
type input "[DATE]"
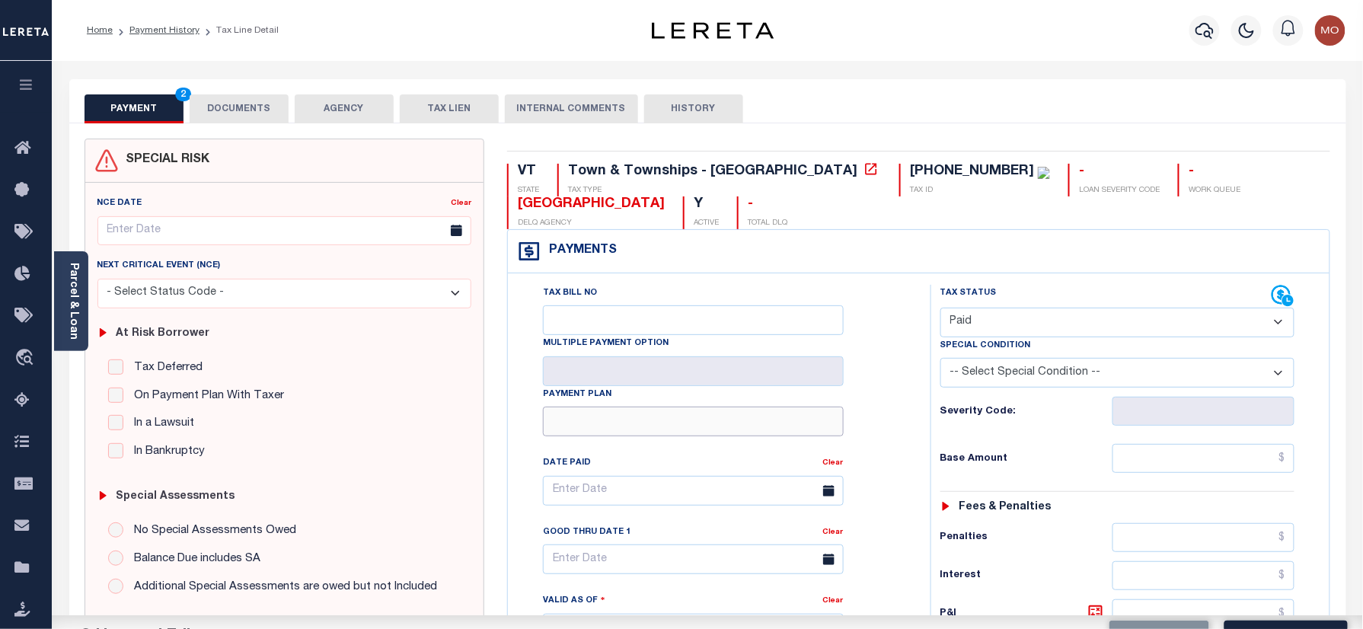
click at [831, 422] on input "Payment Plan" at bounding box center [693, 422] width 301 height 30
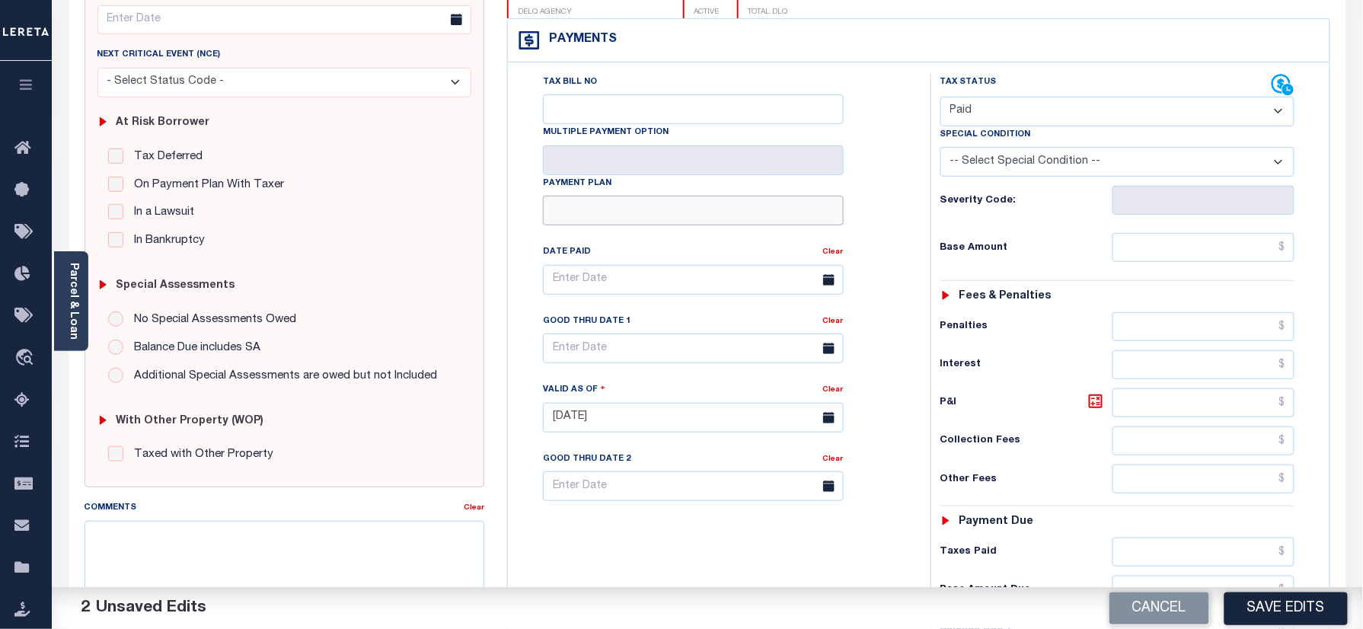
scroll to position [406, 0]
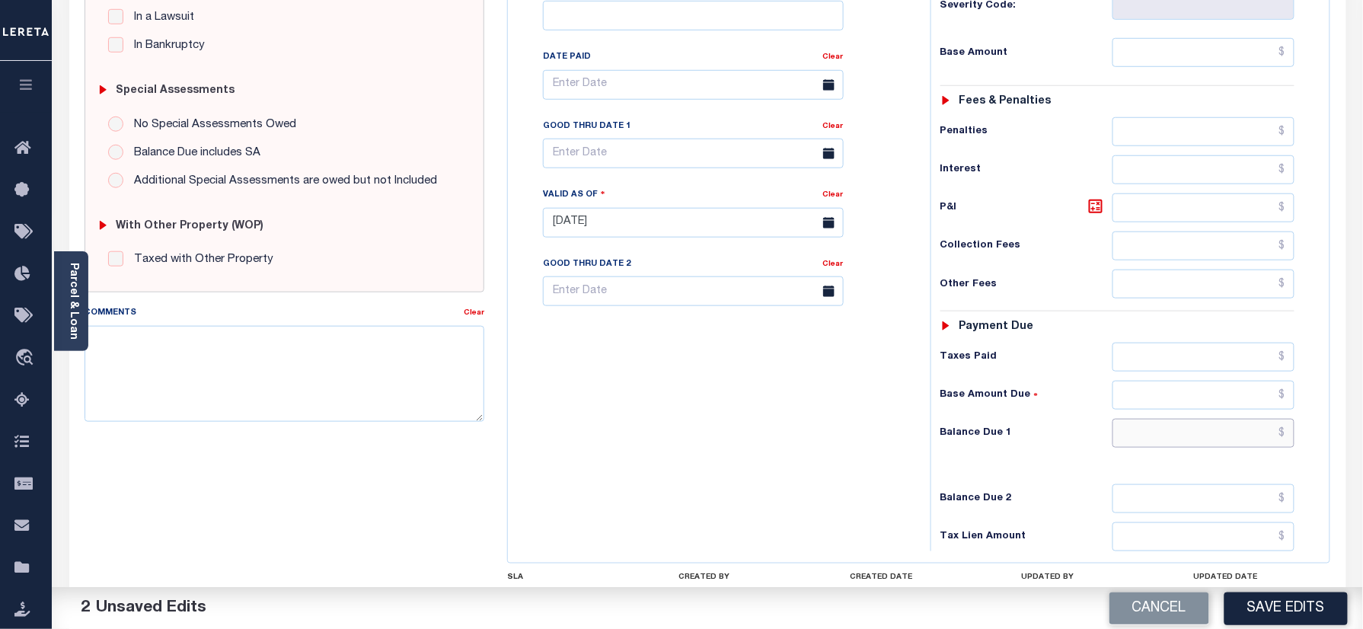
click at [1177, 448] on input "text" at bounding box center [1203, 433] width 183 height 29
type input "$0.00"
click at [744, 432] on div "Tax Bill No Multiple Payment Option Payment Plan Clear" at bounding box center [715, 215] width 407 height 672
click at [362, 375] on textarea "Comments" at bounding box center [285, 374] width 401 height 96
paste textarea "Information taken verbally"
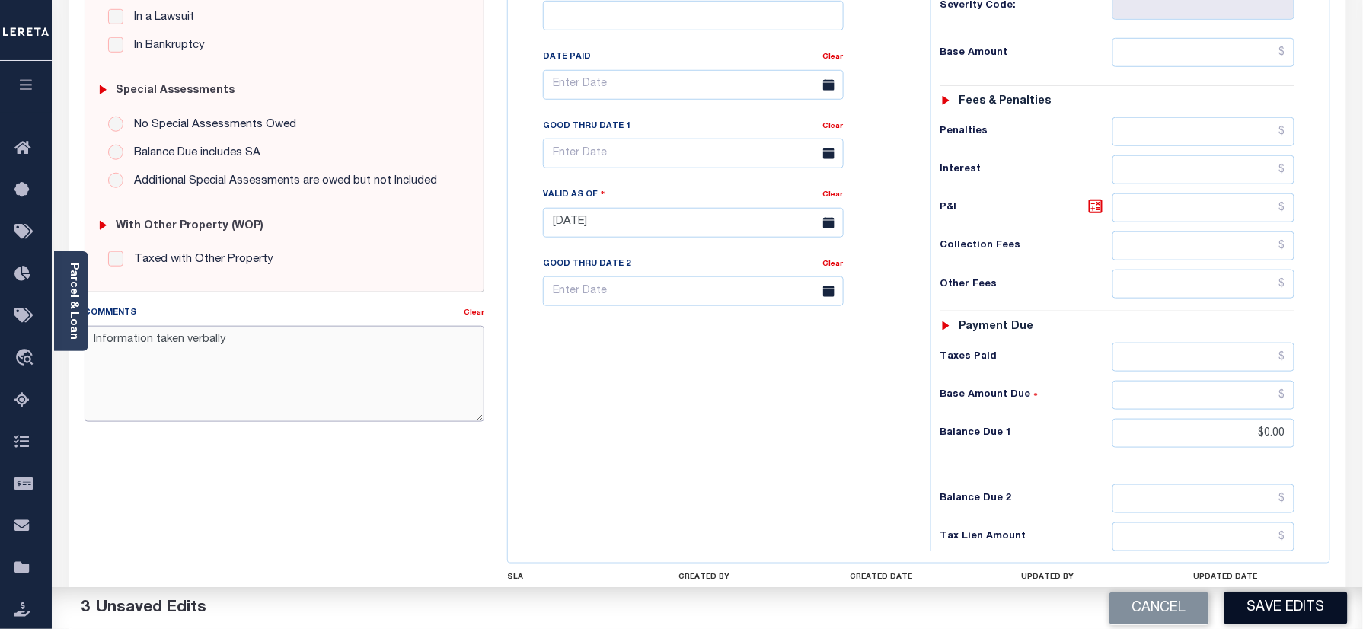
type textarea "Information taken verbally"
drag, startPoint x: 1286, startPoint y: 603, endPoint x: 1276, endPoint y: 603, distance: 9.9
click at [1285, 603] on button "Save Edits" at bounding box center [1285, 608] width 123 height 33
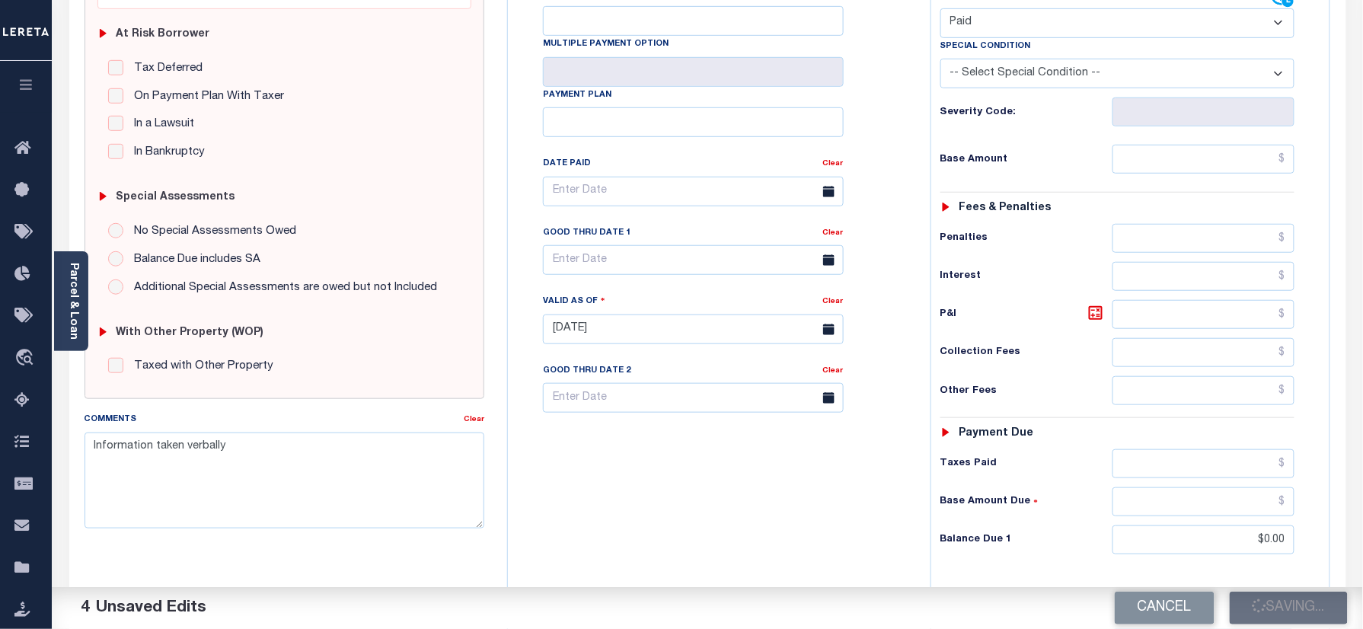
scroll to position [203, 0]
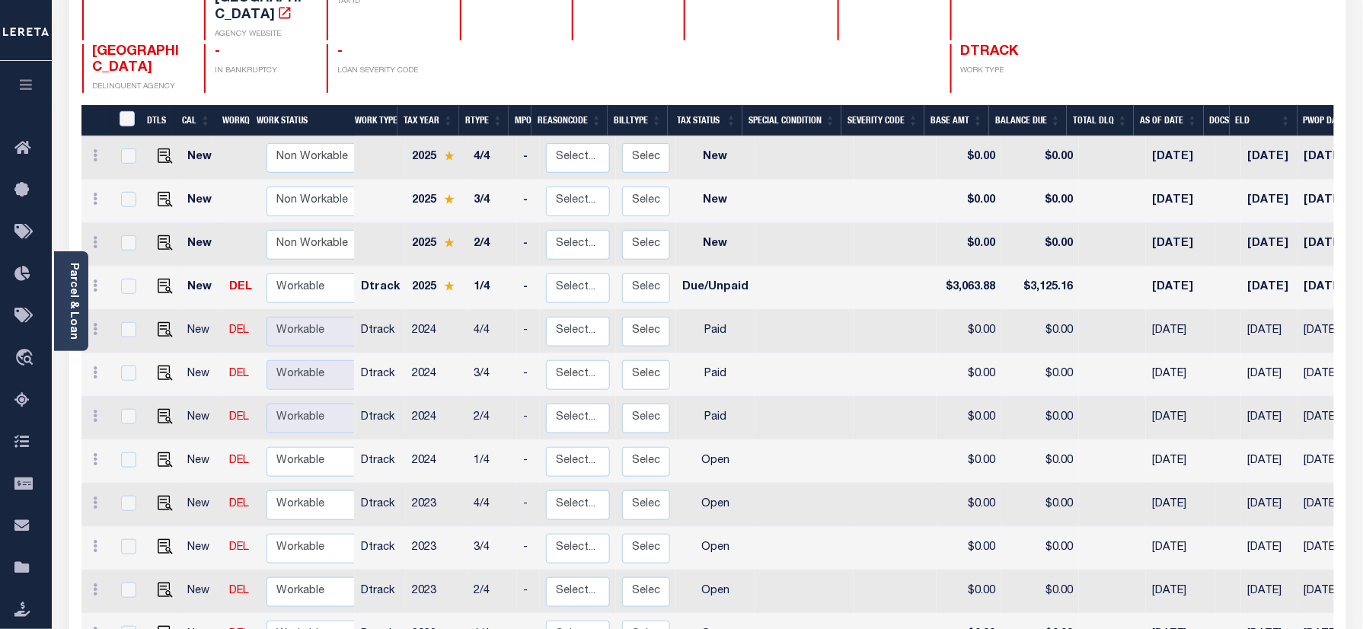
scroll to position [305, 0]
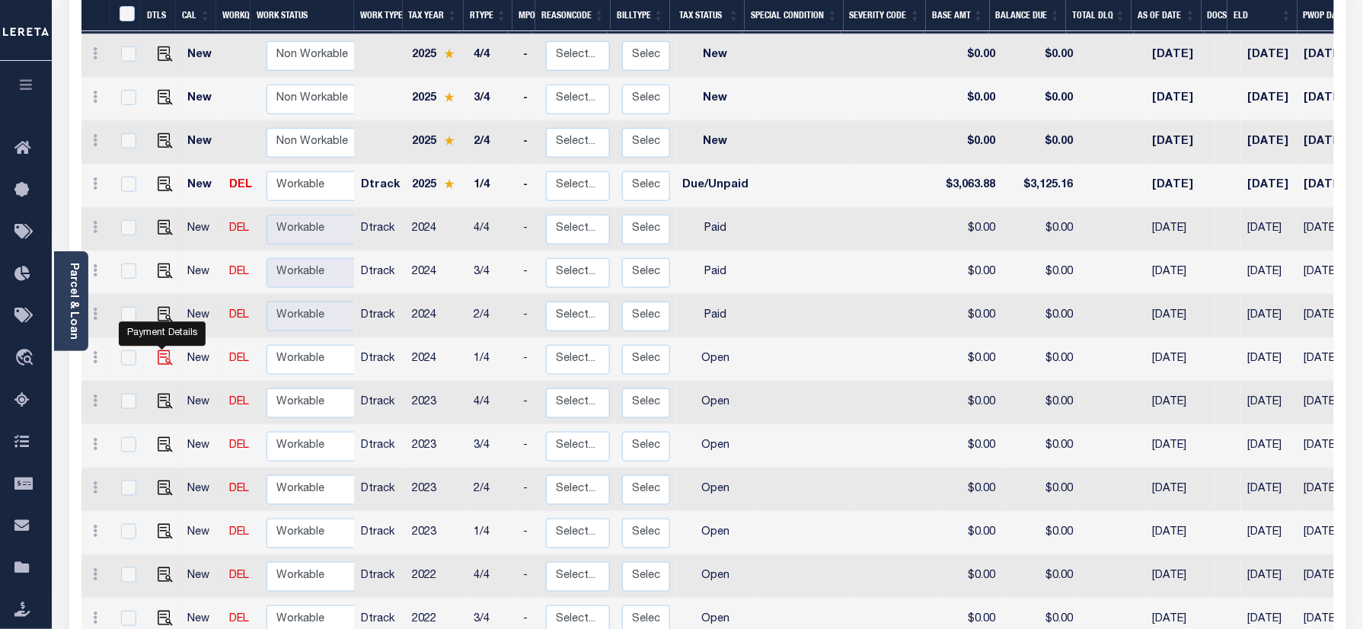
click at [158, 350] on img "" at bounding box center [165, 357] width 15 height 15
checkbox input "true"
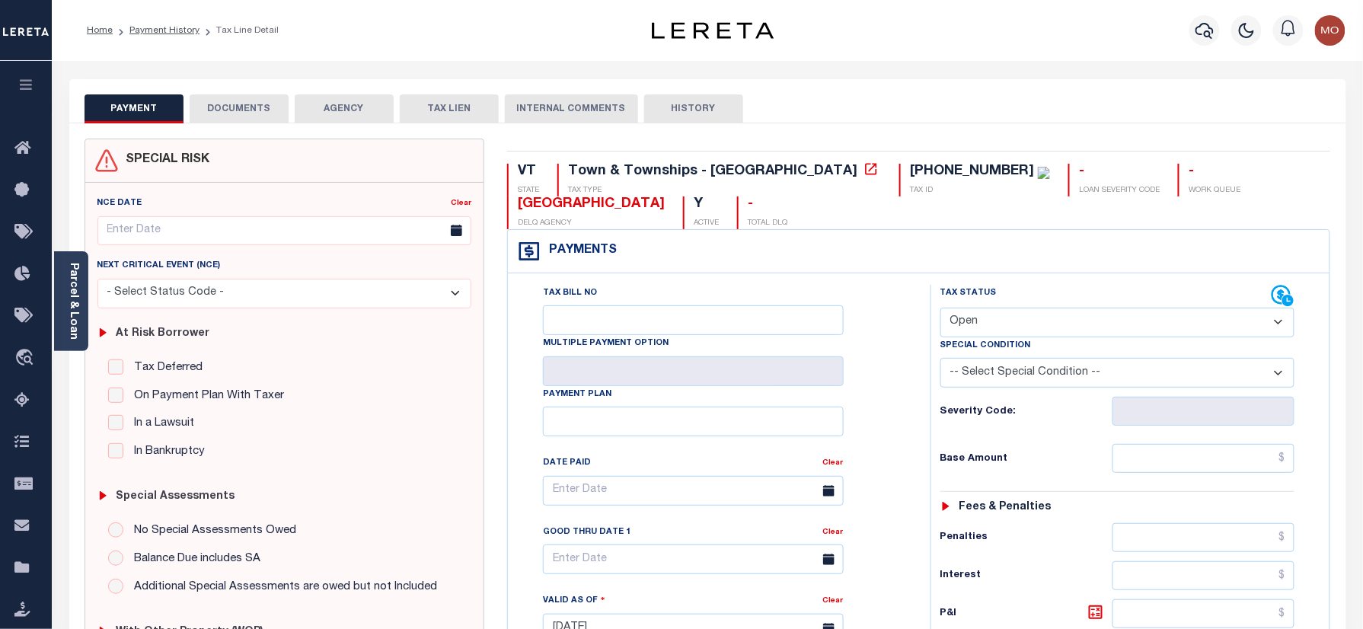
click at [1024, 318] on select "- Select Status Code - Open Due/Unpaid Paid Incomplete No Tax Due Internal Refu…" at bounding box center [1117, 323] width 355 height 30
select select "PYD"
click at [940, 309] on select "- Select Status Code - Open Due/Unpaid Paid Incomplete No Tax Due Internal Refu…" at bounding box center [1117, 323] width 355 height 30
type input "[DATE]"
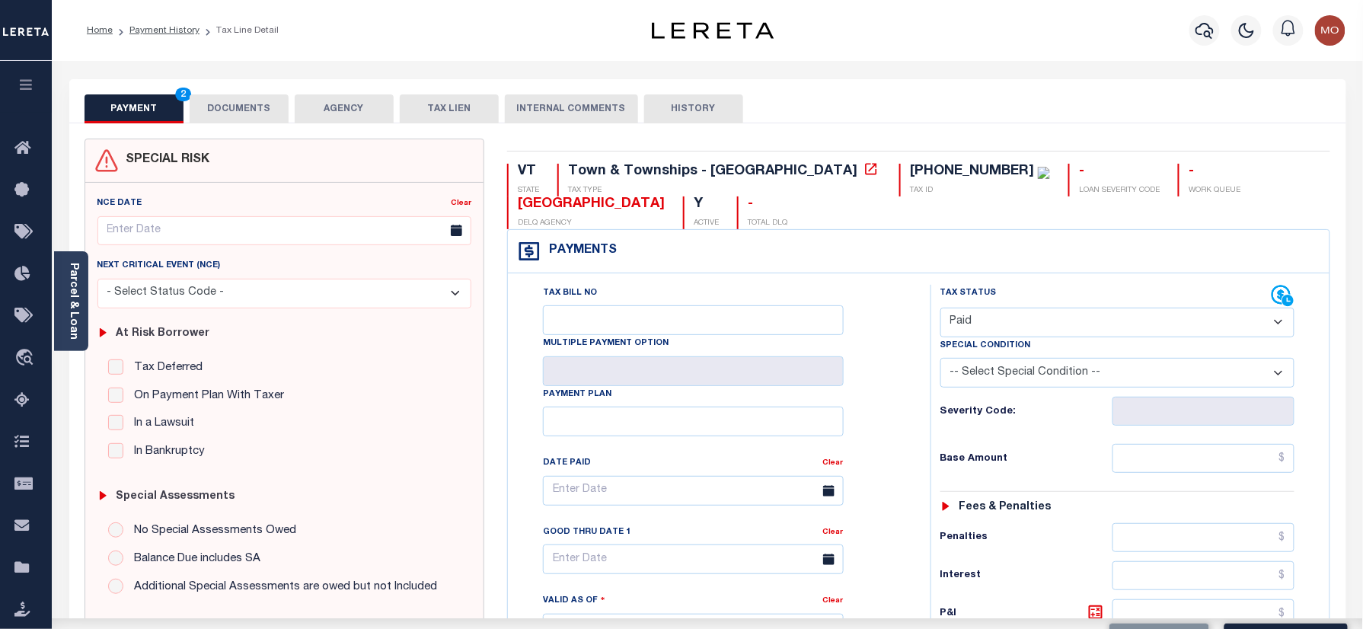
click at [908, 424] on div "Tax Bill No Multiple Payment Option Payment Plan Clear" at bounding box center [715, 621] width 407 height 672
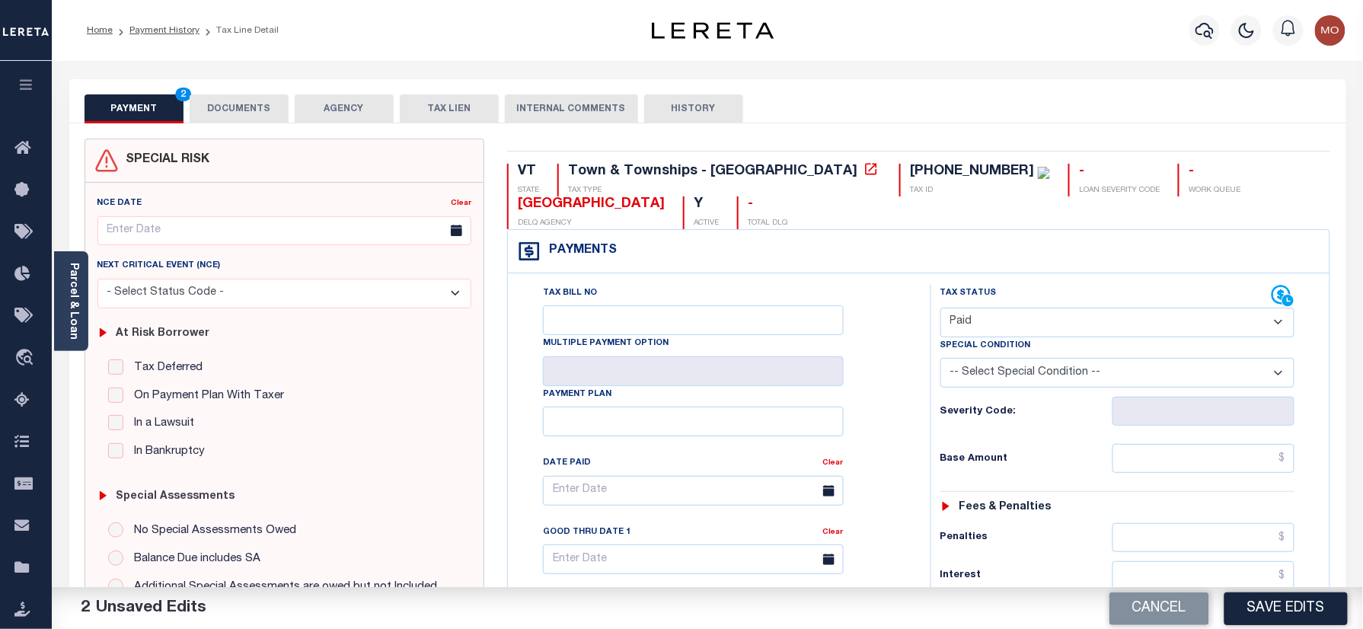
scroll to position [406, 0]
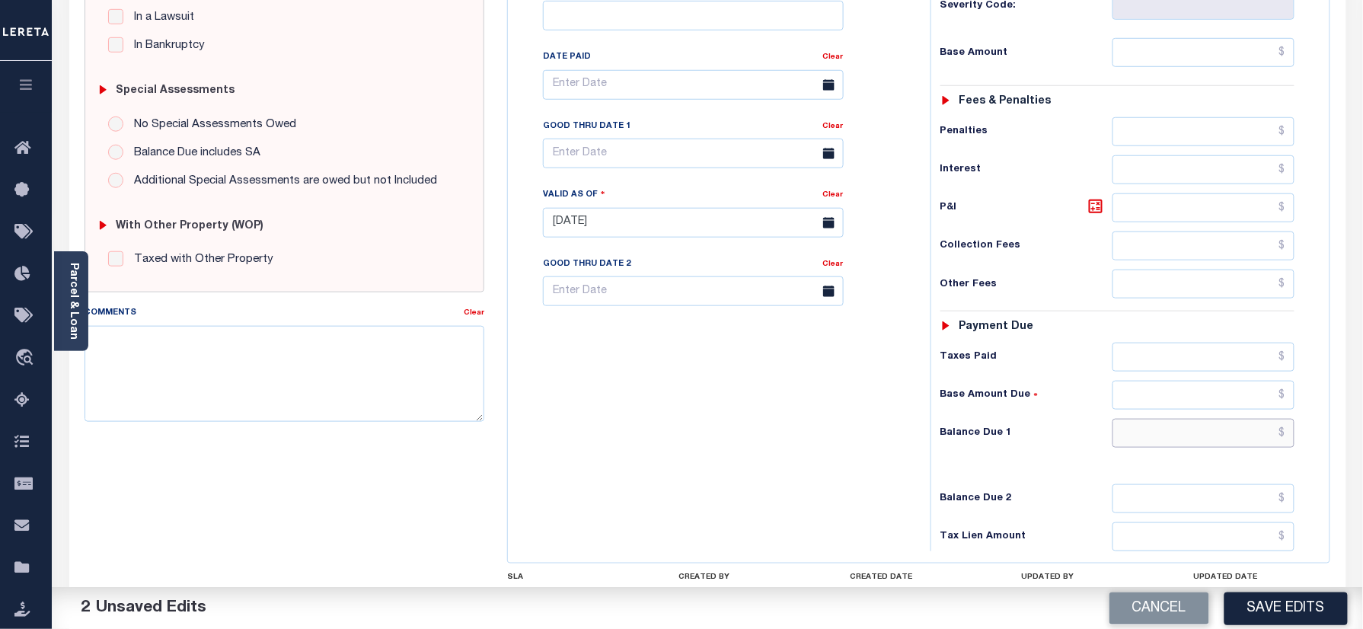
click at [1170, 439] on input "text" at bounding box center [1203, 433] width 183 height 29
type input "$0.00"
click at [792, 436] on div "Tax Bill No Multiple Payment Option Payment Plan Clear" at bounding box center [715, 215] width 407 height 672
click at [333, 369] on textarea "Comments" at bounding box center [285, 374] width 401 height 96
paste textarea "Information taken verbally"
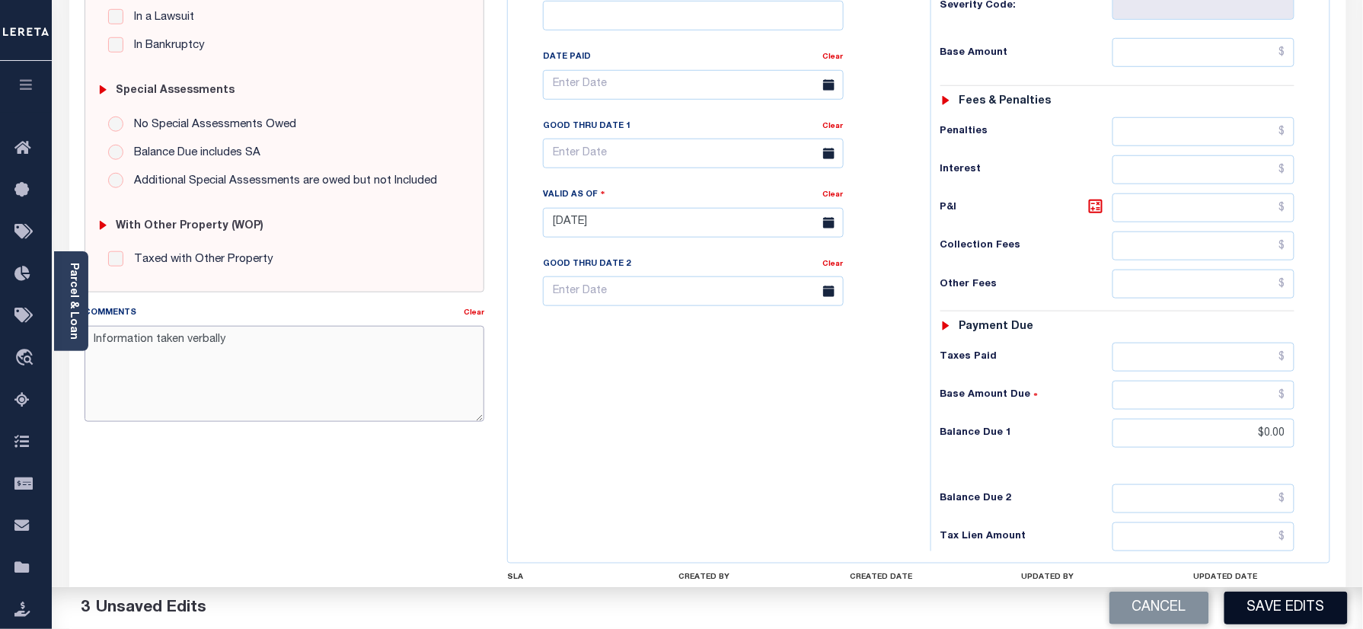
type textarea "Information taken verbally"
click at [1252, 604] on button "Save Edits" at bounding box center [1285, 608] width 123 height 33
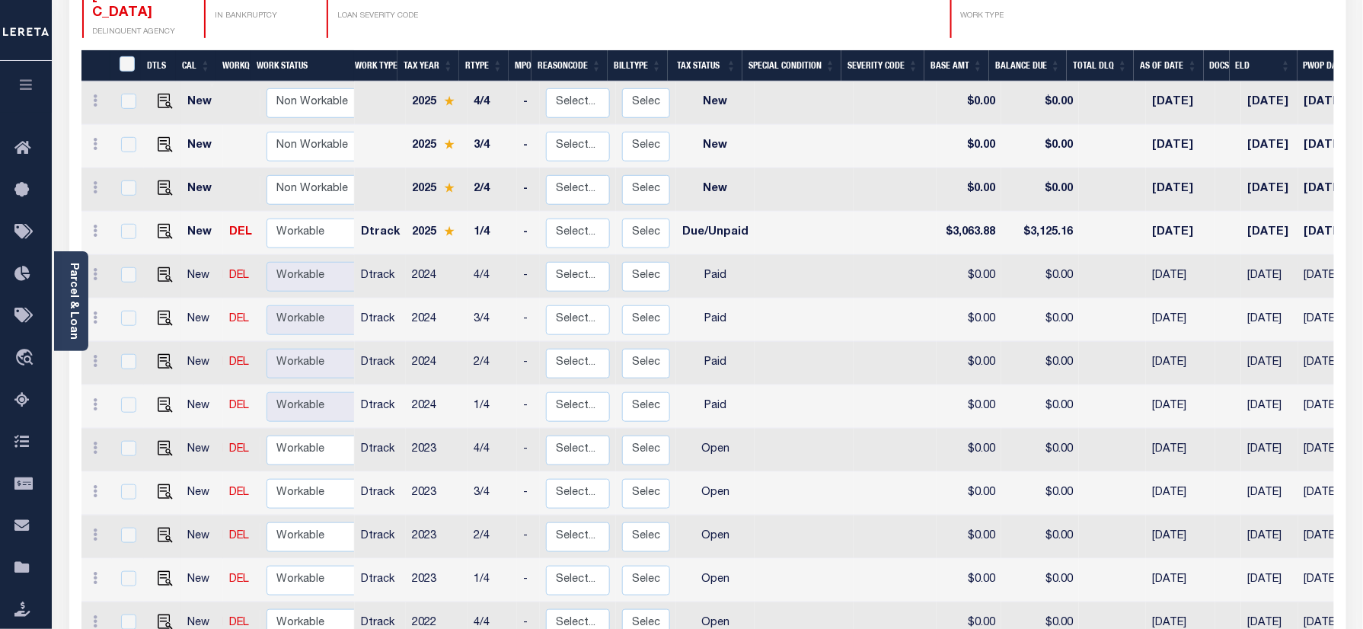
scroll to position [305, 0]
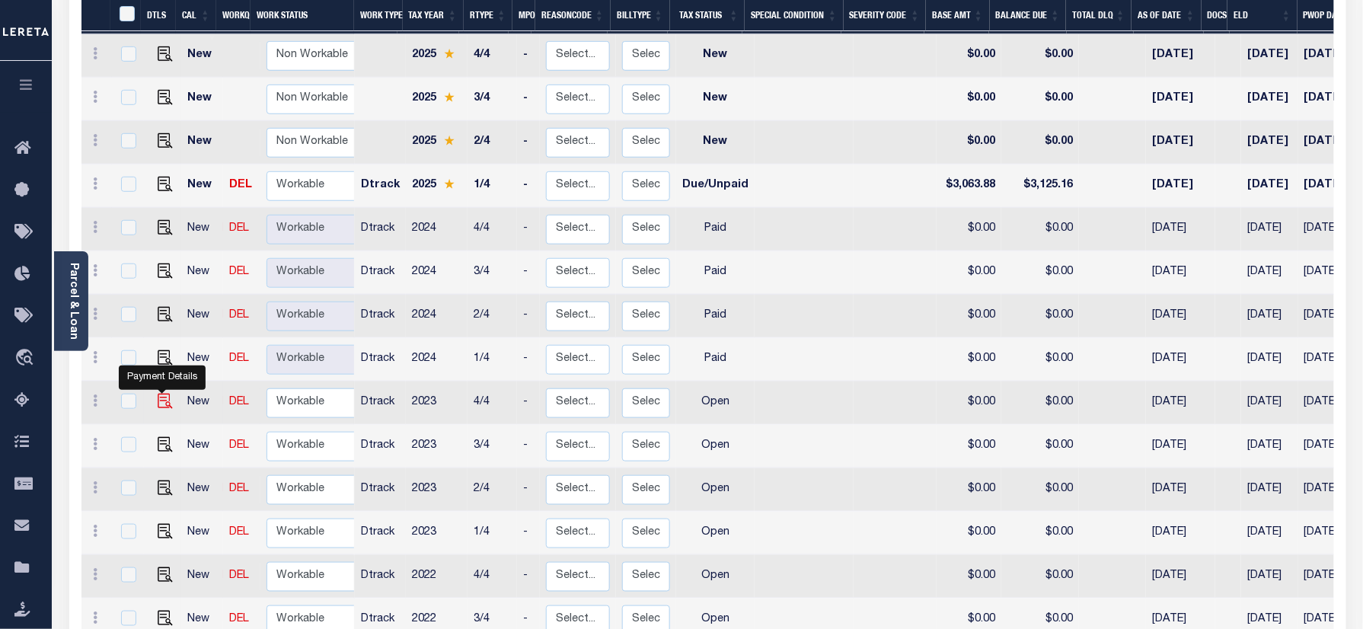
click at [159, 394] on img "" at bounding box center [165, 401] width 15 height 15
checkbox input "true"
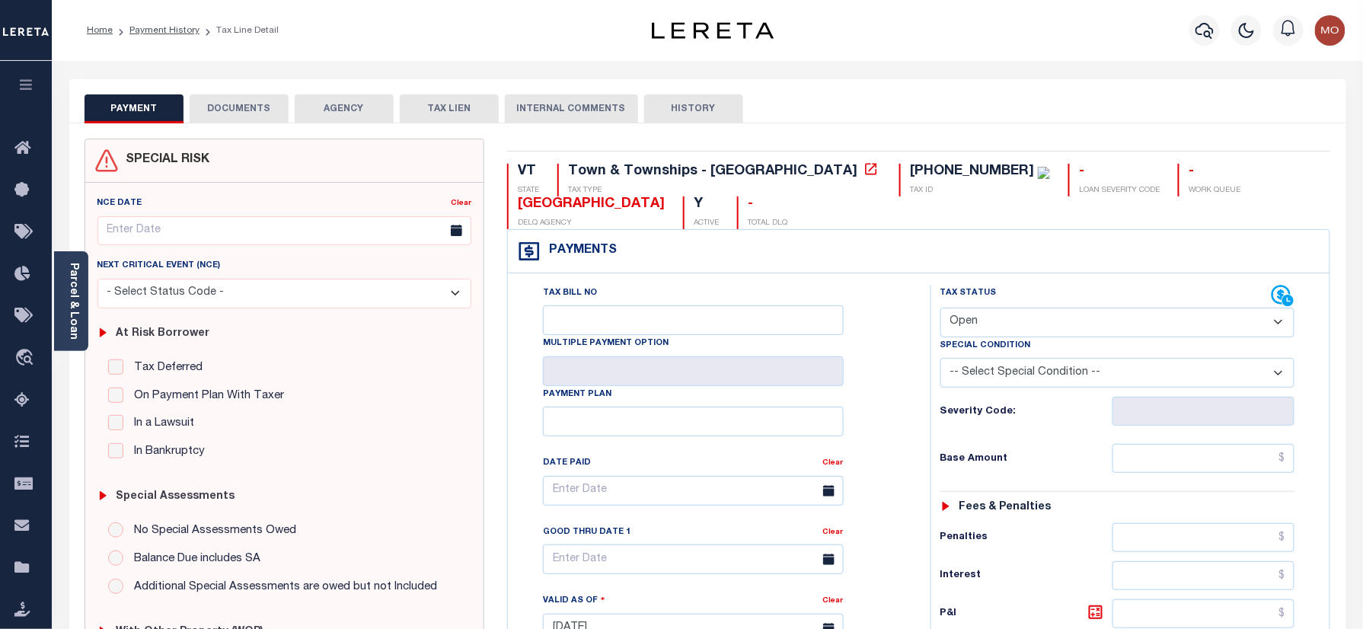
drag, startPoint x: 1027, startPoint y: 318, endPoint x: 1025, endPoint y: 337, distance: 18.4
click at [1027, 318] on select "- Select Status Code - Open Due/Unpaid Paid Incomplete No Tax Due Internal Refu…" at bounding box center [1117, 323] width 355 height 30
select select "PYD"
click at [940, 309] on select "- Select Status Code - Open Due/Unpaid Paid Incomplete No Tax Due Internal Refu…" at bounding box center [1117, 323] width 355 height 30
type input "[DATE]"
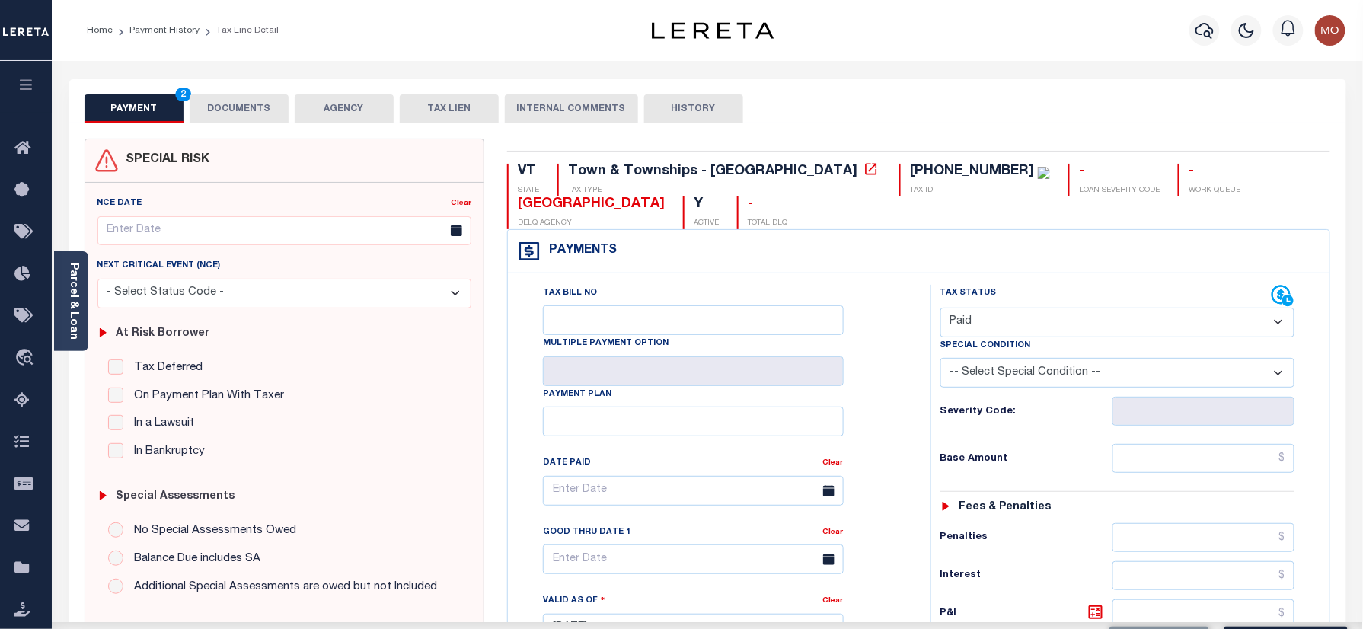
click at [942, 415] on h6 "Severity Code:" at bounding box center [1026, 412] width 172 height 12
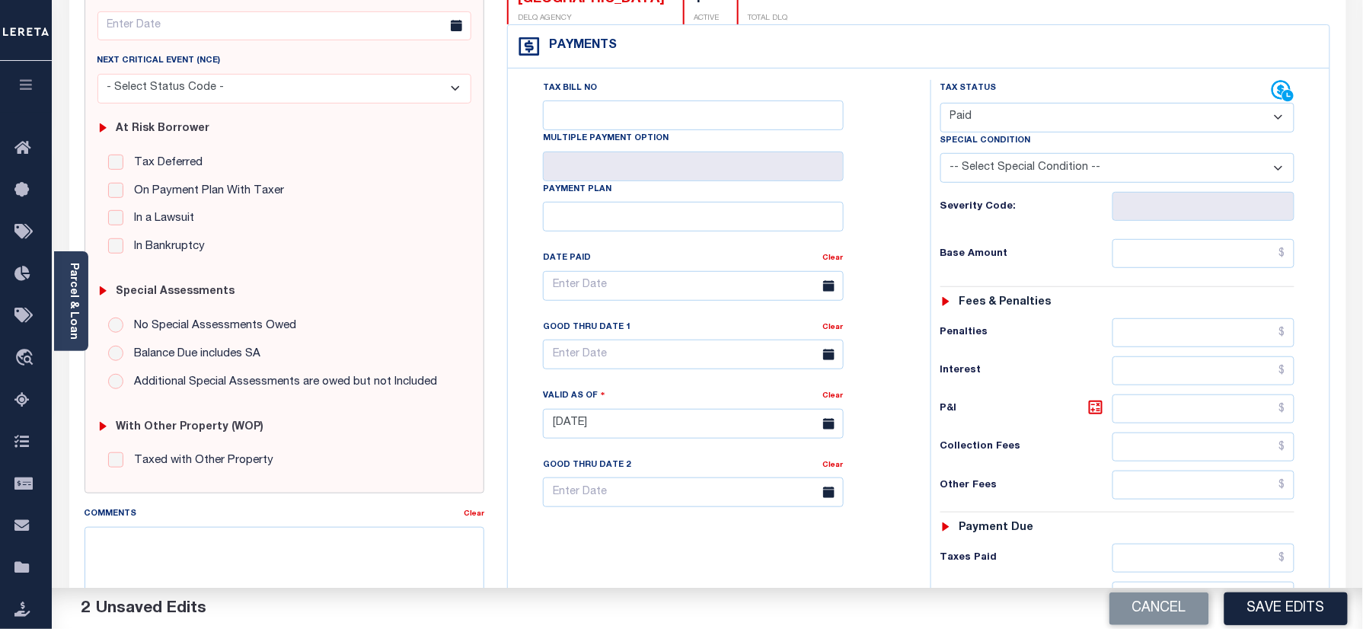
scroll to position [406, 0]
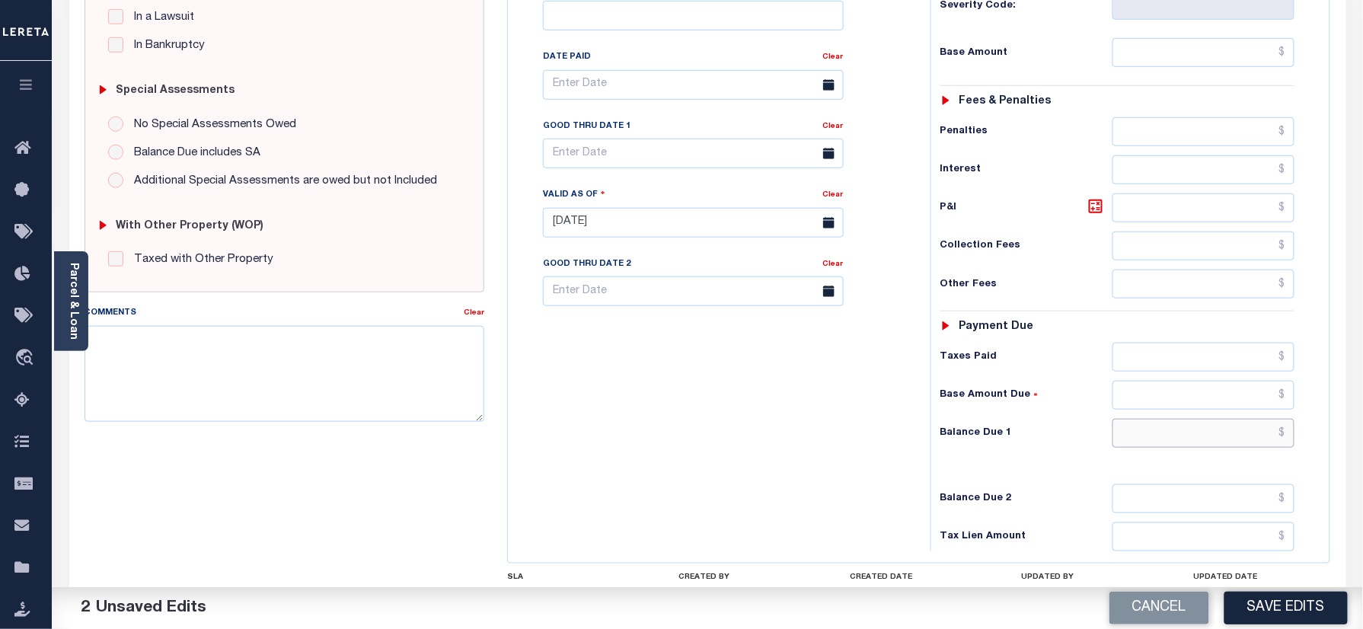
click at [1159, 436] on input "text" at bounding box center [1203, 433] width 183 height 29
type input "$0.00"
click at [768, 428] on div "Tax Bill No Multiple Payment Option Payment Plan Clear" at bounding box center [715, 215] width 407 height 672
click at [353, 369] on textarea "Comments" at bounding box center [285, 374] width 401 height 96
paste textarea "Information taken verbally"
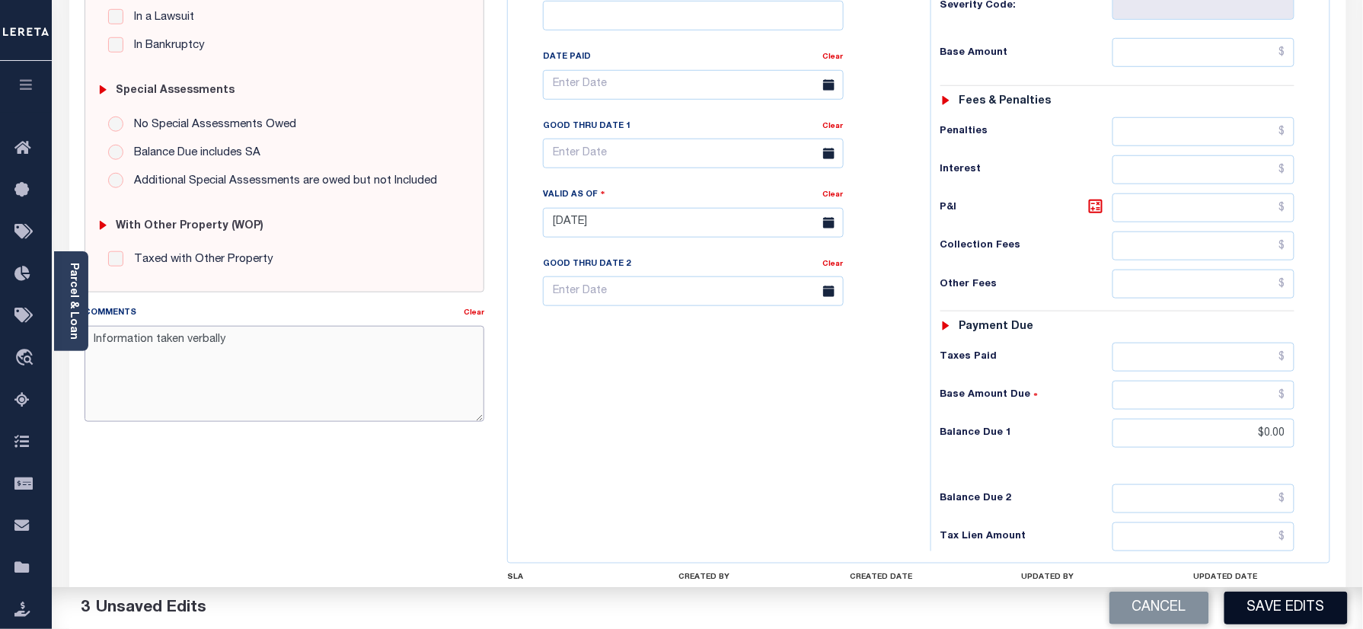
type textarea "Information taken verbally"
click at [1285, 600] on button "Save Edits" at bounding box center [1285, 608] width 123 height 33
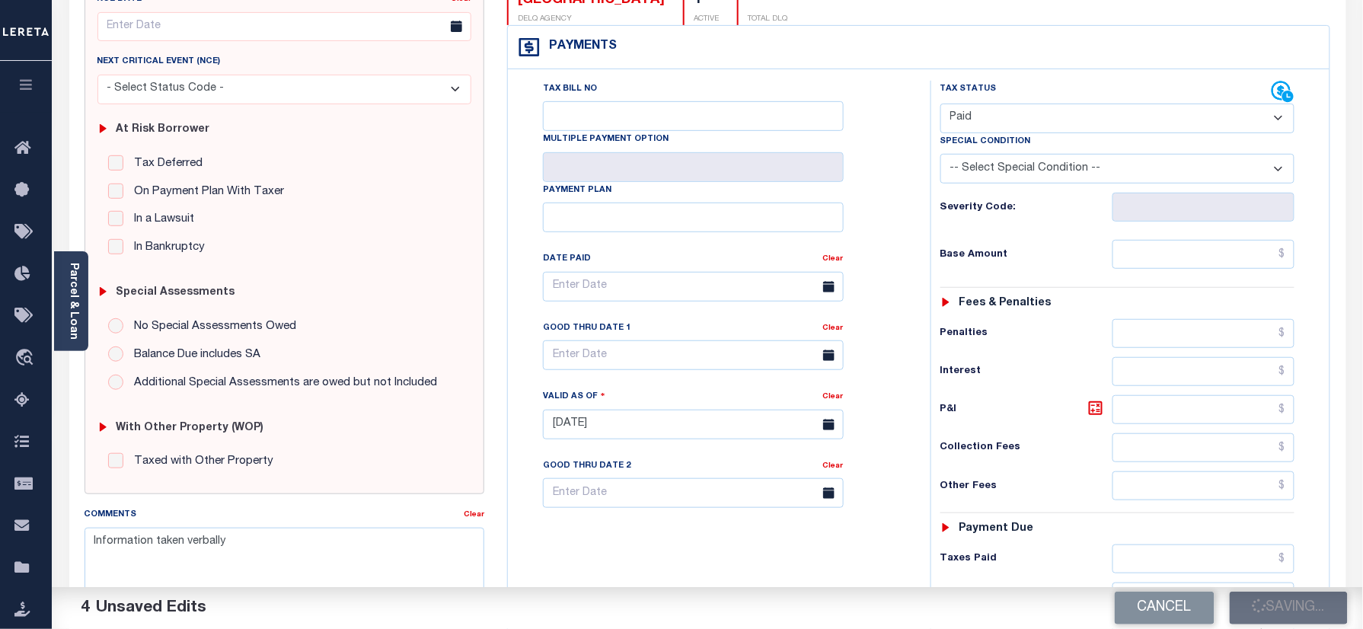
scroll to position [203, 0]
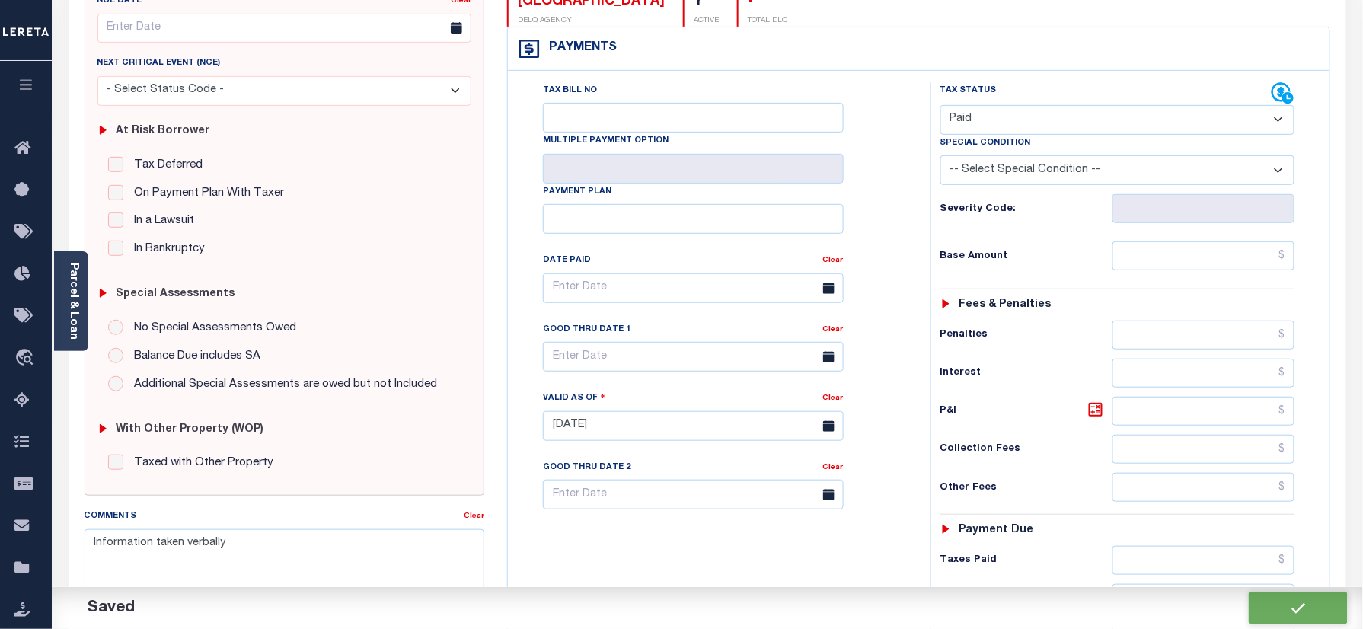
checkbox input "false"
type textarea "Information taken verbally"
type input "$0"
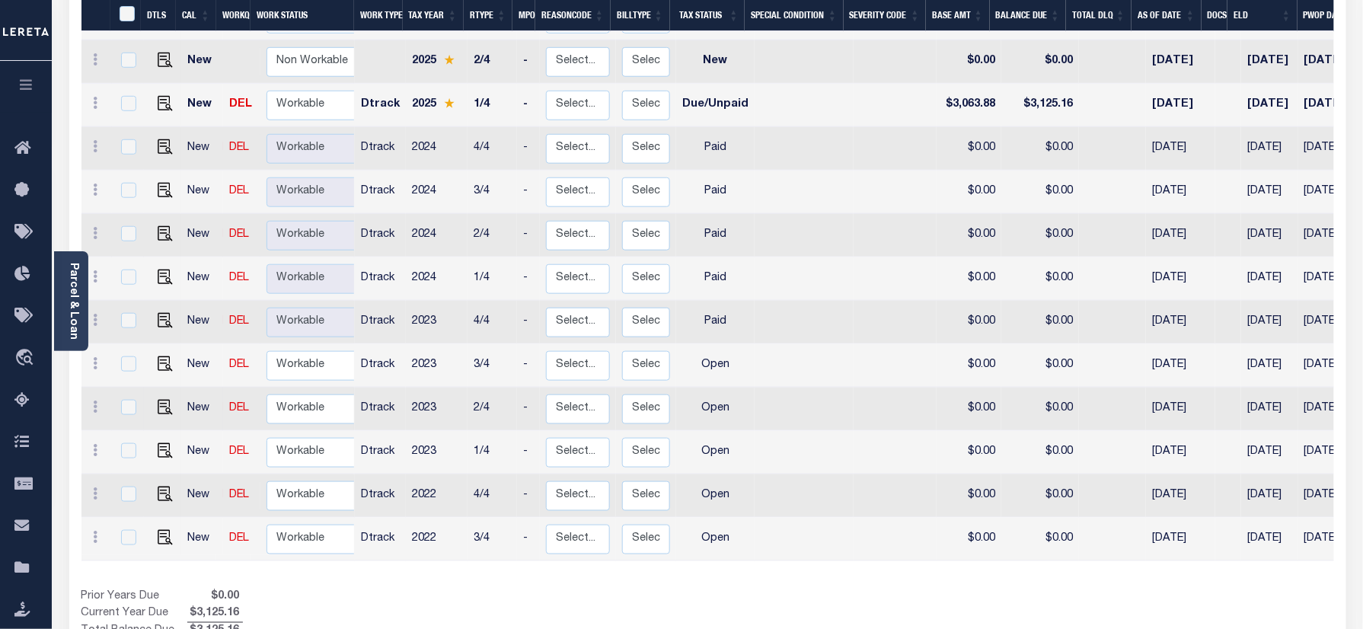
scroll to position [406, 0]
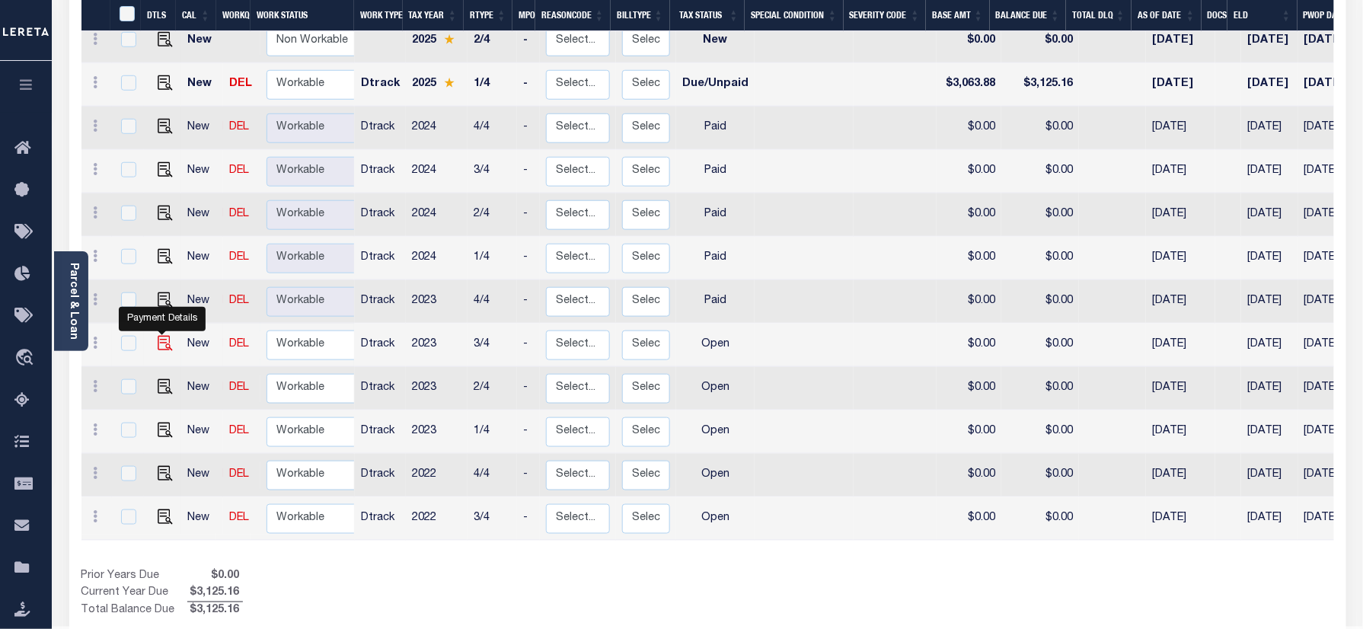
click at [161, 336] on img "" at bounding box center [165, 343] width 15 height 15
checkbox input "true"
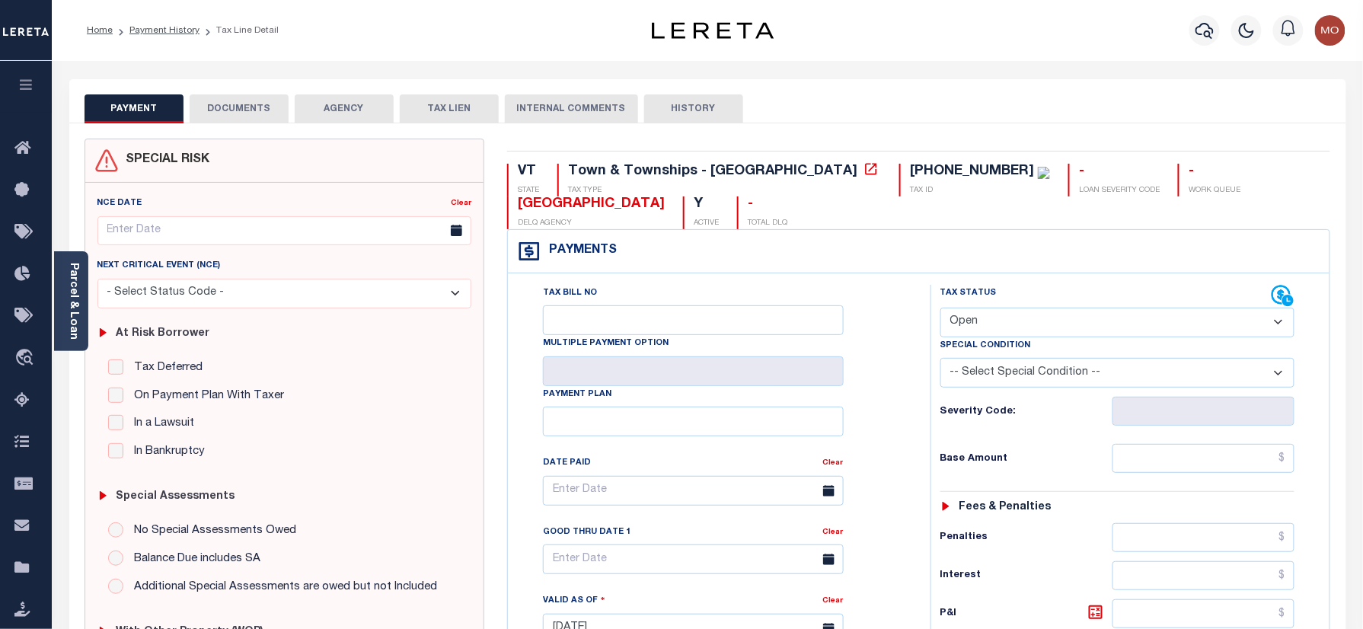
drag, startPoint x: 1002, startPoint y: 327, endPoint x: 1002, endPoint y: 341, distance: 14.5
click at [1002, 327] on select "- Select Status Code - Open Due/Unpaid Paid Incomplete No Tax Due Internal Refu…" at bounding box center [1117, 323] width 355 height 30
select select "INC"
click at [940, 309] on select "- Select Status Code - Open Due/Unpaid Paid Incomplete No Tax Due Internal Refu…" at bounding box center [1117, 323] width 355 height 30
type input "[DATE]"
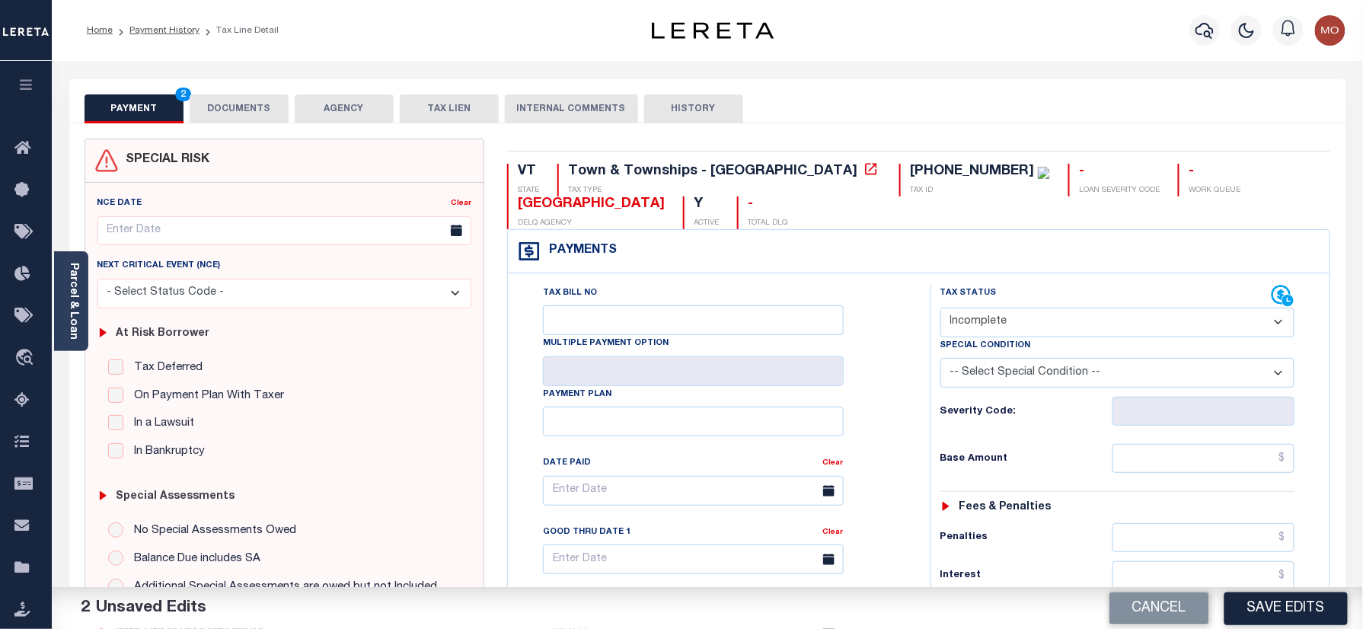
click at [976, 320] on select "- Select Status Code - Open Due/Unpaid Paid Incomplete No Tax Due Internal Refu…" at bounding box center [1117, 323] width 355 height 30
select select "PYD"
click at [940, 309] on select "- Select Status Code - Open Due/Unpaid Paid Incomplete No Tax Due Internal Refu…" at bounding box center [1117, 323] width 355 height 30
click at [924, 416] on div "Tax Status Status" at bounding box center [1122, 621] width 407 height 672
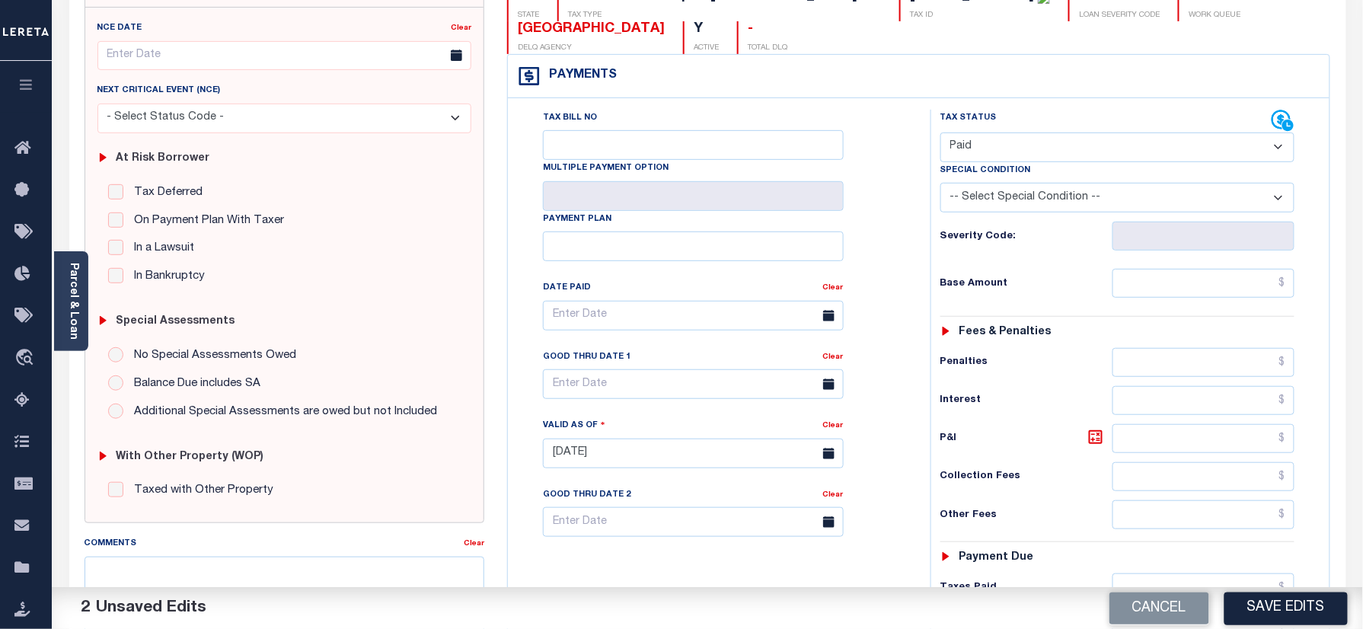
scroll to position [507, 0]
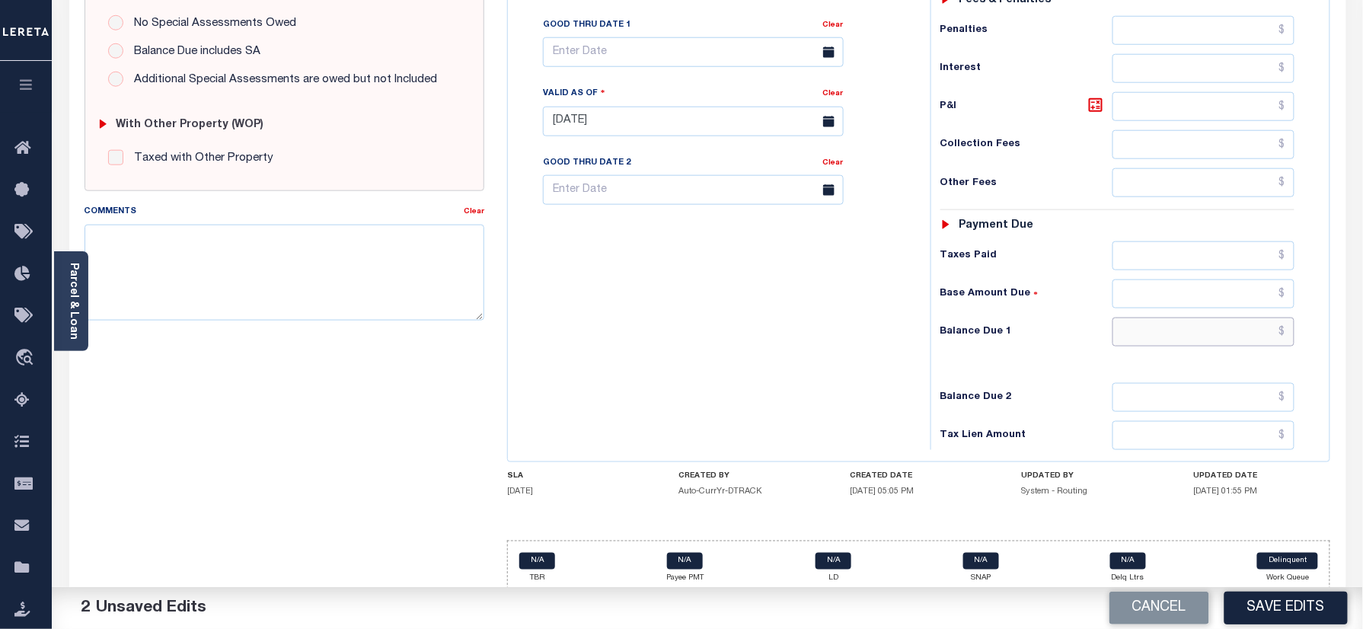
drag, startPoint x: 1147, startPoint y: 344, endPoint x: 963, endPoint y: 342, distance: 183.5
click at [1147, 344] on input "text" at bounding box center [1203, 332] width 183 height 29
type input "$0.00"
click at [940, 338] on h6 "Balance Due 1" at bounding box center [1026, 332] width 172 height 12
click at [363, 276] on textarea "Comments" at bounding box center [285, 273] width 401 height 96
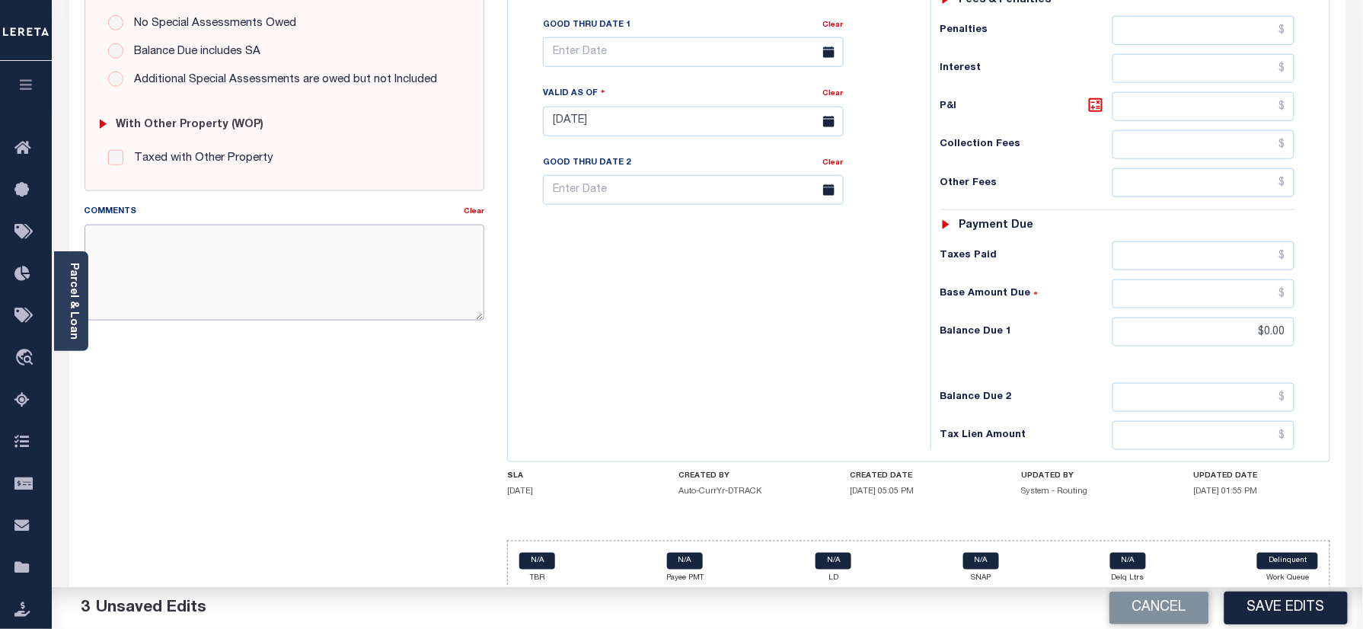
paste textarea "Information taken verbally"
type textarea "Information taken verbally"
click at [1275, 600] on button "Save Edits" at bounding box center [1285, 608] width 123 height 33
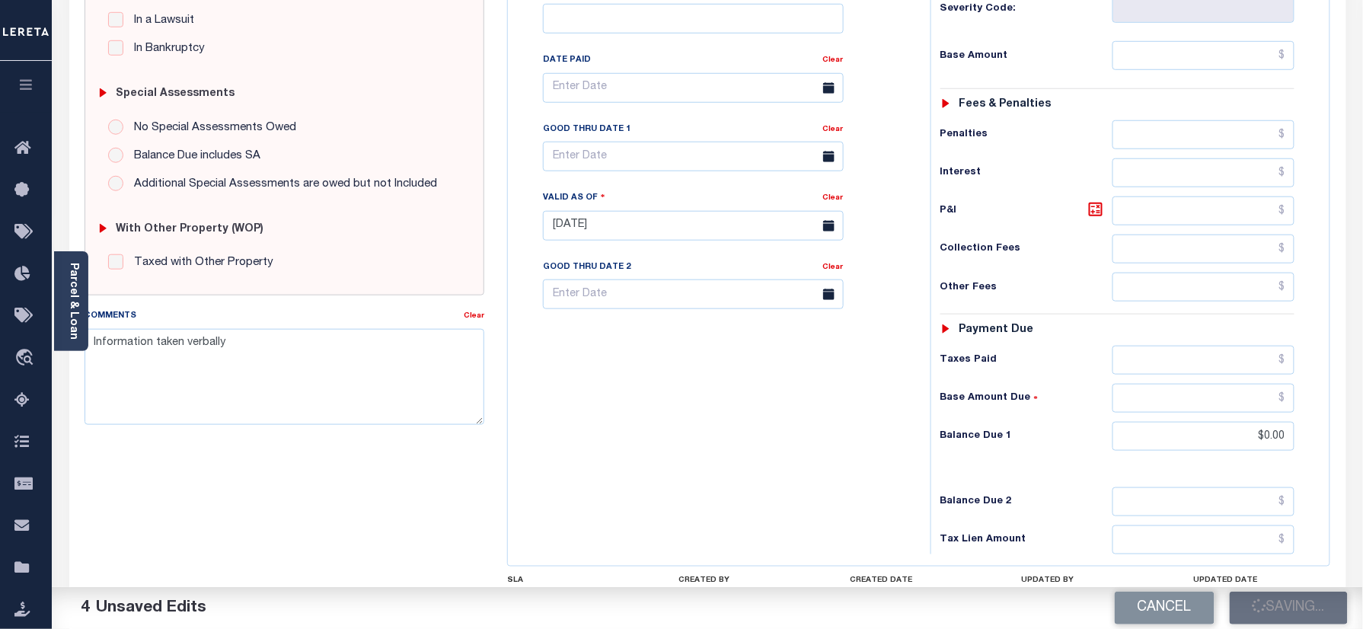
scroll to position [305, 0]
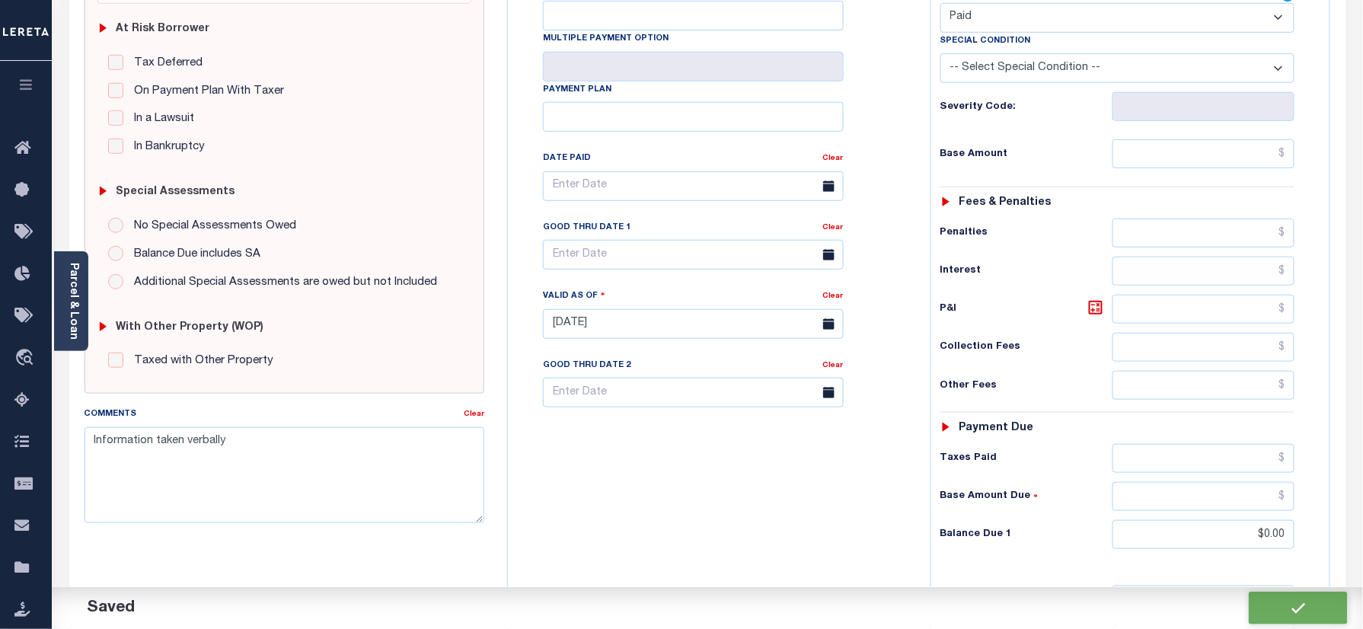
checkbox input "false"
type textarea "Information taken verbally"
type input "$0"
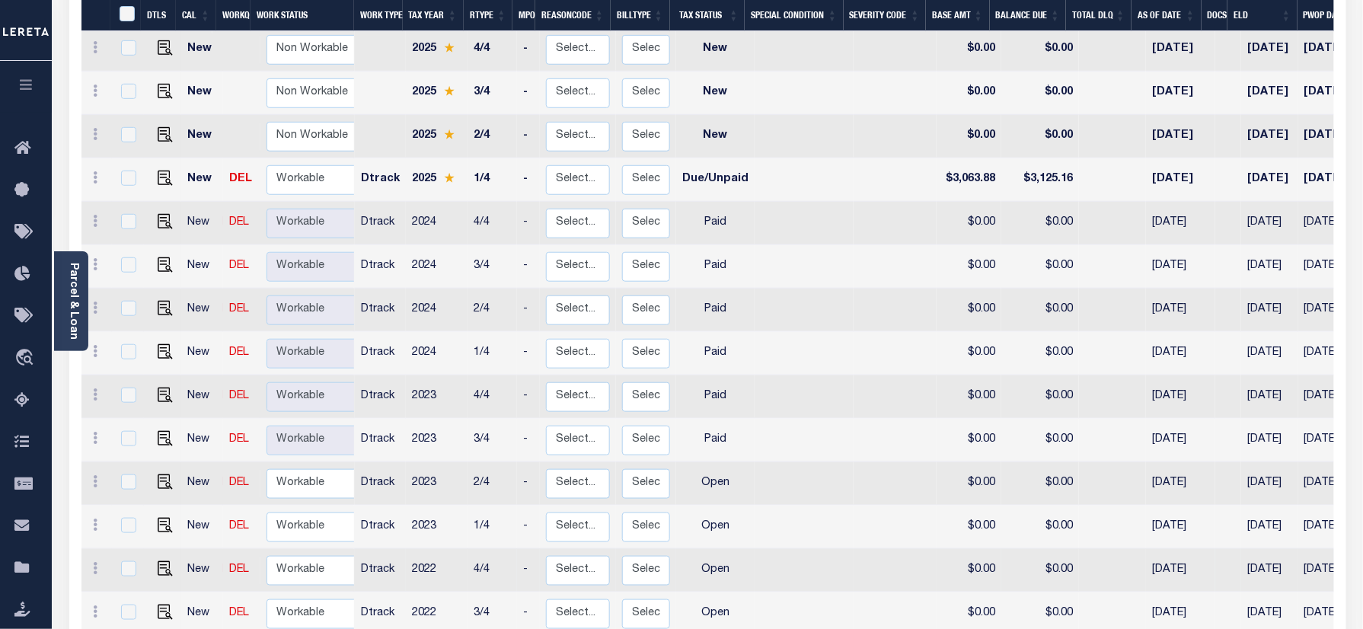
scroll to position [406, 0]
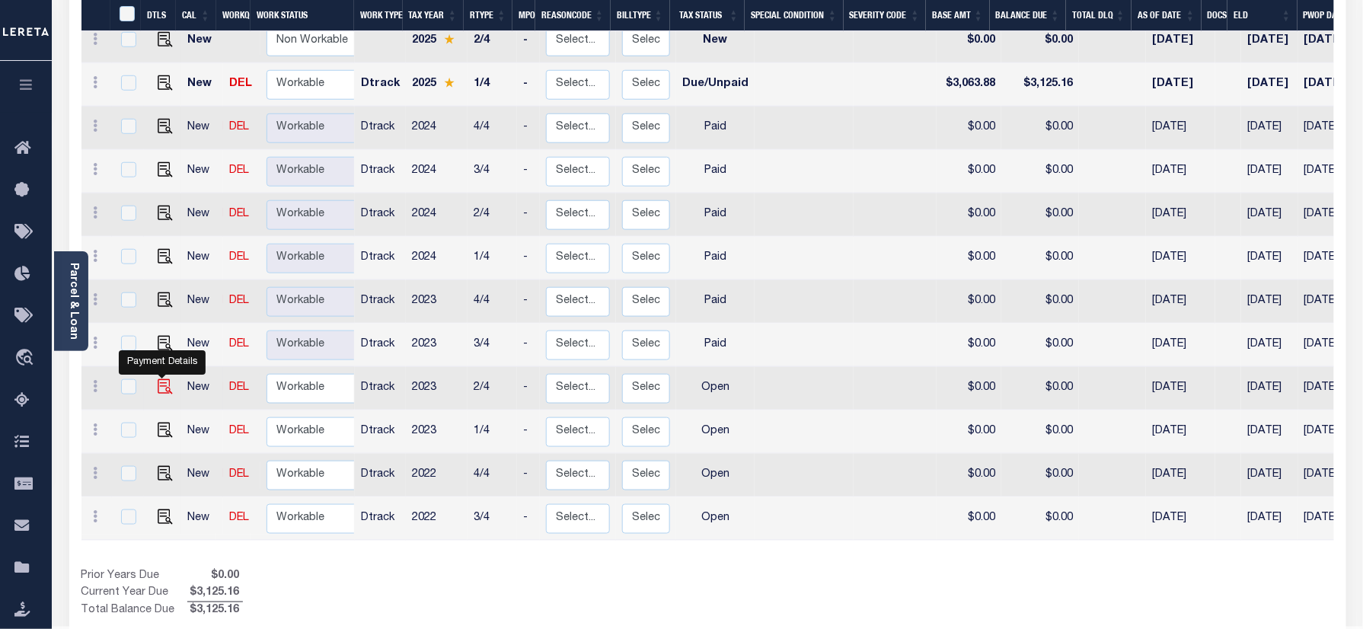
click at [159, 379] on img "" at bounding box center [165, 386] width 15 height 15
checkbox input "true"
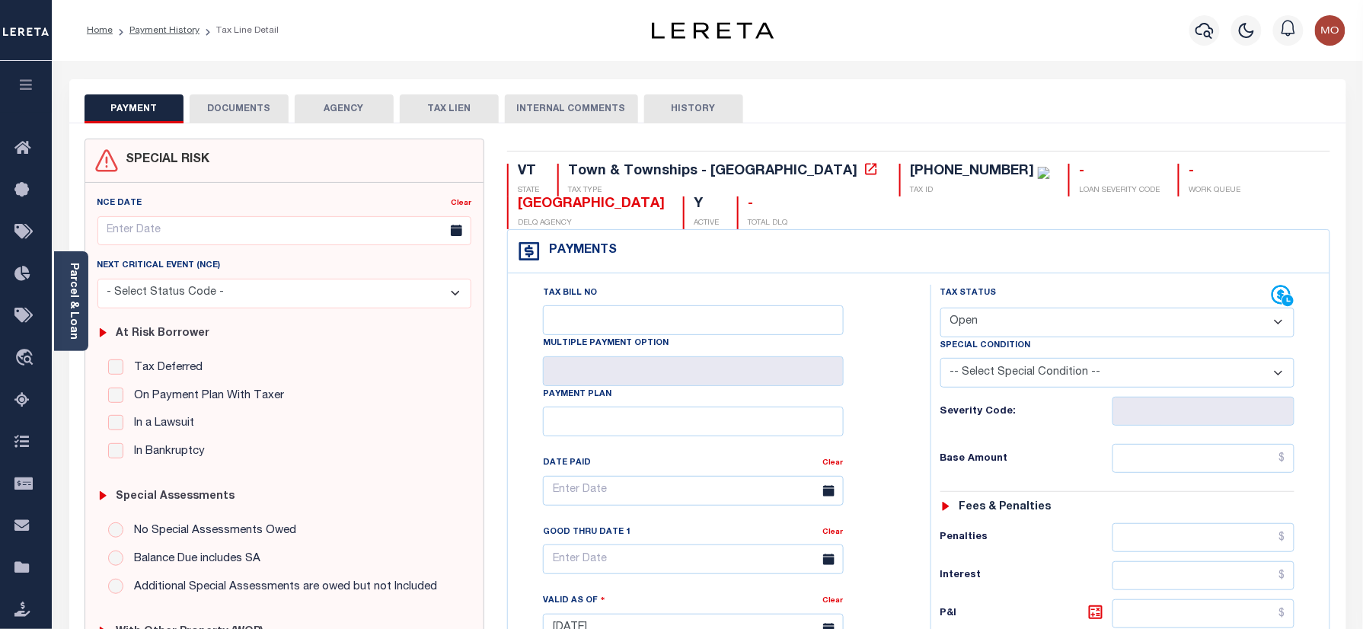
click at [1007, 298] on div "Tax Status Status" at bounding box center [1106, 296] width 332 height 23
click at [1002, 320] on select "- Select Status Code - Open Due/Unpaid Paid Incomplete No Tax Due Internal Refu…" at bounding box center [1117, 323] width 355 height 30
select select "PYD"
click at [940, 309] on select "- Select Status Code - Open Due/Unpaid Paid Incomplete No Tax Due Internal Refu…" at bounding box center [1117, 323] width 355 height 30
type input "[DATE]"
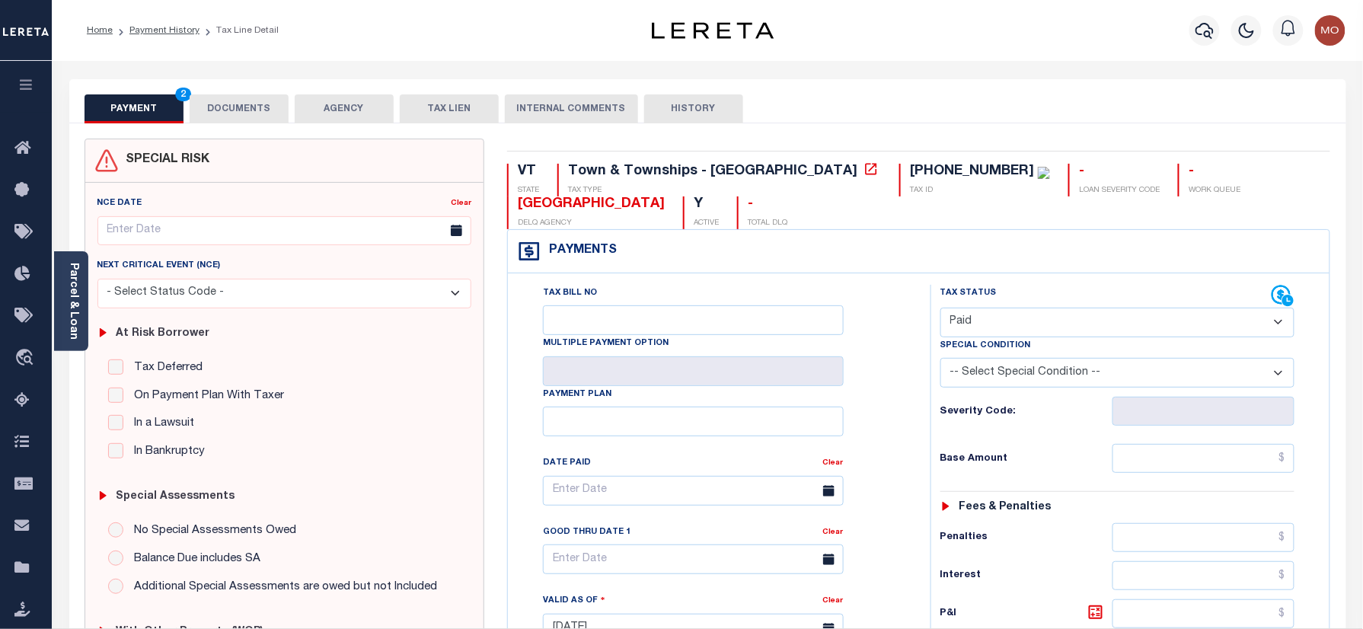
click at [875, 406] on div "Tax Bill No Multiple Payment Option Payment Plan Clear" at bounding box center [715, 498] width 385 height 427
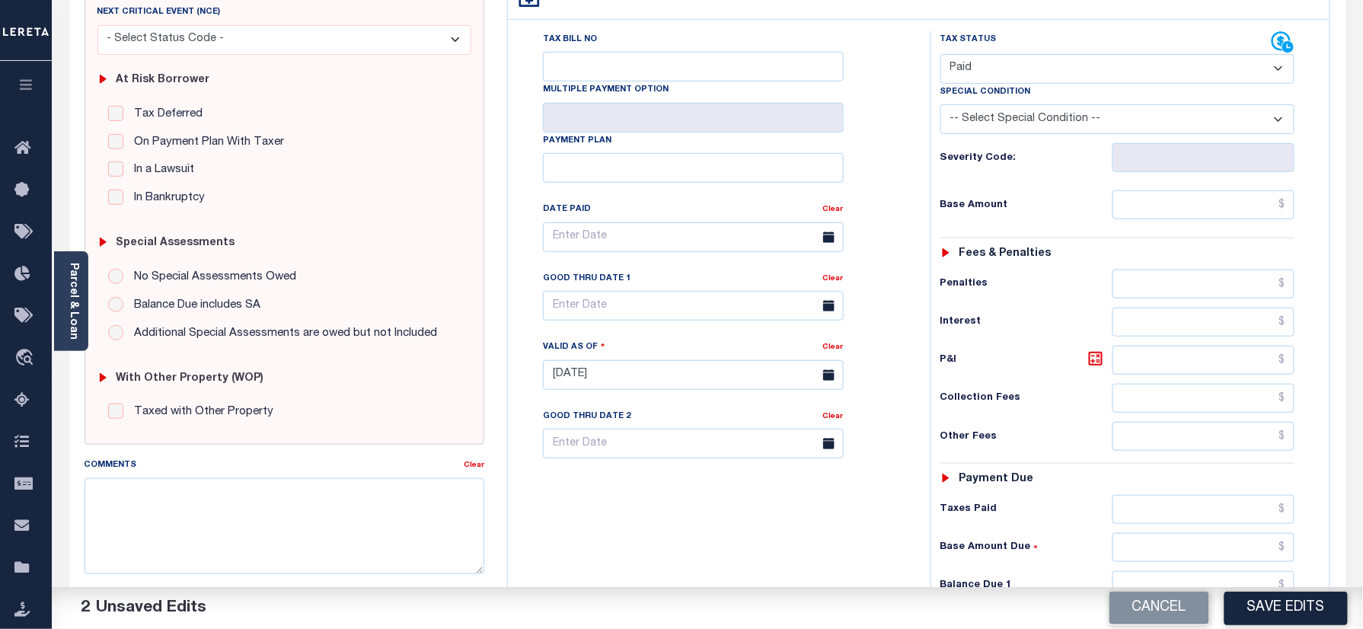
scroll to position [406, 0]
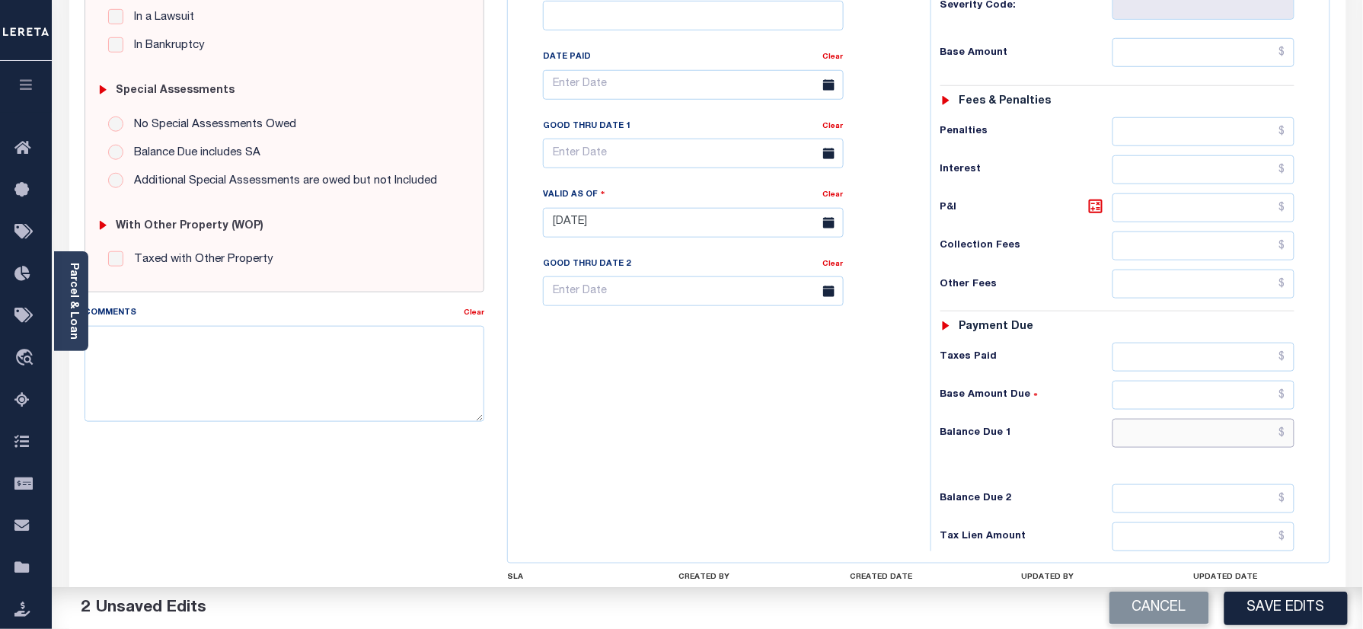
click at [1182, 434] on input "text" at bounding box center [1203, 433] width 183 height 29
type input "$0.00"
click at [823, 461] on div "Tax Bill No Multiple Payment Option Payment Plan Clear" at bounding box center [715, 215] width 407 height 672
click at [364, 356] on textarea "Comments" at bounding box center [285, 374] width 401 height 96
paste textarea "Information taken verbally"
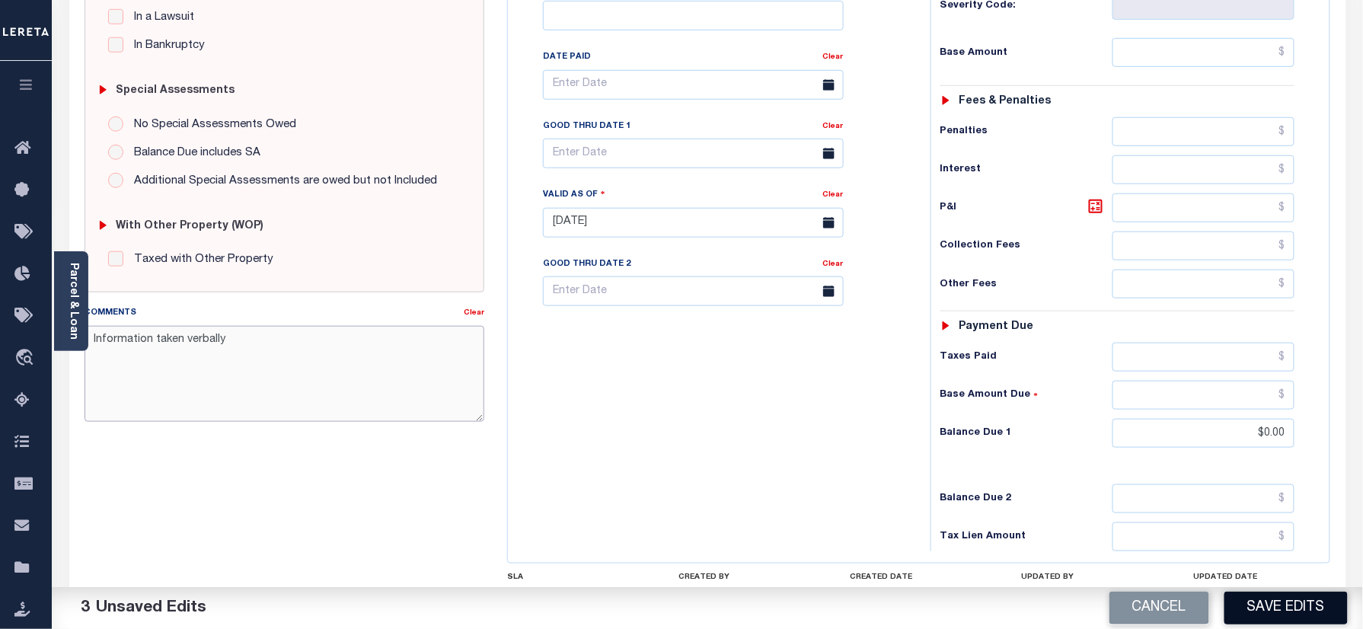
type textarea "Information taken verbally"
click at [1285, 615] on button "Save Edits" at bounding box center [1285, 608] width 123 height 33
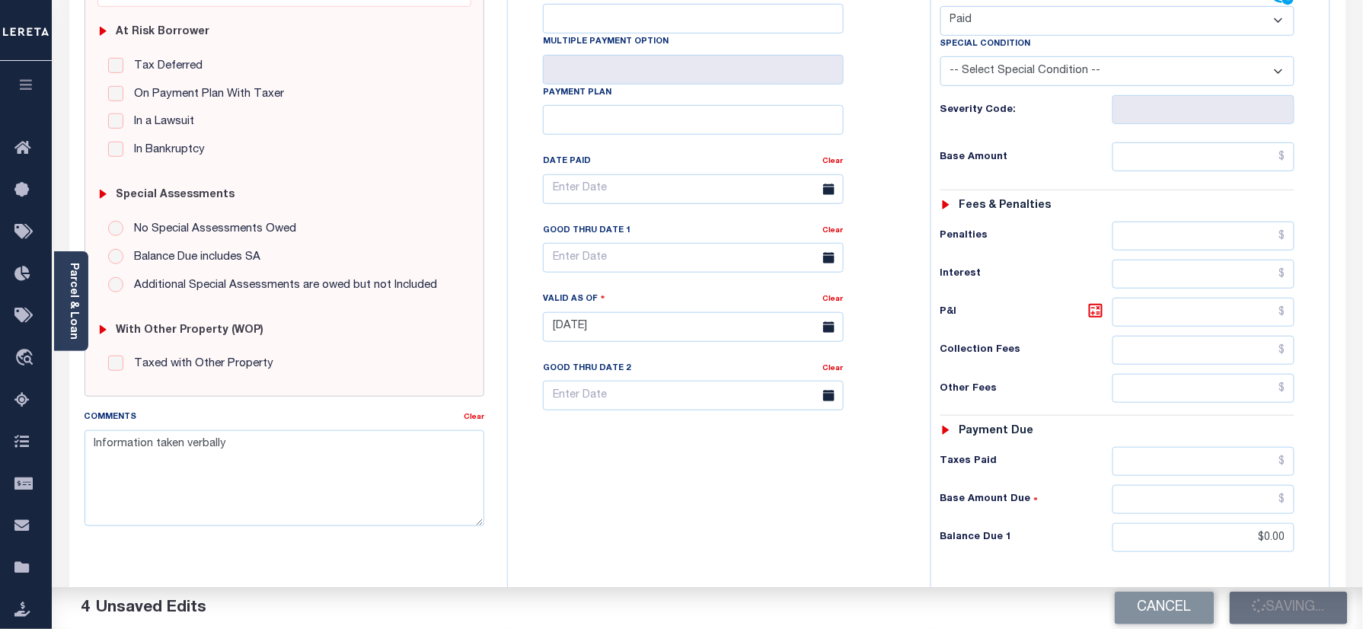
scroll to position [203, 0]
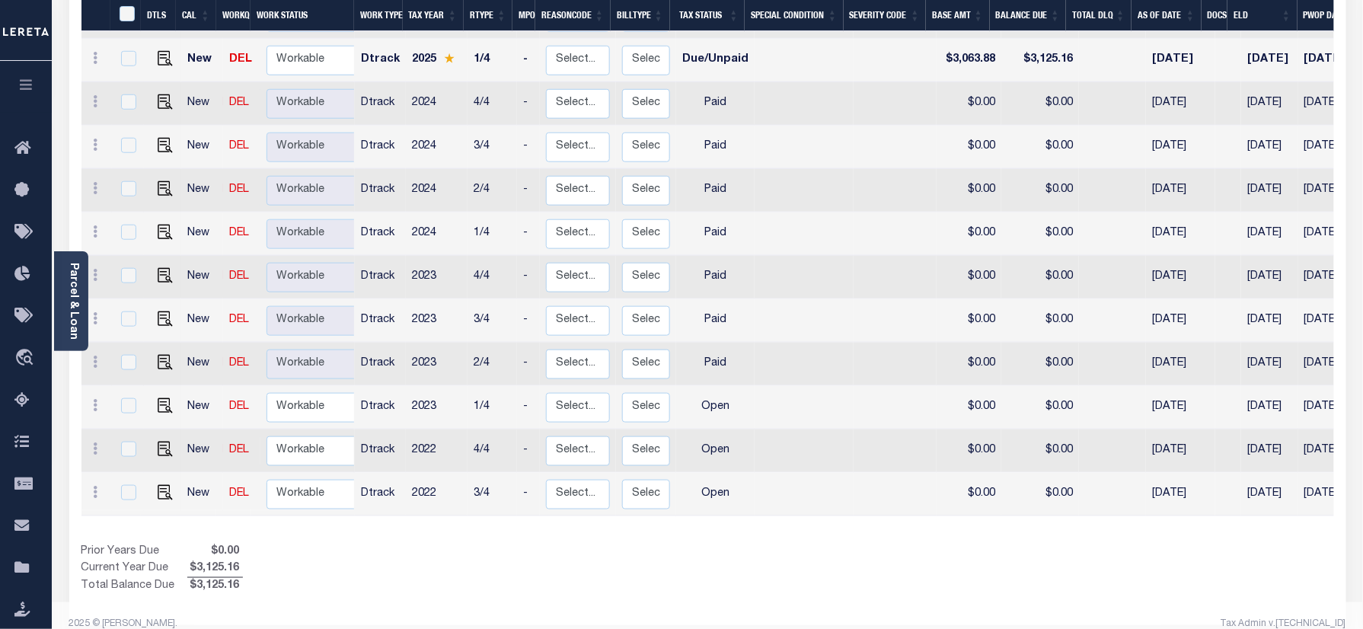
scroll to position [433, 0]
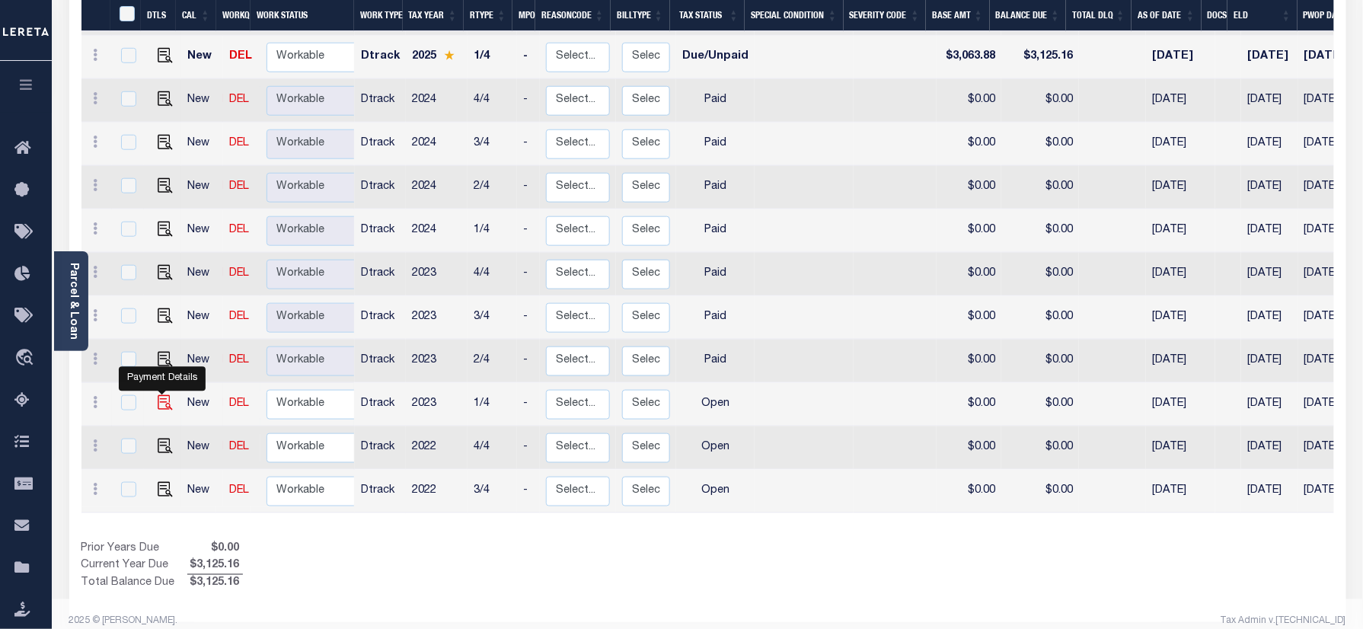
click at [159, 395] on img "" at bounding box center [165, 402] width 15 height 15
checkbox input "true"
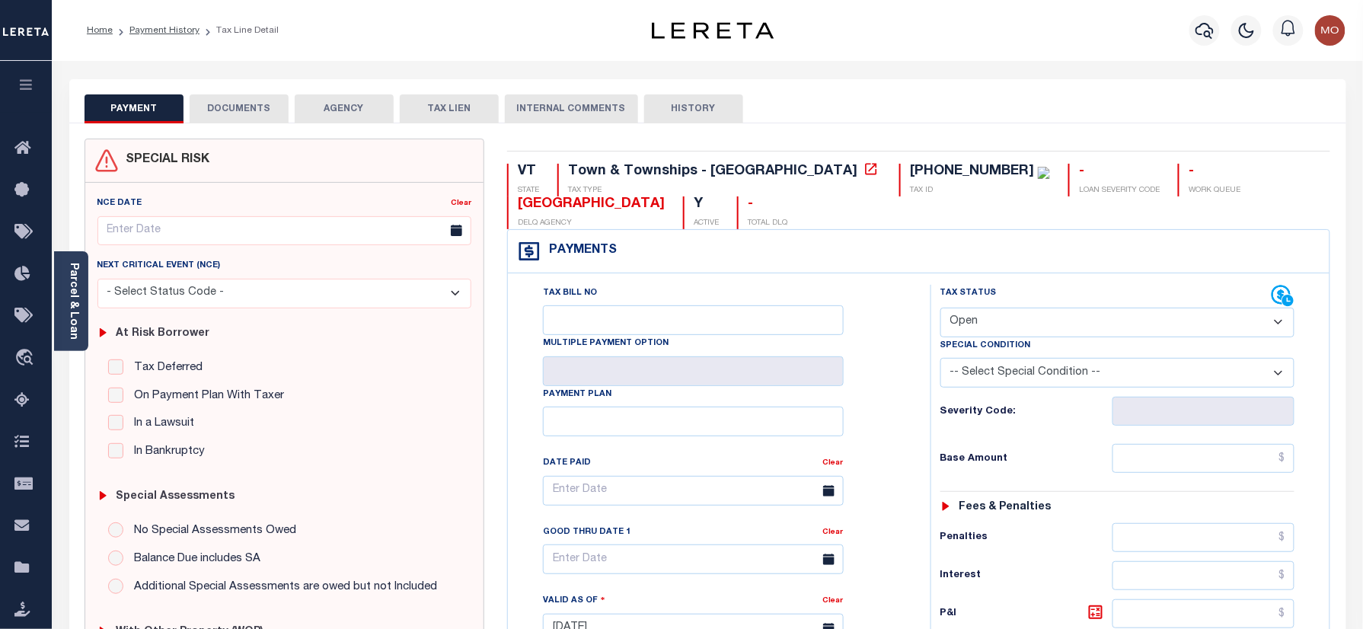
drag, startPoint x: 1061, startPoint y: 320, endPoint x: 1052, endPoint y: 334, distance: 16.1
click at [1061, 320] on select "- Select Status Code - Open Due/Unpaid Paid Incomplete No Tax Due Internal Refu…" at bounding box center [1117, 323] width 355 height 30
select select "PYD"
click at [940, 309] on select "- Select Status Code - Open Due/Unpaid Paid Incomplete No Tax Due Internal Refu…" at bounding box center [1117, 323] width 355 height 30
type input "[DATE]"
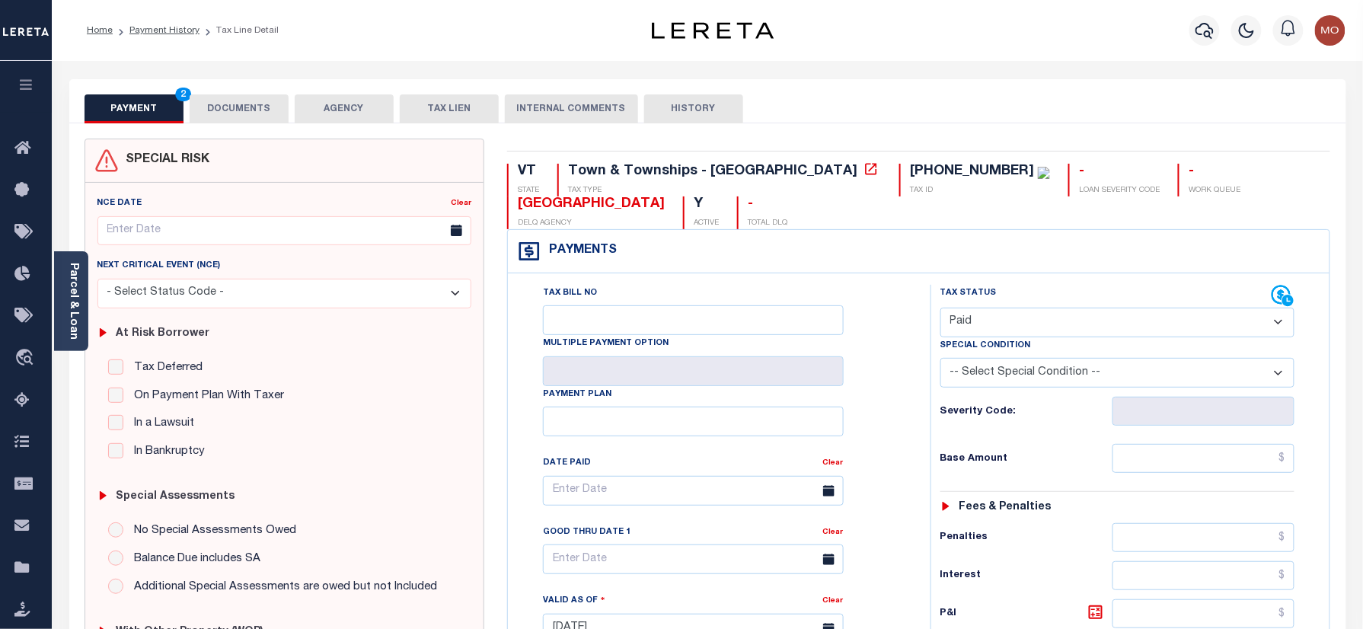
click at [923, 414] on div "Tax Status Status" at bounding box center [1122, 621] width 407 height 672
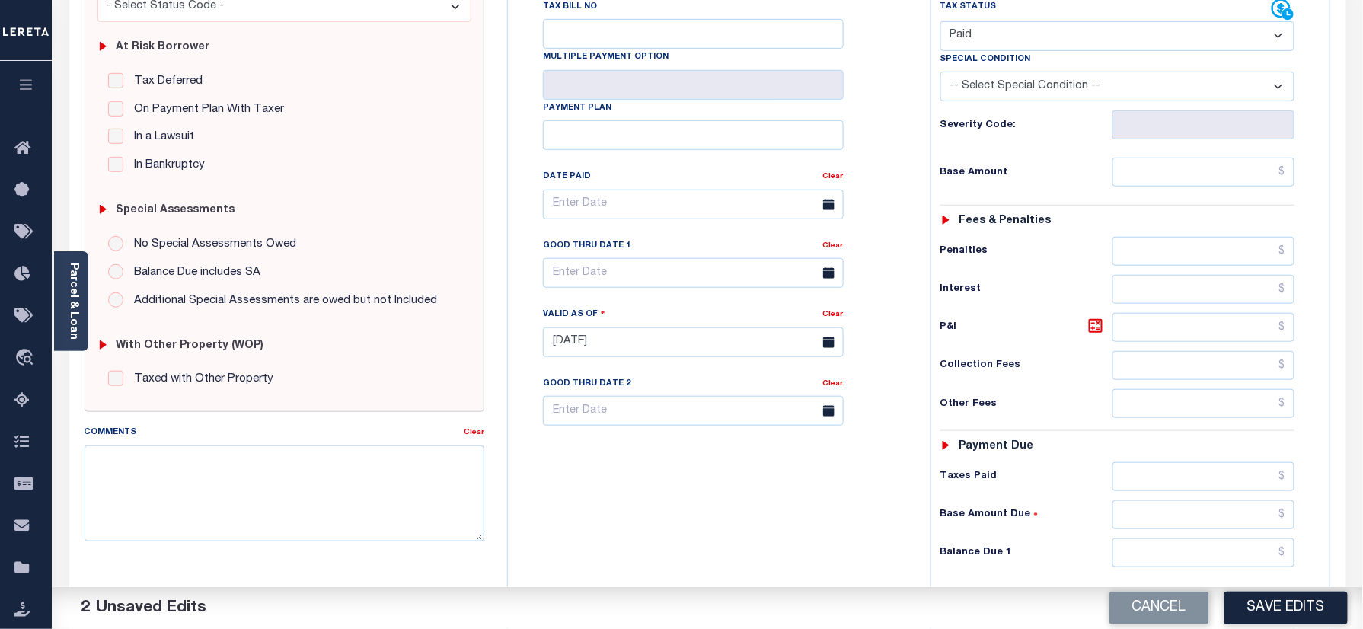
scroll to position [406, 0]
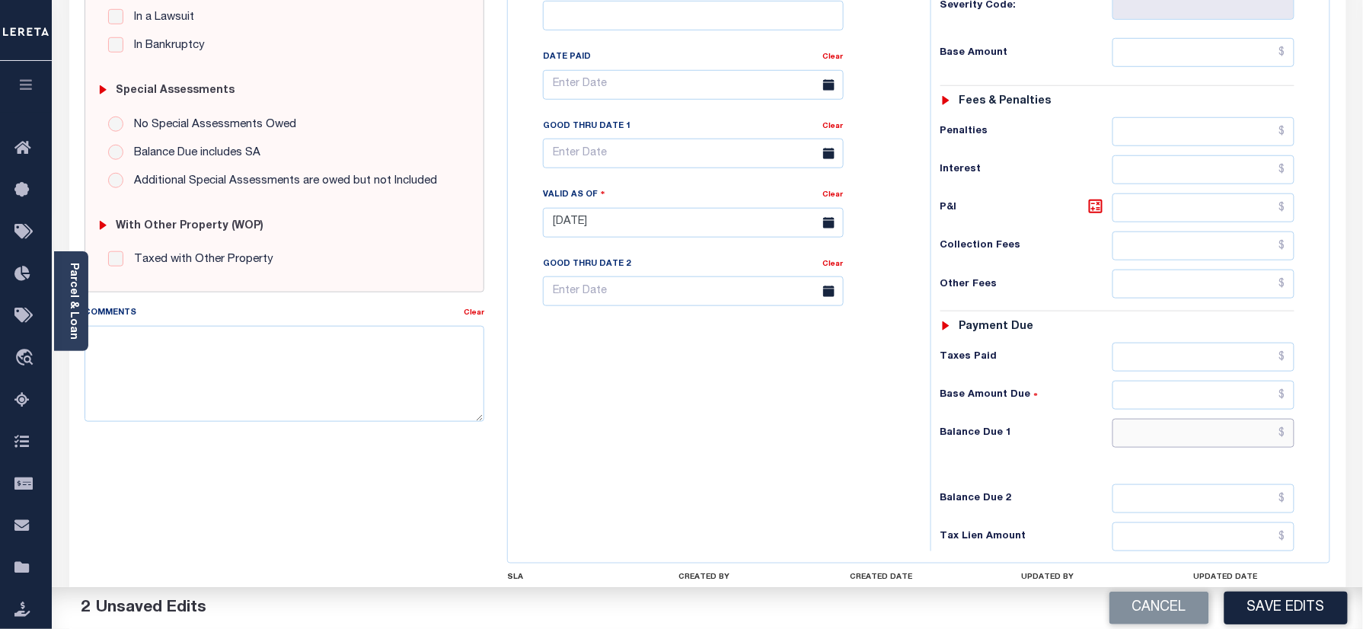
drag, startPoint x: 1153, startPoint y: 430, endPoint x: 831, endPoint y: 428, distance: 321.3
click at [1153, 430] on input "text" at bounding box center [1203, 433] width 183 height 29
type input "$0.00"
click at [829, 428] on div "Tax Bill No Multiple Payment Option Payment Plan Clear" at bounding box center [715, 215] width 407 height 672
click at [353, 391] on textarea "Comments" at bounding box center [285, 374] width 401 height 96
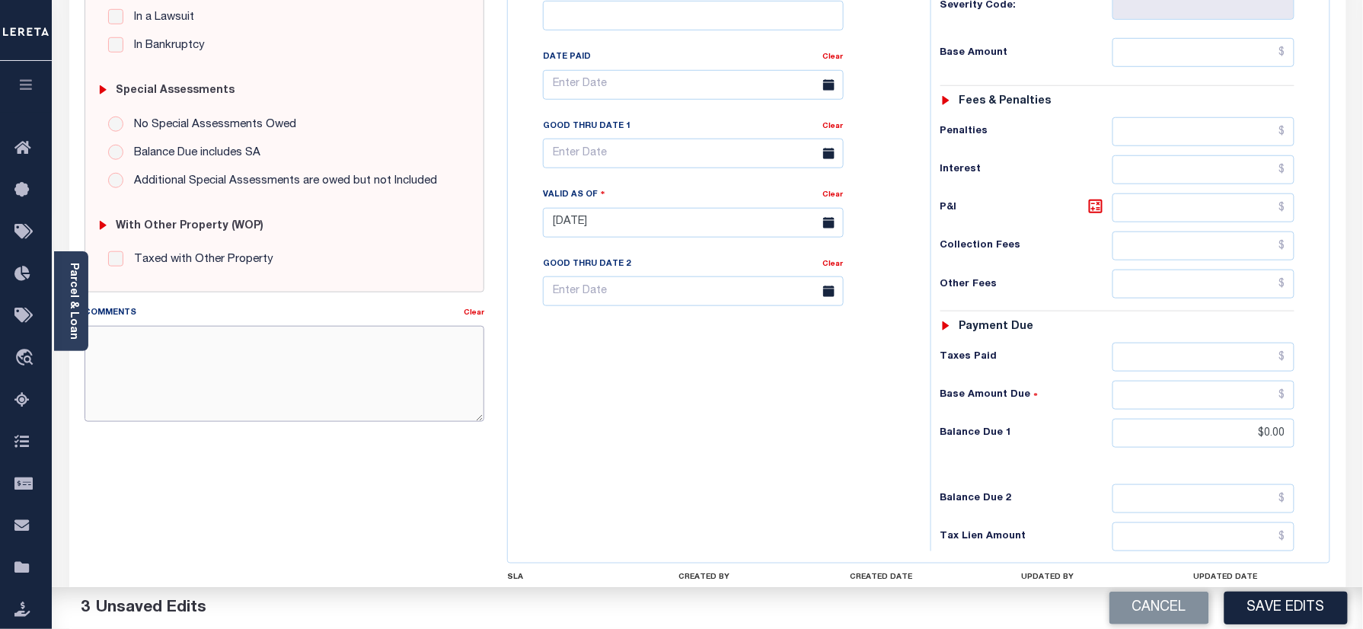
paste textarea "Information taken verbally"
type textarea "Information taken verbally"
click at [1297, 608] on button "Save Edits" at bounding box center [1285, 608] width 123 height 33
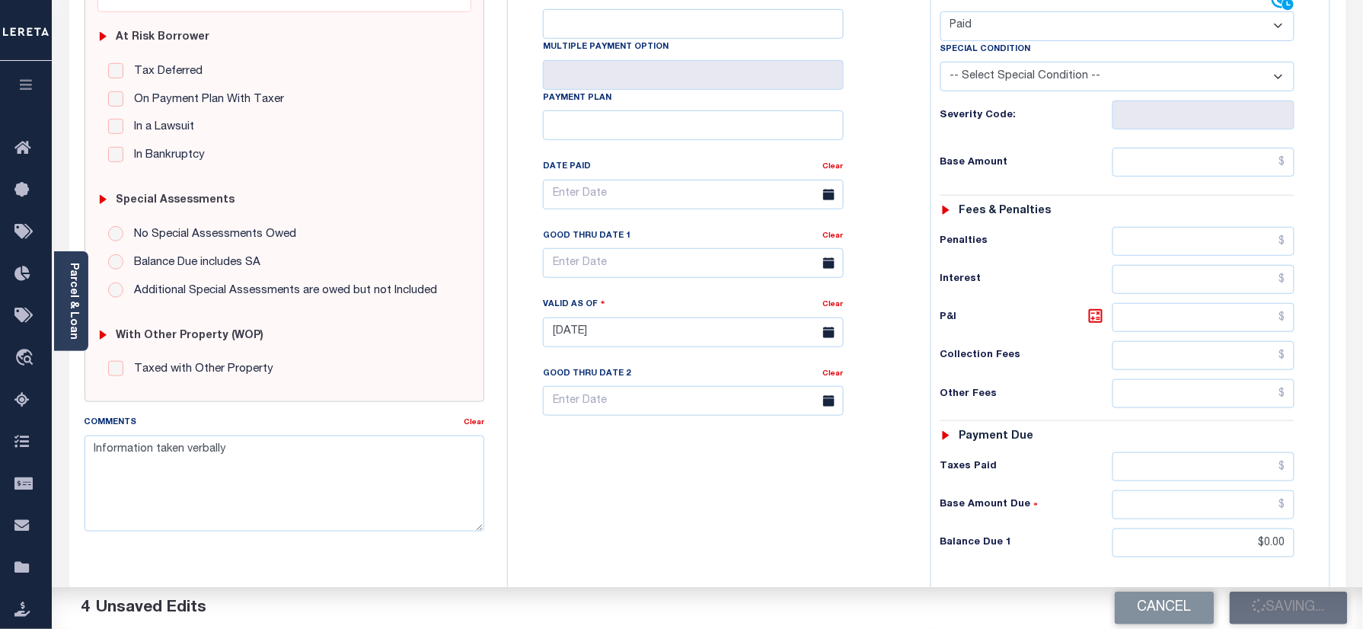
scroll to position [203, 0]
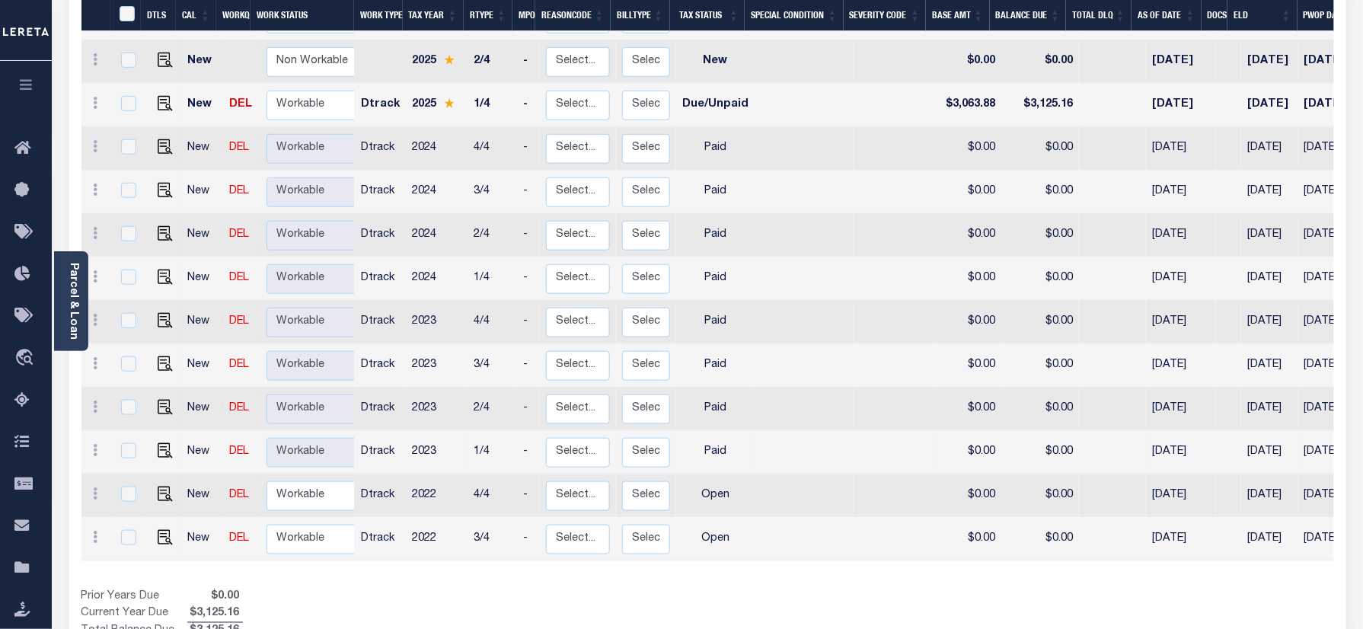
scroll to position [433, 0]
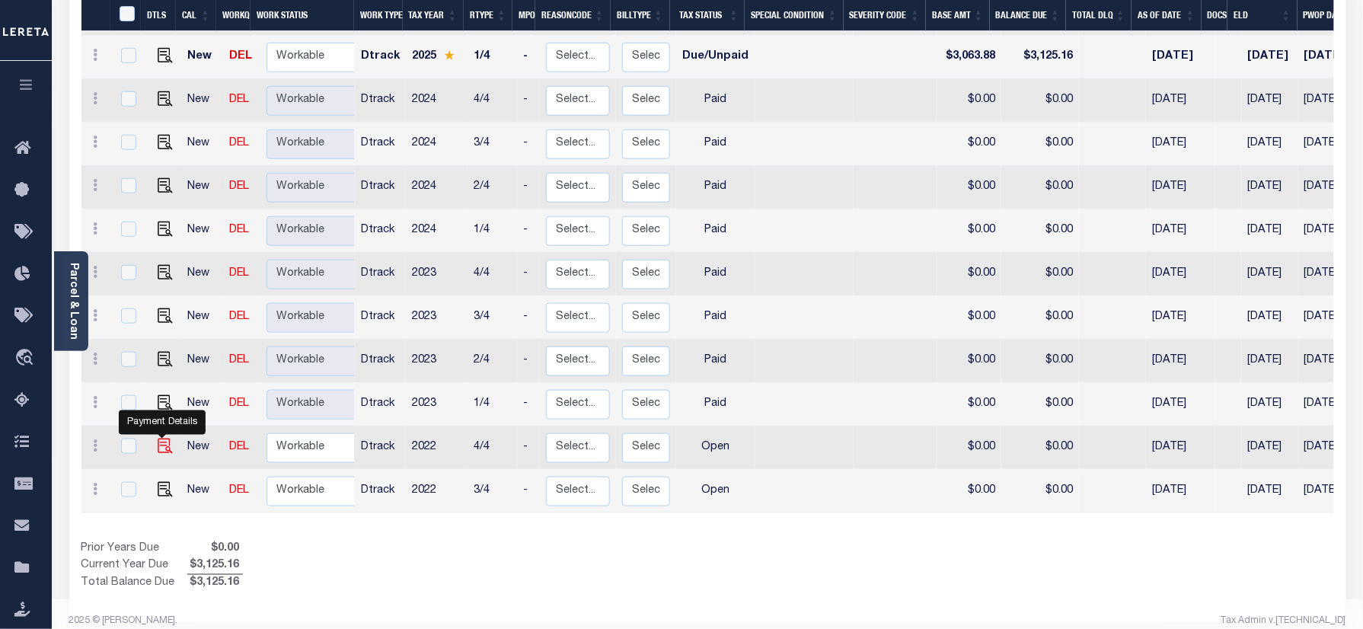
click at [163, 439] on img "" at bounding box center [165, 446] width 15 height 15
checkbox input "true"
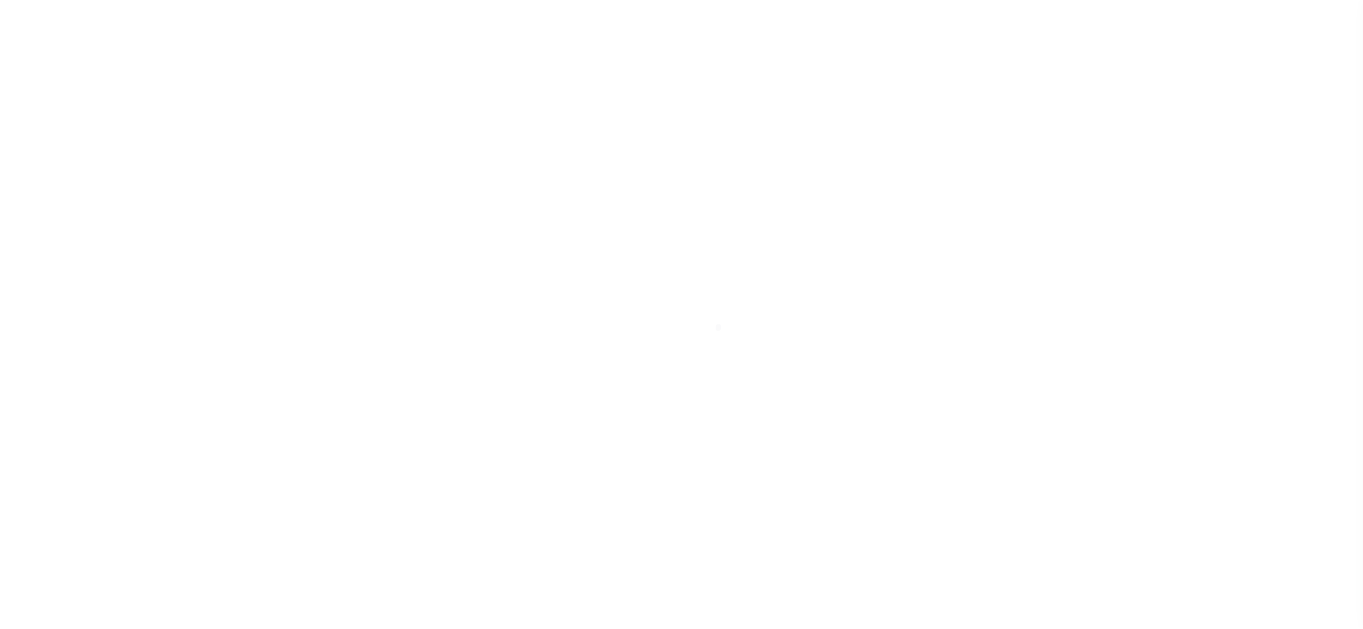
checkbox input "false"
type input "[DATE]"
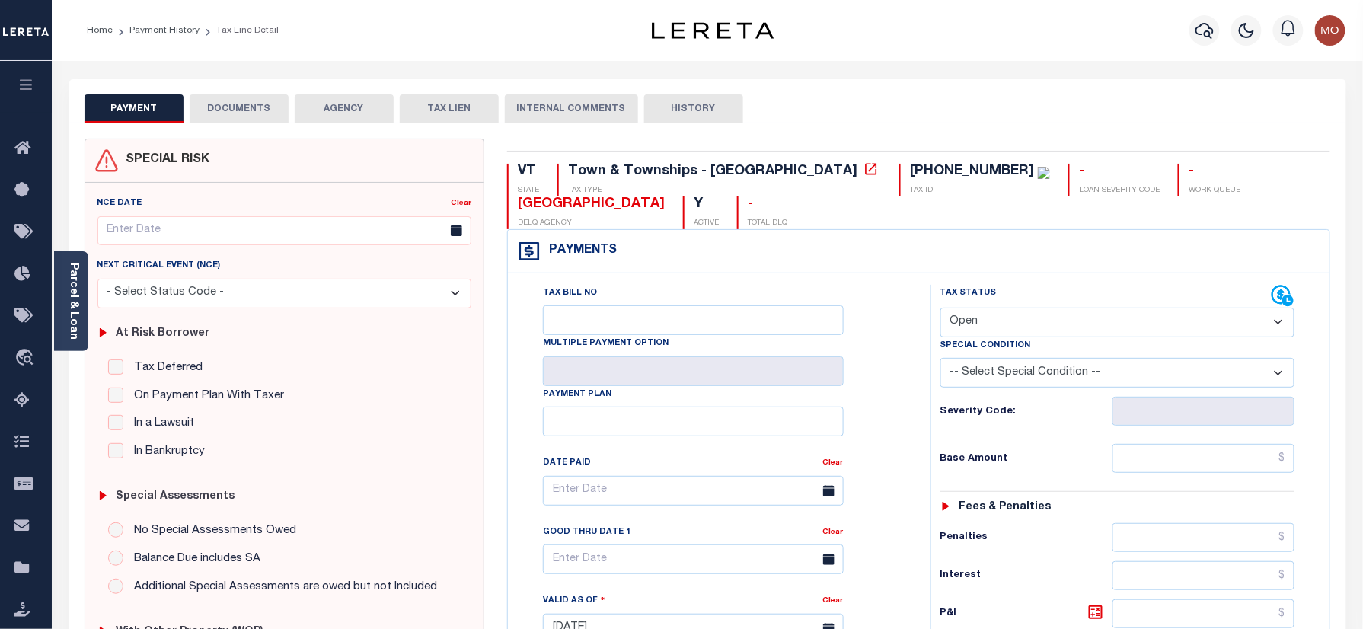
click at [991, 323] on select "- Select Status Code - Open Due/Unpaid Paid Incomplete No Tax Due Internal Refu…" at bounding box center [1117, 323] width 355 height 30
select select "PYD"
click at [940, 309] on select "- Select Status Code - Open Due/Unpaid Paid Incomplete No Tax Due Internal Refu…" at bounding box center [1117, 323] width 355 height 30
type input "[DATE]"
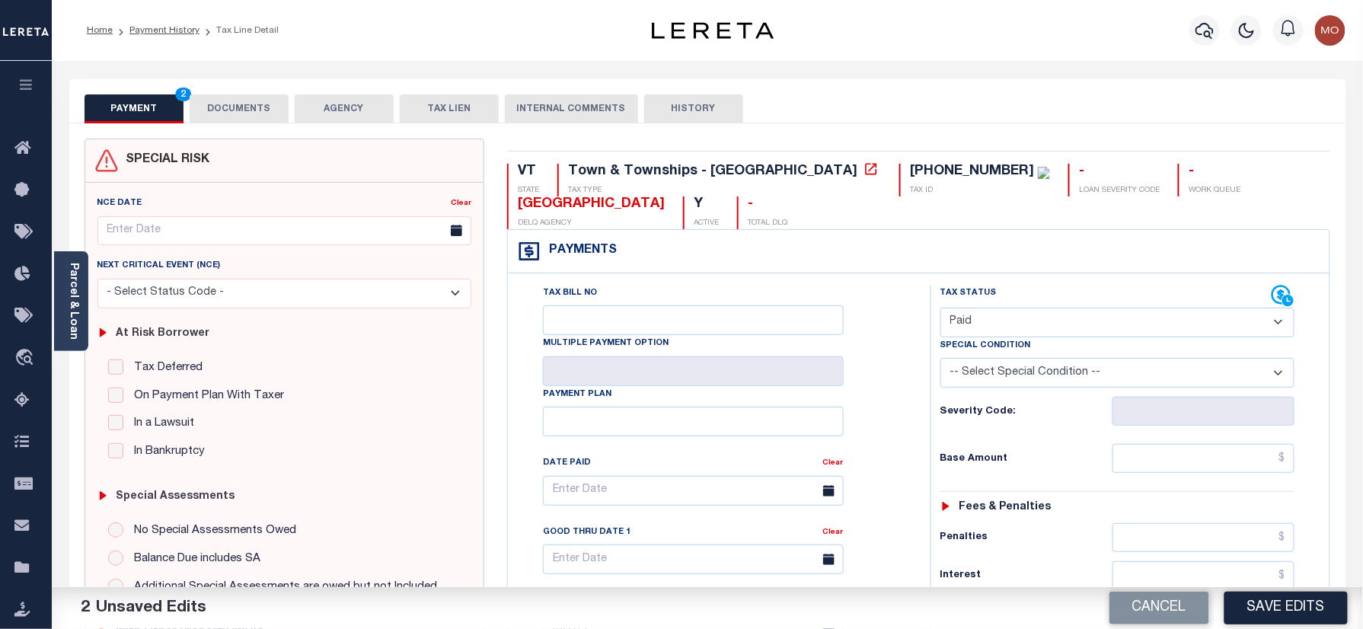
click at [911, 400] on div "Tax Bill No Multiple Payment Option Payment Plan Clear" at bounding box center [715, 621] width 407 height 672
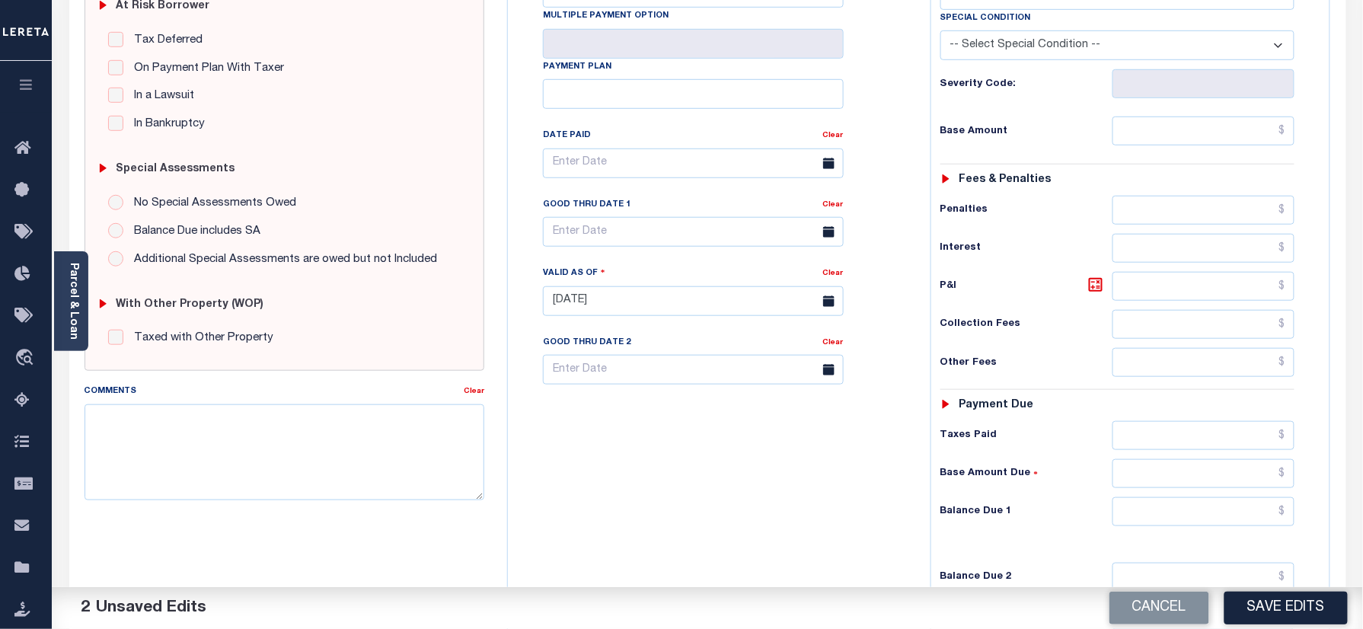
scroll to position [507, 0]
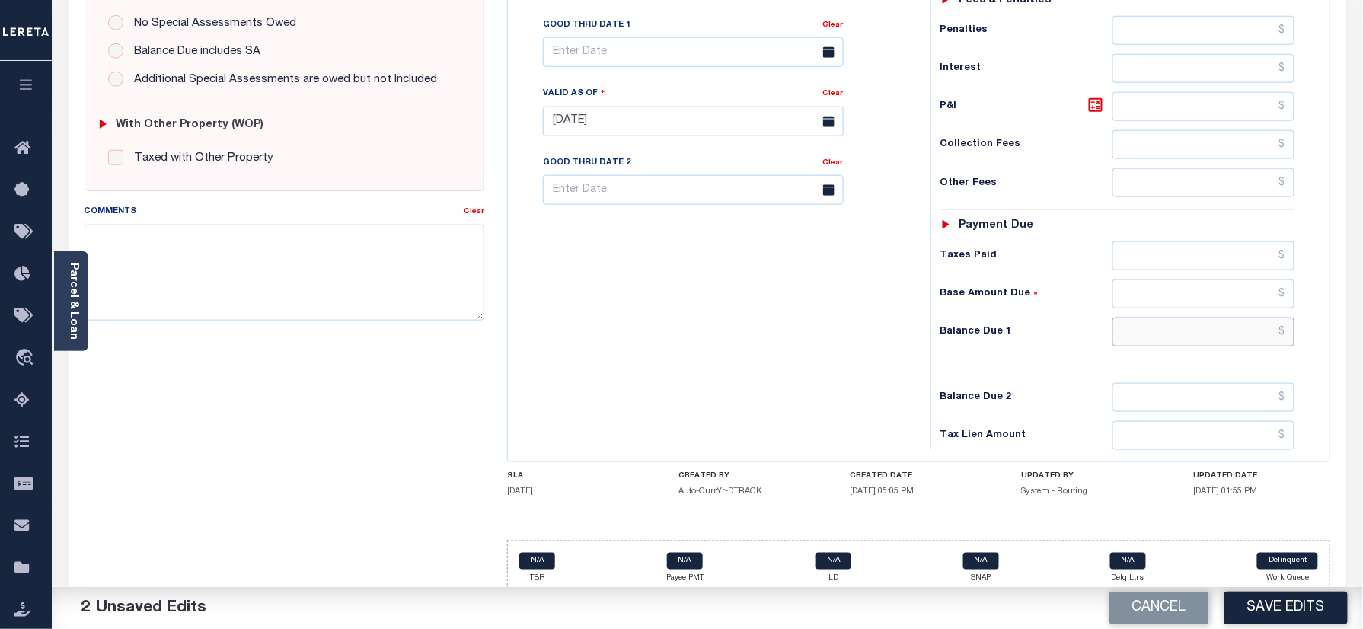
click at [1155, 346] on input "text" at bounding box center [1203, 332] width 183 height 29
type input "$0.00"
drag, startPoint x: 754, startPoint y: 345, endPoint x: 762, endPoint y: 345, distance: 8.4
click at [758, 345] on div "Tax Bill No Multiple Payment Option Payment Plan Clear" at bounding box center [715, 114] width 407 height 672
click at [309, 293] on textarea "Comments" at bounding box center [285, 273] width 401 height 96
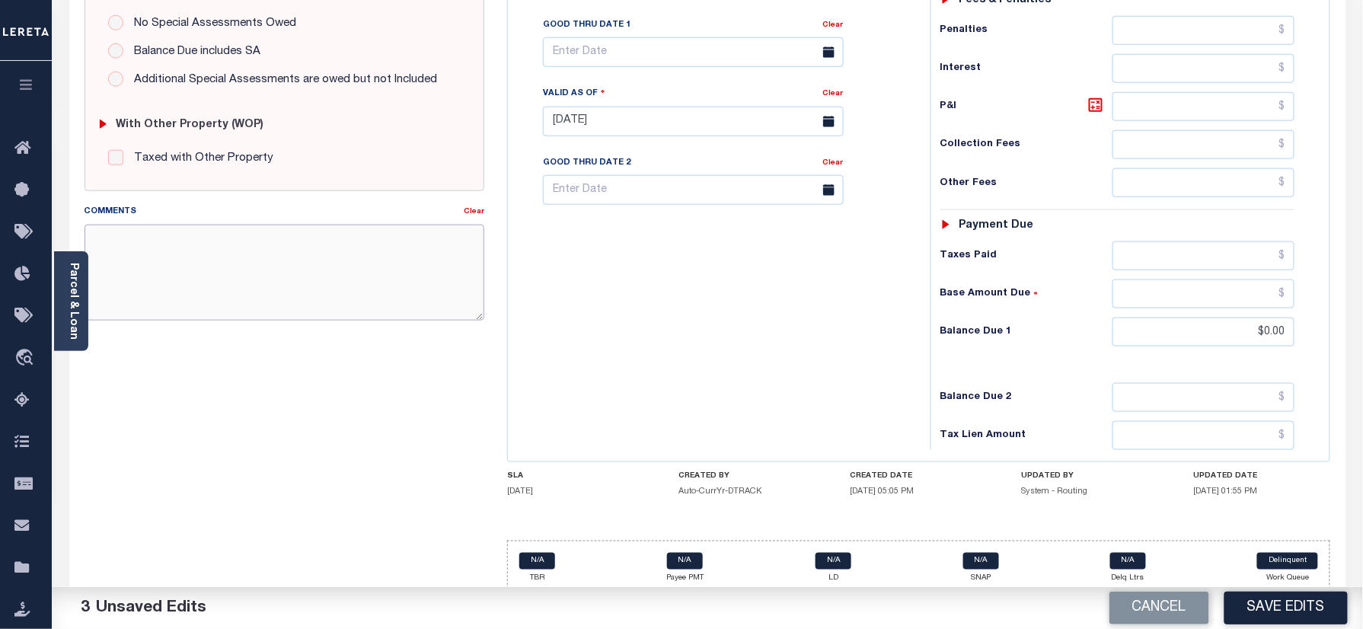
paste textarea "Information taken verbally"
type textarea "Information taken verbally"
drag, startPoint x: 1265, startPoint y: 598, endPoint x: 759, endPoint y: 487, distance: 517.5
click at [1265, 598] on button "Save Edits" at bounding box center [1285, 608] width 123 height 33
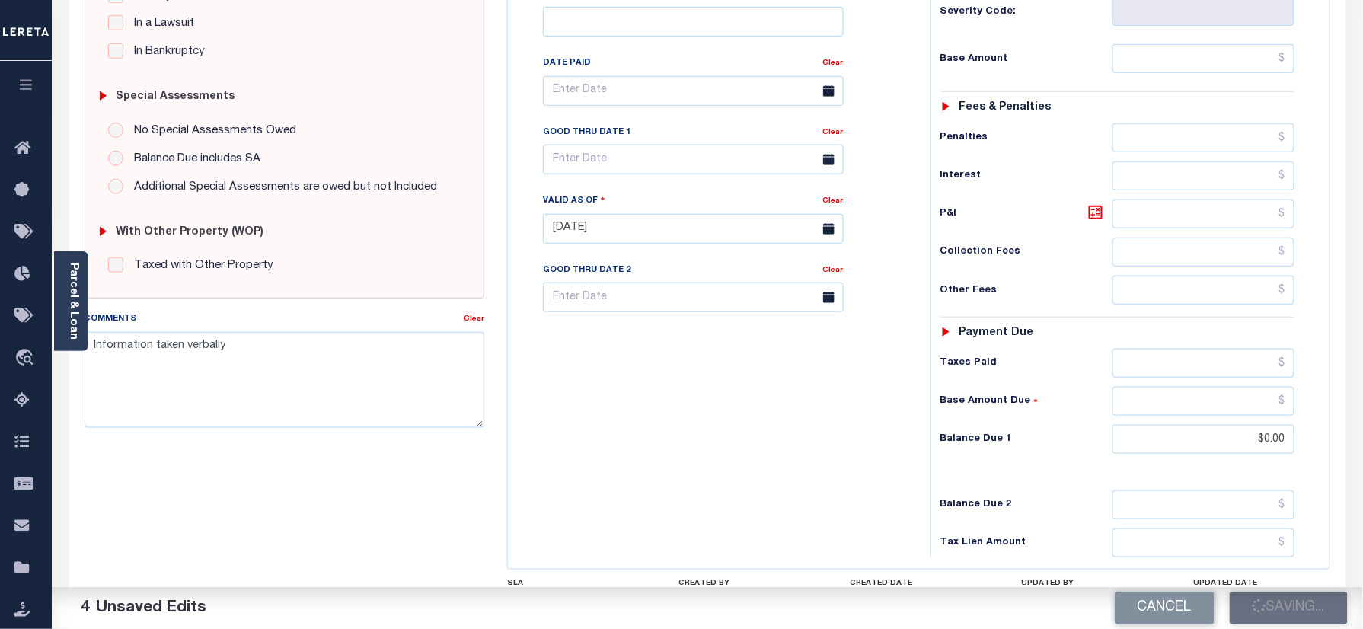
scroll to position [203, 0]
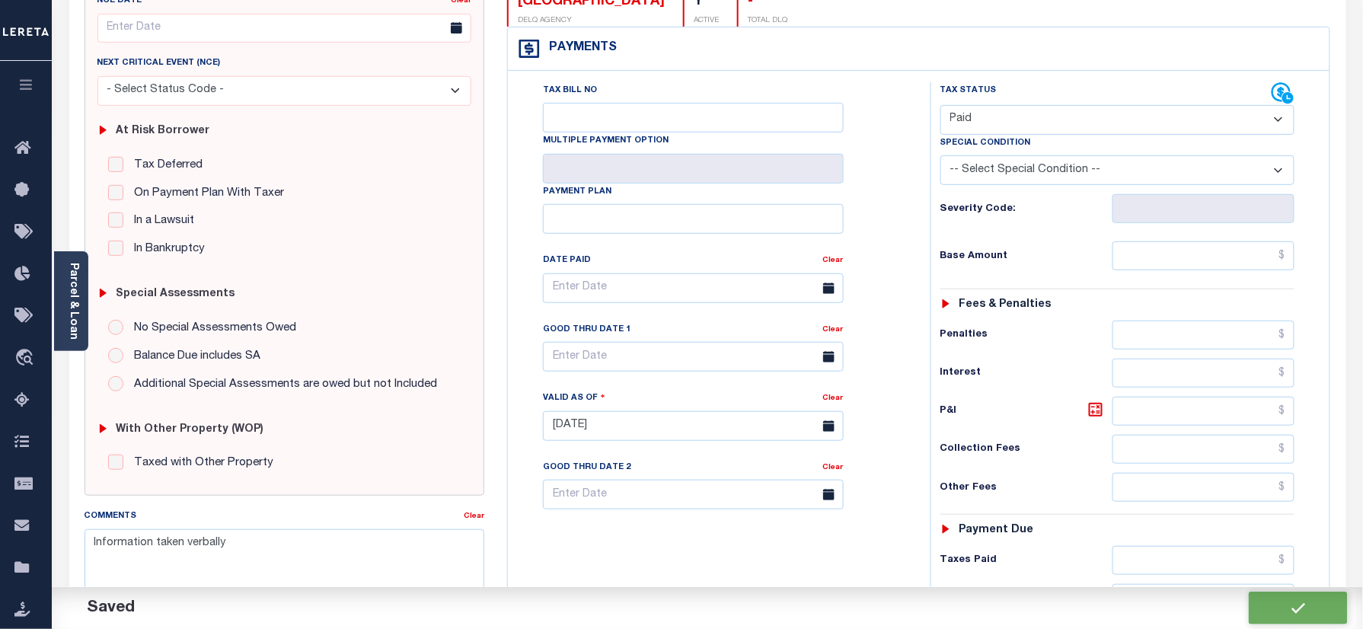
checkbox input "false"
type textarea "Information taken verbally"
type input "$0"
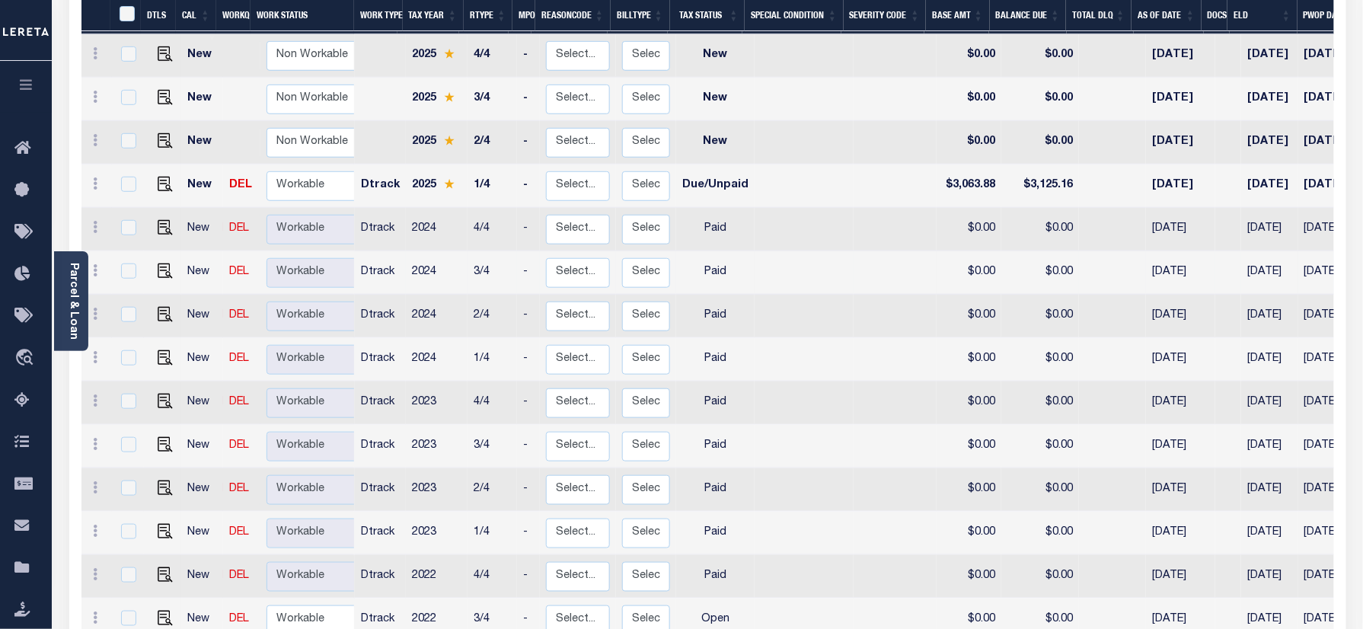
scroll to position [433, 0]
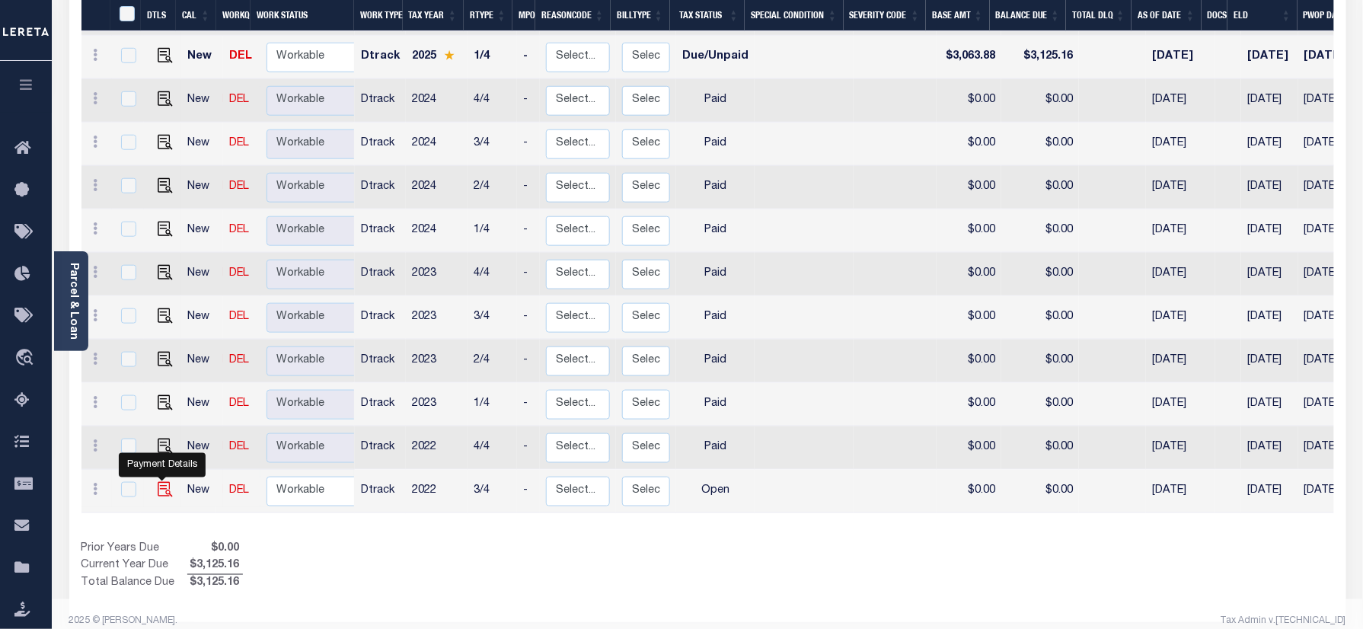
click at [162, 482] on img "" at bounding box center [165, 489] width 15 height 15
checkbox input "true"
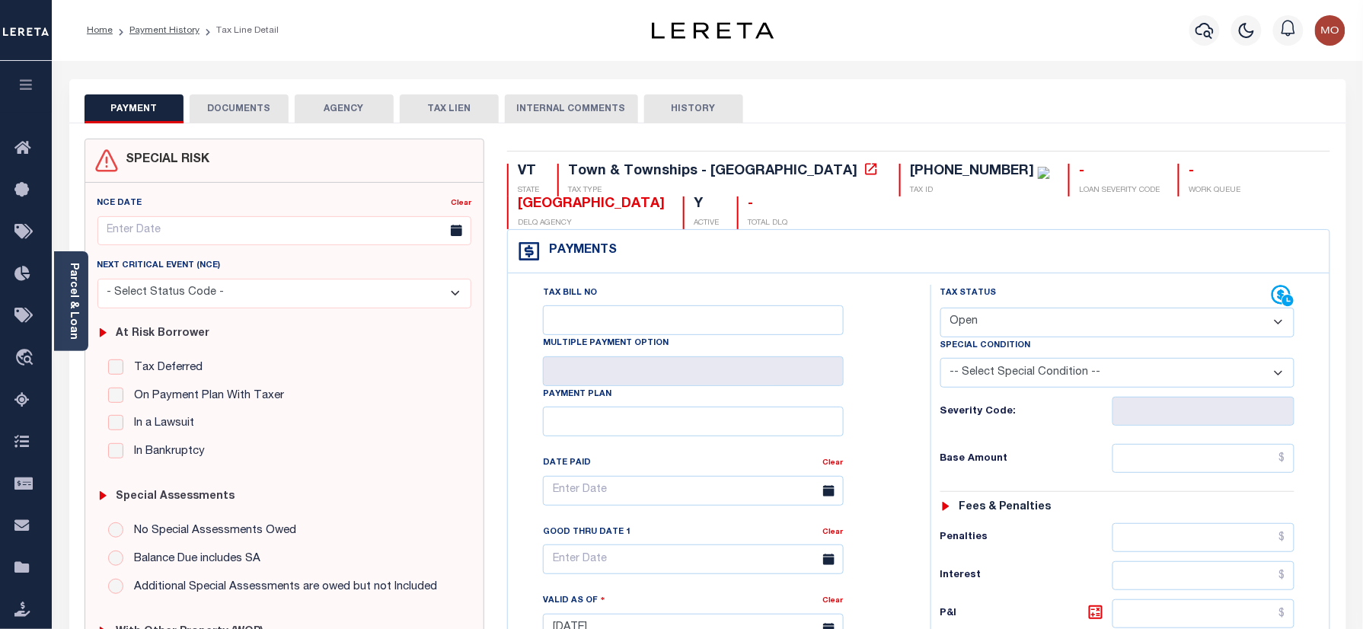
click at [1026, 312] on select "- Select Status Code - Open Due/Unpaid Paid Incomplete No Tax Due Internal Refu…" at bounding box center [1117, 323] width 355 height 30
select select "PYD"
click at [940, 309] on select "- Select Status Code - Open Due/Unpaid Paid Incomplete No Tax Due Internal Refu…" at bounding box center [1117, 323] width 355 height 30
type input "[DATE]"
click at [903, 416] on div "Tax Bill No Multiple Payment Option Payment Plan Clear" at bounding box center [715, 498] width 385 height 427
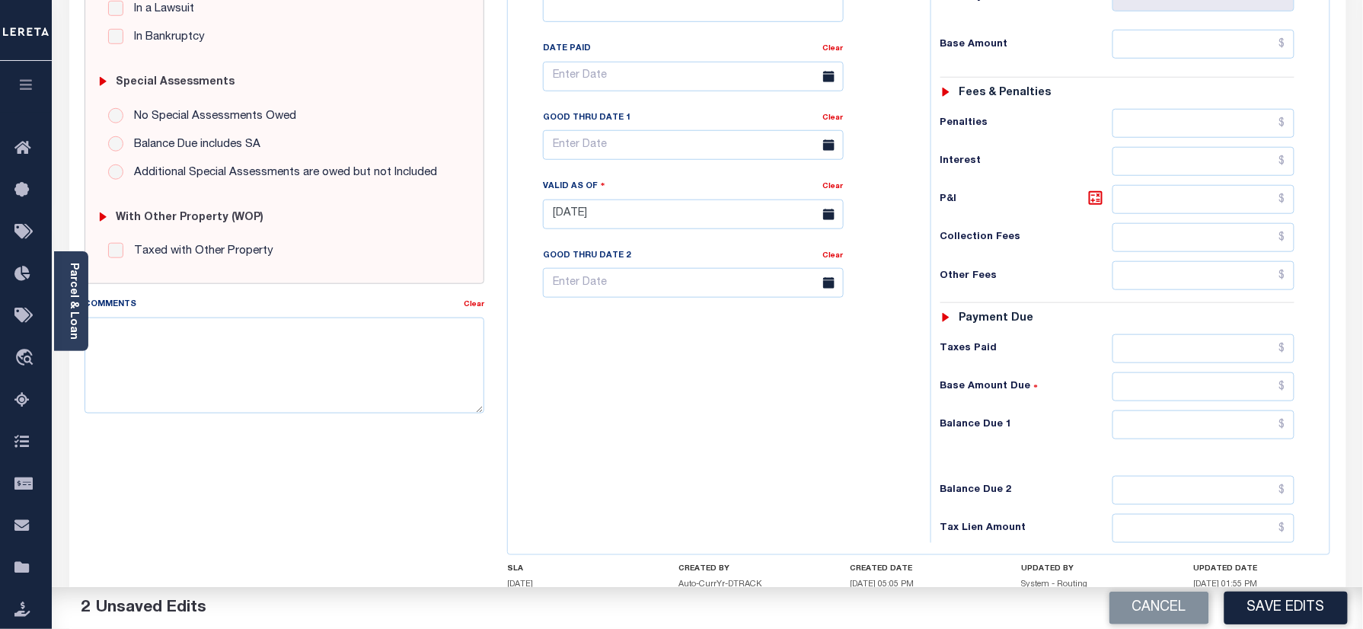
scroll to position [507, 0]
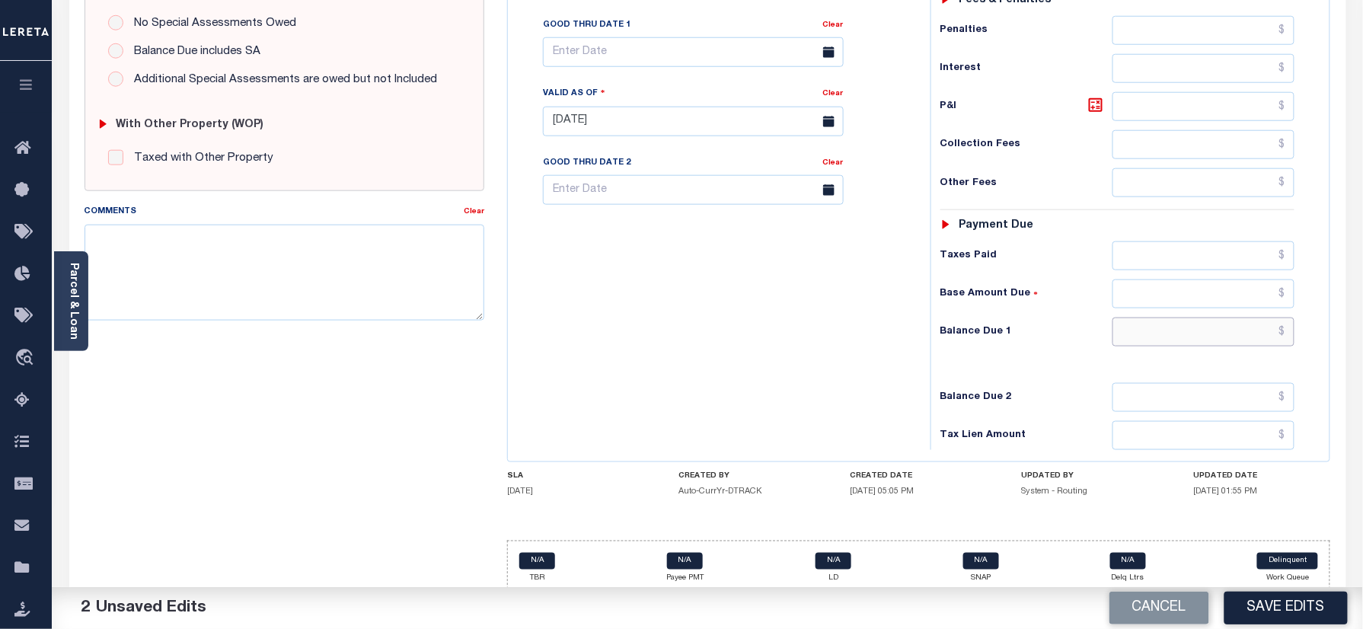
drag, startPoint x: 1162, startPoint y: 334, endPoint x: 1143, endPoint y: 333, distance: 19.1
click at [1162, 334] on input "text" at bounding box center [1203, 332] width 183 height 29
type input "$0.00"
click at [898, 334] on div "Tax Bill No Multiple Payment Option Payment Plan Clear" at bounding box center [715, 114] width 407 height 672
click at [276, 265] on textarea "Comments" at bounding box center [285, 273] width 401 height 96
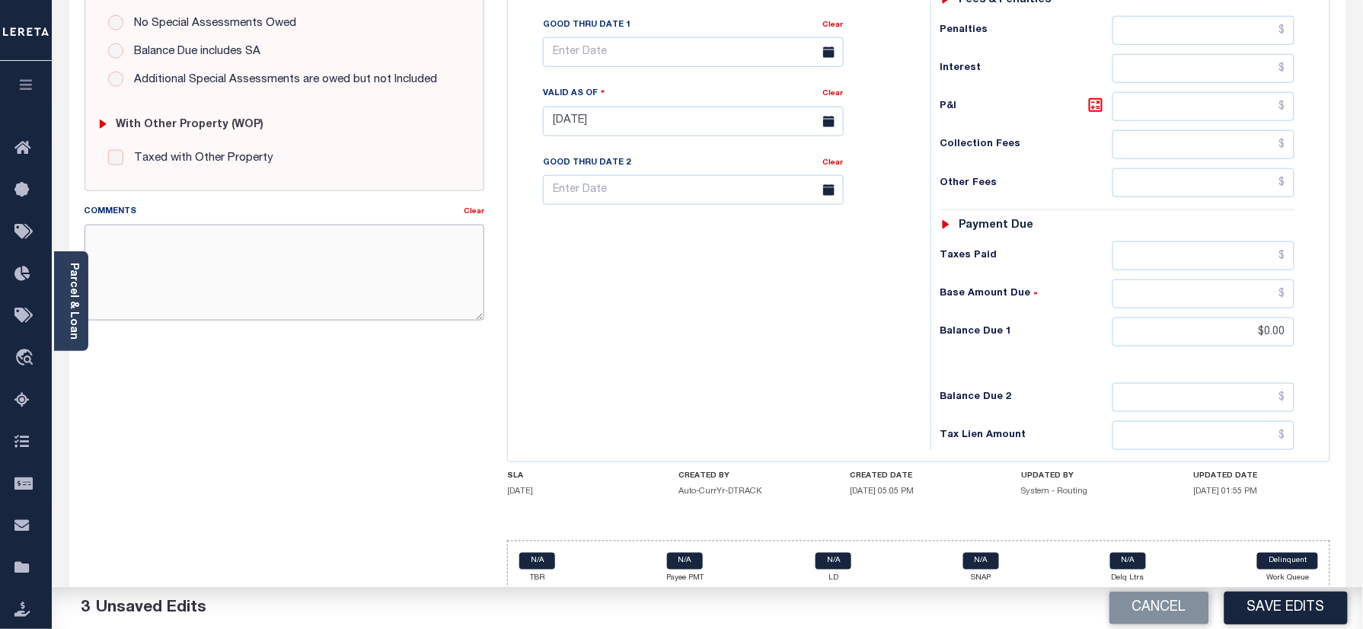
paste textarea "Information taken verbally"
type textarea "Information taken verbally"
click at [1279, 595] on button "Save Edits" at bounding box center [1285, 608] width 123 height 33
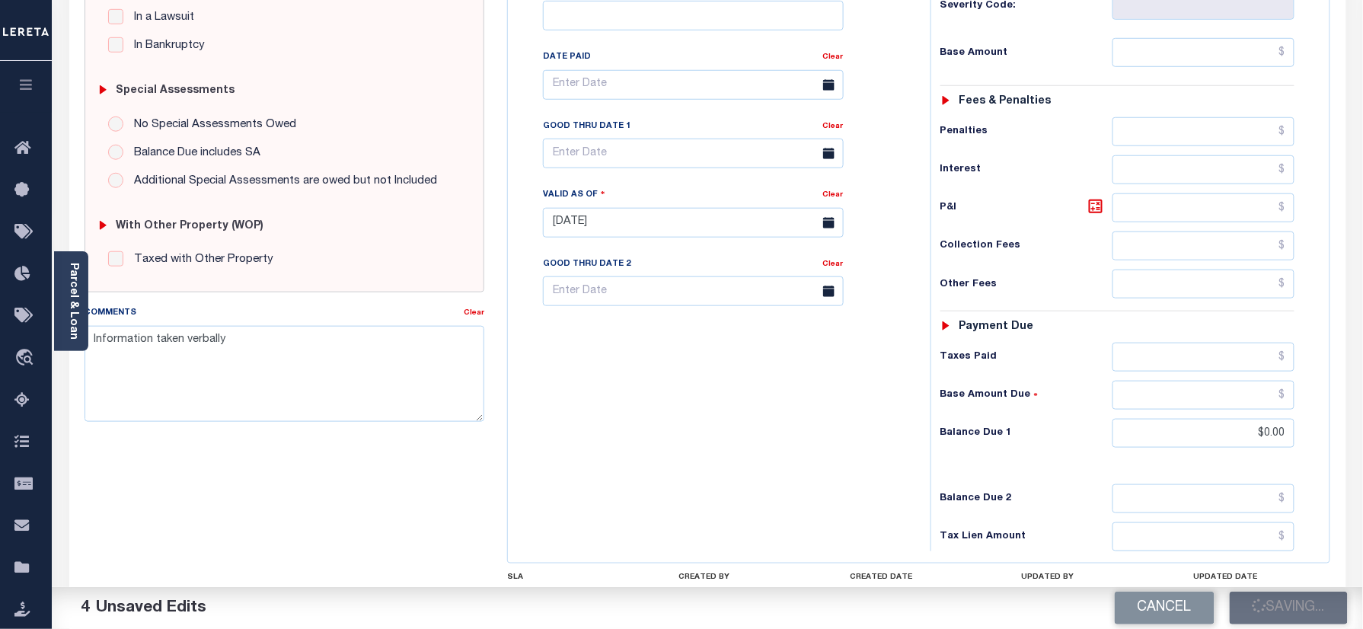
scroll to position [203, 0]
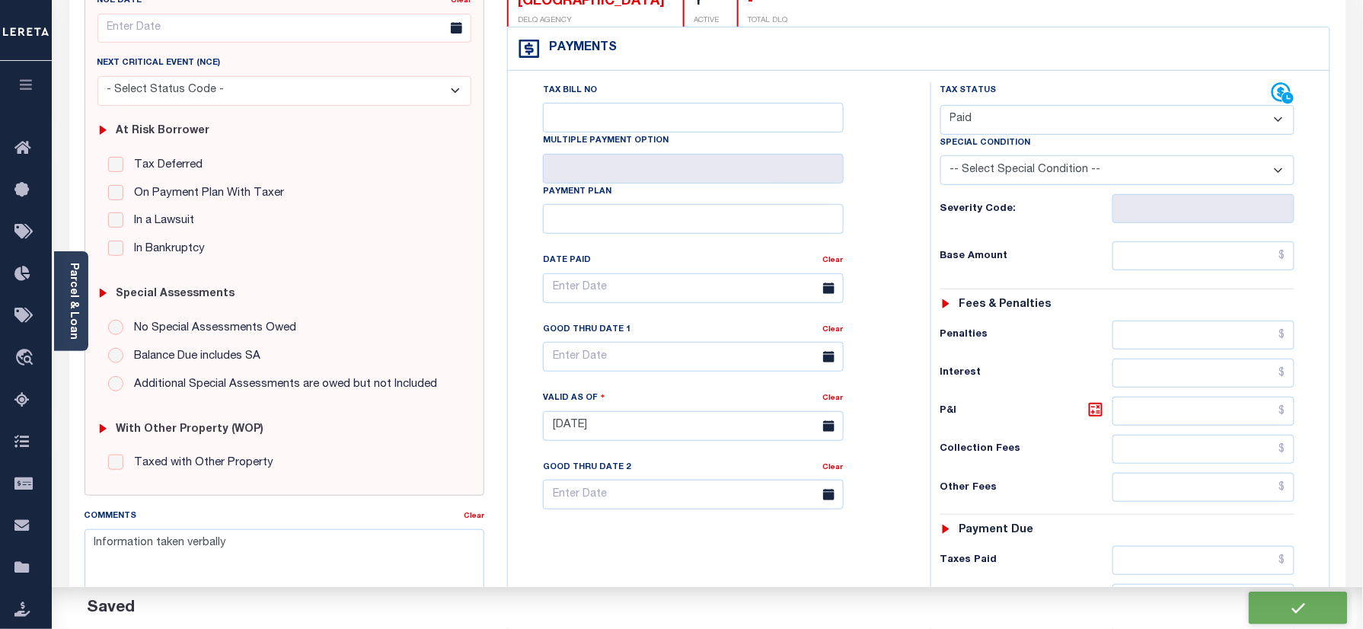
checkbox input "false"
type textarea "Information taken verbally"
type input "$0"
